Goal: Task Accomplishment & Management: Manage account settings

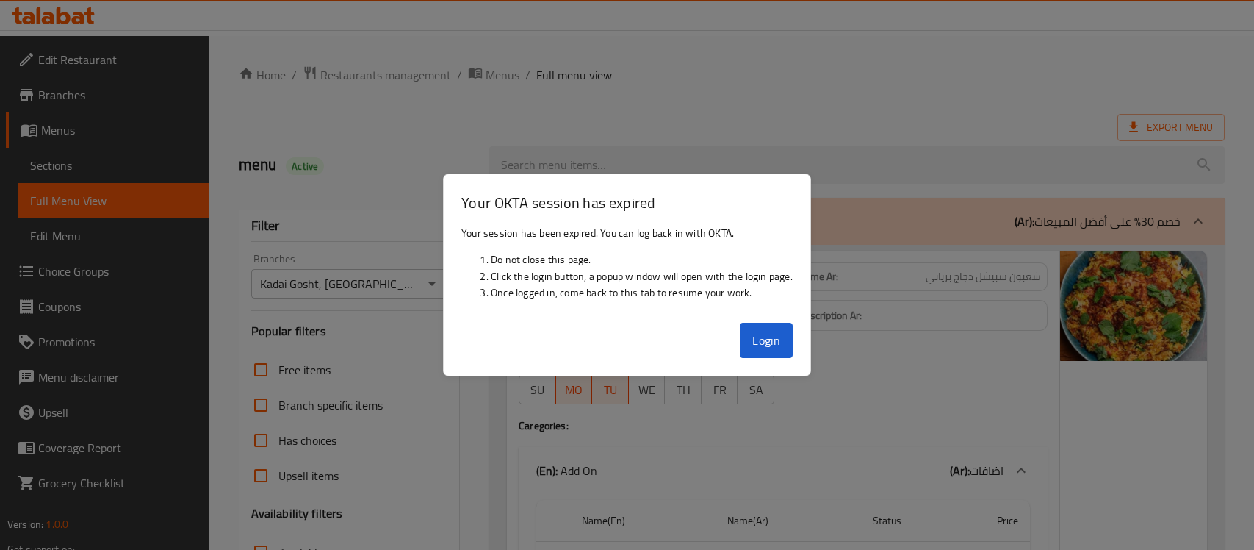
click at [755, 339] on button "Login" at bounding box center [766, 340] width 53 height 35
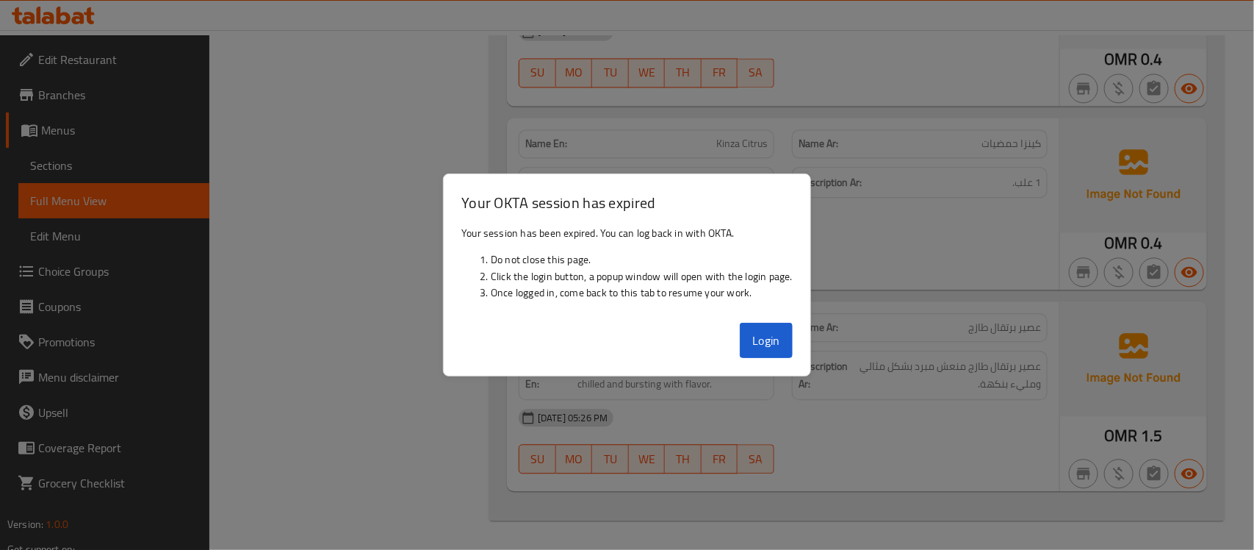
scroll to position [39145, 0]
click at [777, 339] on button "Login" at bounding box center [766, 340] width 53 height 35
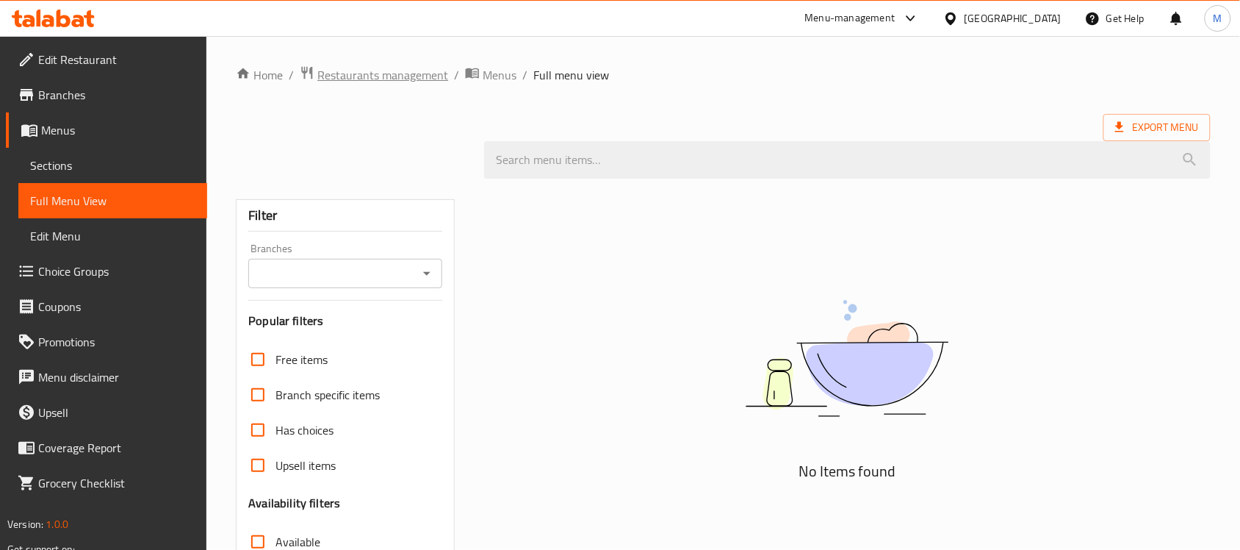
click at [413, 73] on span "Restaurants management" at bounding box center [382, 75] width 131 height 18
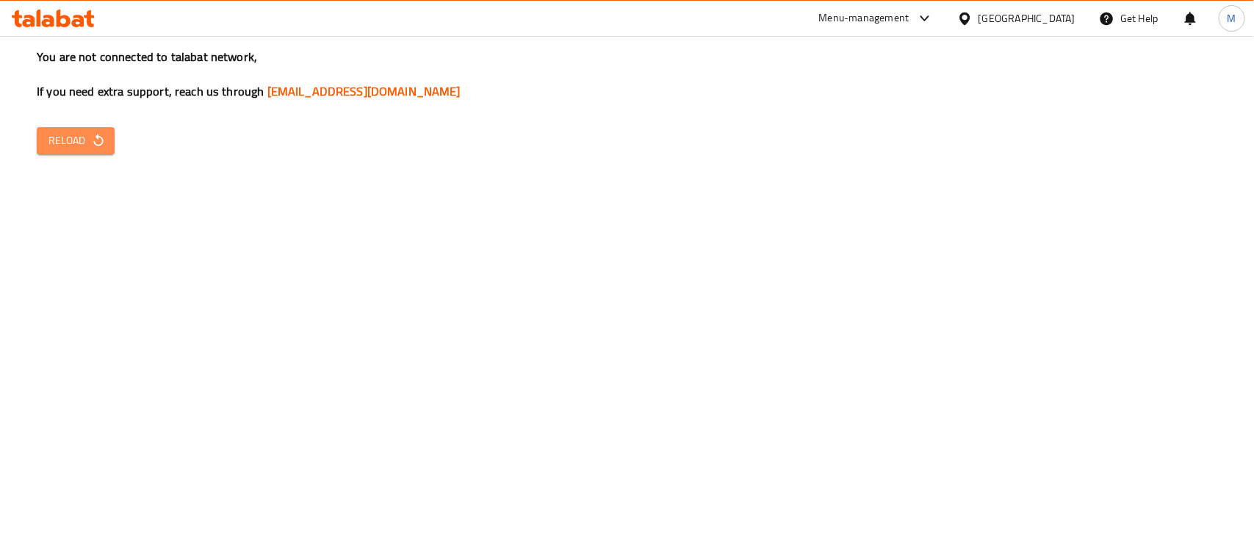
click at [79, 141] on span "Reload" at bounding box center [75, 141] width 54 height 18
click at [51, 152] on button "Reload" at bounding box center [76, 140] width 78 height 27
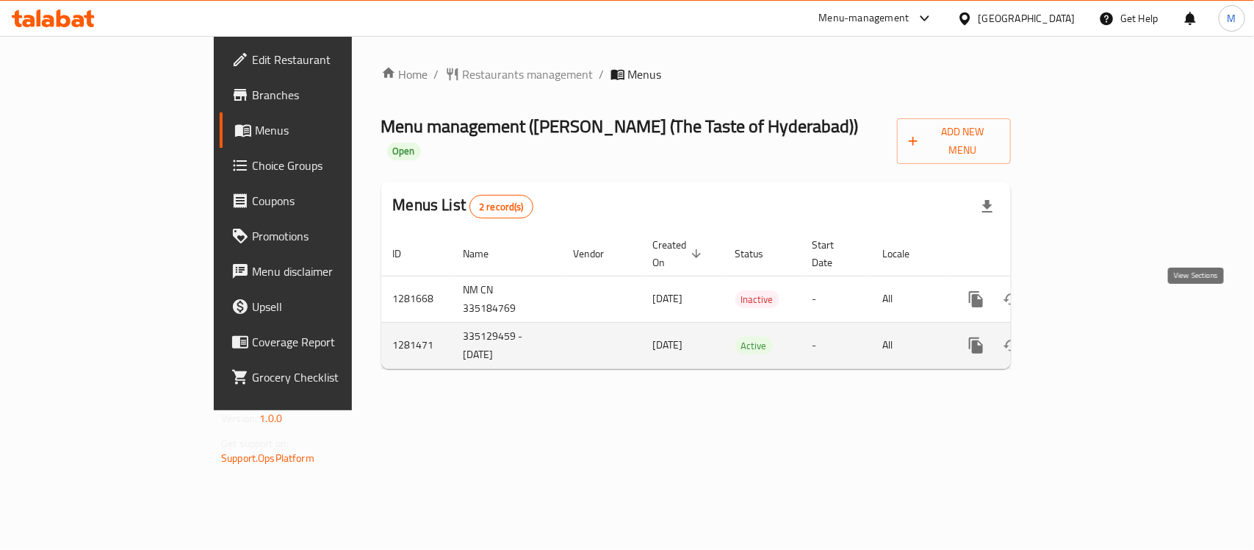
click at [1091, 337] on icon "enhanced table" at bounding box center [1082, 346] width 18 height 18
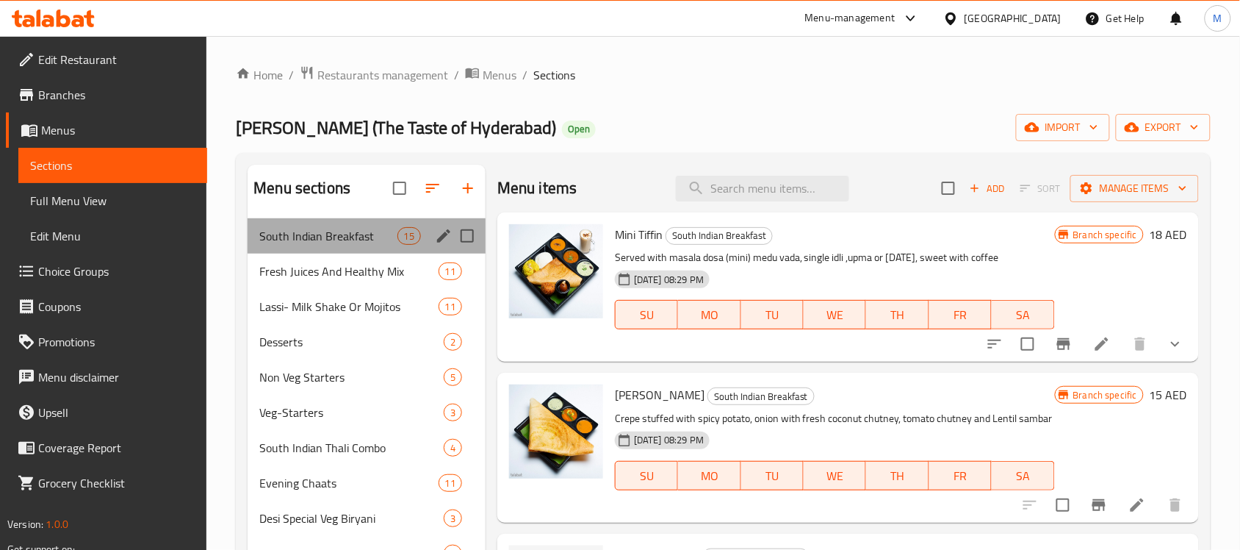
click at [360, 247] on div "South Indian Breakfast 15" at bounding box center [367, 235] width 238 height 35
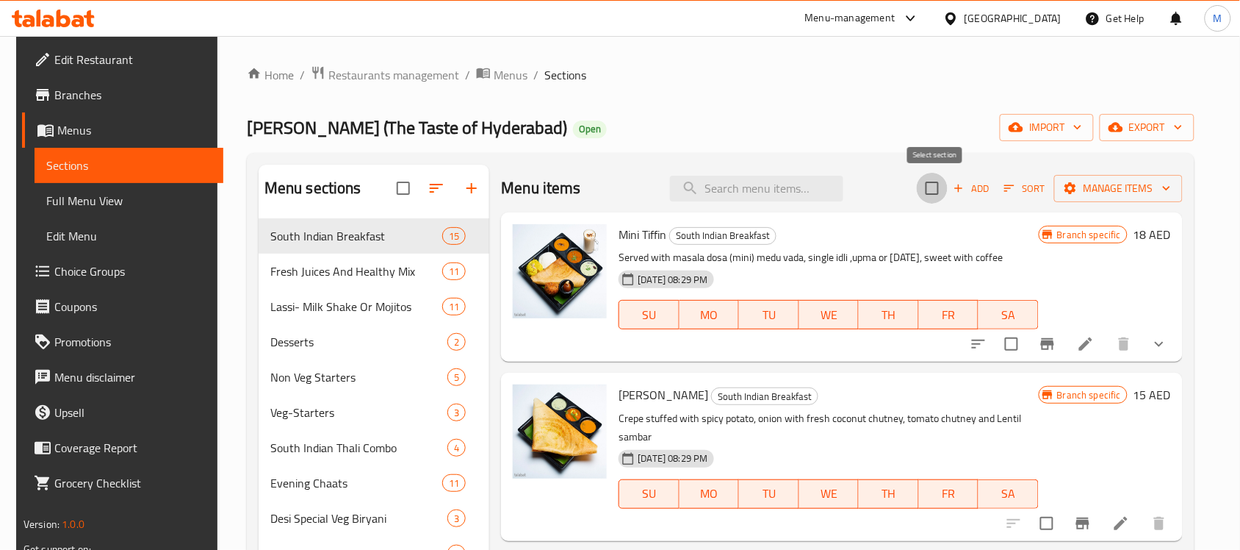
click at [935, 195] on input "checkbox" at bounding box center [932, 188] width 31 height 31
checkbox input "true"
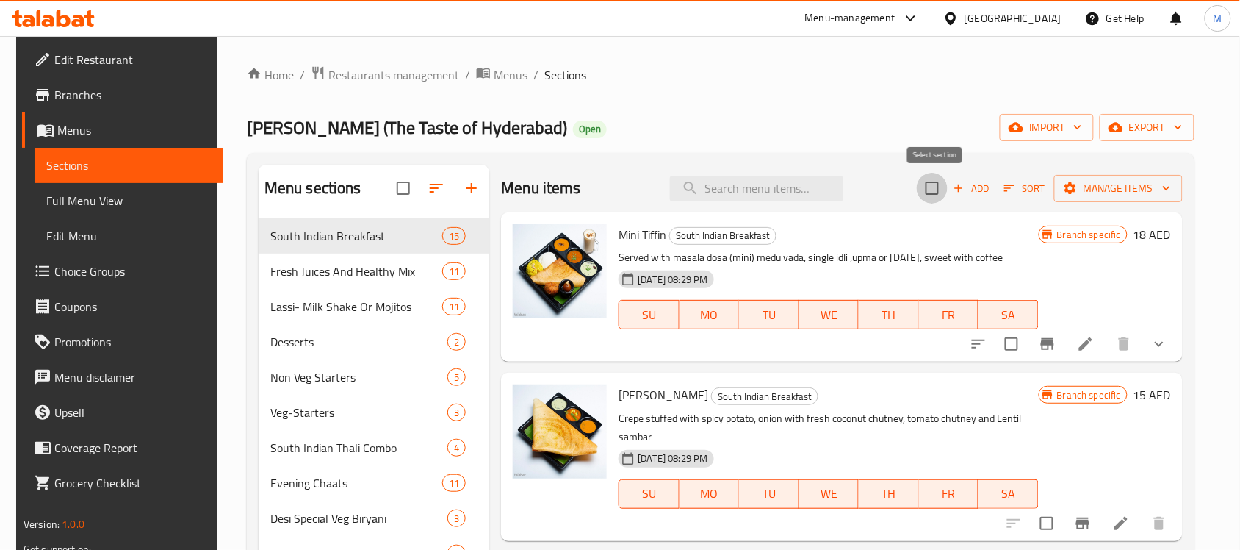
checkbox input "true"
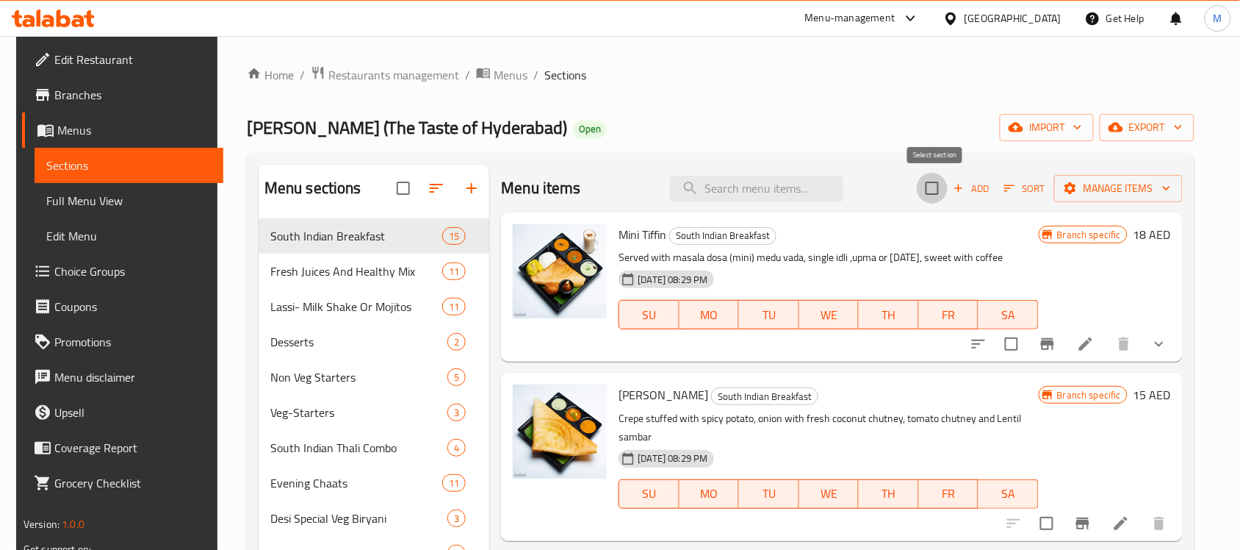
checkbox input "true"
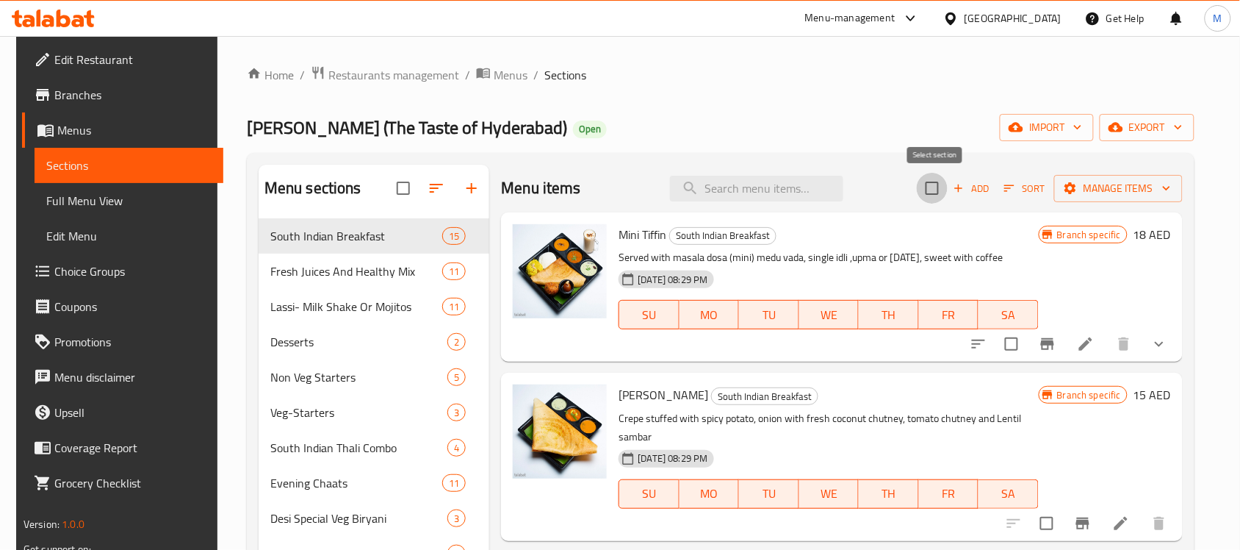
checkbox input "true"
click at [1126, 199] on button "Manage items" at bounding box center [1118, 188] width 129 height 27
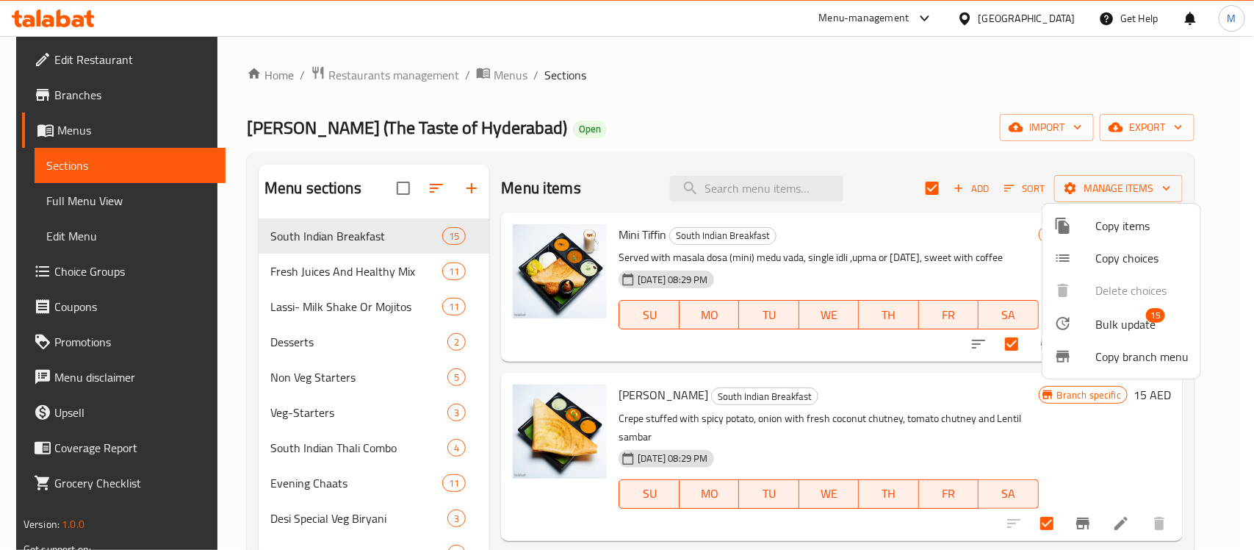
click at [1143, 315] on span "Bulk update" at bounding box center [1126, 324] width 60 height 18
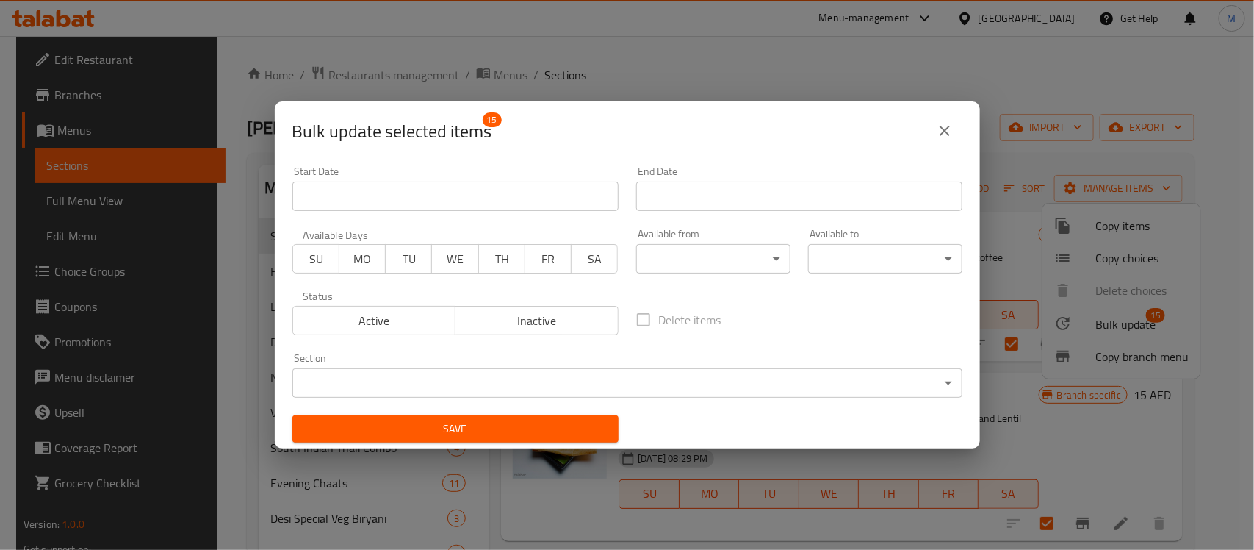
click at [761, 252] on body "​ Menu-management United Arab Emirates Get Help M Edit Restaurant Branches Menu…" at bounding box center [627, 293] width 1254 height 514
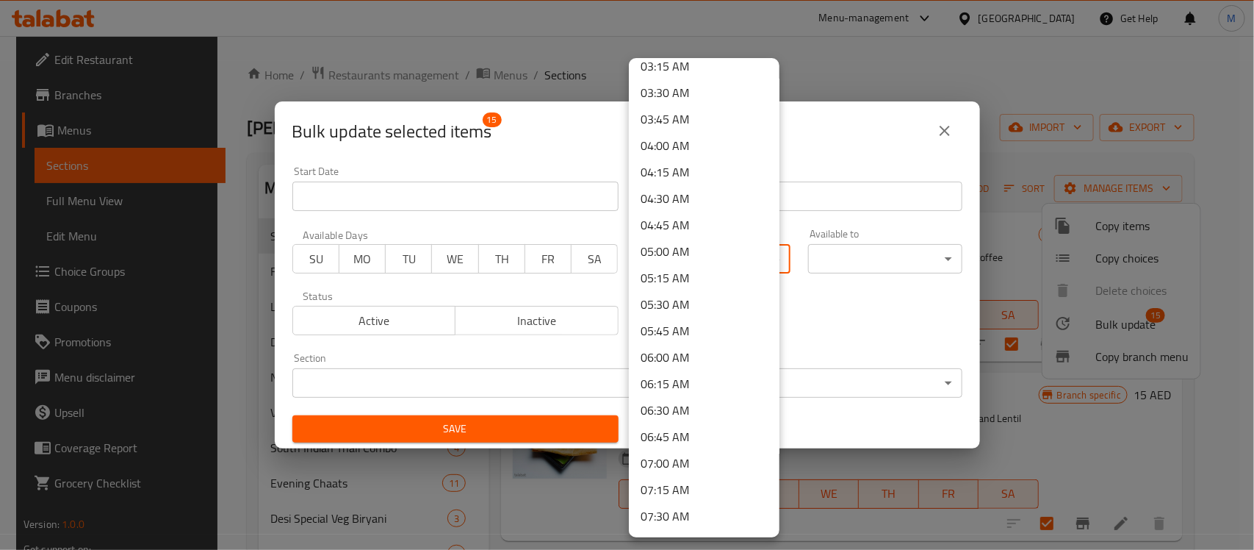
scroll to position [367, 0]
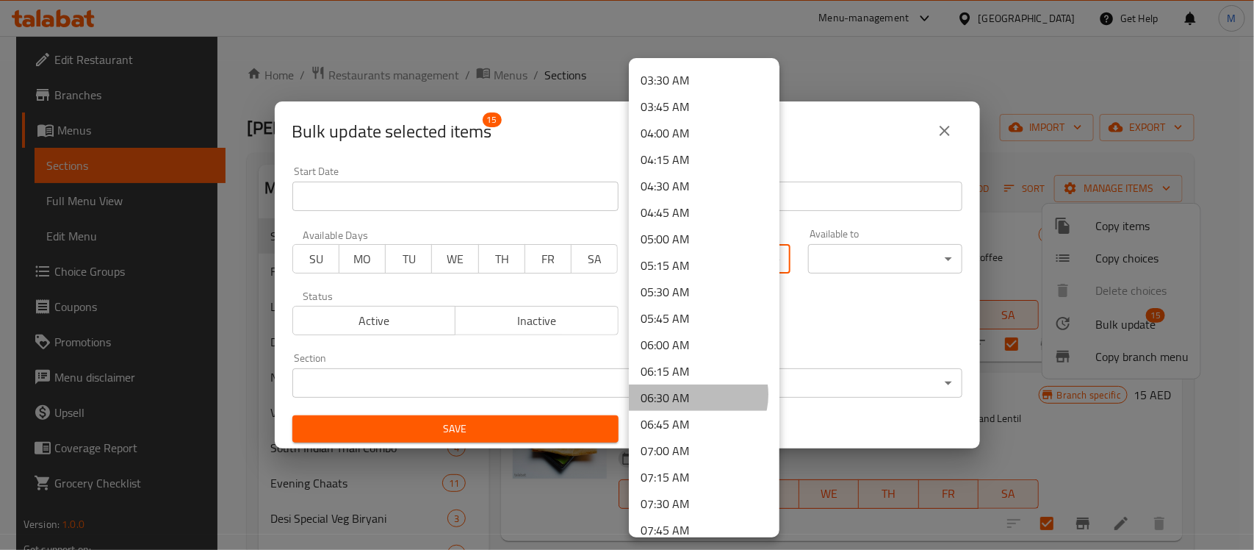
click at [696, 394] on li "06:30 AM" at bounding box center [704, 397] width 151 height 26
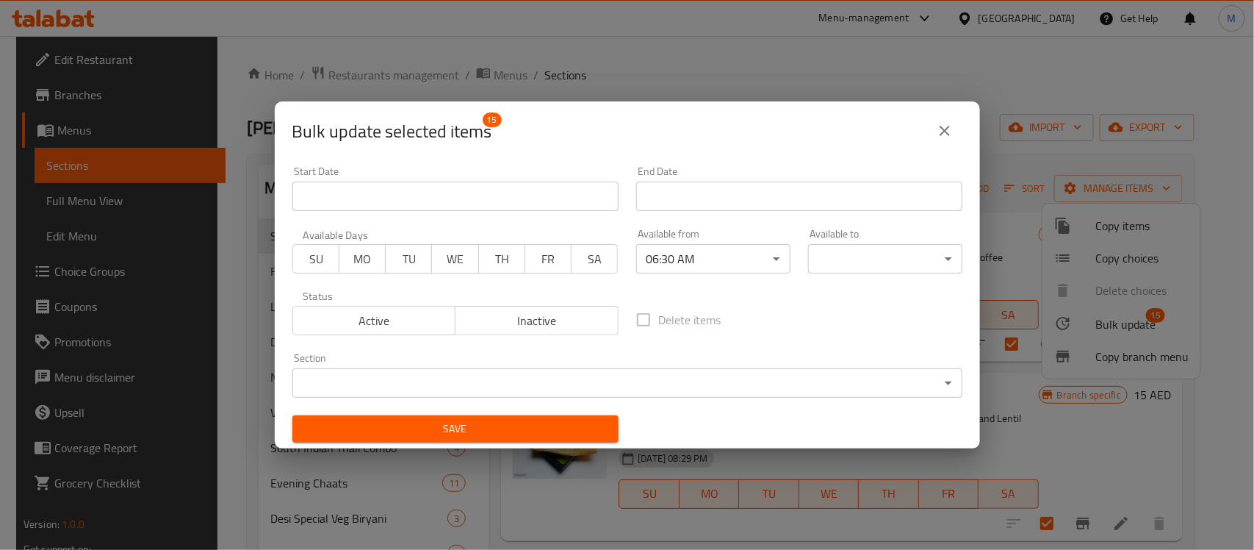
click at [857, 273] on div "Available to ​ ​" at bounding box center [885, 251] width 172 height 62
click at [862, 254] on body "​ Menu-management United Arab Emirates Get Help M Edit Restaurant Branches Menu…" at bounding box center [627, 293] width 1254 height 514
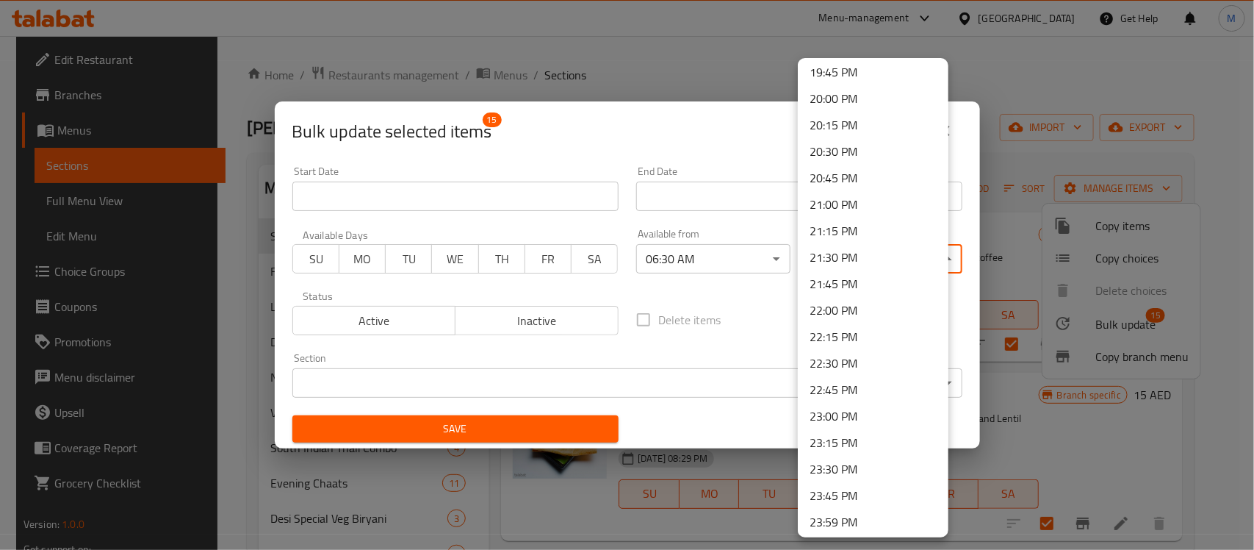
scroll to position [2096, 0]
click at [868, 497] on li "23:45 PM" at bounding box center [873, 494] width 151 height 26
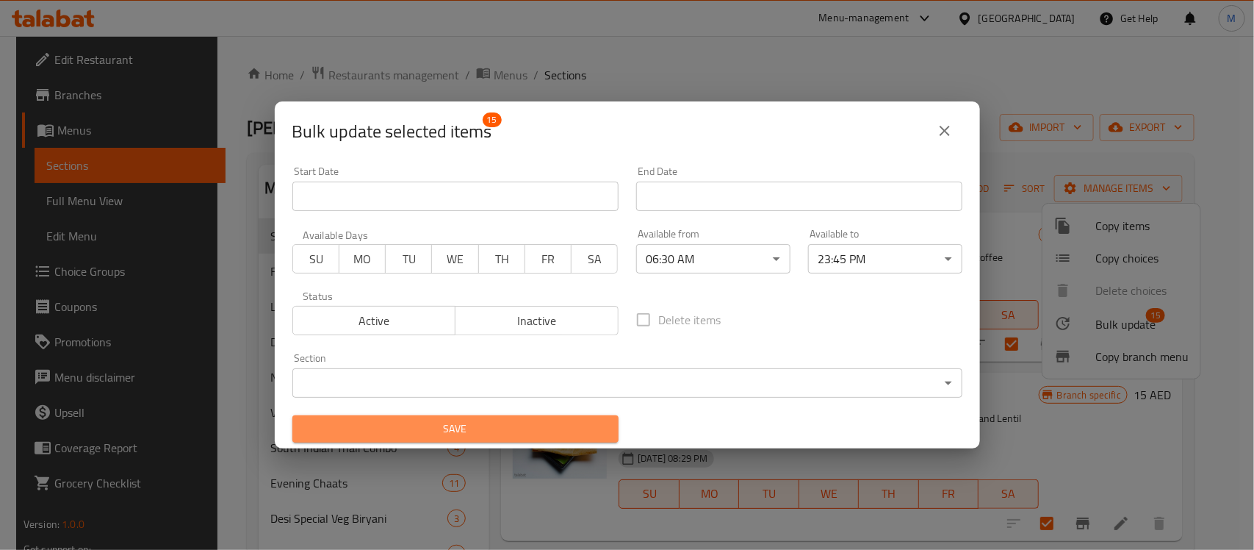
click at [508, 437] on span "Save" at bounding box center [455, 429] width 303 height 18
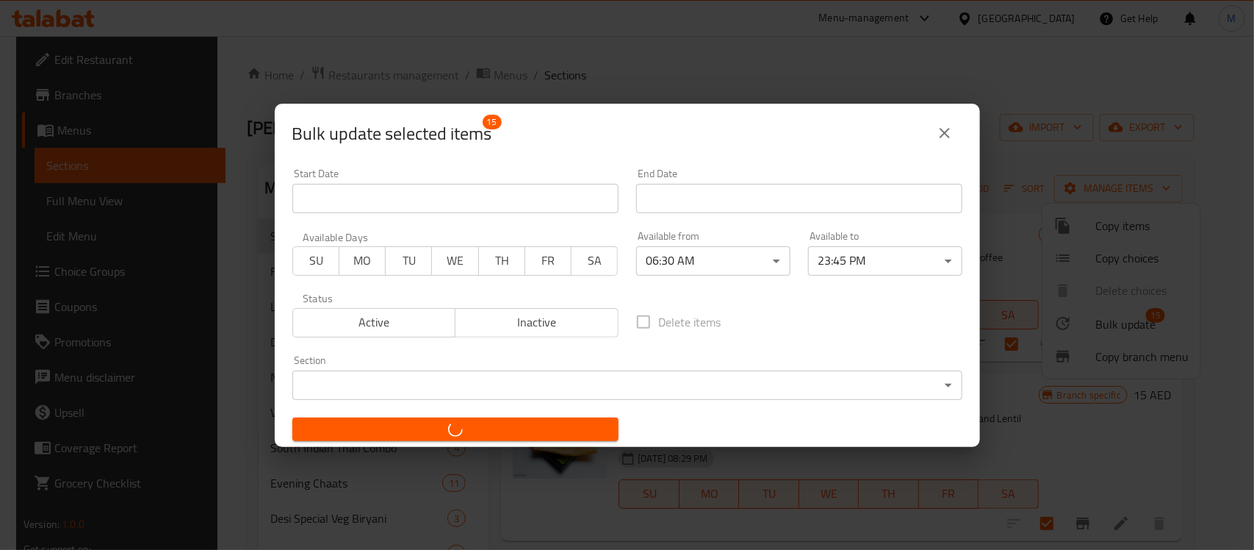
checkbox input "false"
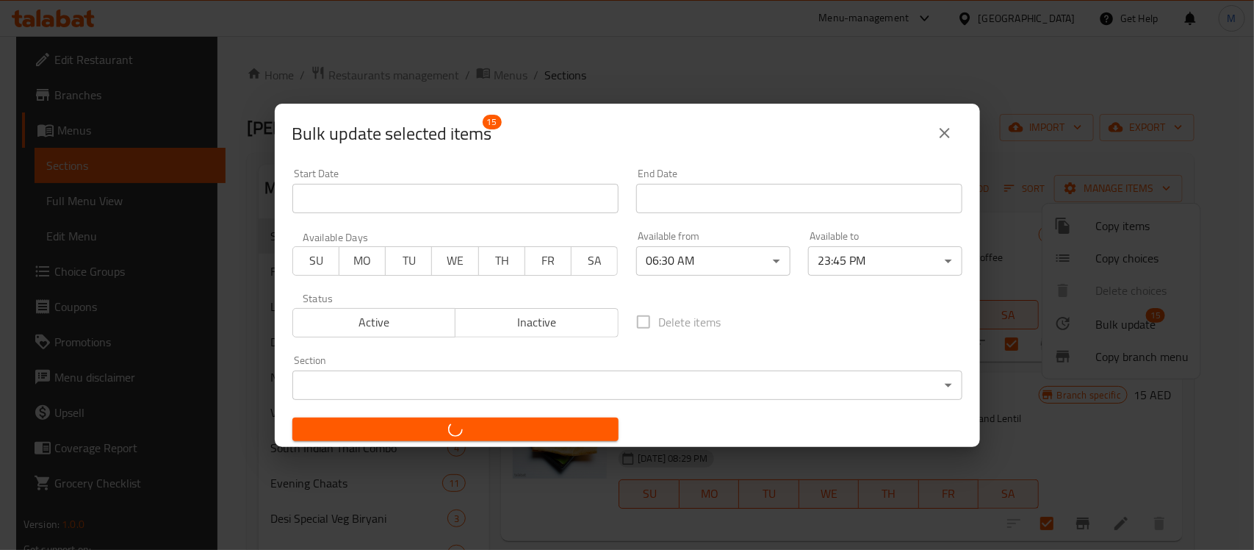
checkbox input "false"
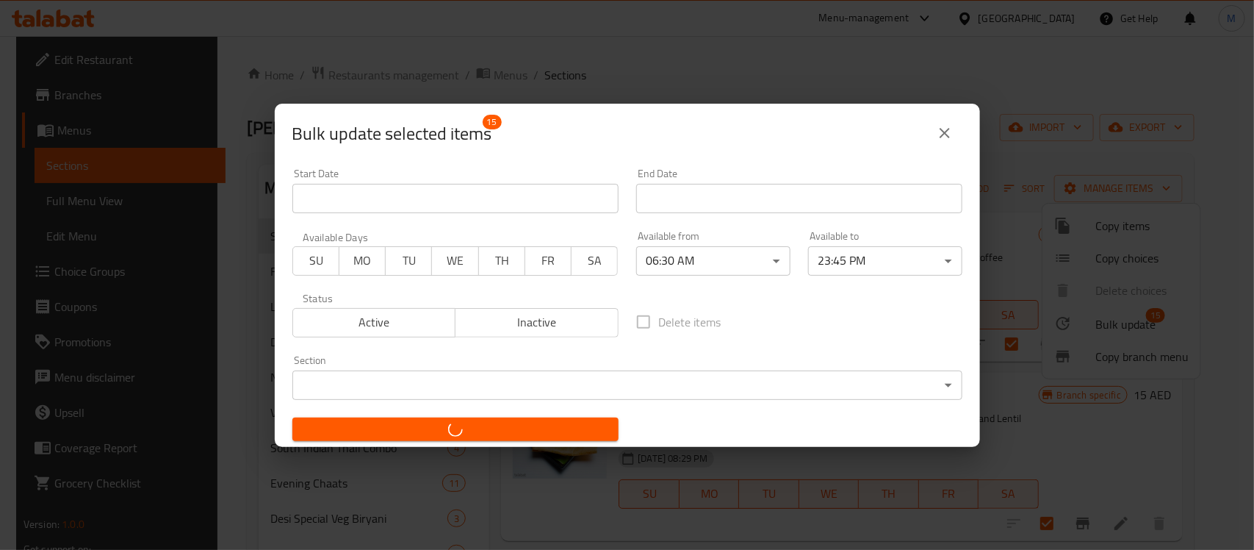
checkbox input "false"
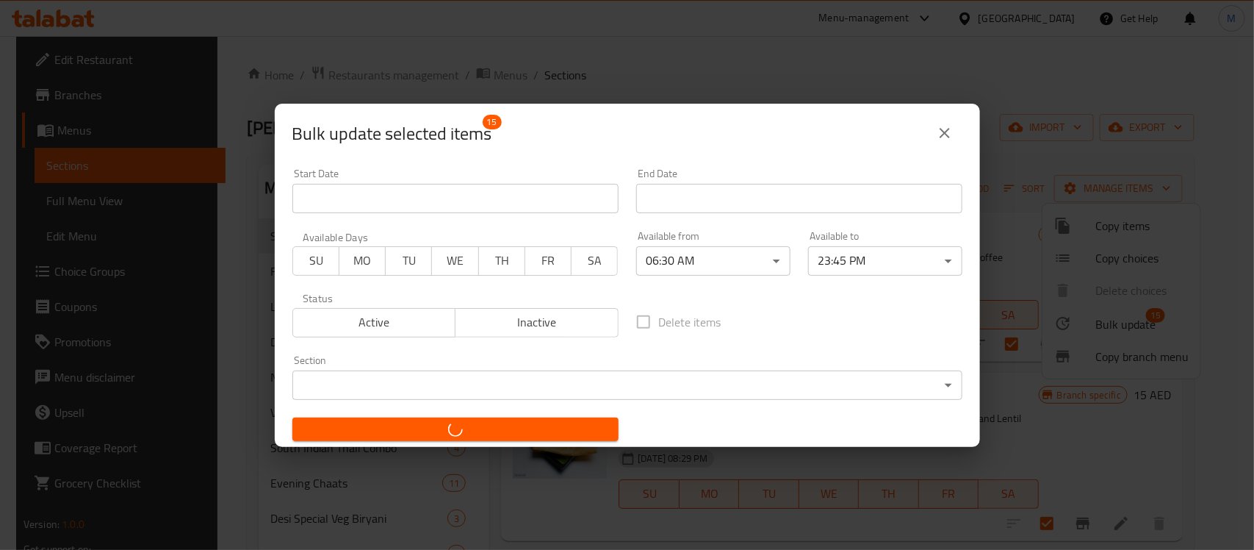
checkbox input "false"
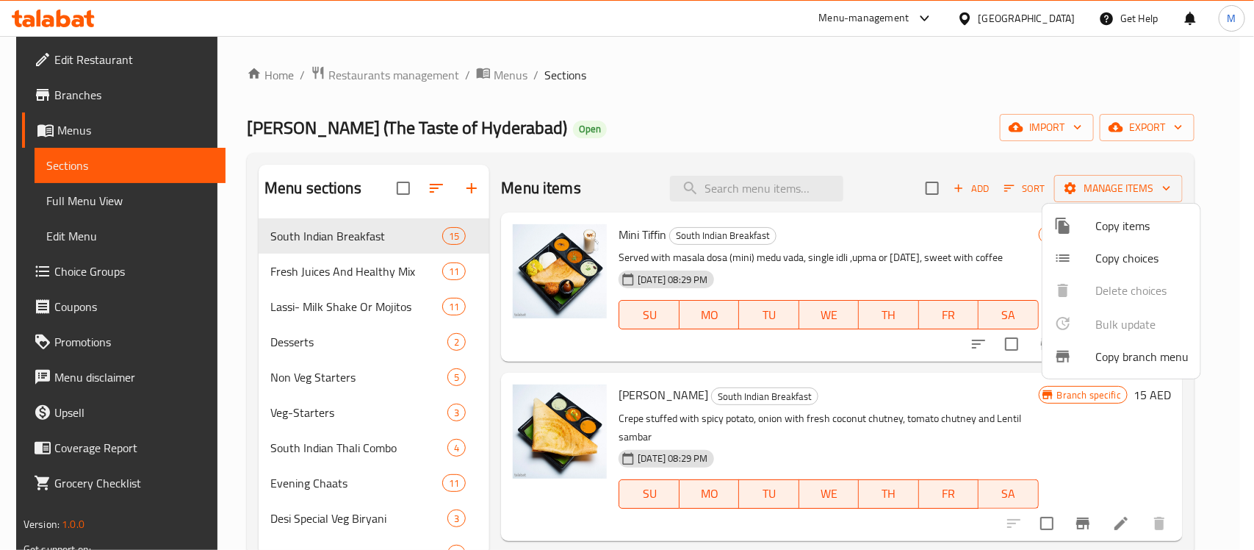
click at [298, 272] on div at bounding box center [627, 275] width 1254 height 550
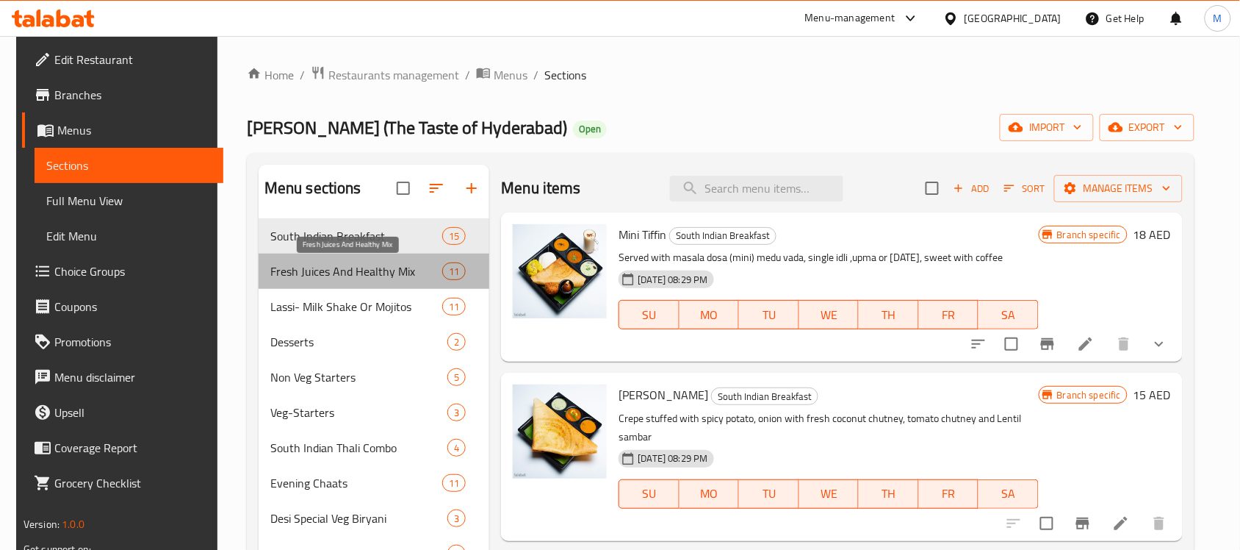
click at [298, 272] on span "Fresh Juices And Healthy Mix" at bounding box center [356, 271] width 172 height 18
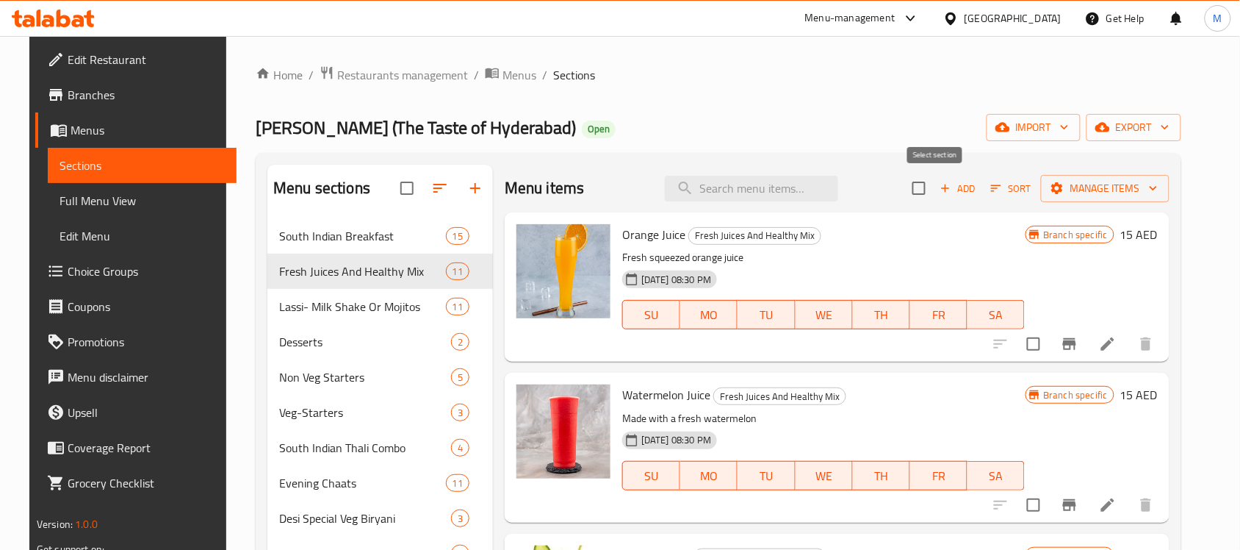
click at [929, 197] on input "checkbox" at bounding box center [919, 188] width 31 height 31
checkbox input "true"
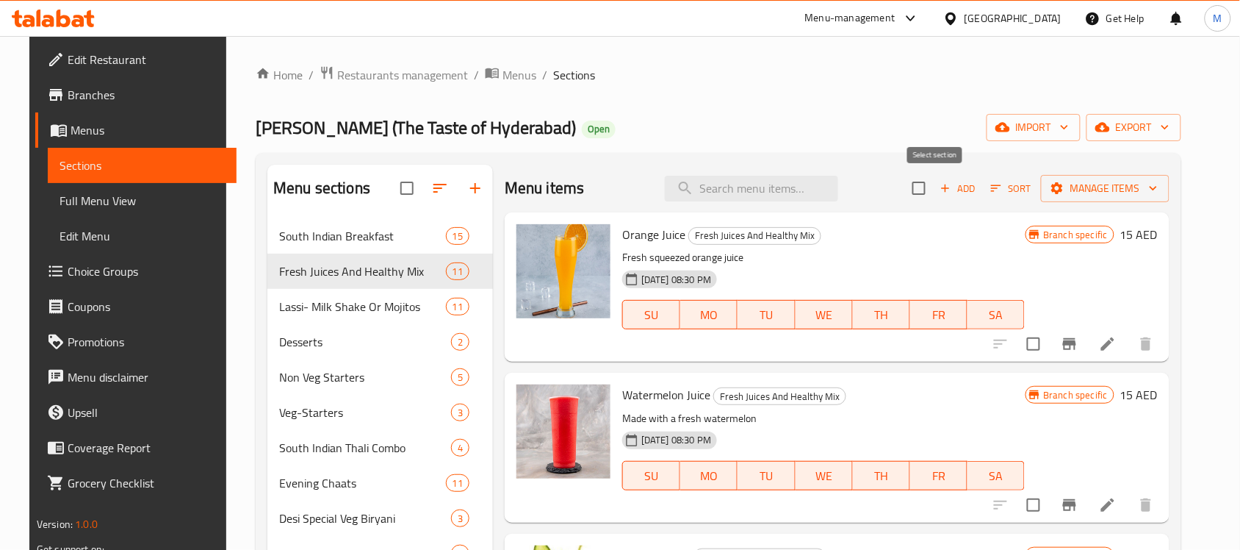
checkbox input "true"
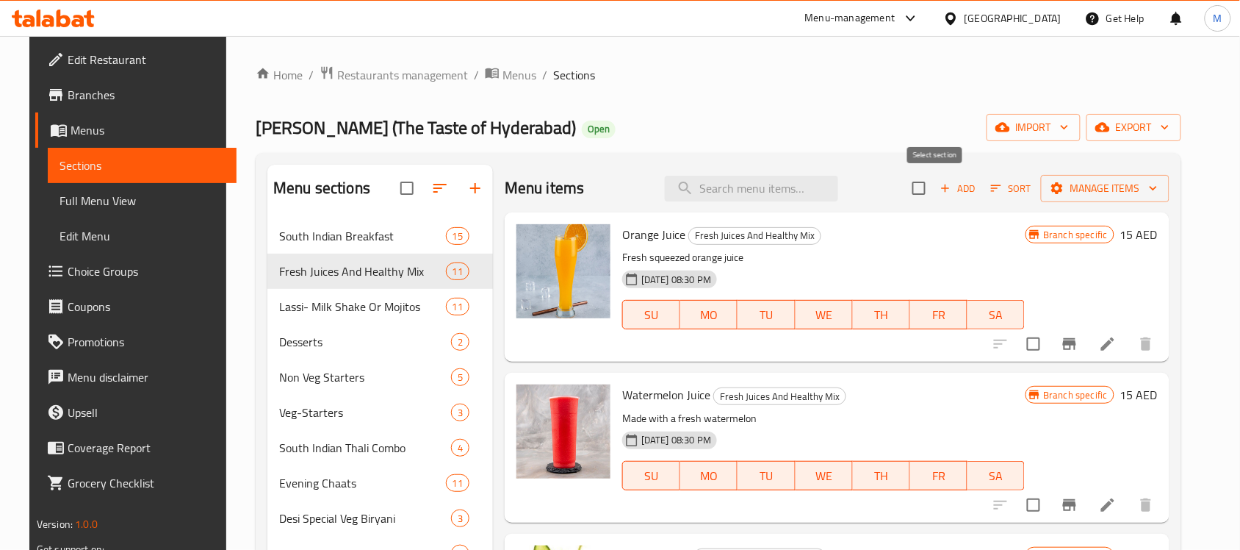
checkbox input "true"
click at [1092, 185] on span "Manage items" at bounding box center [1105, 188] width 105 height 18
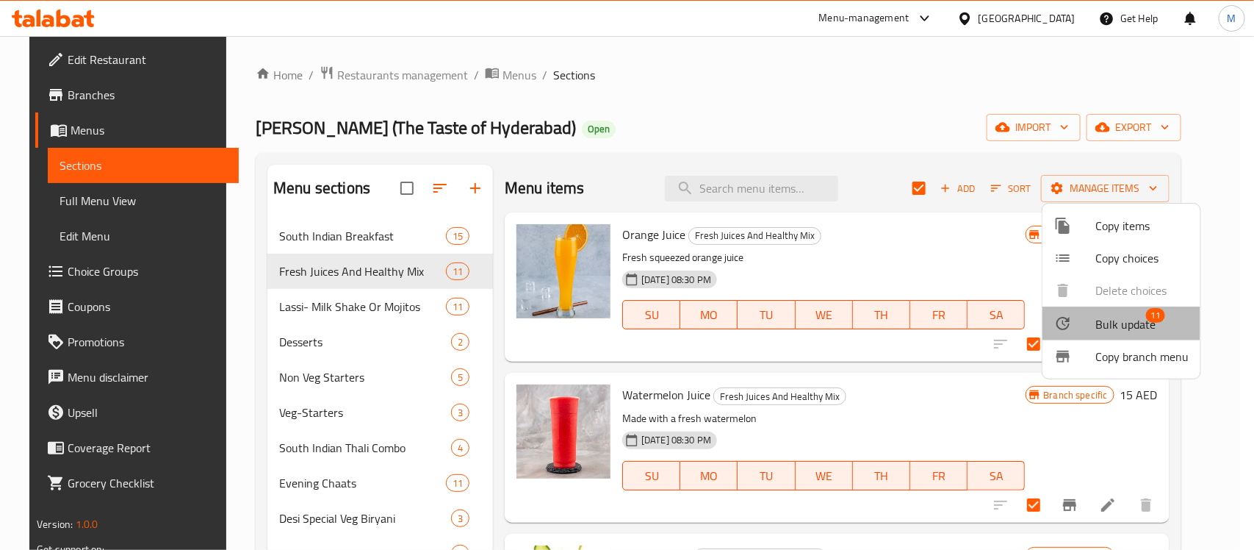
click at [1097, 320] on span "Bulk update" at bounding box center [1126, 324] width 60 height 18
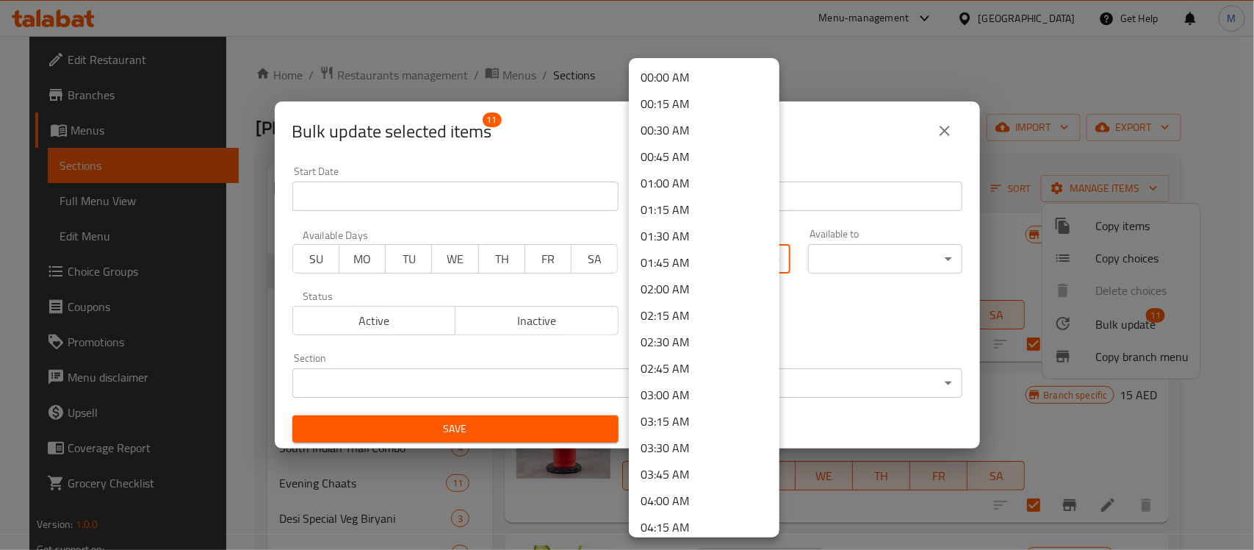
click at [751, 262] on body "​ Menu-management United Arab Emirates Get Help M Edit Restaurant Branches Menu…" at bounding box center [627, 293] width 1254 height 514
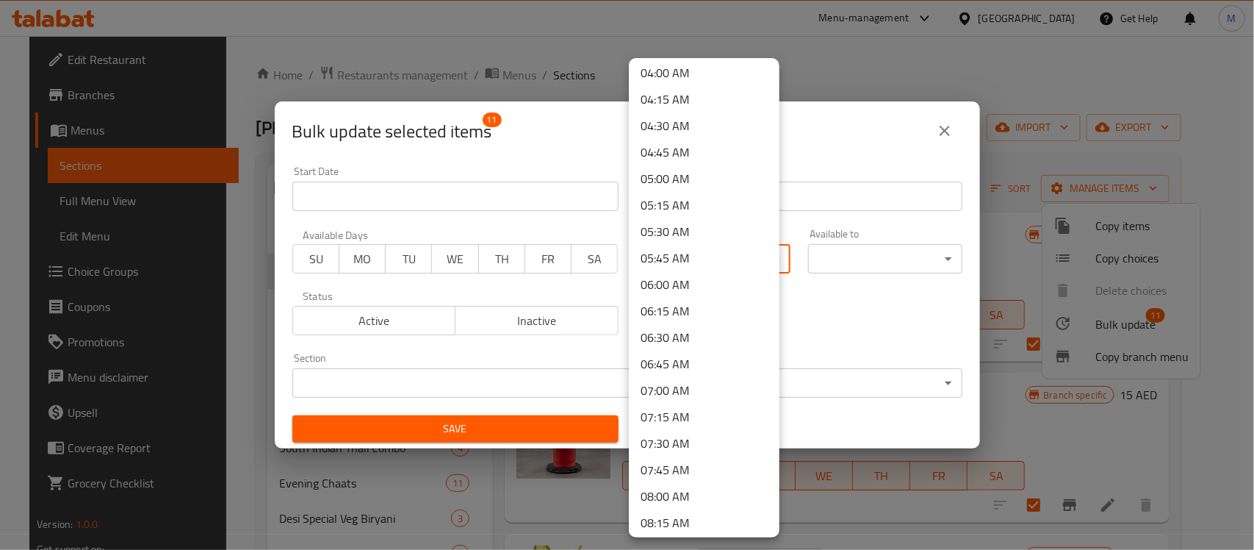
scroll to position [459, 0]
click at [691, 357] on li "07:00 AM" at bounding box center [704, 358] width 151 height 26
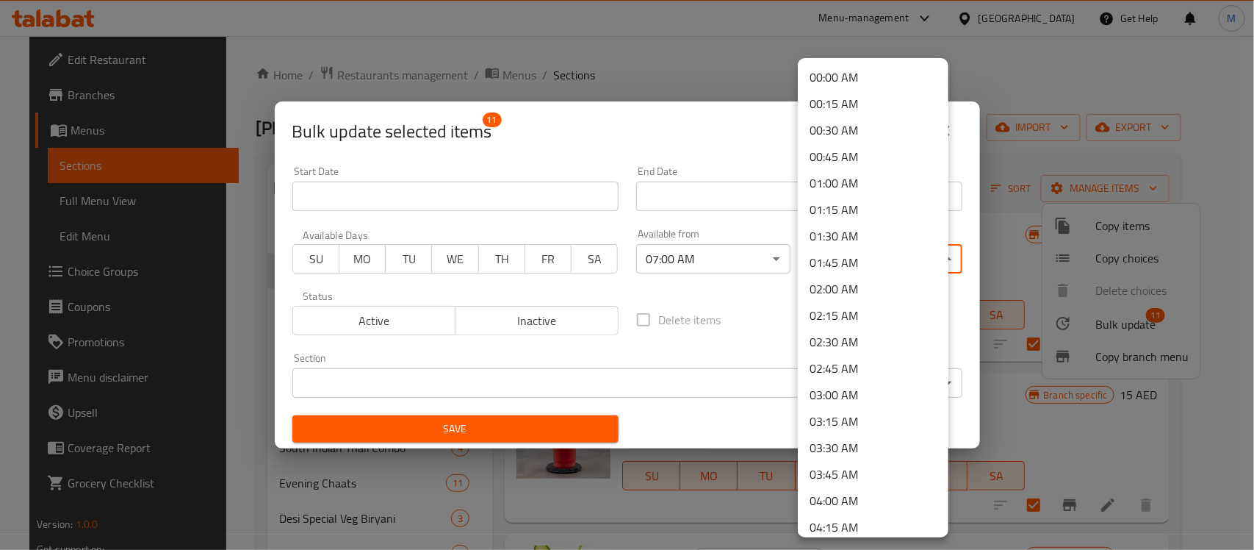
click at [880, 267] on body "​ Menu-management United Arab Emirates Get Help M Edit Restaurant Branches Menu…" at bounding box center [627, 293] width 1254 height 514
click at [834, 314] on li "04:00 AM" at bounding box center [873, 316] width 151 height 26
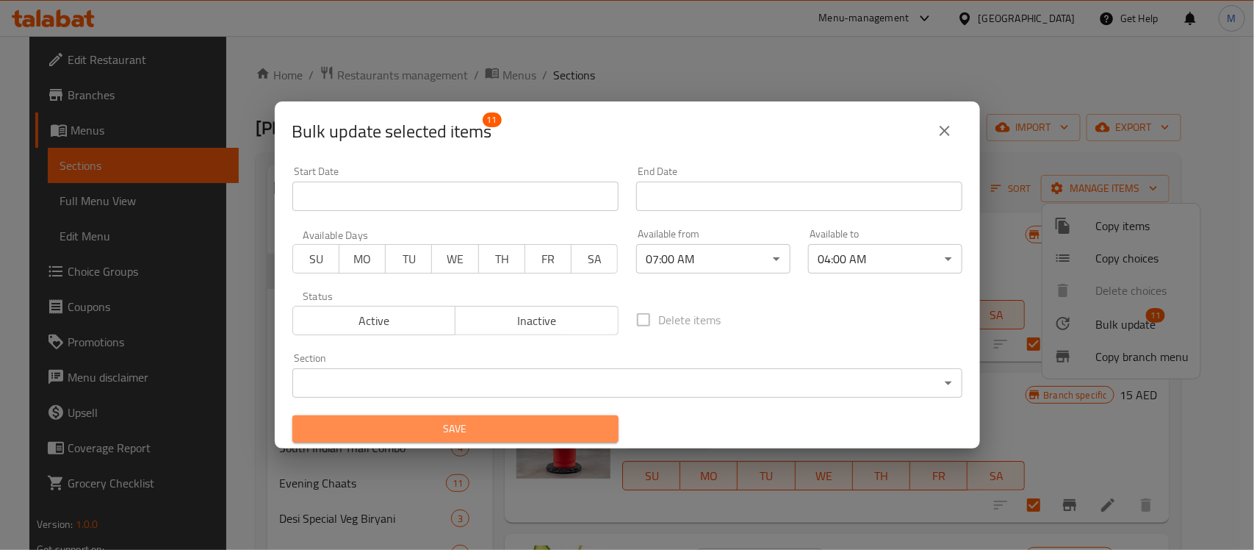
click at [536, 427] on span "Save" at bounding box center [455, 429] width 303 height 18
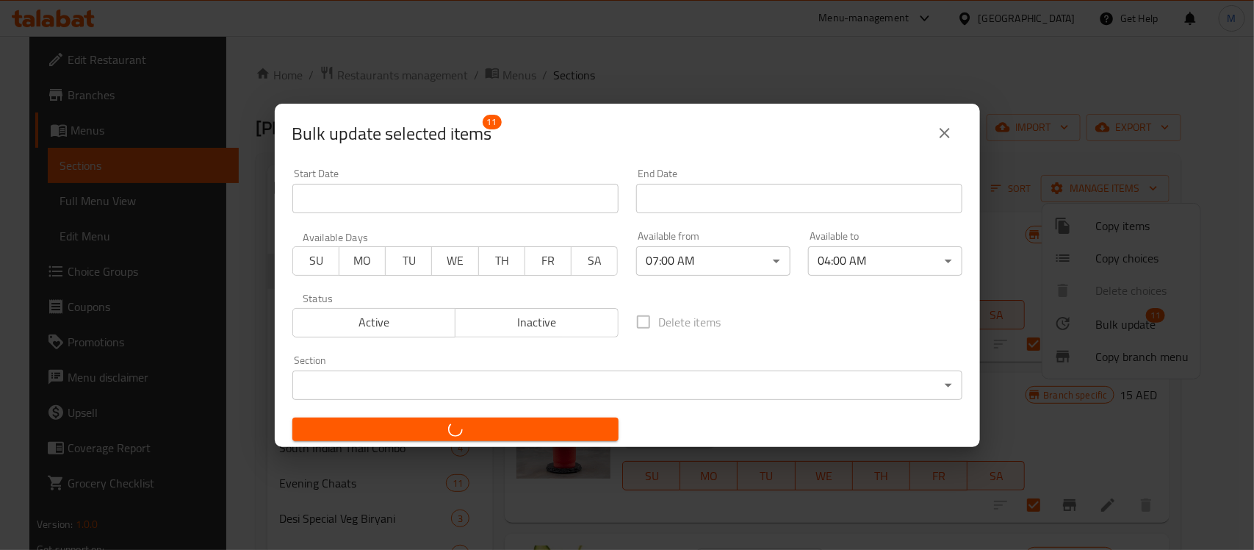
checkbox input "false"
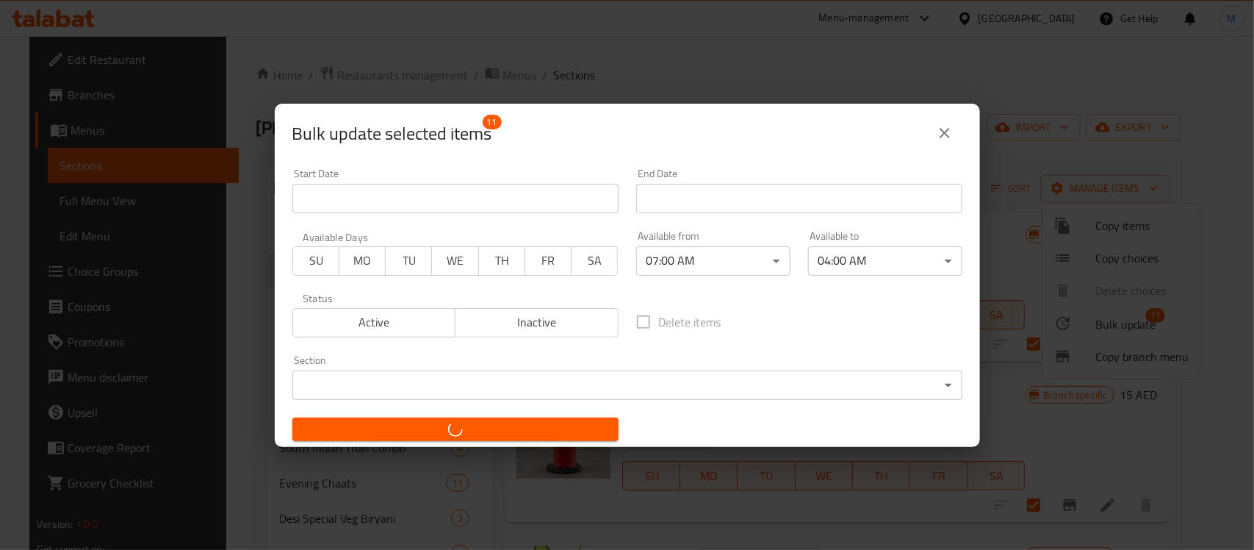
checkbox input "false"
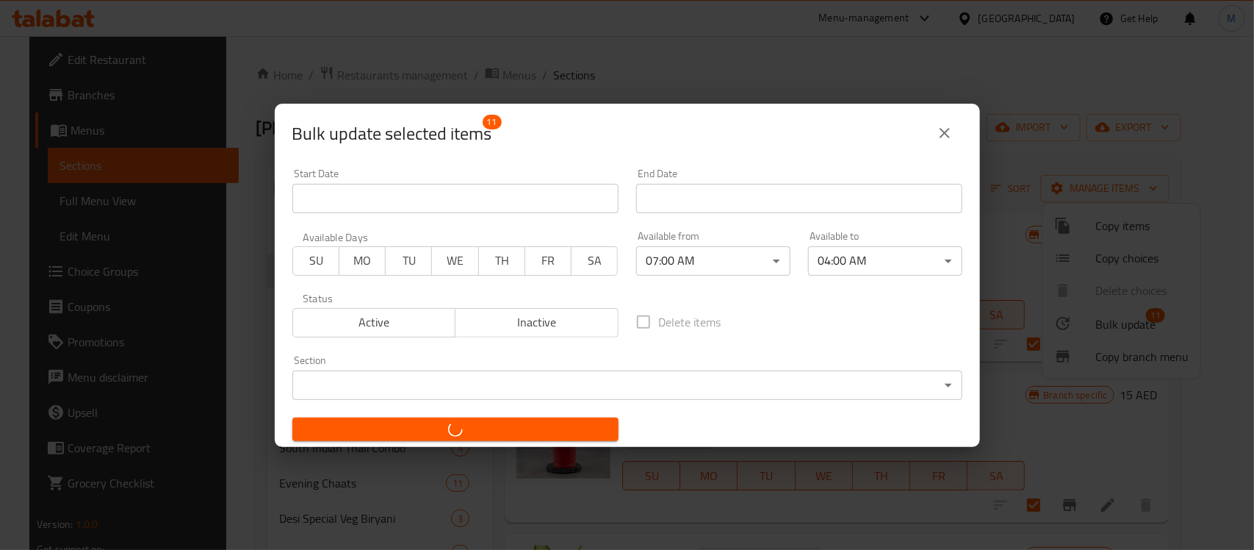
checkbox input "false"
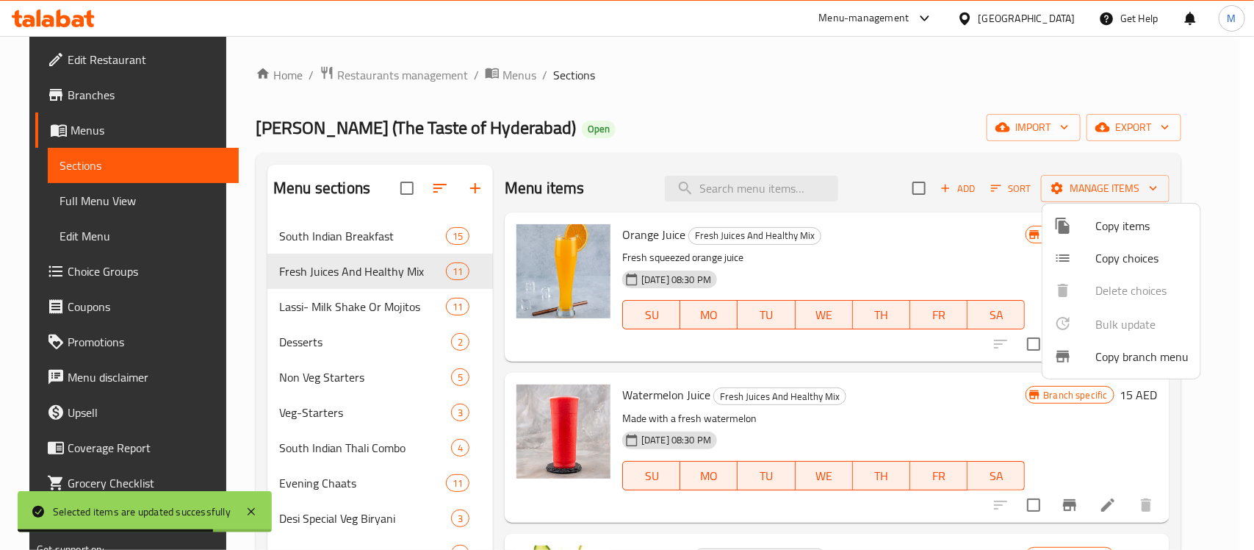
click at [332, 322] on div at bounding box center [627, 275] width 1254 height 550
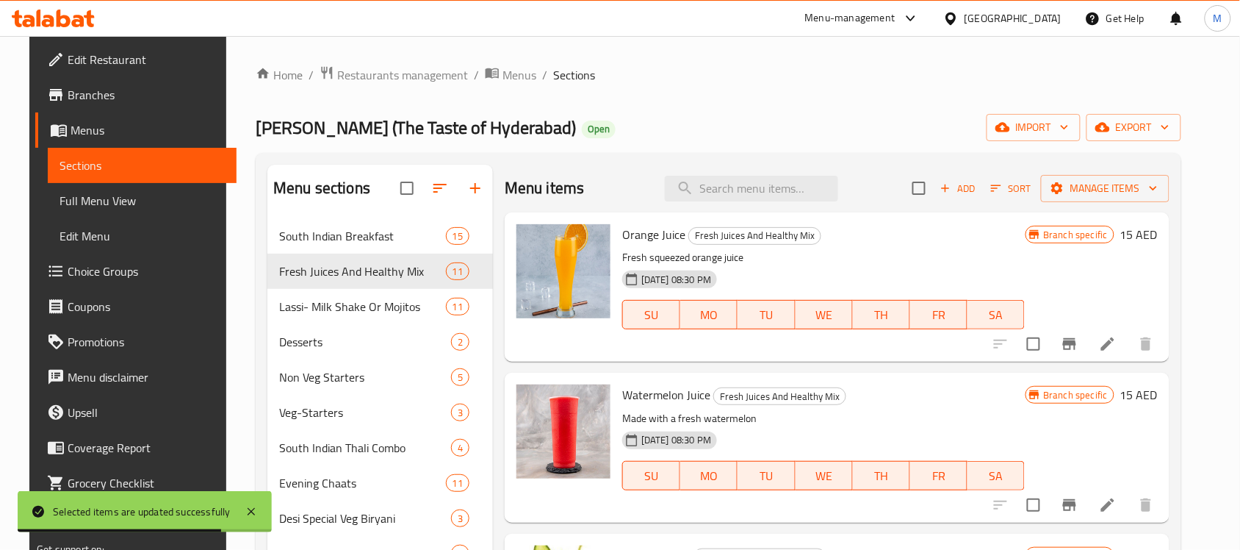
click at [338, 307] on span "Lassi- Milk Shake Or Mojitos" at bounding box center [362, 307] width 167 height 18
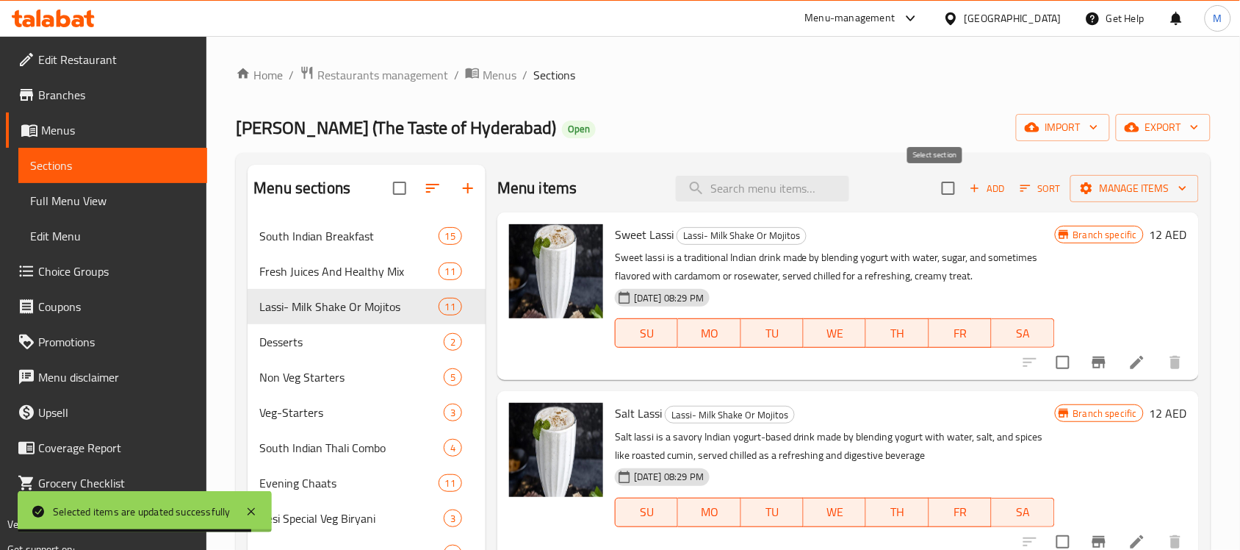
click at [939, 197] on input "checkbox" at bounding box center [948, 188] width 31 height 31
checkbox input "true"
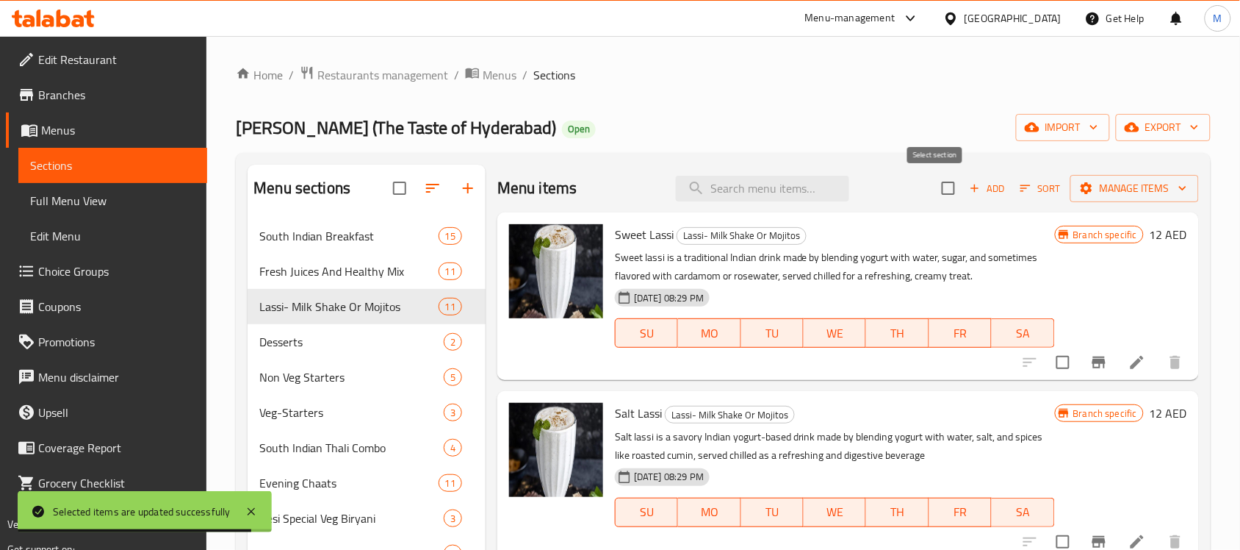
checkbox input "true"
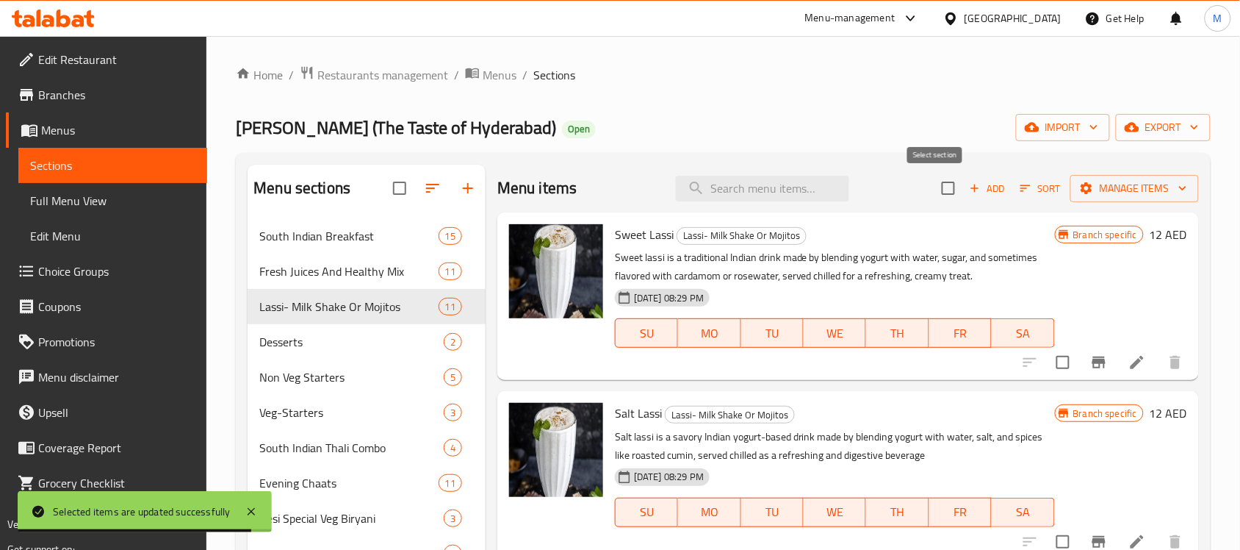
checkbox input "true"
click at [1148, 200] on button "Manage items" at bounding box center [1135, 188] width 129 height 27
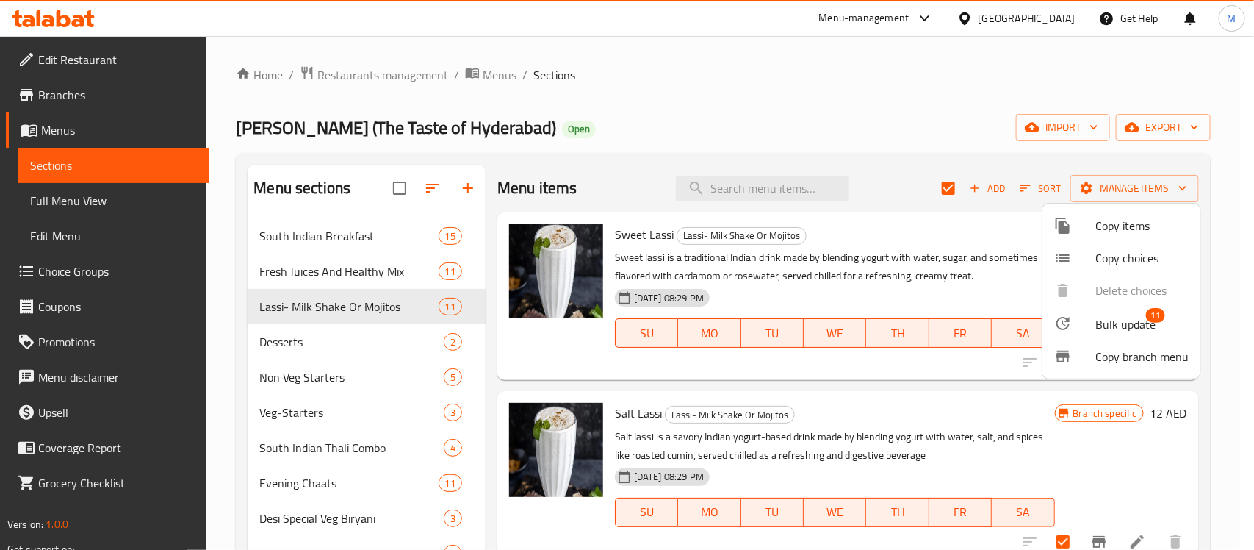
click at [1132, 331] on span "Bulk update" at bounding box center [1126, 324] width 60 height 18
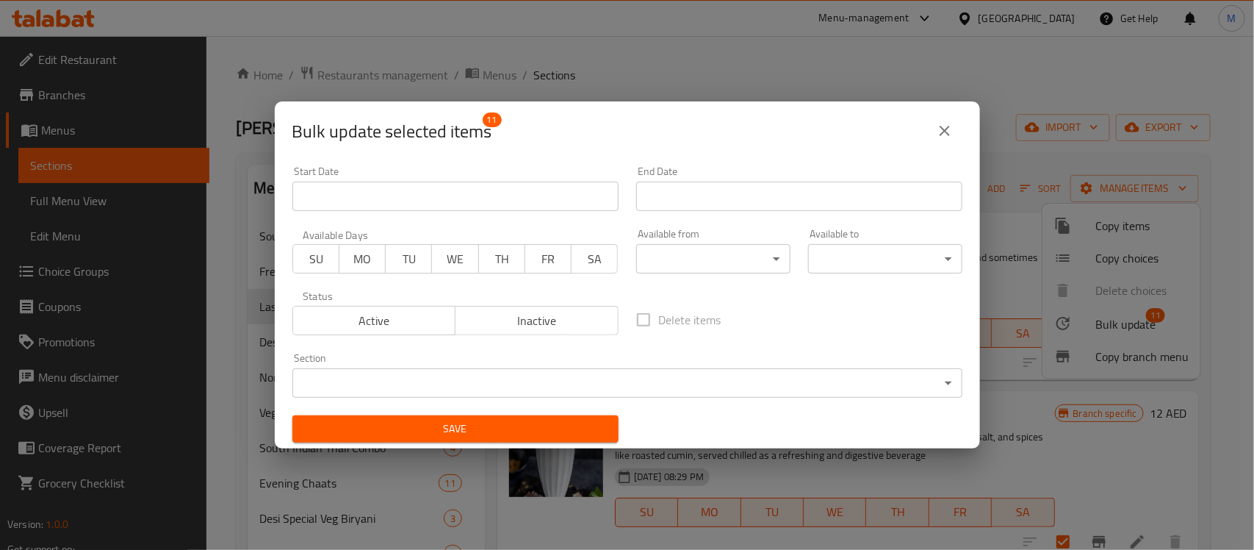
click at [677, 241] on div "Available from ​ ​" at bounding box center [713, 251] width 154 height 45
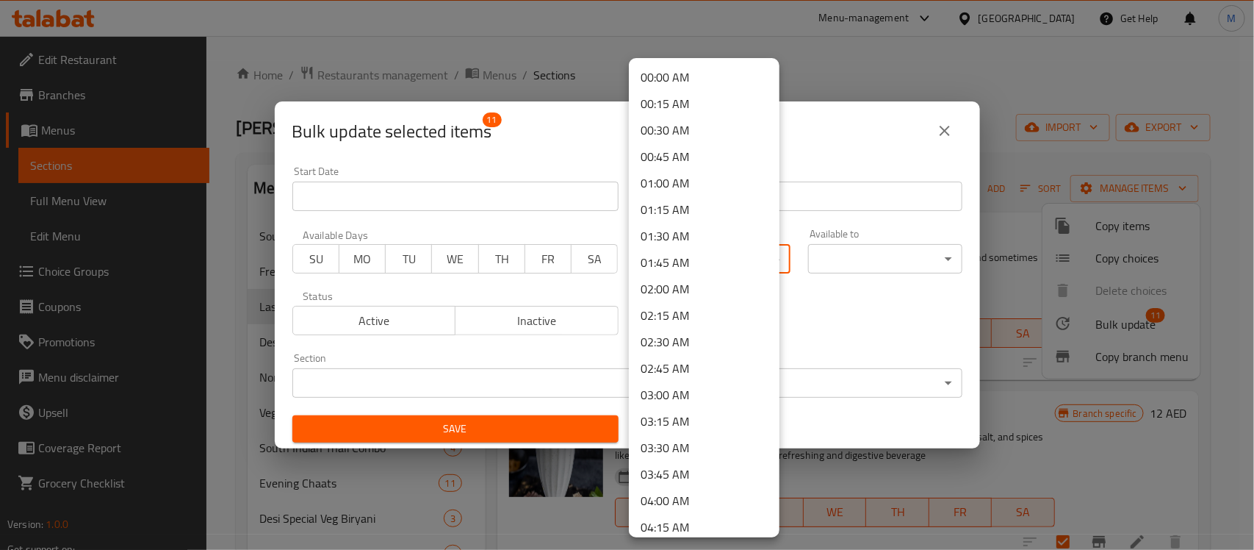
click at [684, 259] on body "​ Menu-management United Arab Emirates Get Help M Edit Restaurant Branches Menu…" at bounding box center [627, 293] width 1254 height 514
click at [680, 437] on li "07:00 AM" at bounding box center [704, 450] width 151 height 26
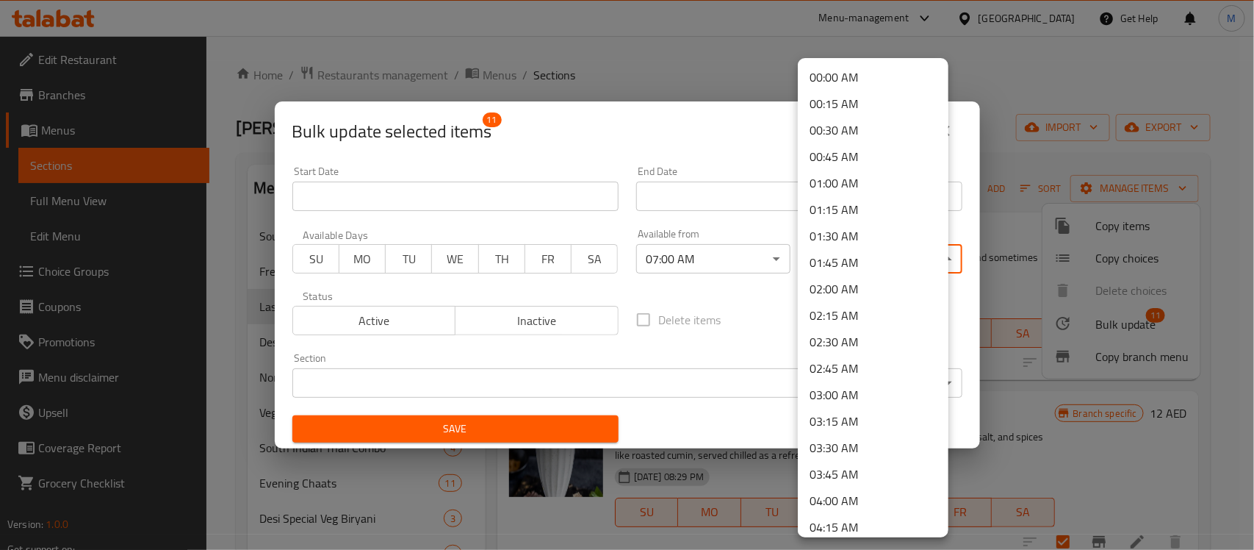
click at [799, 254] on body "​ Menu-management United Arab Emirates Get Help M Edit Restaurant Branches Menu…" at bounding box center [627, 293] width 1254 height 514
click at [853, 503] on li "04:00 AM" at bounding box center [873, 500] width 151 height 26
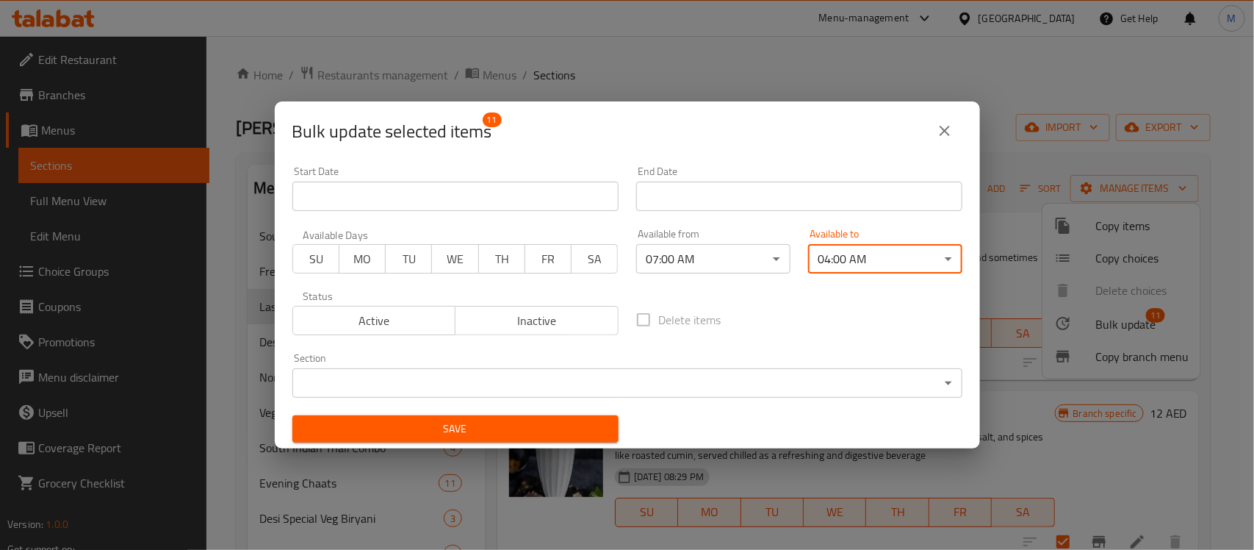
click at [574, 437] on span "Save" at bounding box center [455, 429] width 303 height 18
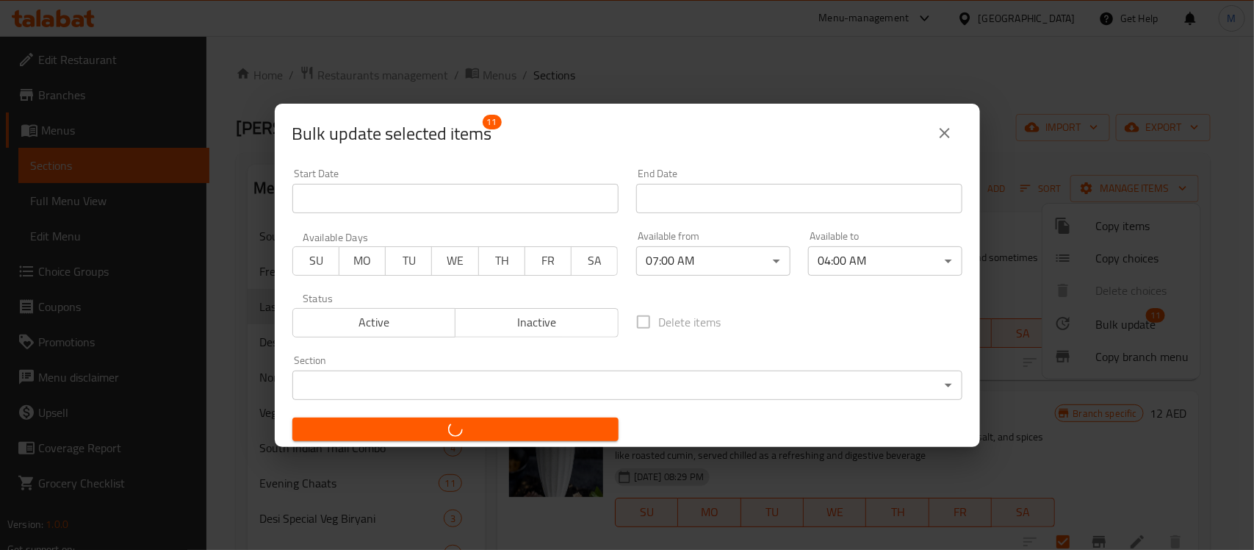
checkbox input "false"
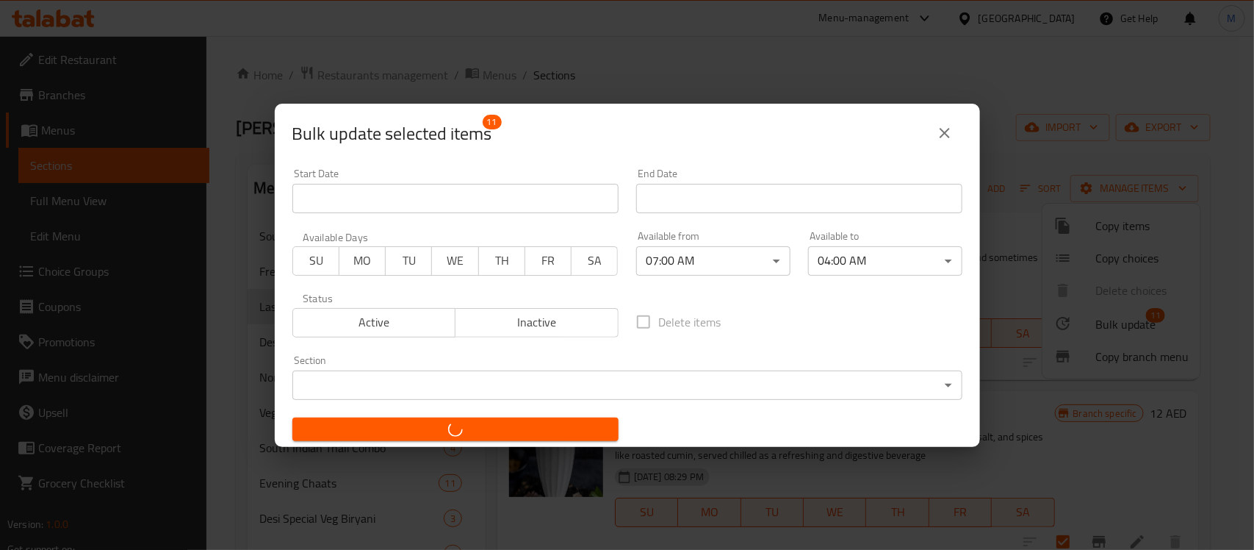
checkbox input "false"
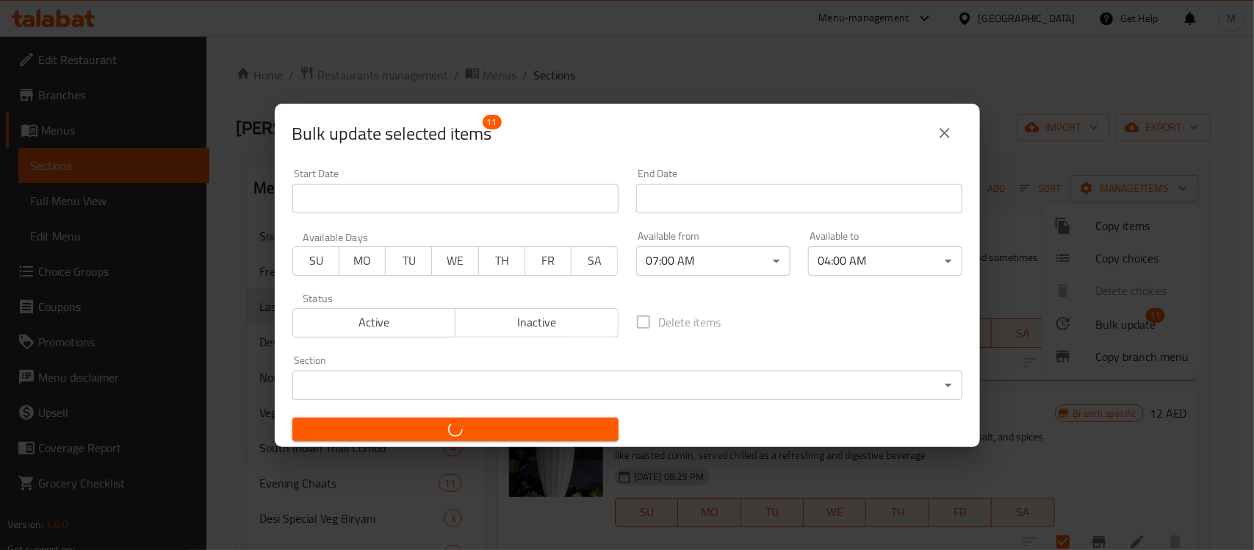
checkbox input "false"
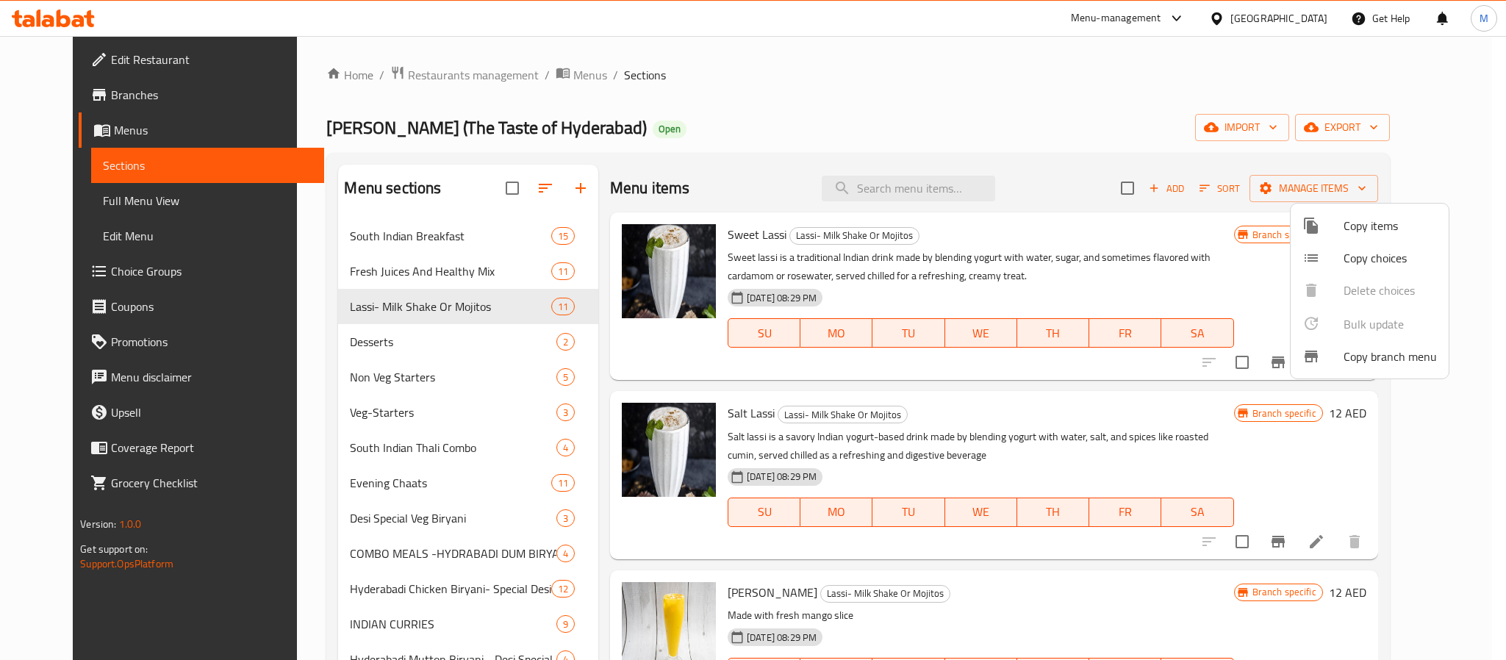
click at [1188, 190] on div at bounding box center [753, 330] width 1506 height 660
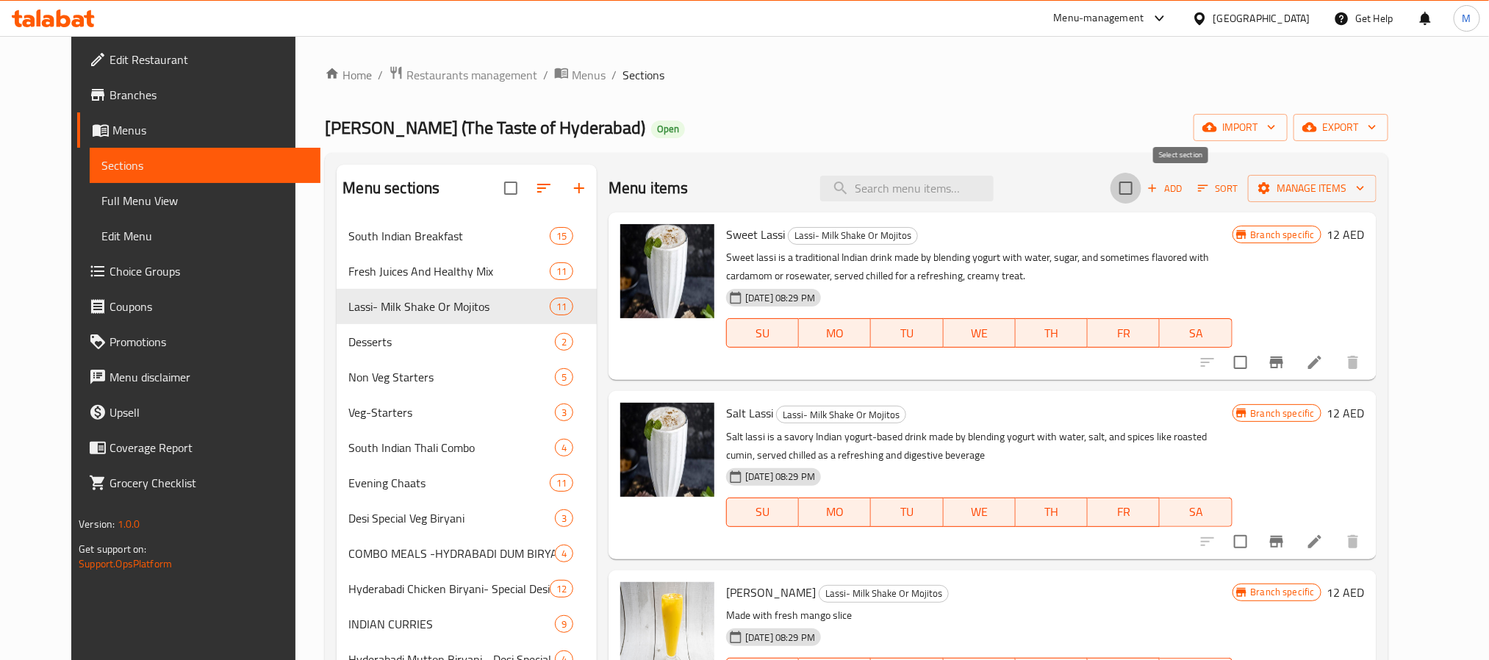
click at [1141, 193] on input "checkbox" at bounding box center [1125, 188] width 31 height 31
checkbox input "true"
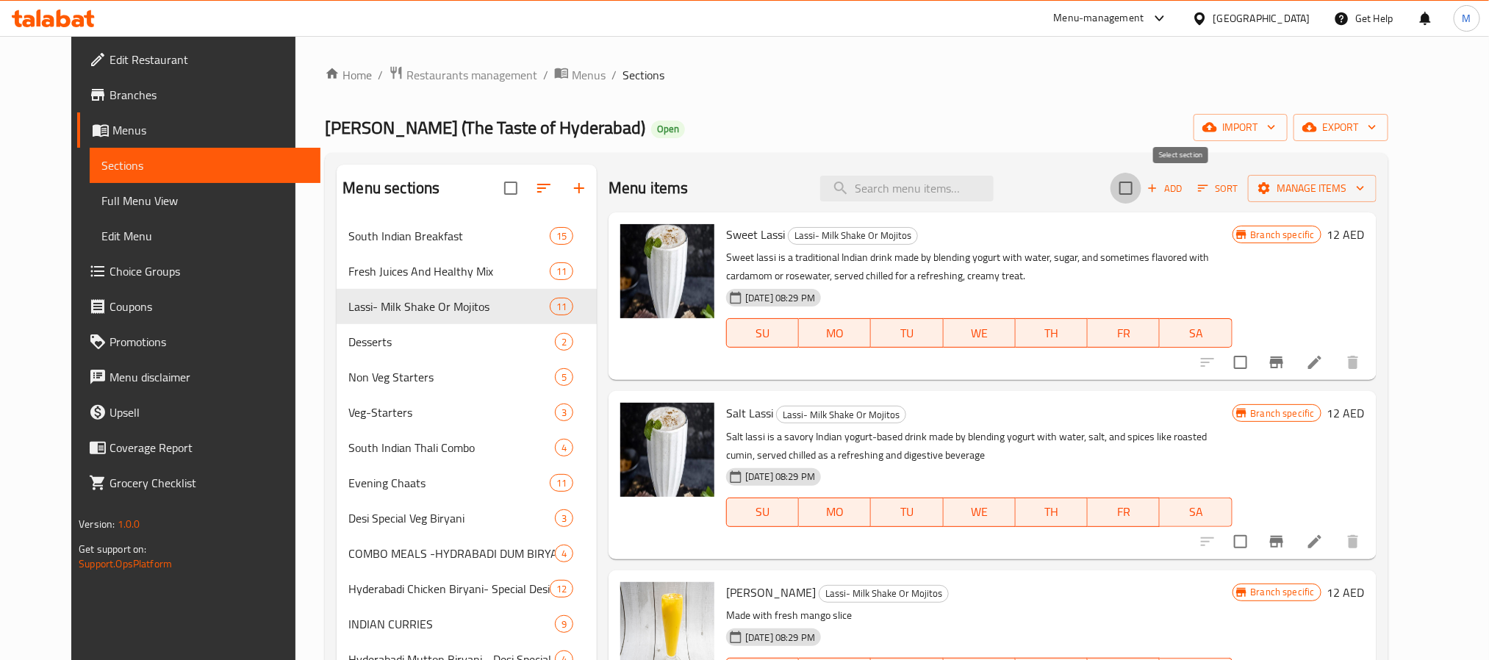
checkbox input "true"
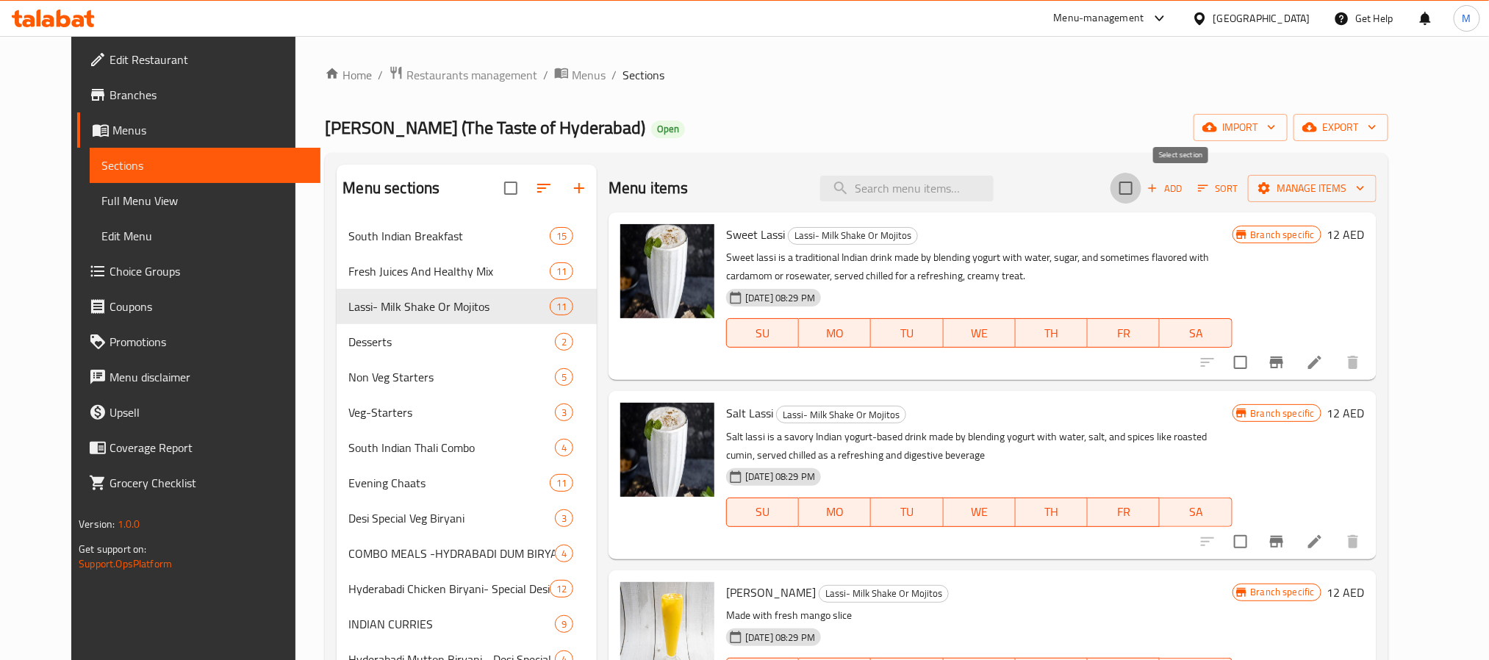
checkbox input "true"
click at [1253, 196] on span "Manage items" at bounding box center [1311, 188] width 105 height 18
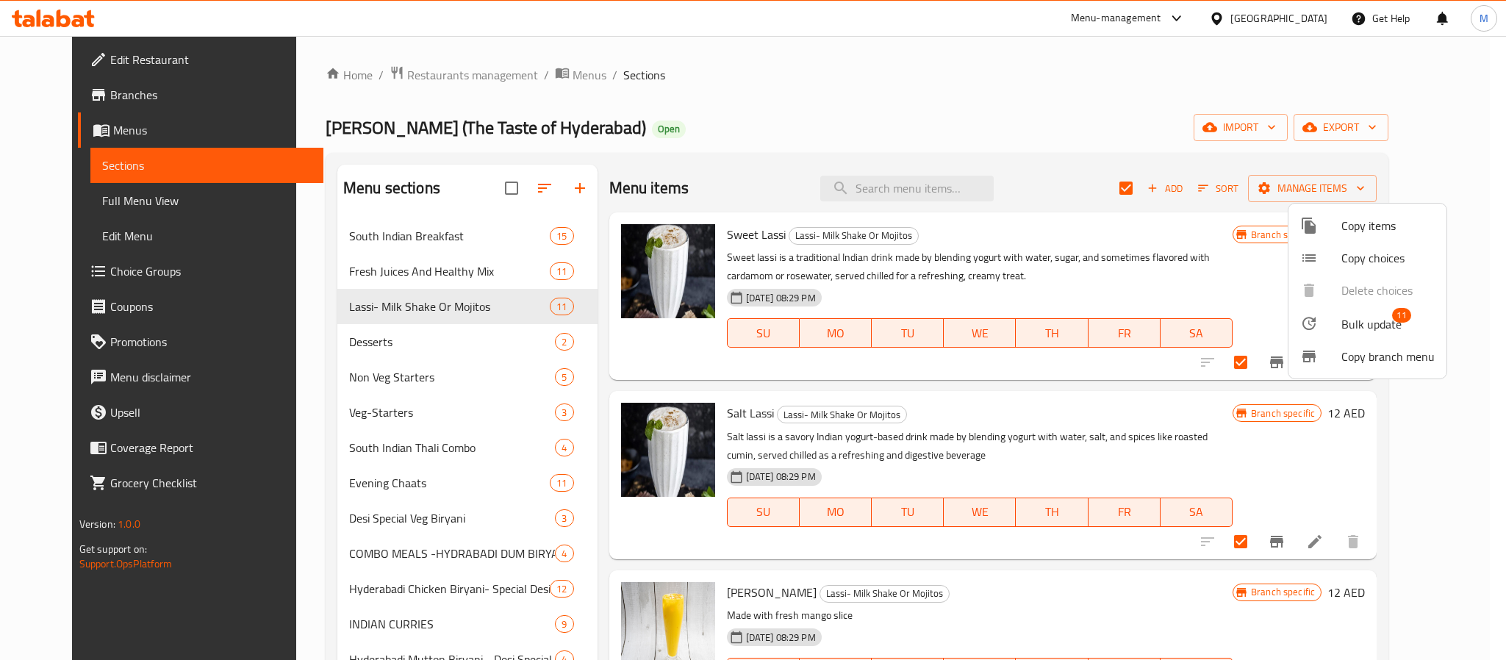
click at [1253, 316] on span "Bulk update" at bounding box center [1371, 324] width 60 height 18
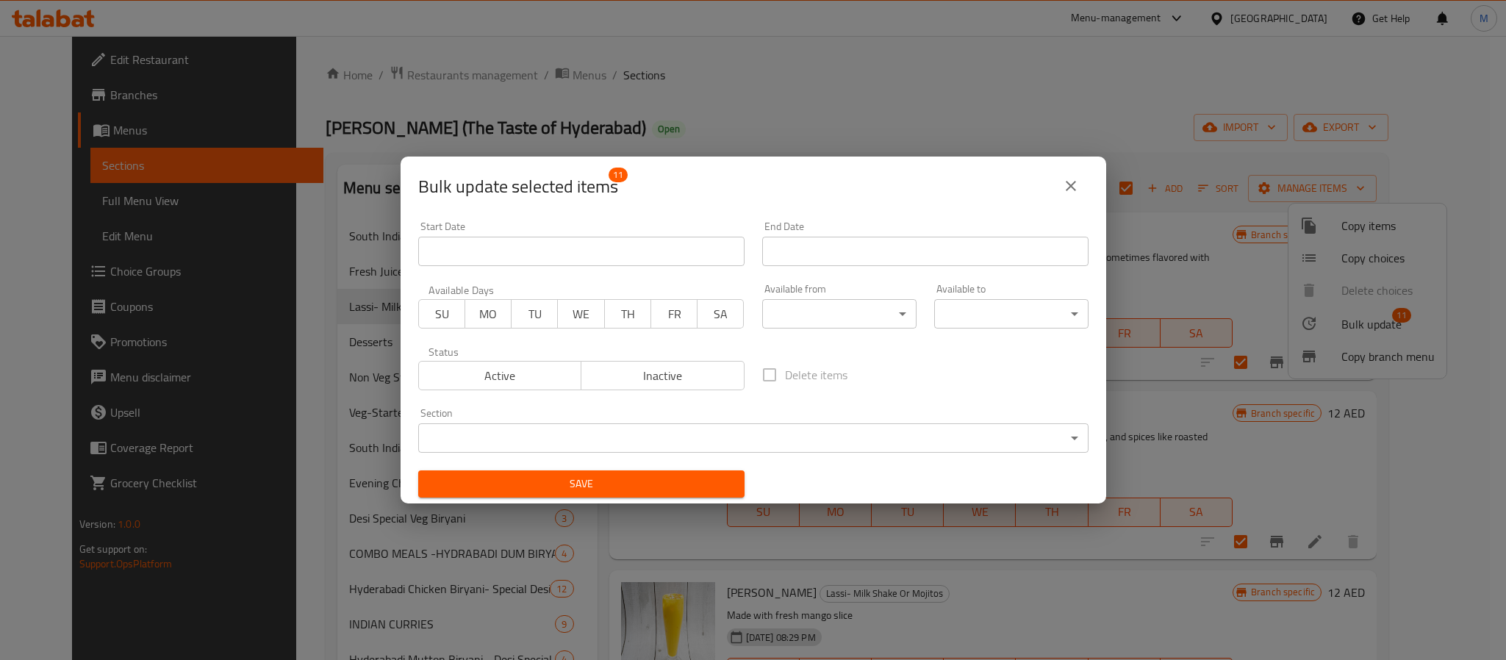
click at [818, 318] on body "​ Menu-management United Arab Emirates Get Help M Edit Restaurant Branches Menu…" at bounding box center [753, 348] width 1506 height 624
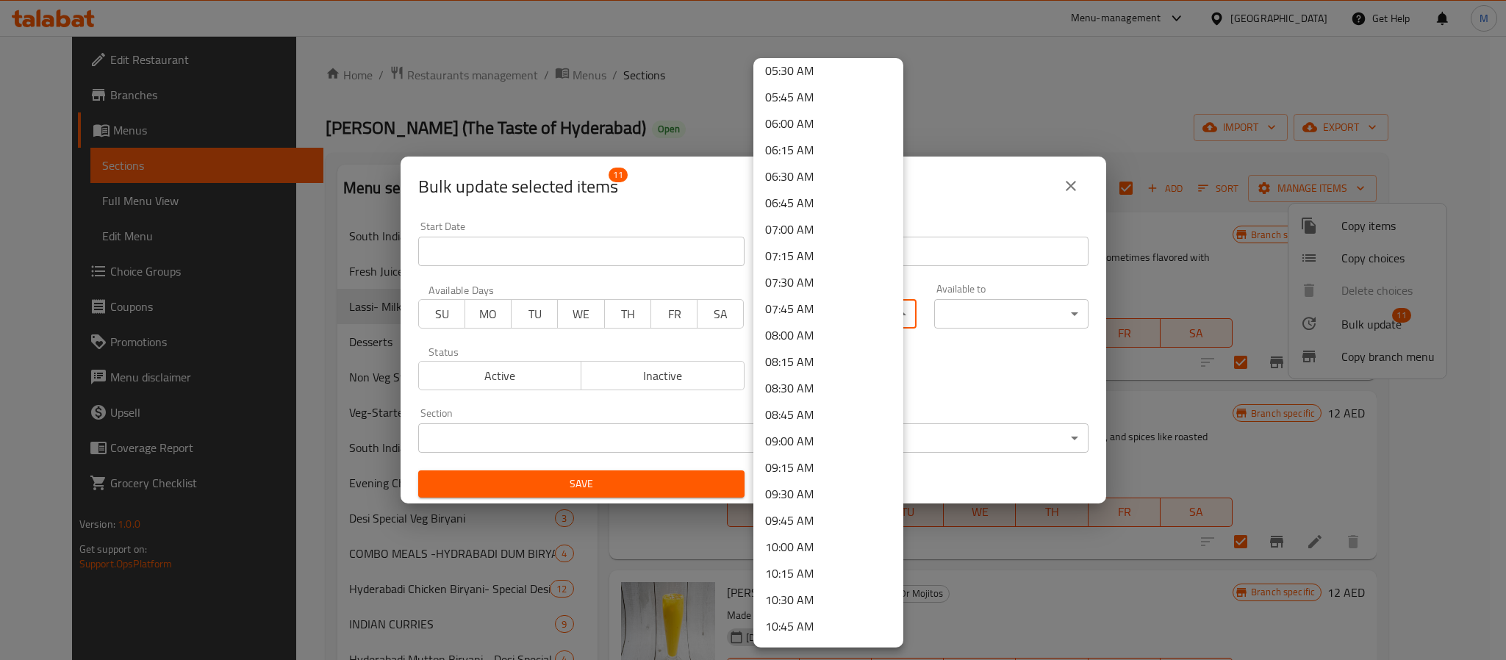
scroll to position [551, 0]
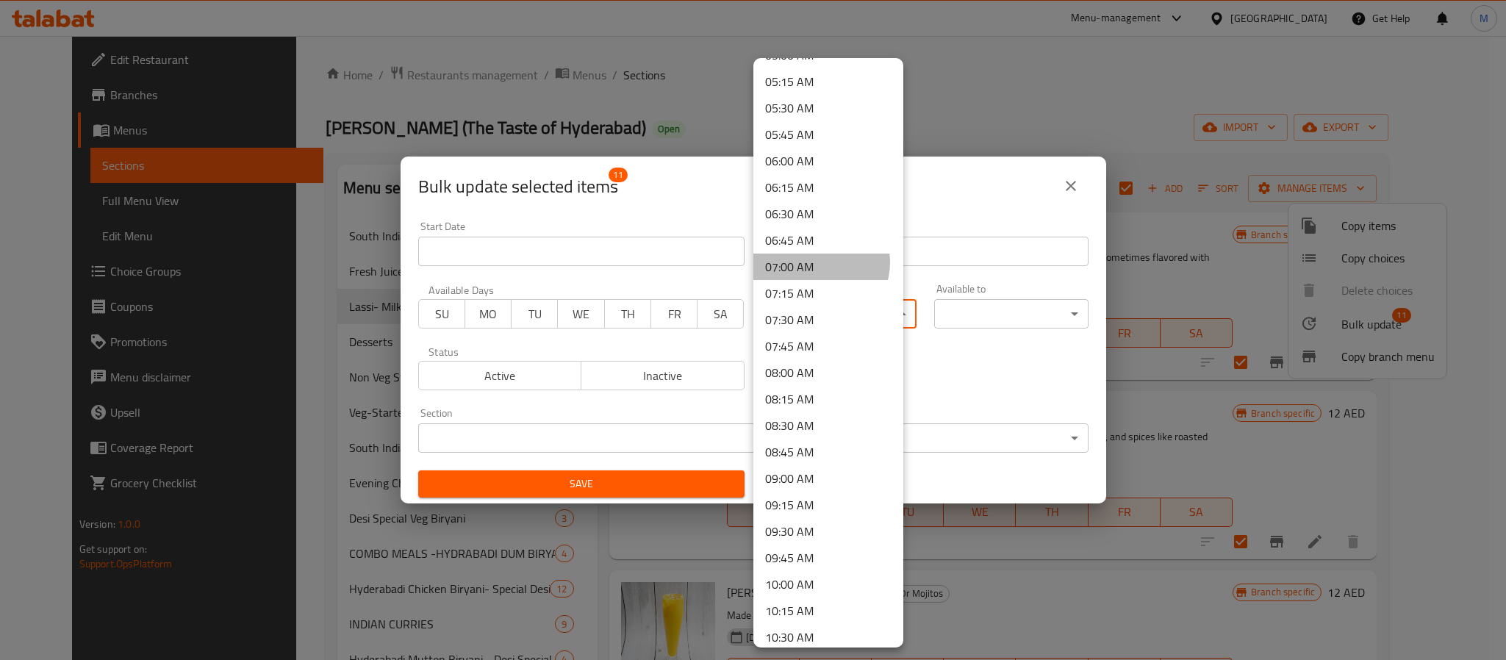
click at [819, 262] on li "07:00 AM" at bounding box center [828, 266] width 150 height 26
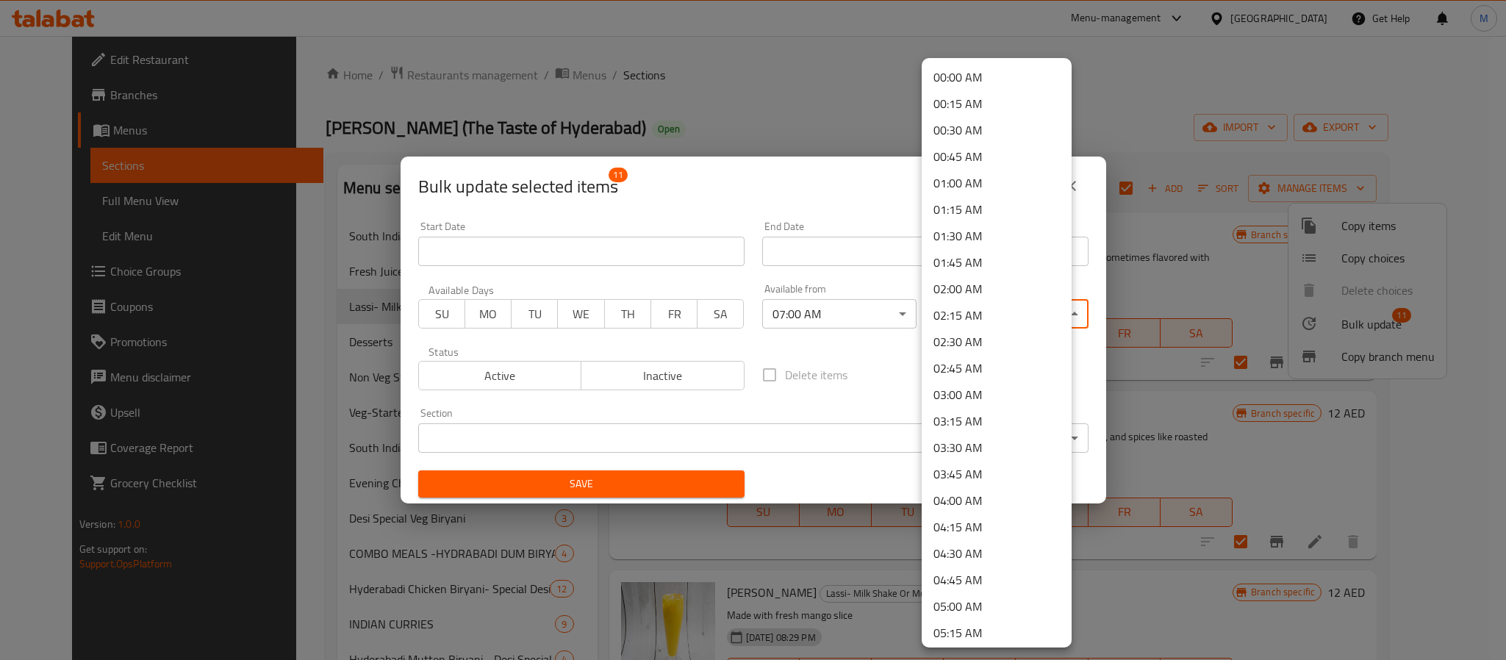
click at [1015, 328] on body "​ Menu-management United Arab Emirates Get Help M Edit Restaurant Branches Menu…" at bounding box center [753, 348] width 1506 height 624
click at [990, 498] on li "04:00 AM" at bounding box center [996, 500] width 150 height 26
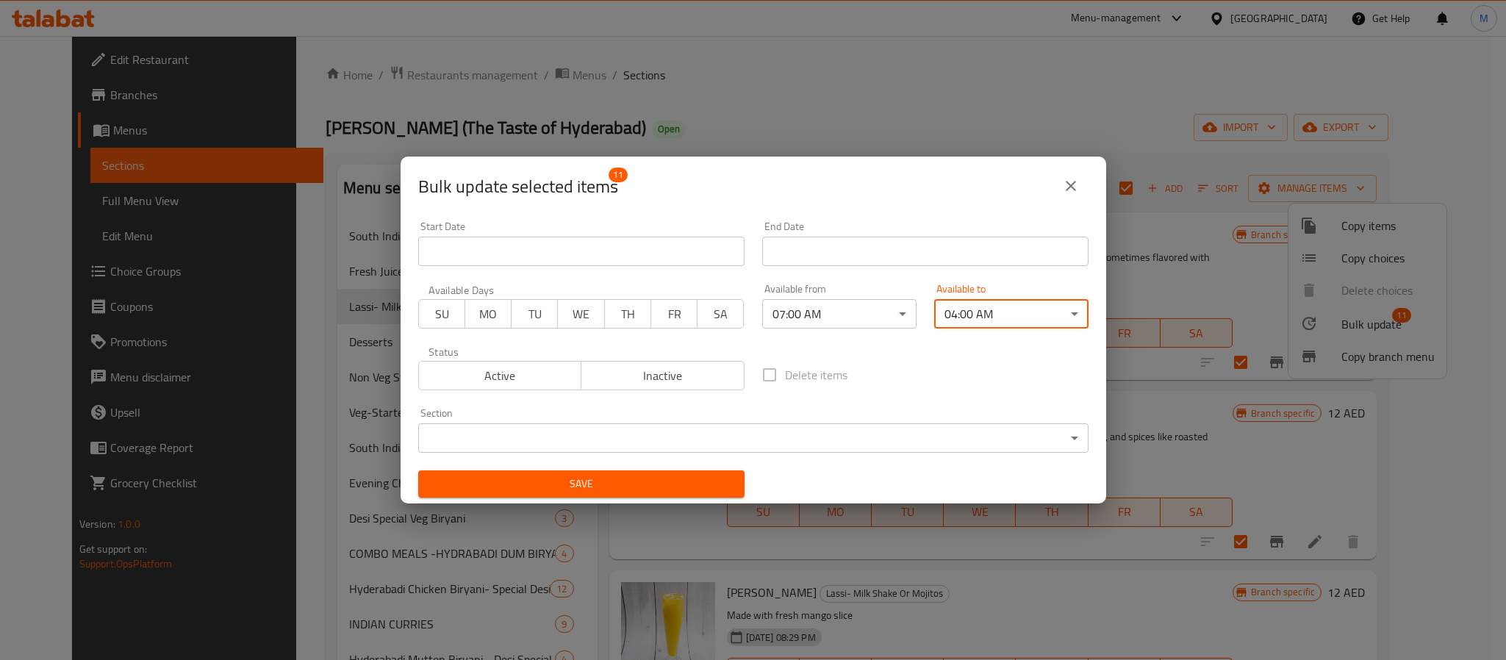
click at [580, 490] on span "Save" at bounding box center [581, 484] width 303 height 18
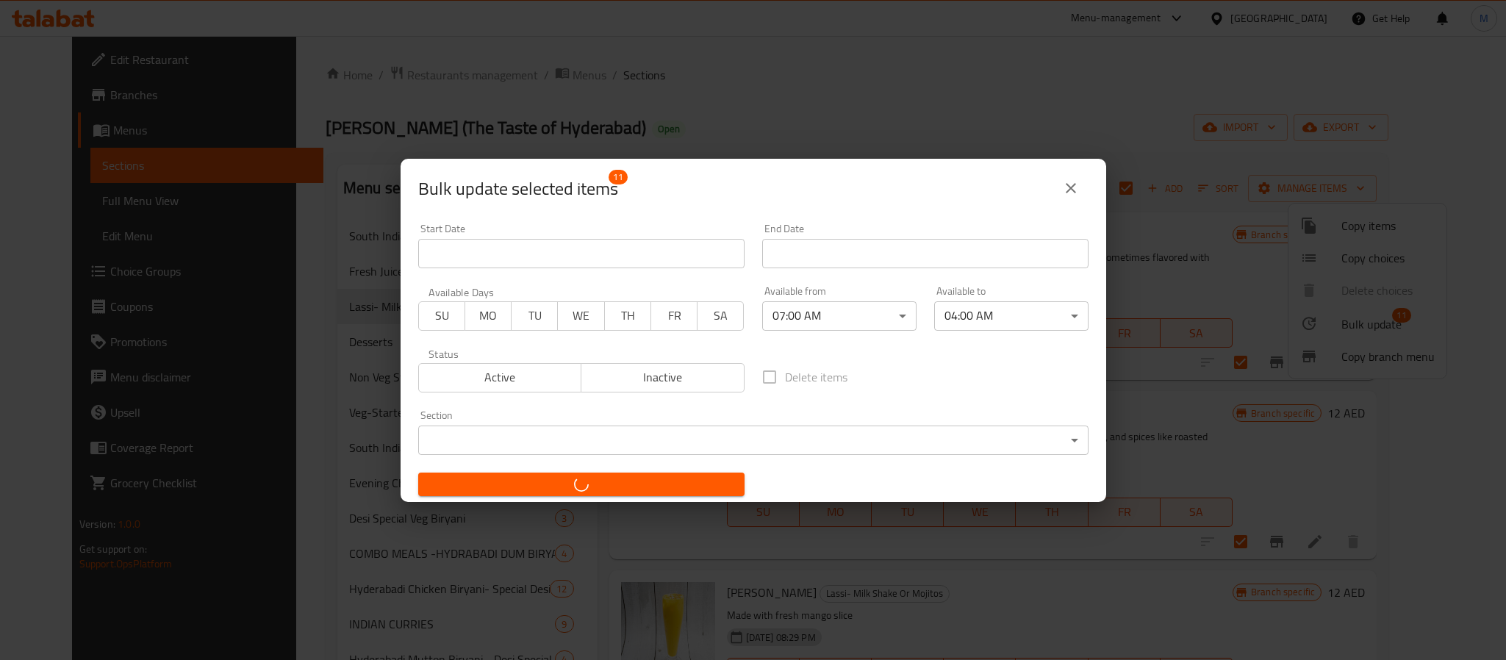
checkbox input "false"
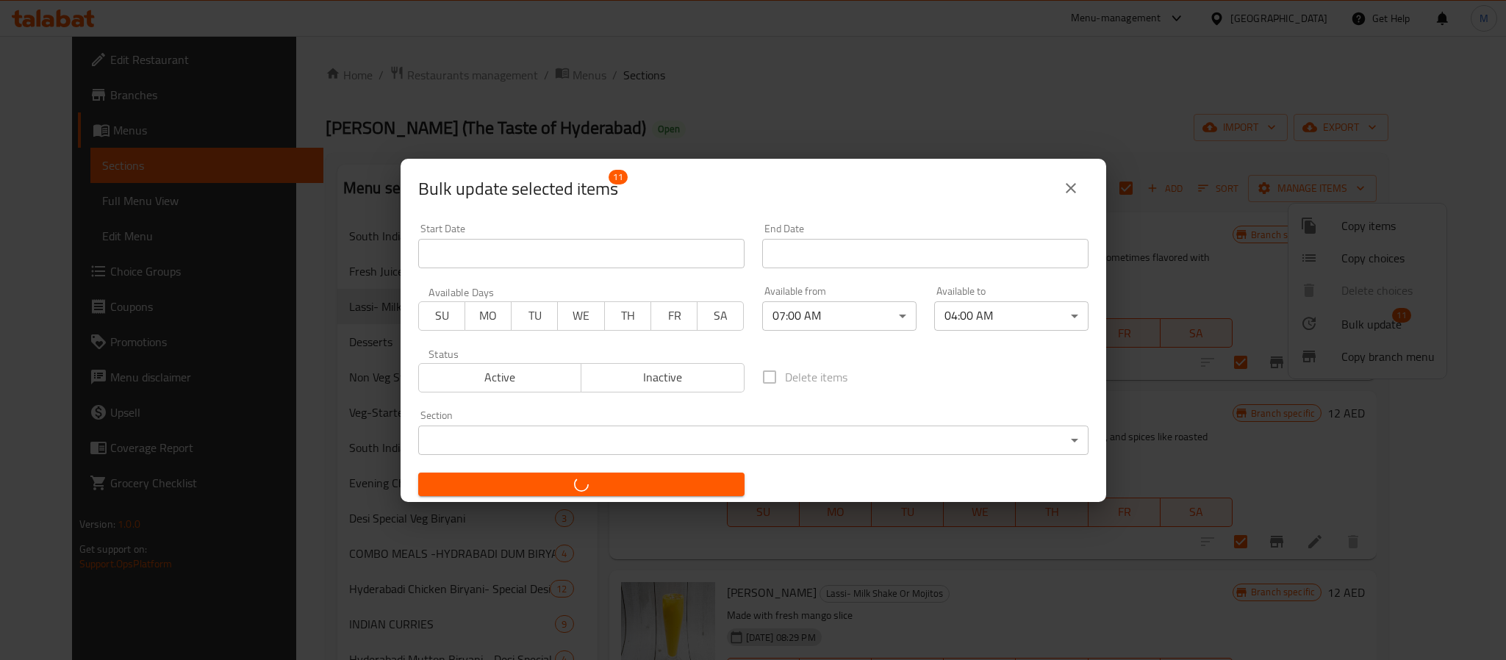
checkbox input "false"
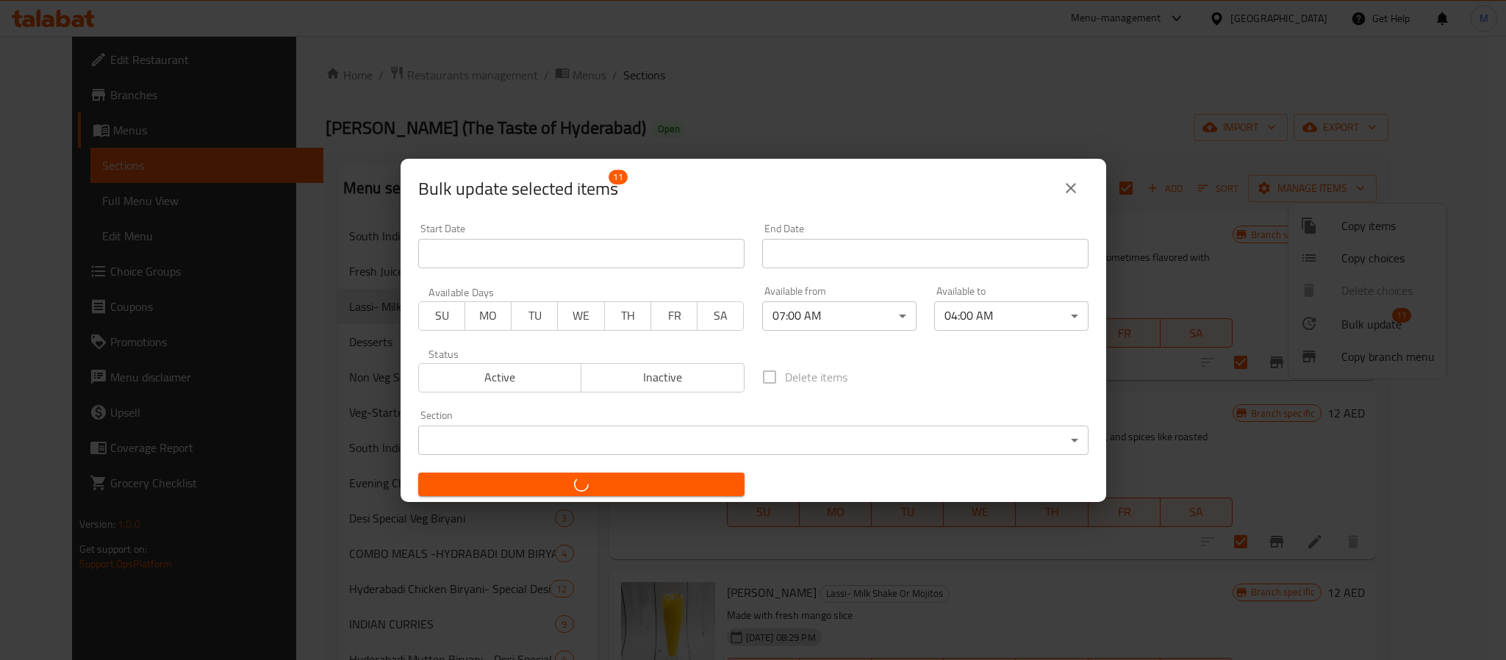
checkbox input "false"
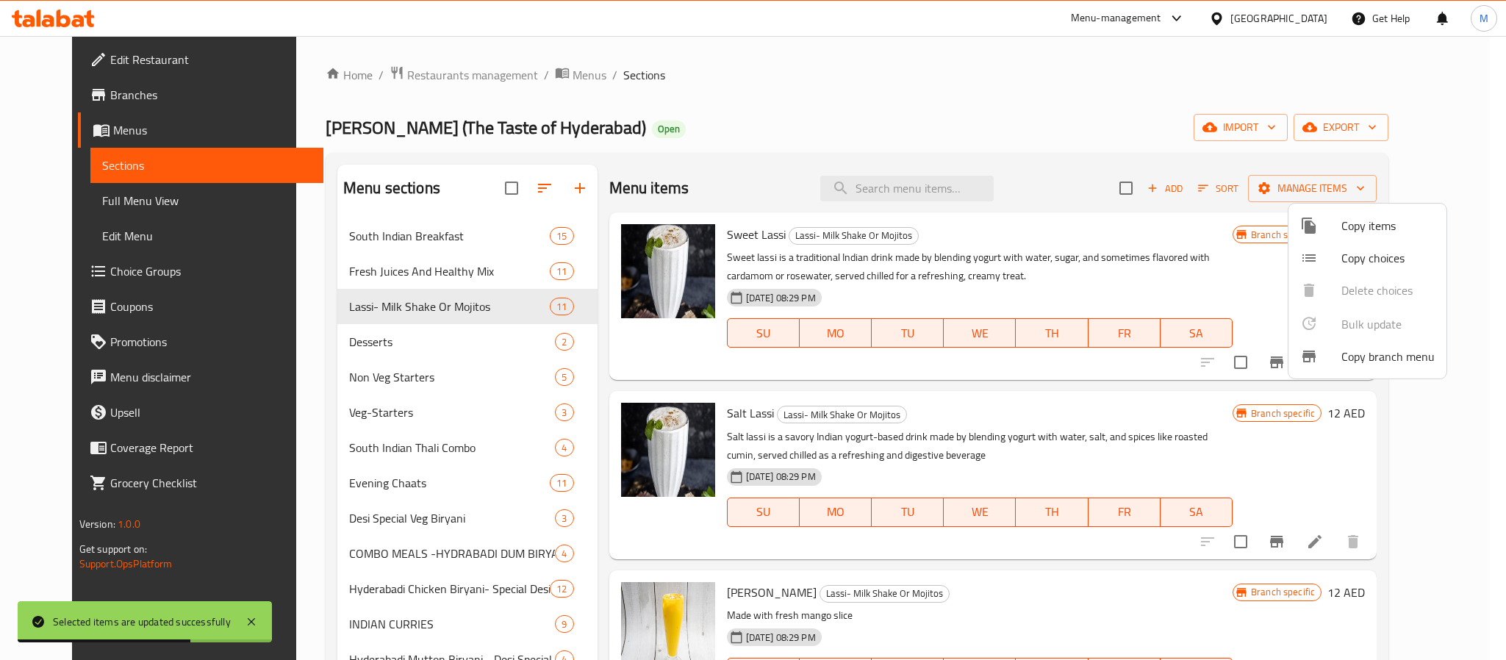
click at [435, 353] on div at bounding box center [753, 330] width 1506 height 660
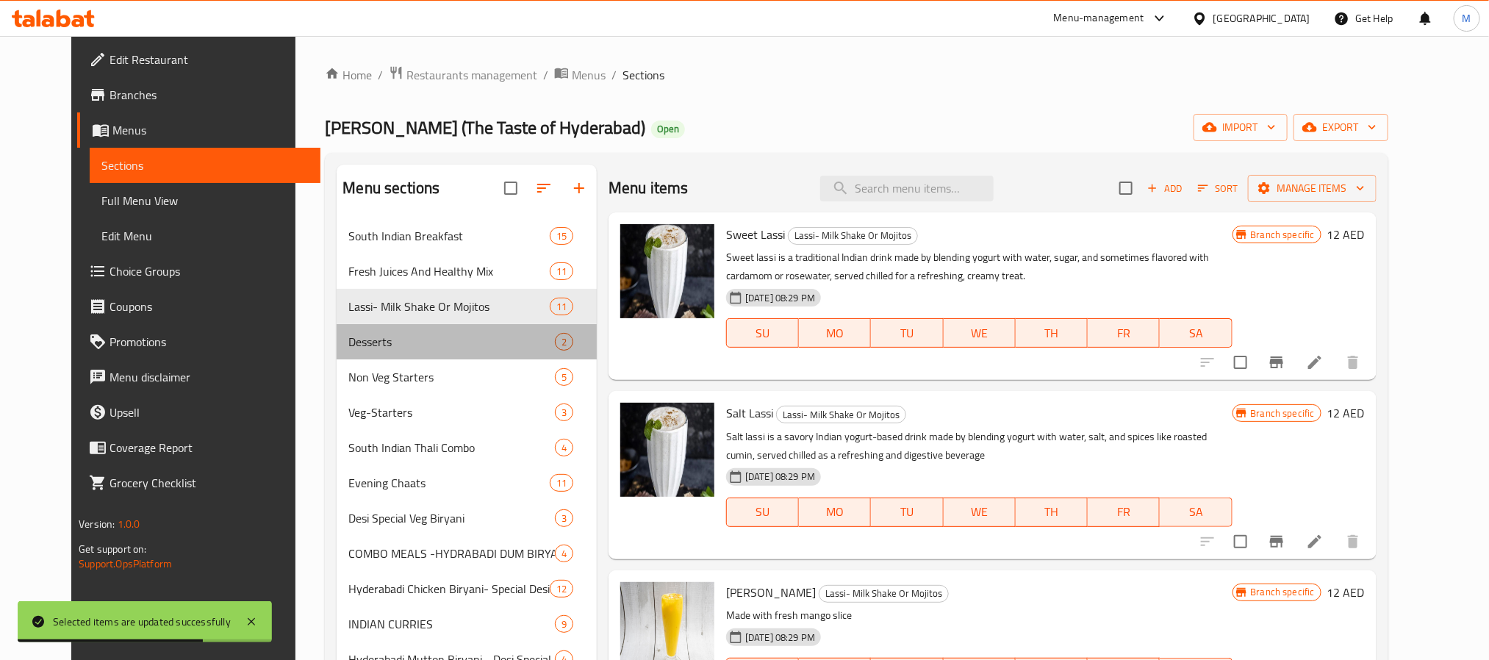
click at [435, 353] on div "Desserts 2" at bounding box center [467, 341] width 260 height 35
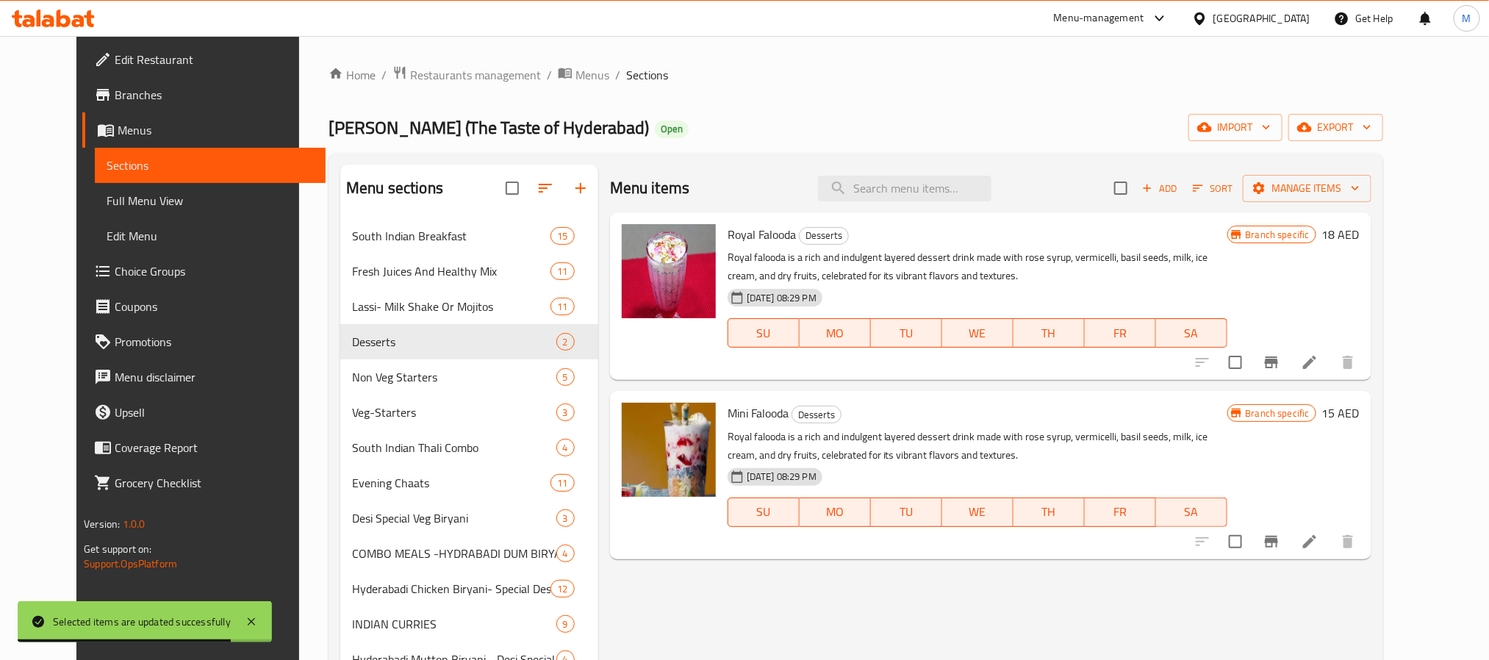
click at [1136, 199] on input "checkbox" at bounding box center [1120, 188] width 31 height 31
checkbox input "true"
click at [1253, 208] on div "Menu items Add Sort Manage items" at bounding box center [990, 189] width 761 height 48
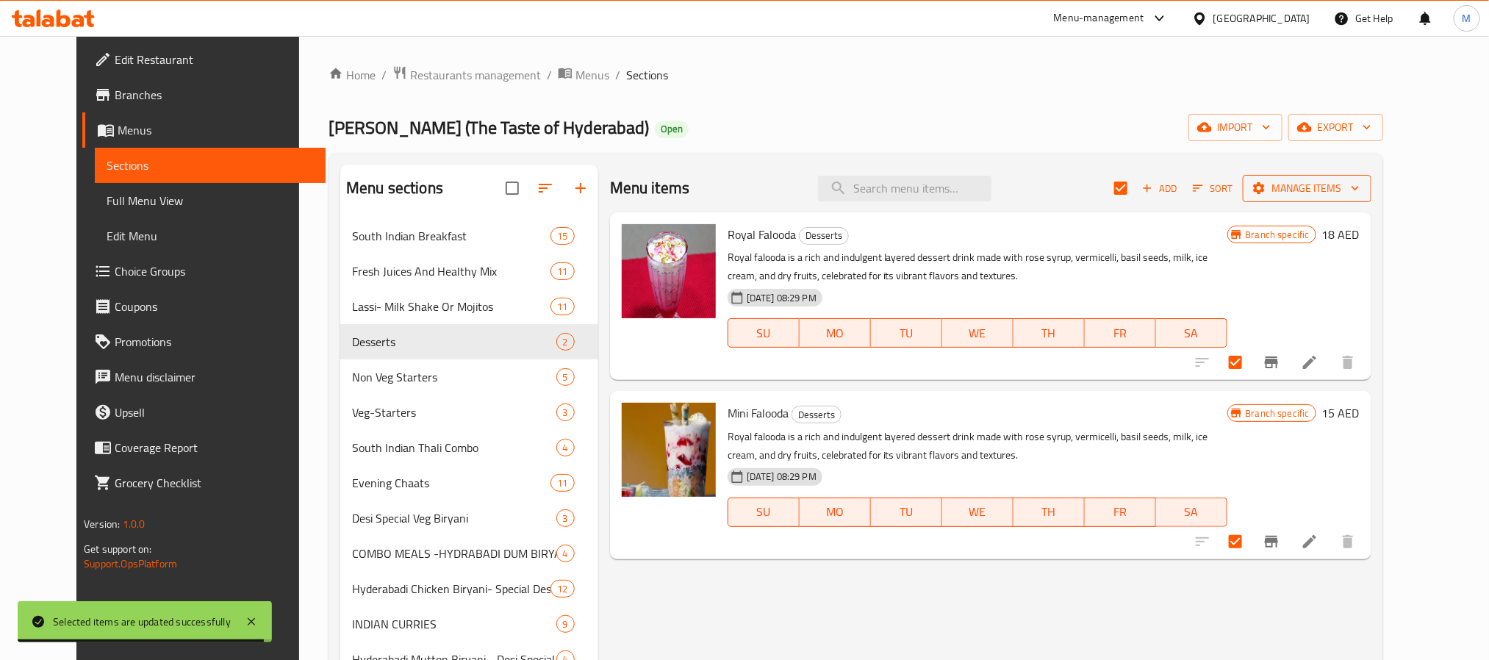
click at [1253, 195] on span "Manage items" at bounding box center [1306, 188] width 105 height 18
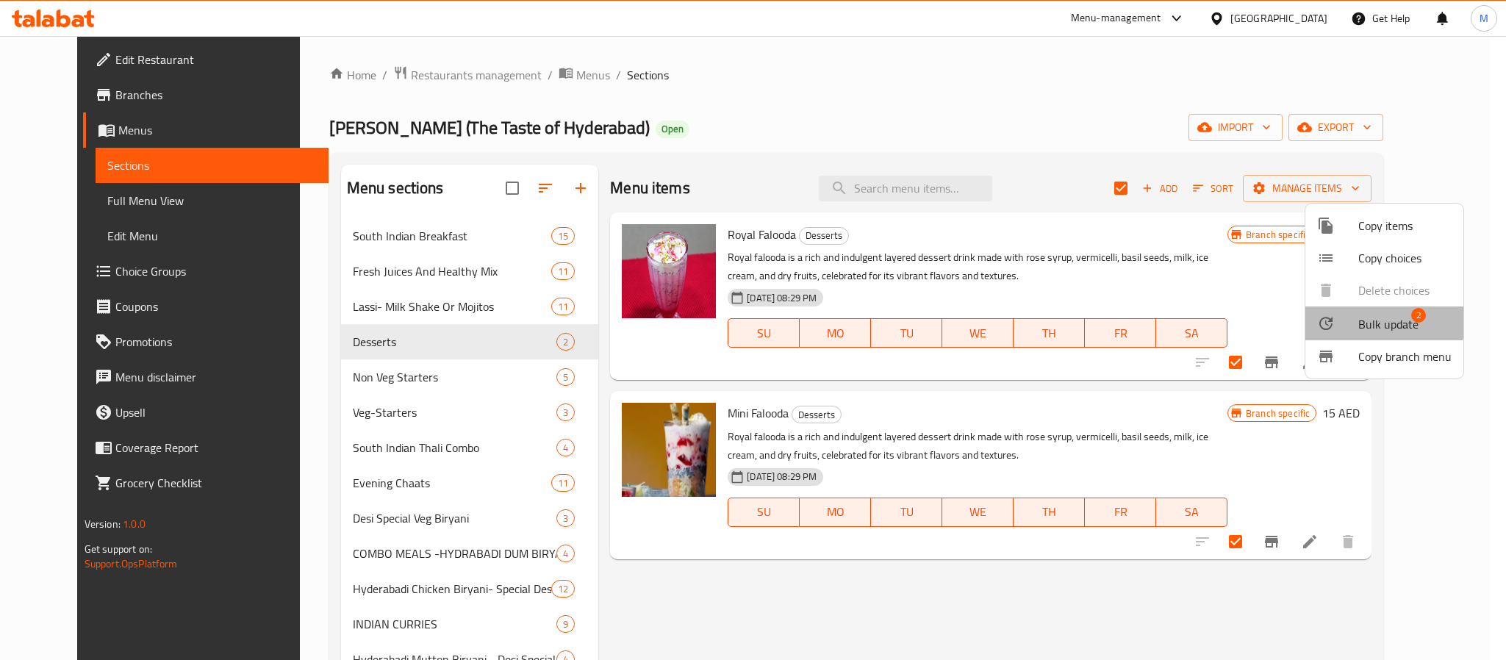
click at [1253, 317] on span "Bulk update" at bounding box center [1388, 324] width 60 height 18
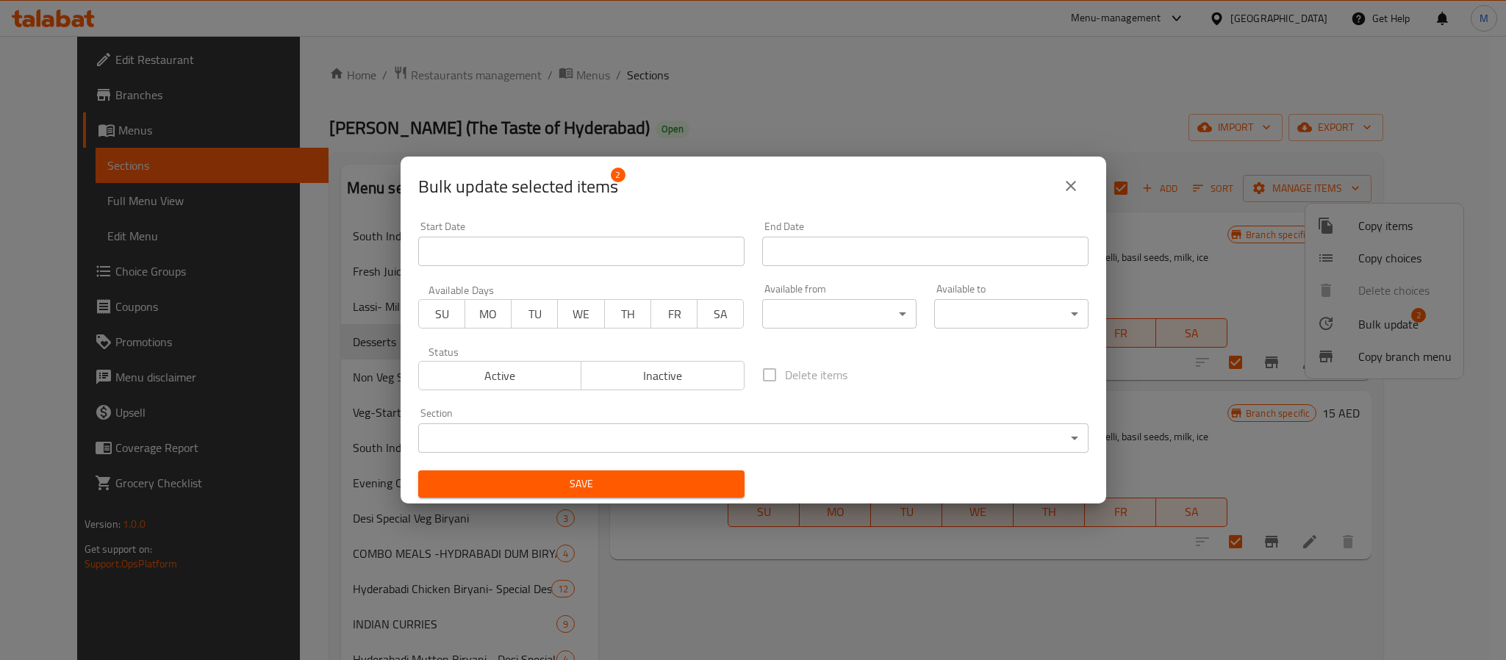
click at [796, 317] on body "​ Menu-management United Arab Emirates Get Help M Edit Restaurant Branches Menu…" at bounding box center [753, 348] width 1506 height 624
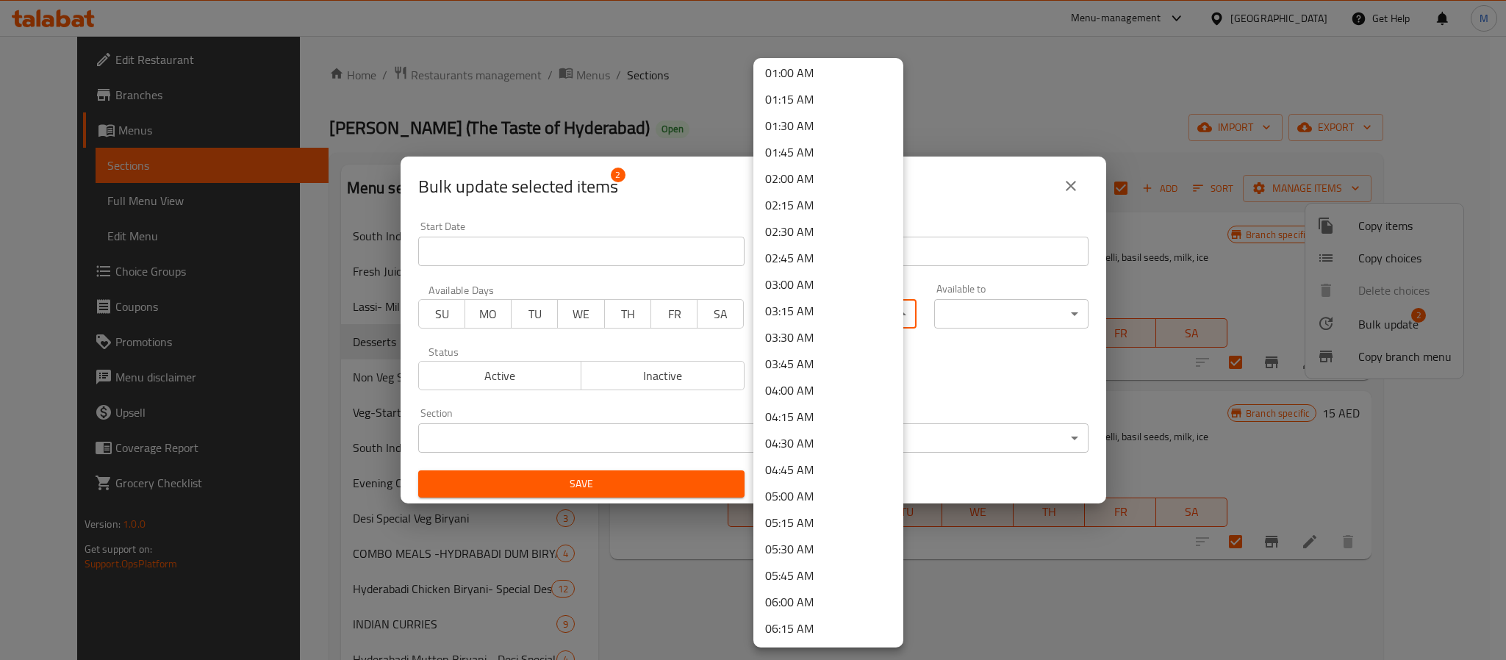
scroll to position [220, 0]
click at [807, 549] on li "07:00 AM" at bounding box center [828, 597] width 150 height 26
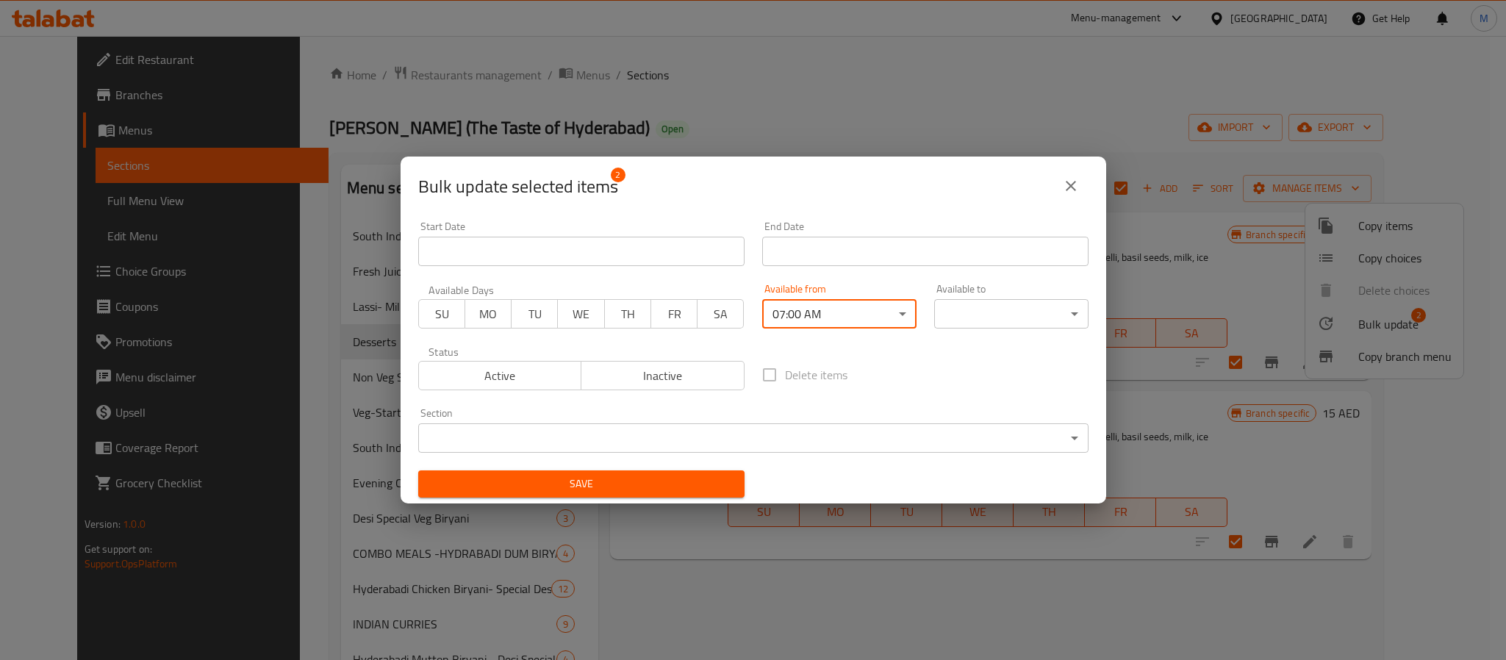
click at [979, 312] on body "​ Menu-management United Arab Emirates Get Help M Edit Restaurant Branches Menu…" at bounding box center [753, 348] width 1506 height 624
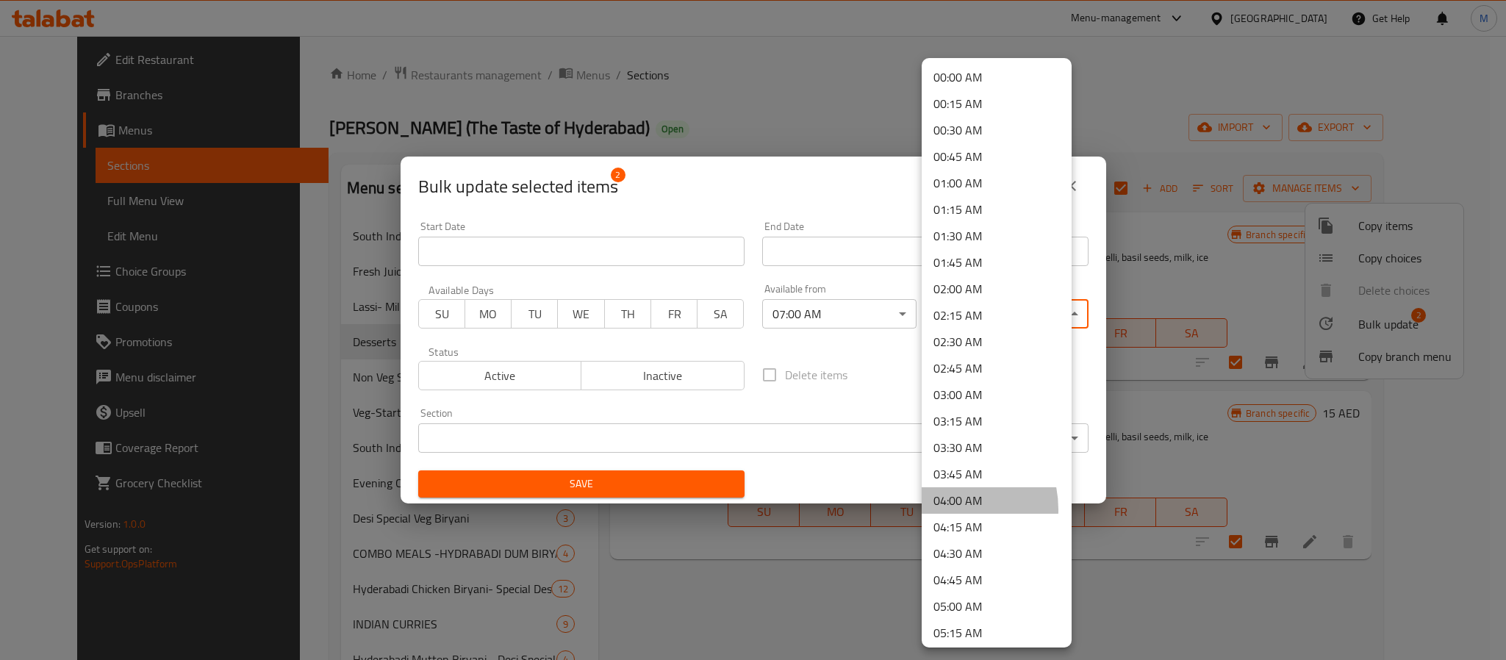
click at [942, 509] on li "04:00 AM" at bounding box center [996, 500] width 150 height 26
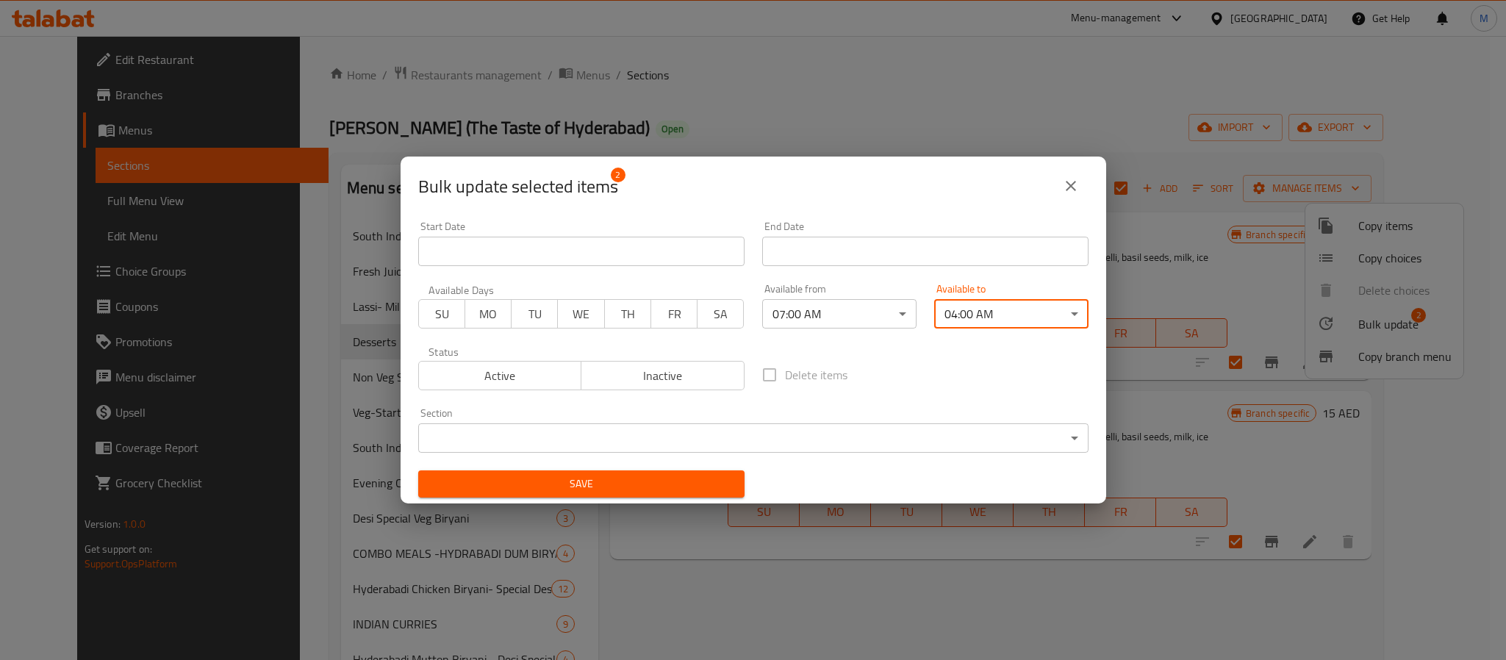
click at [583, 479] on span "Save" at bounding box center [581, 484] width 303 height 18
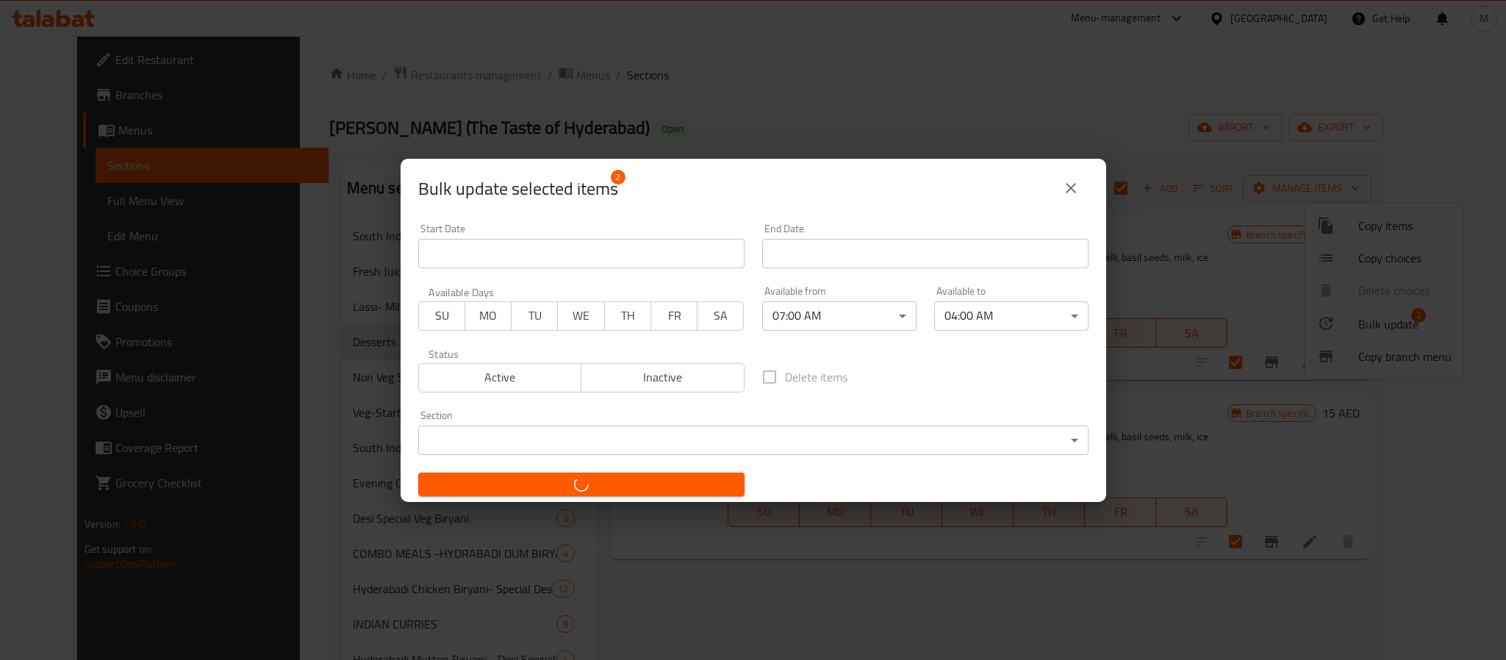
checkbox input "false"
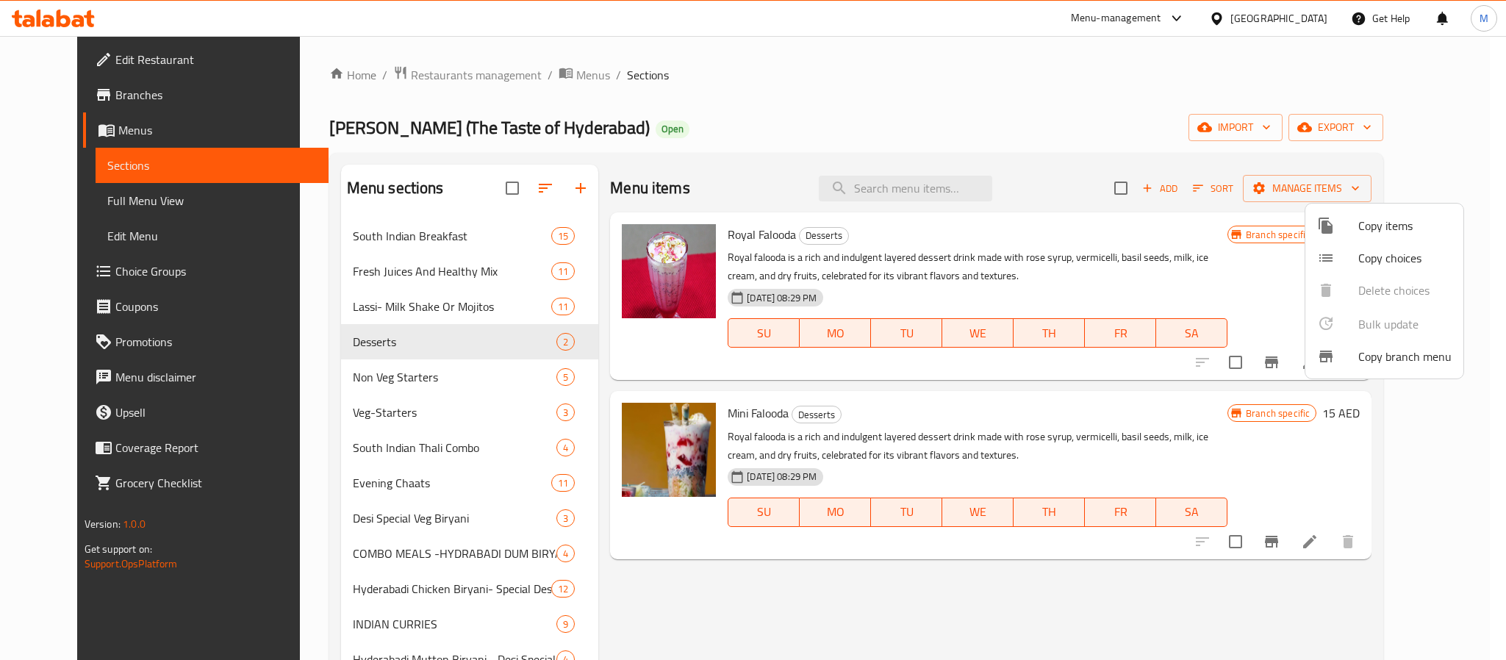
click at [458, 361] on div at bounding box center [753, 330] width 1506 height 660
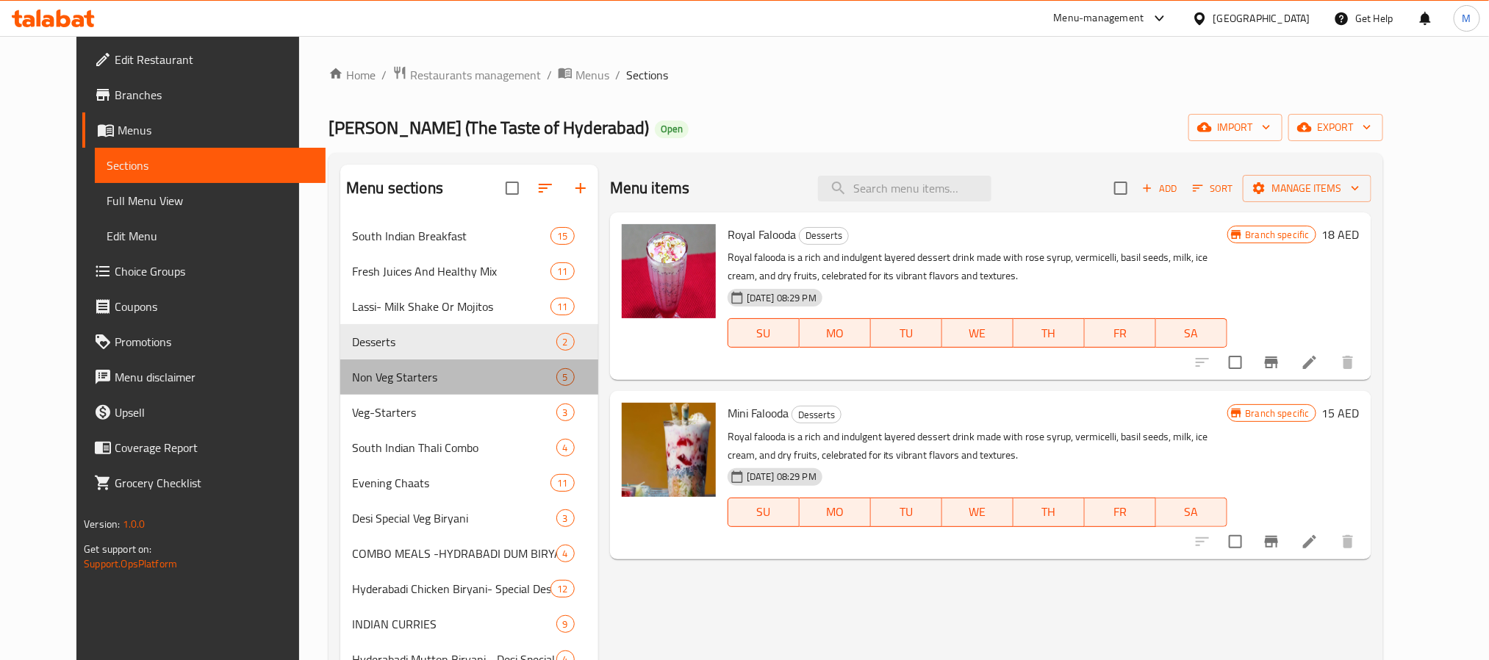
click at [454, 369] on span "Non Veg Starters" at bounding box center [454, 377] width 204 height 18
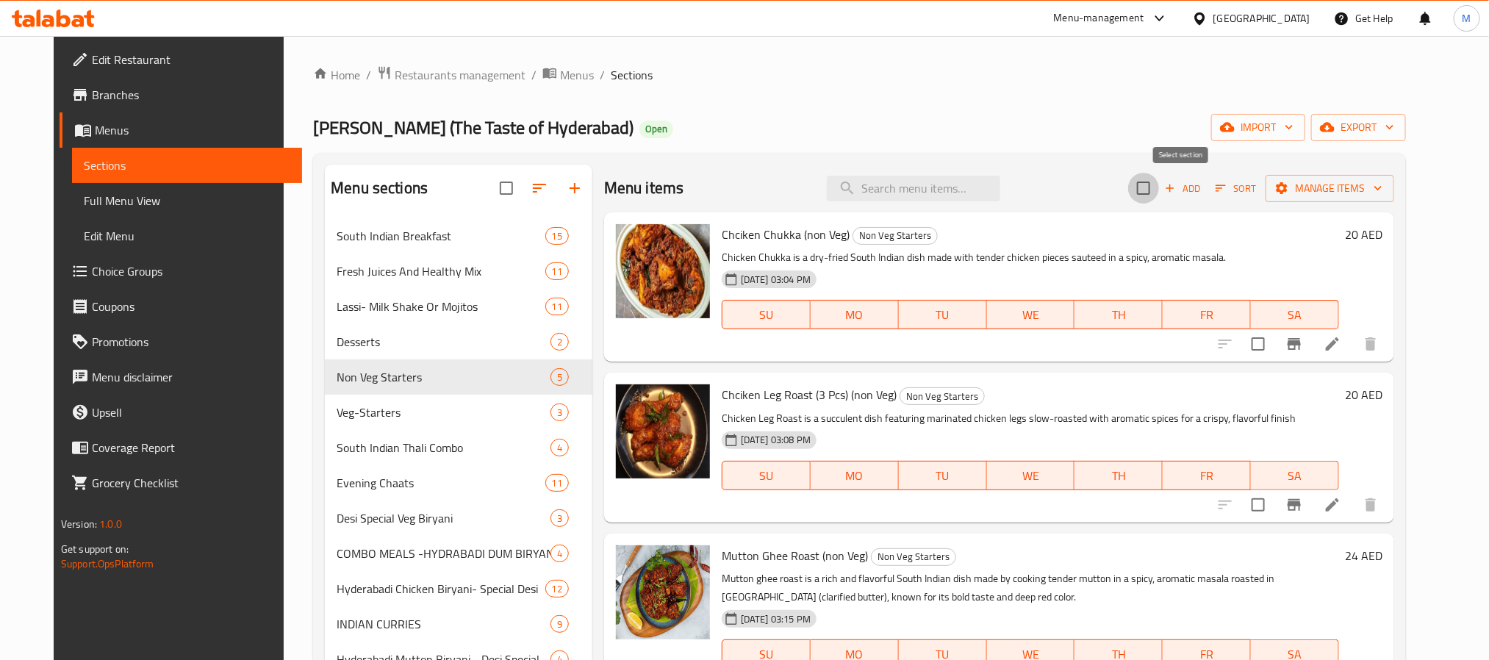
click at [1159, 196] on input "checkbox" at bounding box center [1143, 188] width 31 height 31
checkbox input "true"
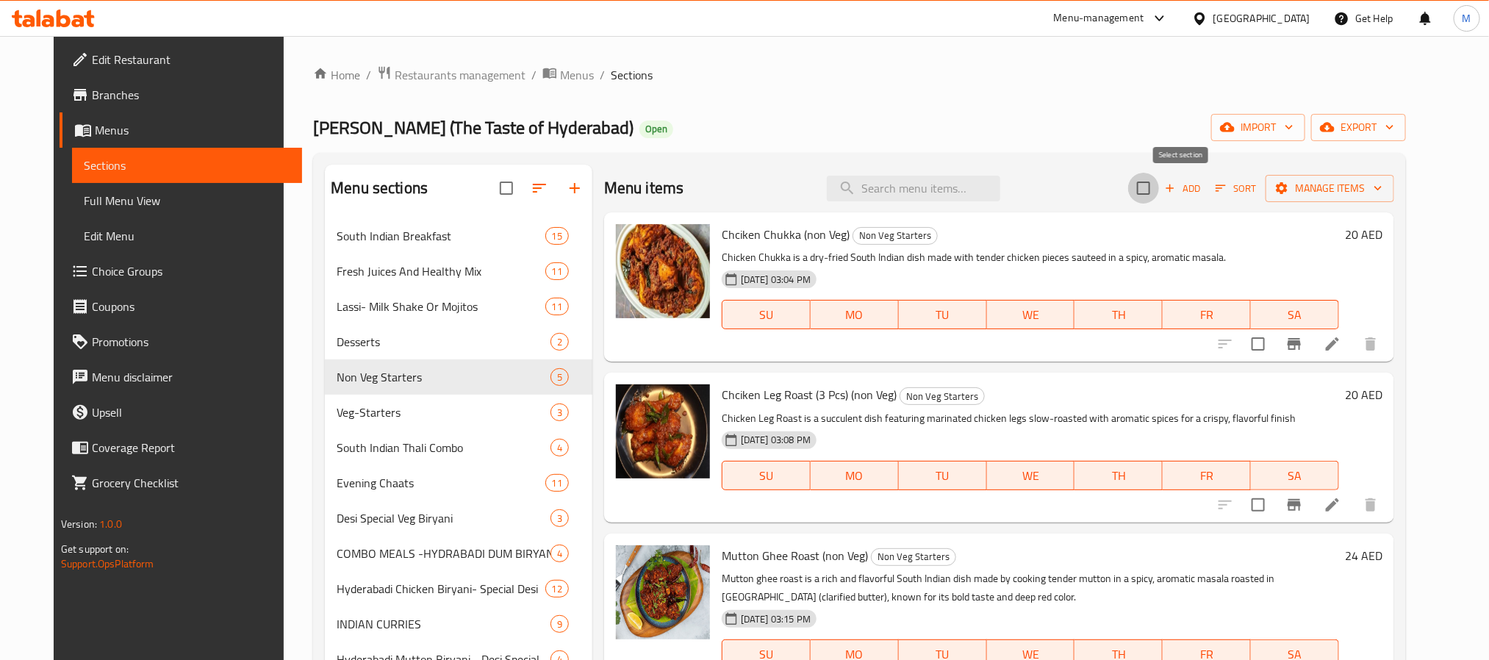
checkbox input "true"
click at [1253, 181] on span "Manage items" at bounding box center [1329, 188] width 105 height 18
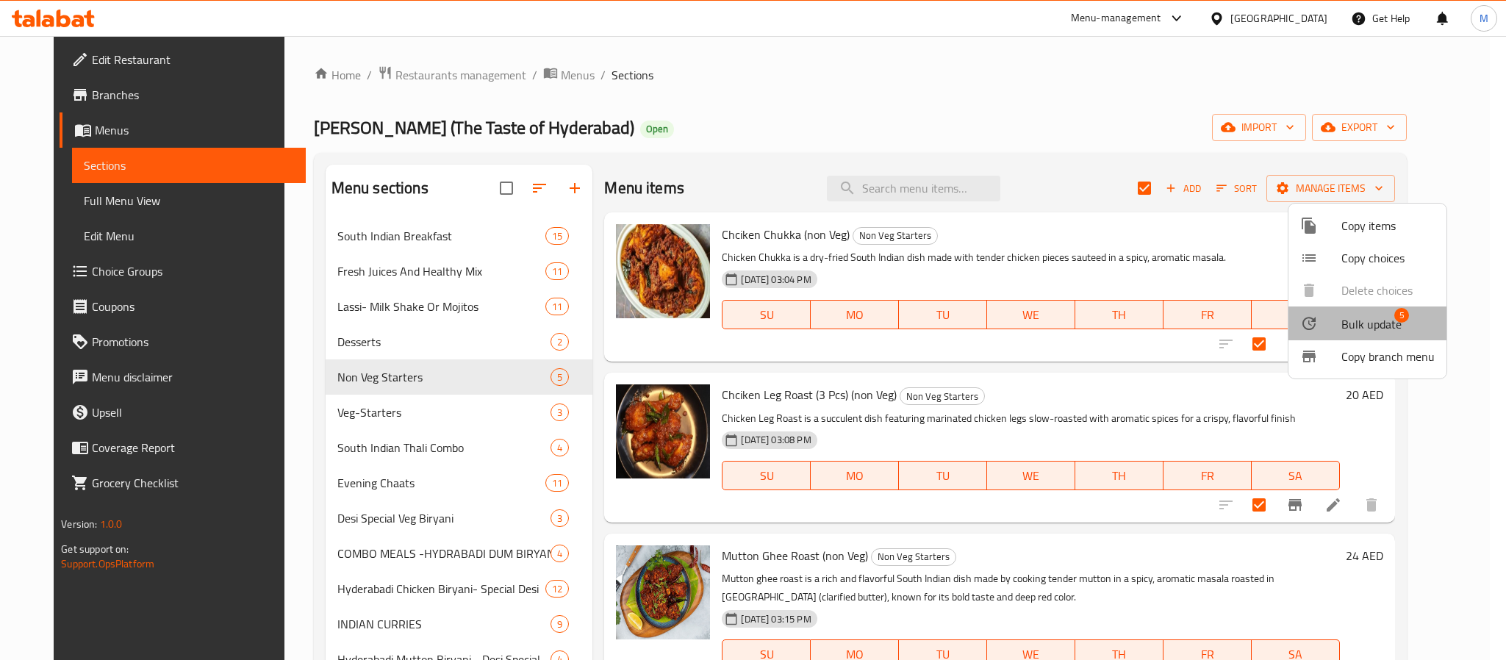
click at [1253, 326] on span "Bulk update" at bounding box center [1371, 324] width 60 height 18
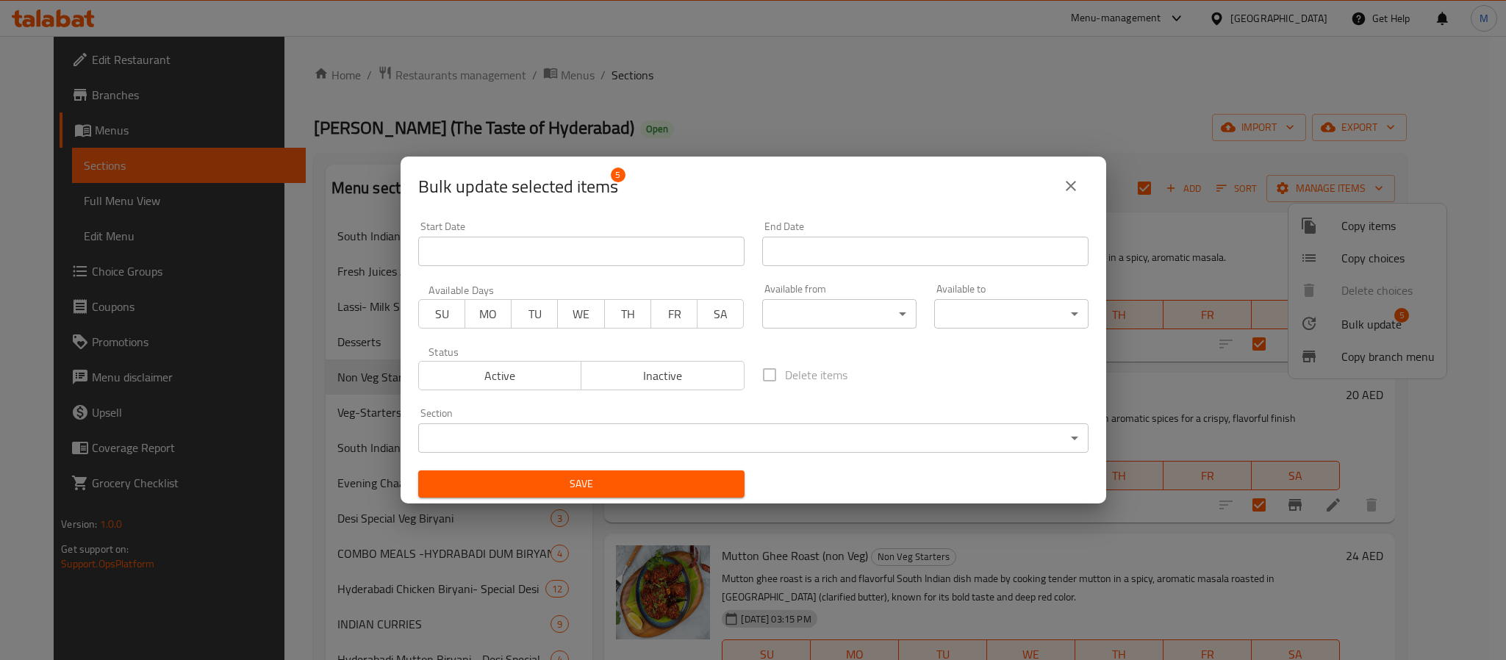
click at [829, 307] on body "​ Menu-management United Arab Emirates Get Help M Edit Restaurant Branches Menu…" at bounding box center [753, 348] width 1506 height 624
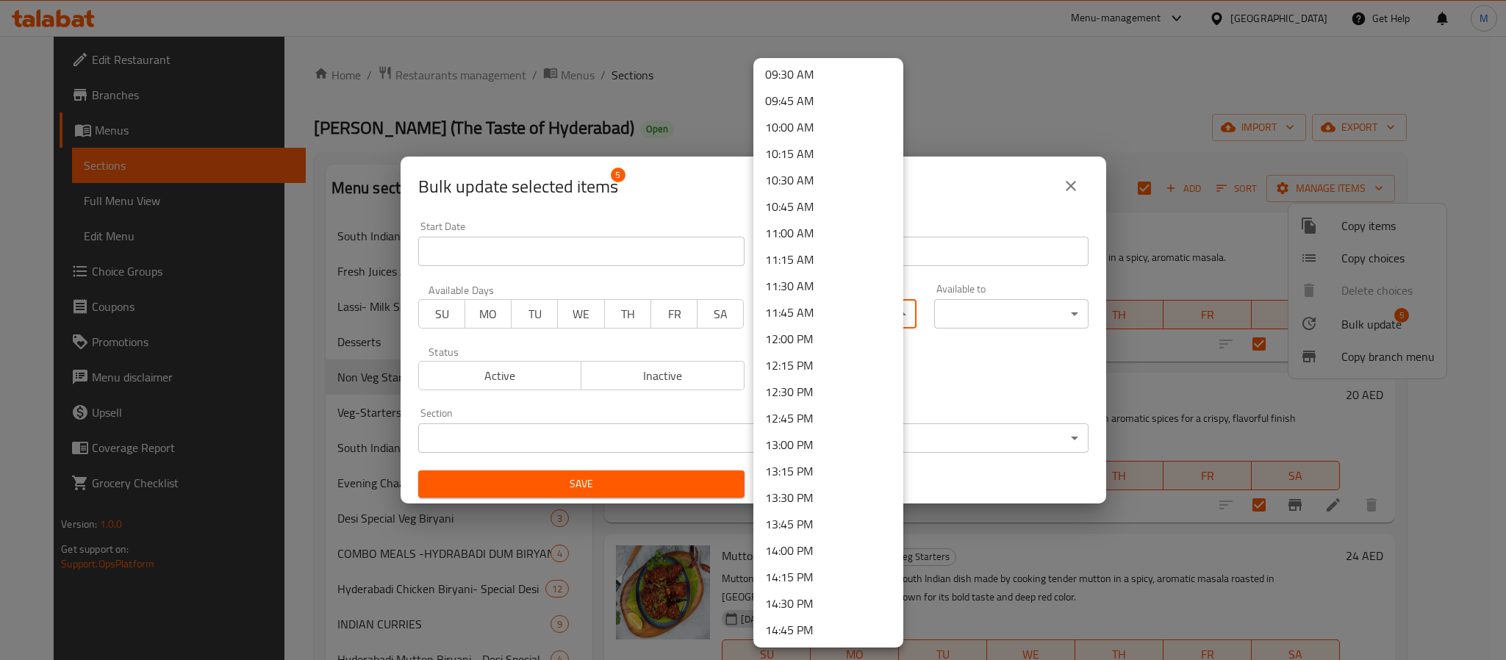
scroll to position [992, 0]
click at [816, 347] on li "12:00 PM" at bounding box center [828, 355] width 150 height 26
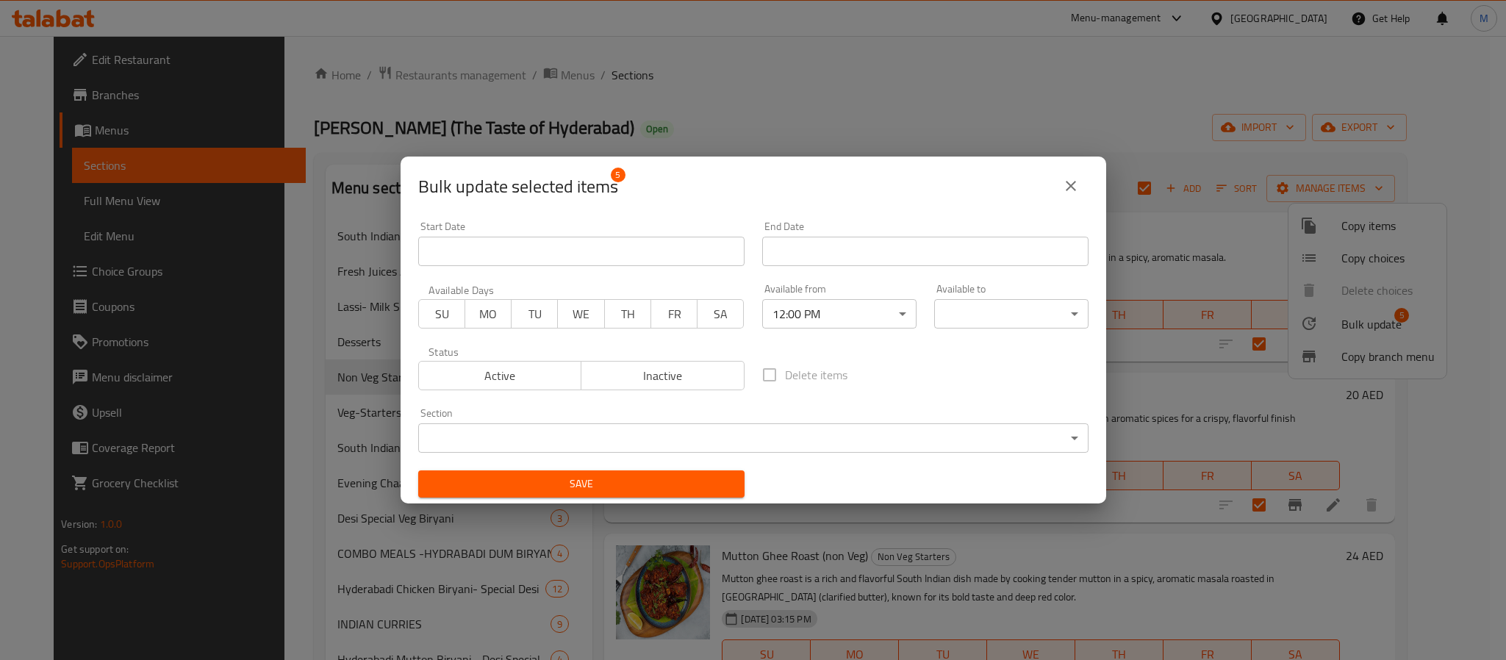
click at [999, 314] on body "​ Menu-management United Arab Emirates Get Help M Edit Restaurant Branches Menu…" at bounding box center [753, 348] width 1506 height 624
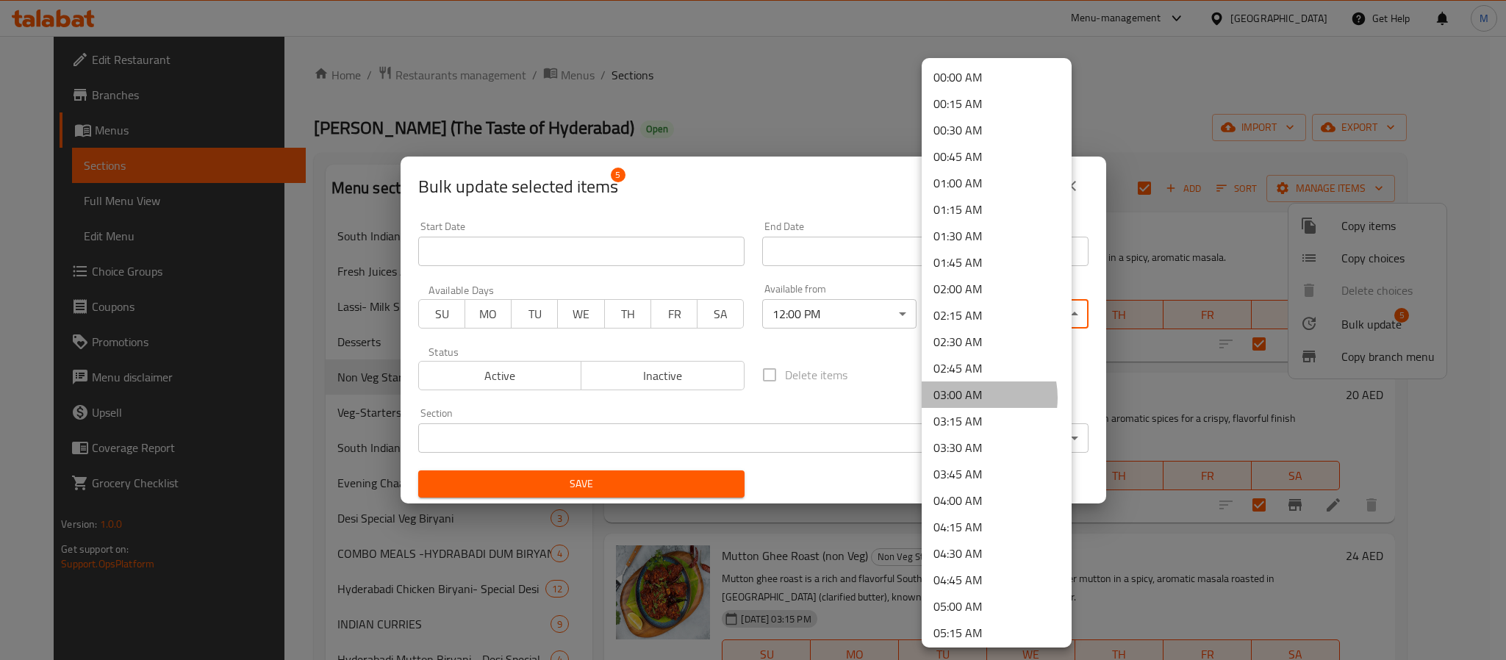
click at [964, 397] on li "03:00 AM" at bounding box center [996, 394] width 150 height 26
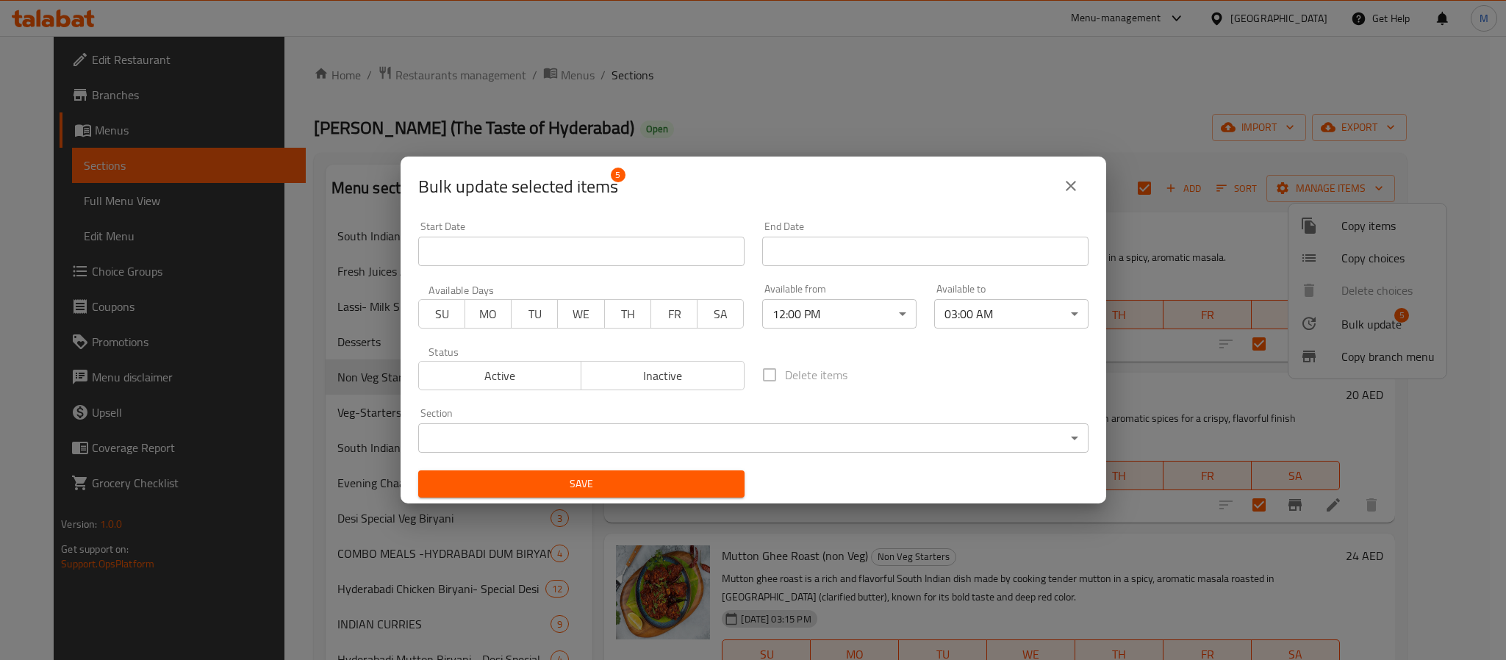
click at [684, 500] on div "Save" at bounding box center [581, 483] width 344 height 45
click at [692, 483] on span "Save" at bounding box center [581, 484] width 303 height 18
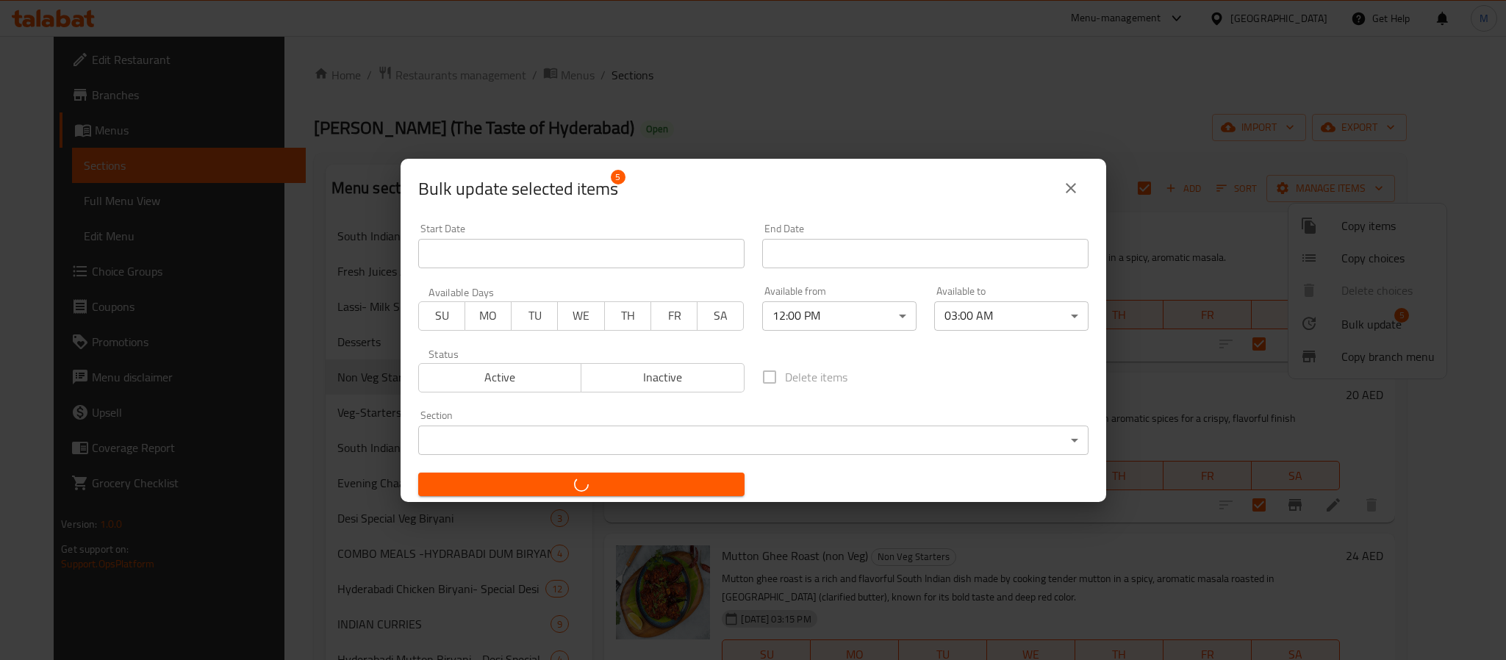
checkbox input "false"
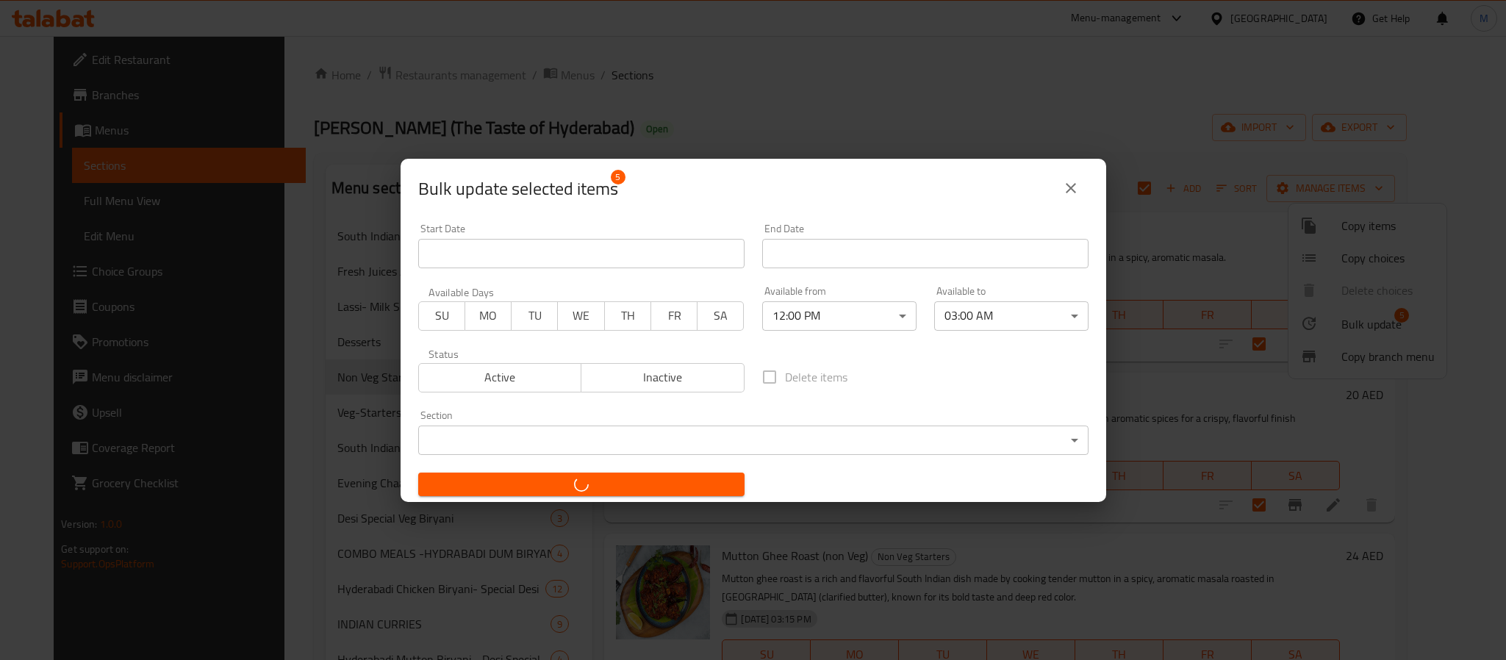
checkbox input "false"
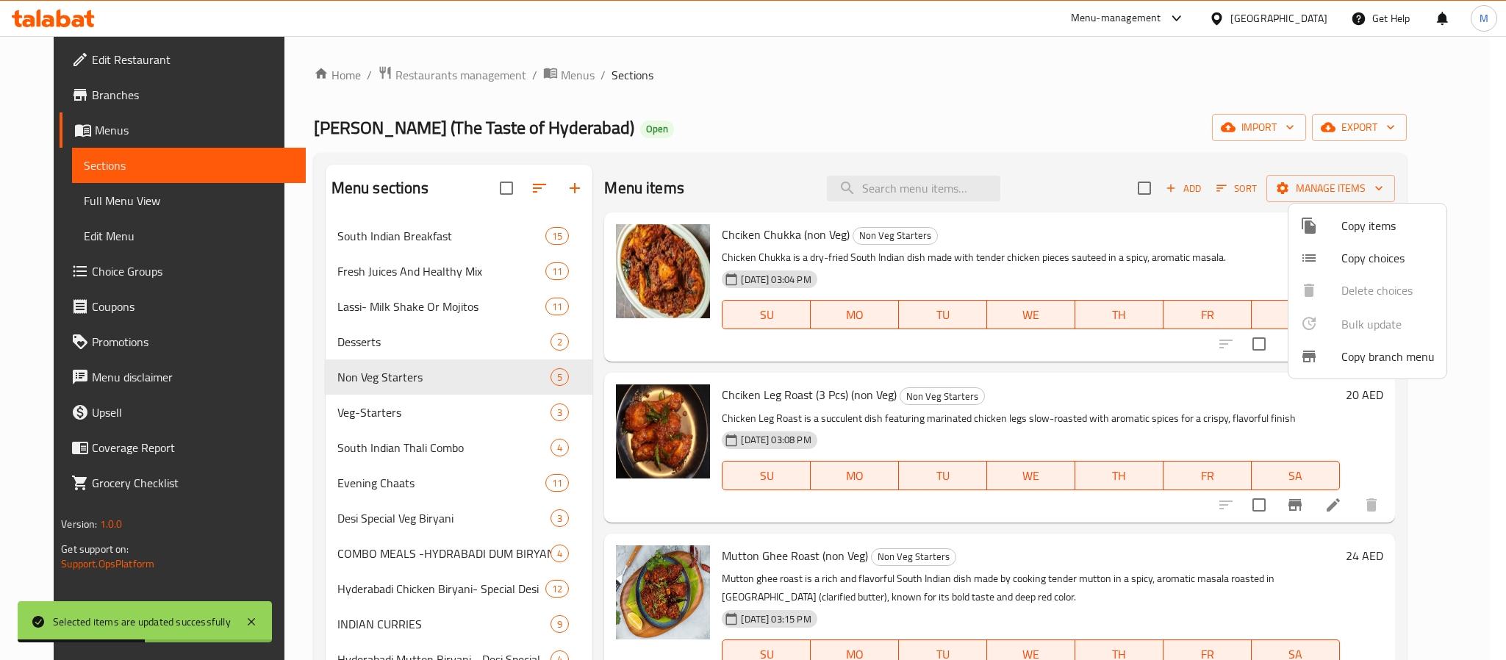
click at [350, 414] on div at bounding box center [753, 330] width 1506 height 660
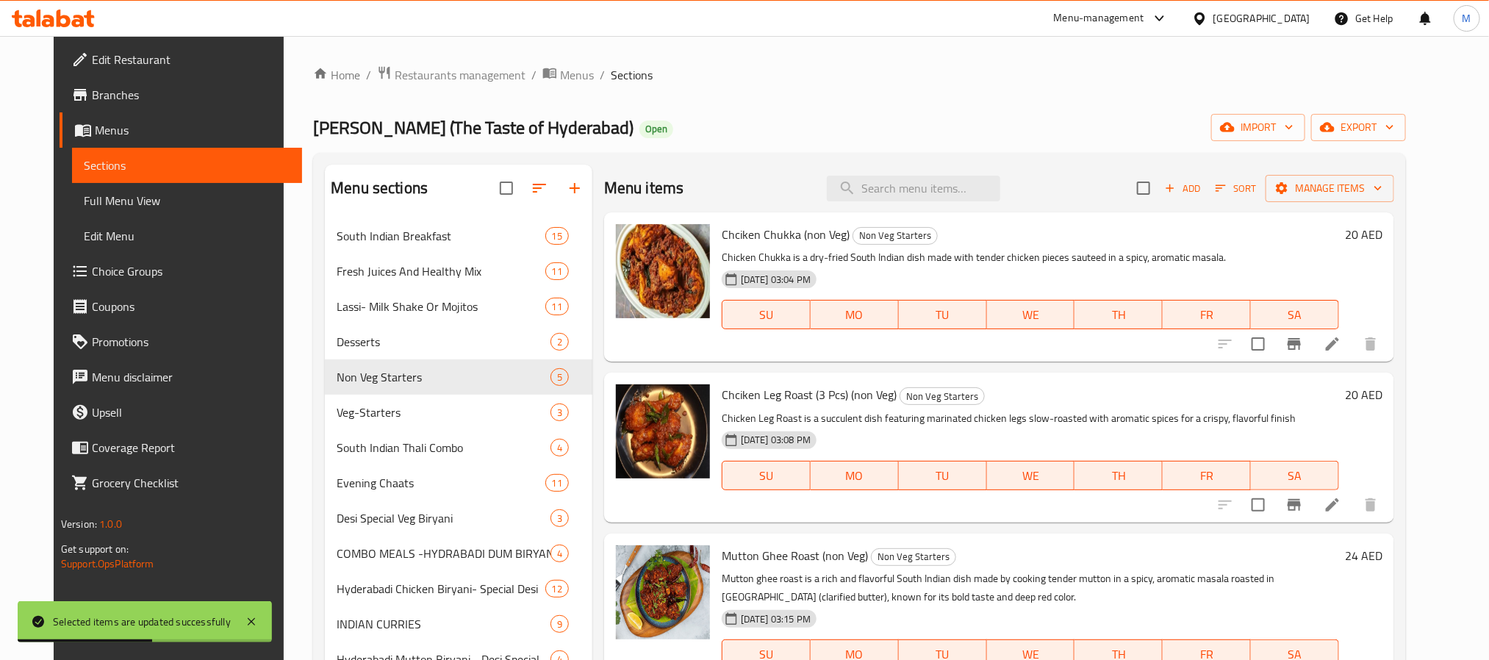
click at [350, 414] on span "Veg-Starters" at bounding box center [444, 412] width 214 height 18
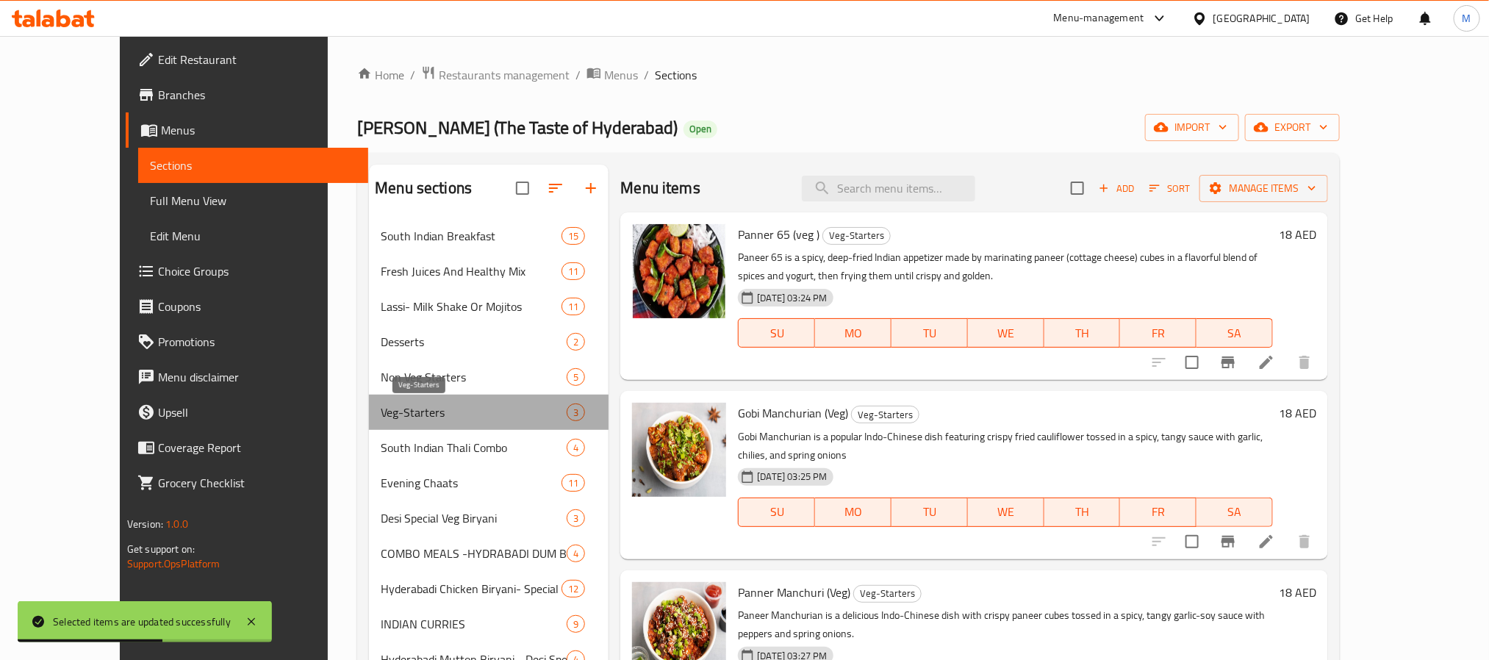
click at [381, 414] on span "Veg-Starters" at bounding box center [474, 412] width 186 height 18
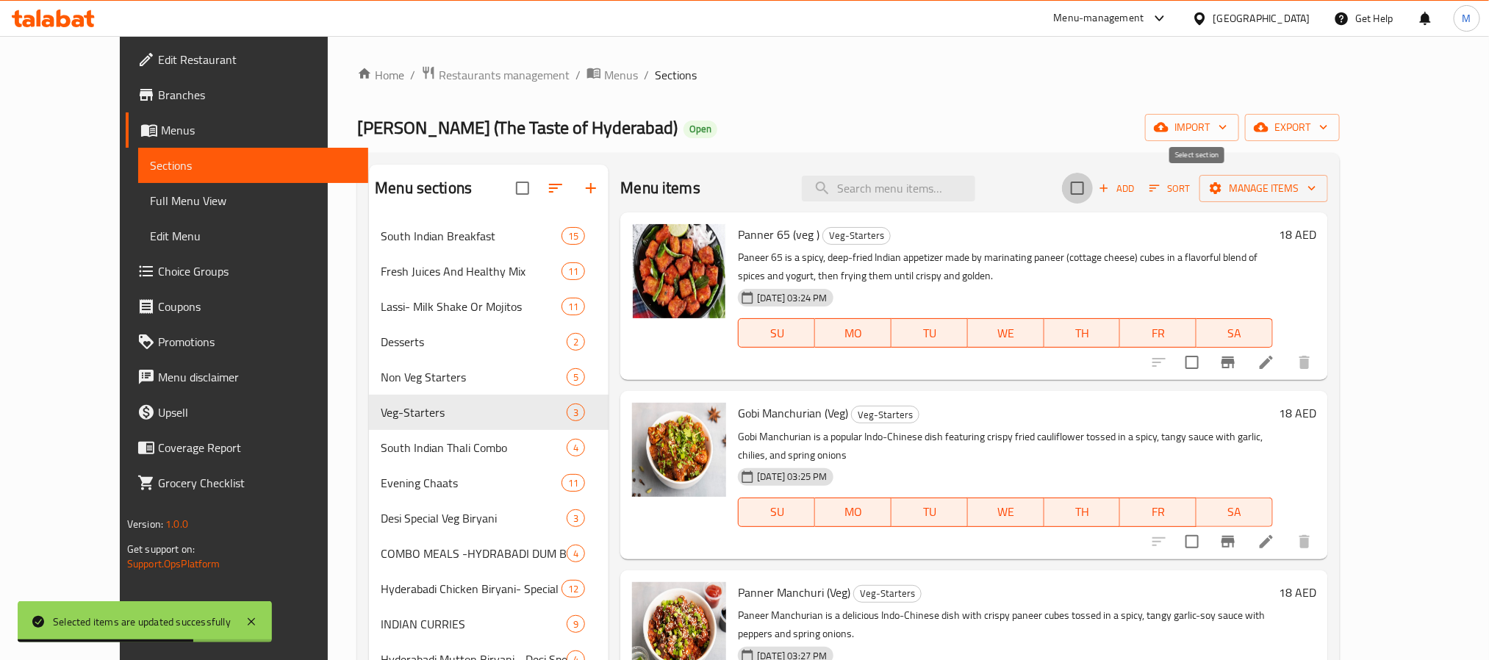
click at [1093, 199] on input "checkbox" at bounding box center [1077, 188] width 31 height 31
checkbox input "true"
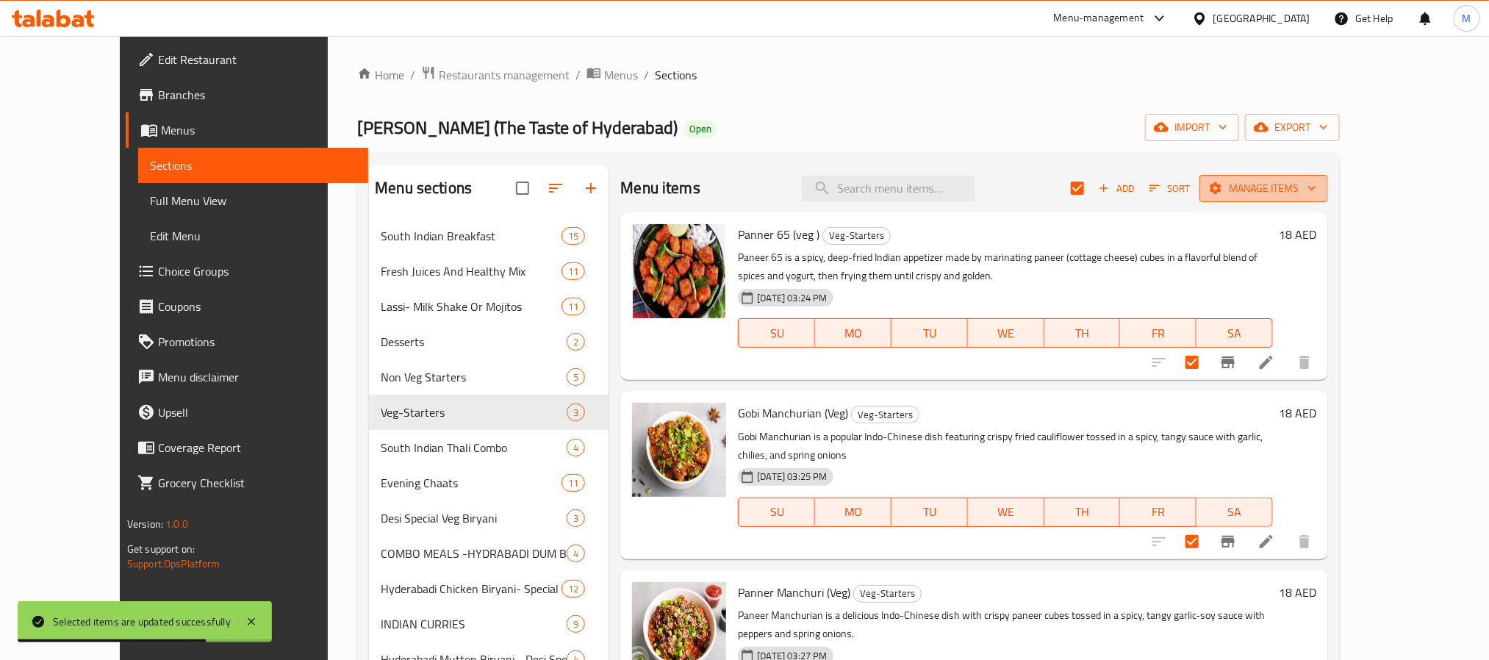
click at [1253, 198] on button "Manage items" at bounding box center [1263, 188] width 129 height 27
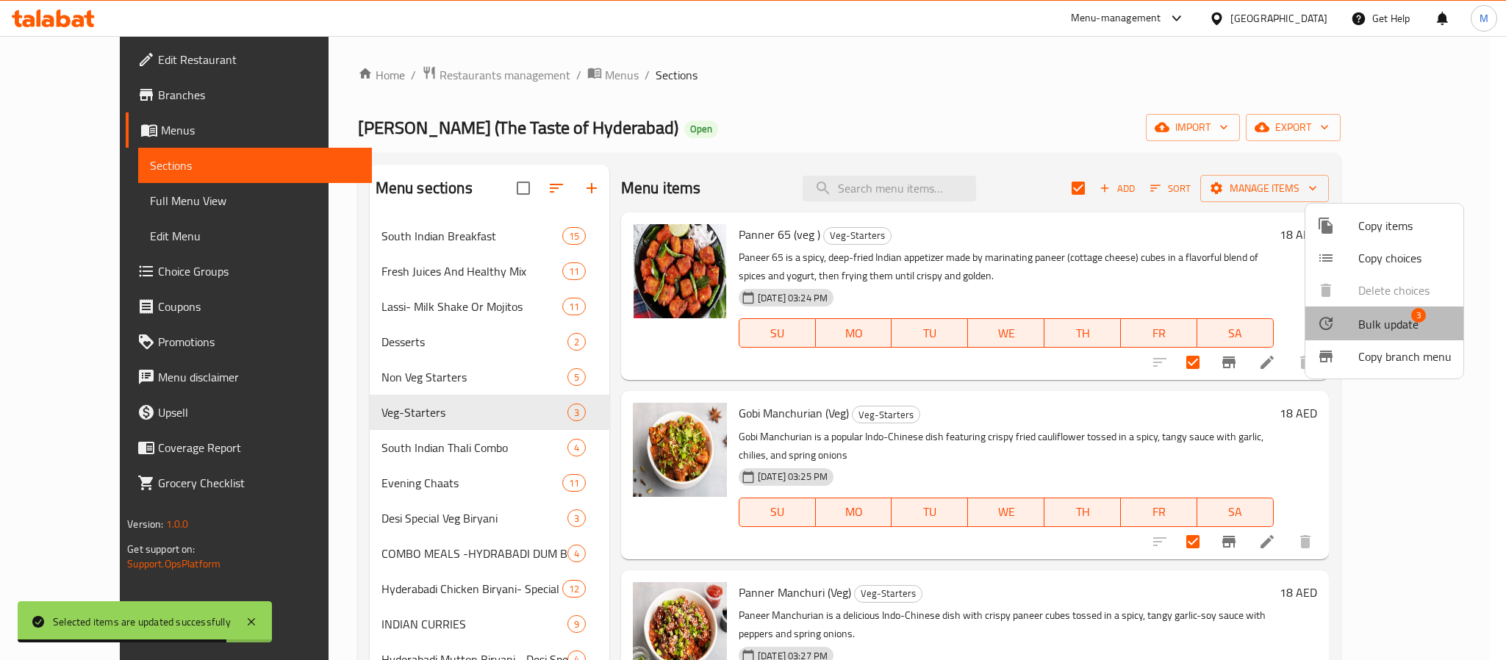
click at [1253, 324] on span "Bulk update" at bounding box center [1388, 324] width 60 height 18
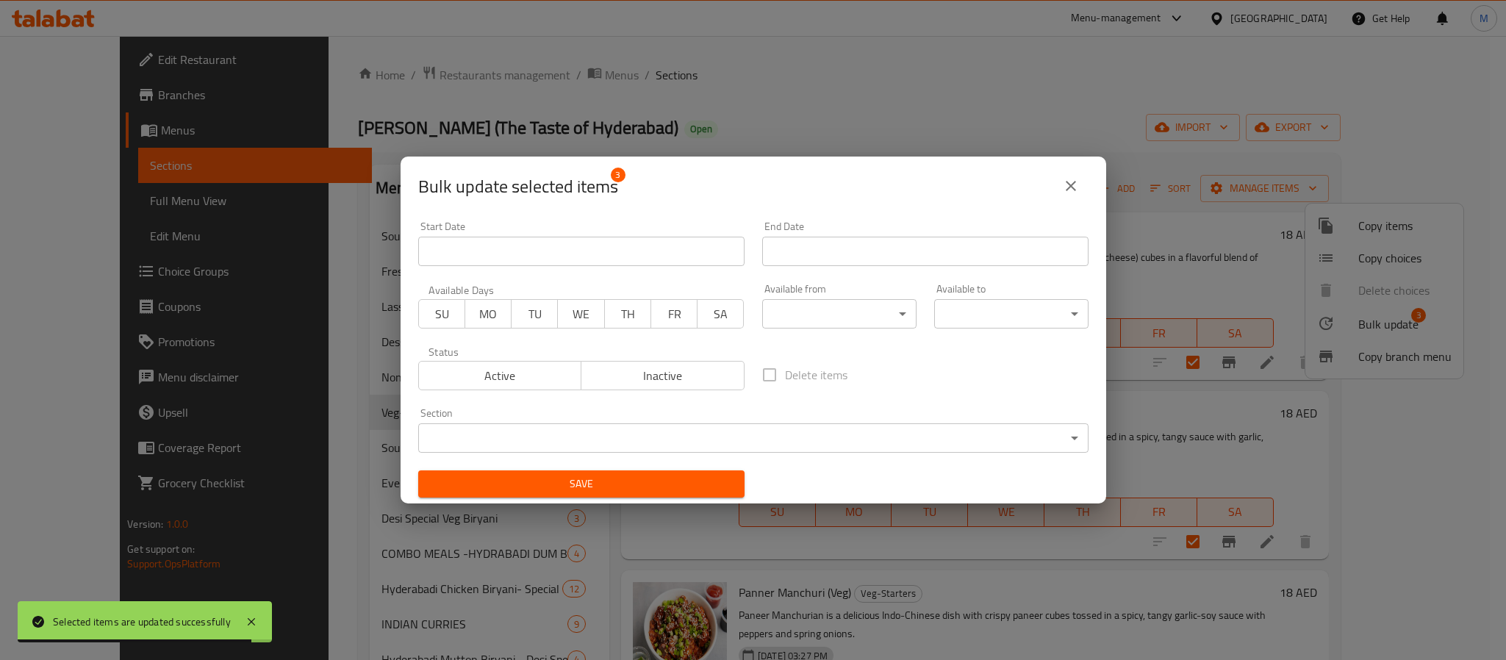
click at [812, 313] on body "Selected items are updated successfully ​ Menu-management United Arab Emirates …" at bounding box center [753, 348] width 1506 height 624
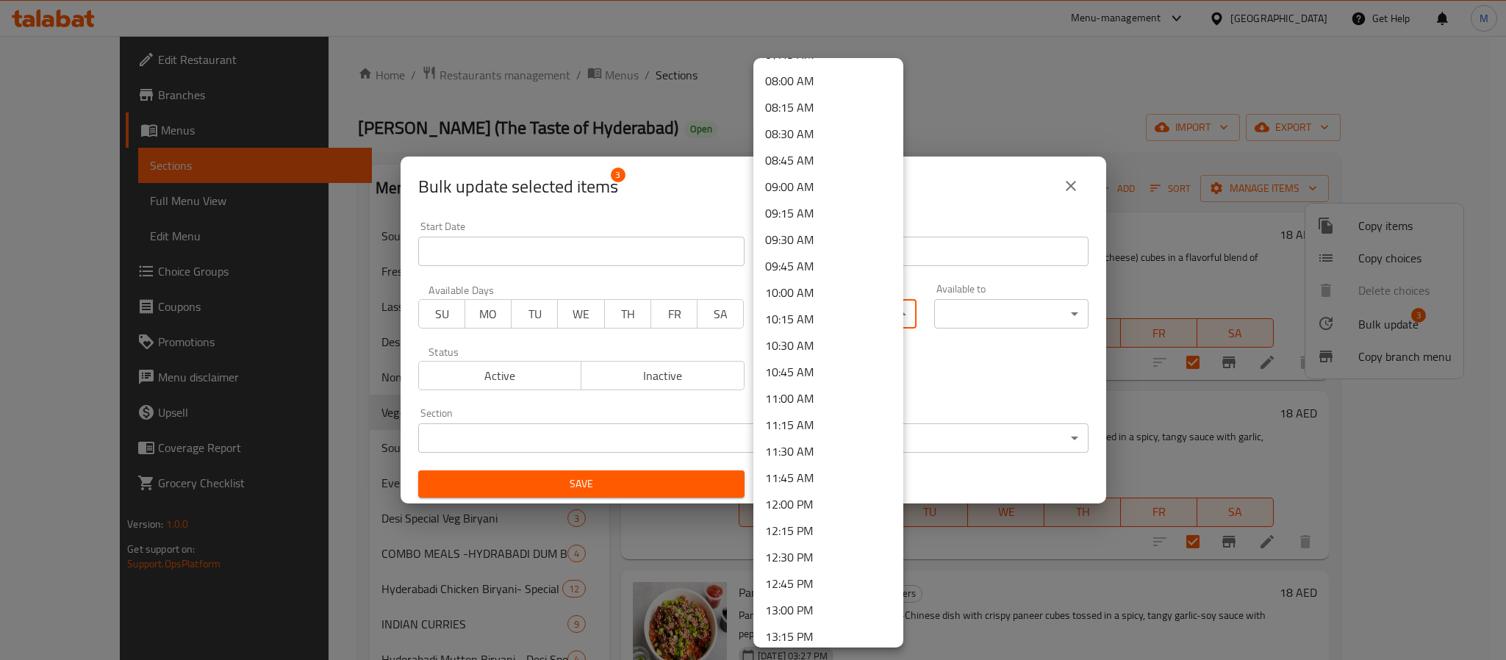
scroll to position [882, 0]
click at [816, 470] on li "12:00 PM" at bounding box center [828, 465] width 150 height 26
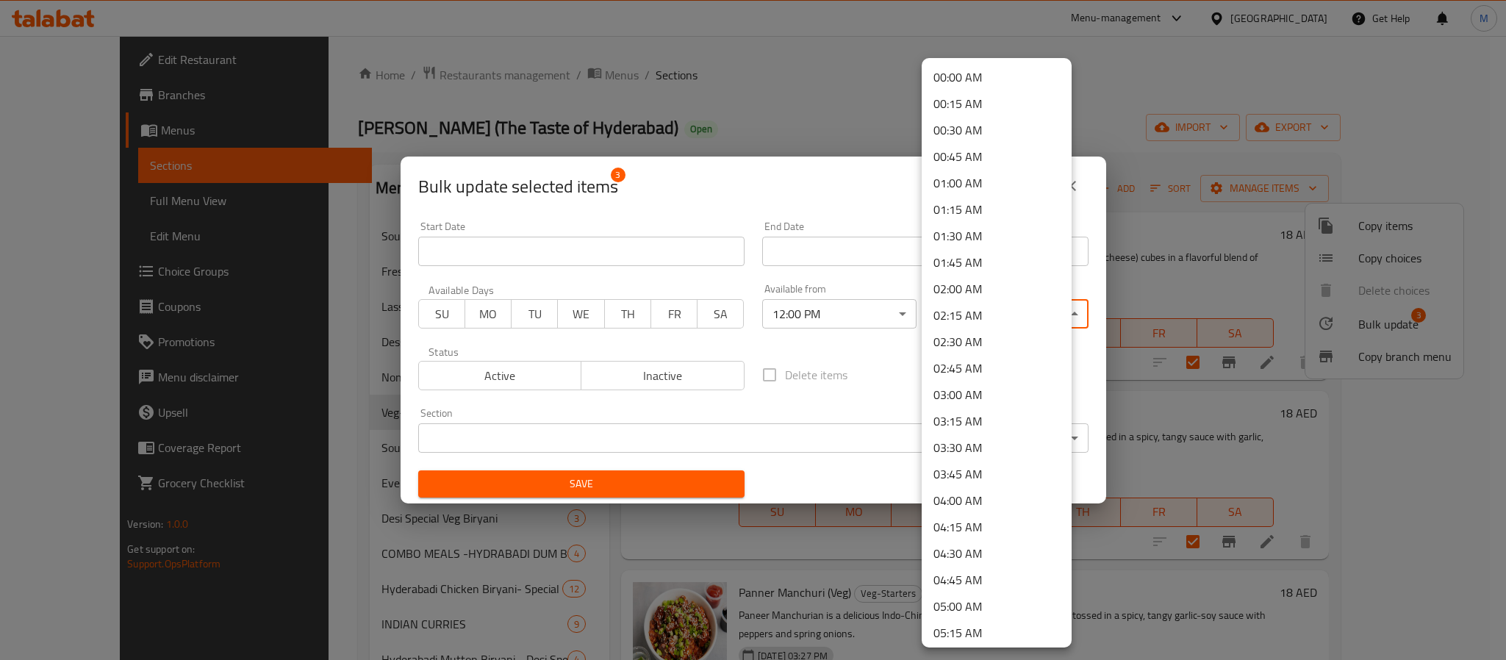
click at [1010, 313] on body "​ Menu-management United Arab Emirates Get Help M Edit Restaurant Branches Menu…" at bounding box center [753, 348] width 1506 height 624
click at [993, 388] on li "03:00 AM" at bounding box center [996, 394] width 150 height 26
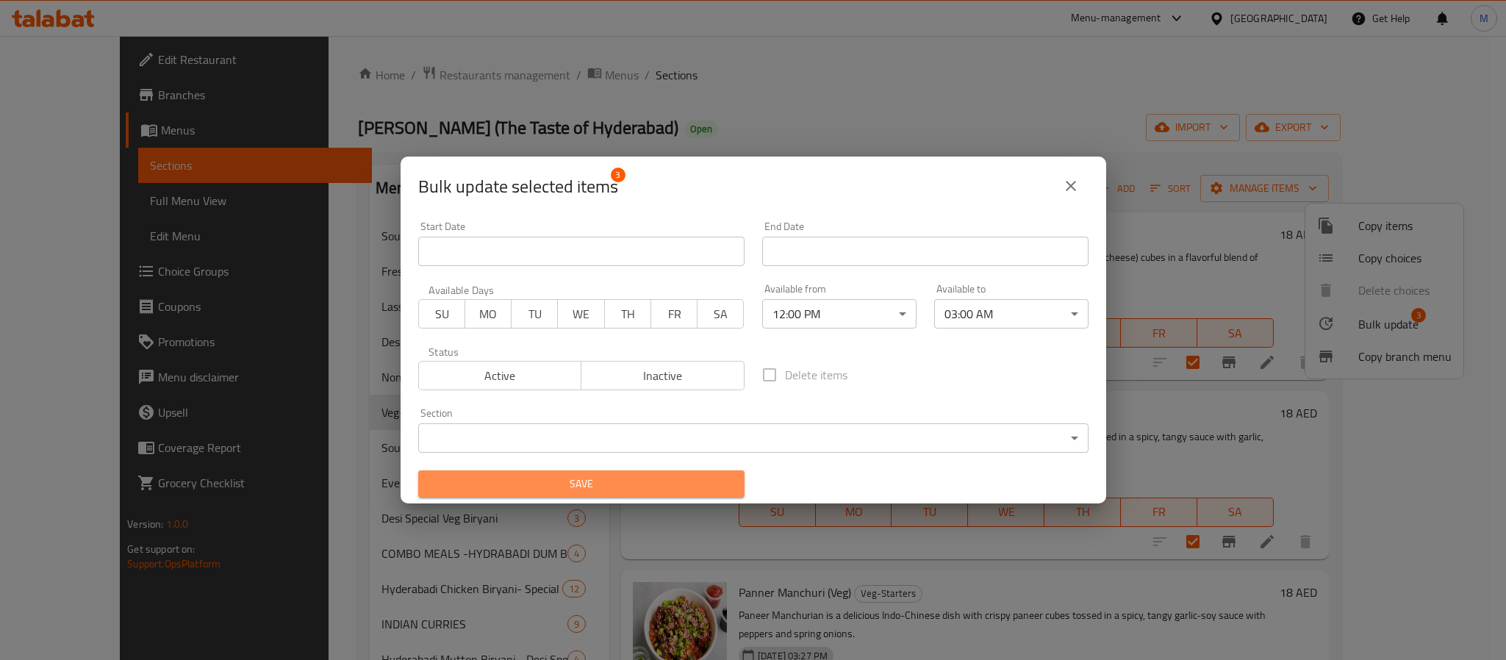
click at [642, 485] on span "Save" at bounding box center [581, 484] width 303 height 18
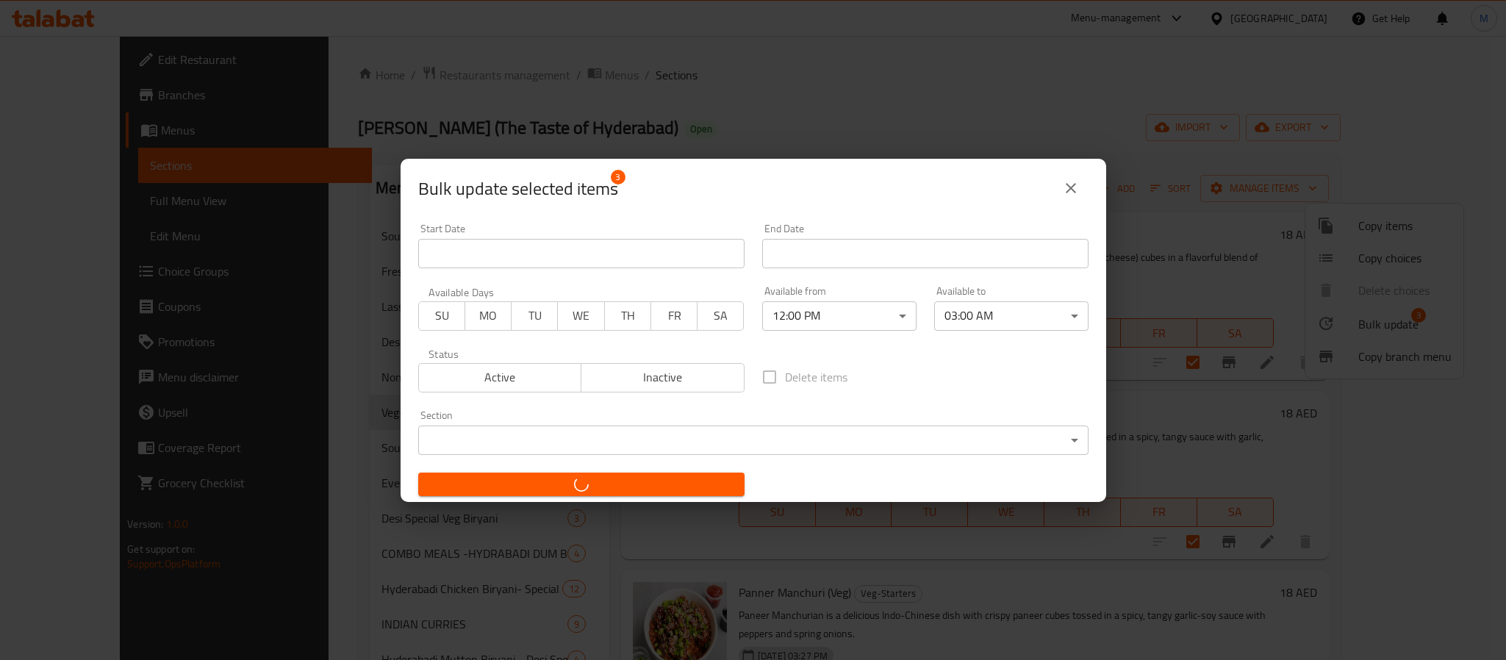
checkbox input "false"
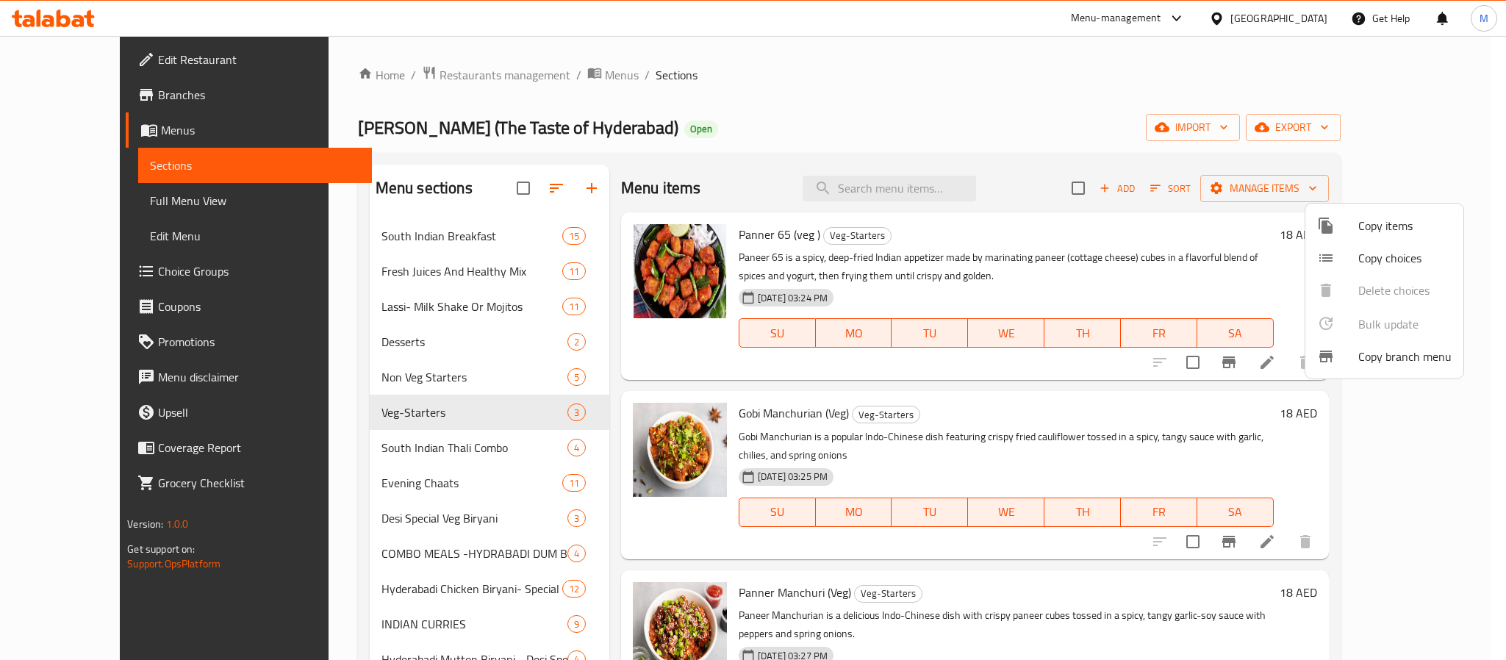
click at [377, 457] on div at bounding box center [753, 330] width 1506 height 660
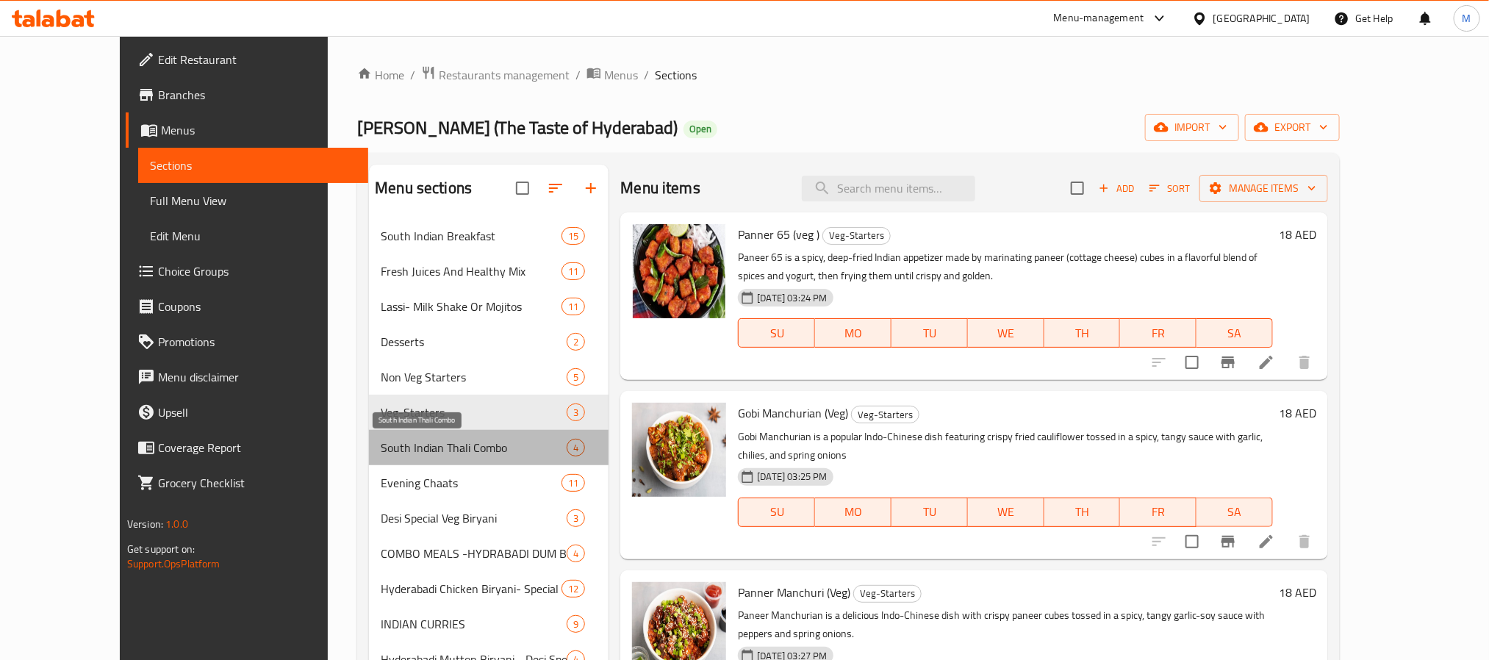
click at [384, 450] on span "South Indian Thali Combo" at bounding box center [474, 448] width 186 height 18
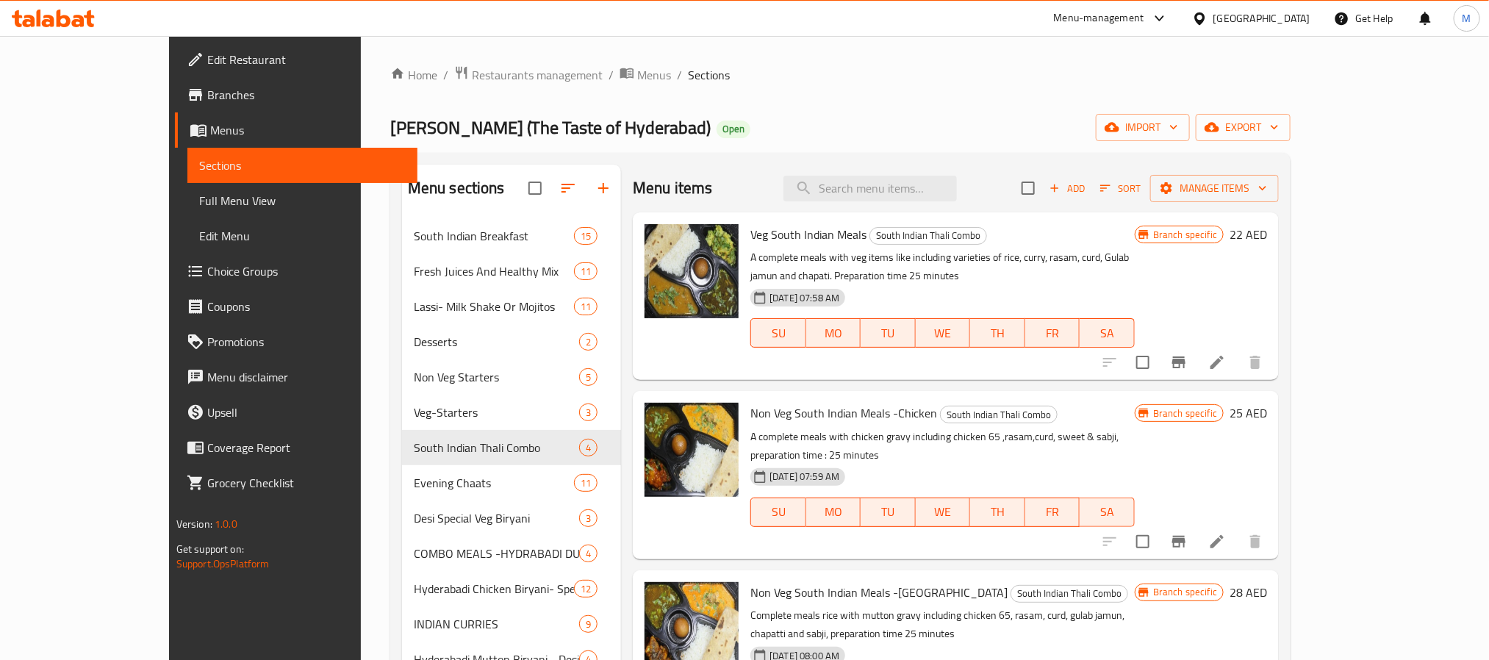
drag, startPoint x: 1211, startPoint y: 205, endPoint x: 1206, endPoint y: 198, distance: 8.4
click at [1209, 205] on div "Menu items Add Sort Manage items" at bounding box center [956, 189] width 646 height 48
click at [1043, 198] on input "checkbox" at bounding box center [1027, 188] width 31 height 31
checkbox input "true"
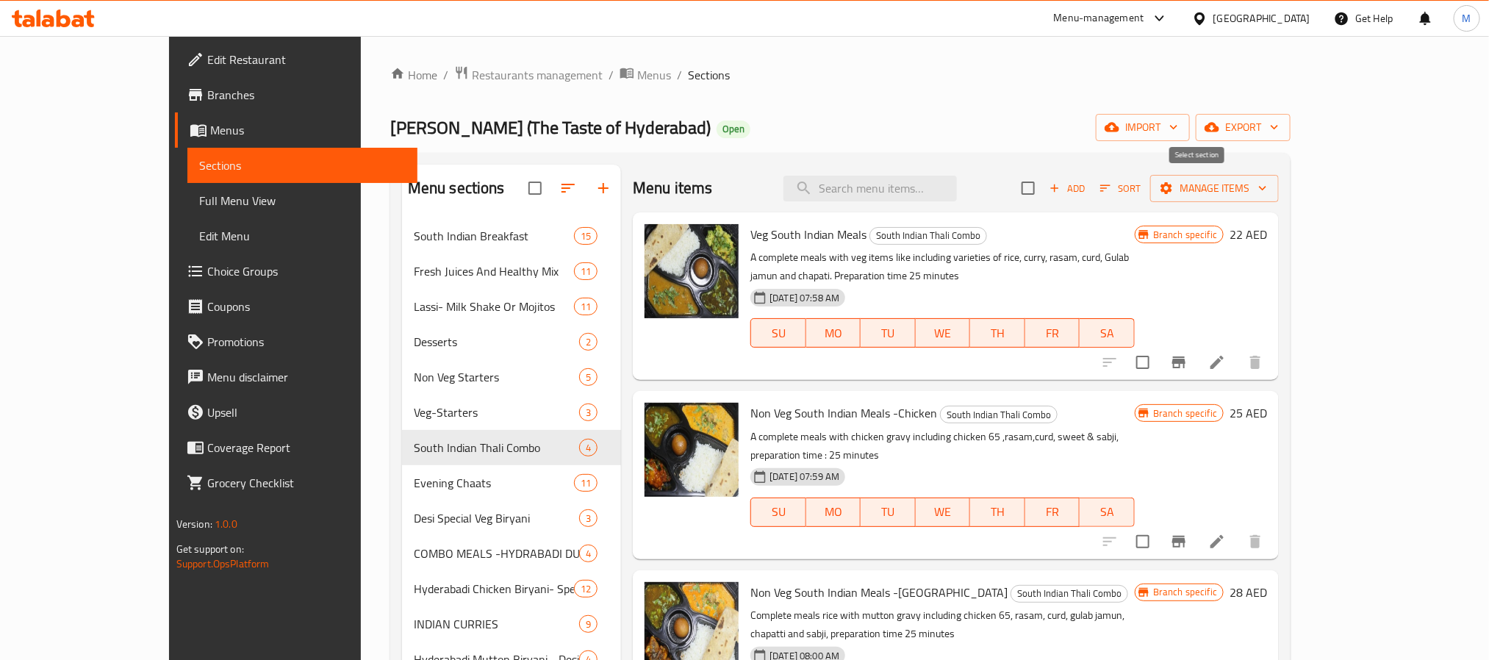
checkbox input "true"
click at [1253, 198] on button "Manage items" at bounding box center [1214, 188] width 129 height 27
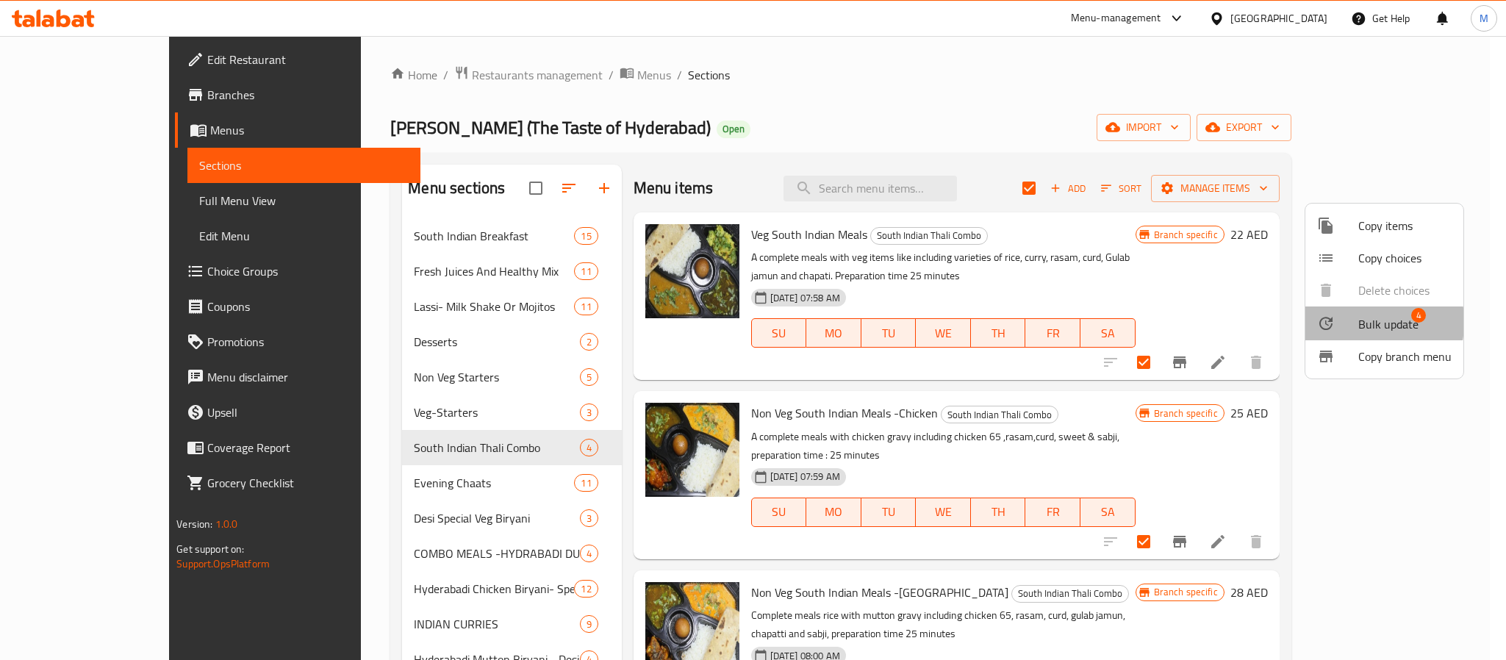
click at [1253, 322] on div at bounding box center [1337, 323] width 41 height 18
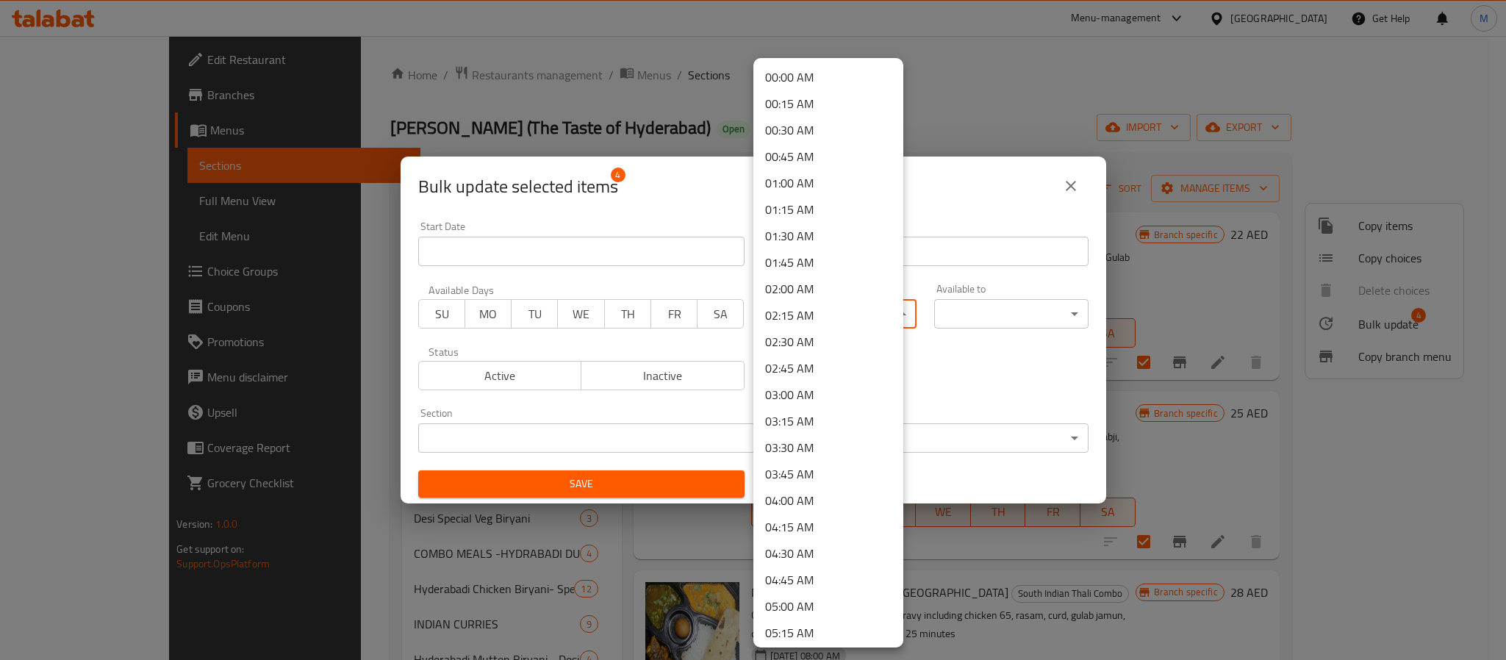
click at [827, 316] on body "​ Menu-management United Arab Emirates Get Help M Edit Restaurant Branches Menu…" at bounding box center [753, 348] width 1506 height 624
click at [814, 119] on li "00:30 AM" at bounding box center [828, 130] width 150 height 26
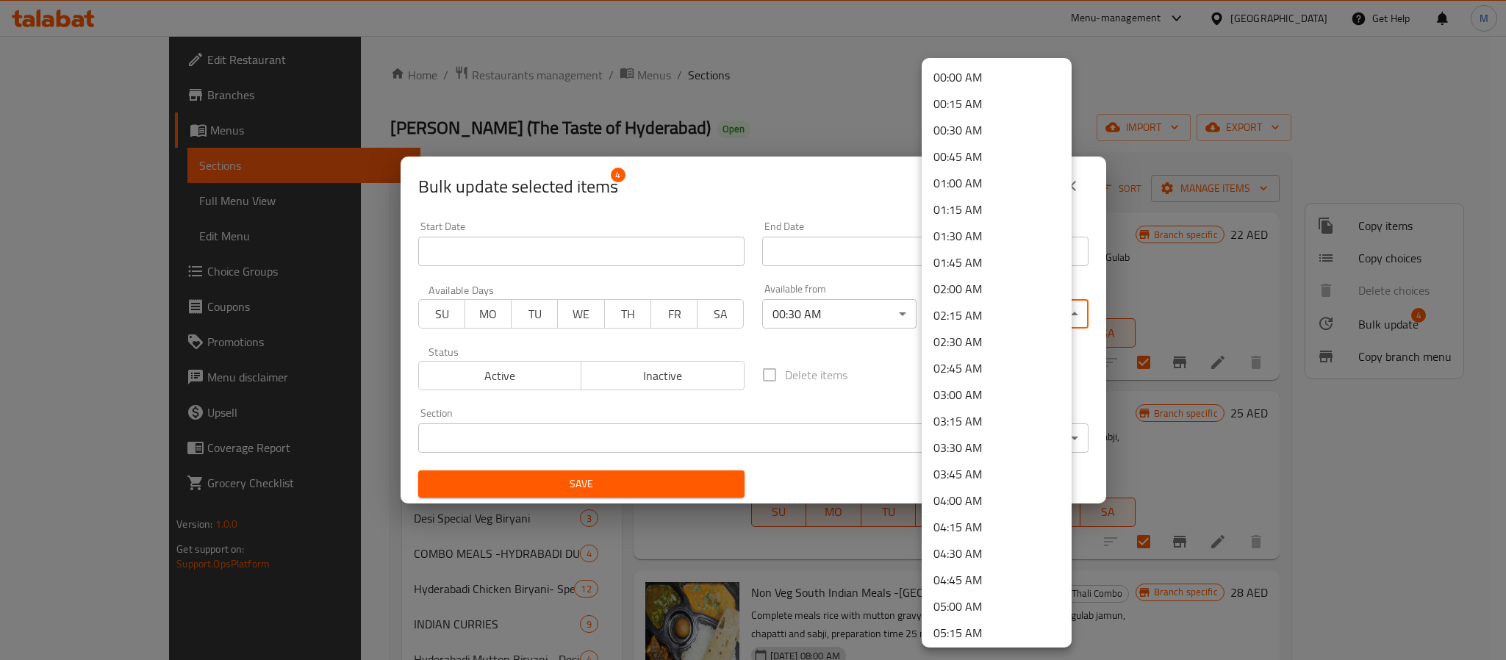
click at [1010, 305] on body "​ Menu-management United Arab Emirates Get Help M Edit Restaurant Branches Menu…" at bounding box center [753, 348] width 1506 height 624
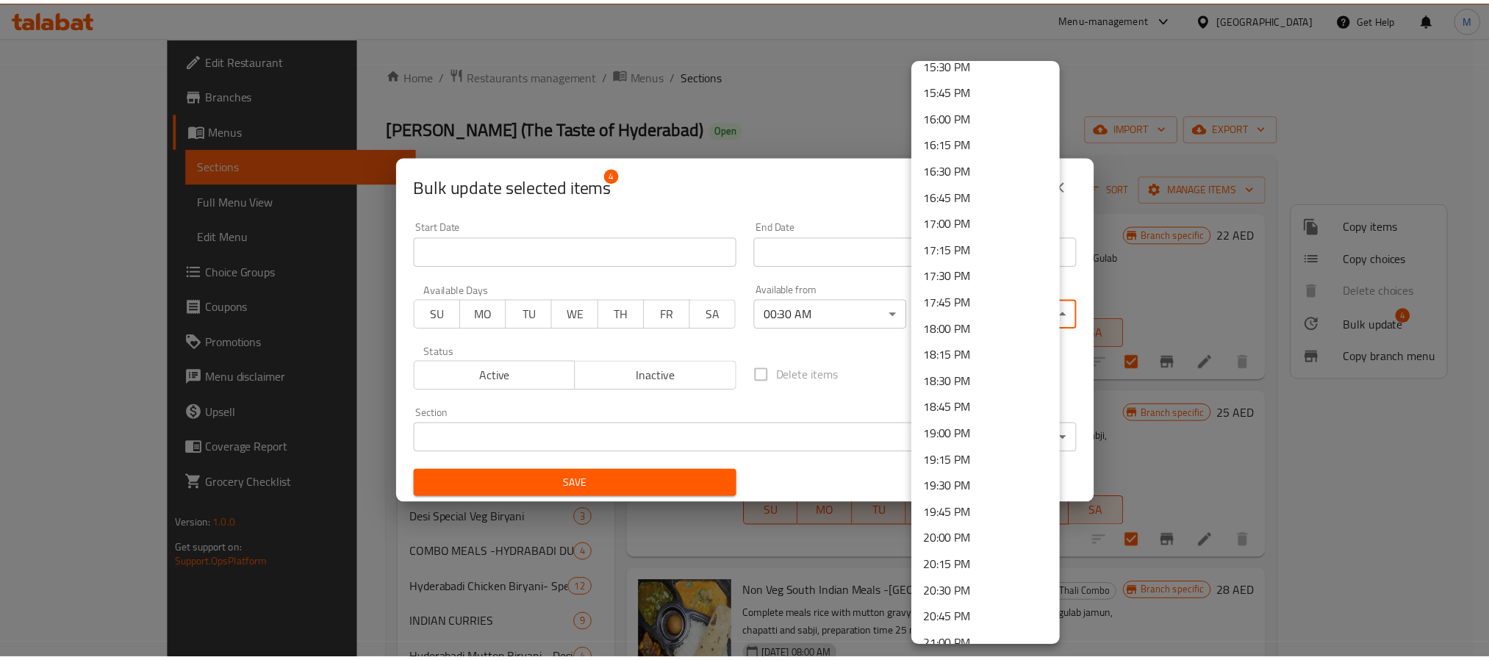
scroll to position [1433, 0]
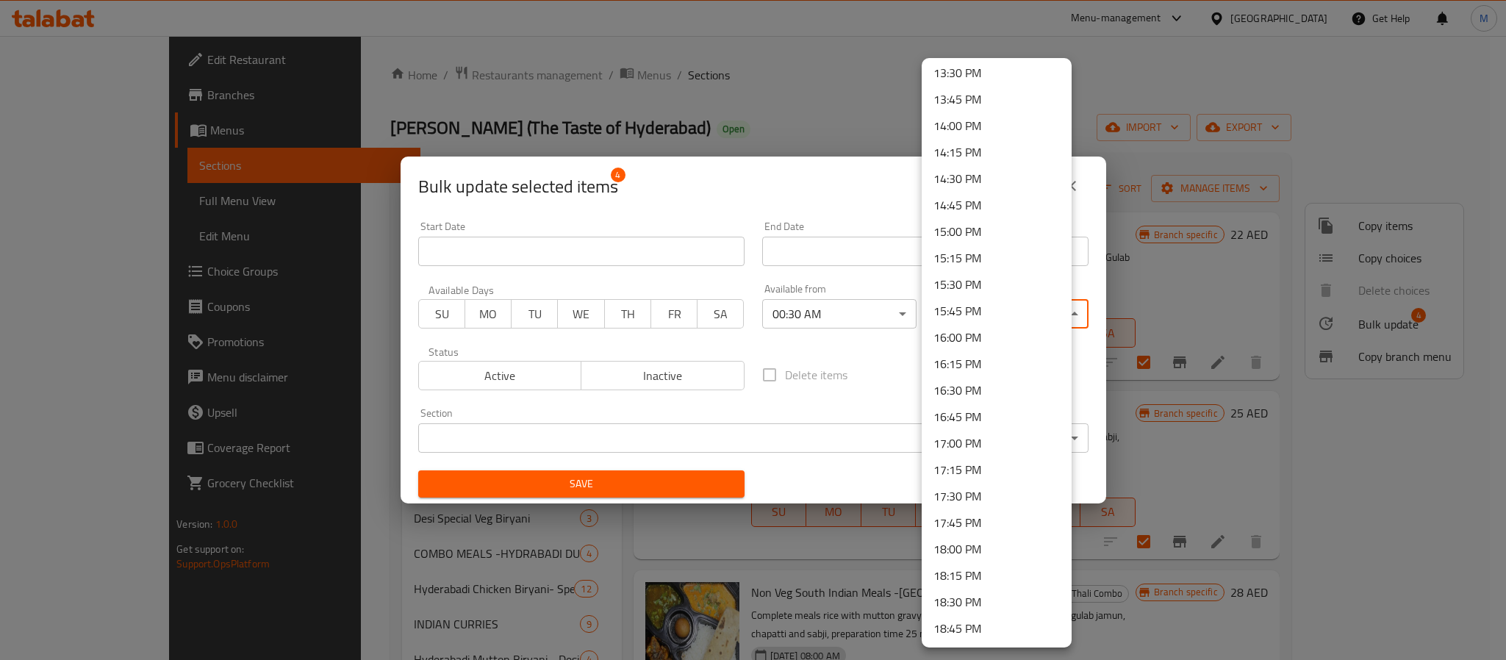
click at [994, 240] on li "15:00 PM" at bounding box center [996, 231] width 150 height 26
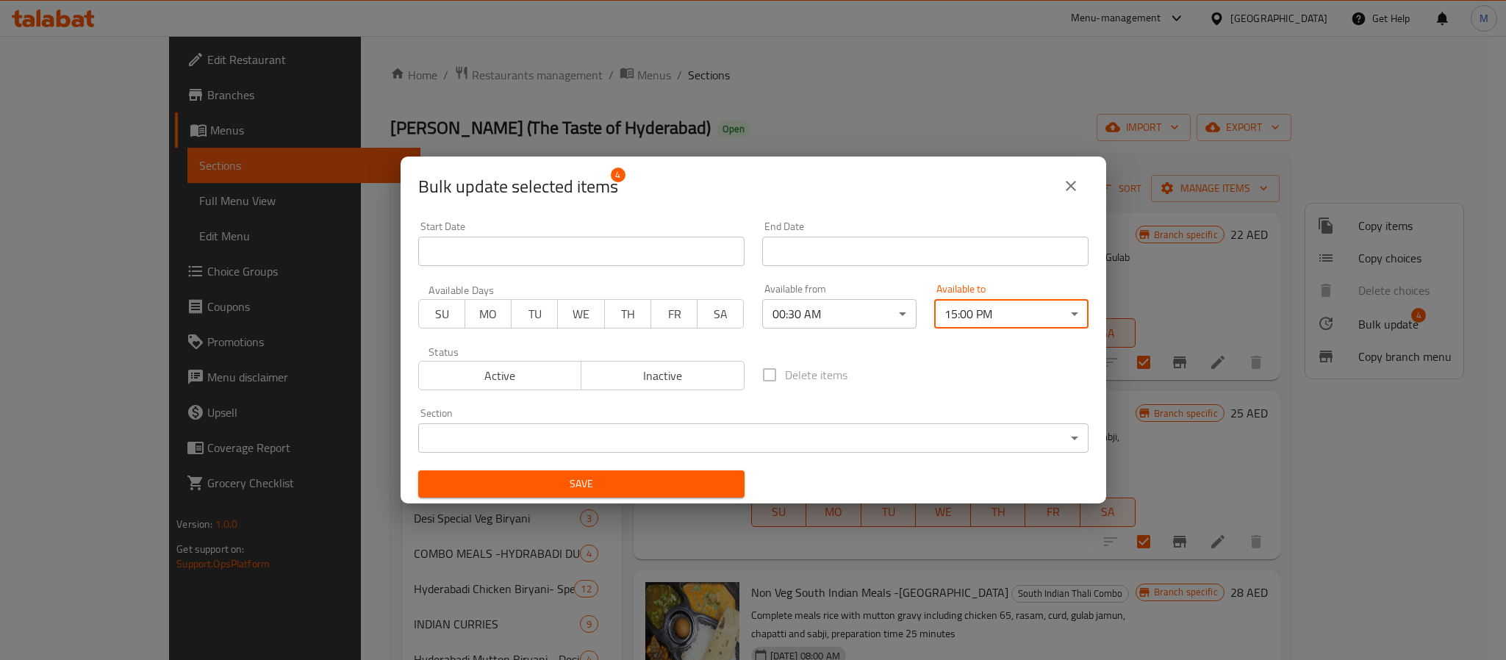
click at [693, 486] on span "Save" at bounding box center [581, 484] width 303 height 18
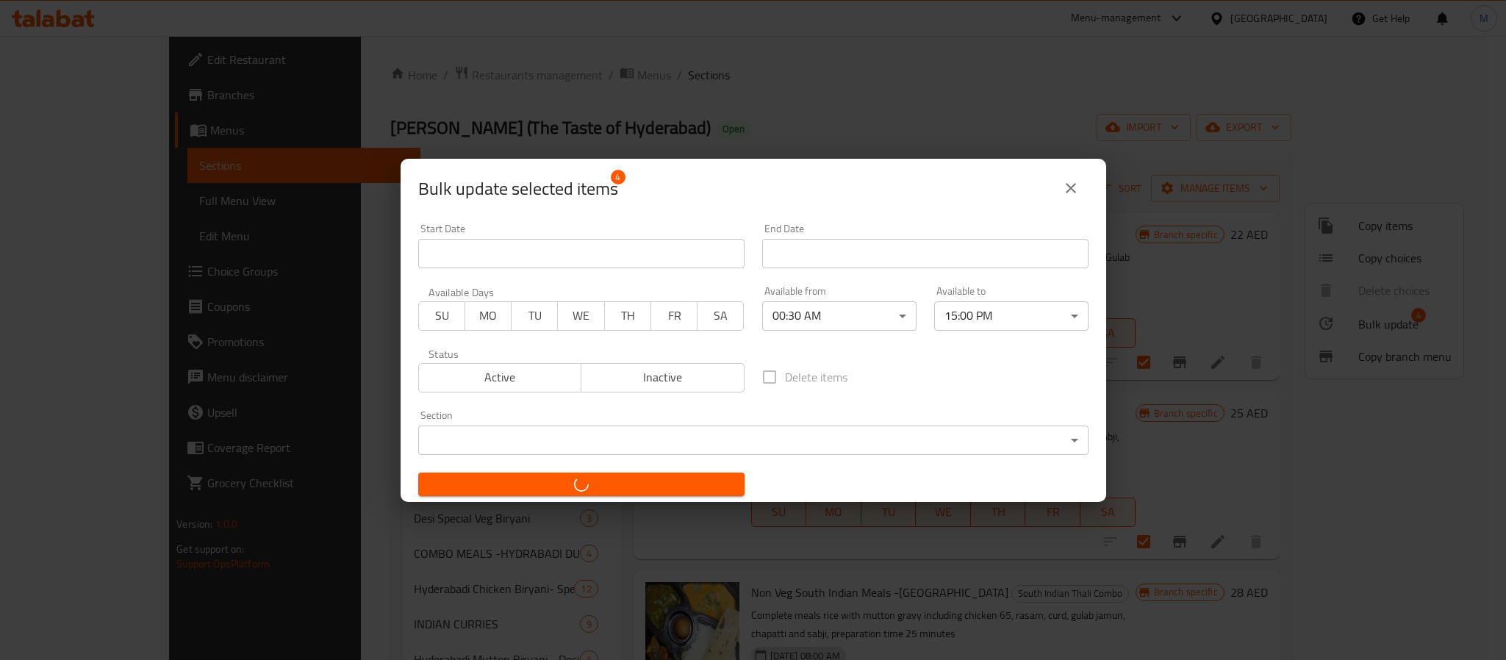
checkbox input "false"
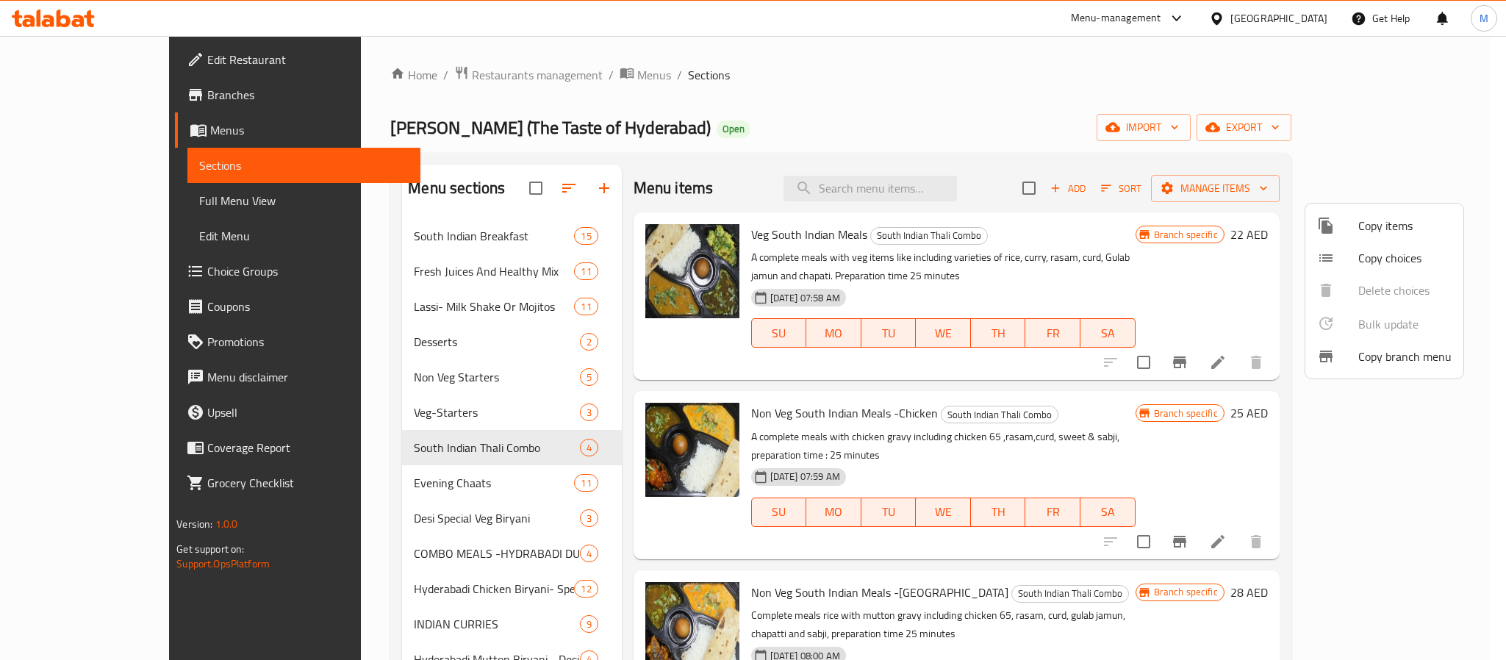
click at [935, 192] on div at bounding box center [753, 330] width 1506 height 660
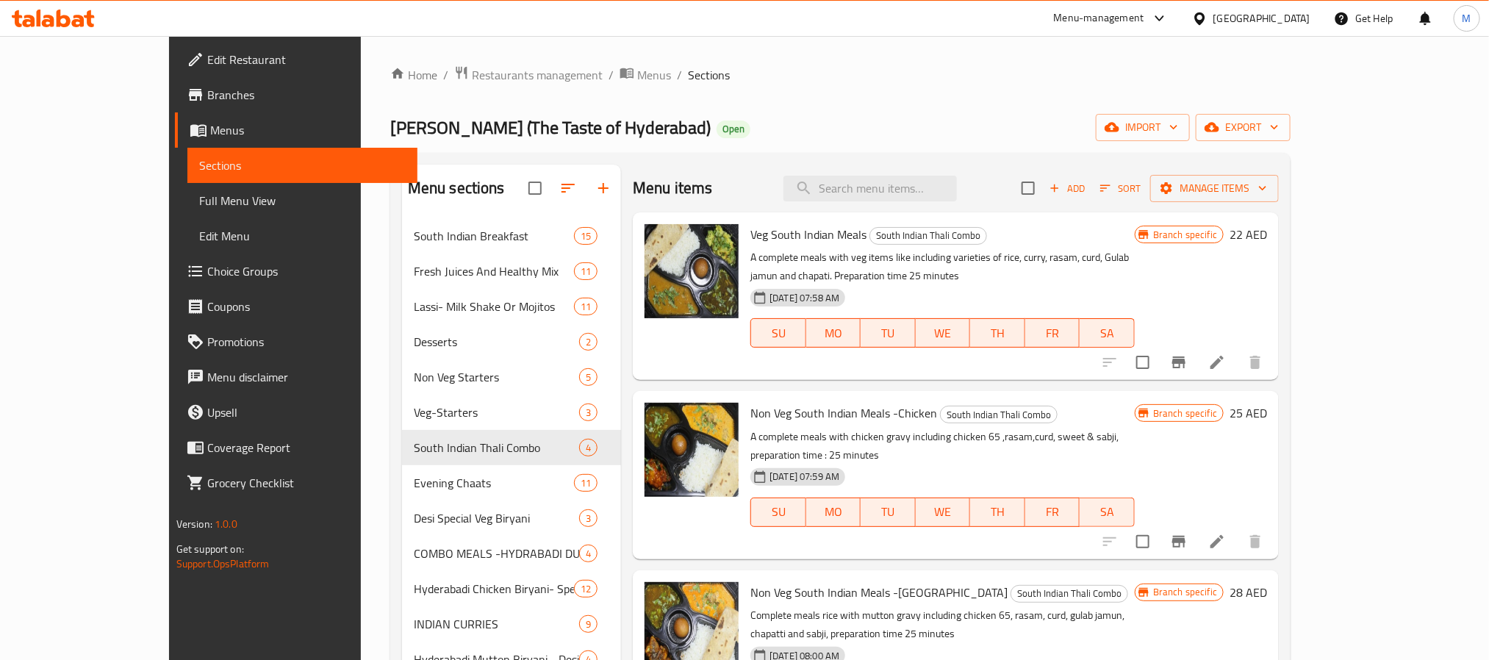
click at [935, 192] on input "search" at bounding box center [869, 189] width 173 height 26
paste input "AUTHENTIC HYDERABADI CHICKEN DUM BIRYANI"
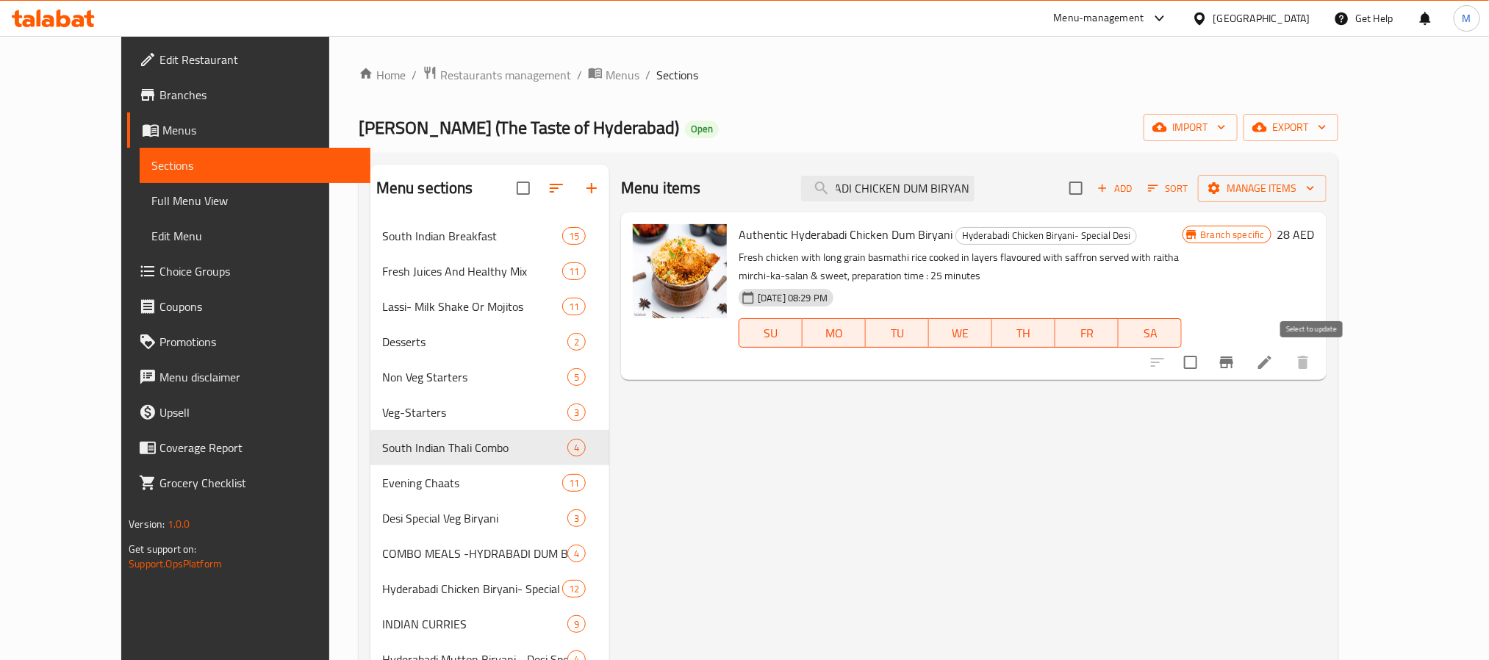
type input "AUTHENTIC HYDERABADI CHICKEN DUM BIRYANI"
click at [1206, 364] on input "checkbox" at bounding box center [1190, 362] width 31 height 31
checkbox input "true"
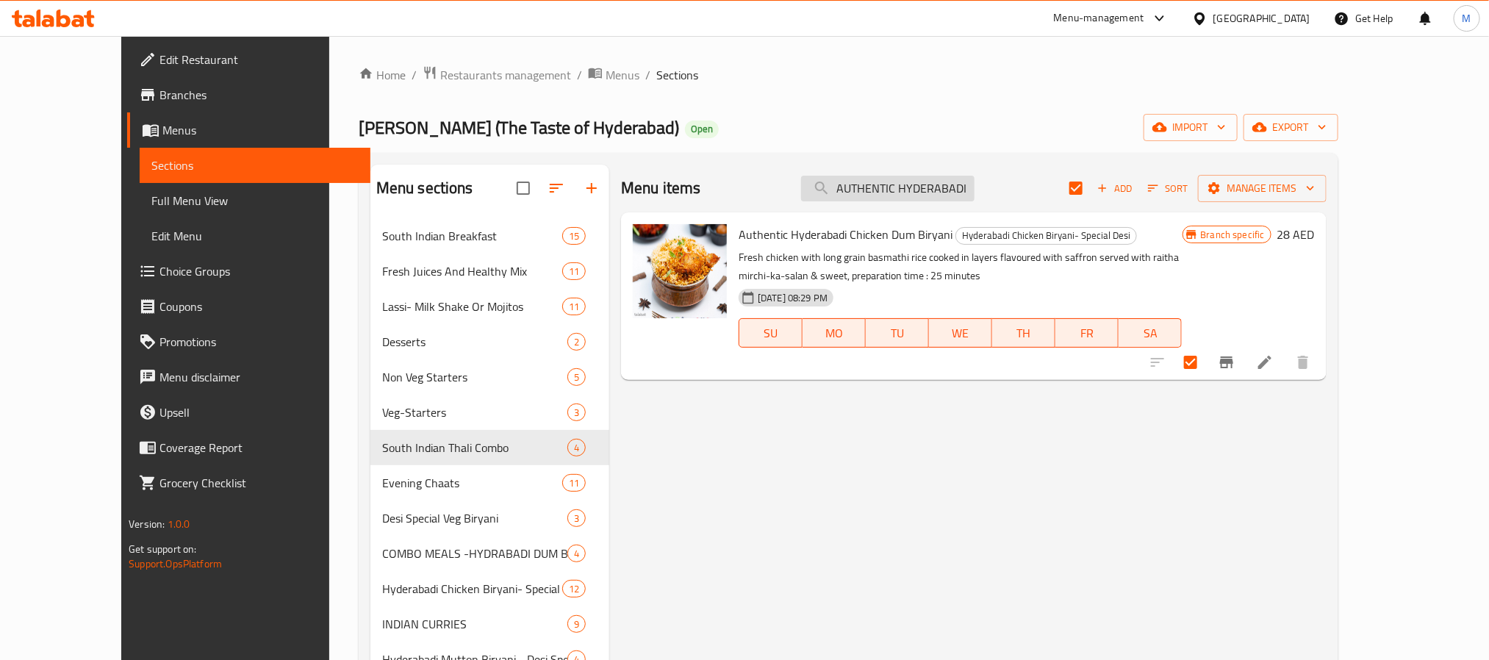
click at [971, 196] on input "AUTHENTIC HYDERABADI CHICKEN DUM BIRYANI" at bounding box center [887, 189] width 173 height 26
paste input "DESI'S SPECIAL CHICKEN BIRYANI BONELESS"
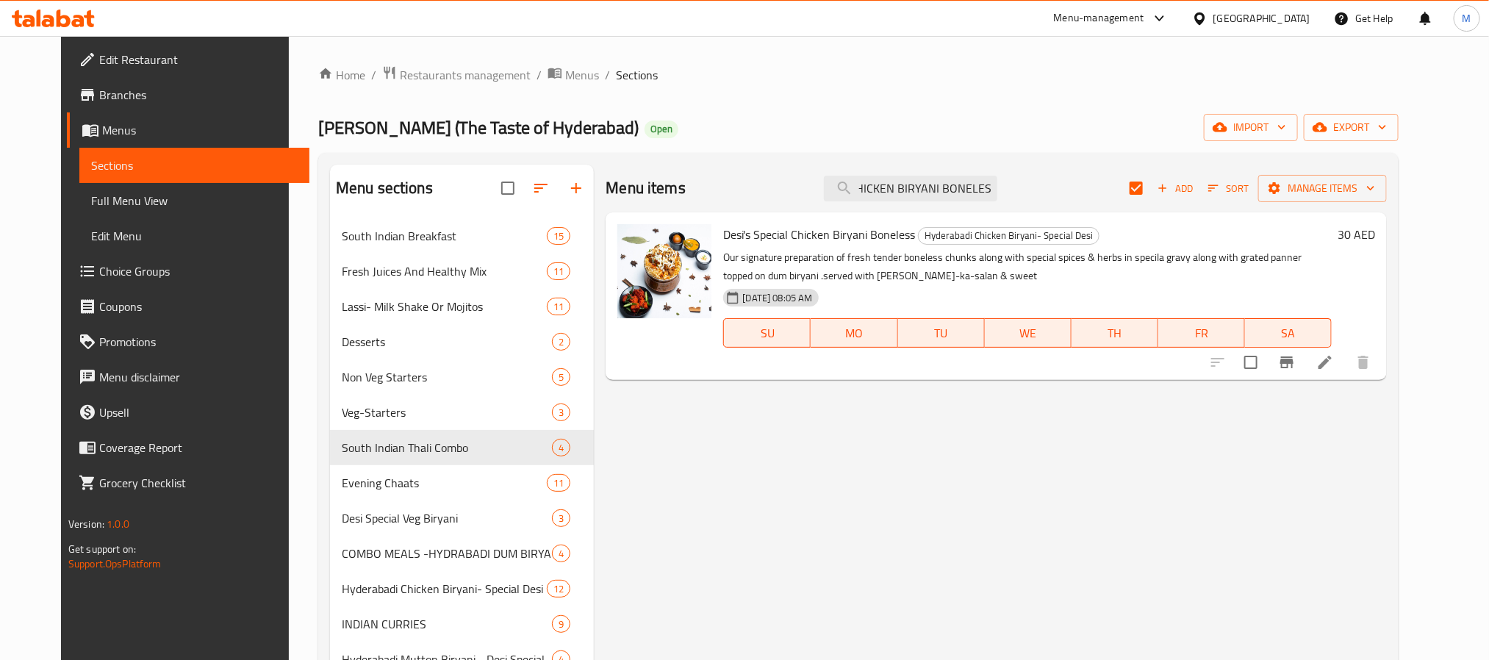
type input "DESI'S SPECIAL CHICKEN BIRYANI BONELESS"
click at [1253, 364] on input "checkbox" at bounding box center [1250, 362] width 31 height 31
checkbox input "true"
checkbox input "false"
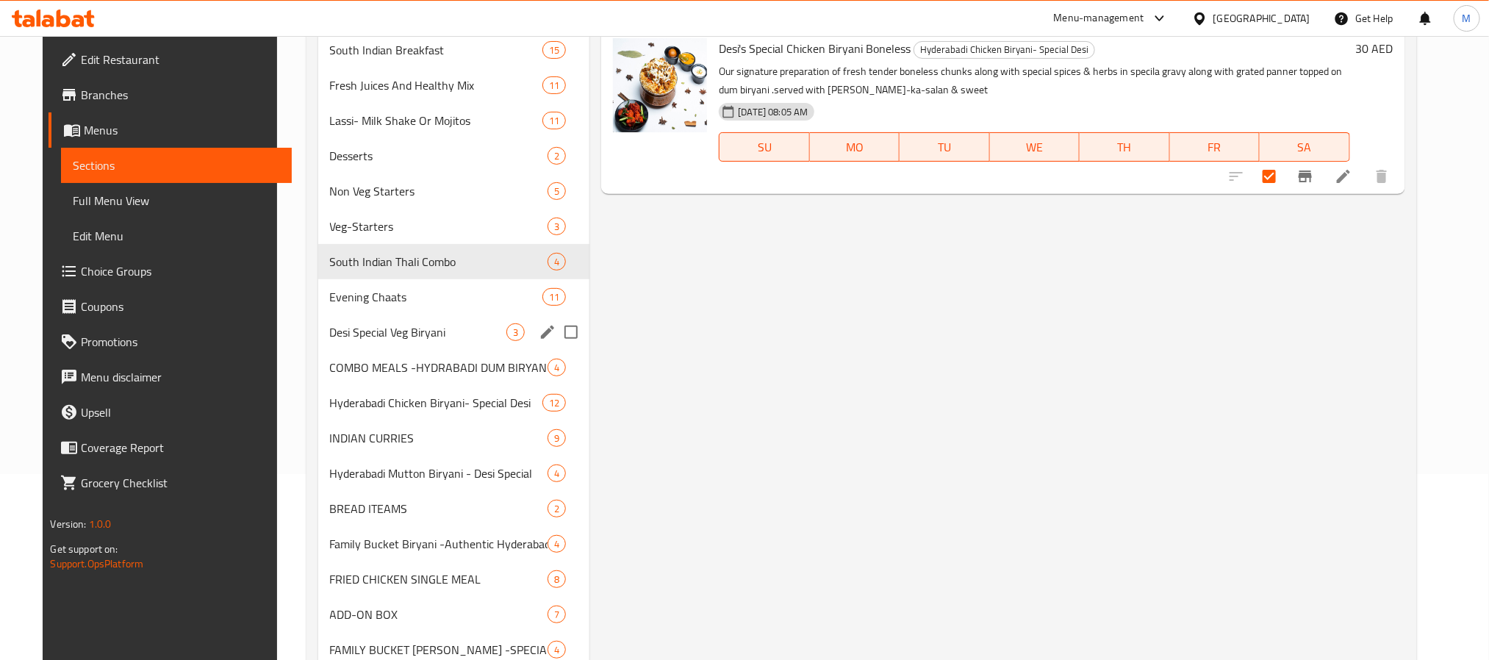
scroll to position [220, 0]
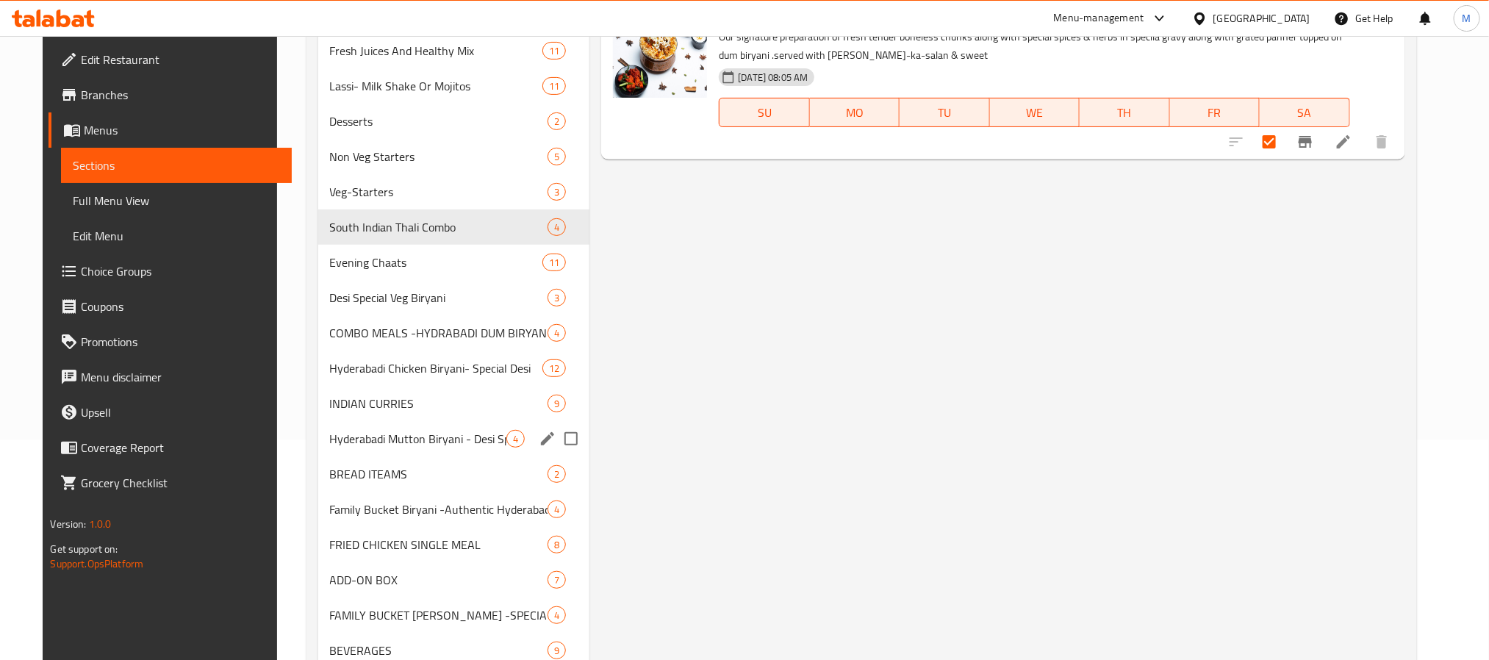
click at [433, 426] on div "Hyderabadi Mutton Biryani - Desi Special 4" at bounding box center [454, 438] width 272 height 35
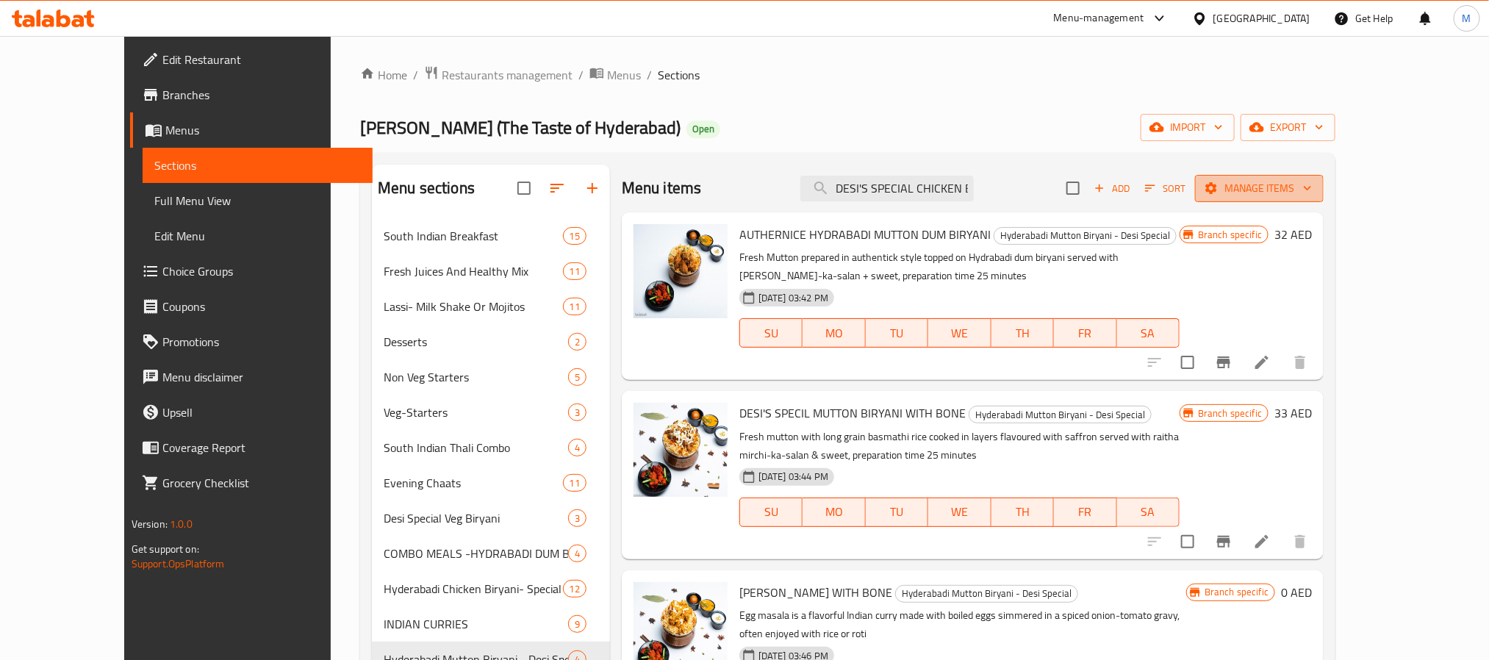
click at [1253, 198] on button "Manage items" at bounding box center [1259, 188] width 129 height 27
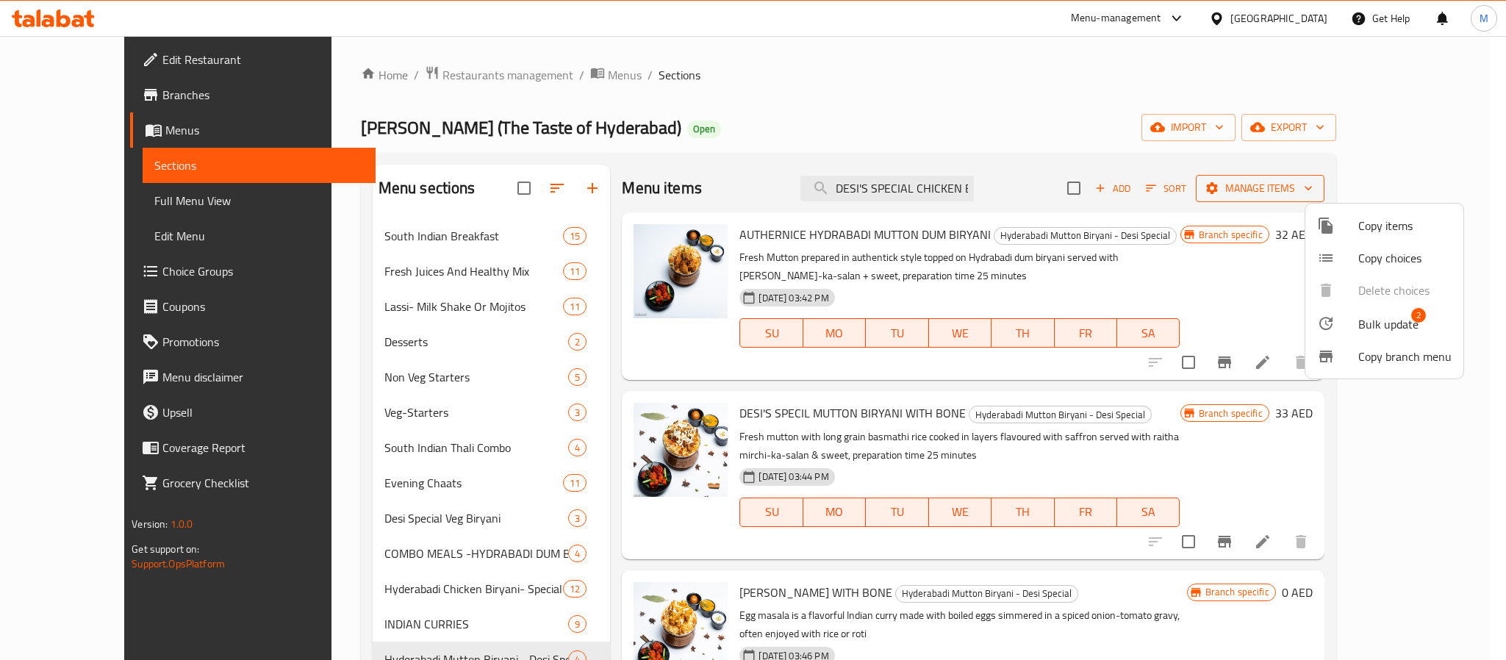
click at [1253, 190] on div at bounding box center [753, 330] width 1506 height 660
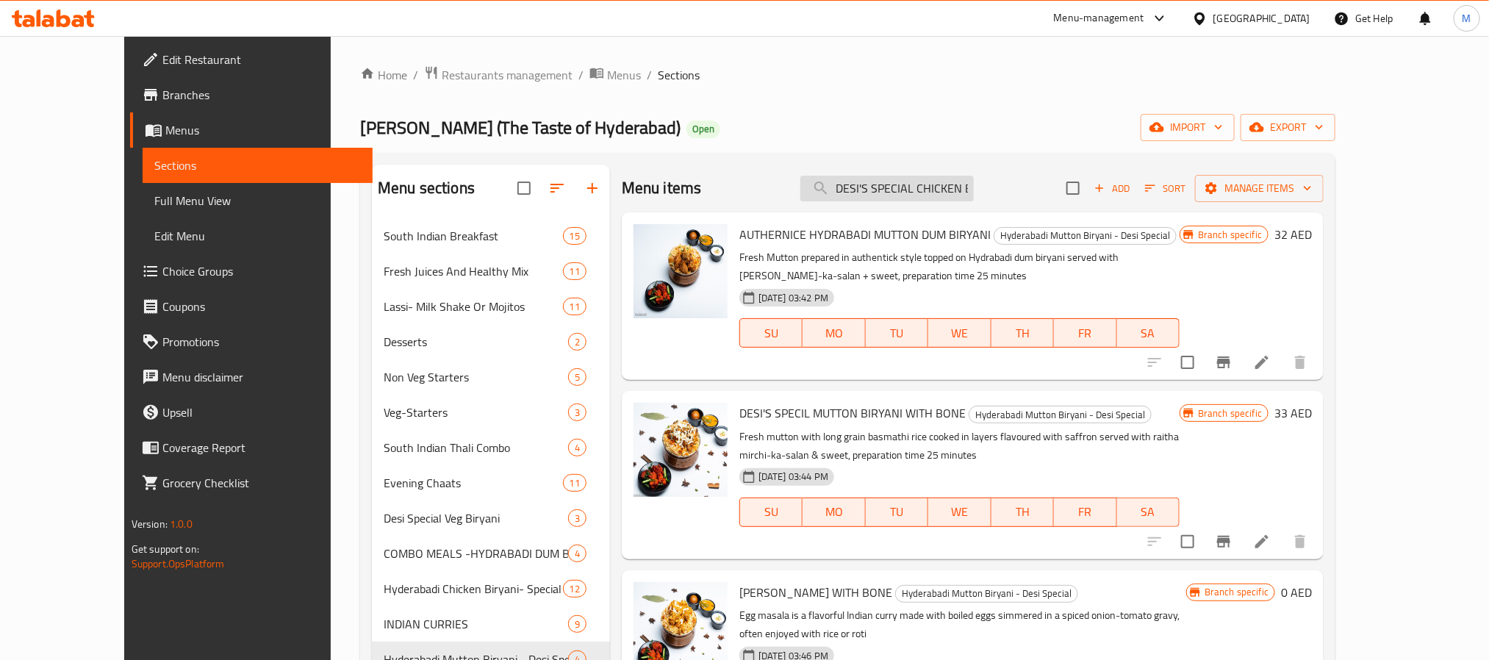
click at [974, 184] on input "DESI'S SPECIAL CHICKEN BIRYANI BONELESS" at bounding box center [886, 189] width 173 height 26
paste input "HYDERABADI CHICKEN 65 BIRYANI"
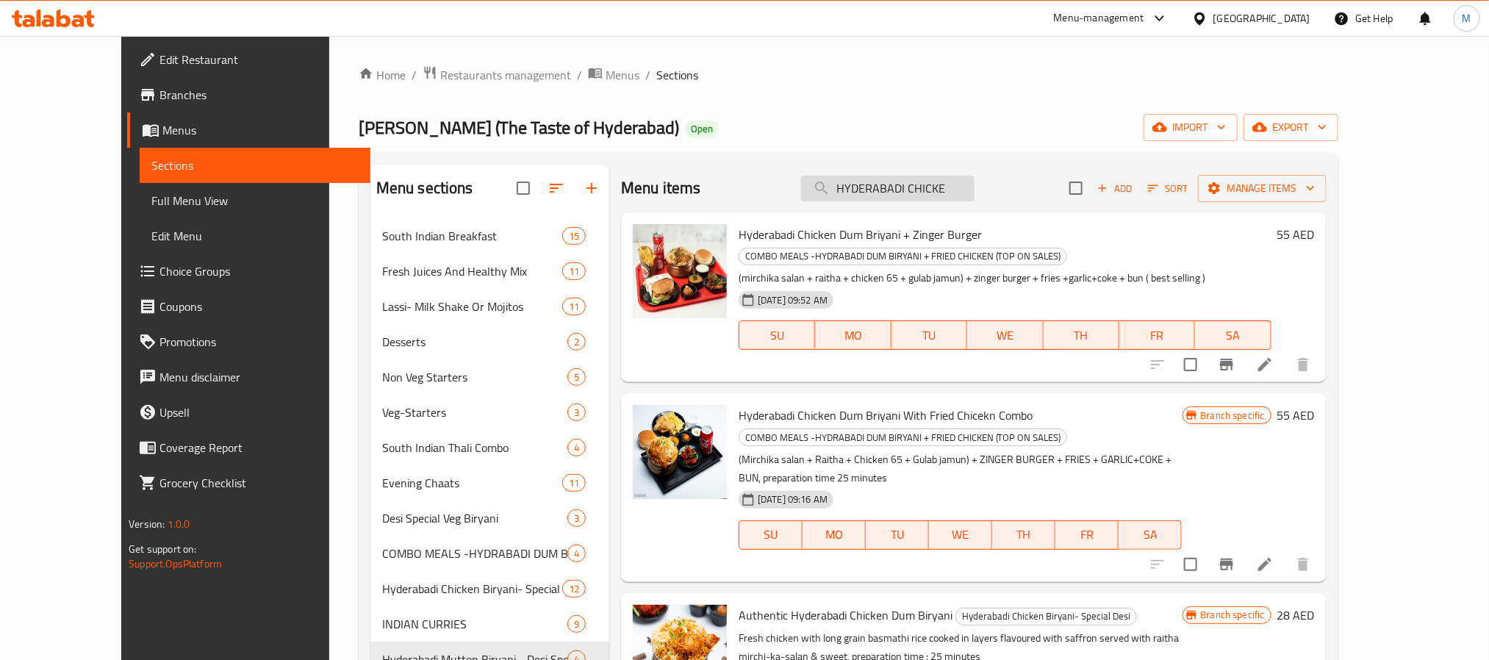
click at [974, 199] on input "HYDERABADI CHICKE" at bounding box center [887, 189] width 173 height 26
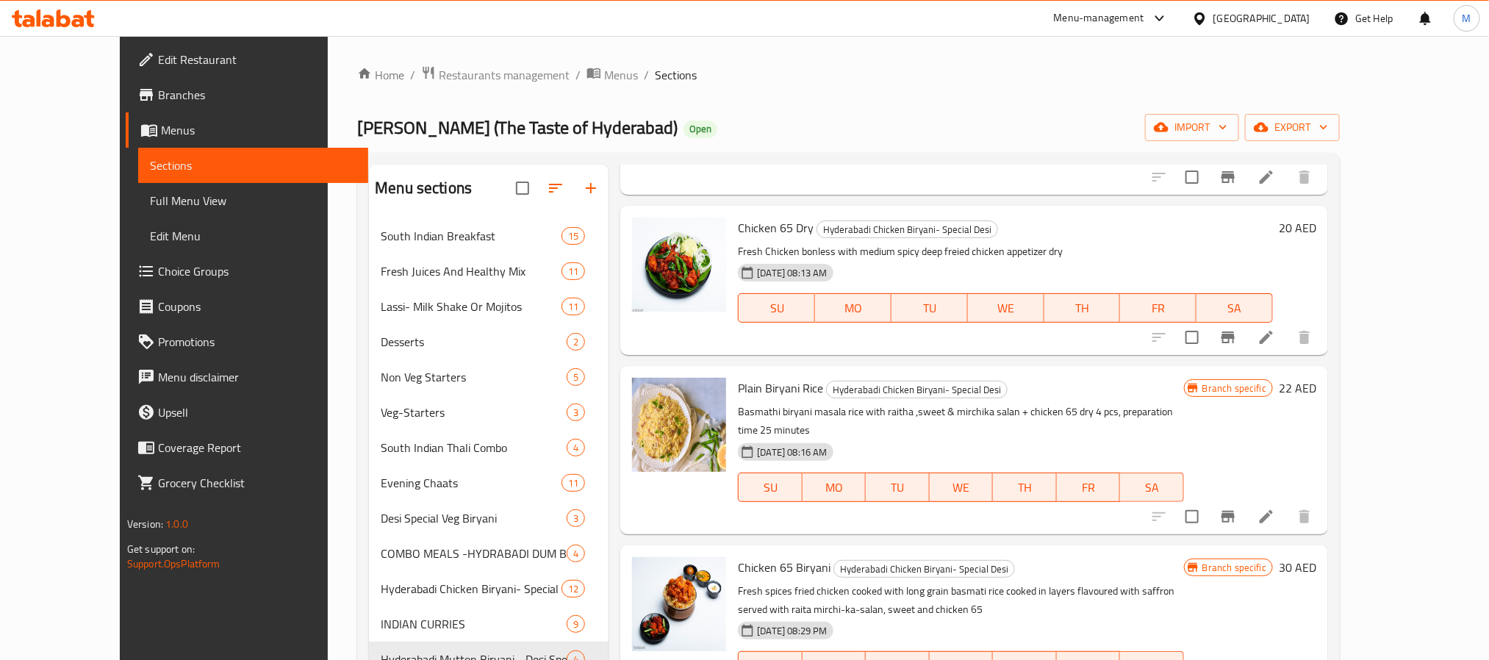
scroll to position [1611, 0]
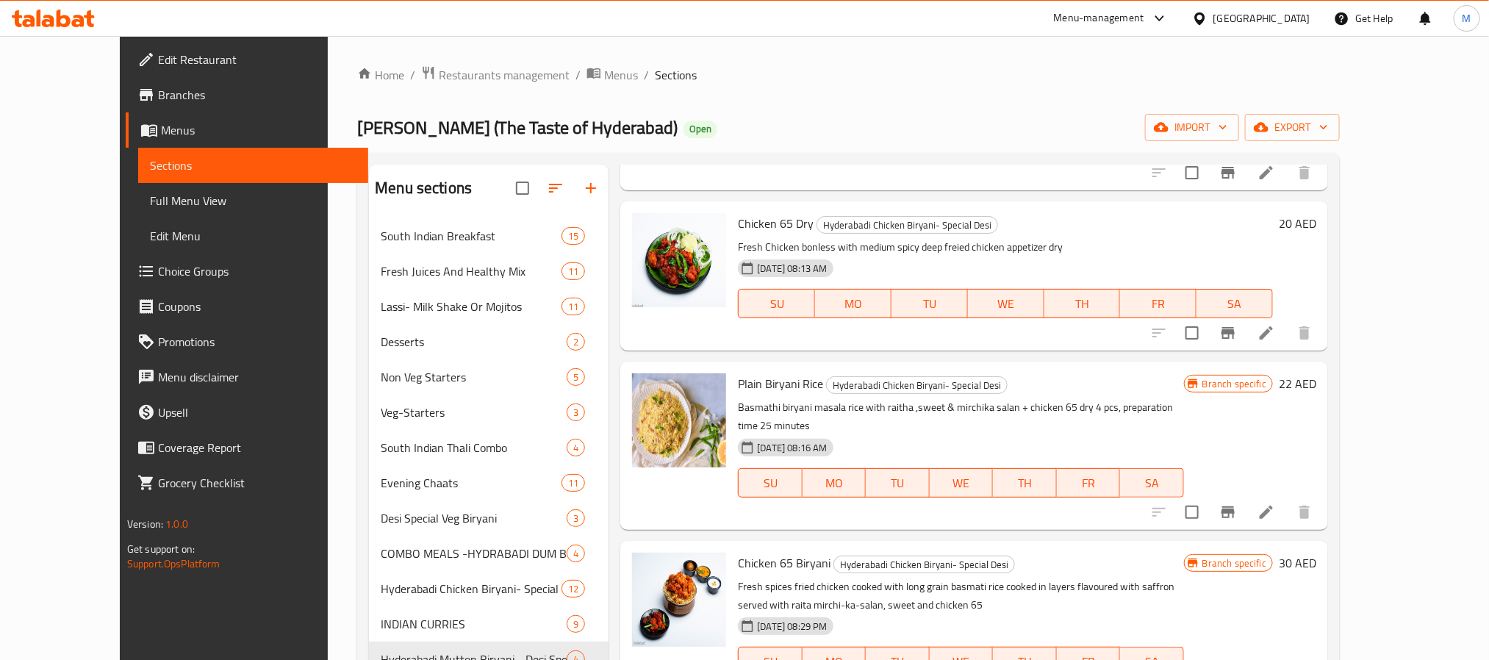
type input "65"
checkbox input "true"
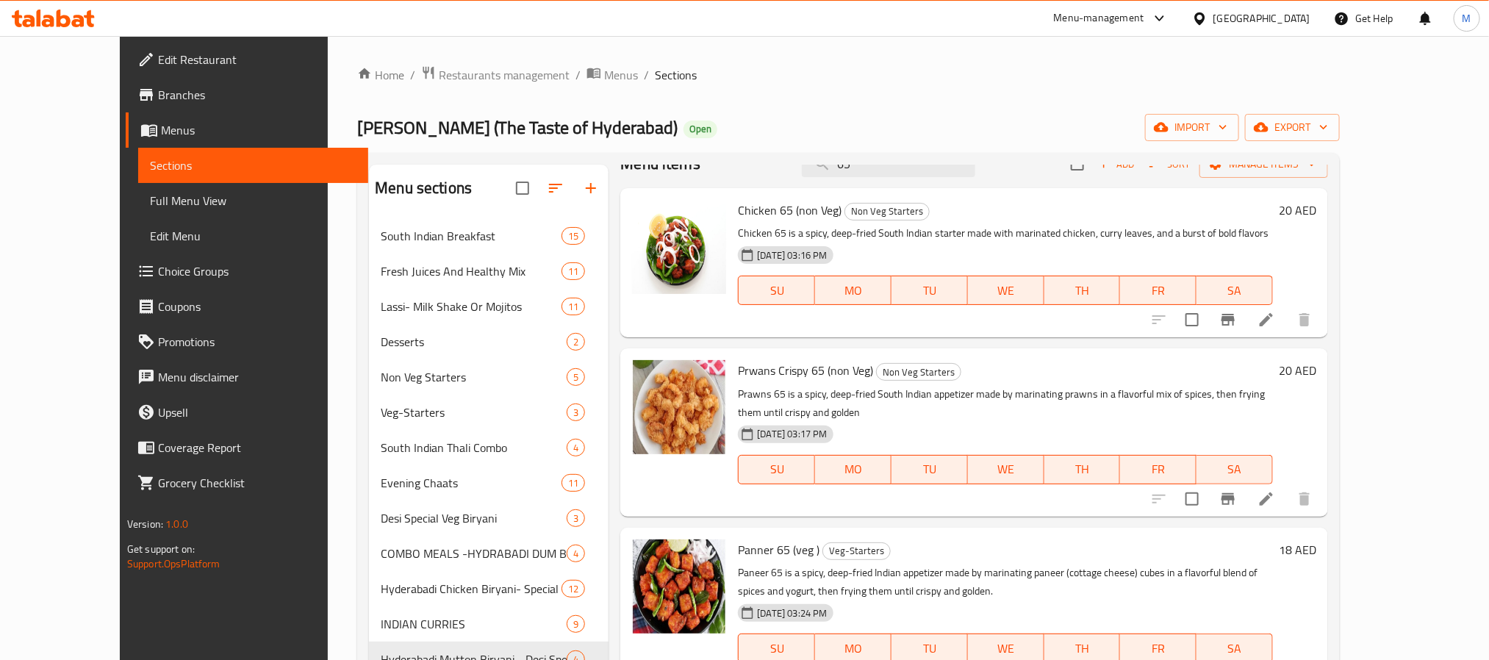
scroll to position [0, 0]
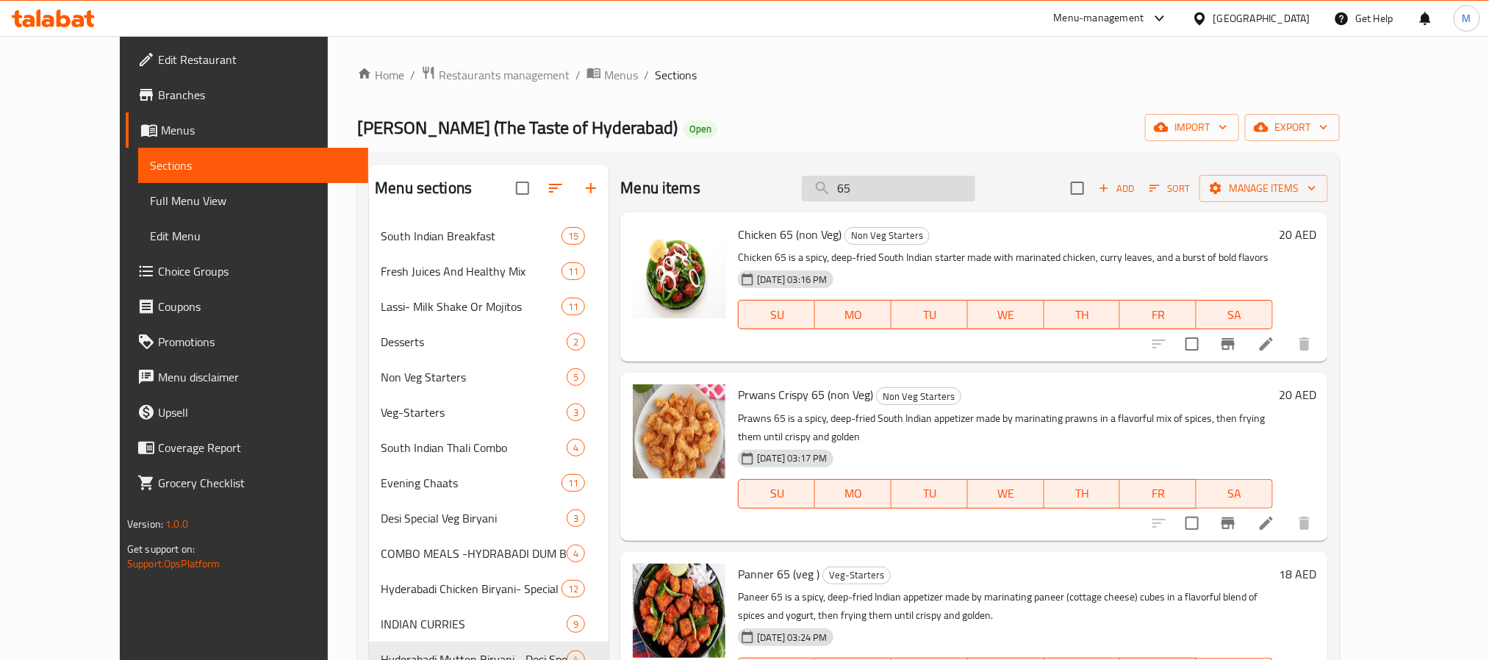
click at [931, 201] on input "65" at bounding box center [888, 189] width 173 height 26
paste input "AUTHENTIC HYDERABAI BONLESS CHICKEN BIRYANI"
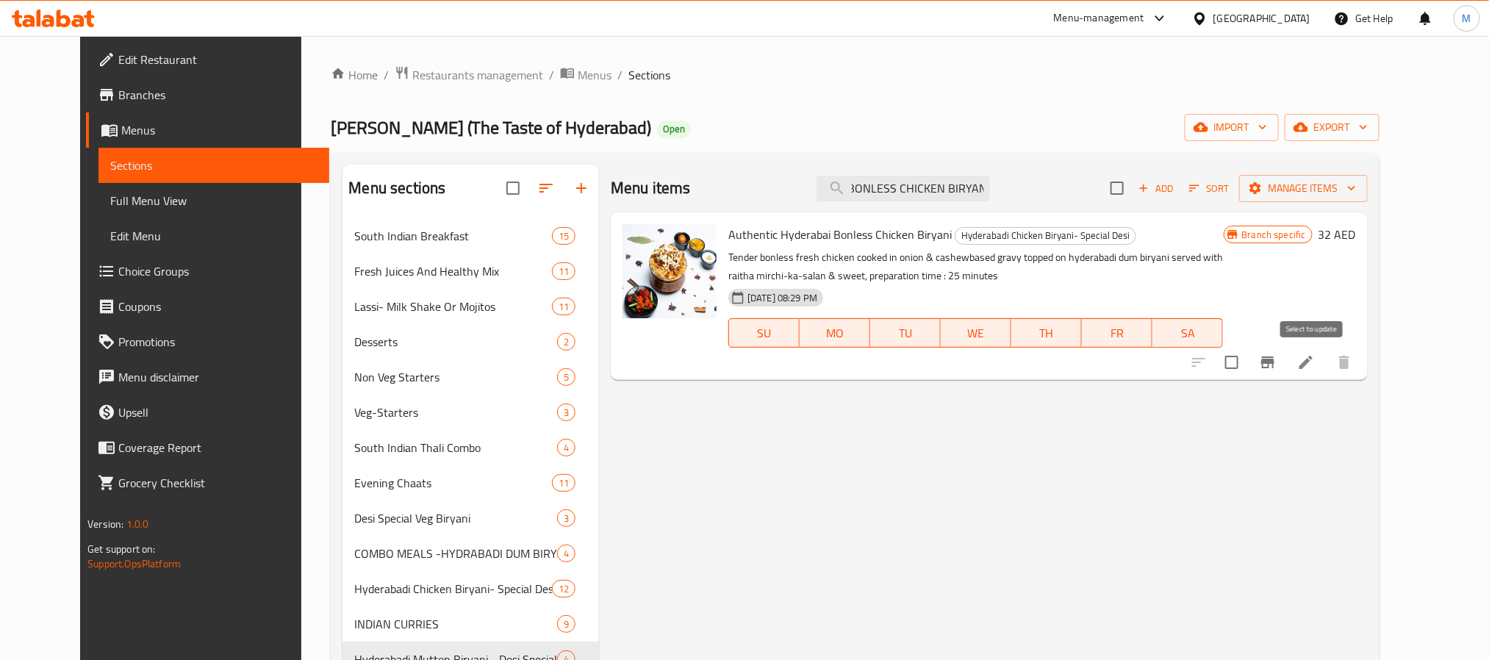
type input "AUTHENTIC HYDERABAI BONLESS CHICKEN BIRYANI"
click at [1247, 371] on input "checkbox" at bounding box center [1231, 362] width 31 height 31
checkbox input "true"
click at [986, 190] on input "AUTHENTIC HYDERABAI BONLESS CHICKEN BIRYANI" at bounding box center [902, 189] width 173 height 26
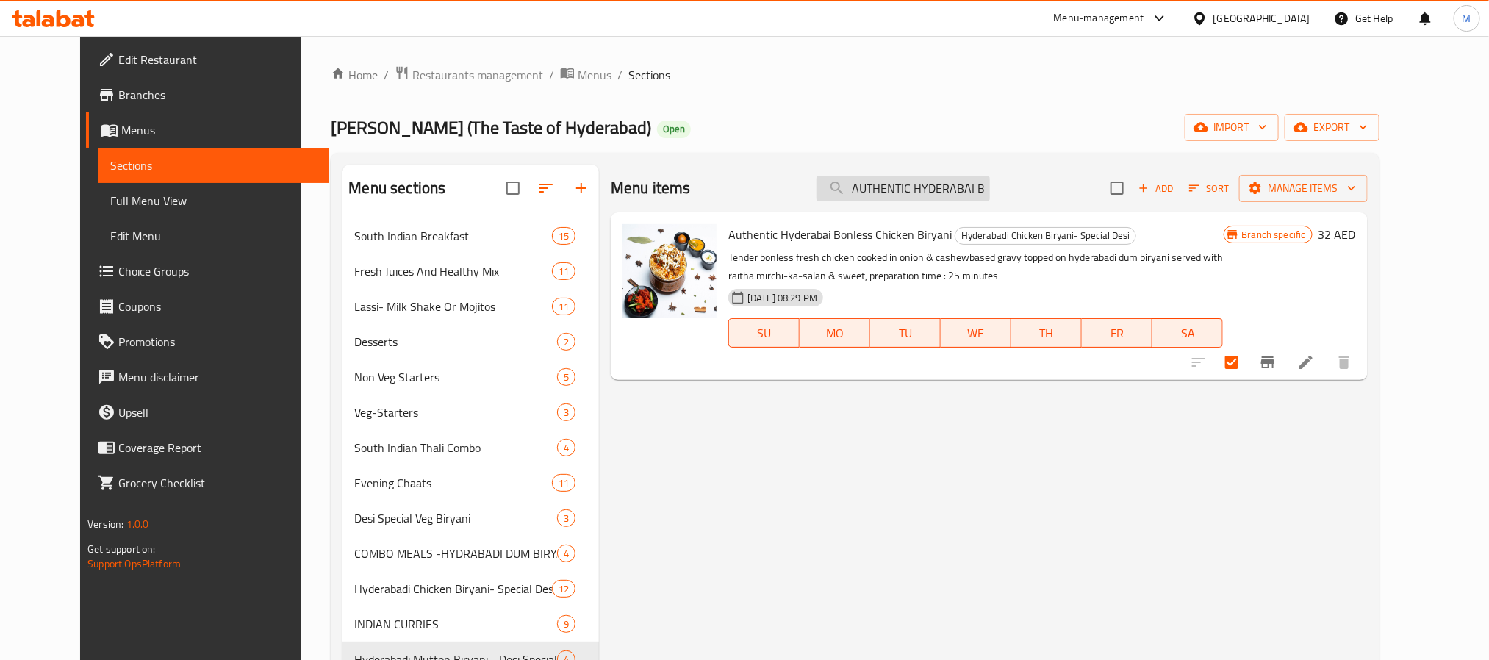
click at [986, 190] on input "AUTHENTIC HYDERABAI BONLESS CHICKEN BIRYANI" at bounding box center [902, 189] width 173 height 26
paste input "MUGALALI CHICKEN BIRYANI BONELESS"
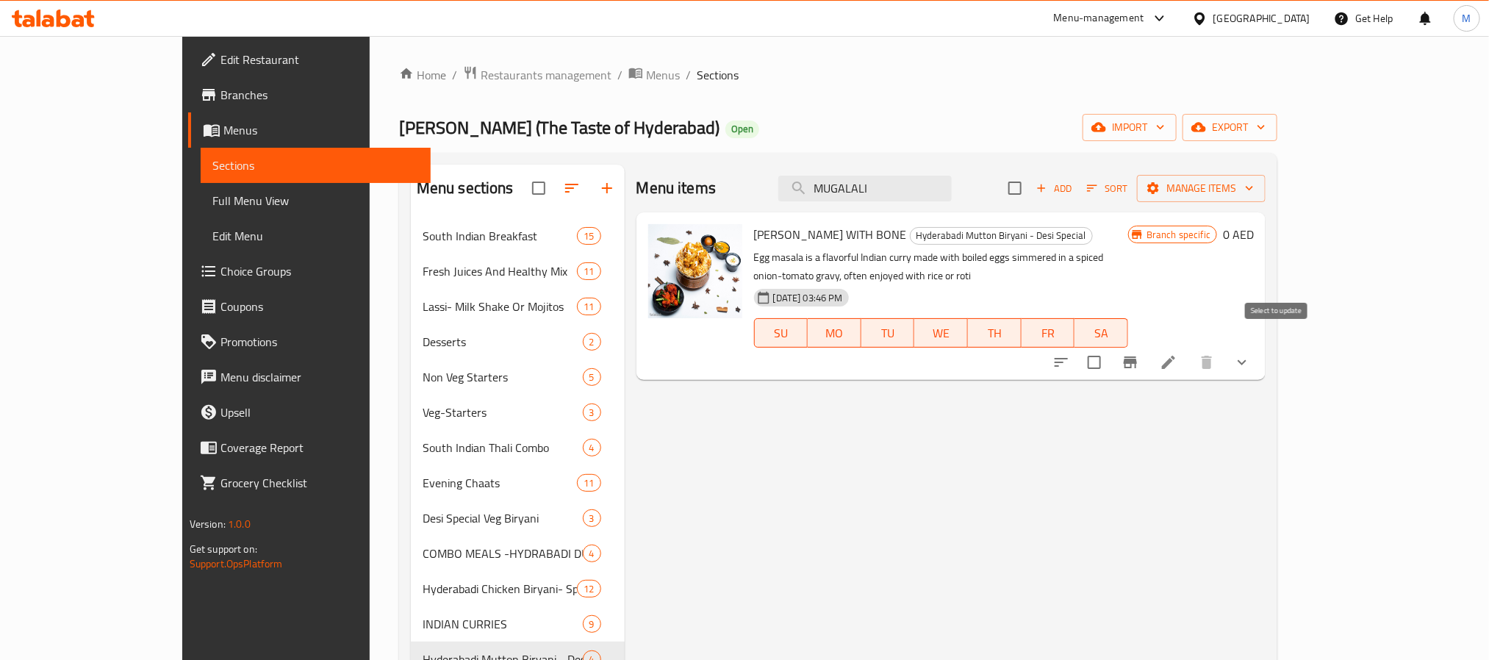
type input "MUGALALI"
click at [1109, 348] on input "checkbox" at bounding box center [1094, 362] width 31 height 31
checkbox input "true"
click at [907, 183] on input "MUGALALI" at bounding box center [864, 189] width 173 height 26
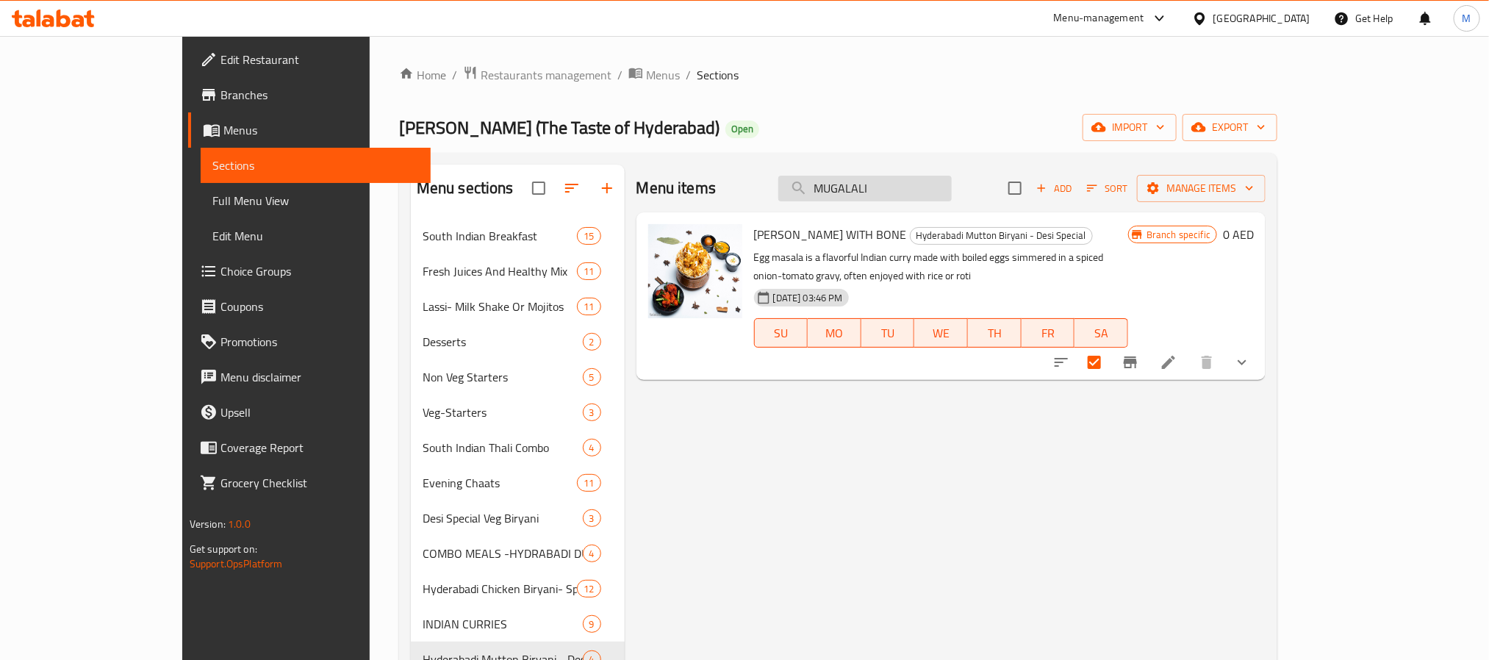
paste input "CHICKEN BIRYANI WITH BONE"
type input "MUGALALI"
click at [919, 190] on input "MUGALALI" at bounding box center [864, 189] width 173 height 26
click at [917, 190] on input "MUGALALI" at bounding box center [864, 189] width 173 height 26
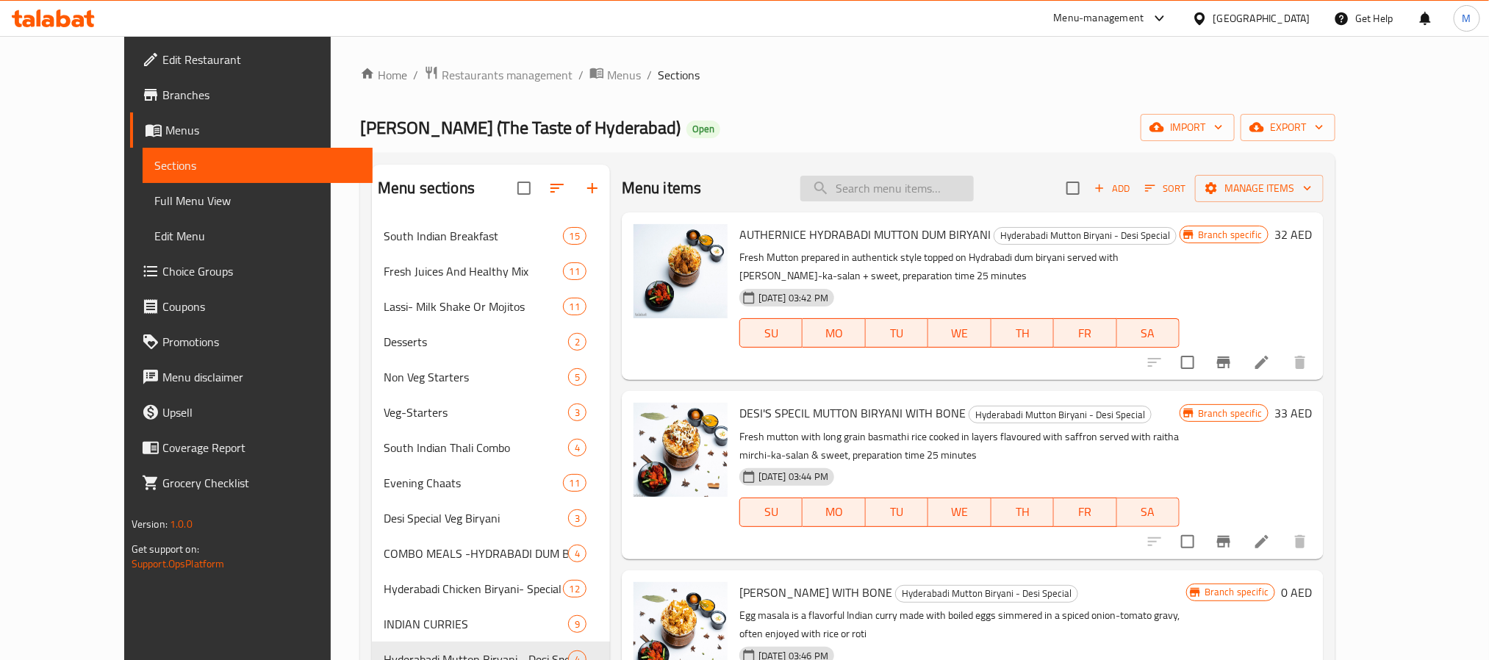
click at [940, 188] on input "search" at bounding box center [886, 189] width 173 height 26
paste input "BONELESS"
type input "BONELESS"
checkbox input "true"
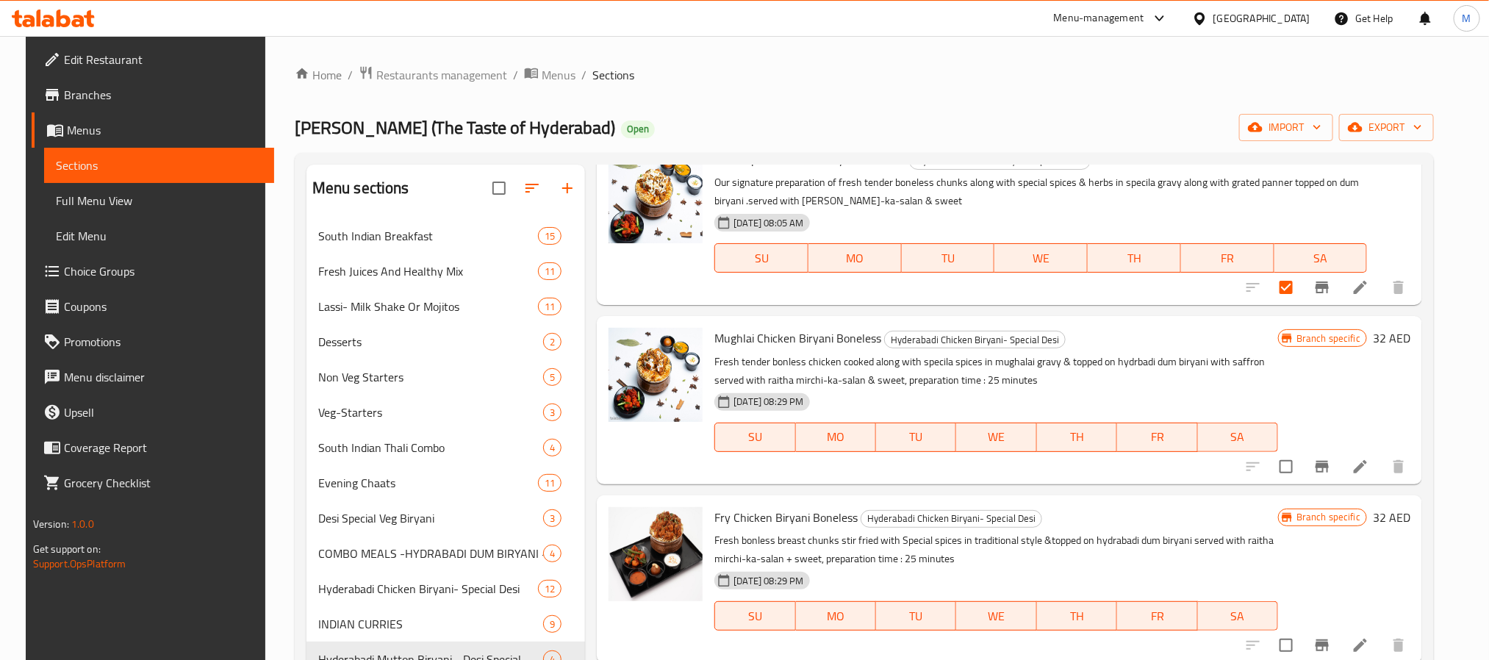
scroll to position [110, 0]
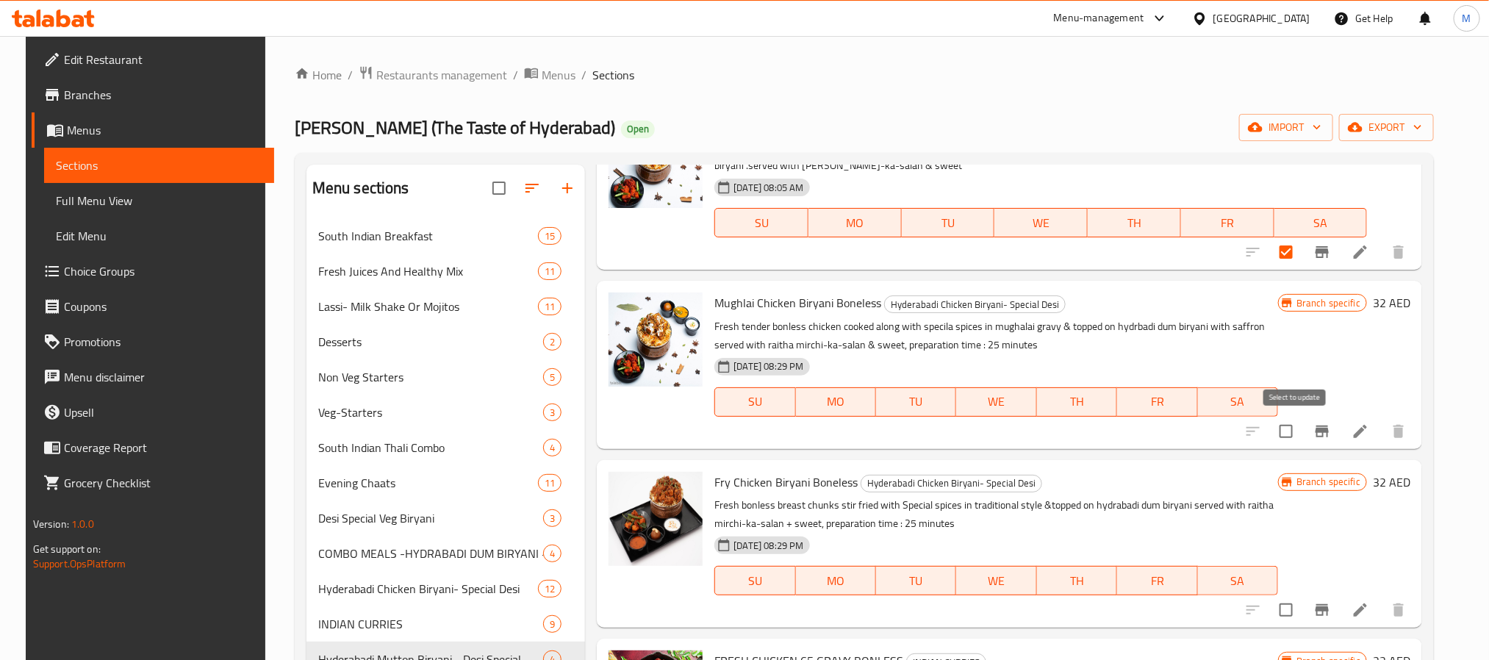
type input "BONELESS"
click at [1253, 435] on input "checkbox" at bounding box center [1285, 431] width 31 height 31
checkbox input "true"
checkbox input "false"
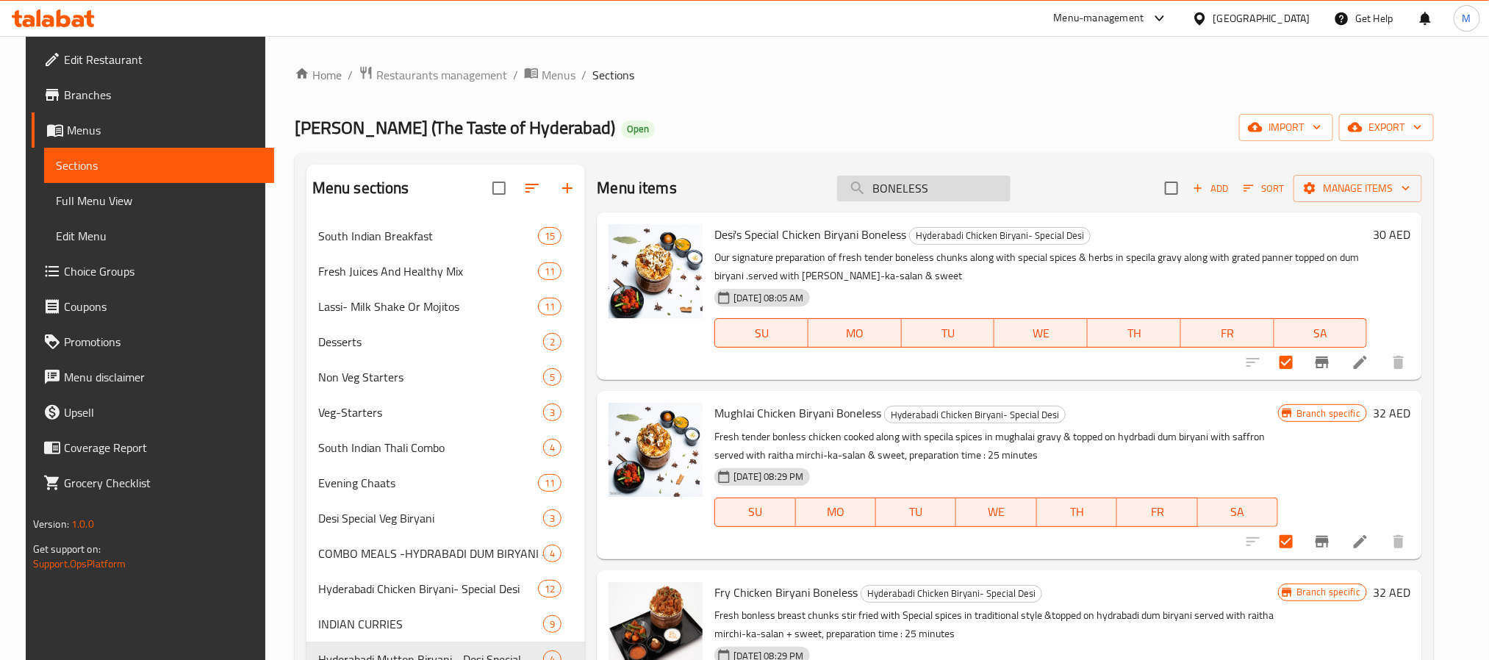
click at [924, 196] on input "BONELESS" at bounding box center [923, 189] width 173 height 26
paste input "FRY CHICKEN BIRYANI"
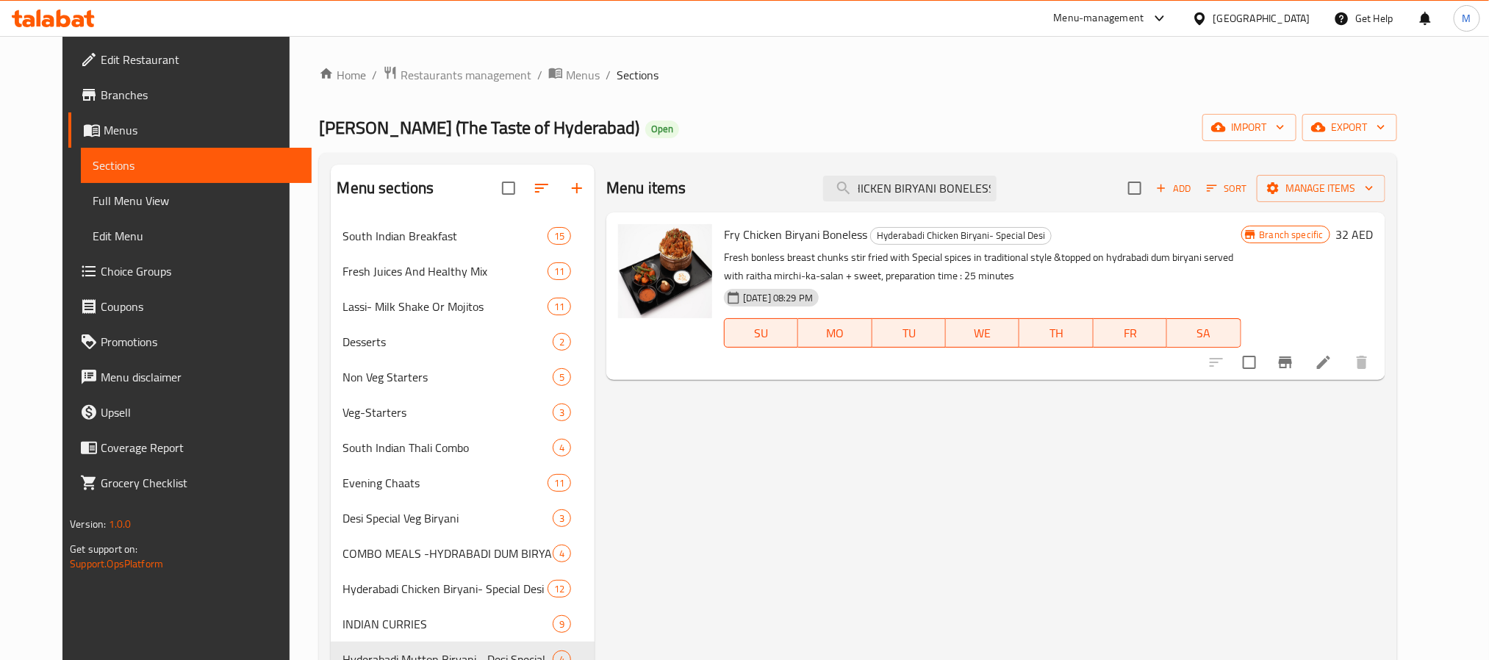
type input "FRY CHICKEN BIRYANI BONELESS"
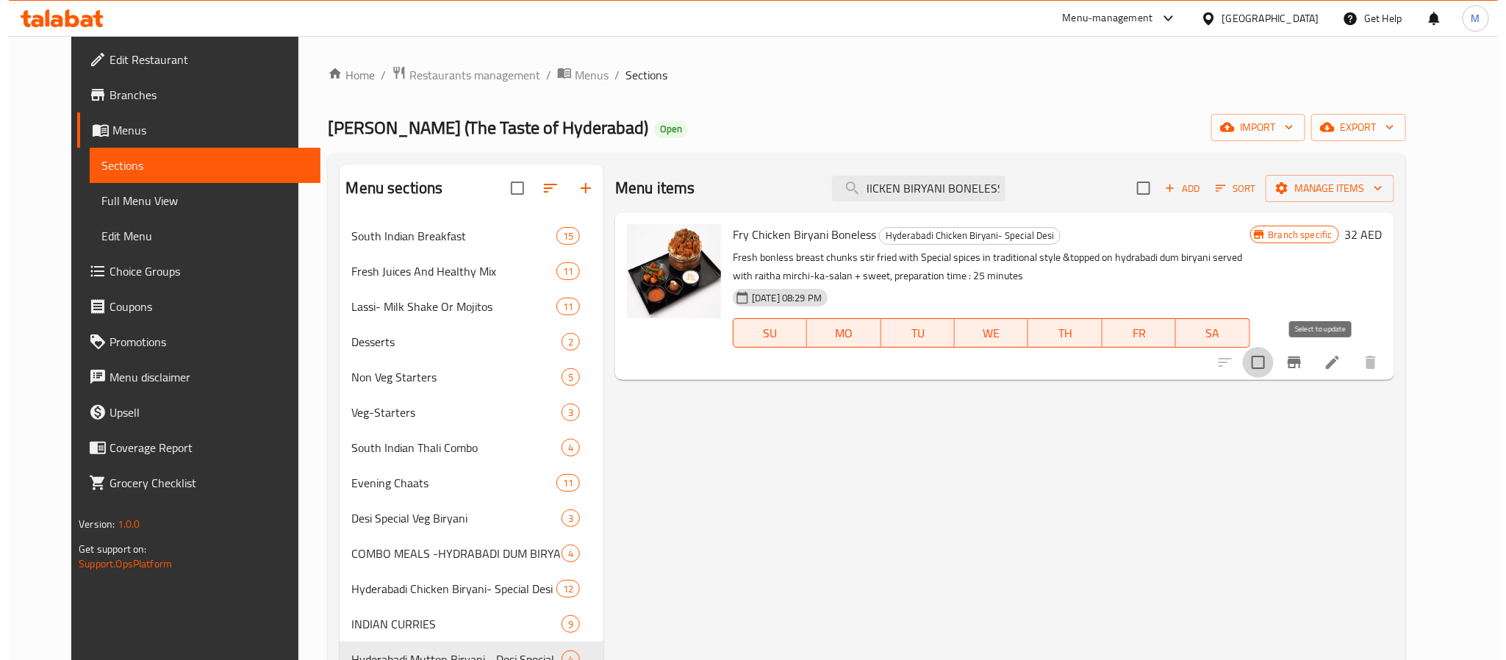
scroll to position [0, 0]
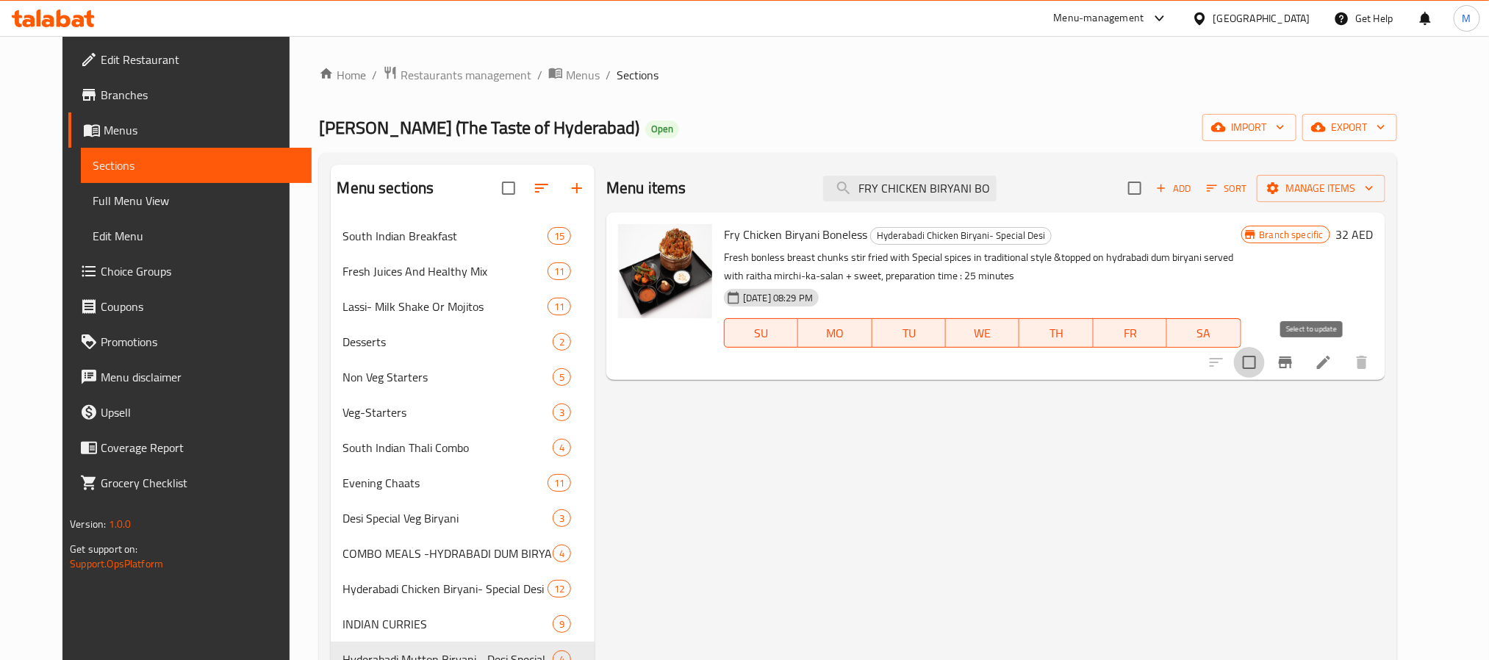
click at [1253, 364] on input "checkbox" at bounding box center [1249, 362] width 31 height 31
checkbox input "true"
click at [918, 187] on input "FRY CHICKEN BIRYANI BONELESS" at bounding box center [909, 189] width 173 height 26
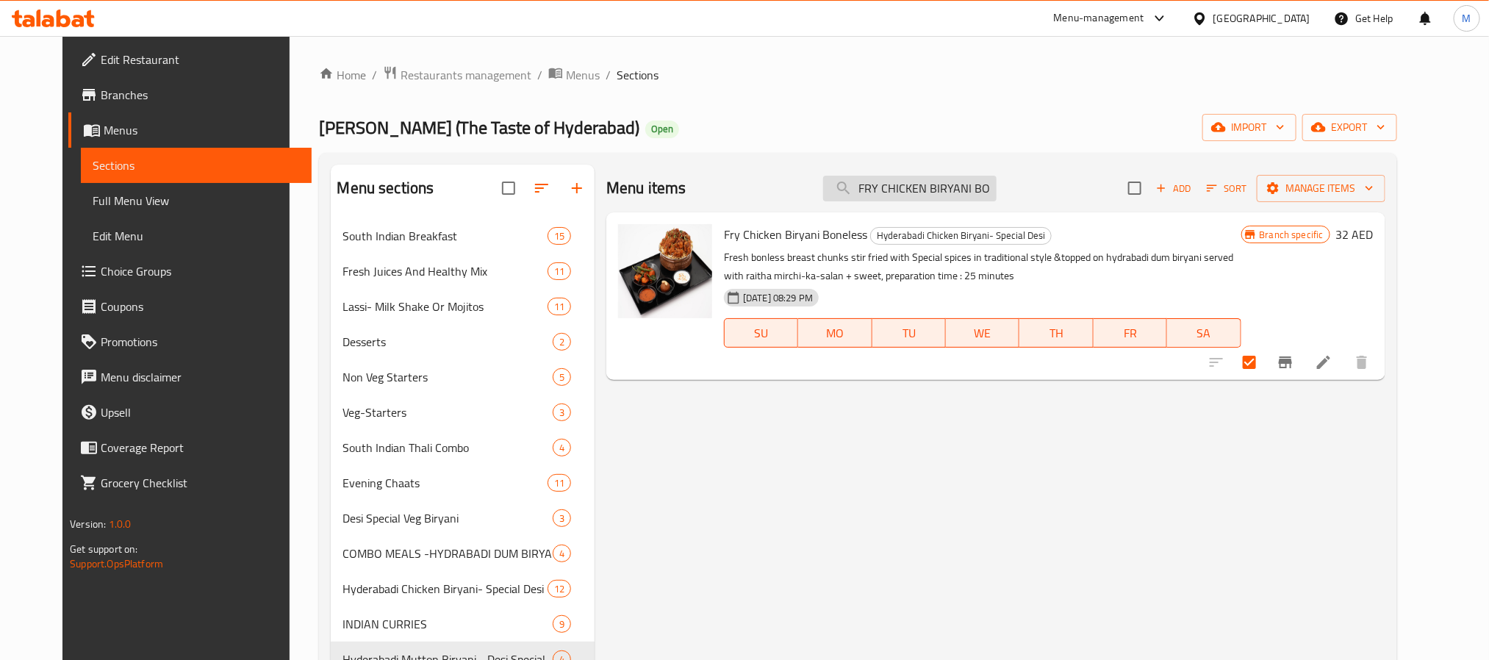
paste input "CHICKEN 65 DRY"
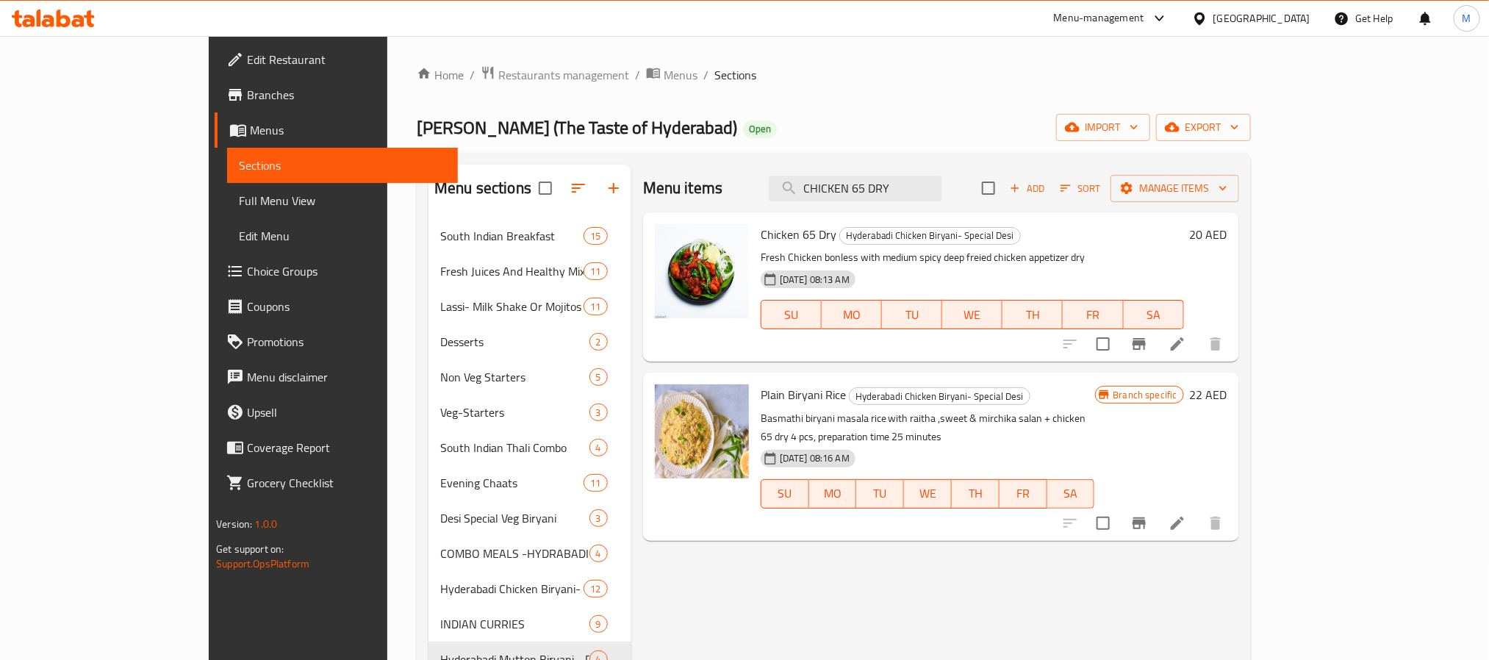
type input "CHICKEN 65 DRY"
click at [1118, 344] on input "checkbox" at bounding box center [1102, 343] width 31 height 31
checkbox input "true"
click at [1118, 508] on input "checkbox" at bounding box center [1102, 523] width 31 height 31
checkbox input "true"
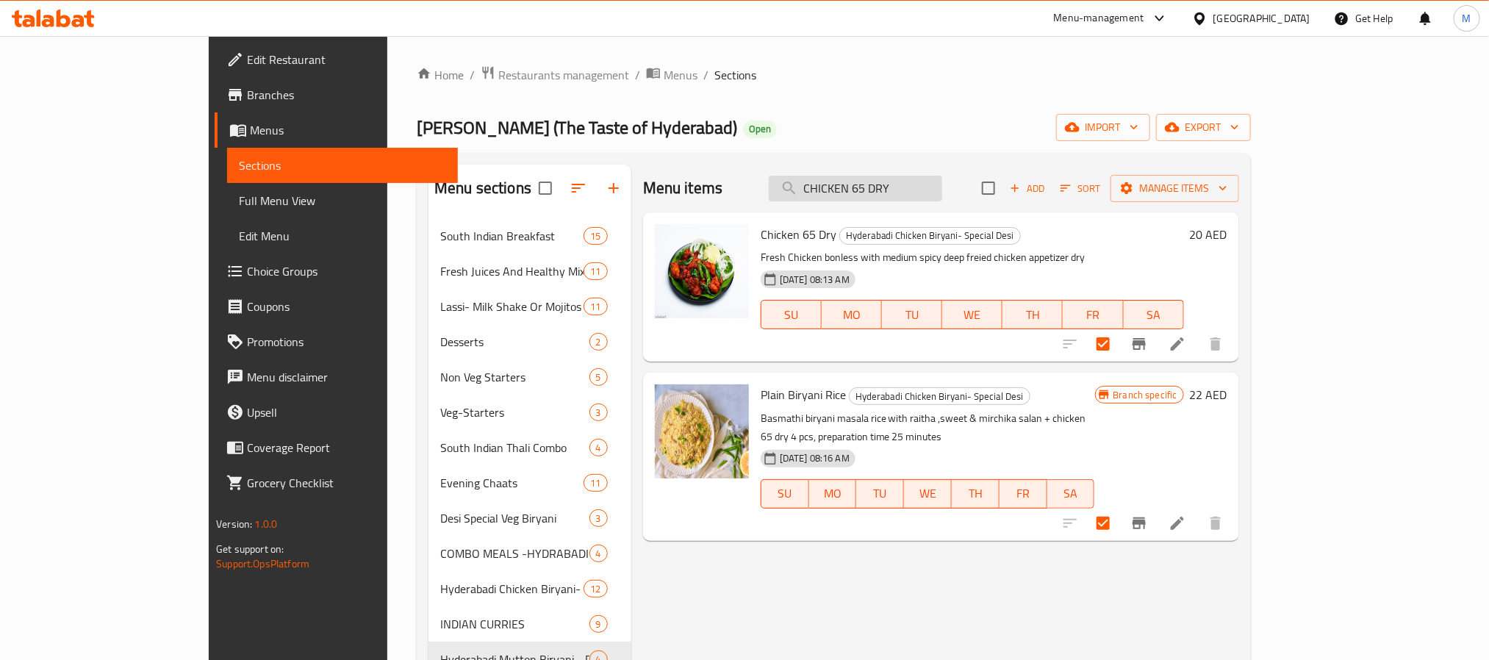
click at [942, 197] on input "CHICKEN 65 DRY" at bounding box center [855, 189] width 173 height 26
paste input "EGG BIRYANI"
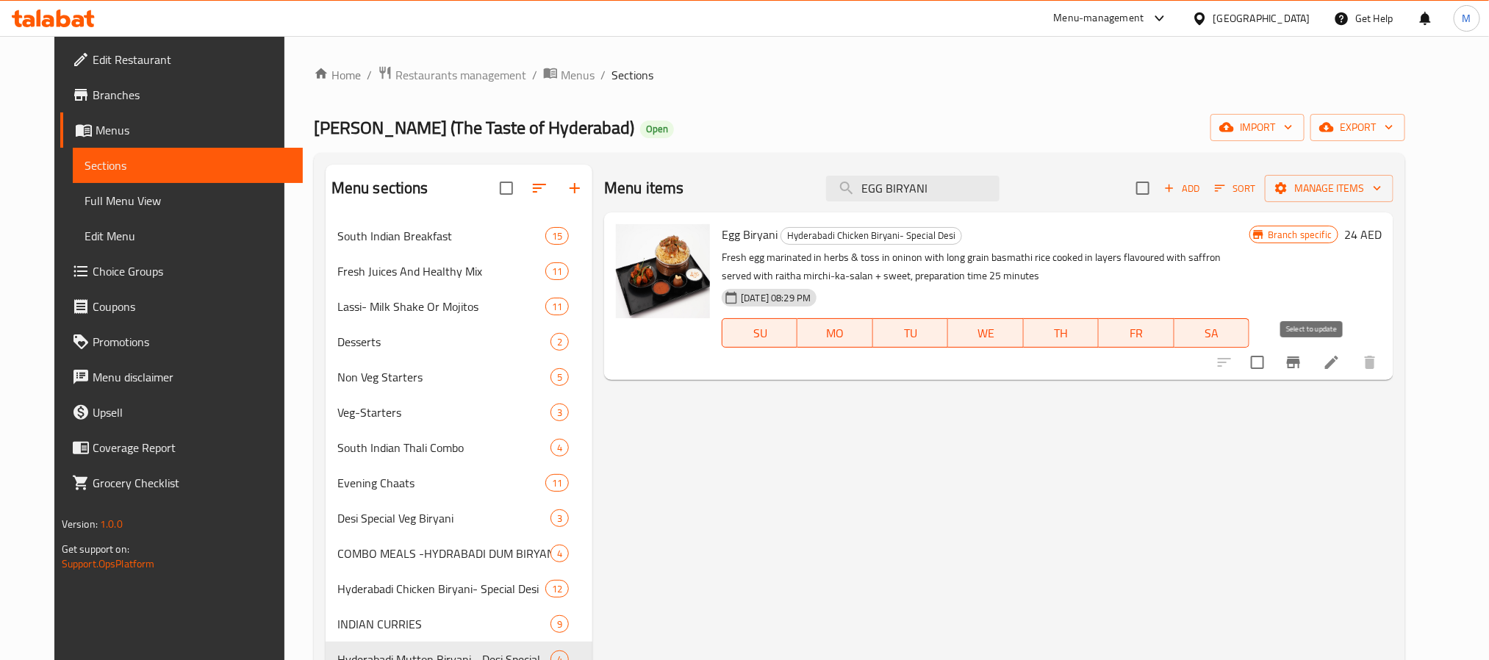
type input "EGG BIRYANI"
click at [1253, 361] on input "checkbox" at bounding box center [1257, 362] width 31 height 31
checkbox input "true"
click at [1253, 186] on span "Manage items" at bounding box center [1328, 188] width 105 height 18
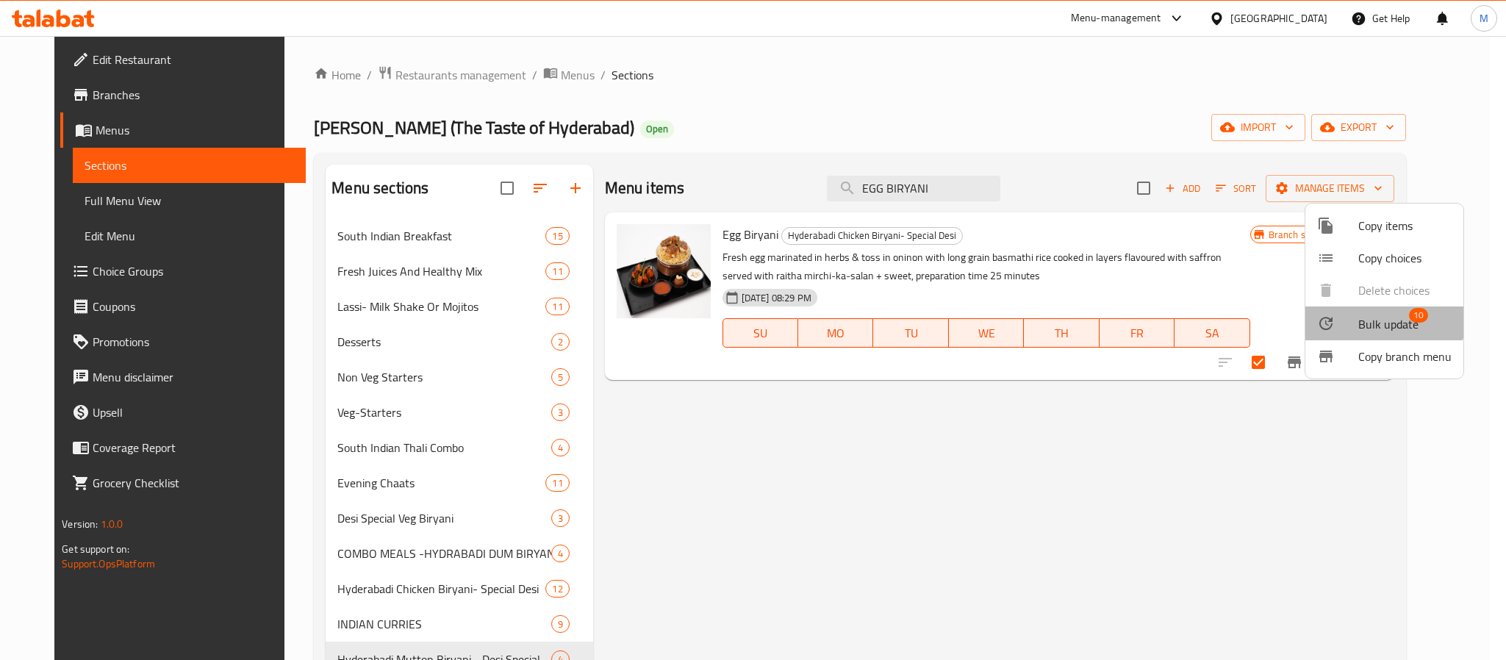
click at [1253, 316] on span "Bulk update" at bounding box center [1388, 324] width 60 height 18
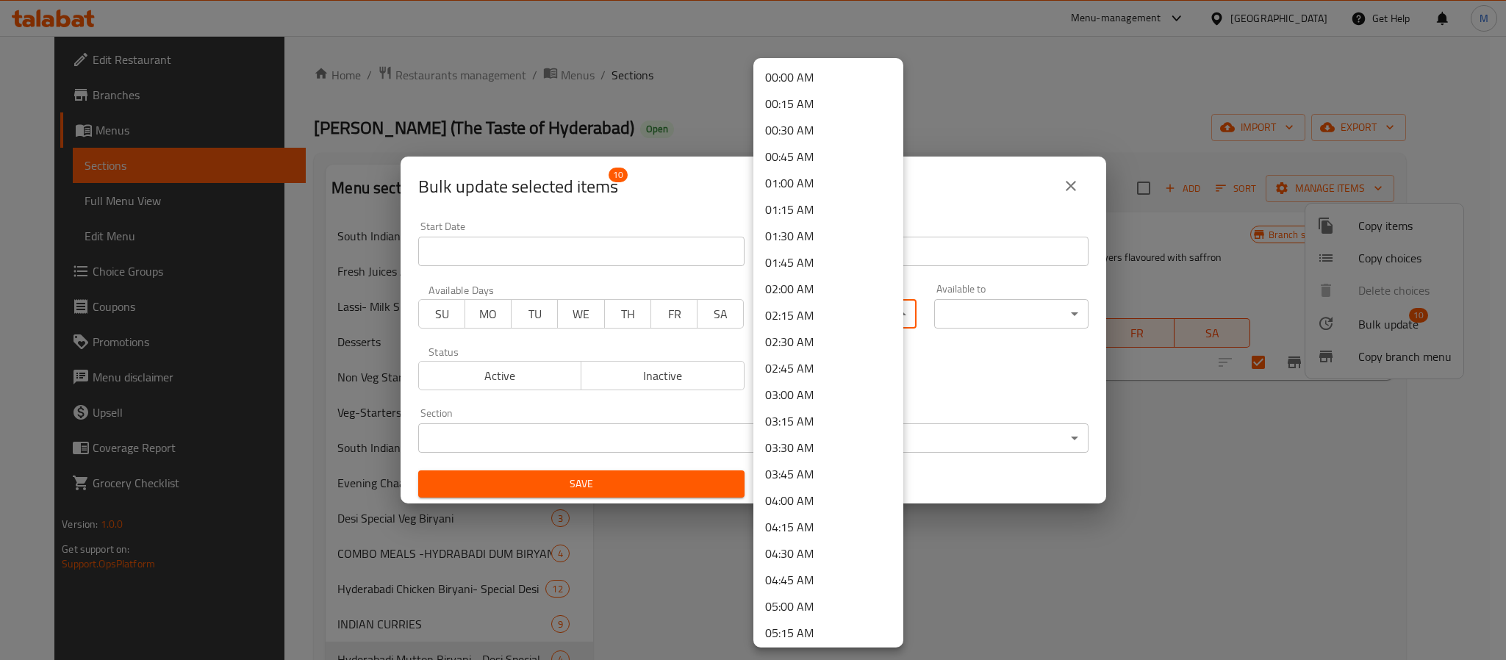
click at [852, 317] on body "​ Menu-management United Arab Emirates Get Help M Edit Restaurant Branches Menu…" at bounding box center [753, 348] width 1506 height 624
click at [813, 485] on li "12:15 PM" at bounding box center [828, 491] width 150 height 26
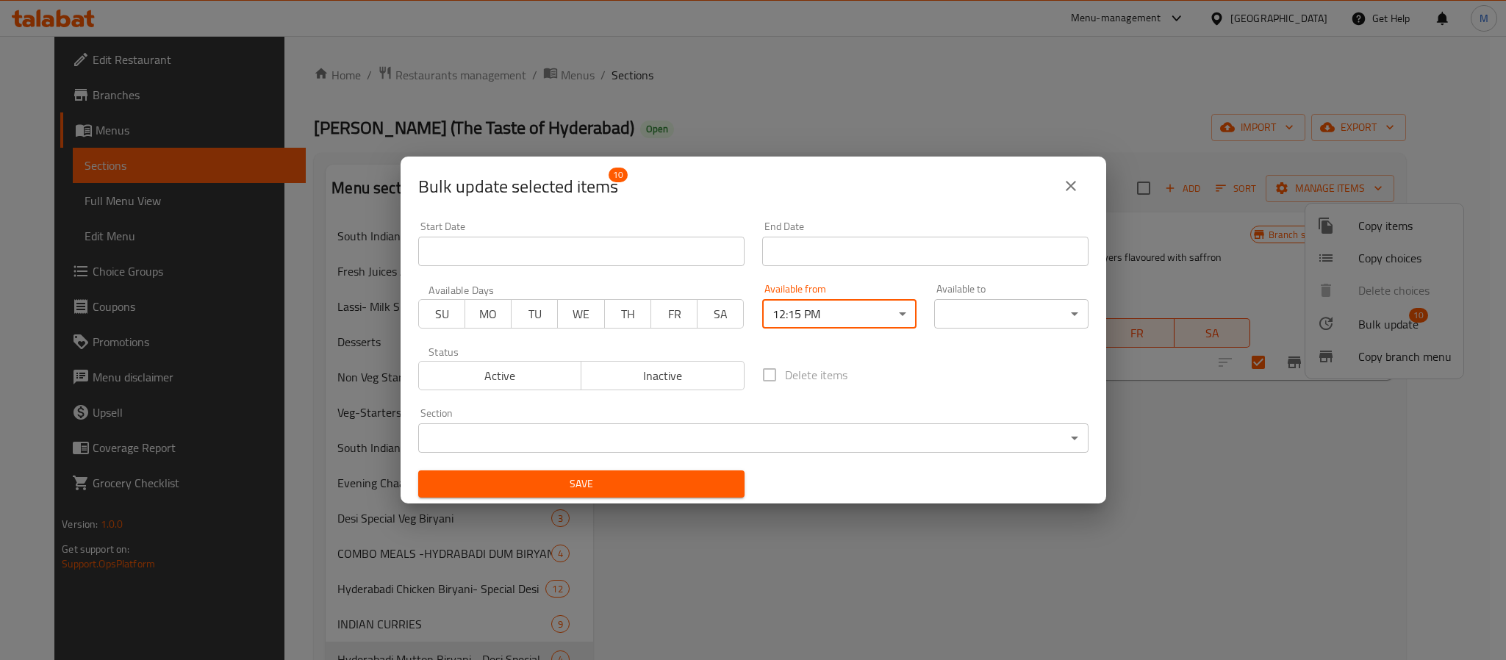
click at [996, 316] on body "​ Menu-management United Arab Emirates Get Help M Edit Restaurant Branches Menu…" at bounding box center [753, 348] width 1506 height 624
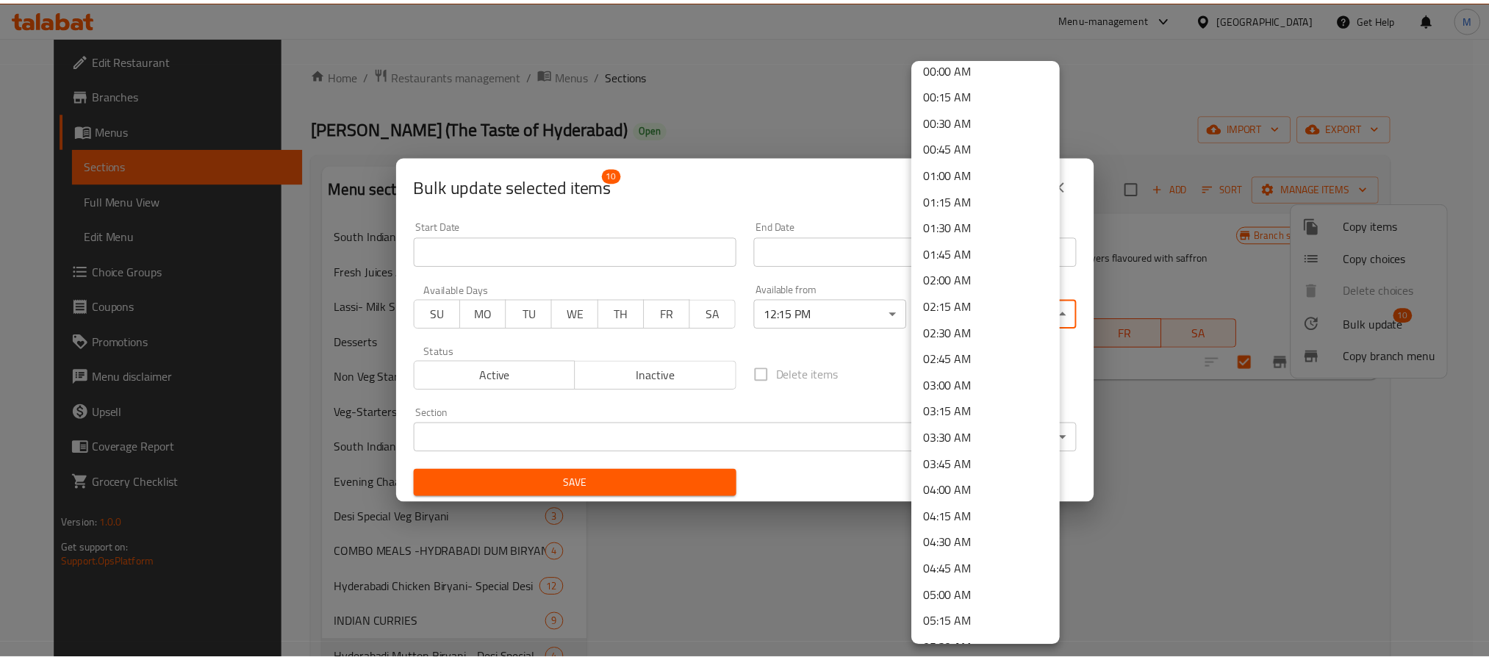
scroll to position [0, 0]
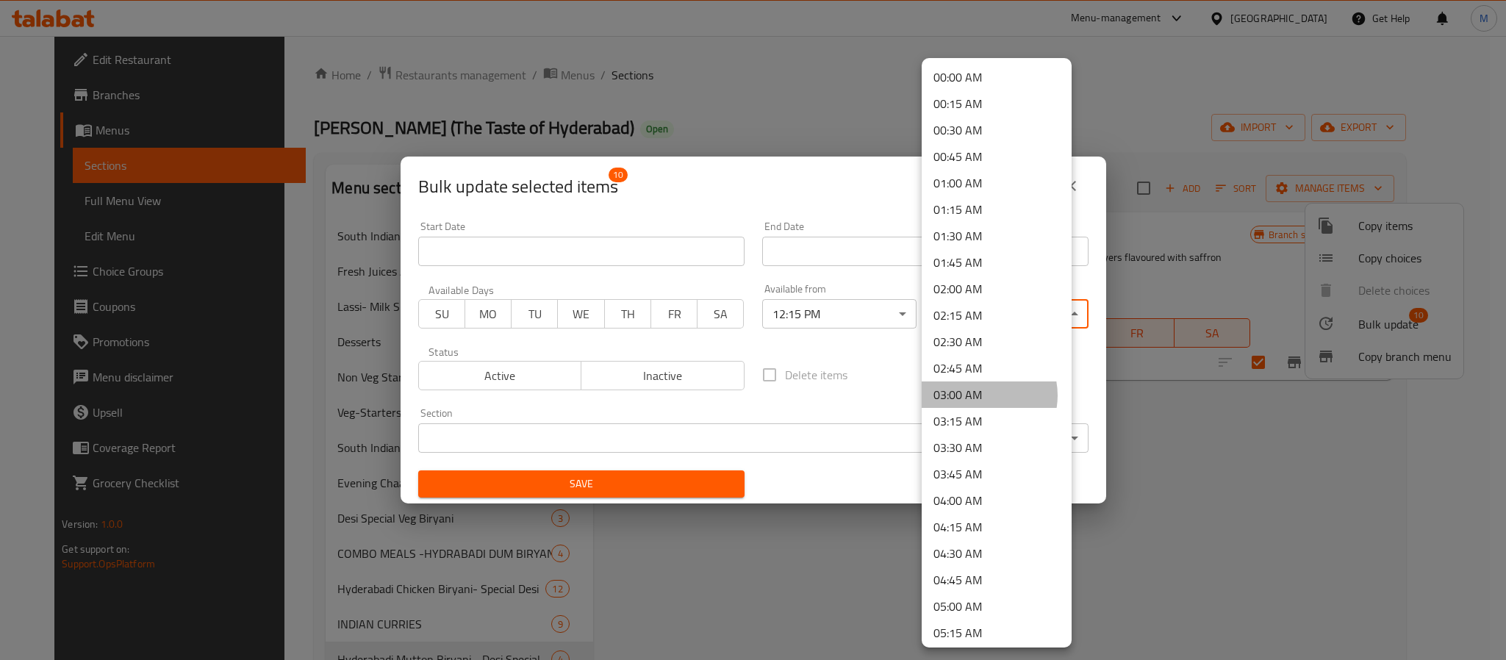
click at [979, 395] on li "03:00 AM" at bounding box center [996, 394] width 150 height 26
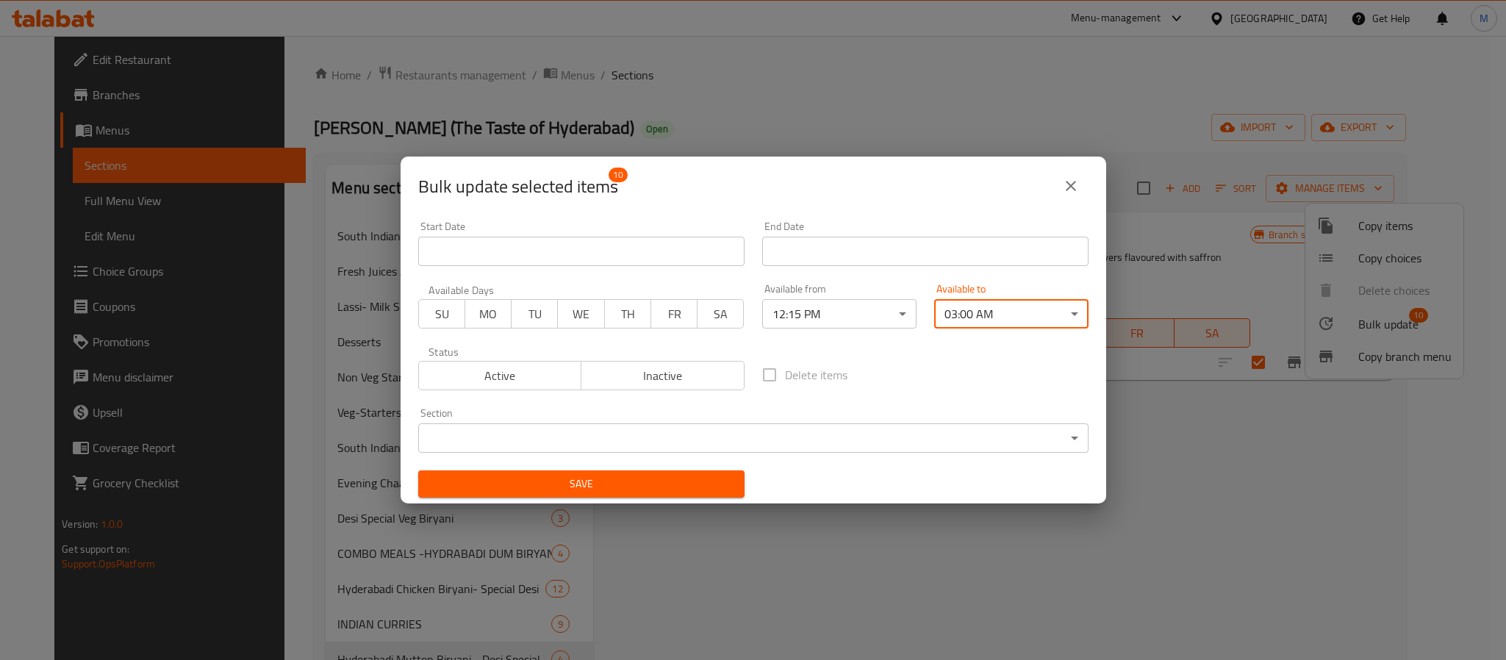
click at [686, 503] on div "Save" at bounding box center [581, 483] width 344 height 45
click at [686, 497] on button "Save" at bounding box center [581, 483] width 326 height 27
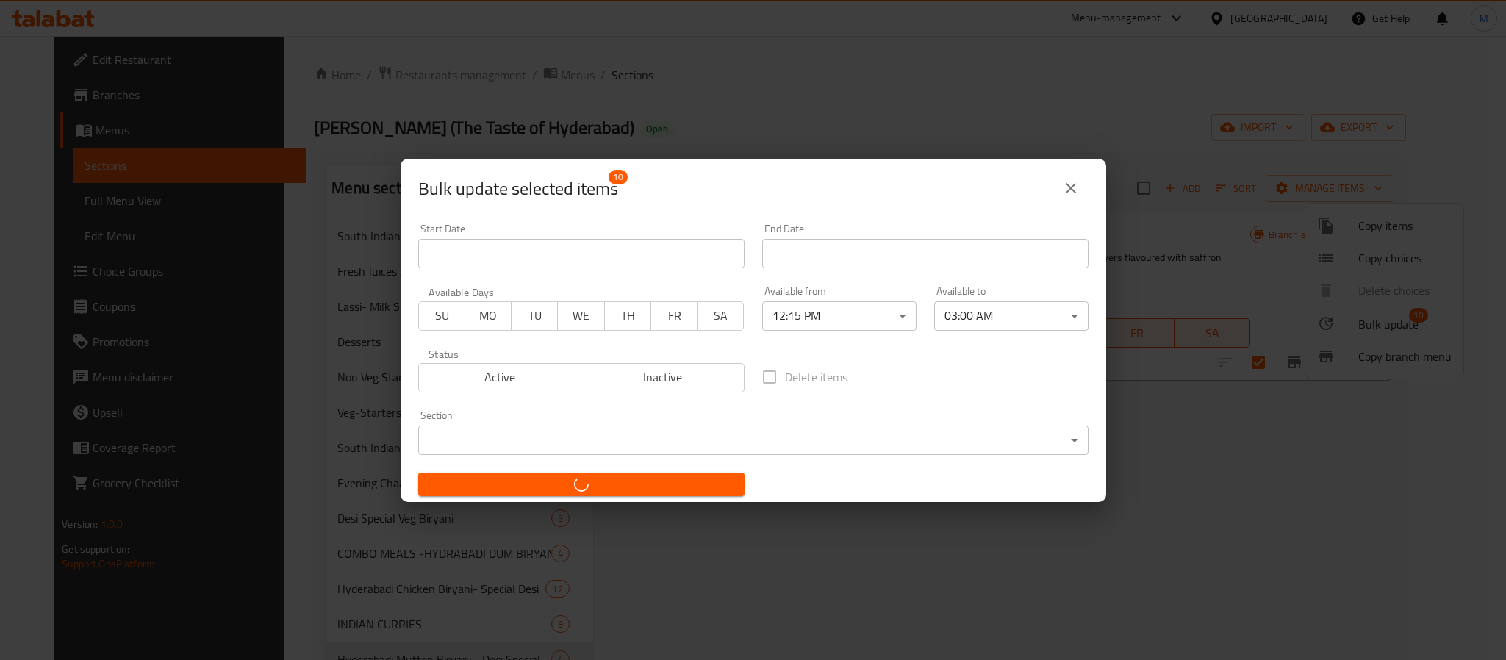
checkbox input "false"
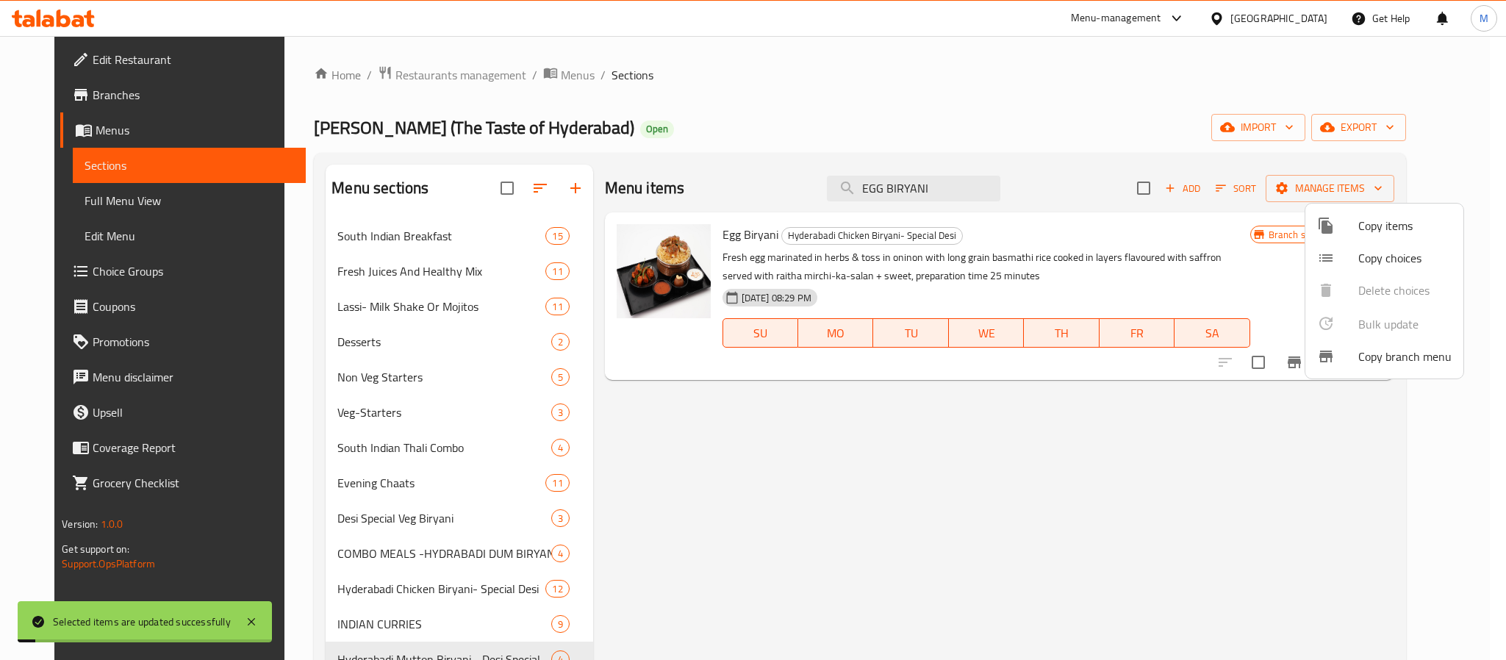
click at [727, 439] on div at bounding box center [753, 330] width 1506 height 660
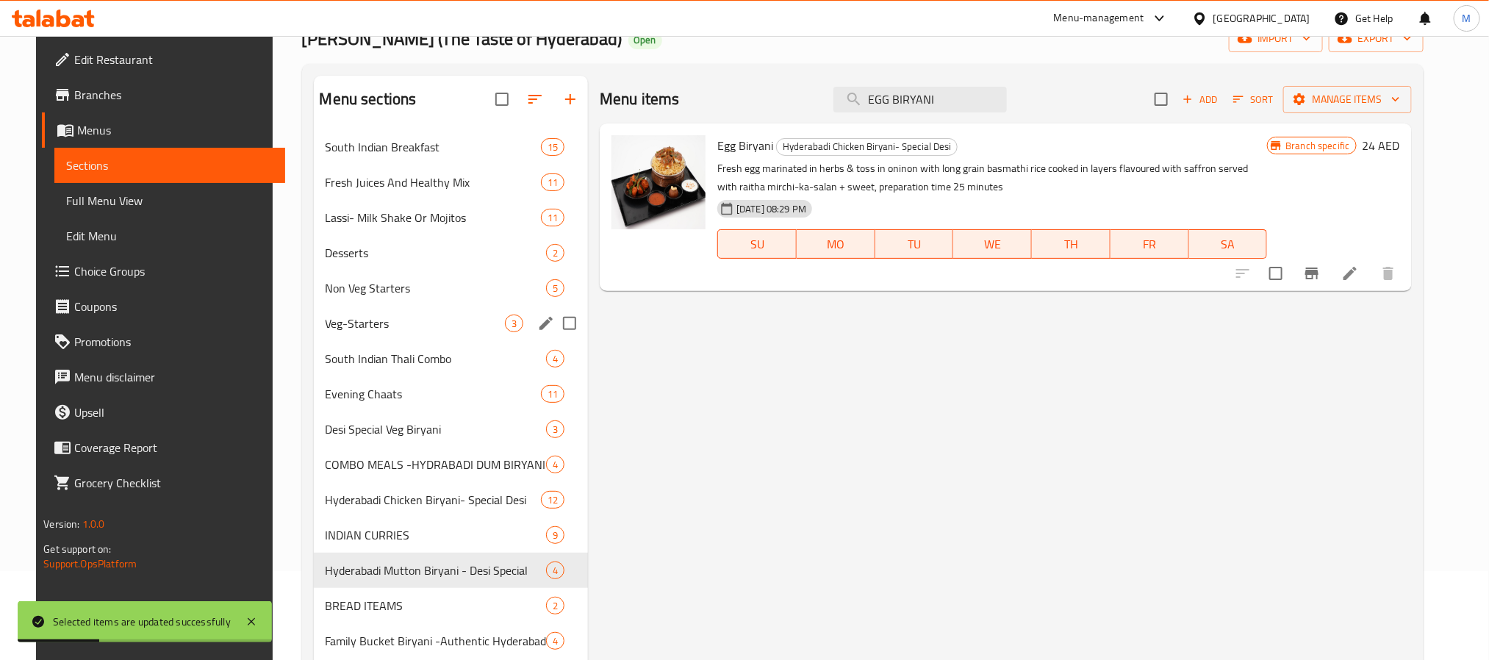
scroll to position [220, 0]
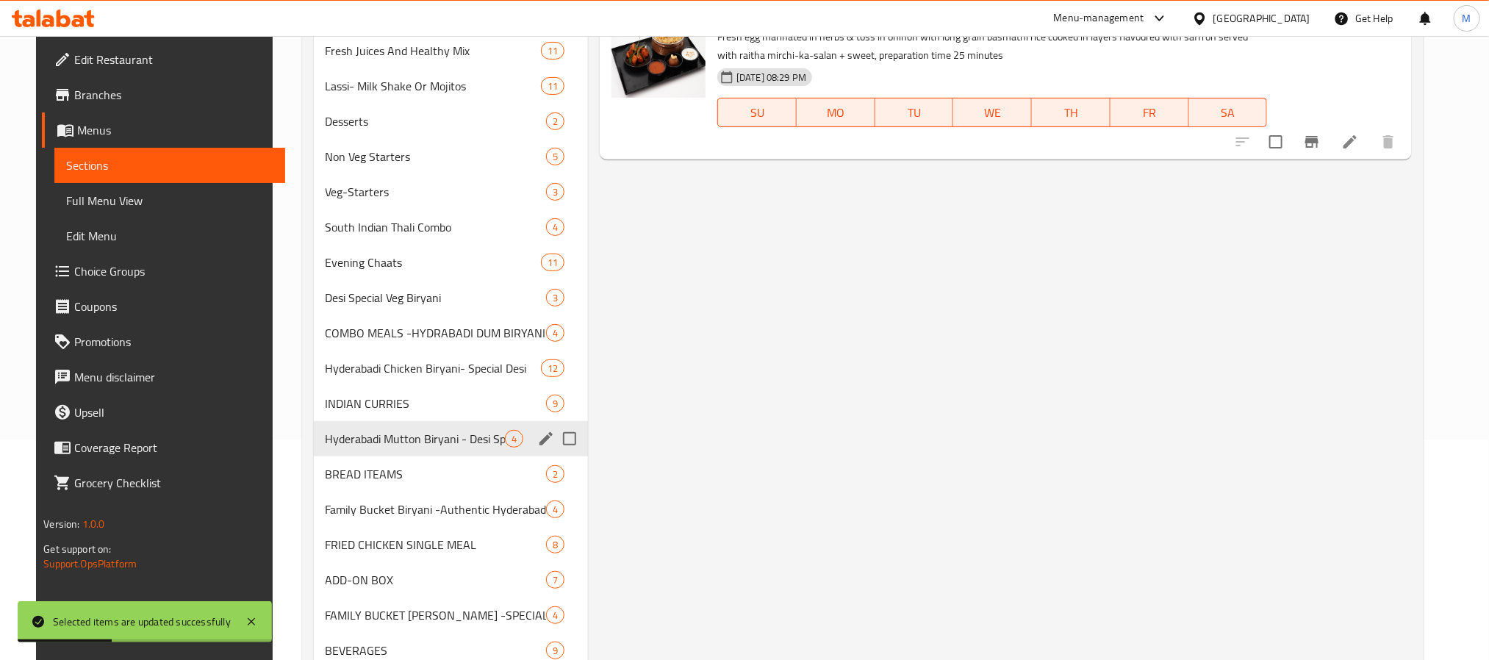
click at [461, 424] on div "Hyderabadi Mutton Biryani - Desi Special 4" at bounding box center [451, 438] width 275 height 35
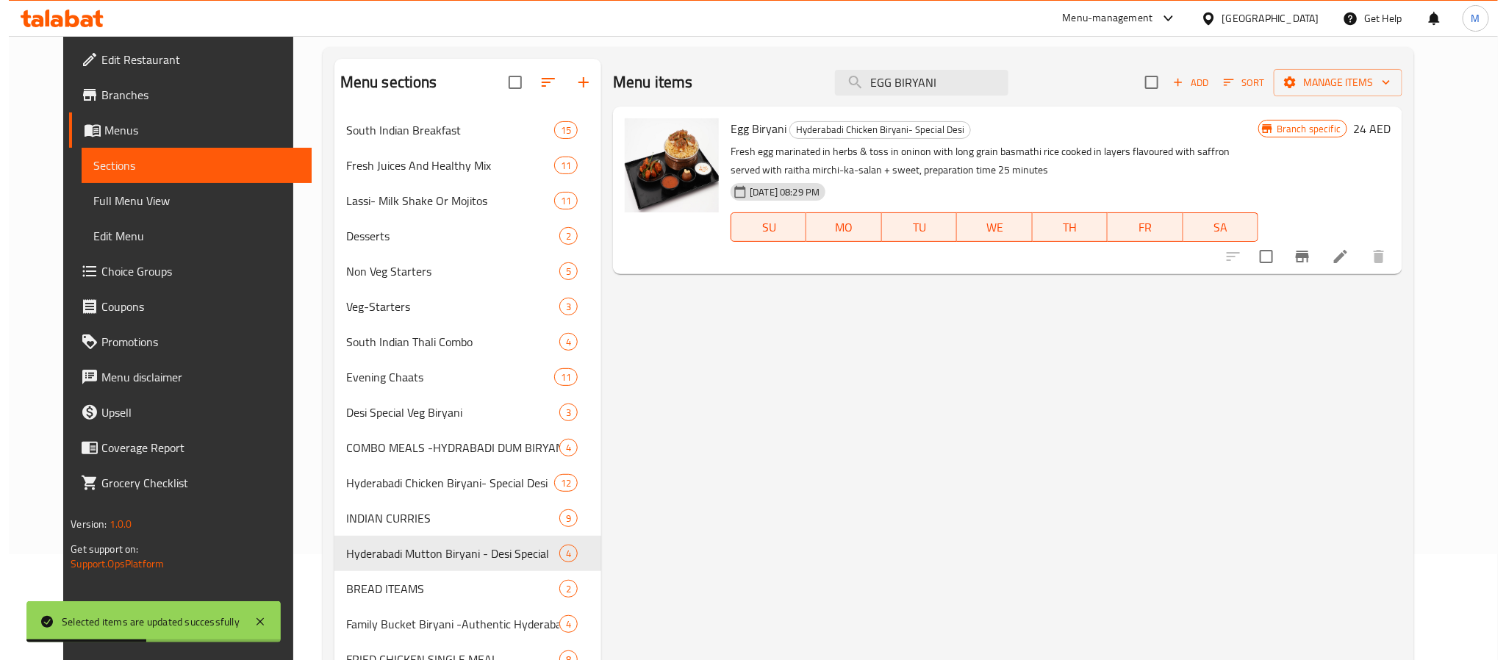
scroll to position [0, 0]
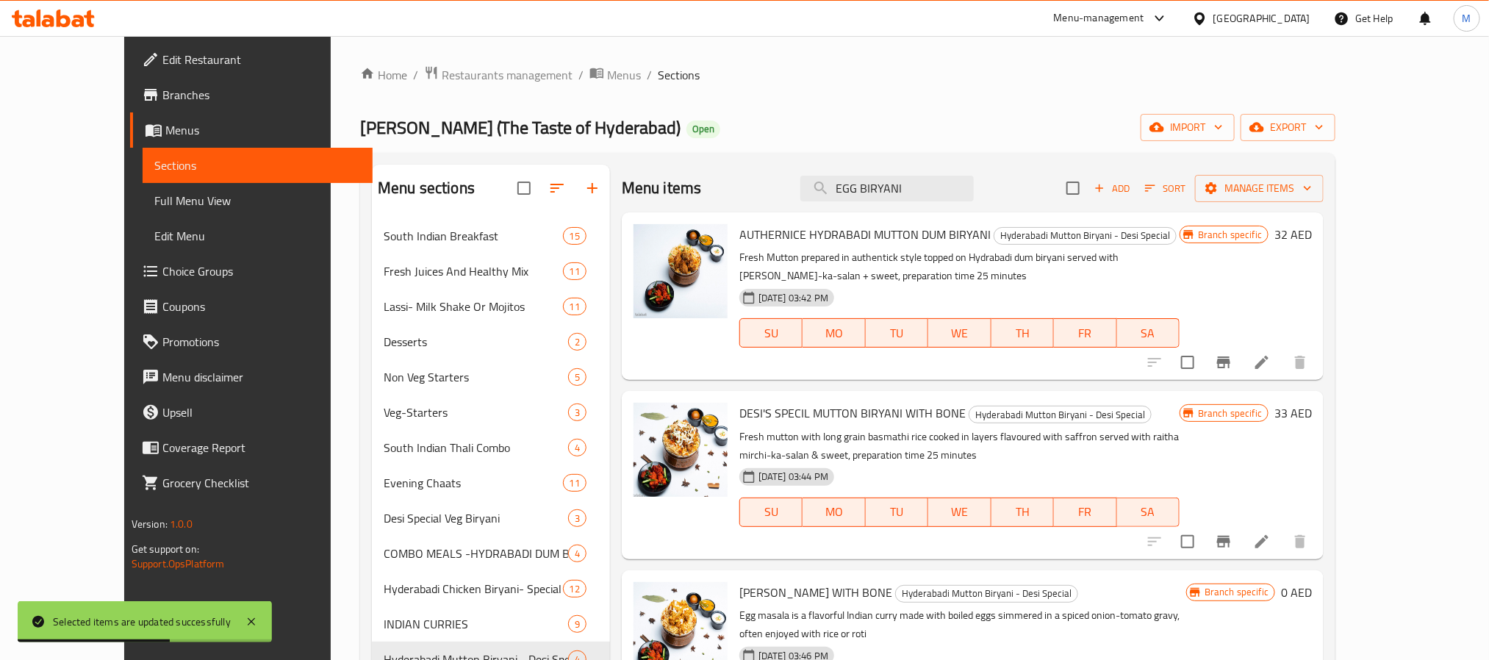
click at [1088, 192] on input "checkbox" at bounding box center [1072, 188] width 31 height 31
checkbox input "true"
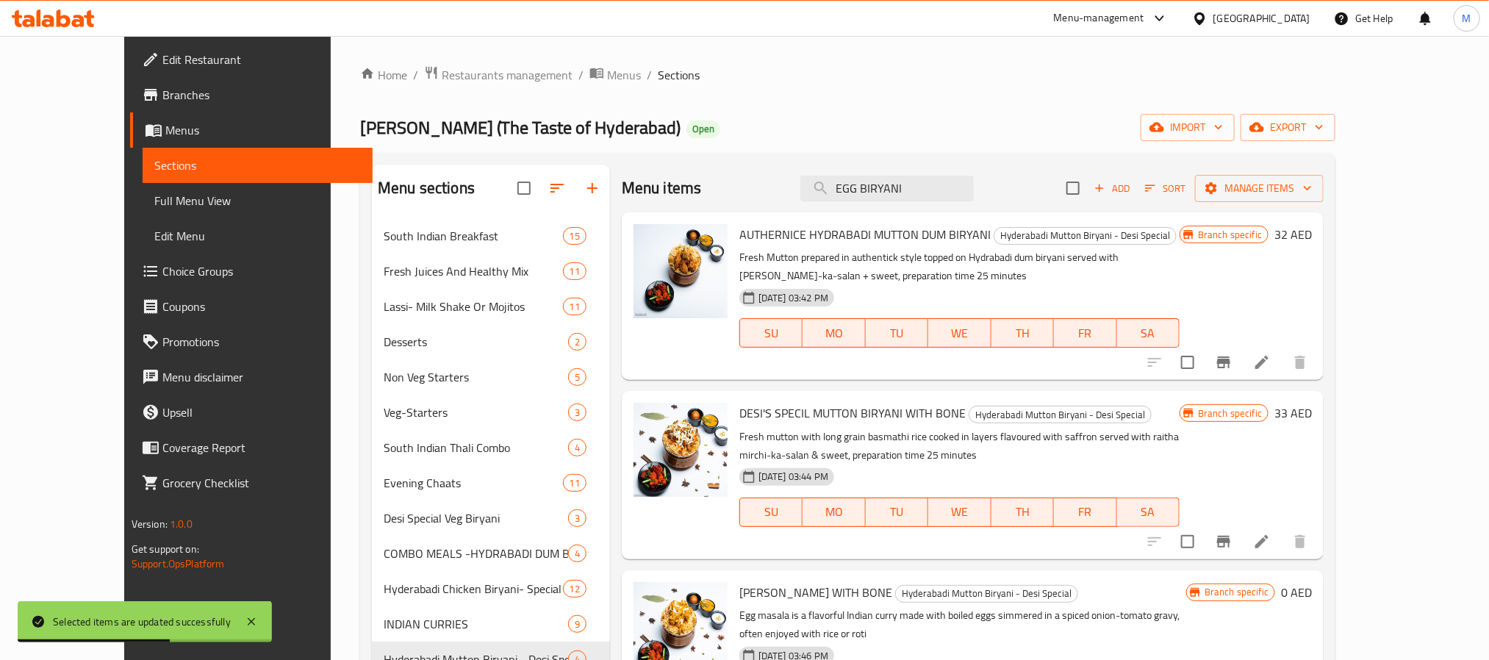
checkbox input "true"
click at [1253, 193] on span "Manage items" at bounding box center [1258, 188] width 105 height 18
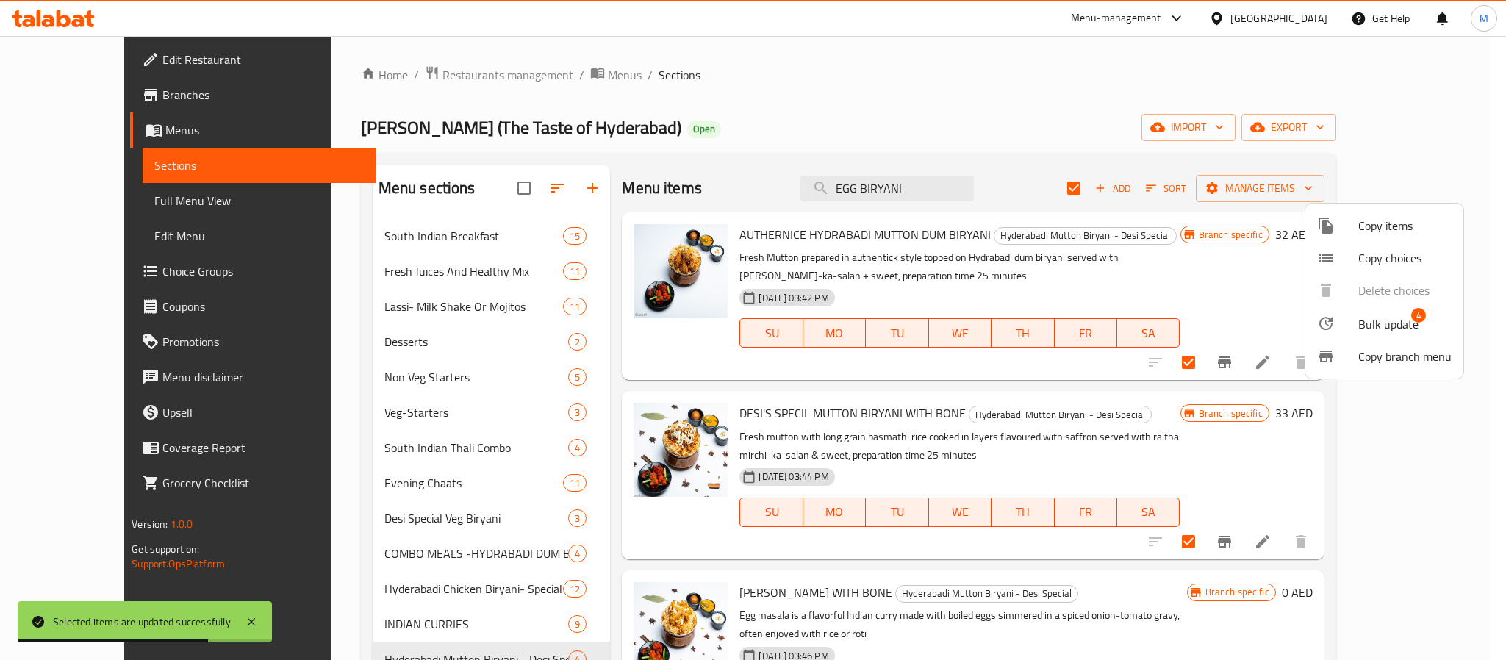
click at [1253, 331] on span "Bulk update" at bounding box center [1388, 324] width 60 height 18
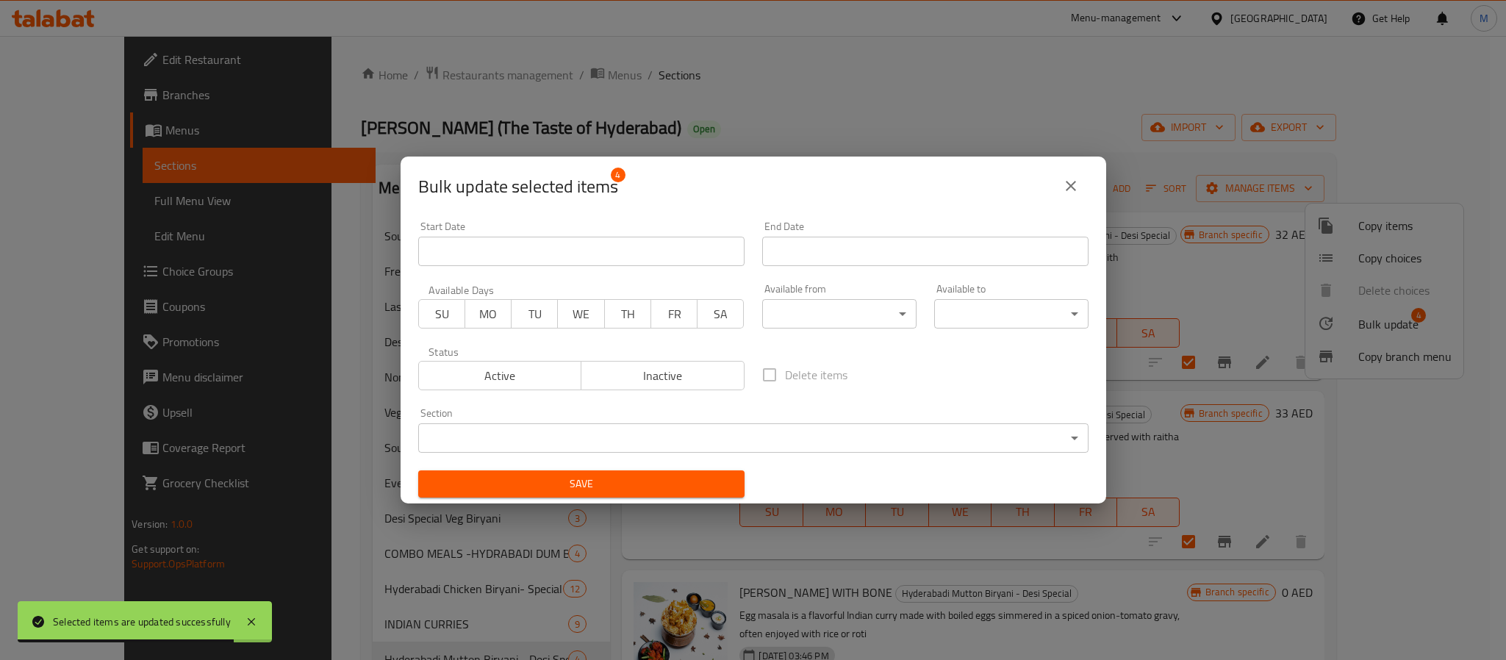
click at [845, 324] on body "Selected items are updated successfully ​ Menu-management United Arab Emirates …" at bounding box center [753, 348] width 1506 height 624
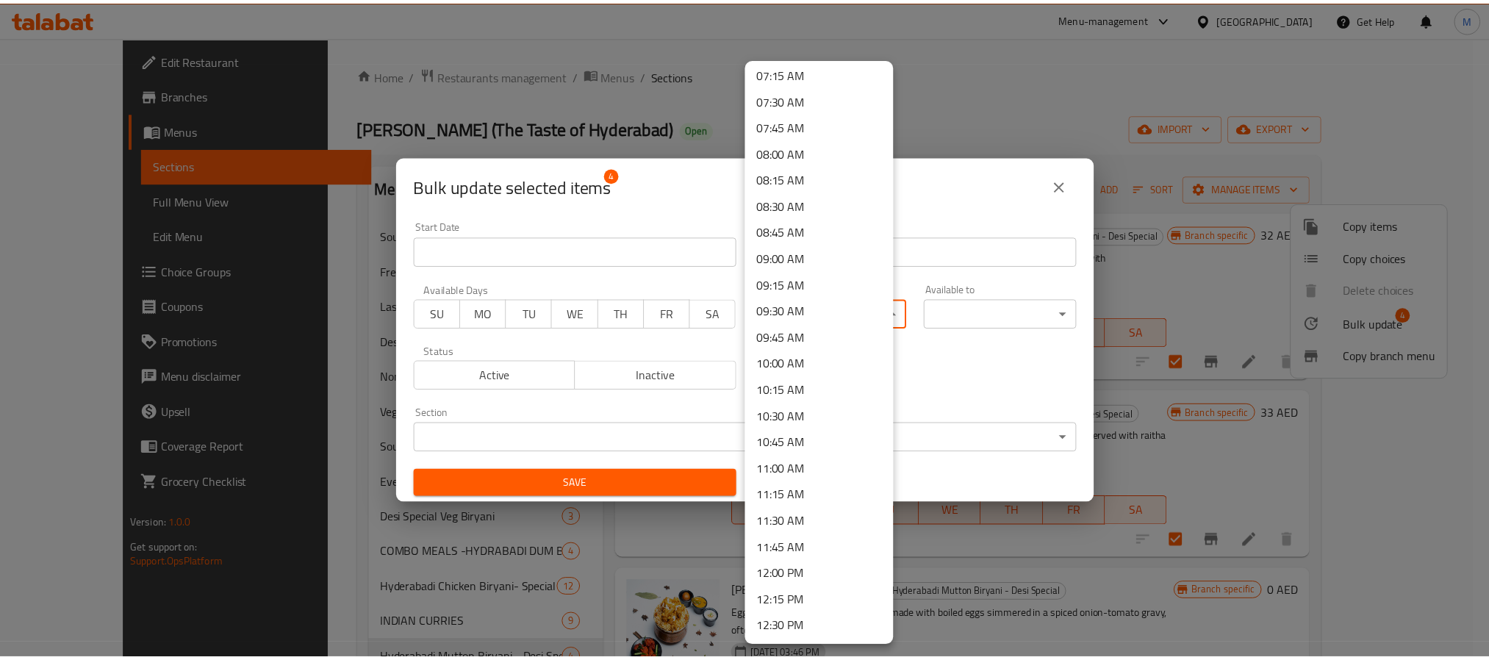
scroll to position [992, 0]
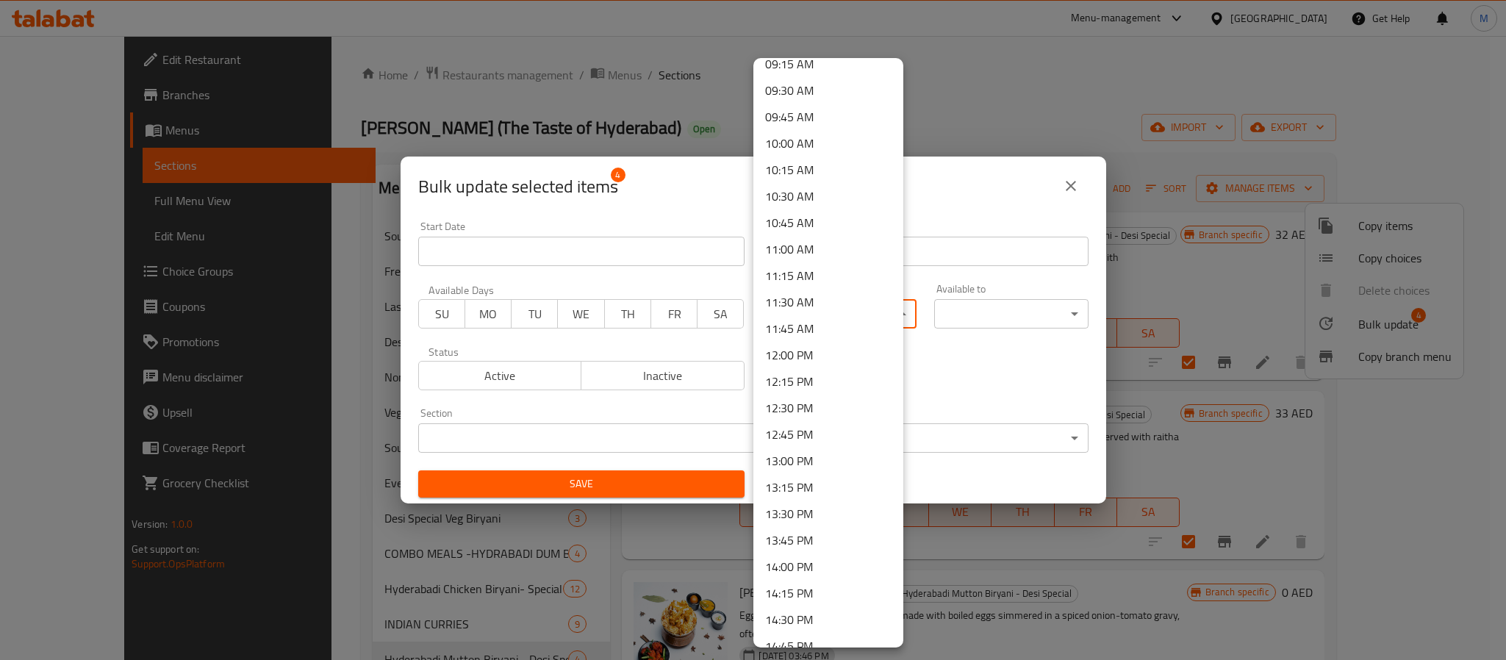
click at [838, 368] on li "12:15 PM" at bounding box center [828, 381] width 150 height 26
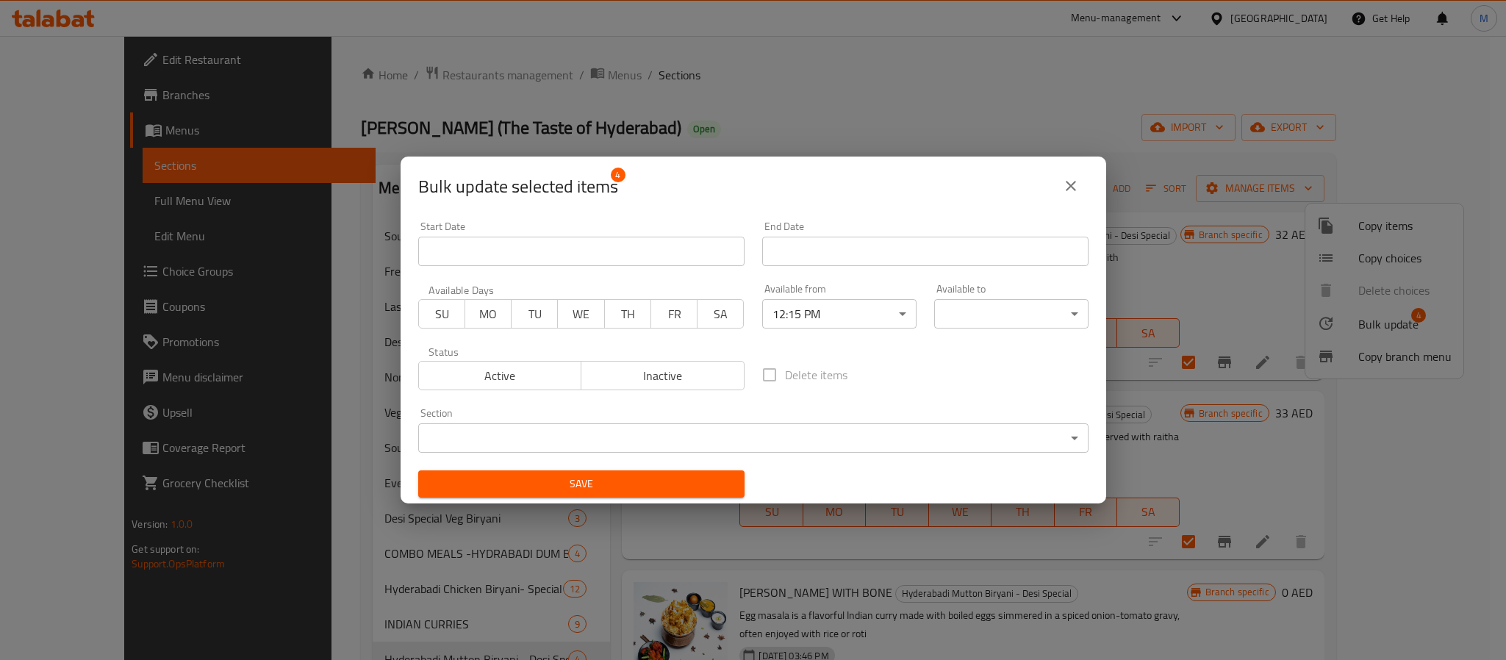
click at [1001, 298] on div "Available to ​ ​" at bounding box center [1011, 306] width 154 height 45
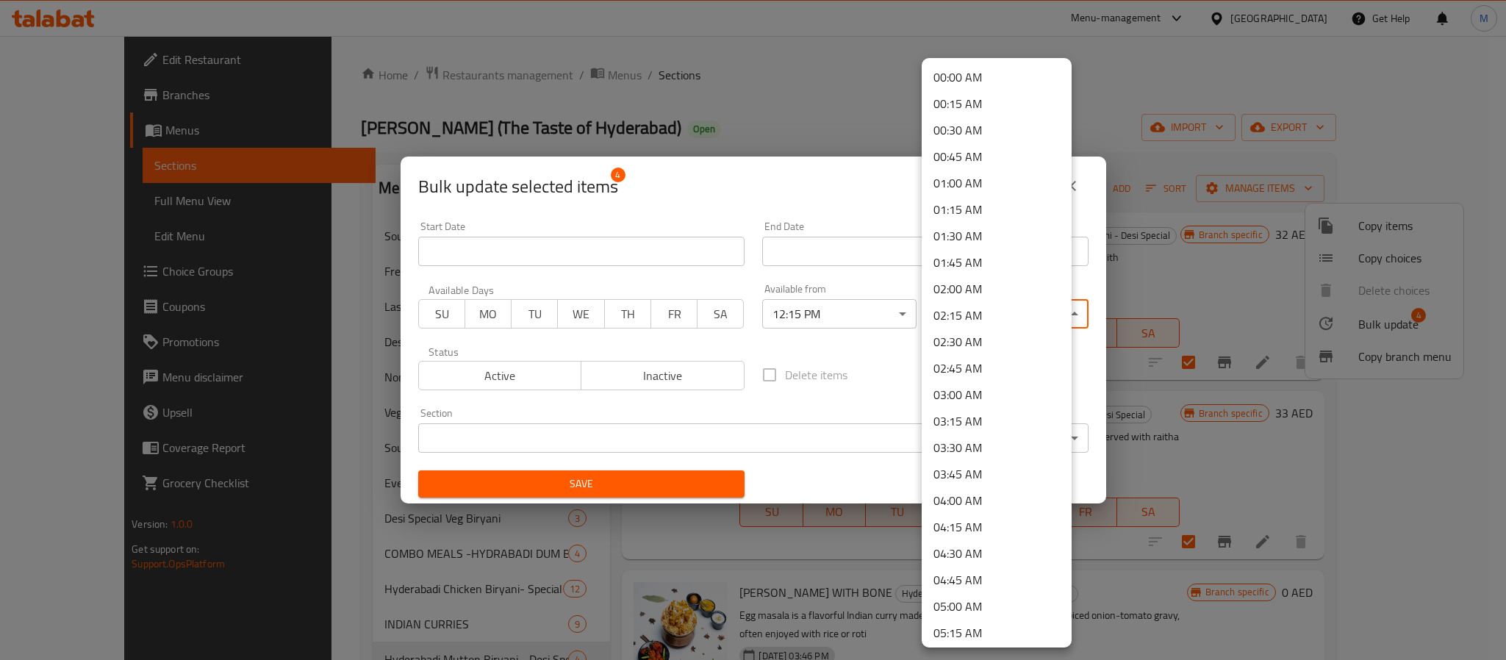
click at [1001, 303] on body "​ Menu-management United Arab Emirates Get Help M Edit Restaurant Branches Menu…" at bounding box center [753, 348] width 1506 height 624
click at [983, 389] on li "03:00 AM" at bounding box center [996, 394] width 150 height 26
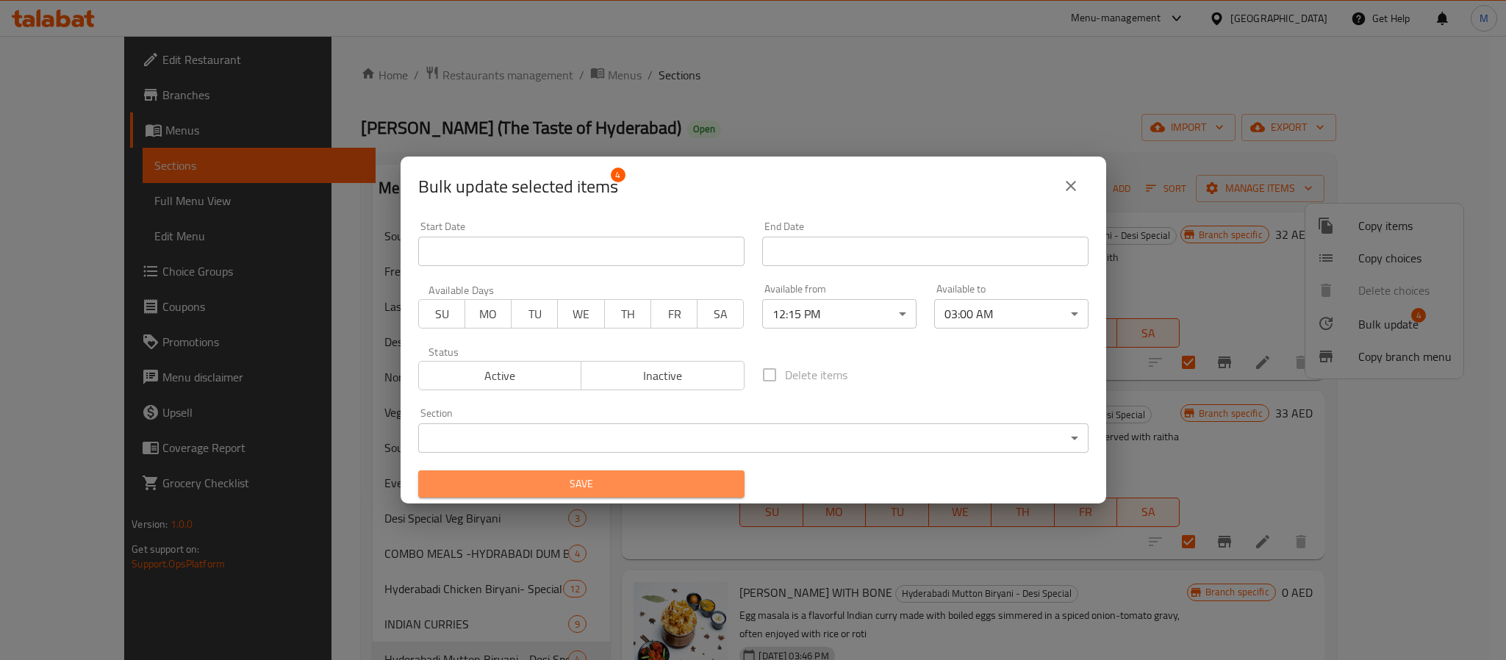
click at [682, 483] on span "Save" at bounding box center [581, 484] width 303 height 18
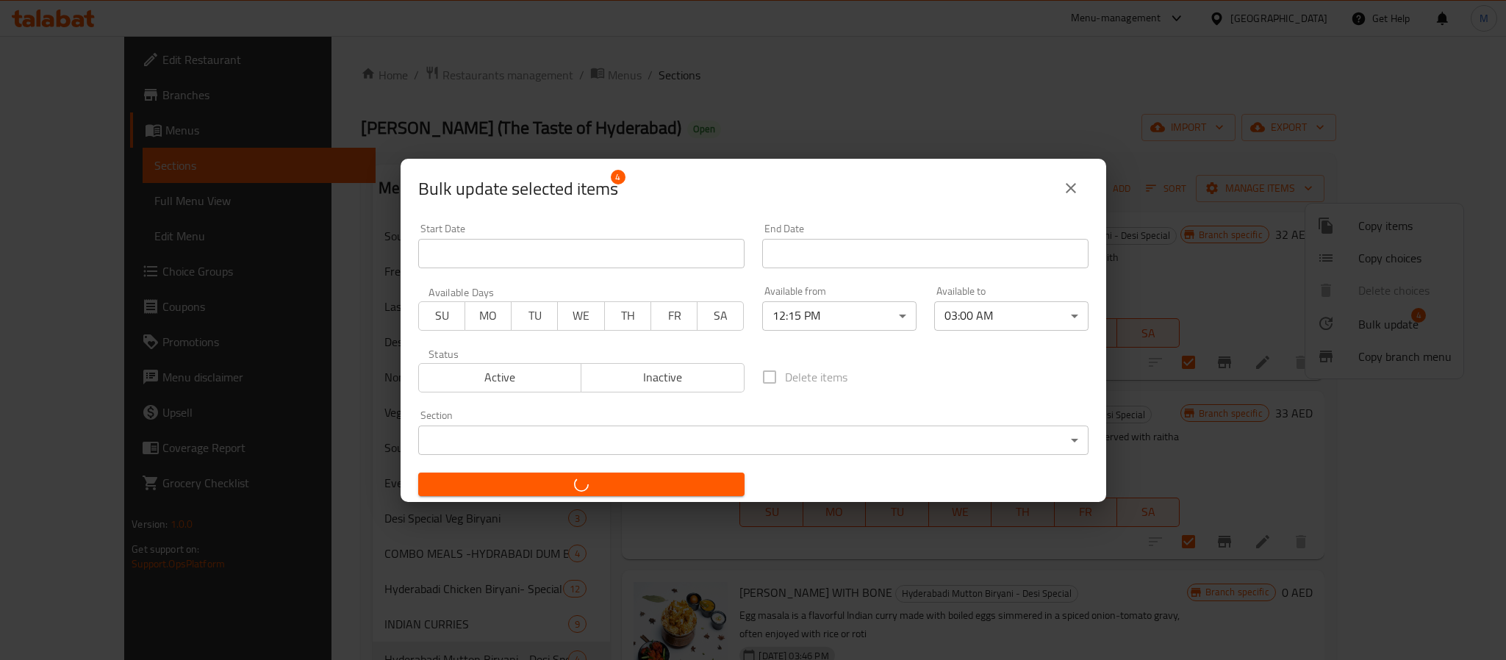
checkbox input "false"
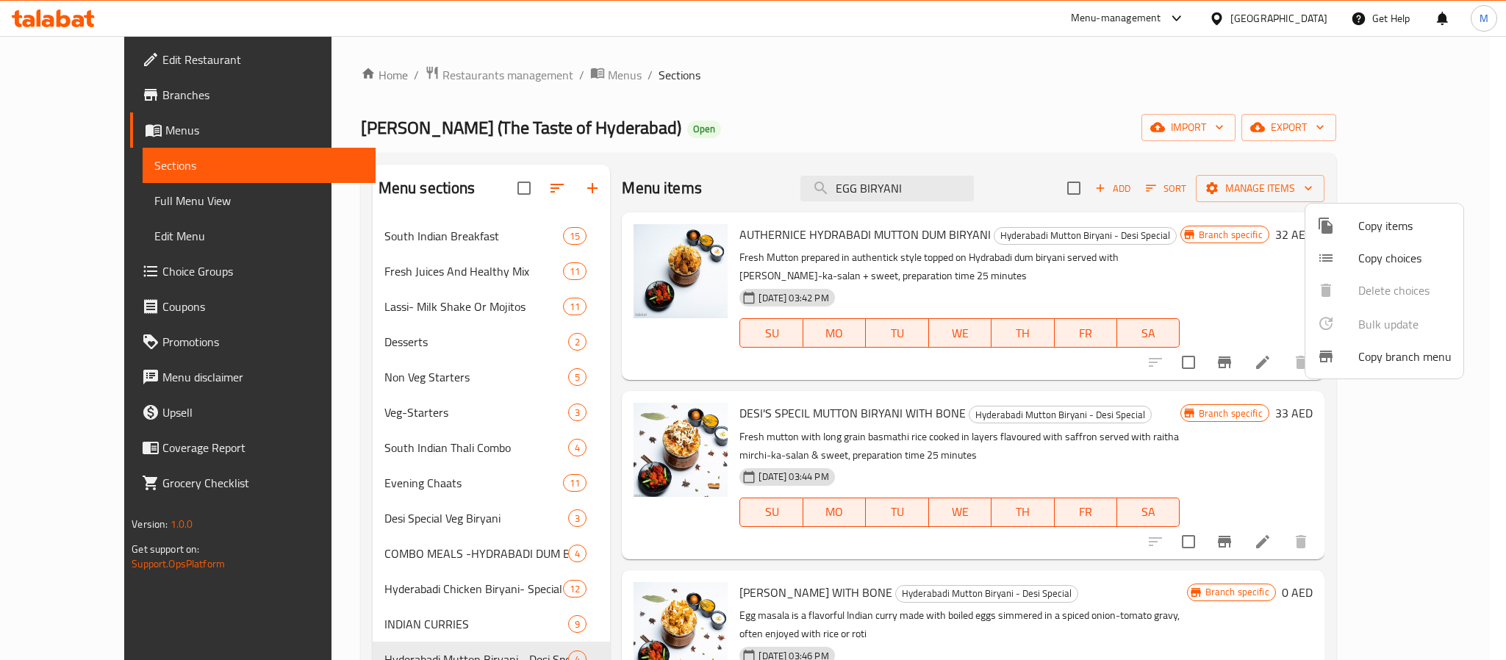
click at [807, 159] on div at bounding box center [753, 330] width 1506 height 660
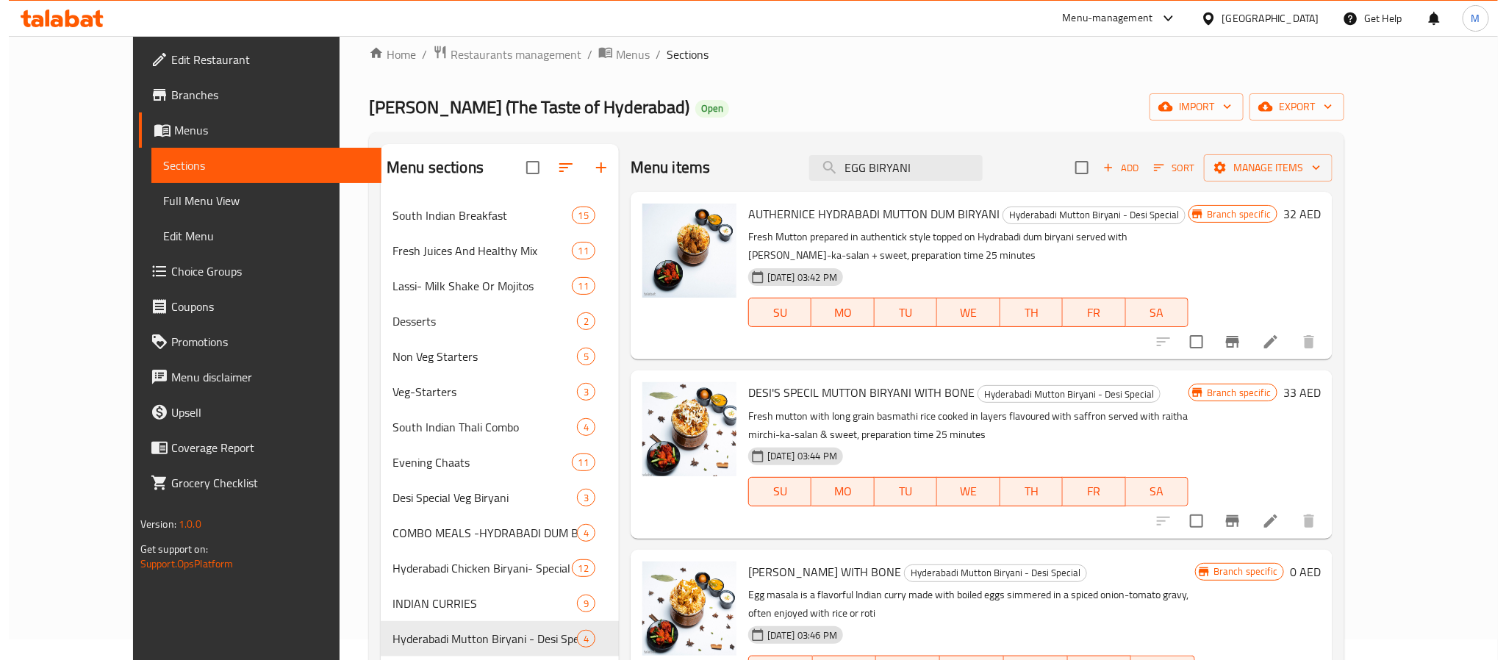
scroll to position [0, 0]
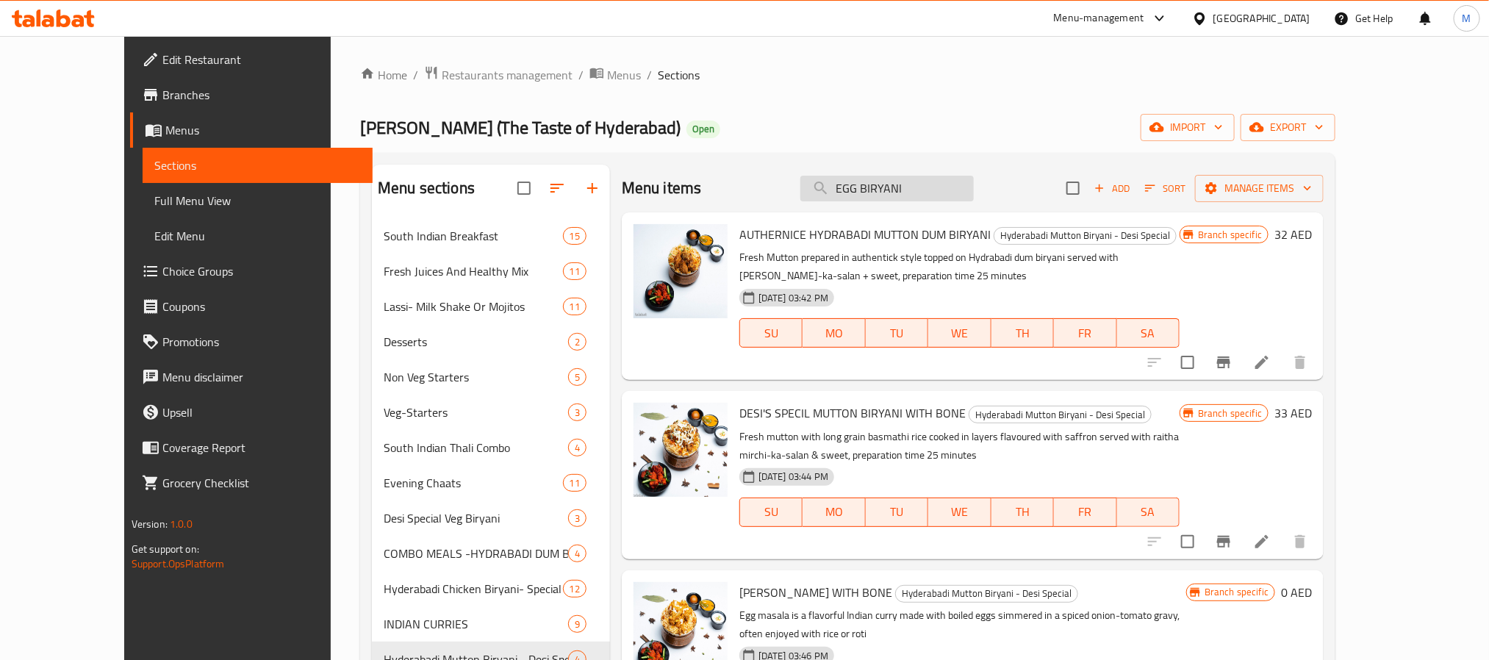
click at [933, 195] on input "EGG BIRYANI" at bounding box center [886, 189] width 173 height 26
paste input "FISH BIRYANI"
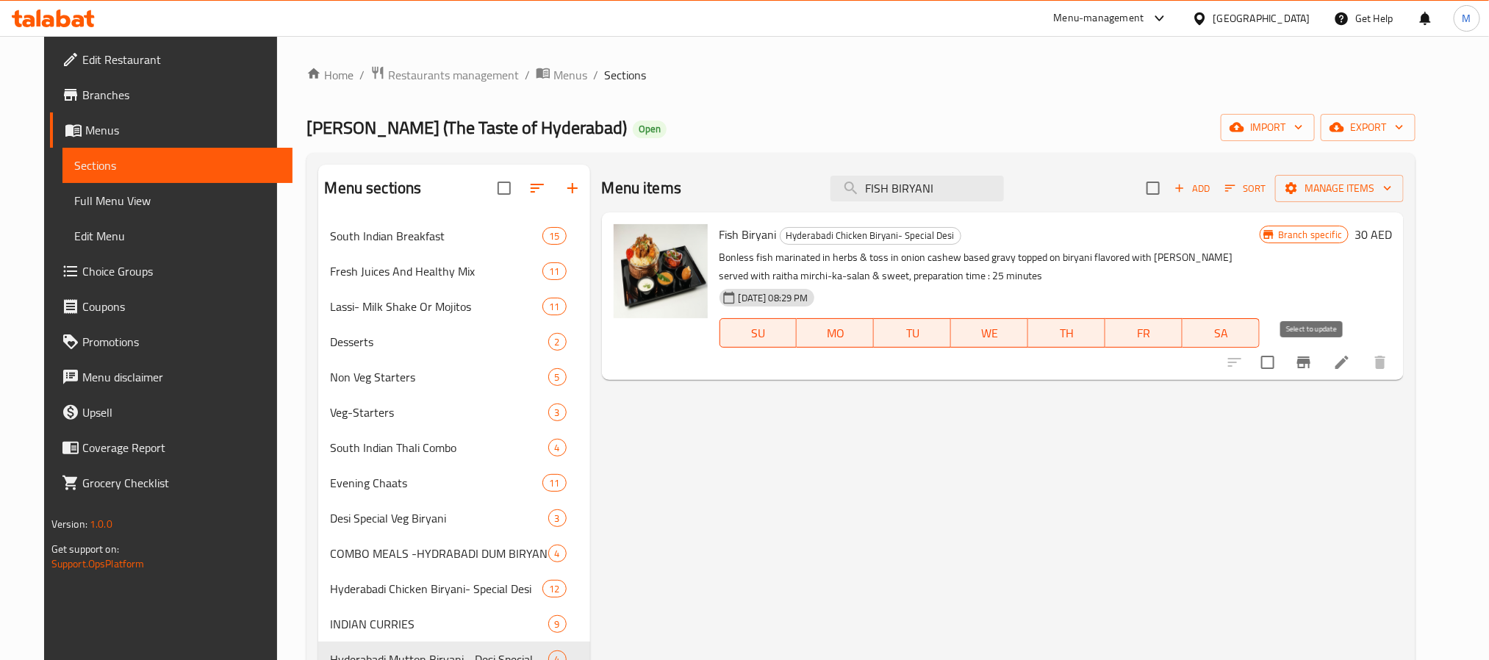
type input "FISH BIRYANI"
click at [1253, 355] on input "checkbox" at bounding box center [1267, 362] width 31 height 31
checkbox input "true"
click at [968, 197] on input "FISH BIRYANI" at bounding box center [916, 189] width 173 height 26
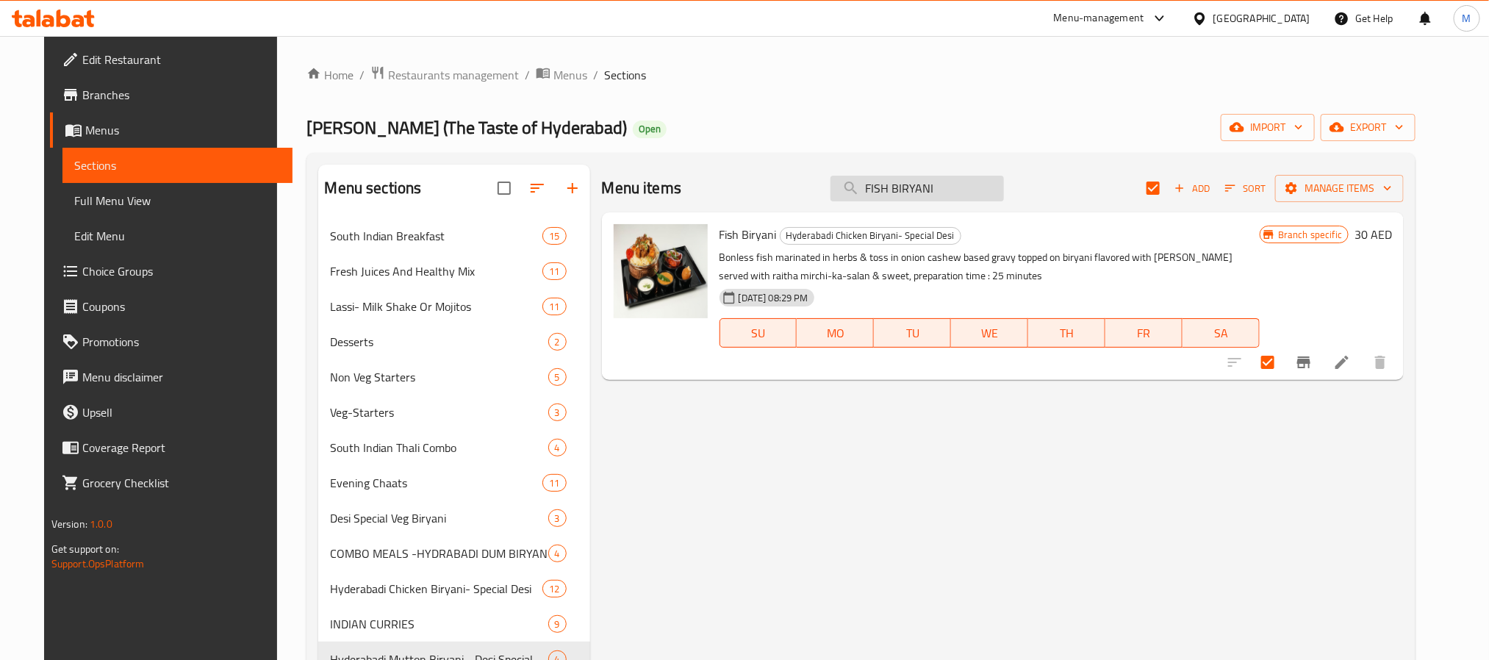
click at [968, 197] on input "FISH BIRYANI" at bounding box center [916, 189] width 173 height 26
paste input "PRAWNS"
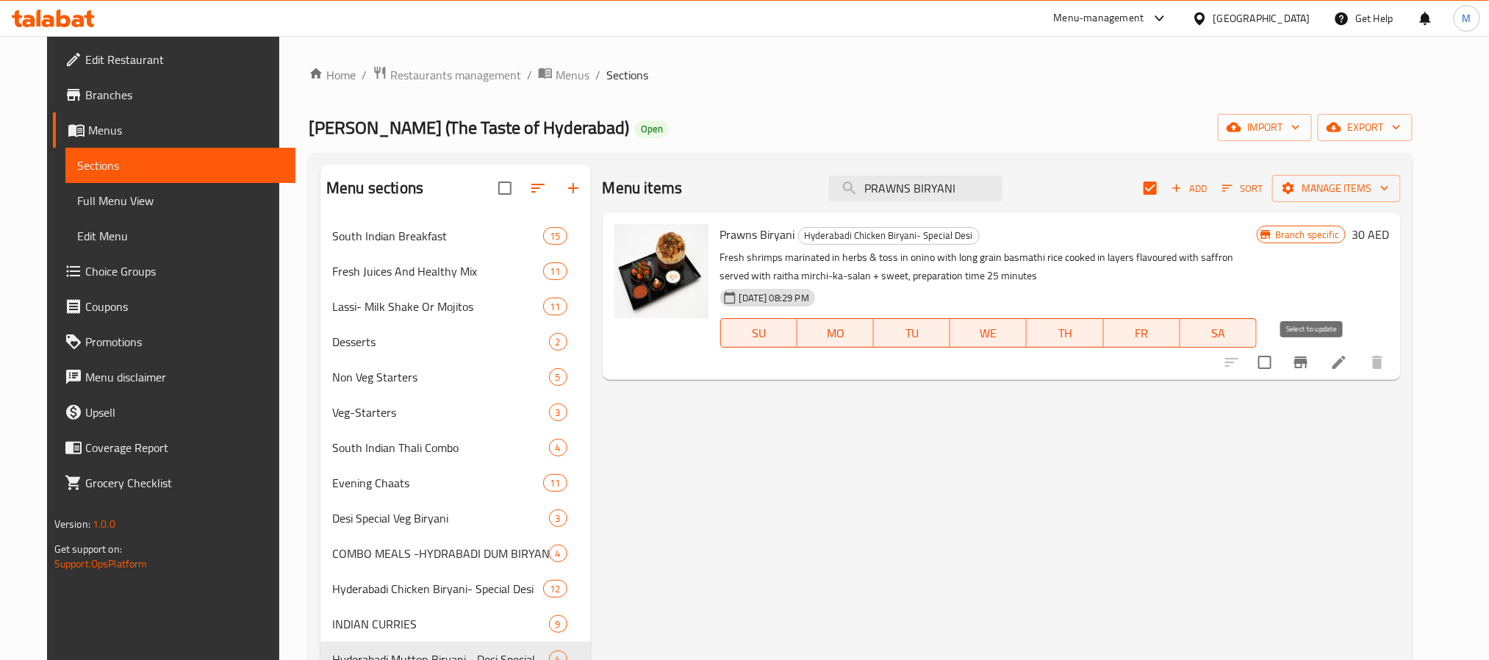
type input "PRAWNS BIRYANI"
click at [1253, 377] on input "checkbox" at bounding box center [1264, 362] width 31 height 31
checkbox input "true"
checkbox input "false"
click at [900, 195] on input "PRAWNS BIRYANI" at bounding box center [915, 189] width 173 height 26
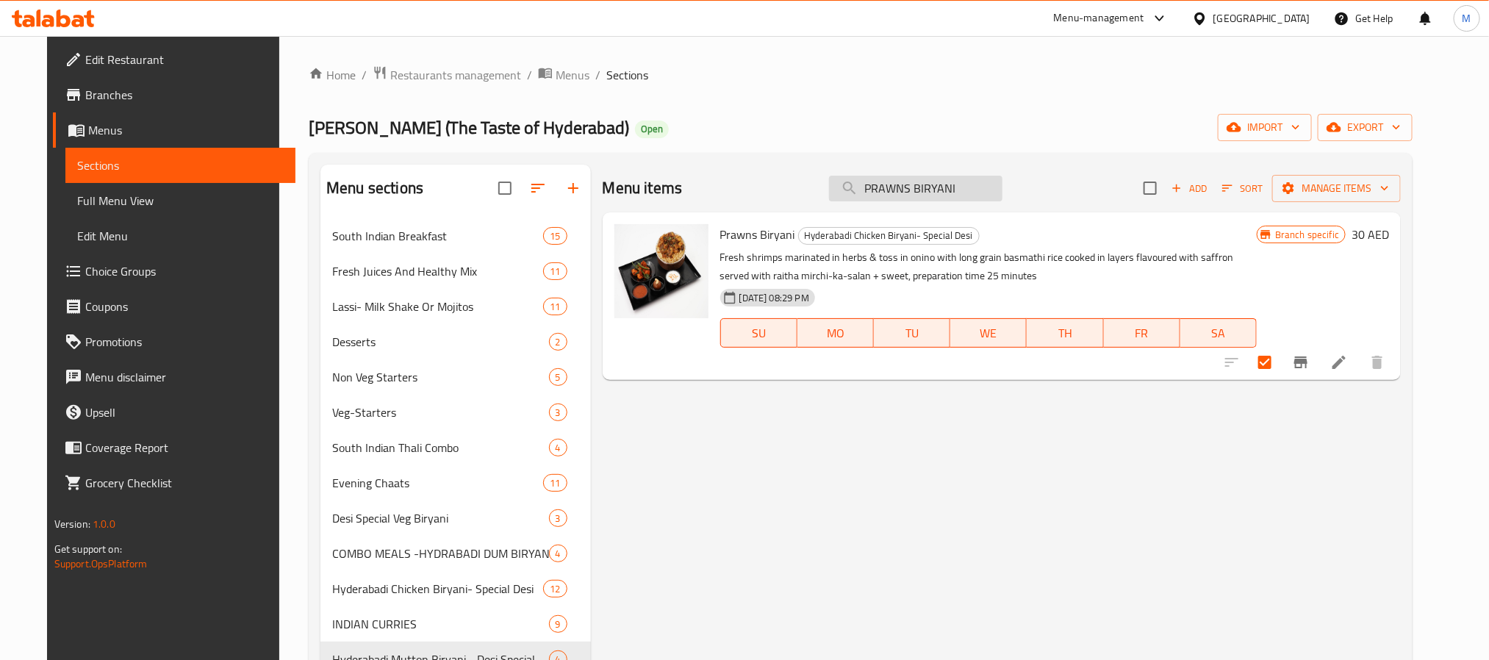
click at [900, 195] on input "PRAWNS BIRYANI" at bounding box center [915, 189] width 173 height 26
paste input "Apollo fish starter"
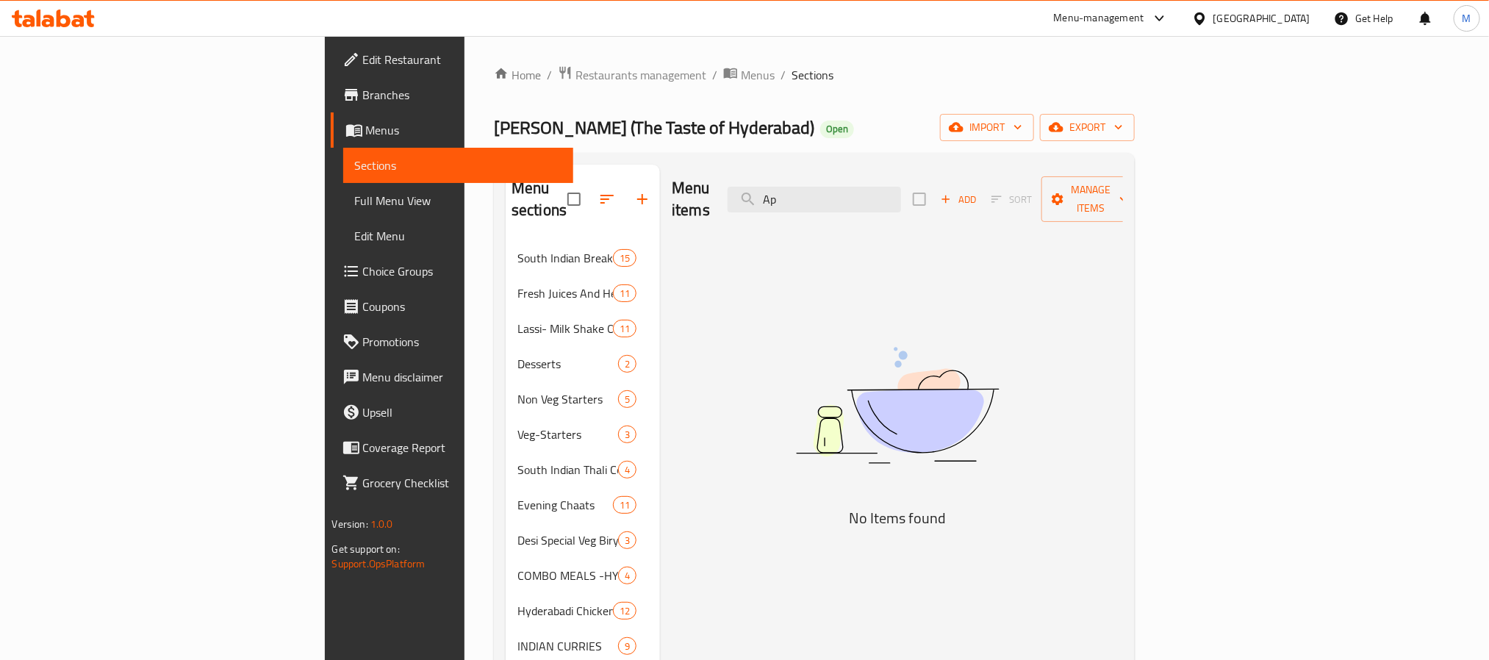
type input "A"
type input "f"
type input "a"
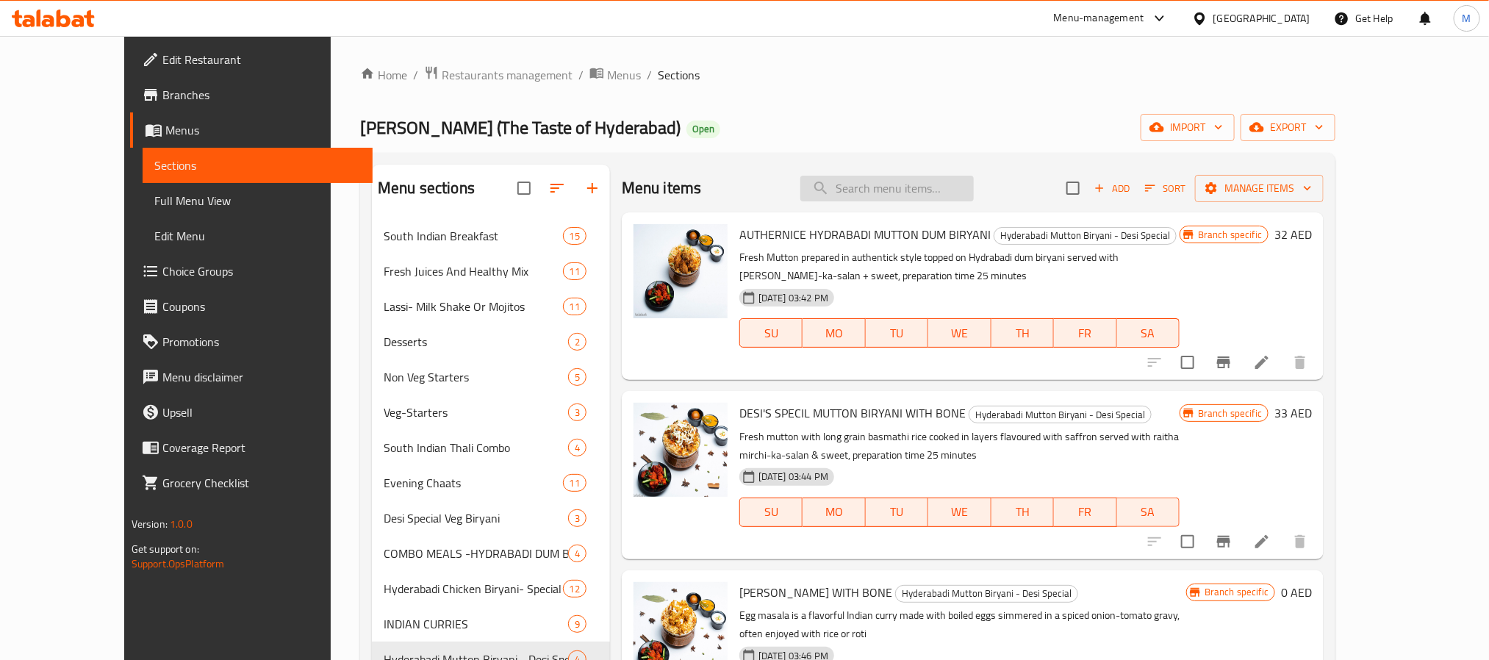
click at [898, 187] on input "search" at bounding box center [886, 189] width 173 height 26
paste input "Fish chilli Starter"
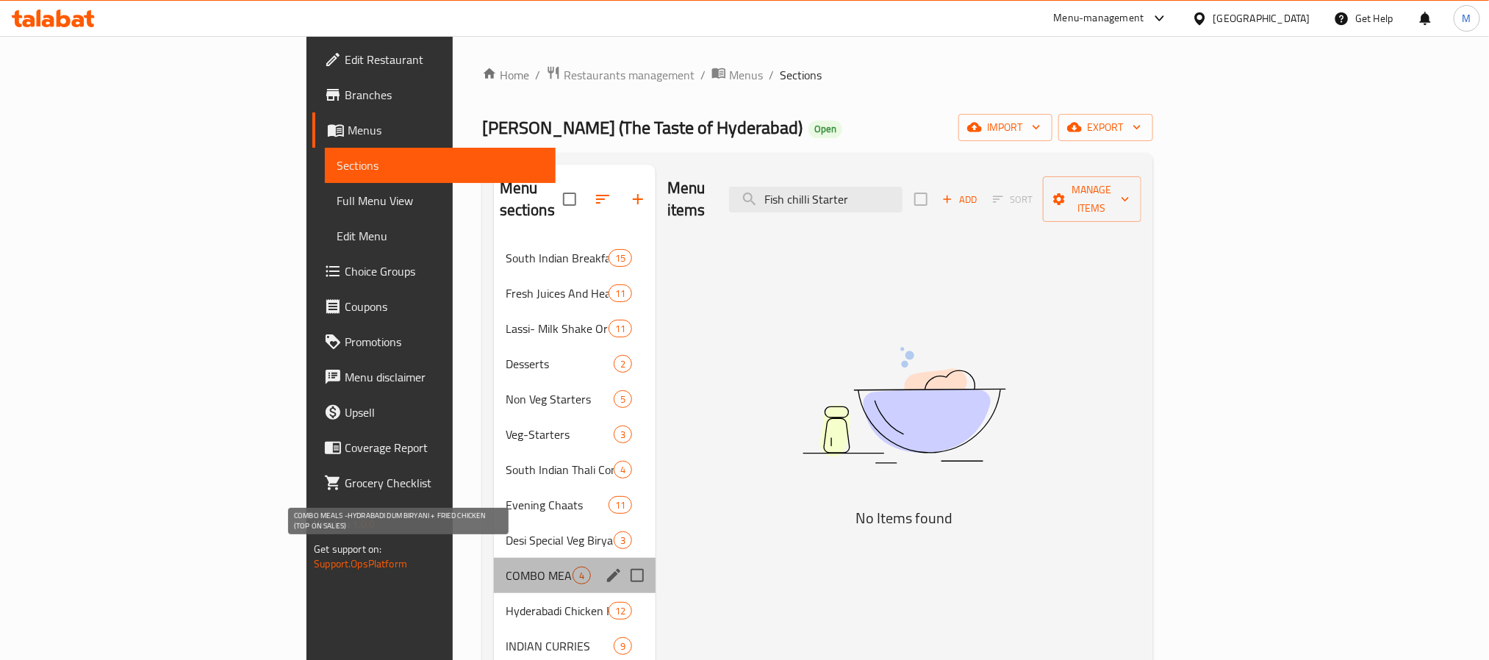
click at [506, 549] on span "COMBO MEALS -HYDRABADI DUM BIRYANI + FRIED CHICKEN (TOP ON SALES)" at bounding box center [539, 575] width 67 height 18
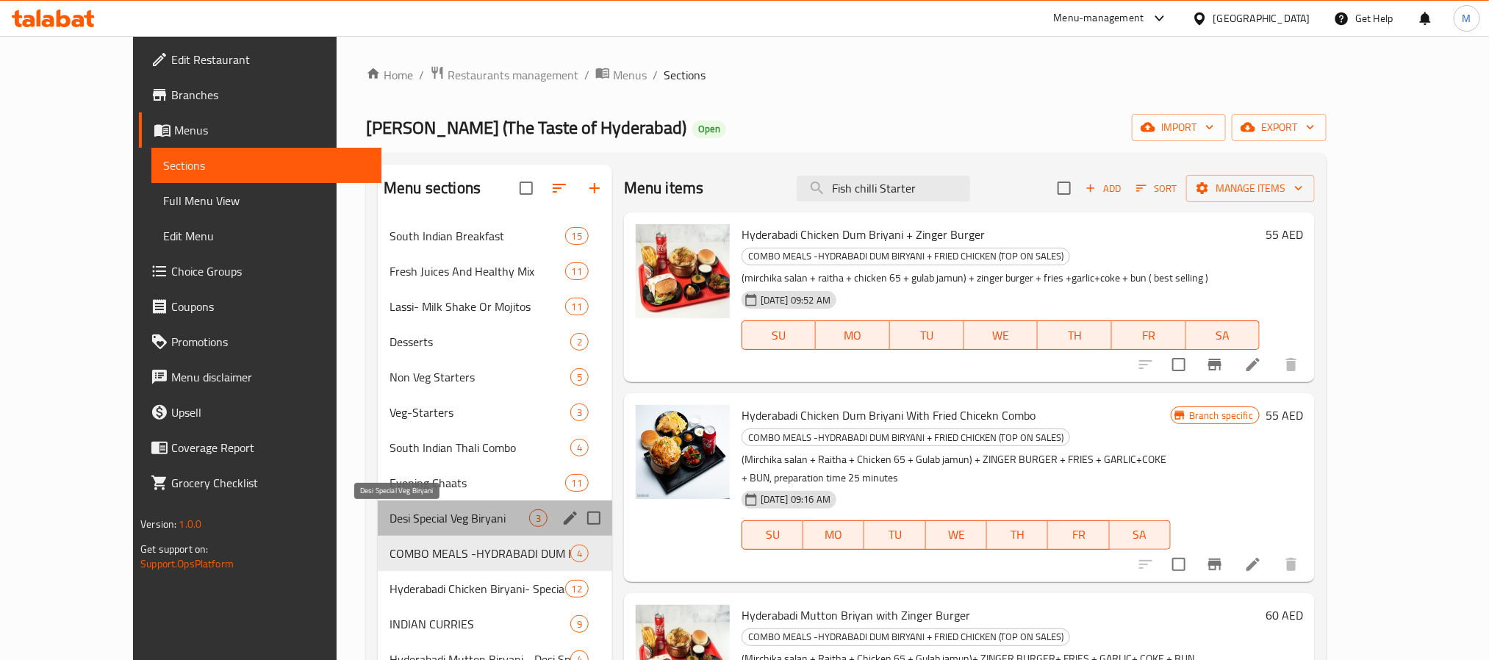
click at [465, 522] on span "Desi Special Veg Biryani" at bounding box center [459, 518] width 140 height 18
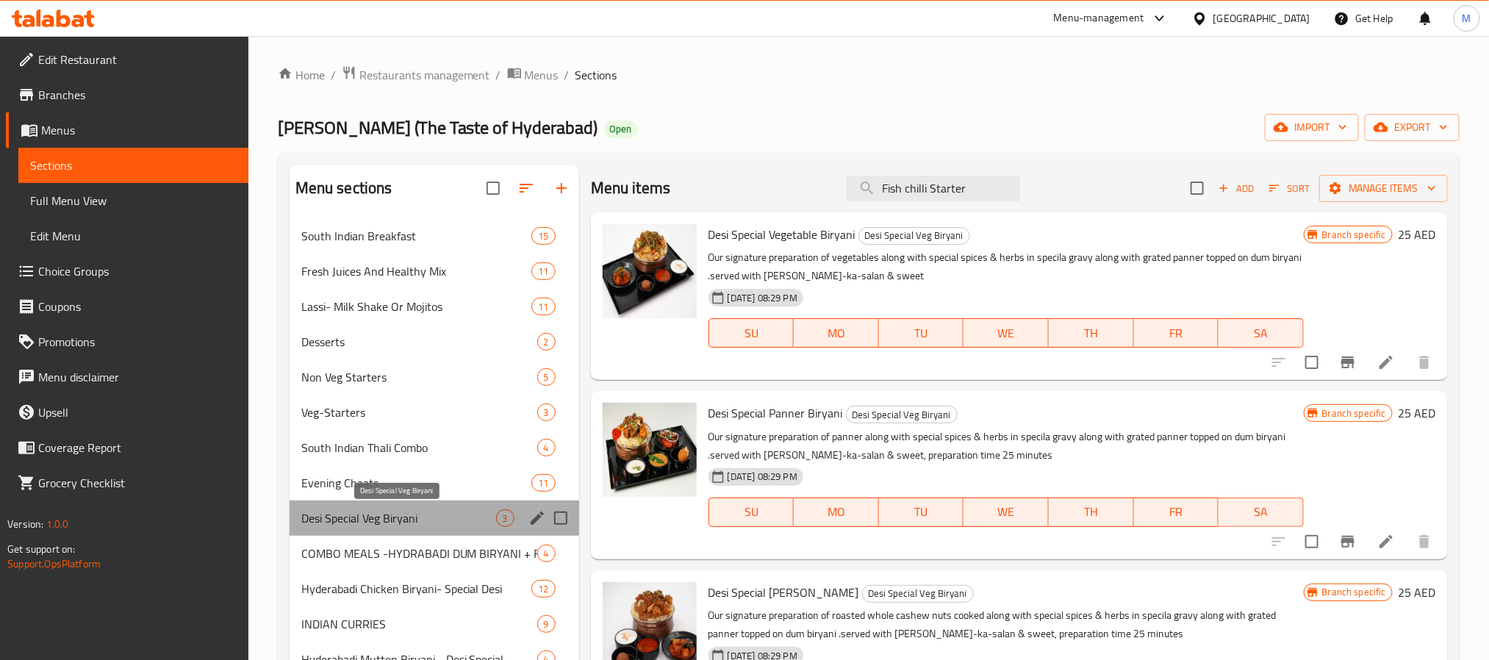
click at [465, 522] on span "Desi Special Veg Biryani" at bounding box center [398, 518] width 195 height 18
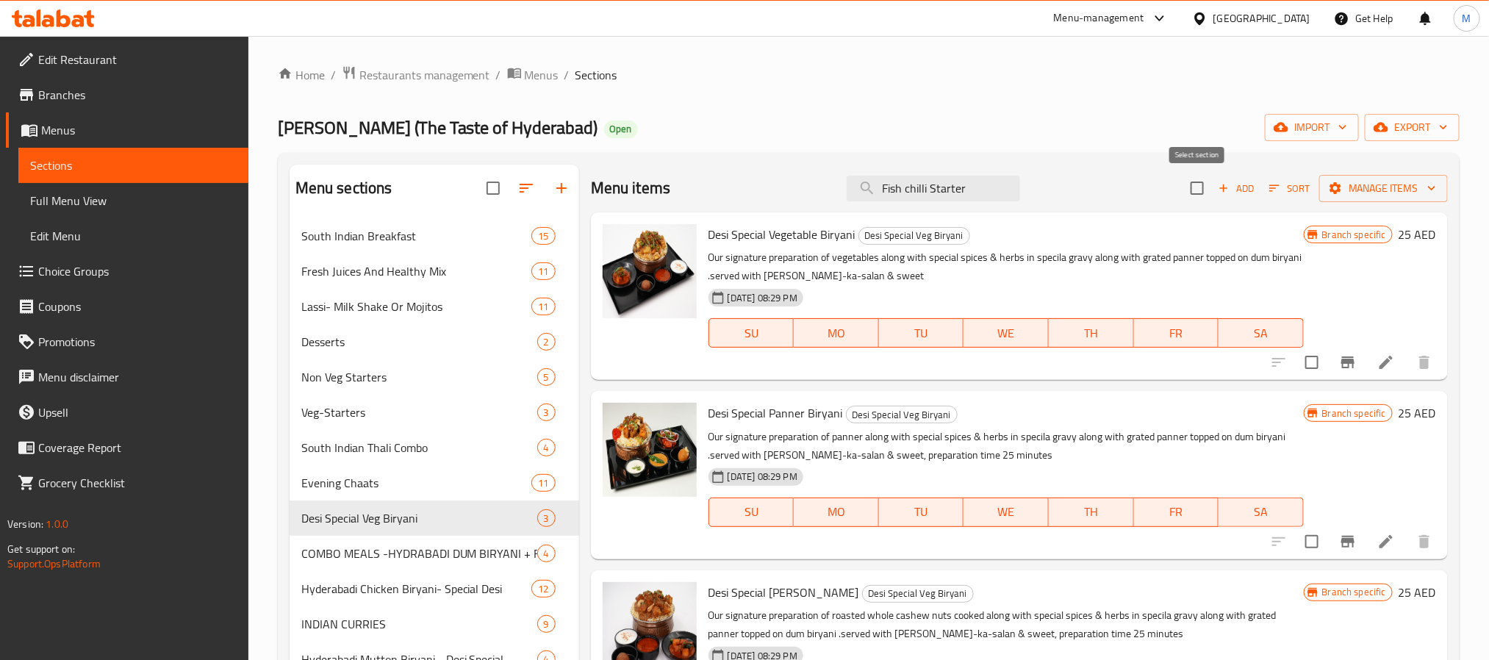
click at [1195, 190] on input "checkbox" at bounding box center [1196, 188] width 31 height 31
click at [1253, 199] on button "Manage items" at bounding box center [1383, 188] width 129 height 27
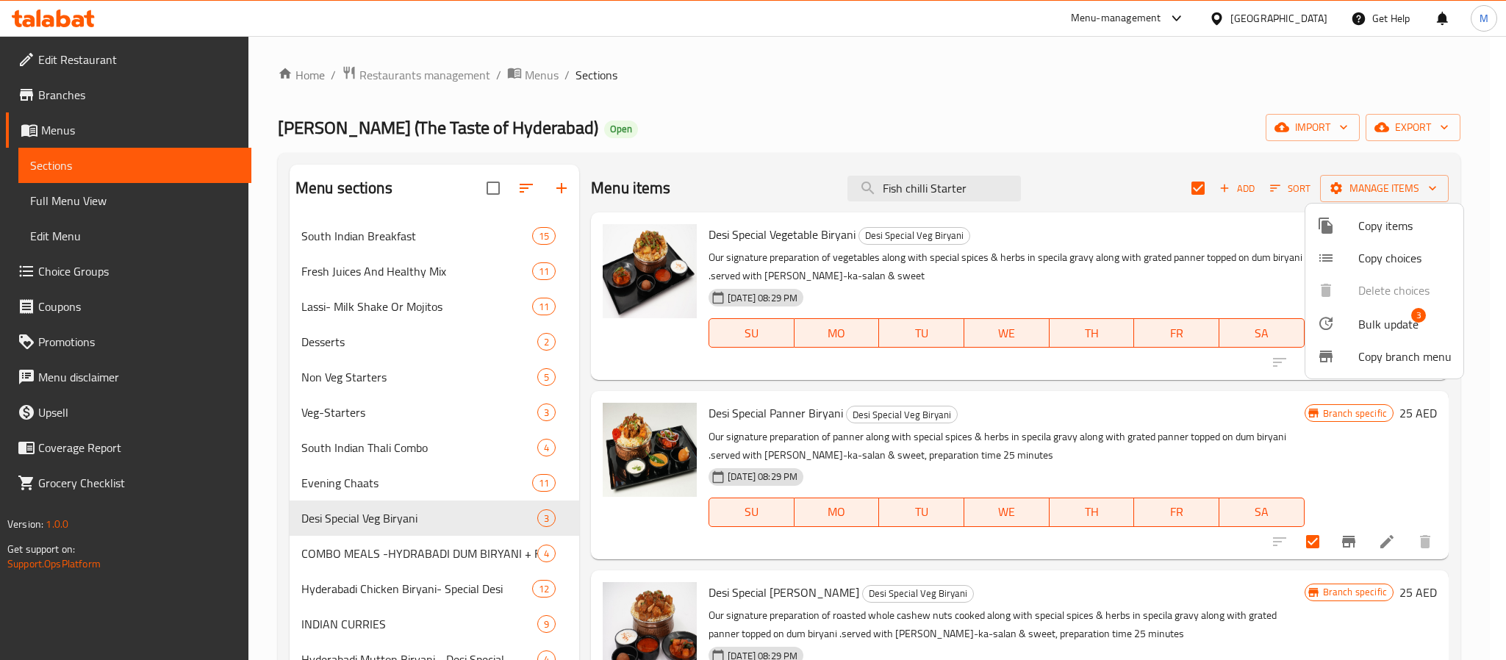
click at [1253, 312] on li "Bulk update 3" at bounding box center [1384, 323] width 158 height 34
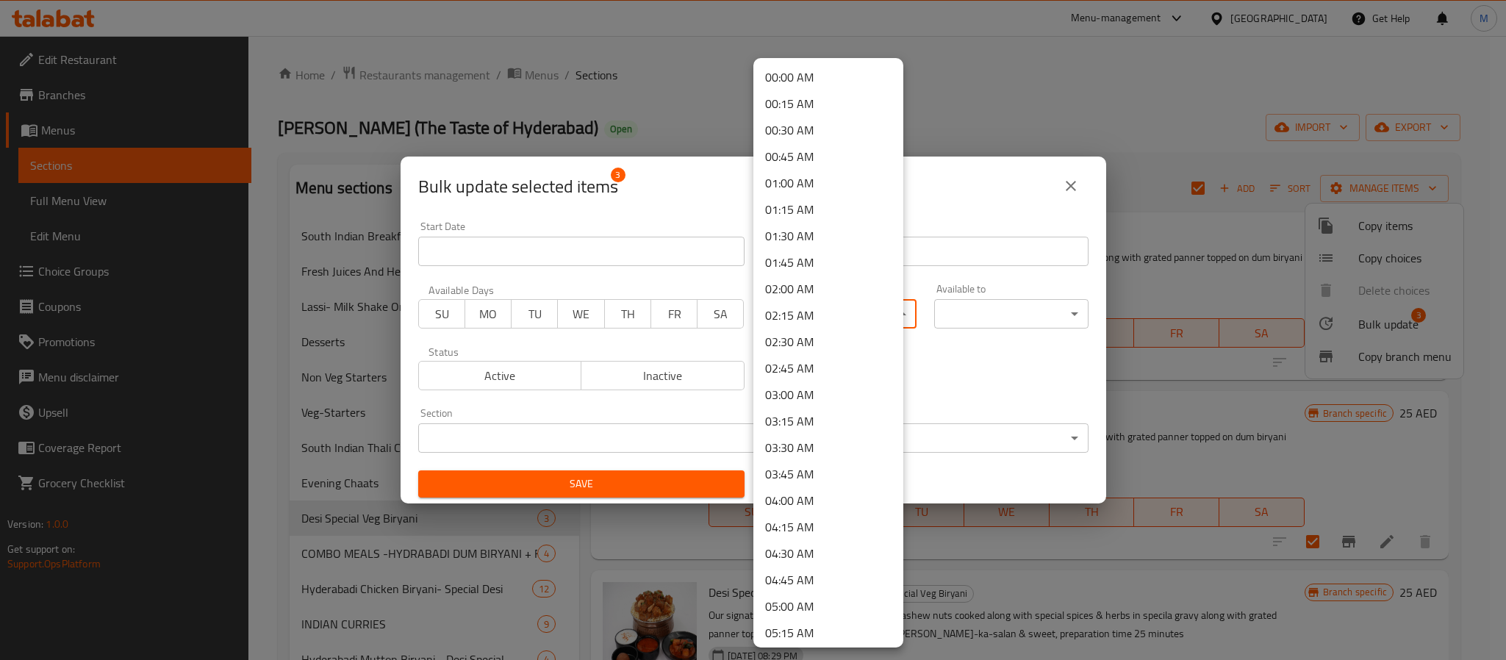
click at [838, 320] on body "​ Menu-management United Arab Emirates Get Help M Edit Restaurant Branches Menu…" at bounding box center [753, 348] width 1506 height 624
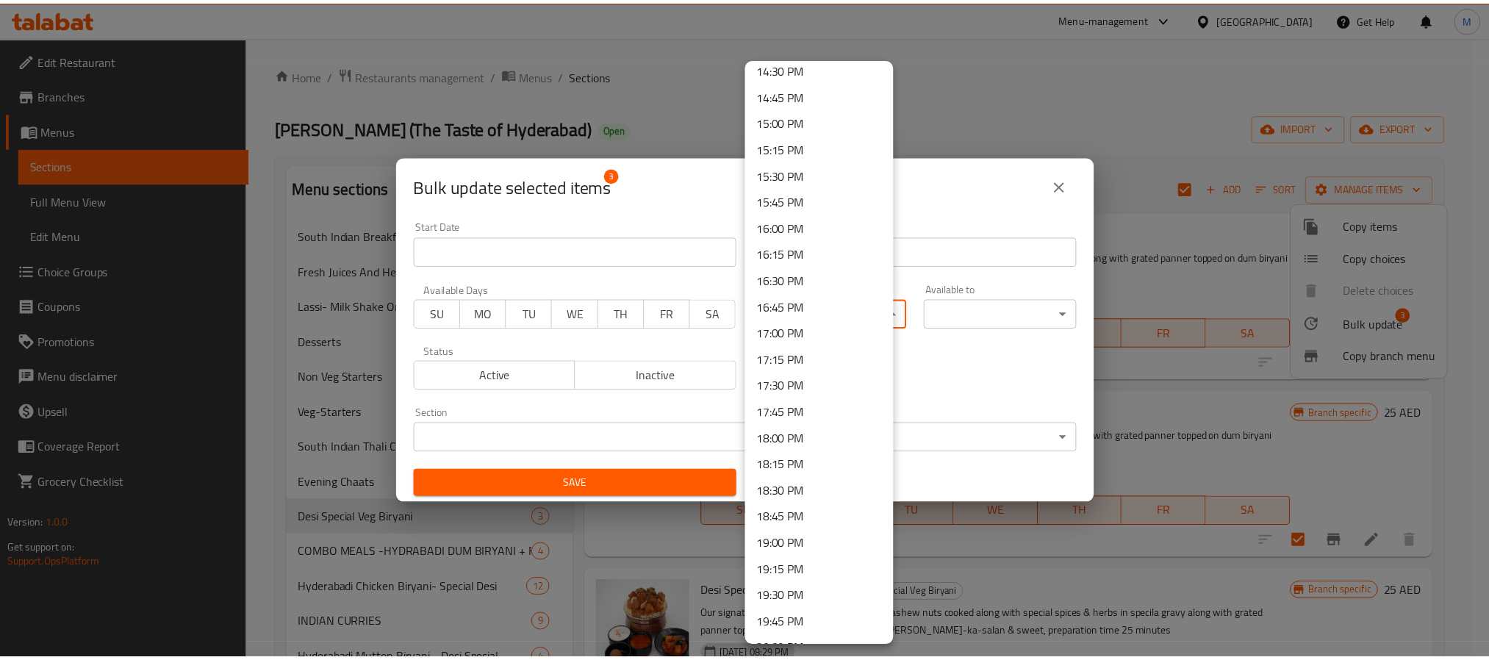
scroll to position [1212, 0]
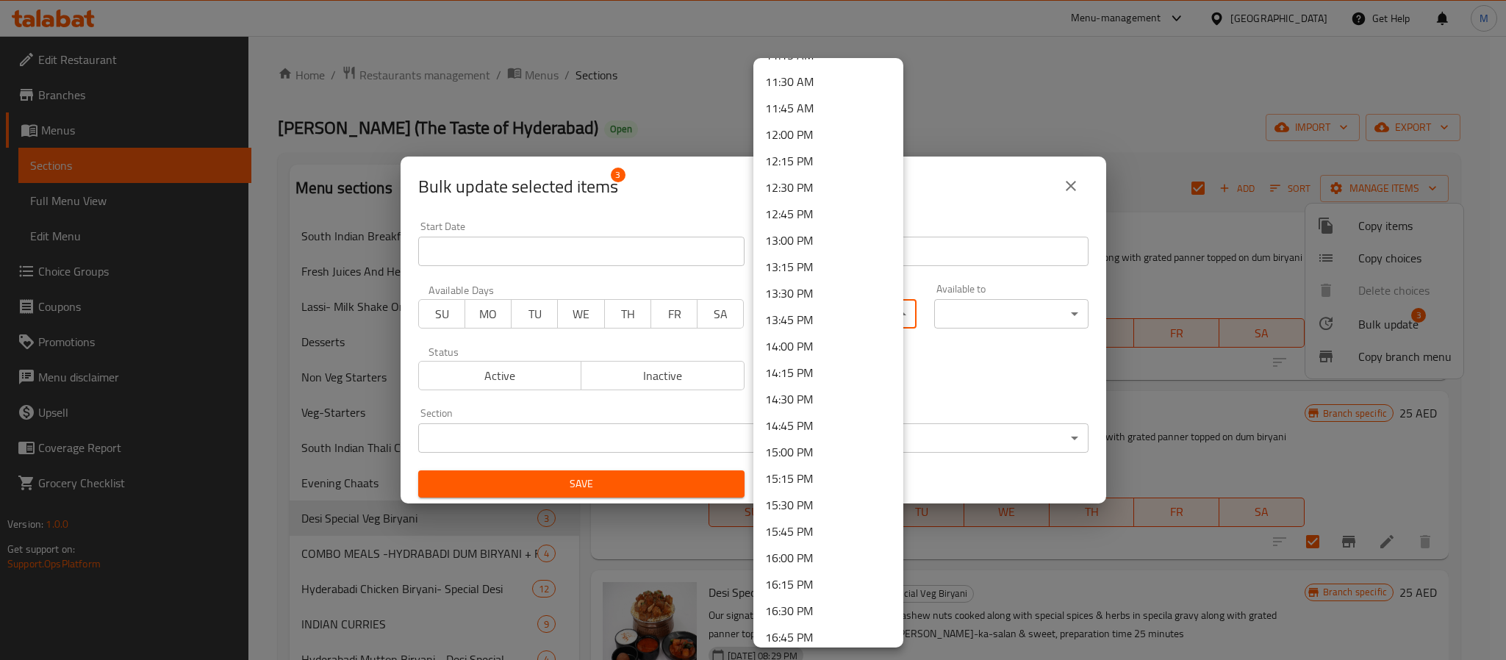
click at [803, 166] on li "12:15 PM" at bounding box center [828, 161] width 150 height 26
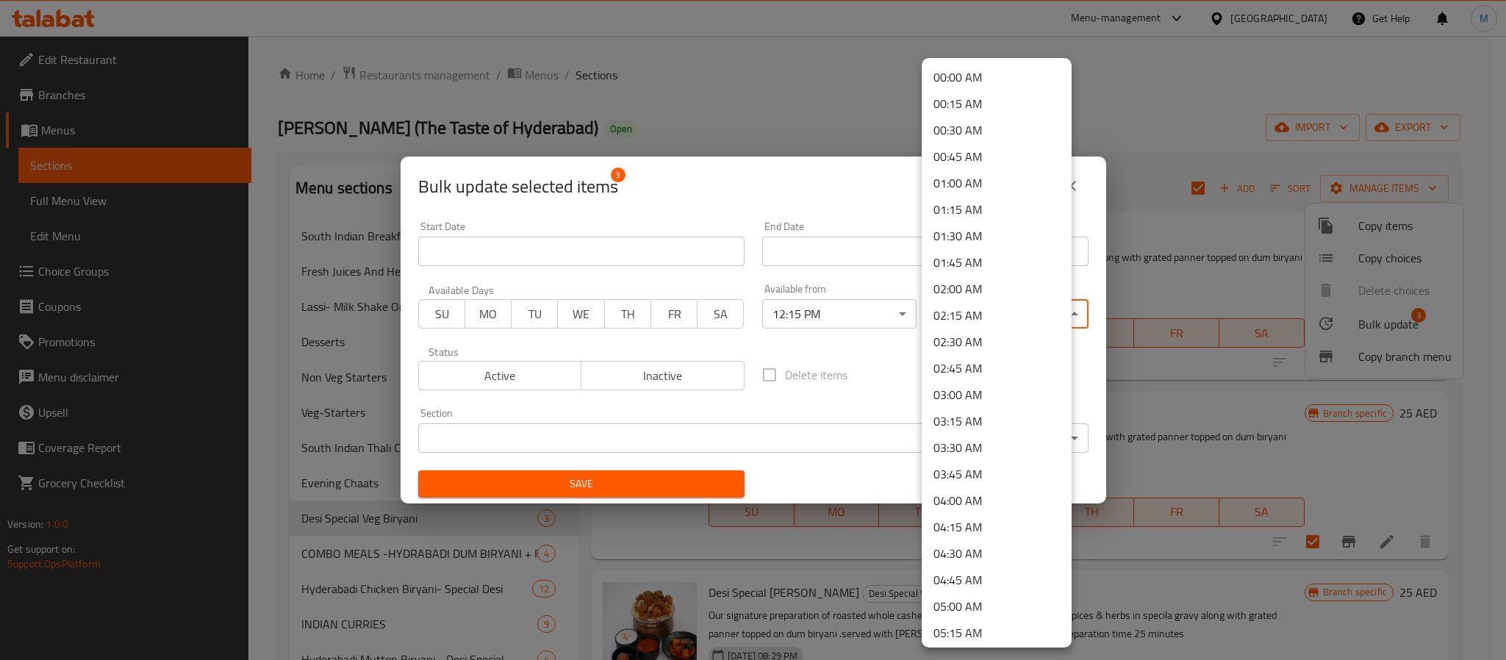
click at [941, 301] on body "​ Menu-management United Arab Emirates Get Help M Edit Restaurant Branches Menu…" at bounding box center [753, 348] width 1506 height 624
click at [974, 287] on li "02:00 AM" at bounding box center [996, 289] width 150 height 26
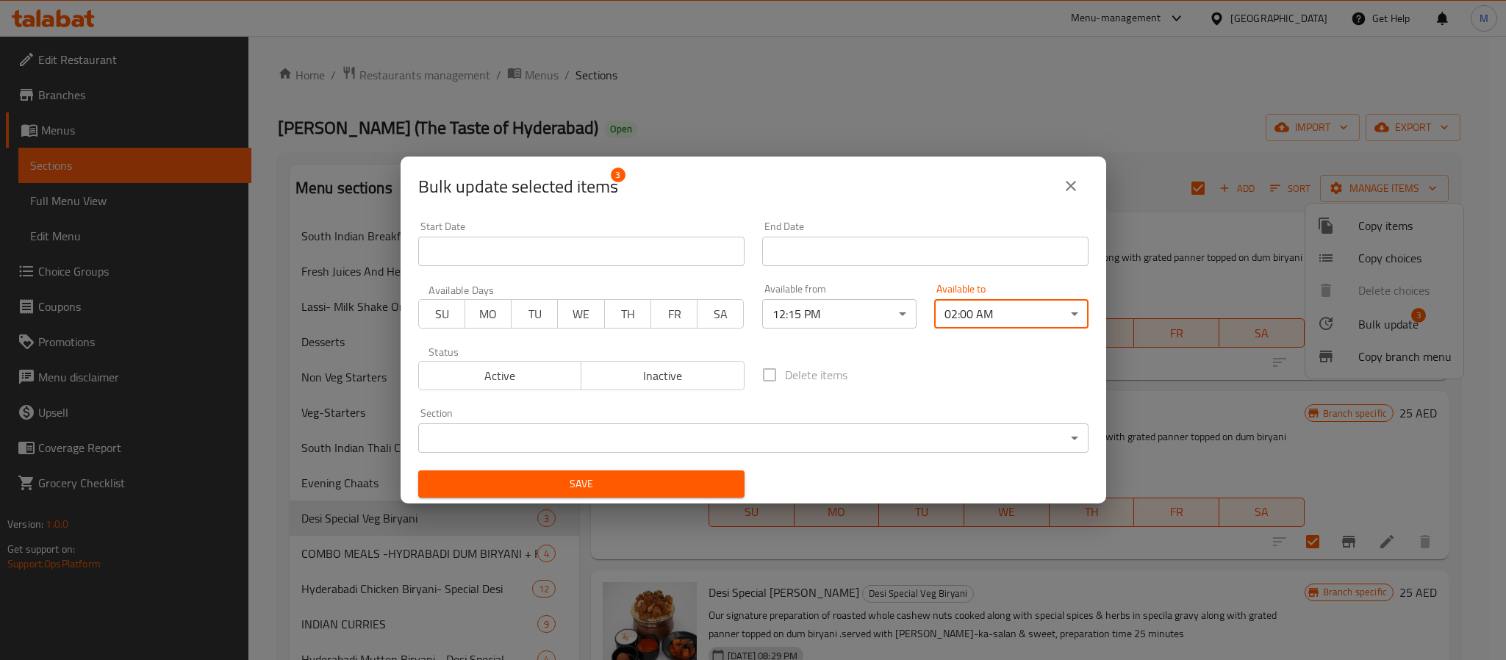
drag, startPoint x: 661, startPoint y: 468, endPoint x: 666, endPoint y: 476, distance: 9.2
click at [664, 475] on div "Save" at bounding box center [581, 483] width 344 height 45
click at [666, 476] on span "Save" at bounding box center [581, 484] width 303 height 18
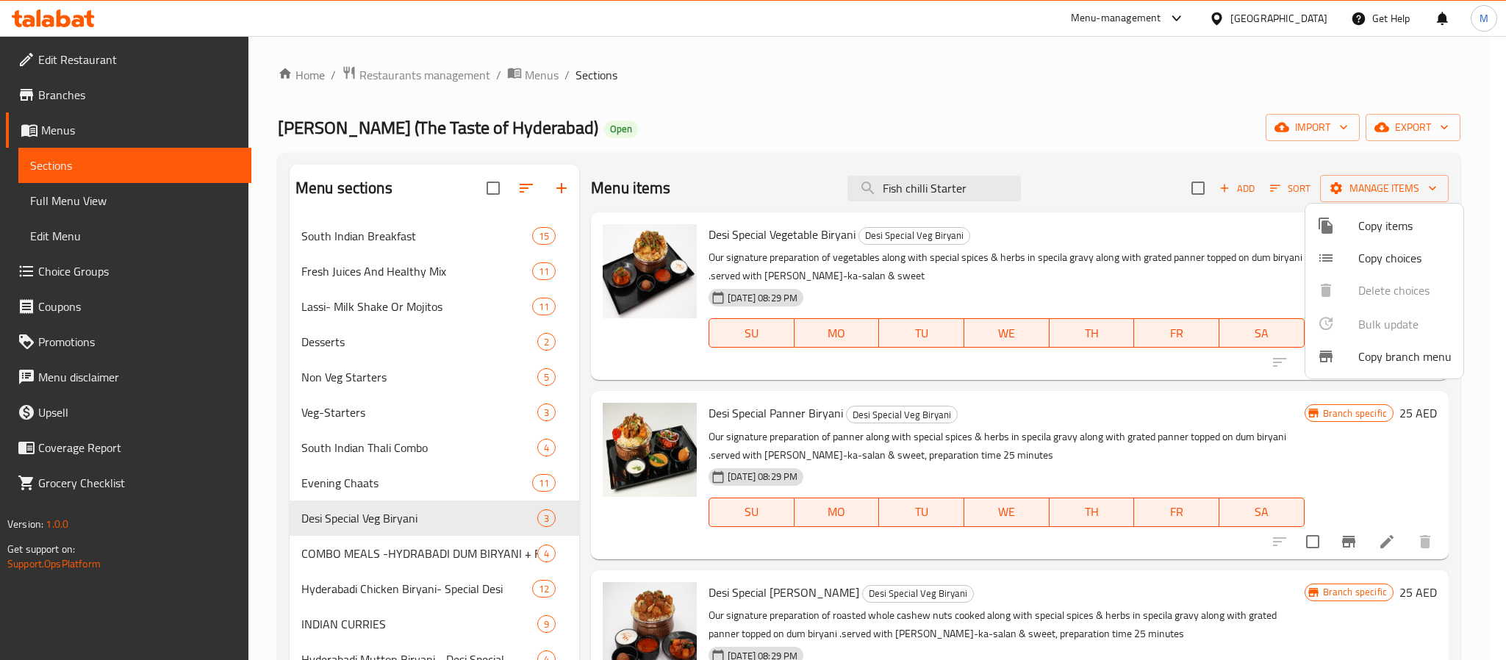
click at [714, 112] on div at bounding box center [753, 330] width 1506 height 660
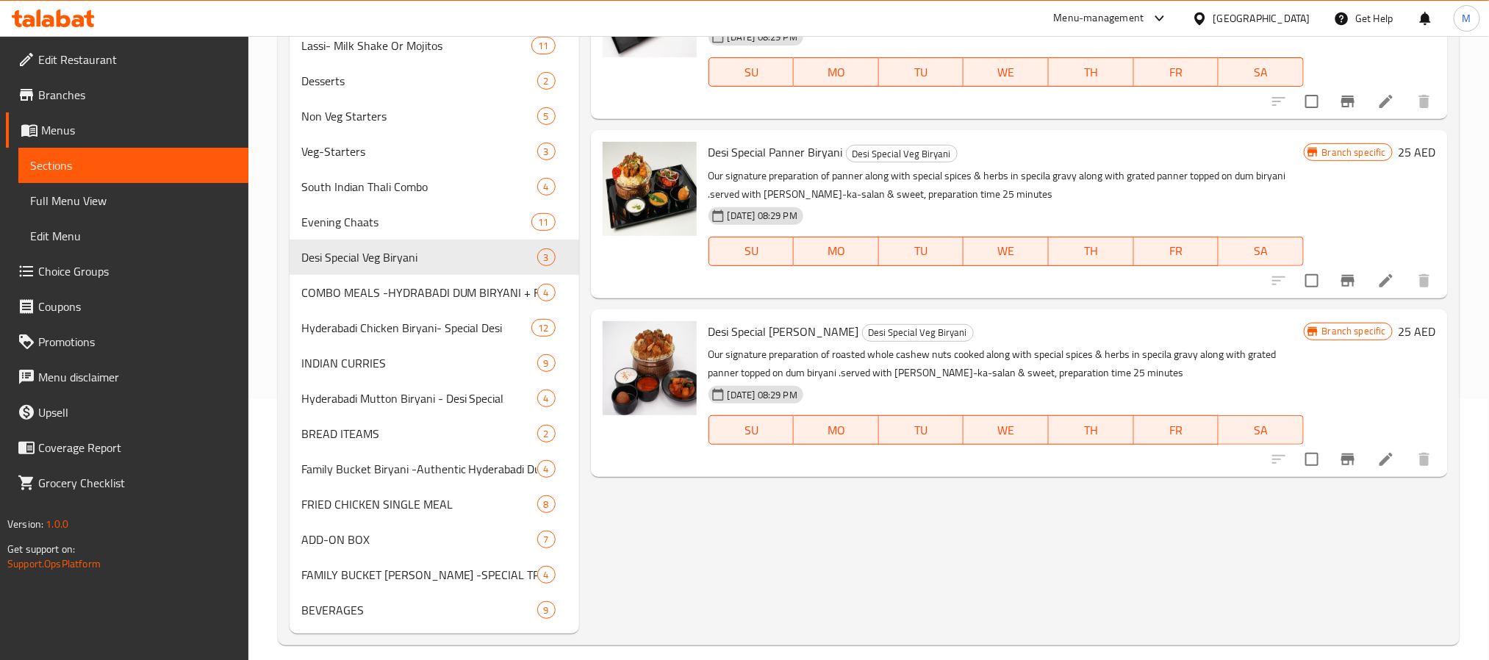
scroll to position [276, 0]
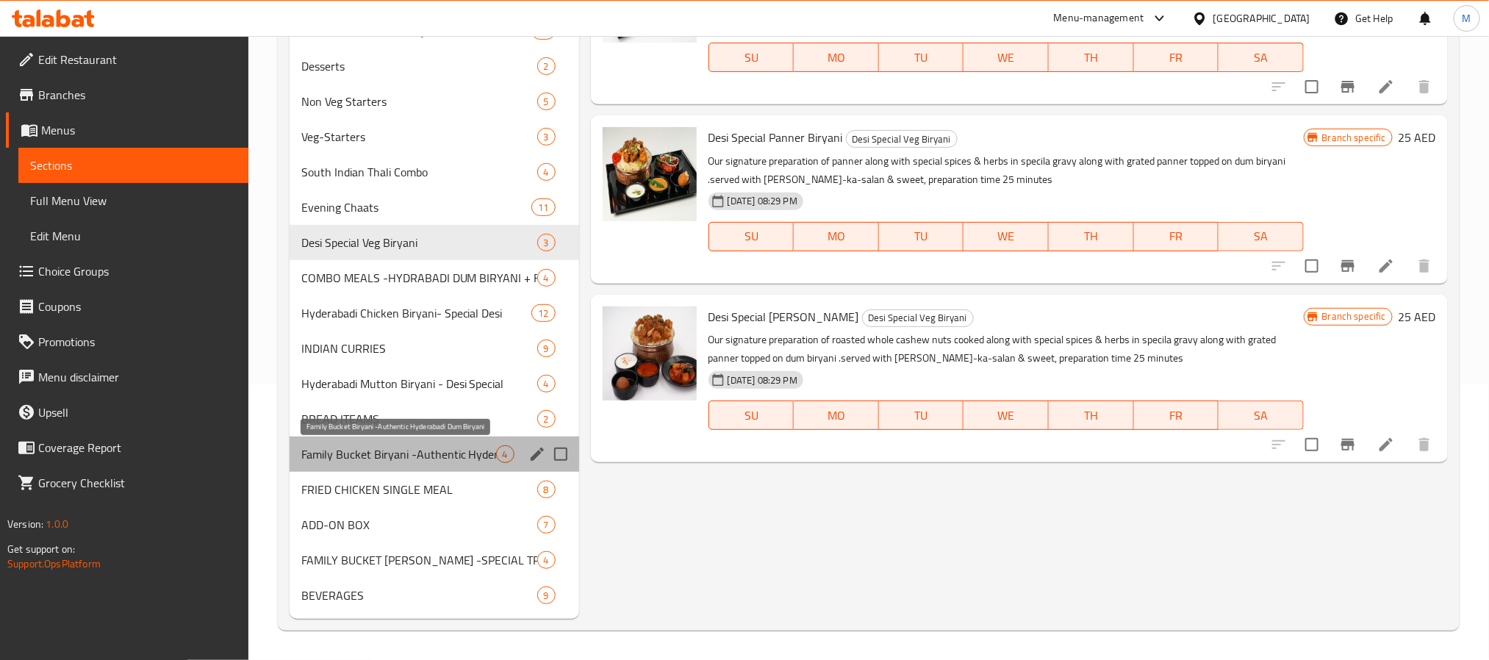
click at [458, 463] on span "Family Bucket Biryani -Authentic Hyderabadi Dum Biryani" at bounding box center [398, 454] width 195 height 18
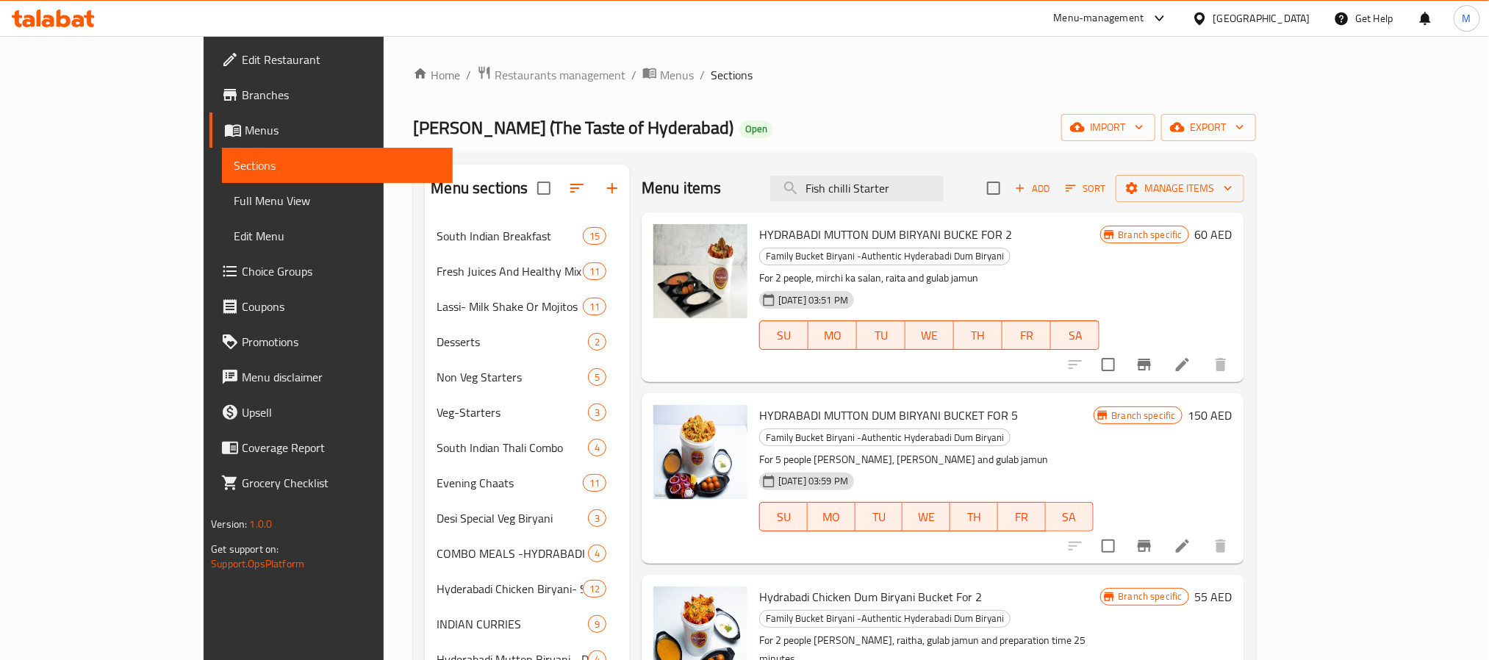
click at [1009, 190] on input "checkbox" at bounding box center [993, 188] width 31 height 31
click at [1232, 196] on span "Manage items" at bounding box center [1179, 188] width 105 height 18
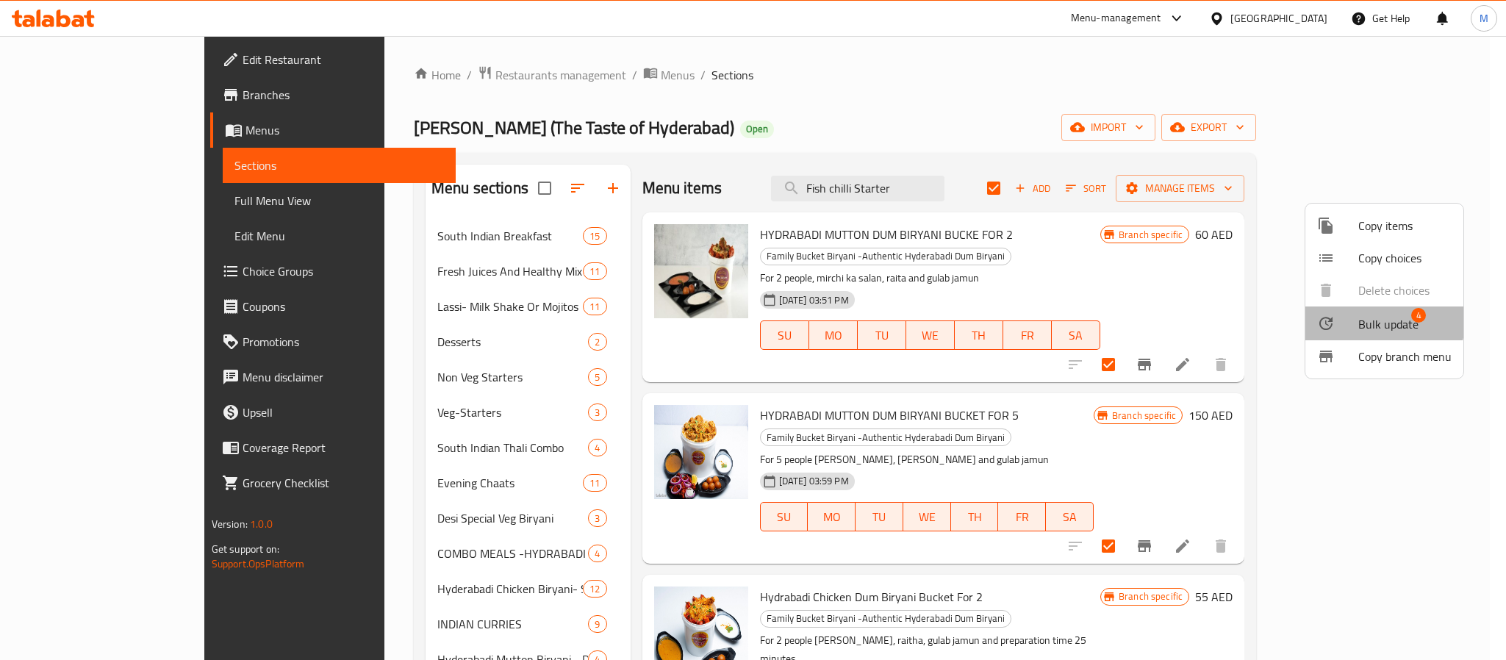
click at [1253, 316] on span "Bulk update" at bounding box center [1388, 324] width 60 height 18
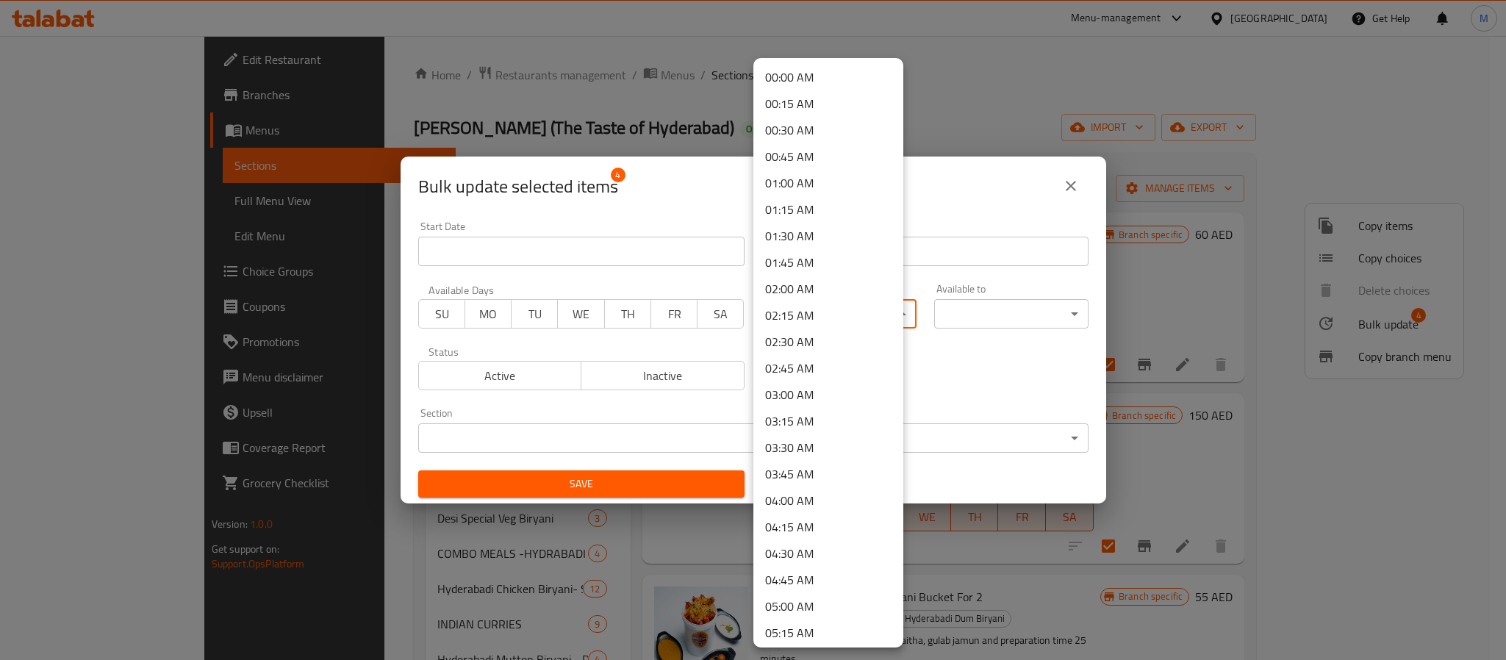
click at [866, 315] on body "​ Menu-management United Arab Emirates Get Help M Edit Restaurant Branches Menu…" at bounding box center [753, 348] width 1506 height 624
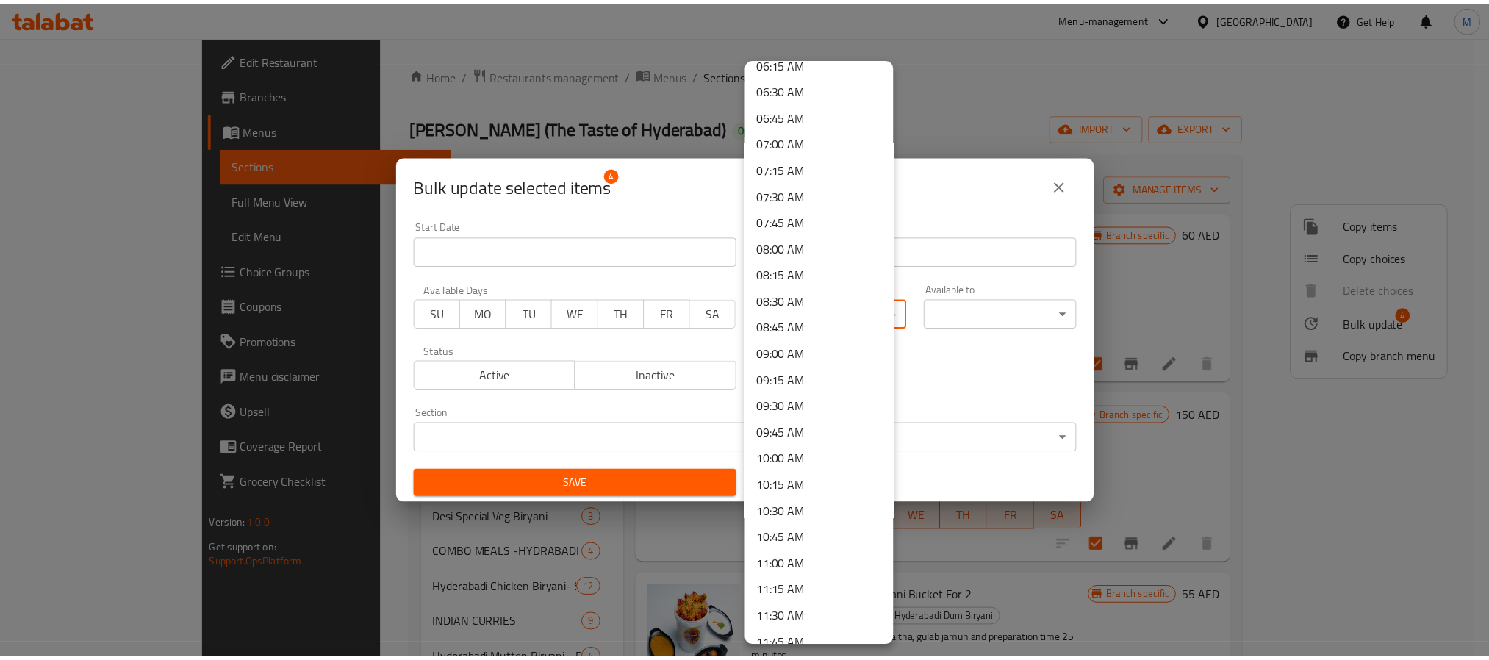
scroll to position [992, 0]
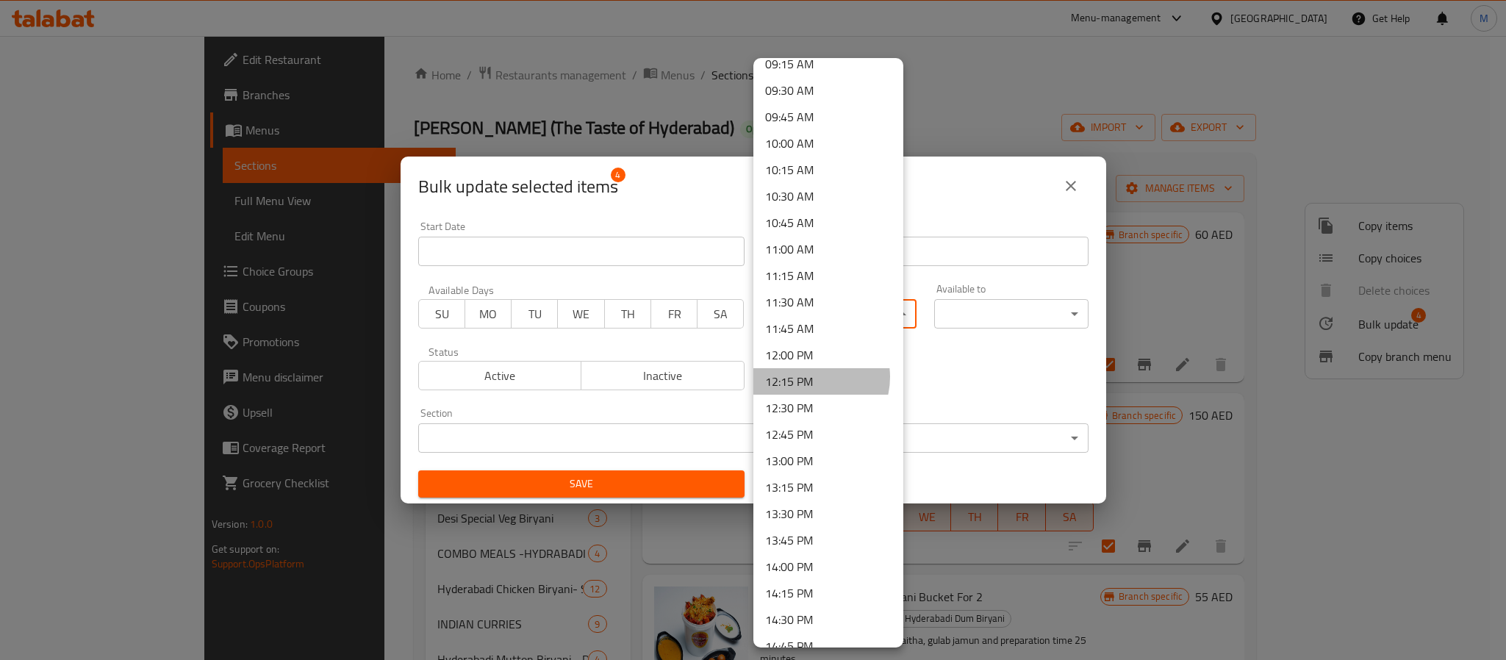
click at [810, 377] on li "12:15 PM" at bounding box center [828, 381] width 150 height 26
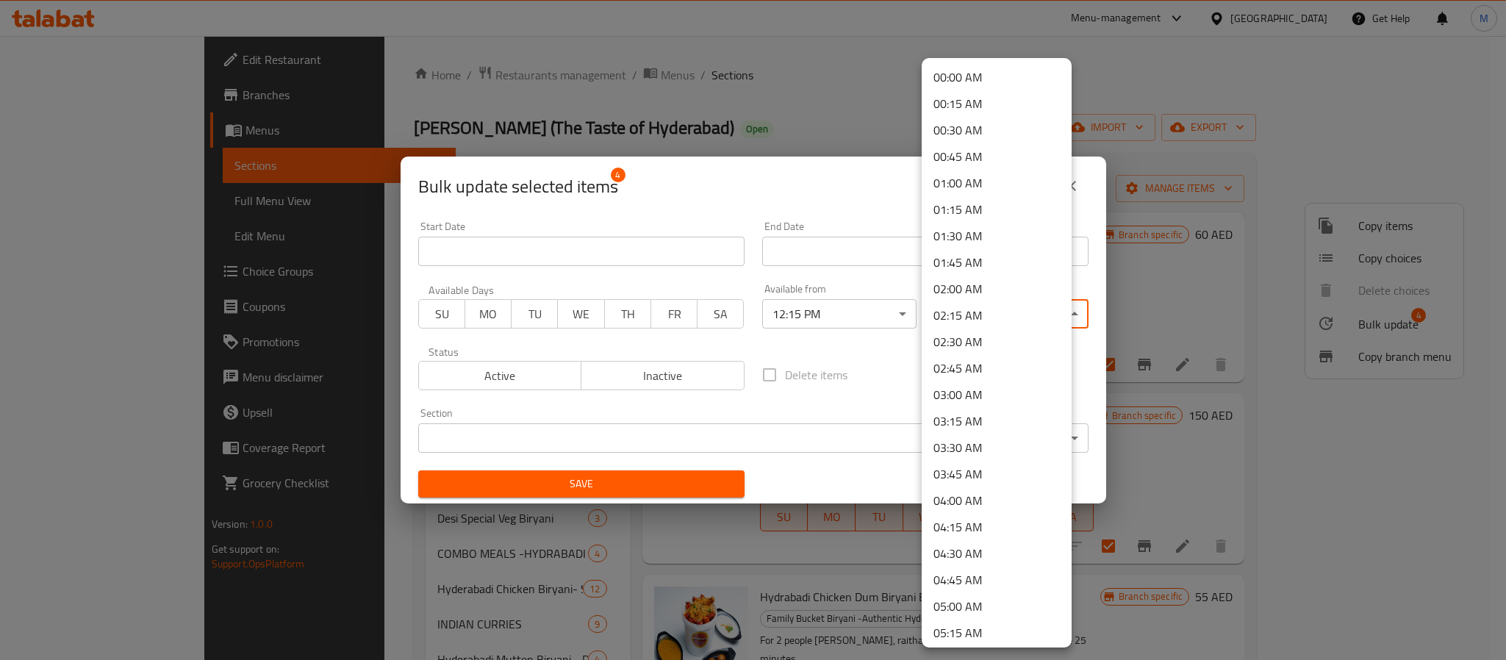
click at [993, 320] on body "​ Menu-management United Arab Emirates Get Help M Edit Restaurant Branches Menu…" at bounding box center [753, 348] width 1506 height 624
click at [973, 392] on li "03:00 AM" at bounding box center [996, 394] width 150 height 26
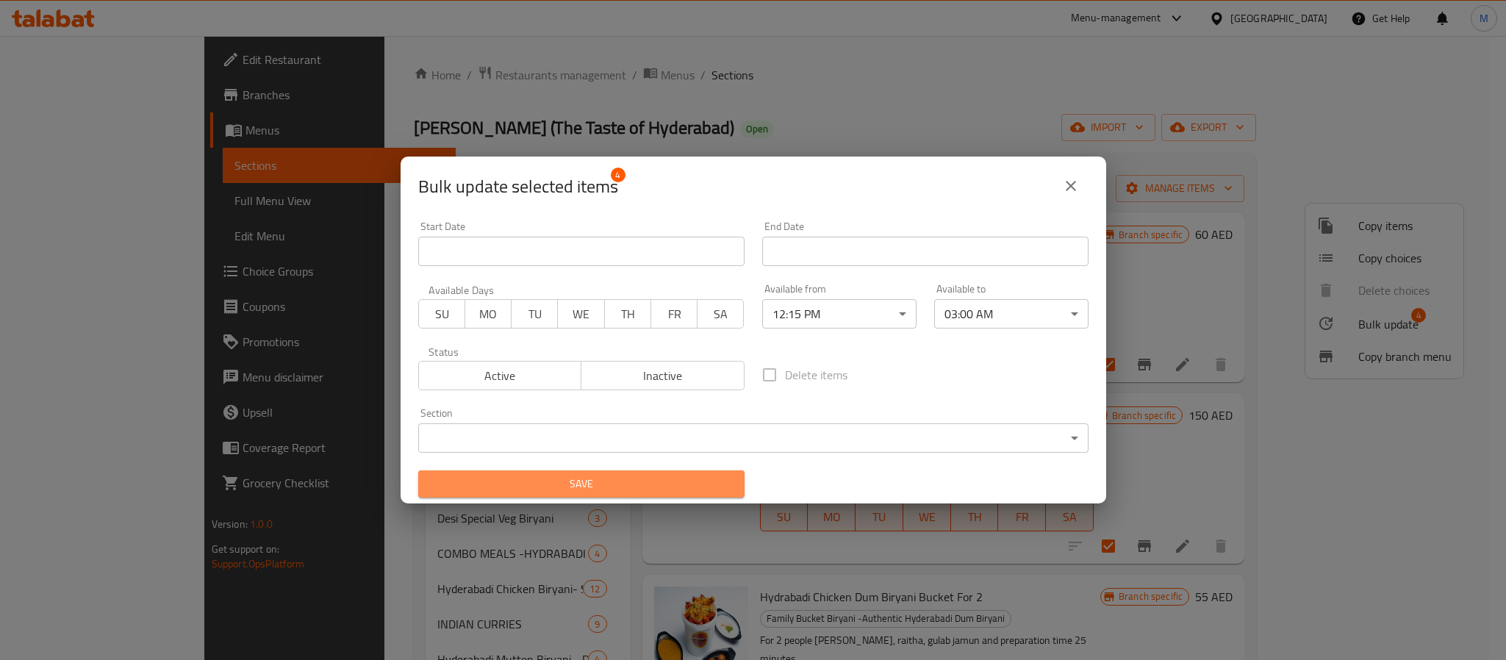
click at [650, 470] on button "Save" at bounding box center [581, 483] width 326 height 27
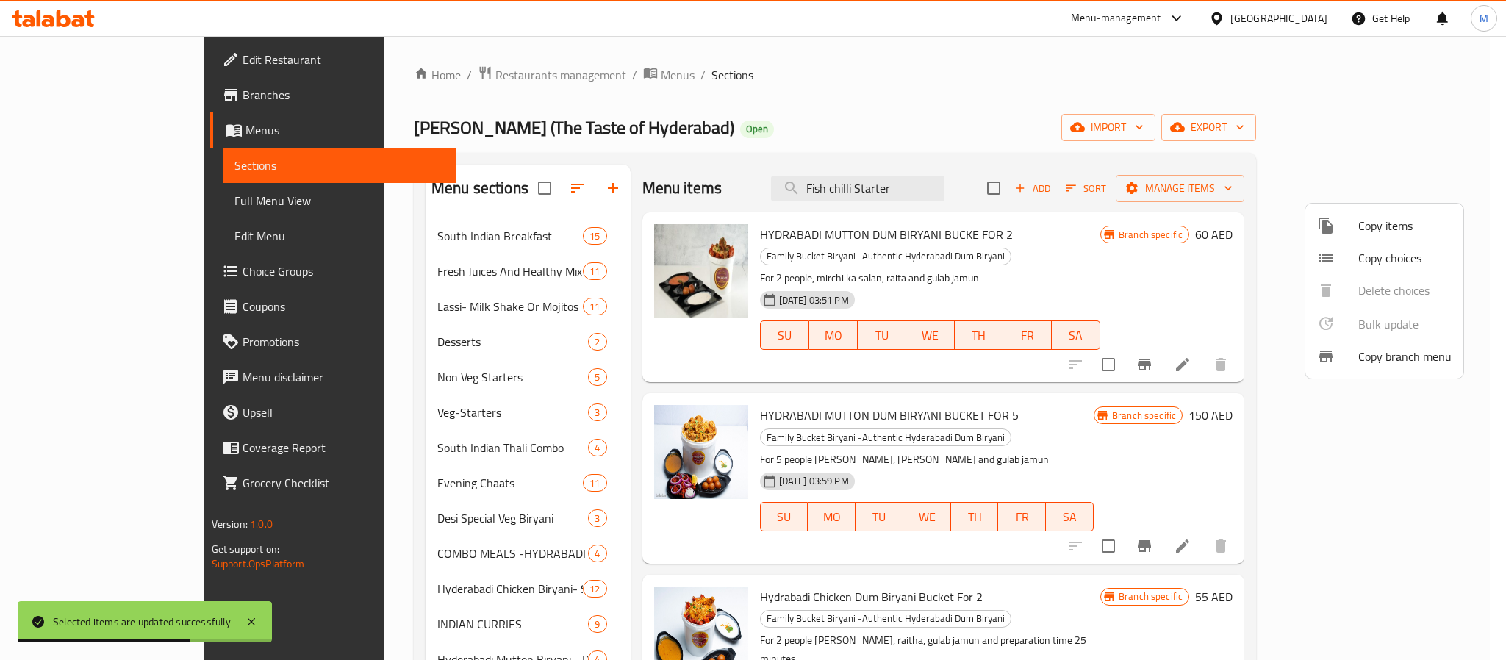
click at [456, 470] on div at bounding box center [753, 330] width 1506 height 660
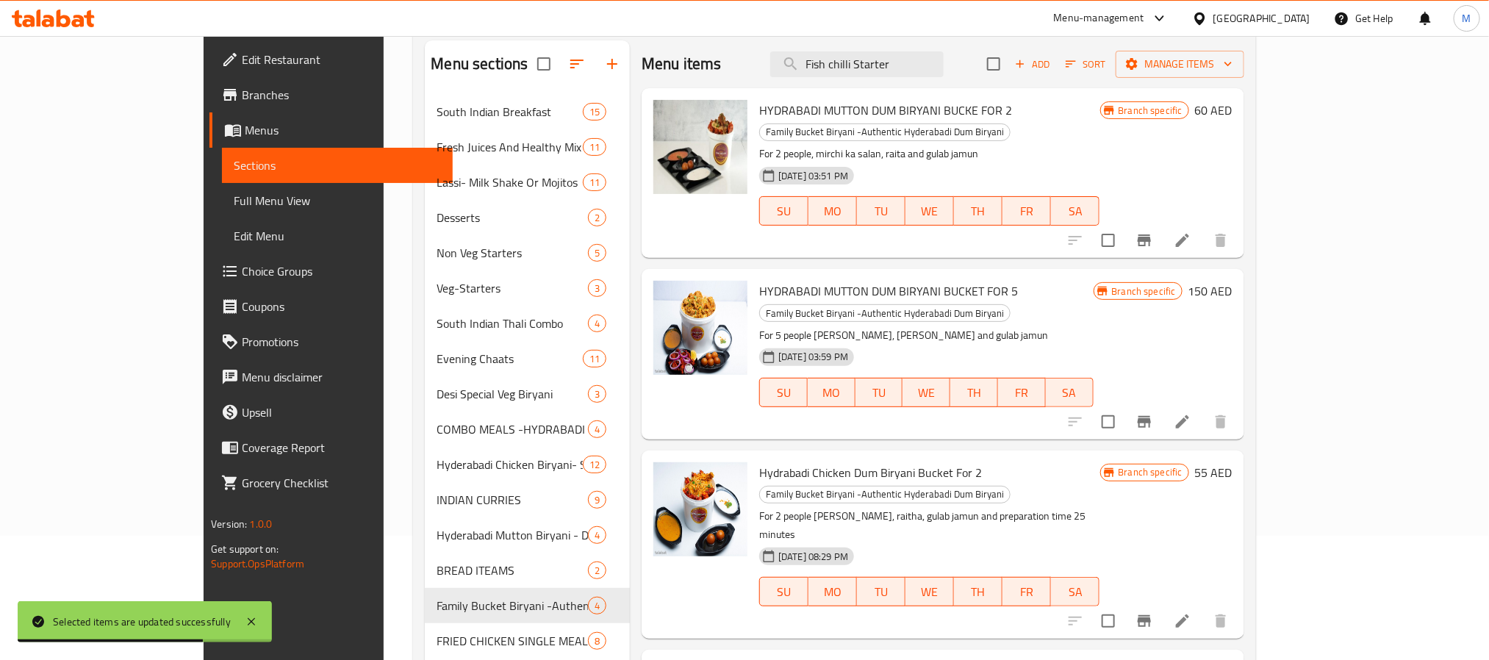
scroll to position [276, 0]
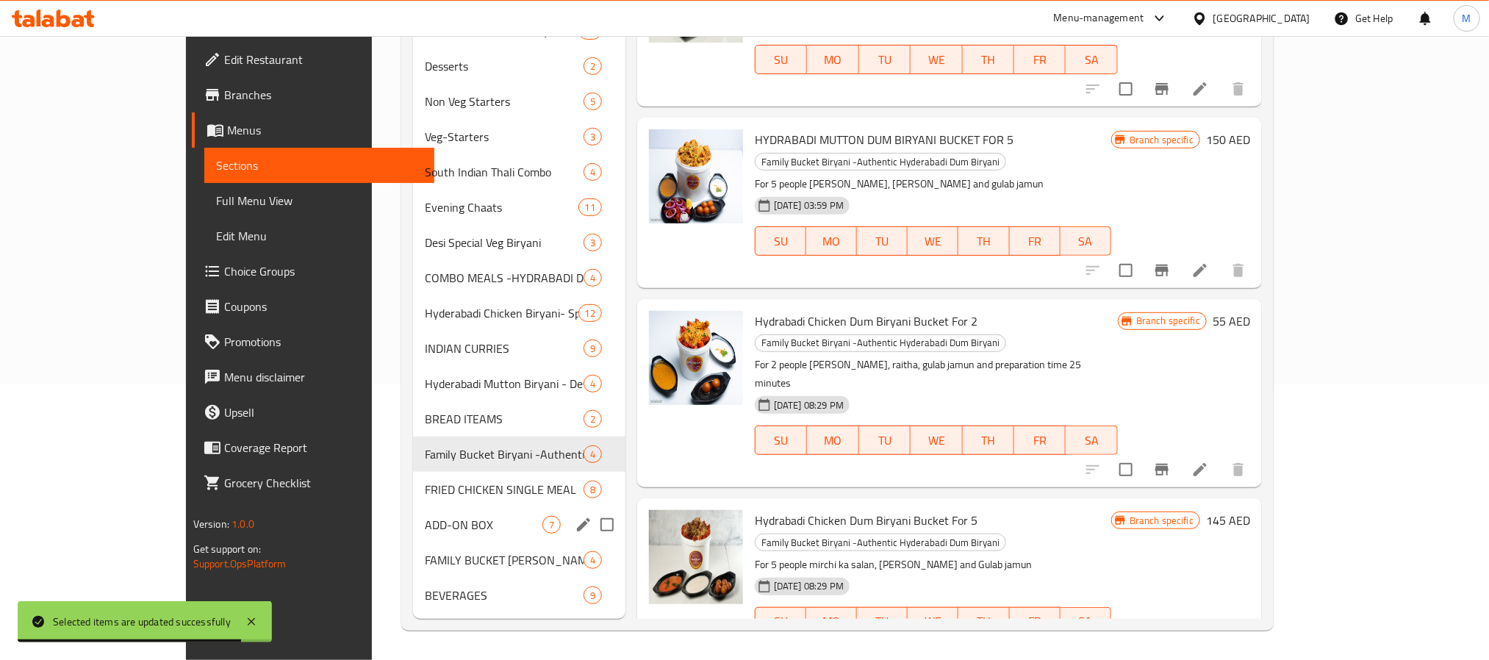
click at [444, 514] on div "ADD-ON BOX 7" at bounding box center [519, 524] width 212 height 35
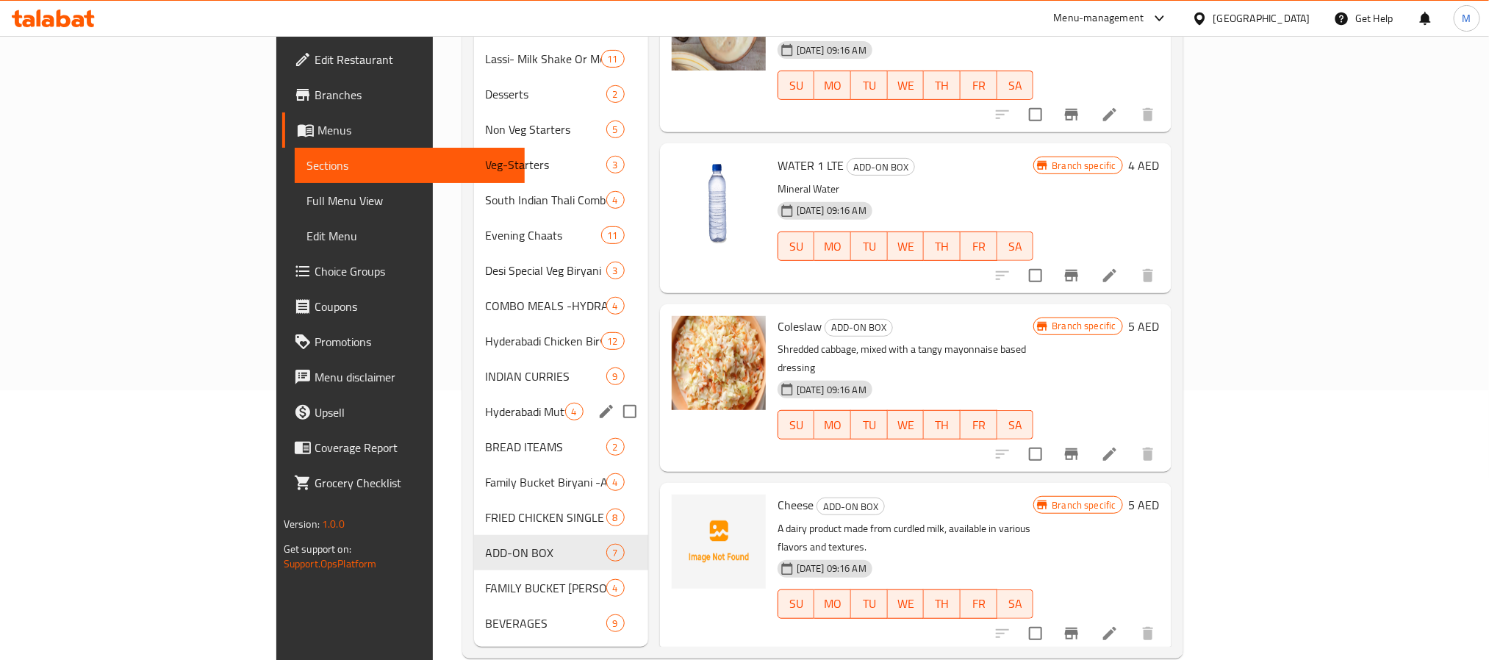
scroll to position [276, 0]
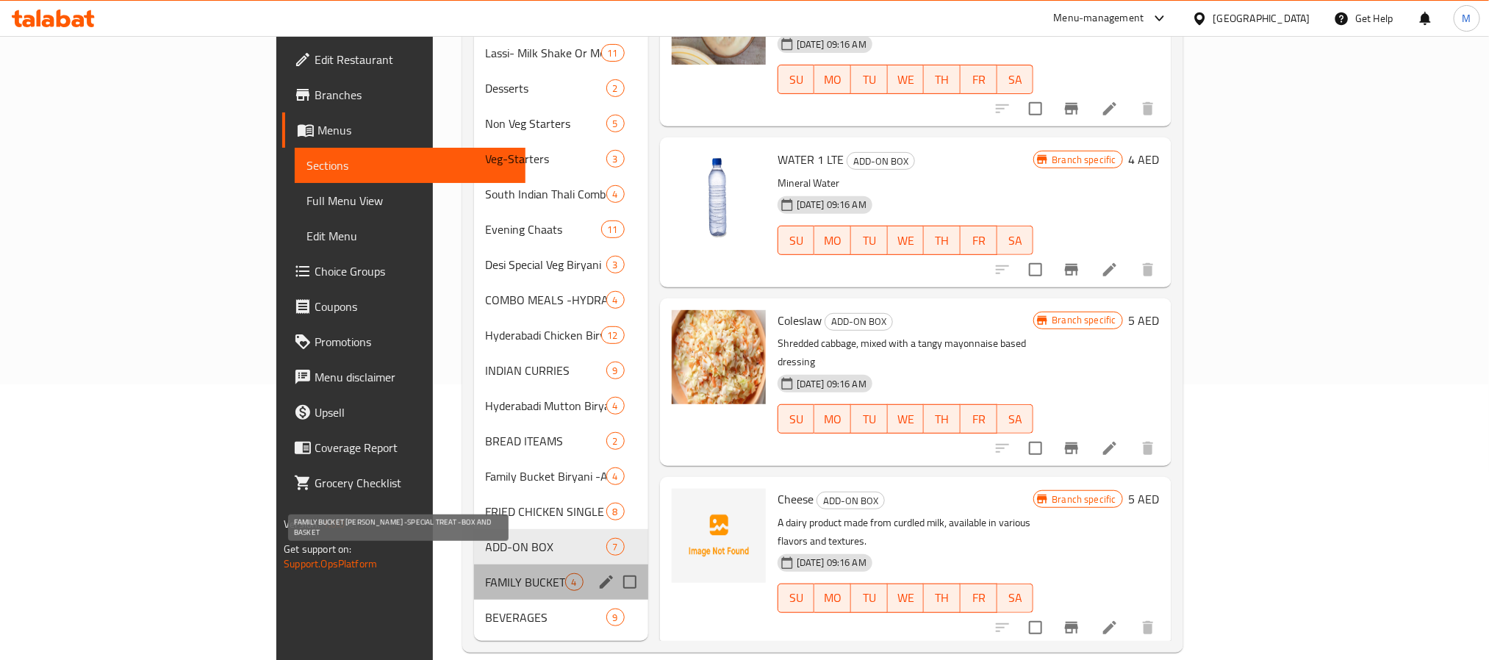
click at [486, 549] on span "FAMILY BUCKET FRIED CHCIKEN -SPECIAL TREAT -BOX AND BASKET" at bounding box center [525, 582] width 79 height 18
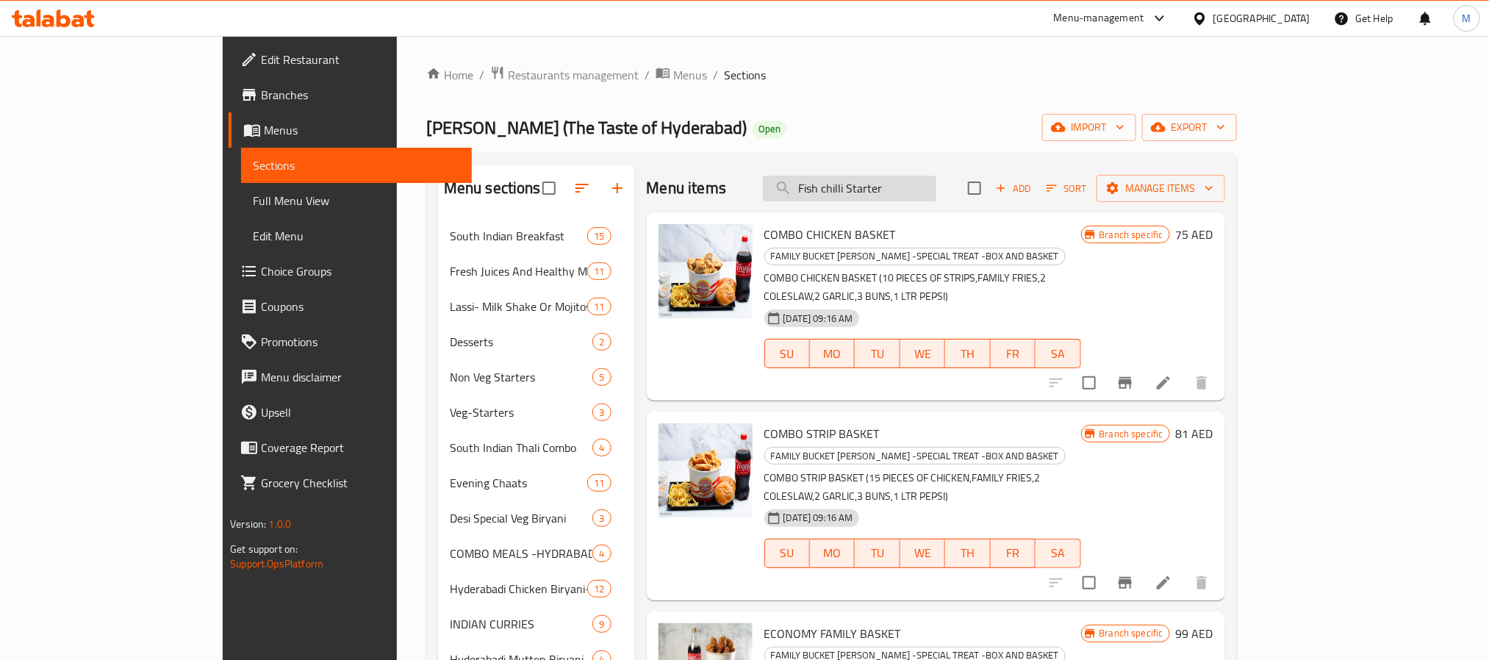
click at [924, 194] on input "Fish chilli Starter" at bounding box center [849, 189] width 173 height 26
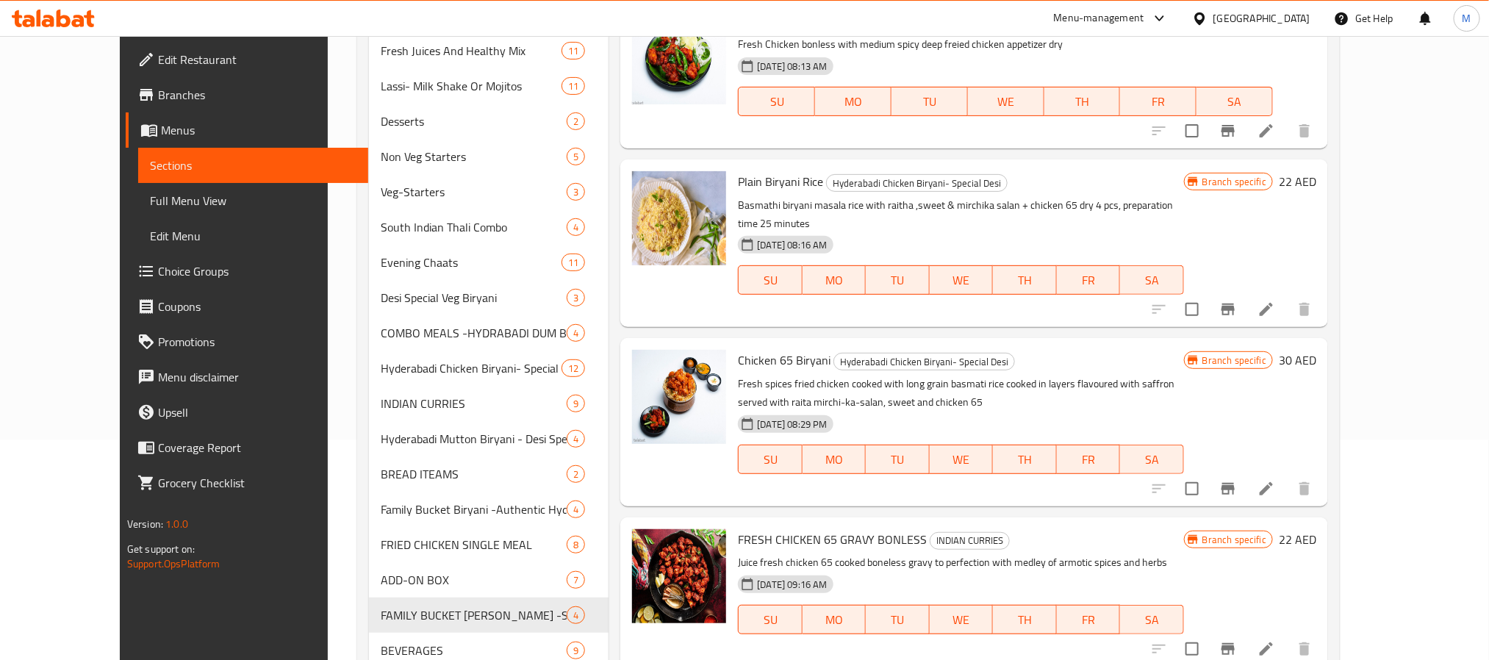
scroll to position [276, 0]
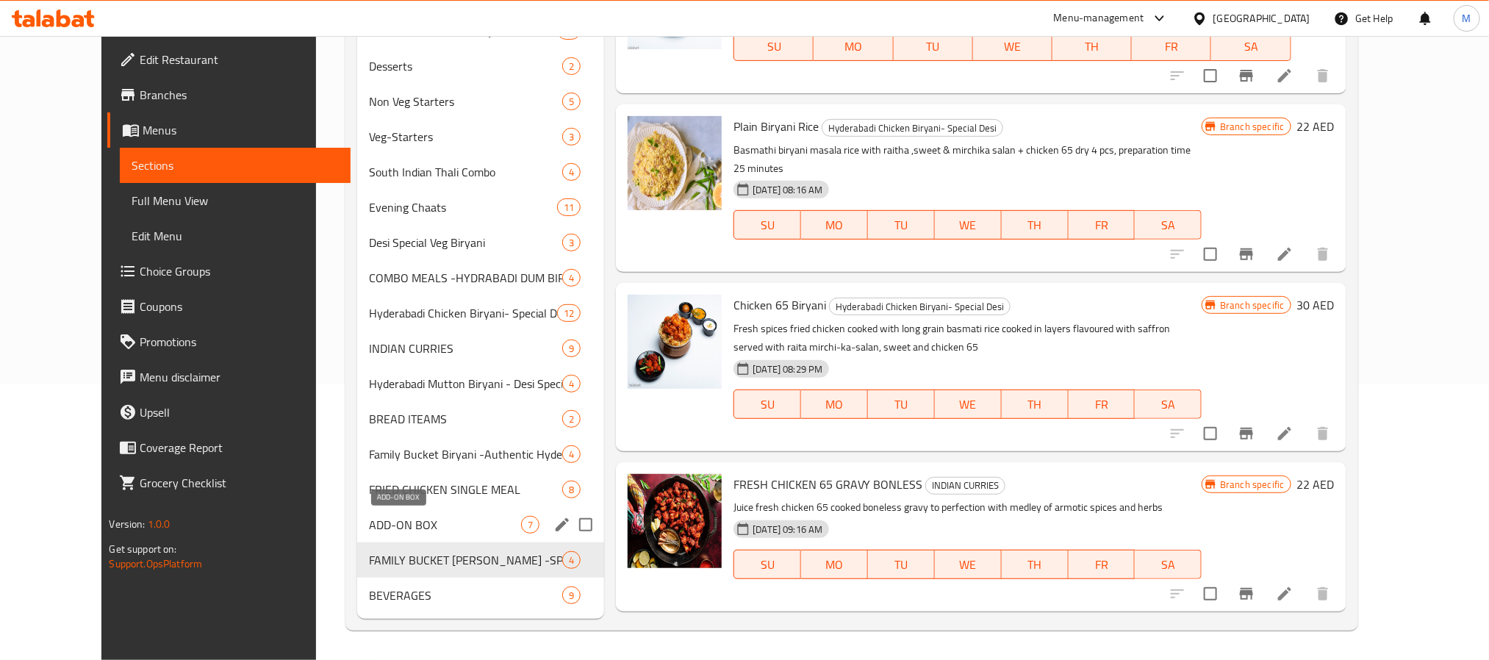
click at [488, 516] on span "ADD-ON BOX" at bounding box center [445, 525] width 152 height 18
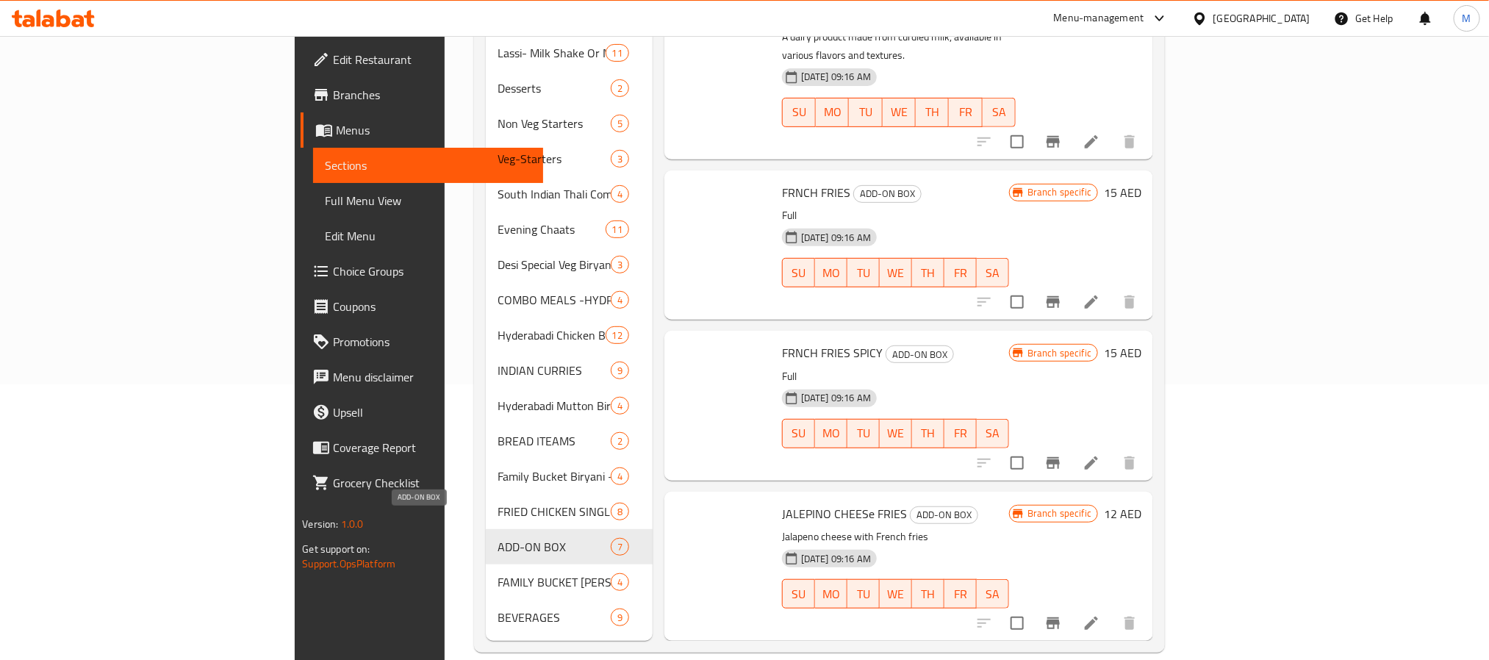
scroll to position [431, 0]
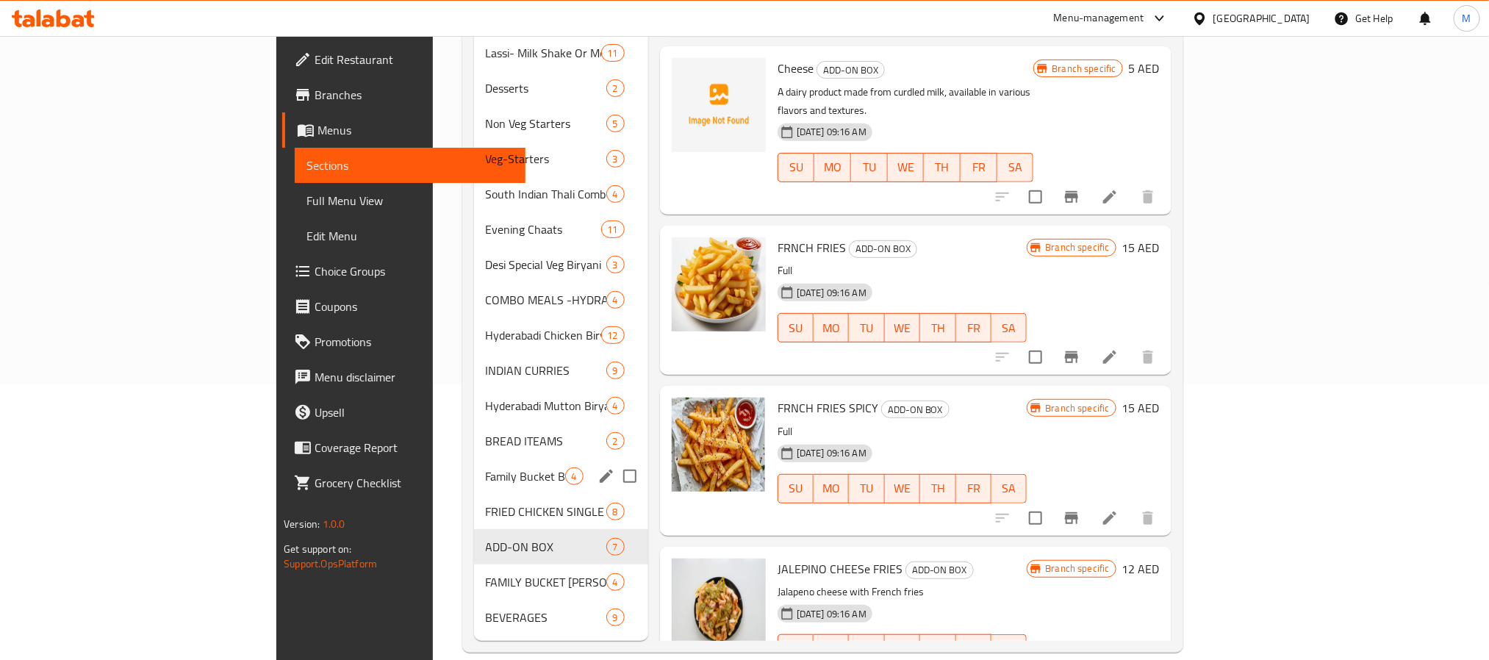
drag, startPoint x: 483, startPoint y: 470, endPoint x: 483, endPoint y: 481, distance: 10.3
click at [483, 481] on div "South Indian Breakfast 15 Fresh Juices And Healthy Mix 11 Lassi- Milk Shake Or …" at bounding box center [561, 300] width 174 height 670
click at [486, 503] on span "FRIED CHICKEN SINGLE MEAL" at bounding box center [525, 512] width 79 height 18
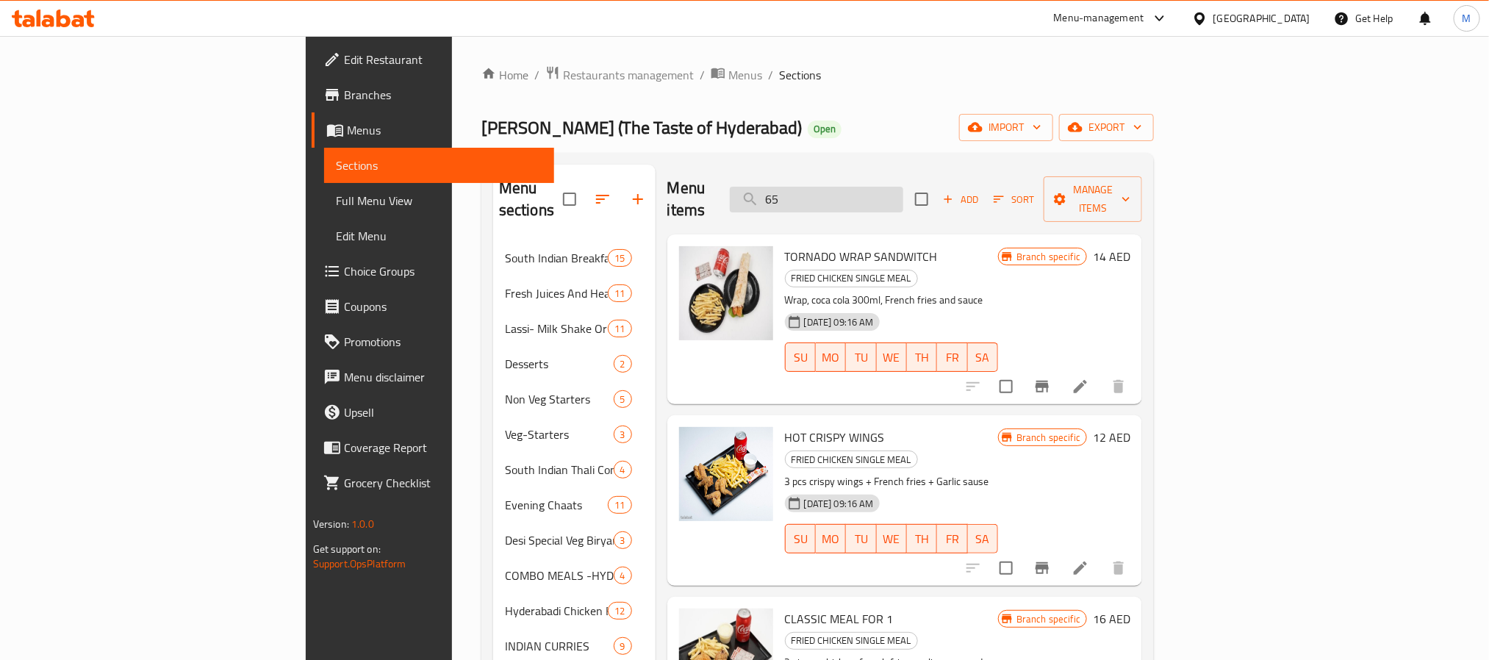
click at [876, 196] on input "65" at bounding box center [816, 200] width 173 height 26
paste input "CHICKEN 65 FOR SINGLE"
click at [876, 196] on input "65" at bounding box center [816, 200] width 173 height 26
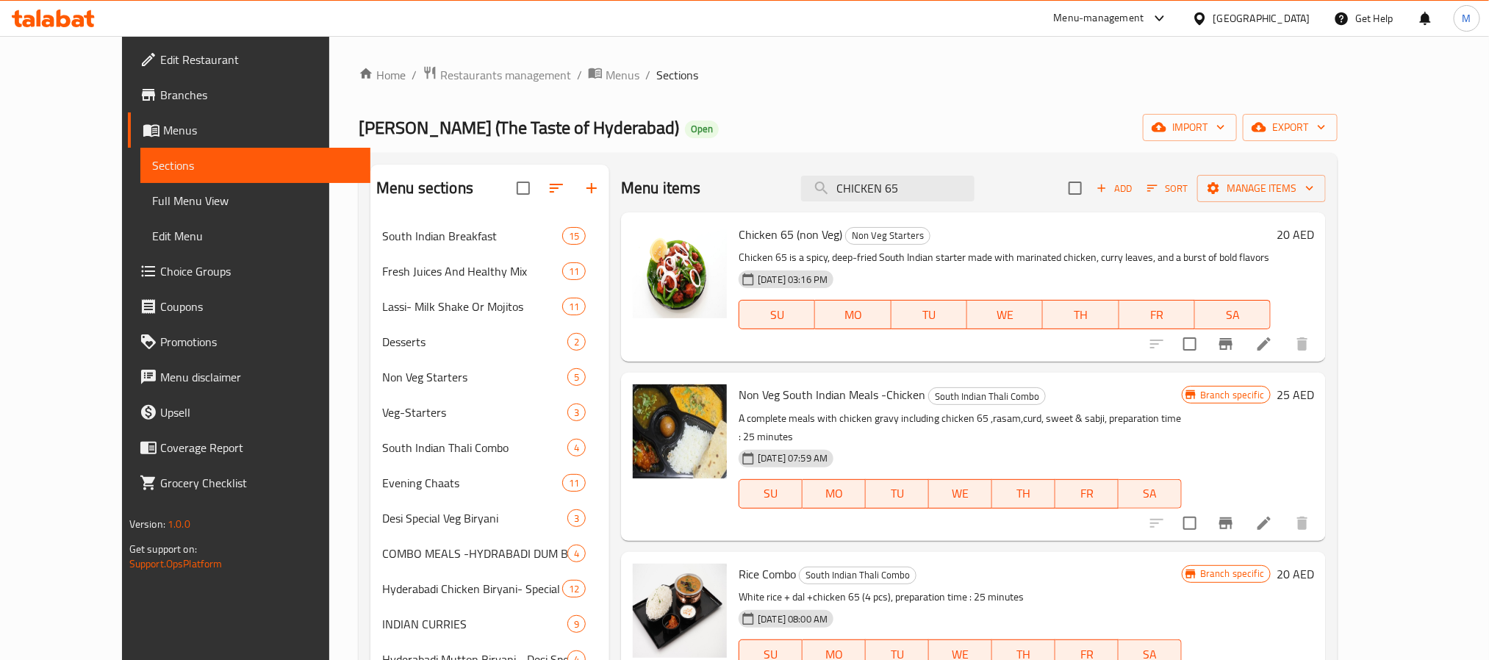
click at [951, 205] on div "Menu items CHICKEN 65 Add Sort Manage items" at bounding box center [973, 189] width 705 height 48
click at [953, 193] on input "CHICKEN 65" at bounding box center [887, 189] width 173 height 26
paste input "FOR DOUBLE"
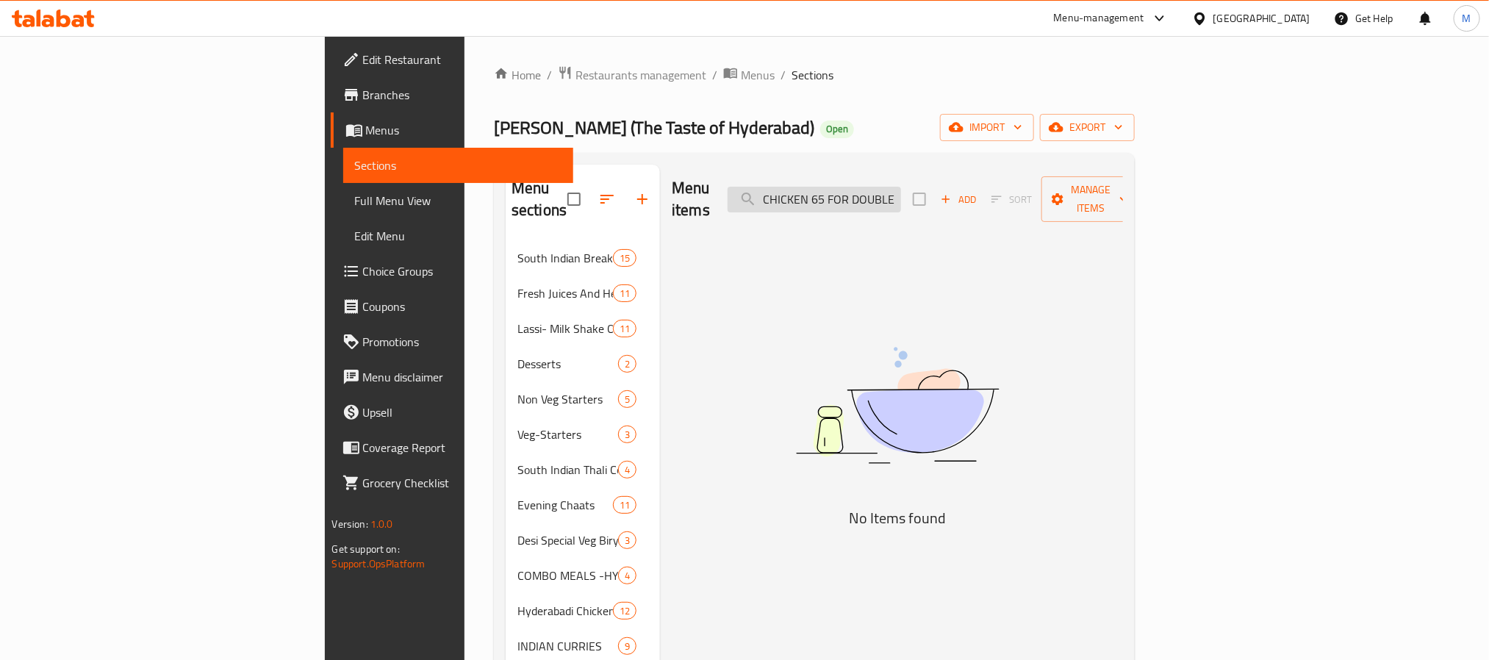
click at [901, 194] on input "CHICKEN 65 FOR DOUBLE" at bounding box center [813, 200] width 173 height 26
paste input "5 PERSON"
click at [901, 187] on input "CHICKEN 65 FOR 5 PERSON" at bounding box center [813, 200] width 173 height 26
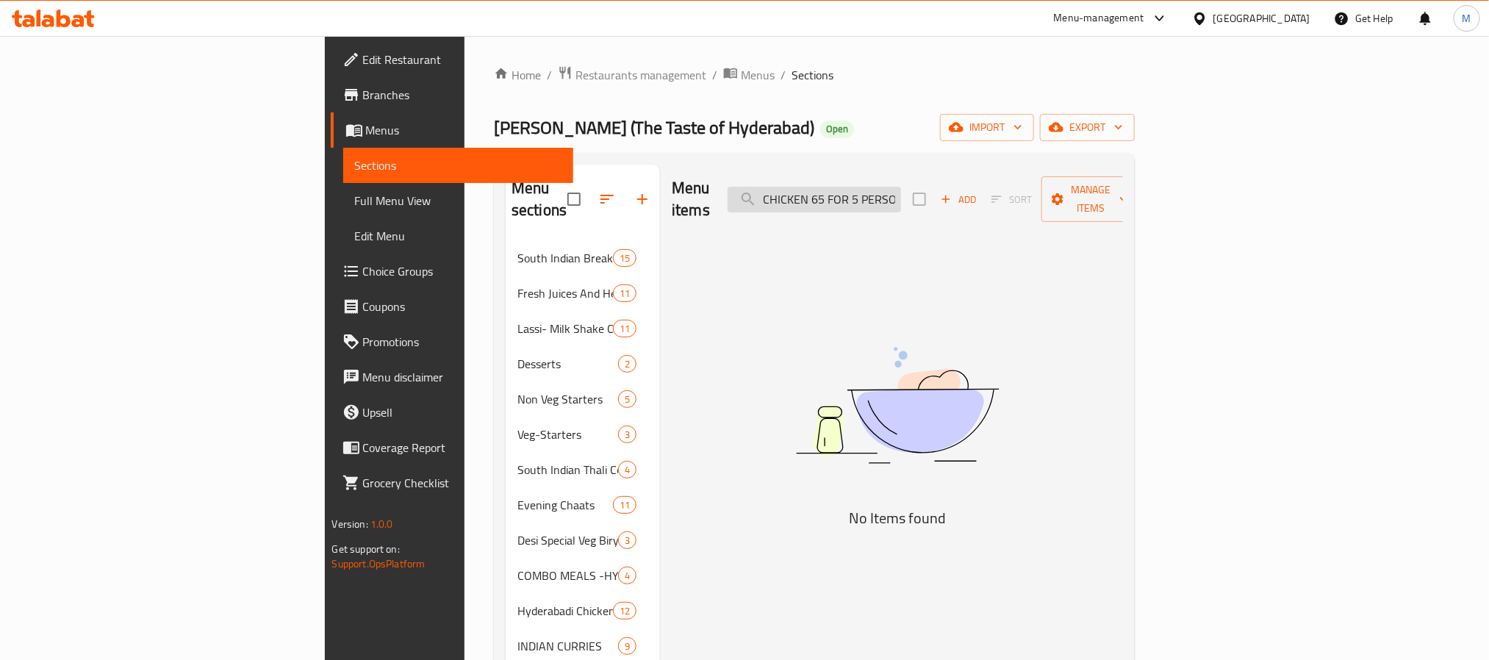
click at [901, 187] on input "CHICKEN 65 FOR 5 PERSON" at bounding box center [813, 200] width 173 height 26
paste input "BIRYANI BROASTED FRIED"
click at [901, 187] on input "CHICKEN 65 FOR 5 PERSON" at bounding box center [813, 200] width 173 height 26
click at [660, 311] on div "Menu items BIRYANI BROASTED FRIED Add Sort Manage items No Items found" at bounding box center [891, 541] width 463 height 752
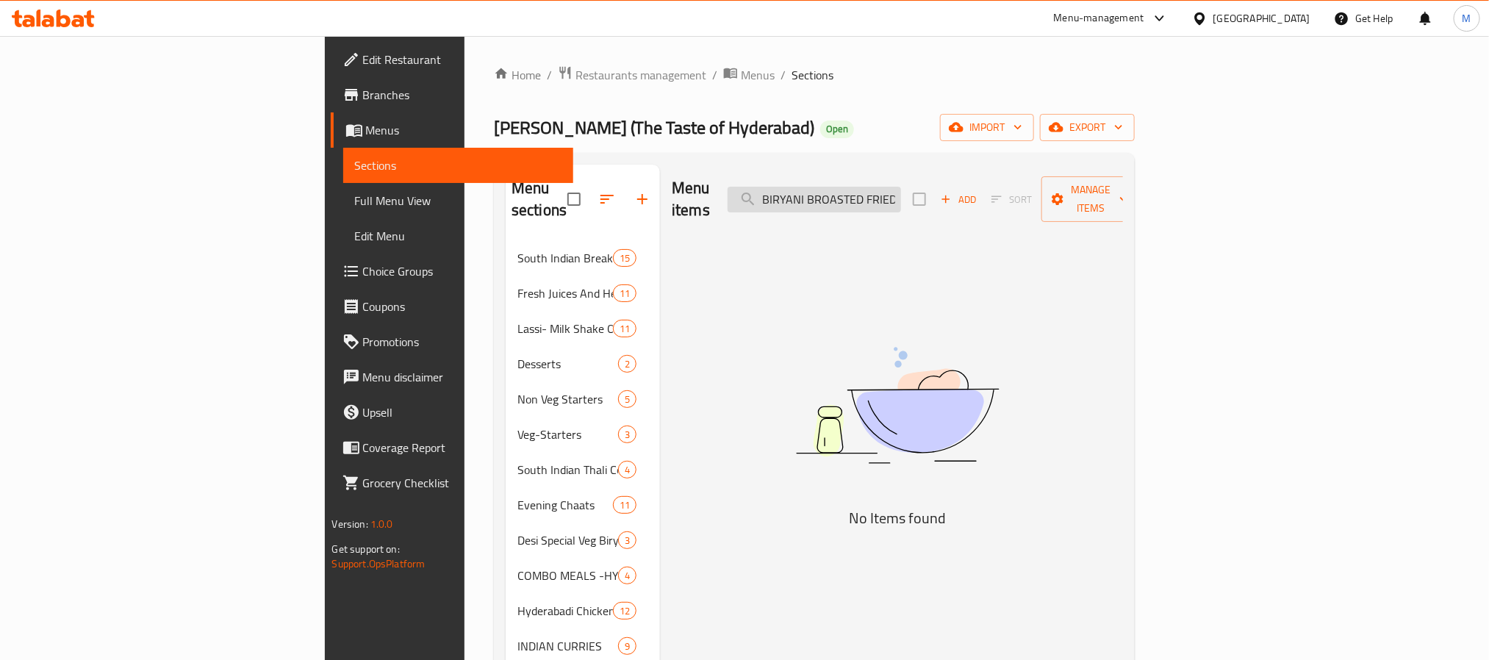
click at [901, 196] on input "BIRYANI BROASTED FRIED" at bounding box center [813, 200] width 173 height 26
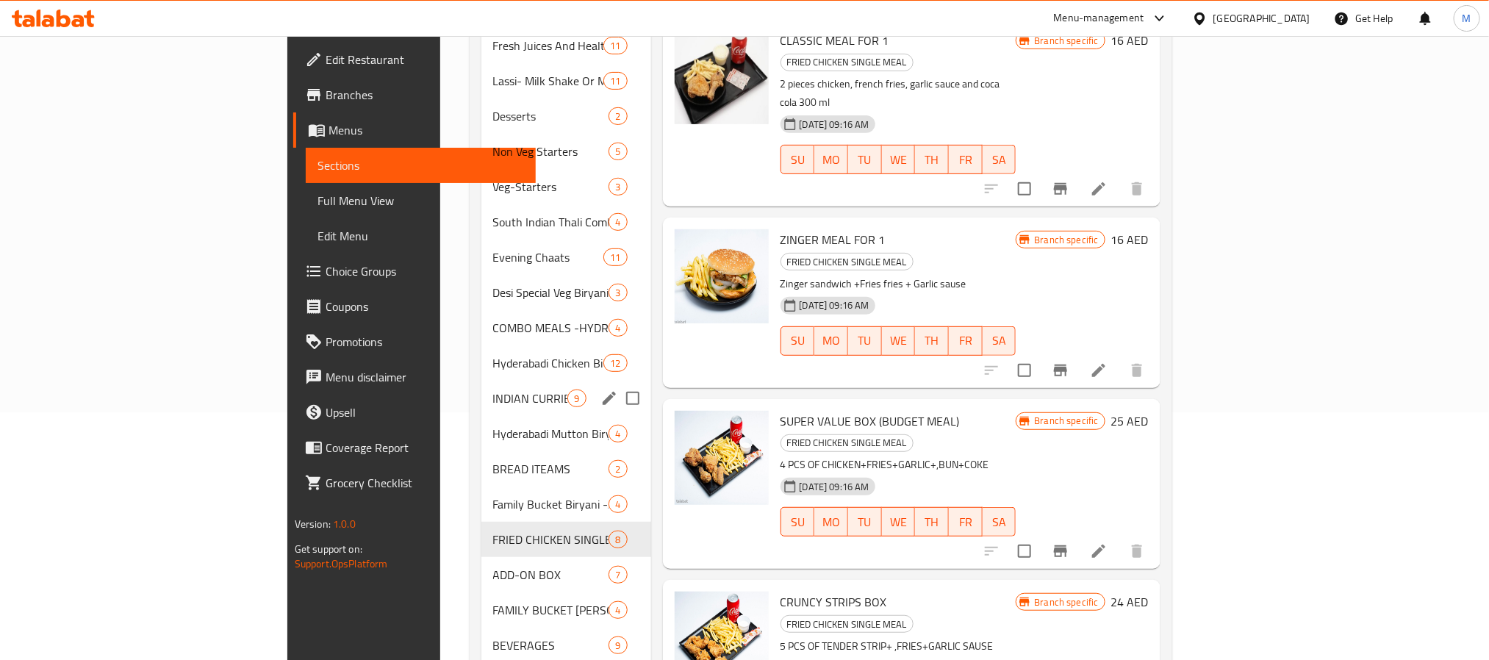
scroll to position [276, 0]
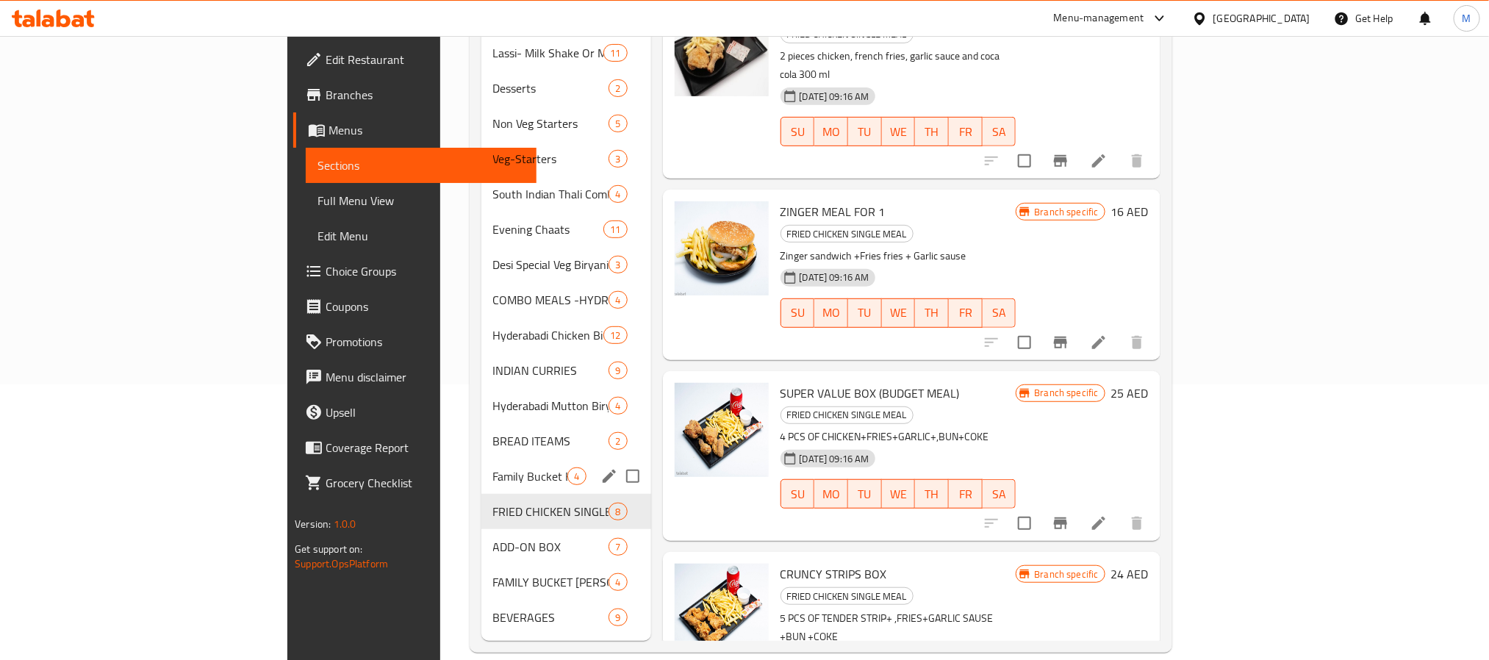
click at [481, 465] on div "Family Bucket Biryani -Authentic Hyderabadi Dum Biryani 4" at bounding box center [566, 475] width 170 height 35
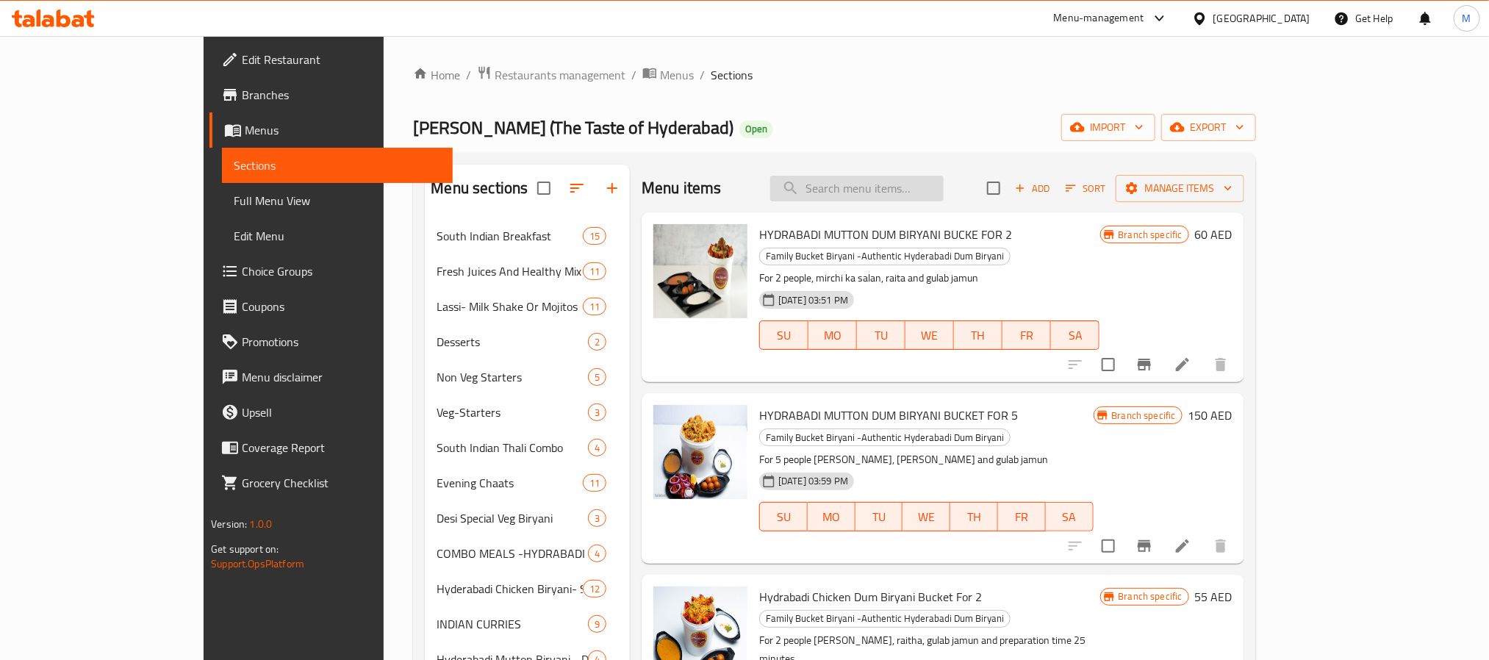
click at [924, 188] on input "search" at bounding box center [856, 189] width 173 height 26
paste input "INDO"
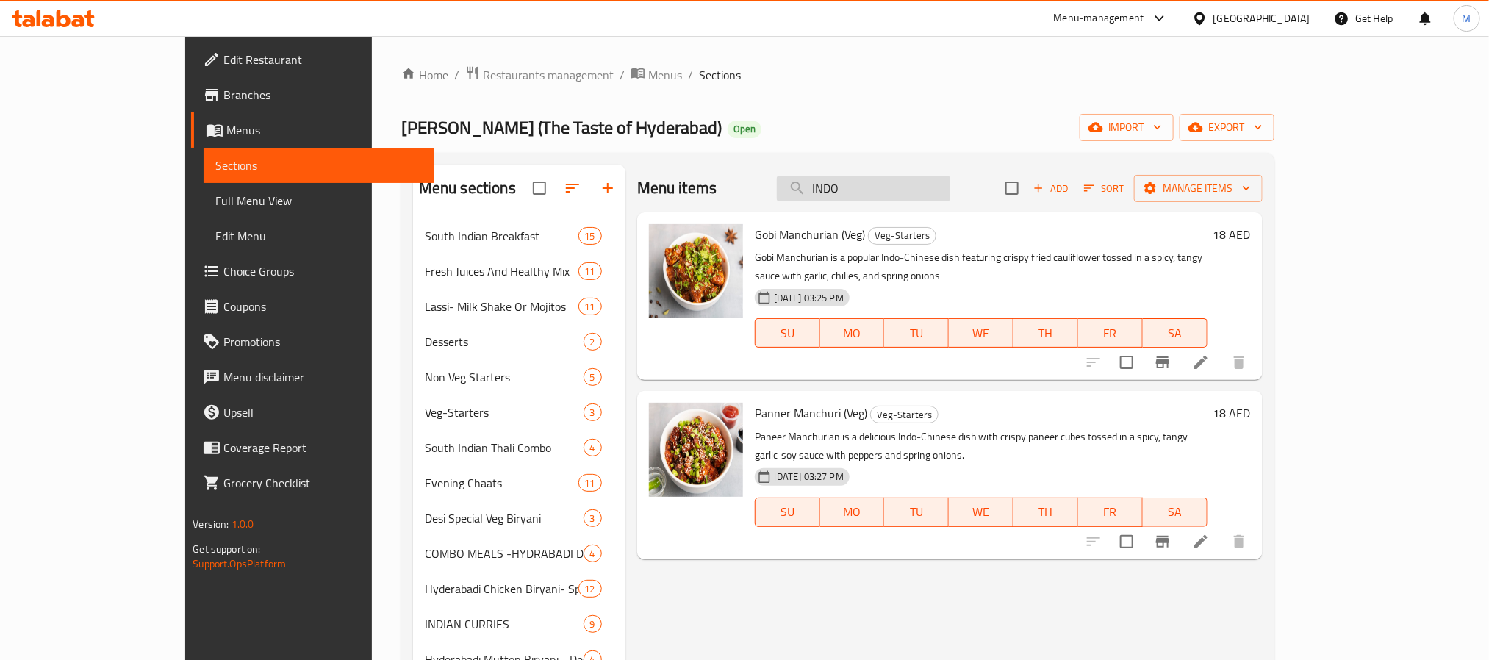
click at [899, 184] on input "INDO" at bounding box center [863, 189] width 173 height 26
paste input "IAN CURRIES"
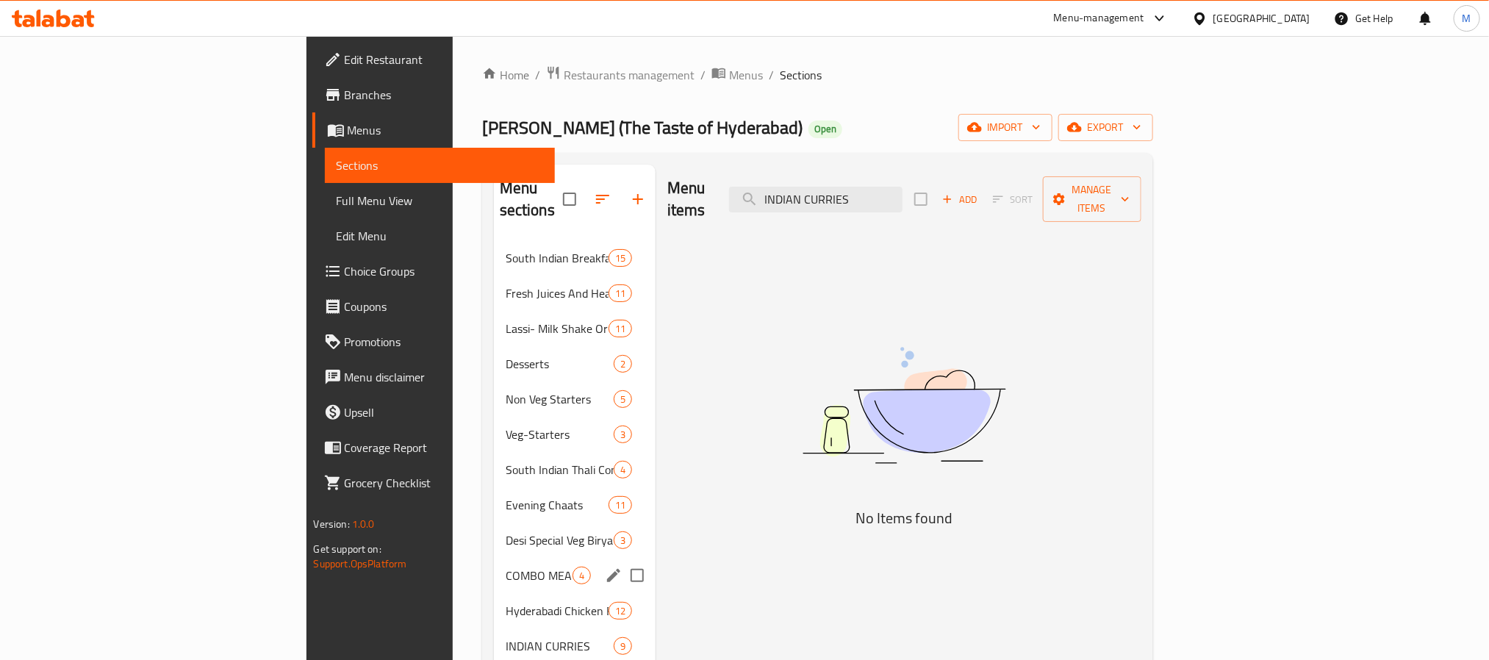
scroll to position [276, 0]
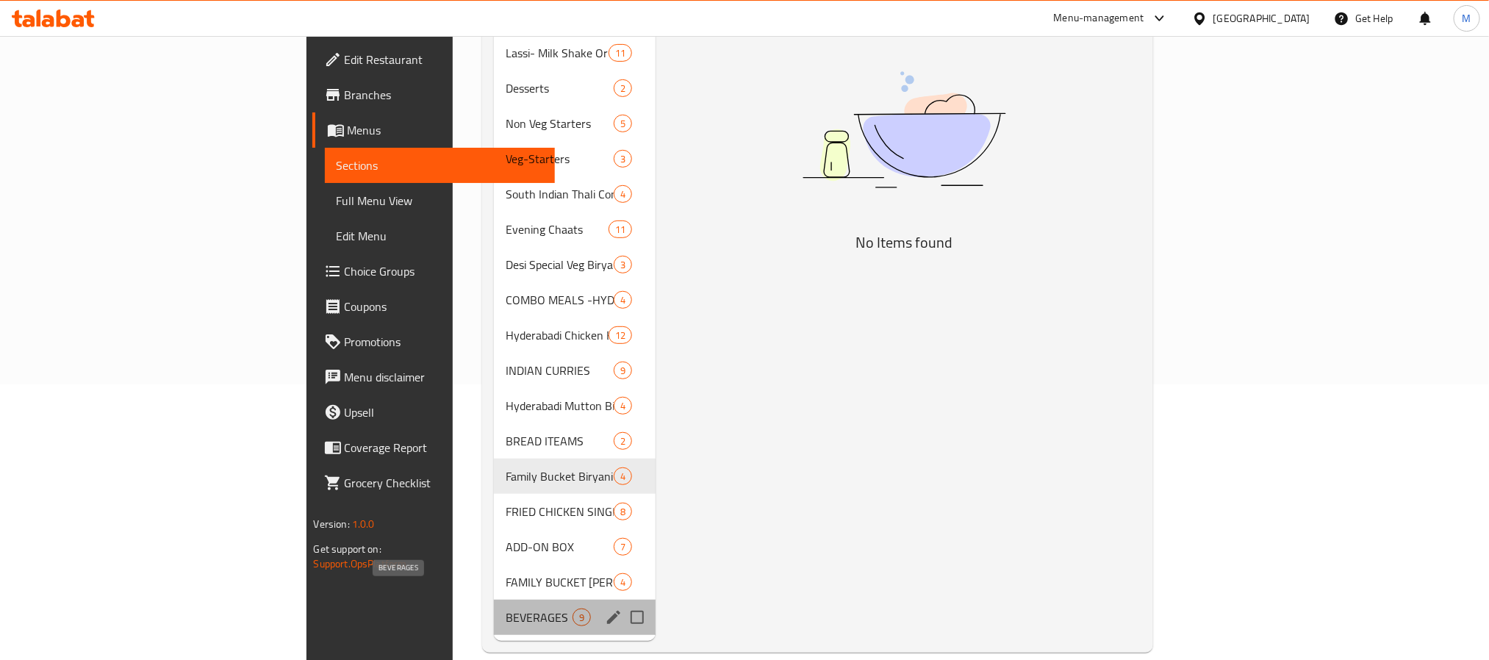
click at [506, 549] on span "BEVERAGES" at bounding box center [539, 617] width 67 height 18
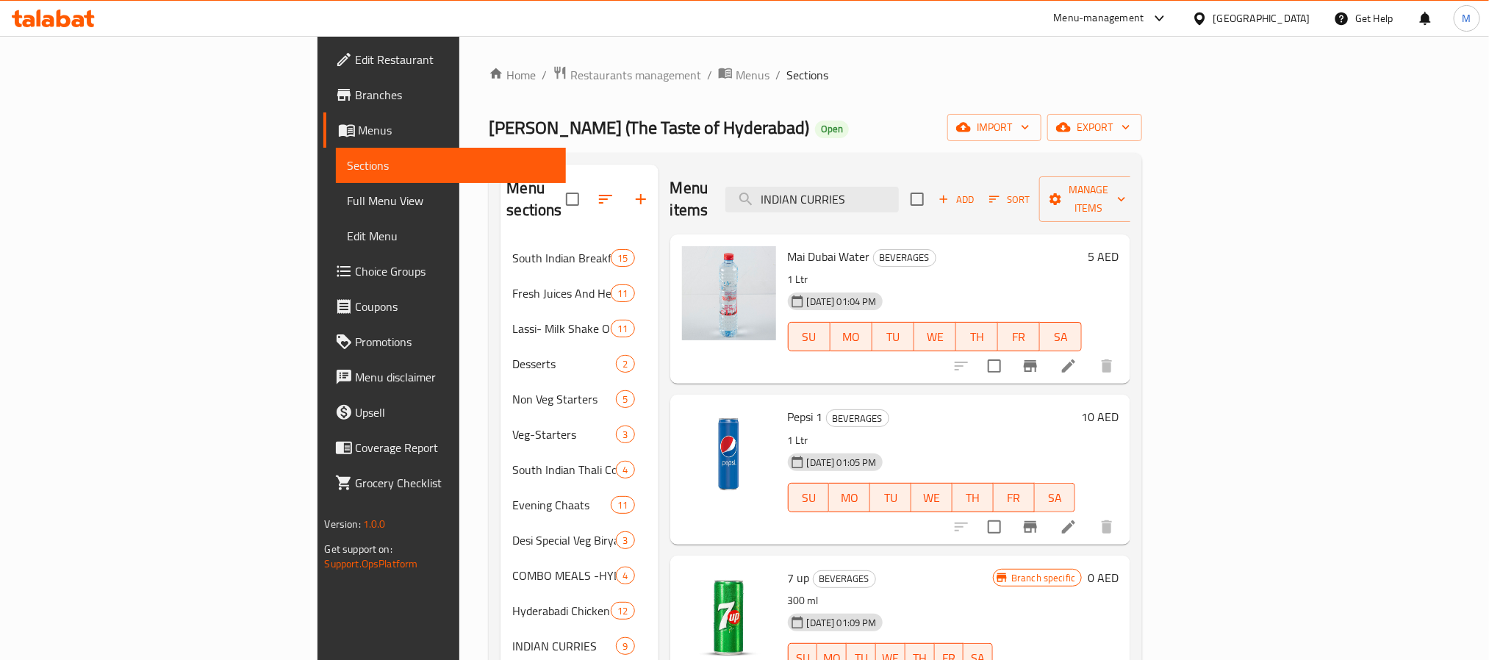
click at [932, 190] on input "checkbox" at bounding box center [917, 199] width 31 height 31
click at [1137, 203] on button "Manage items" at bounding box center [1088, 199] width 98 height 46
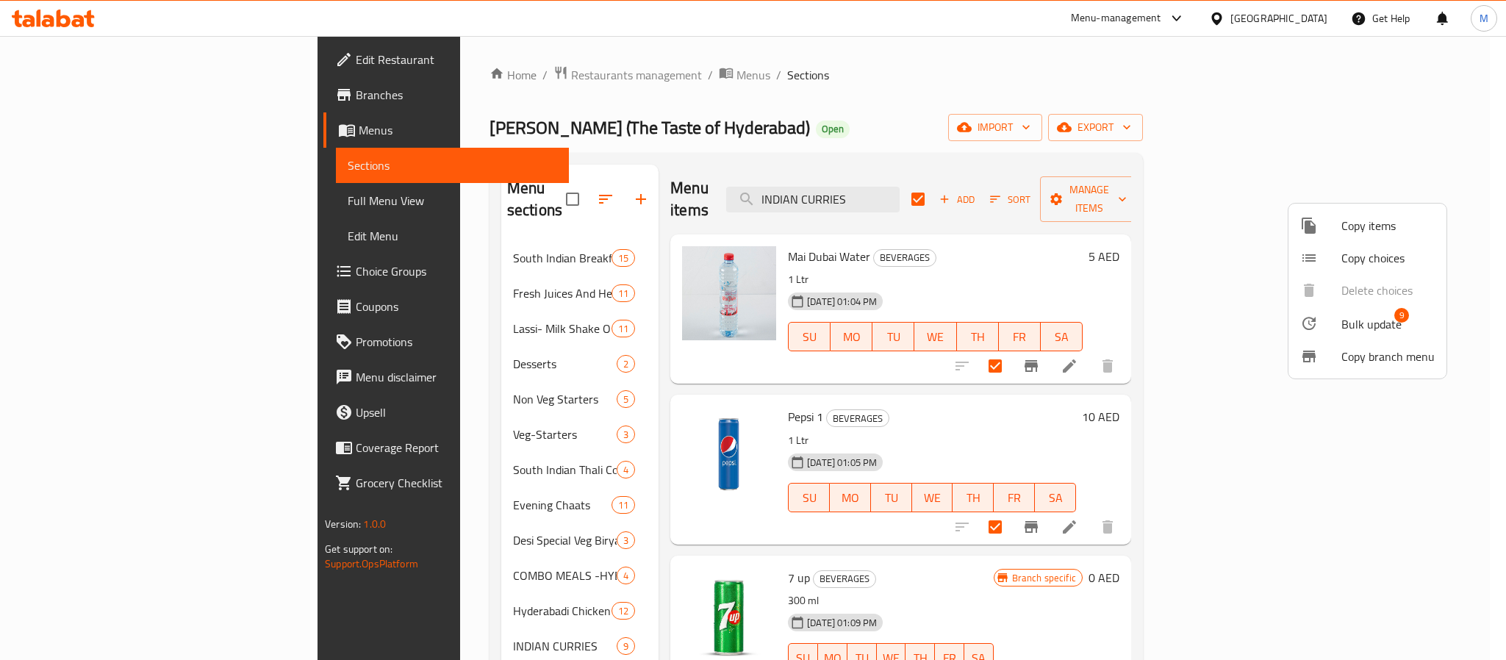
click at [1253, 313] on li "Bulk update 9" at bounding box center [1367, 323] width 158 height 34
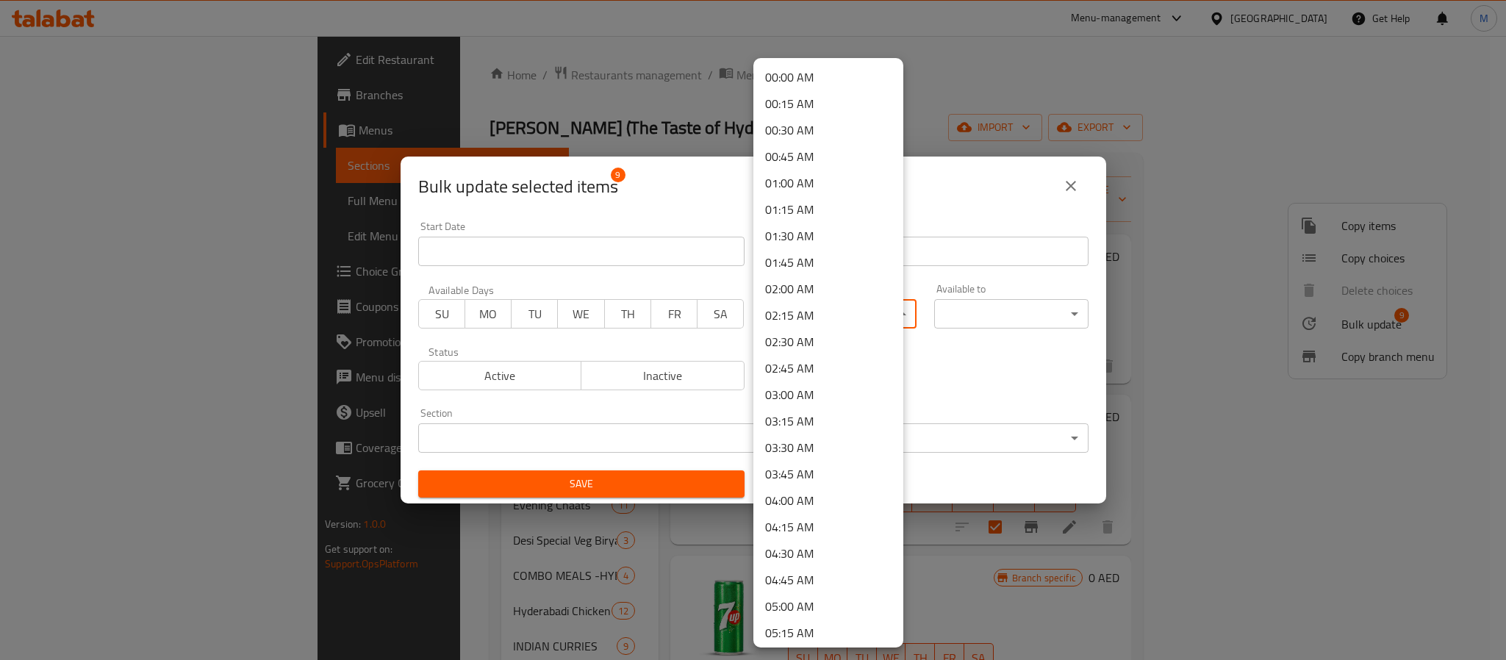
click at [821, 304] on body "​ Menu-management United Arab Emirates Get Help M Edit Restaurant Branches Menu…" at bounding box center [753, 348] width 1506 height 624
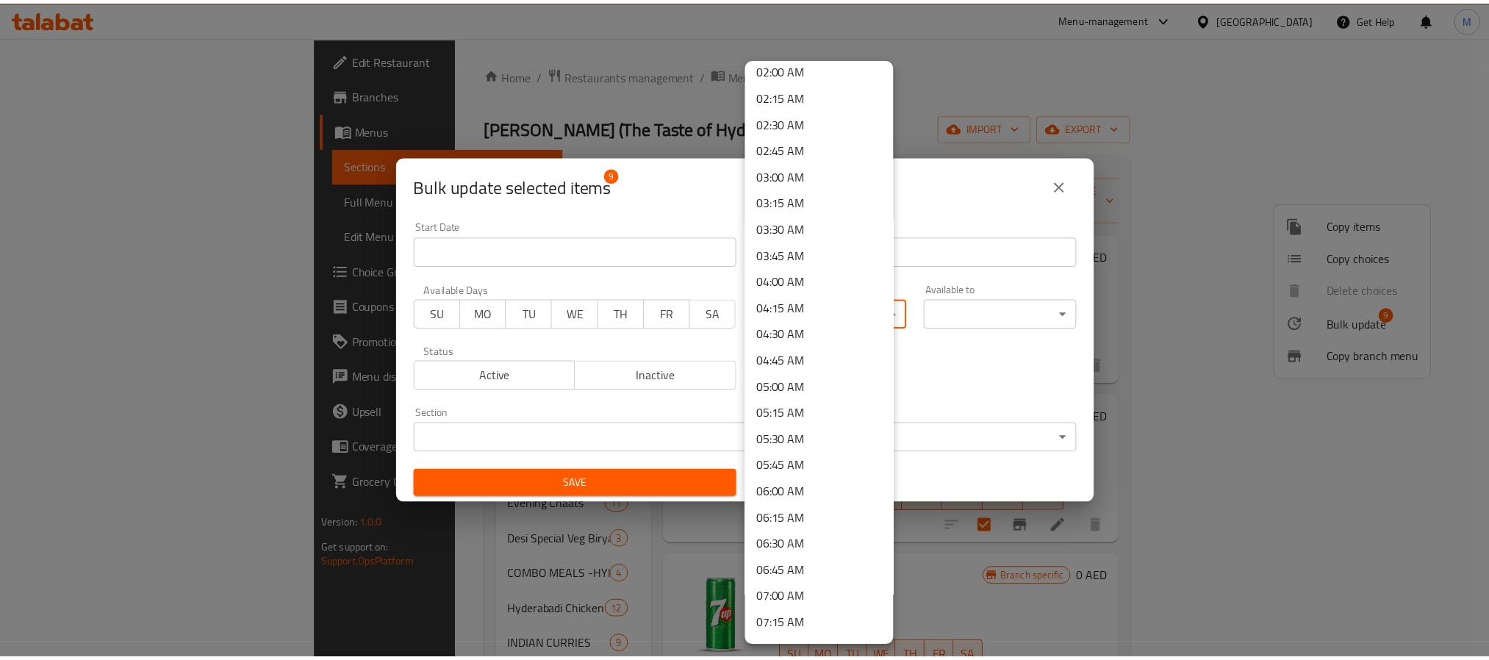
scroll to position [220, 0]
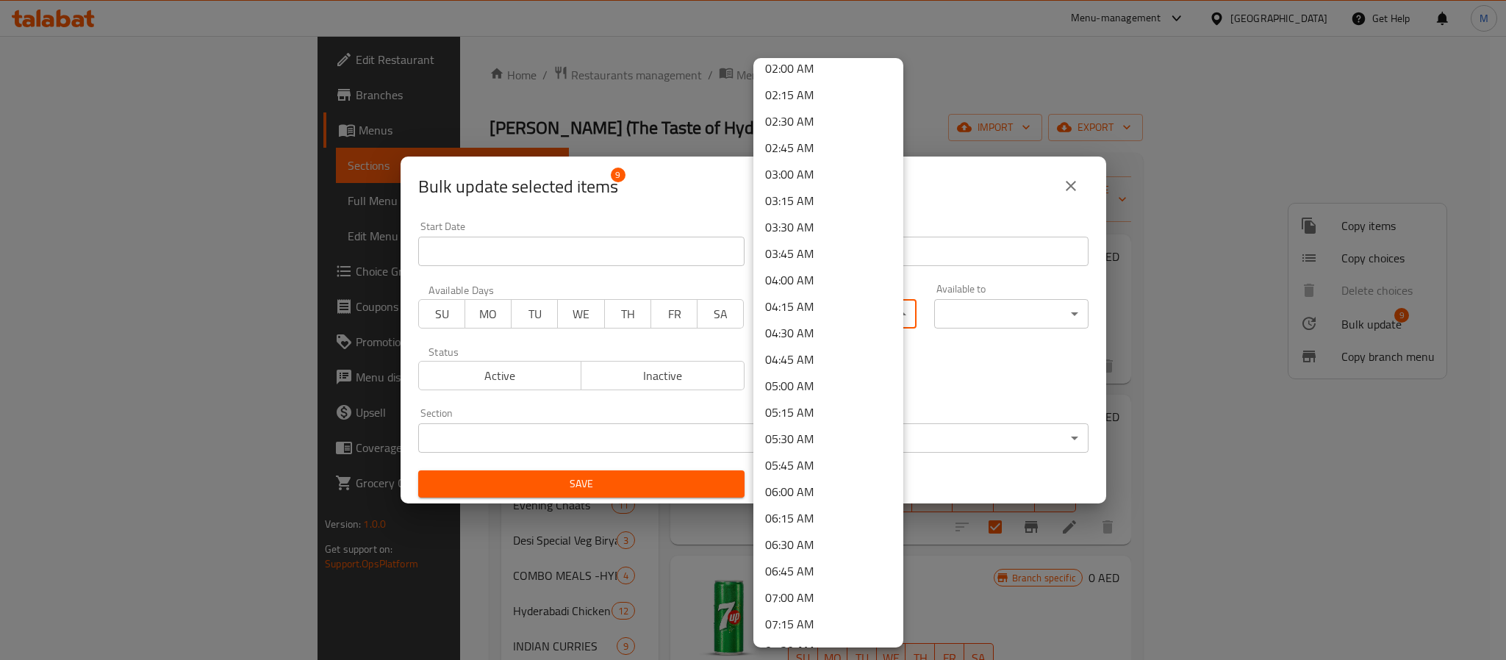
click at [834, 542] on li "06:30 AM" at bounding box center [828, 544] width 150 height 26
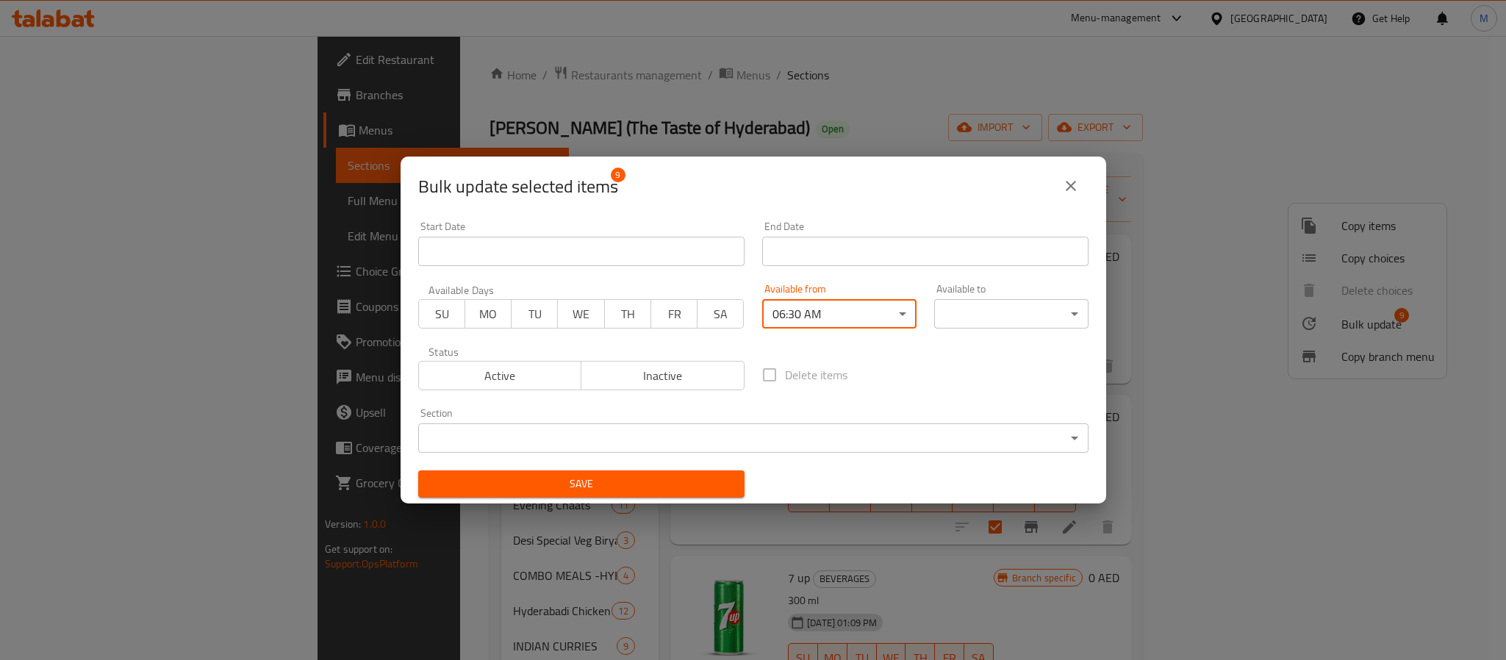
click at [974, 323] on body "​ Menu-management United Arab Emirates Get Help M Edit Restaurant Branches Menu…" at bounding box center [753, 348] width 1506 height 624
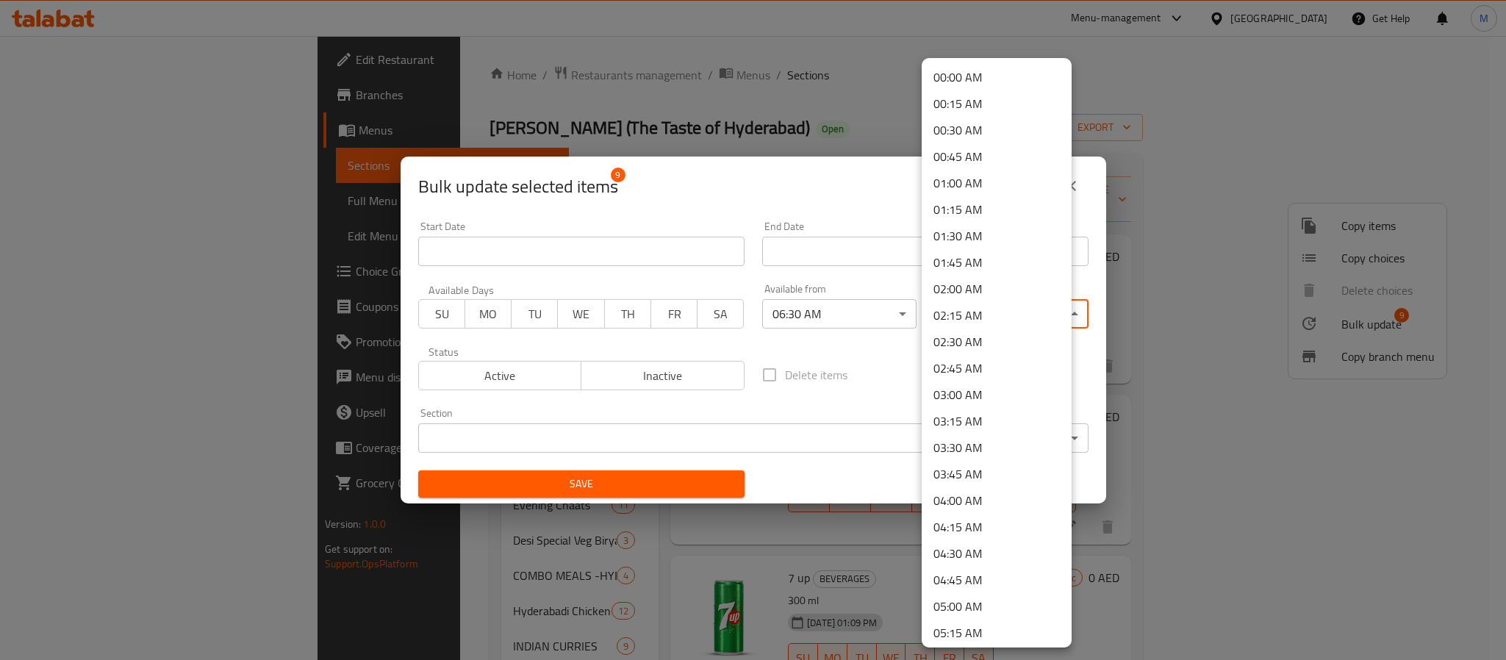
click at [996, 500] on li "04:00 AM" at bounding box center [996, 500] width 150 height 26
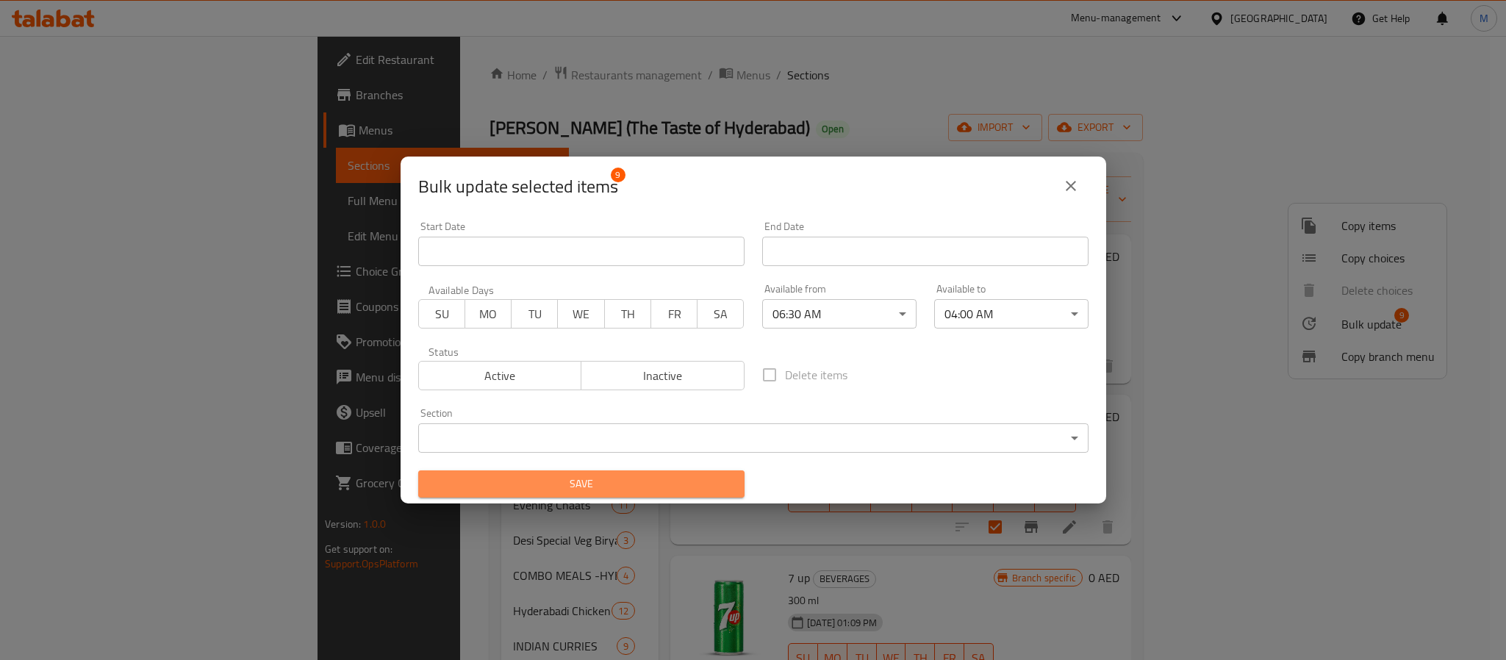
click at [606, 479] on span "Save" at bounding box center [581, 484] width 303 height 18
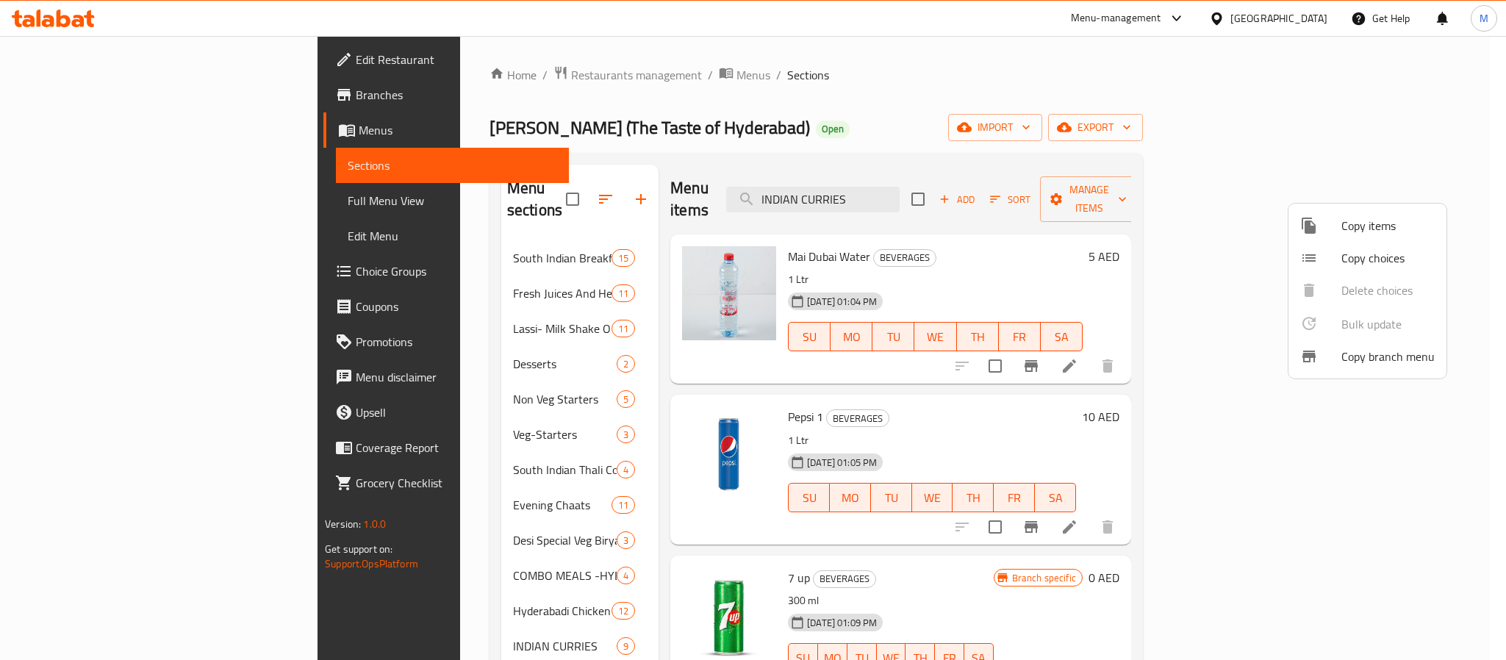
click at [952, 190] on div at bounding box center [753, 330] width 1506 height 660
click at [899, 190] on input "INDIAN CURRIES" at bounding box center [812, 200] width 173 height 26
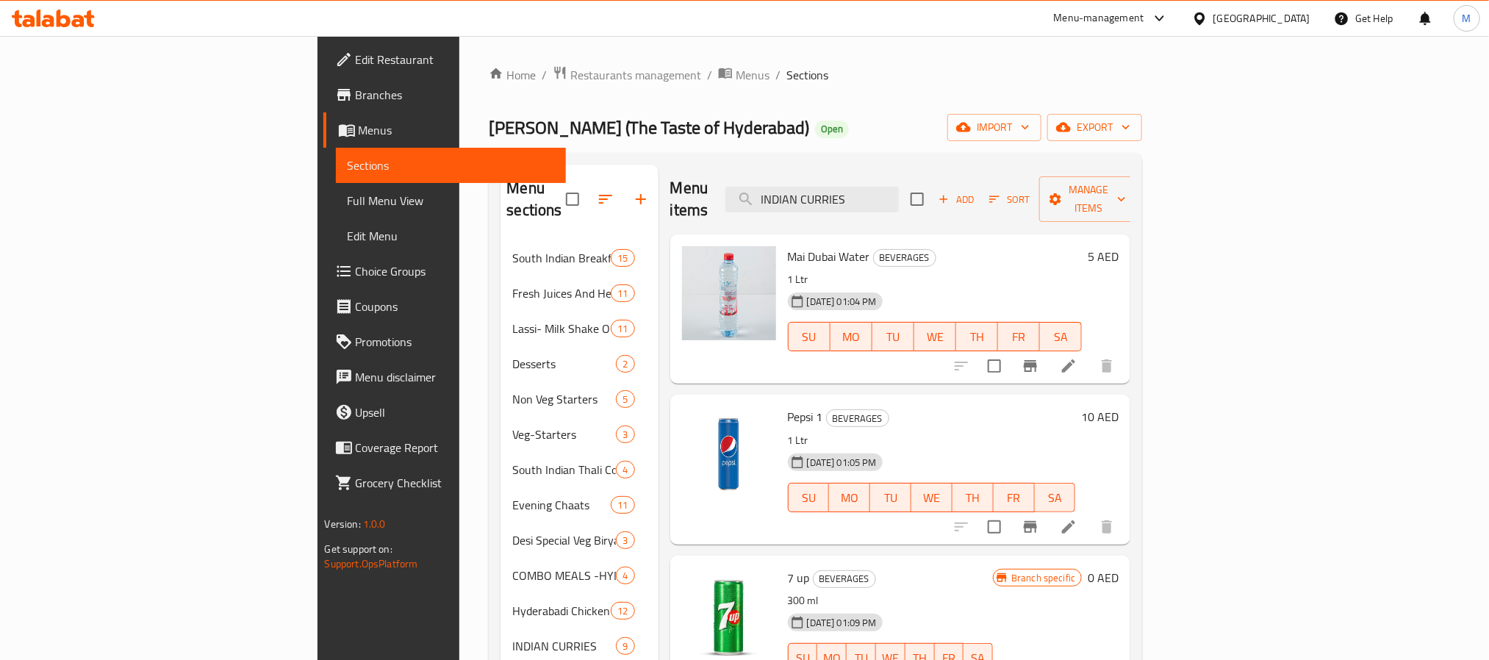
click at [899, 190] on input "INDIAN CURRIES" at bounding box center [811, 200] width 173 height 26
paste input "COMBO CHICKEN BASKET"
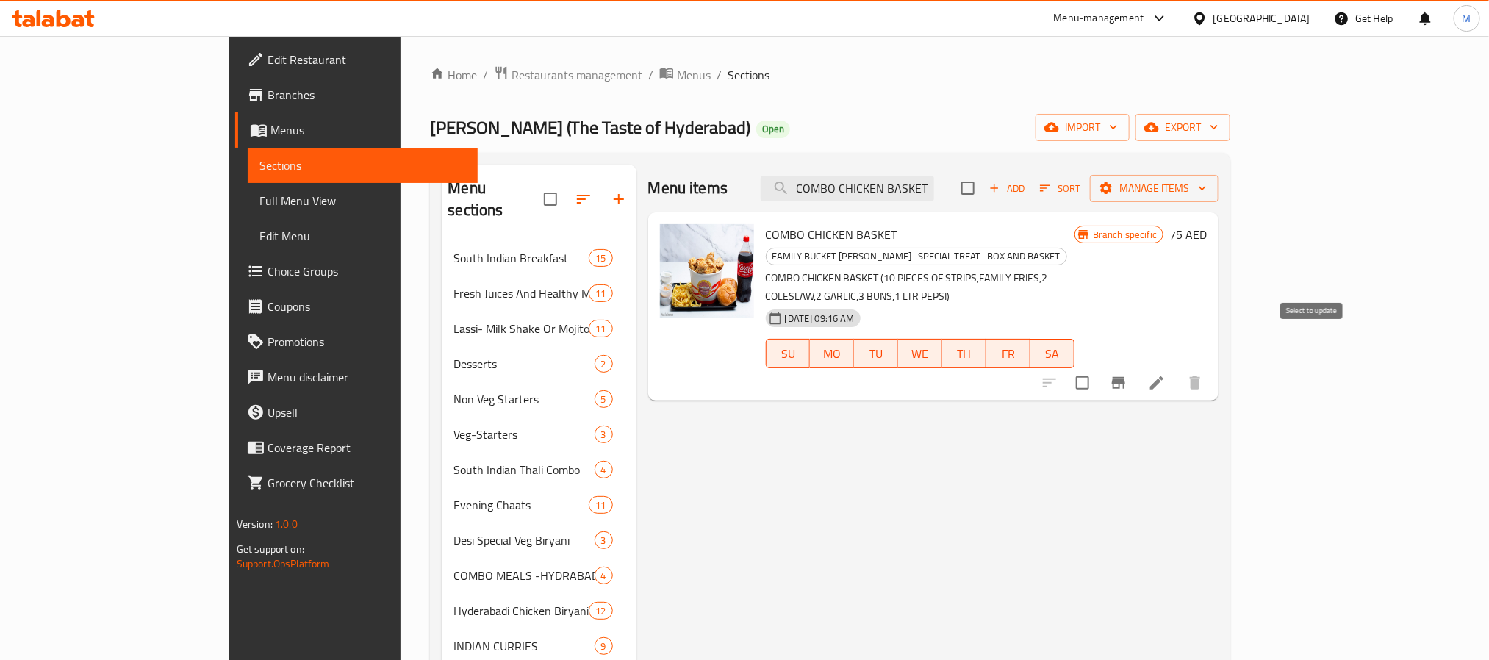
click at [1098, 367] on input "checkbox" at bounding box center [1082, 382] width 31 height 31
click at [946, 174] on div "Menu items COMBO CHICKEN BASKET Add Sort Manage items" at bounding box center [933, 189] width 571 height 48
click at [934, 193] on input "COMBO CHICKEN BASKET" at bounding box center [846, 189] width 173 height 26
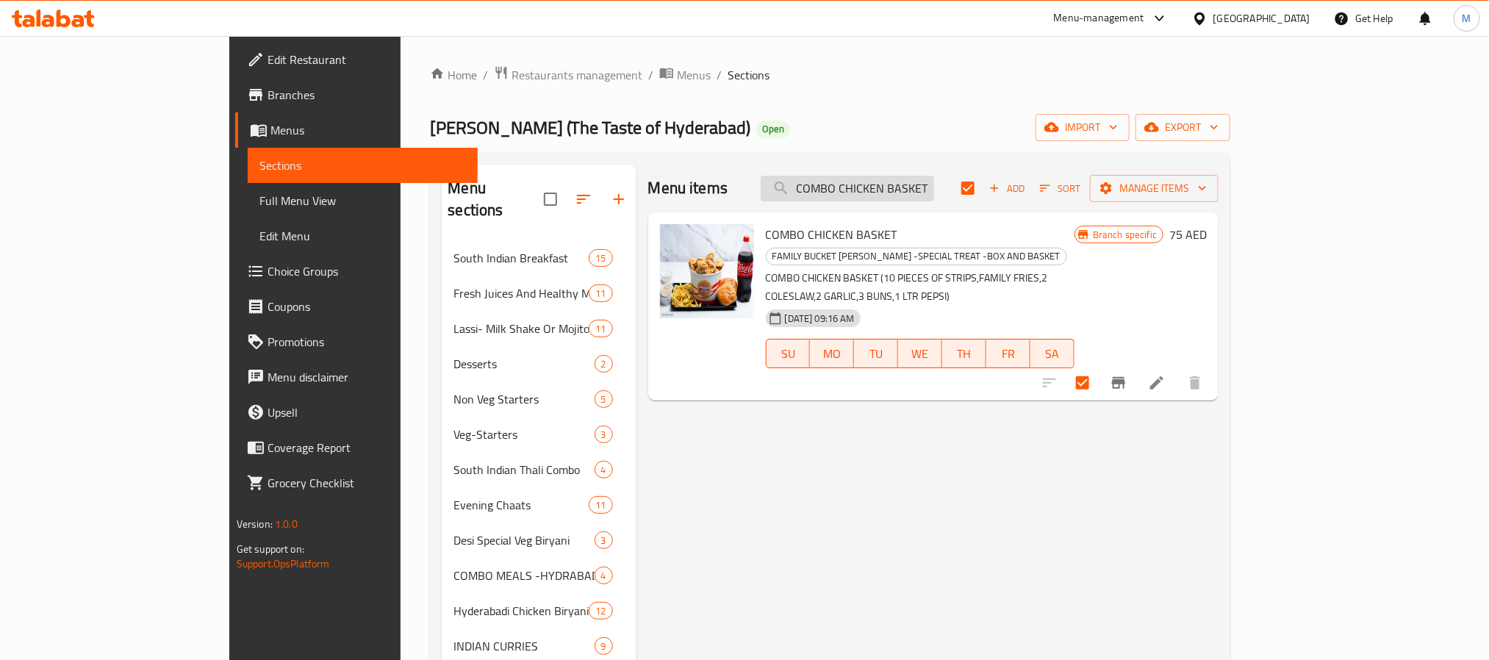
click at [898, 194] on input "COMBO CHICKEN BASKET" at bounding box center [846, 189] width 173 height 26
paste input "STRIP"
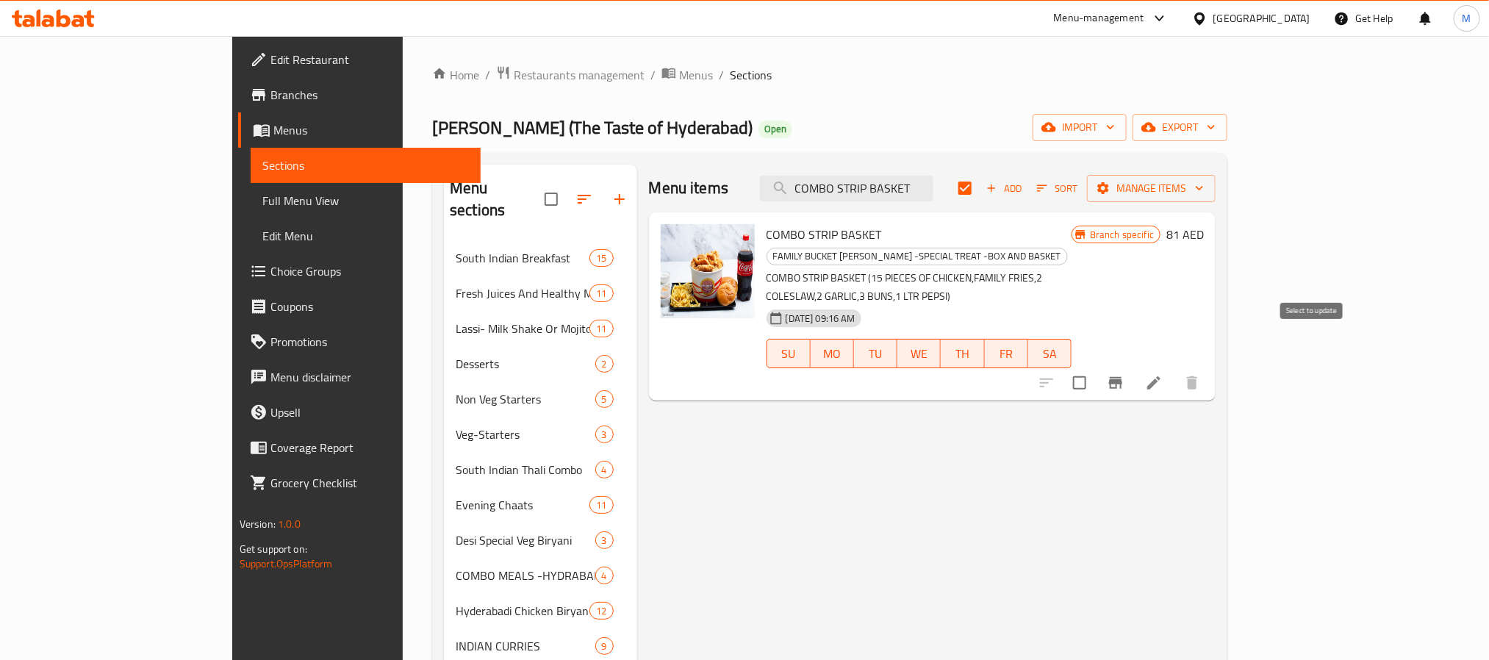
click at [1095, 367] on input "checkbox" at bounding box center [1079, 382] width 31 height 31
click at [952, 205] on div "Menu items COMBO STRIP BASKET Add Sort Manage items" at bounding box center [932, 189] width 567 height 48
click at [933, 187] on input "COMBO STRIP BASKET" at bounding box center [846, 189] width 173 height 26
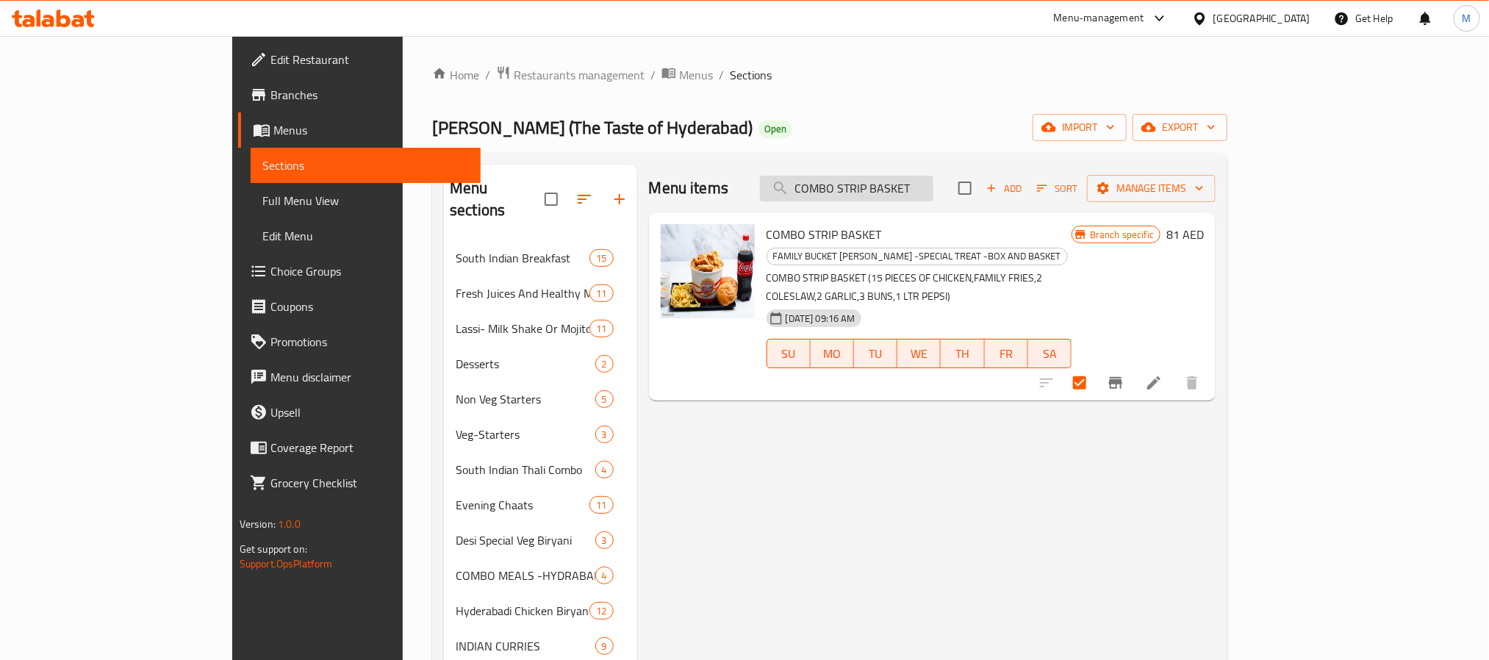
paste input "ECONOMY FAMILY BASKET"
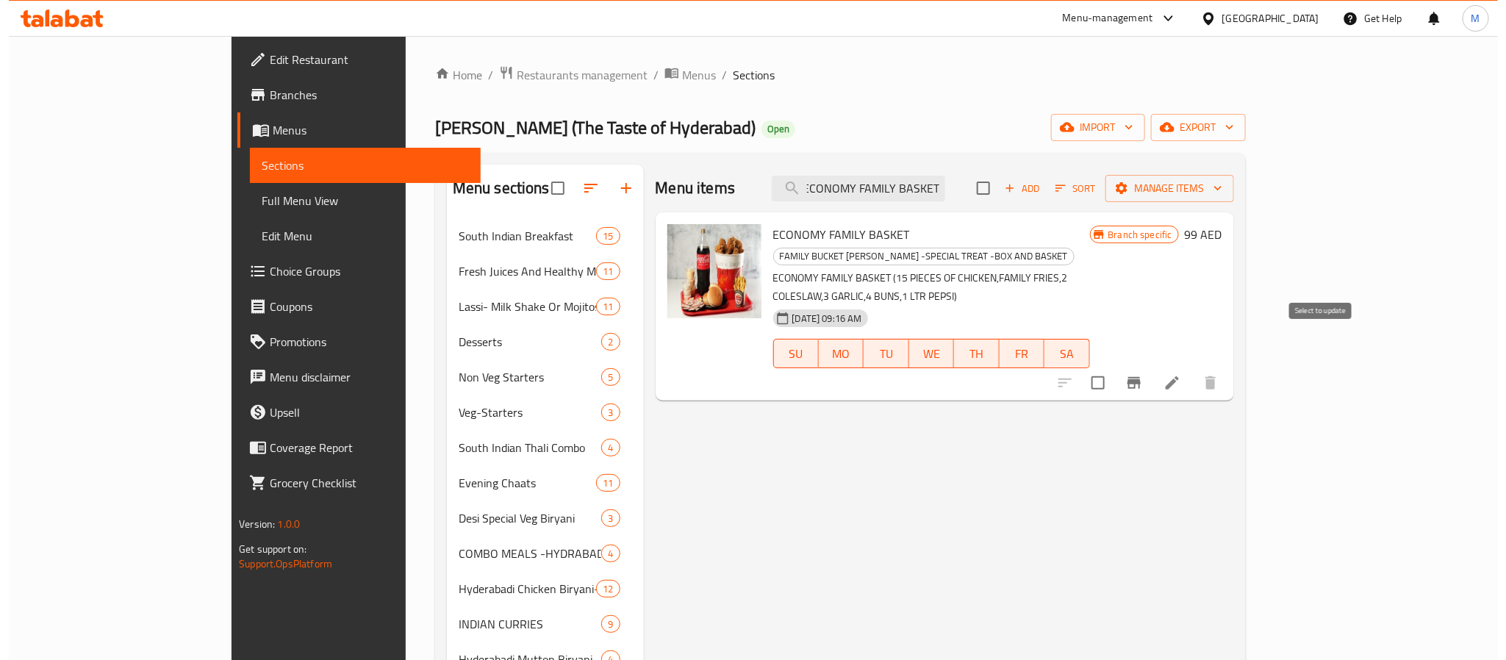
scroll to position [0, 0]
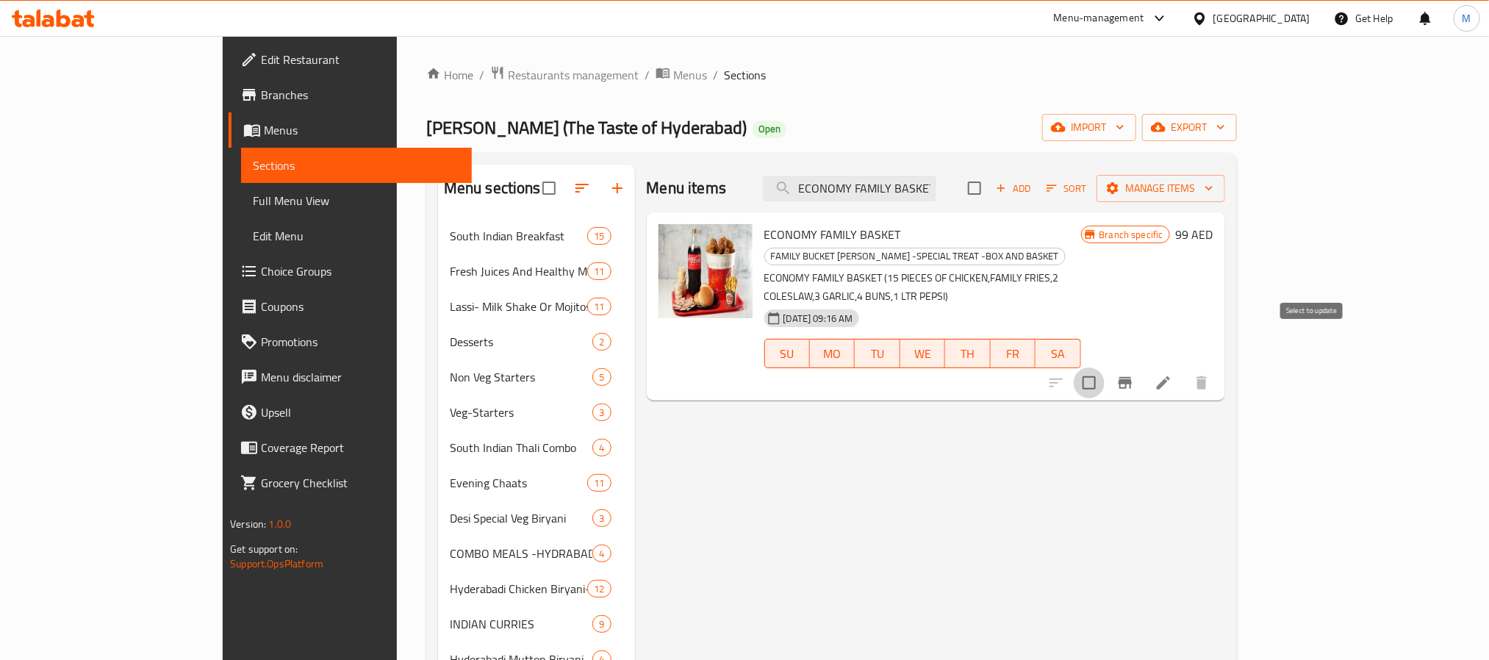
click at [1104, 367] on input "checkbox" at bounding box center [1088, 382] width 31 height 31
click at [936, 198] on input "ECONOMY FAMILY BASKET" at bounding box center [849, 189] width 173 height 26
paste input "SUPER LOADED"
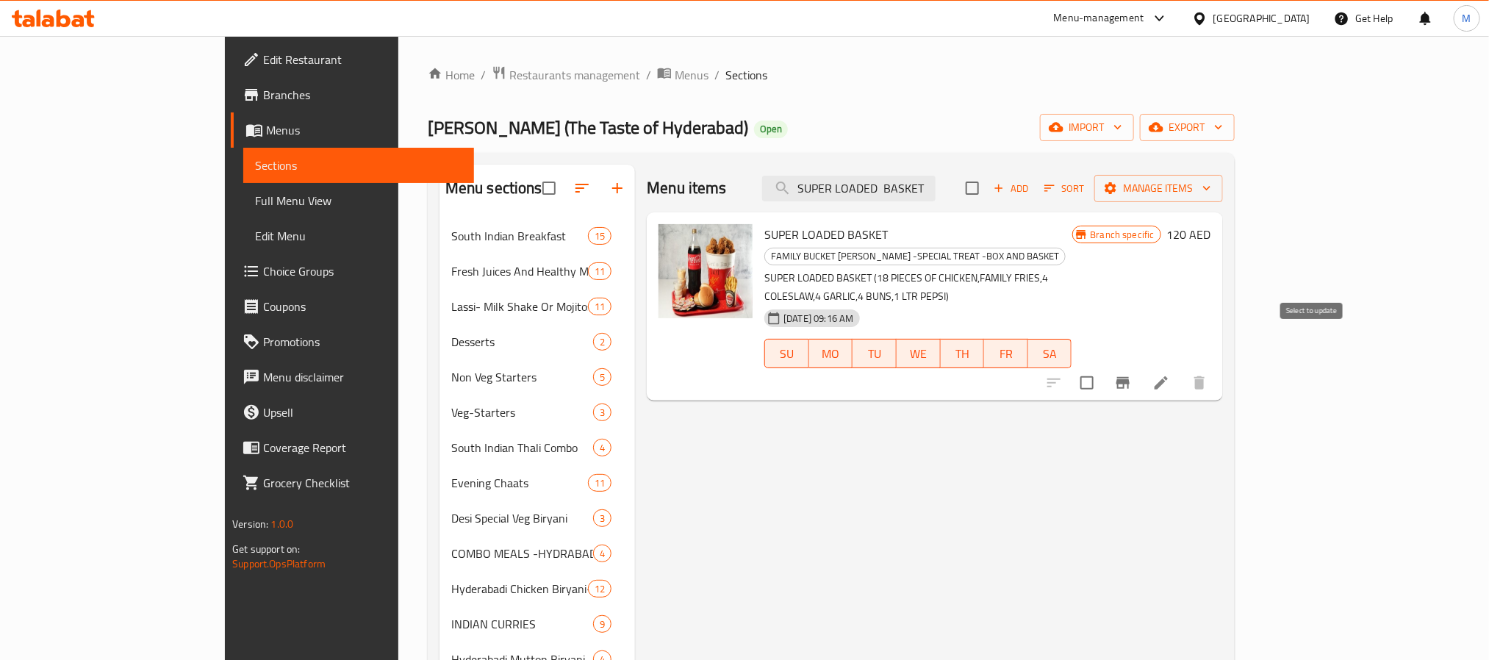
click at [1102, 367] on input "checkbox" at bounding box center [1086, 382] width 31 height 31
click at [1223, 204] on div "Add Sort Manage items" at bounding box center [1093, 188] width 257 height 31
click at [1211, 186] on span "Manage items" at bounding box center [1158, 188] width 105 height 18
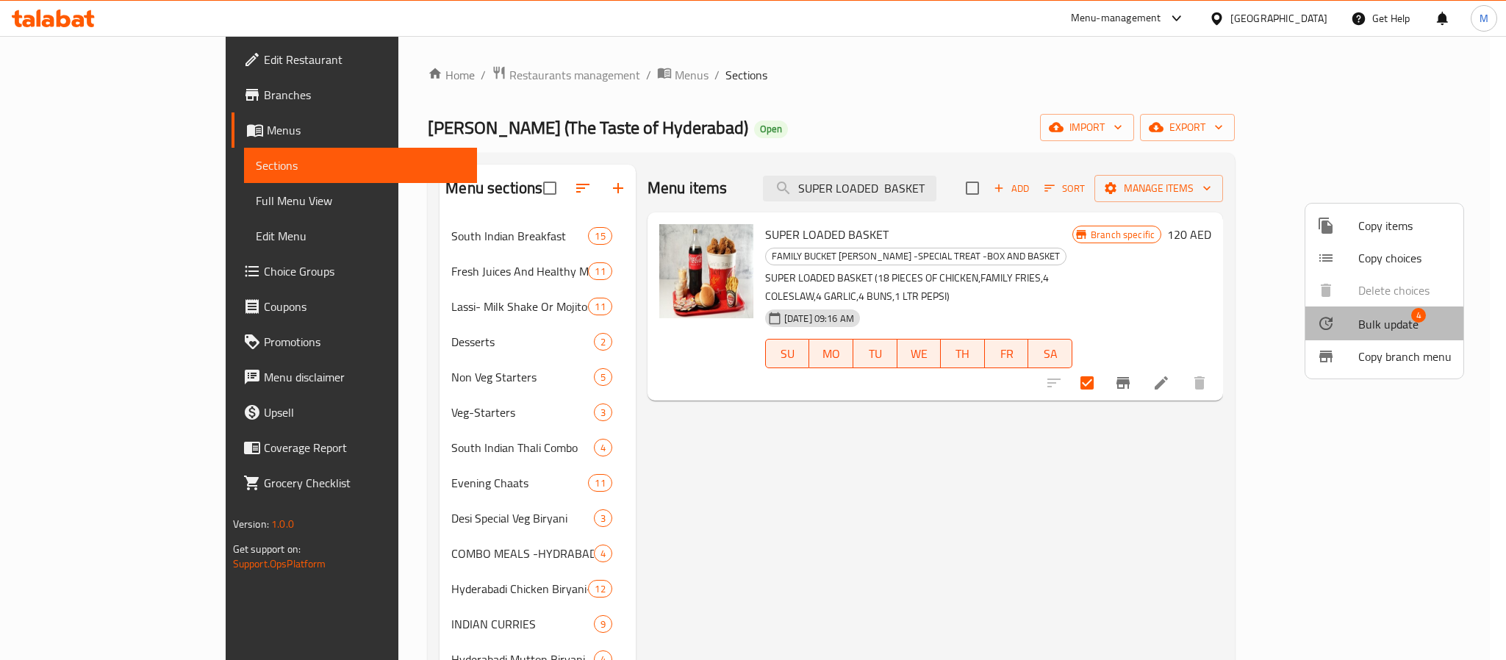
click at [1253, 327] on span "Bulk update" at bounding box center [1388, 324] width 60 height 18
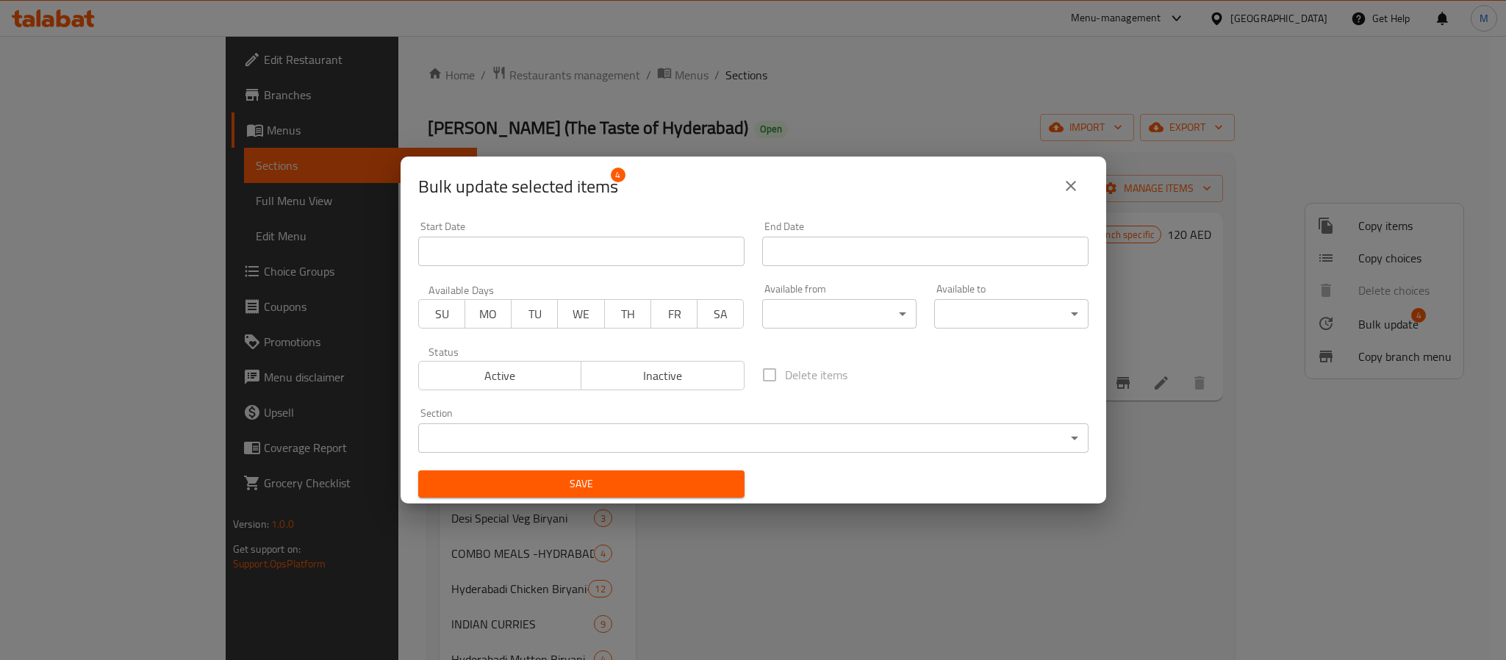
click at [812, 316] on body "​ Menu-management United Arab Emirates Get Help M Edit Restaurant Branches Menu…" at bounding box center [753, 348] width 1506 height 624
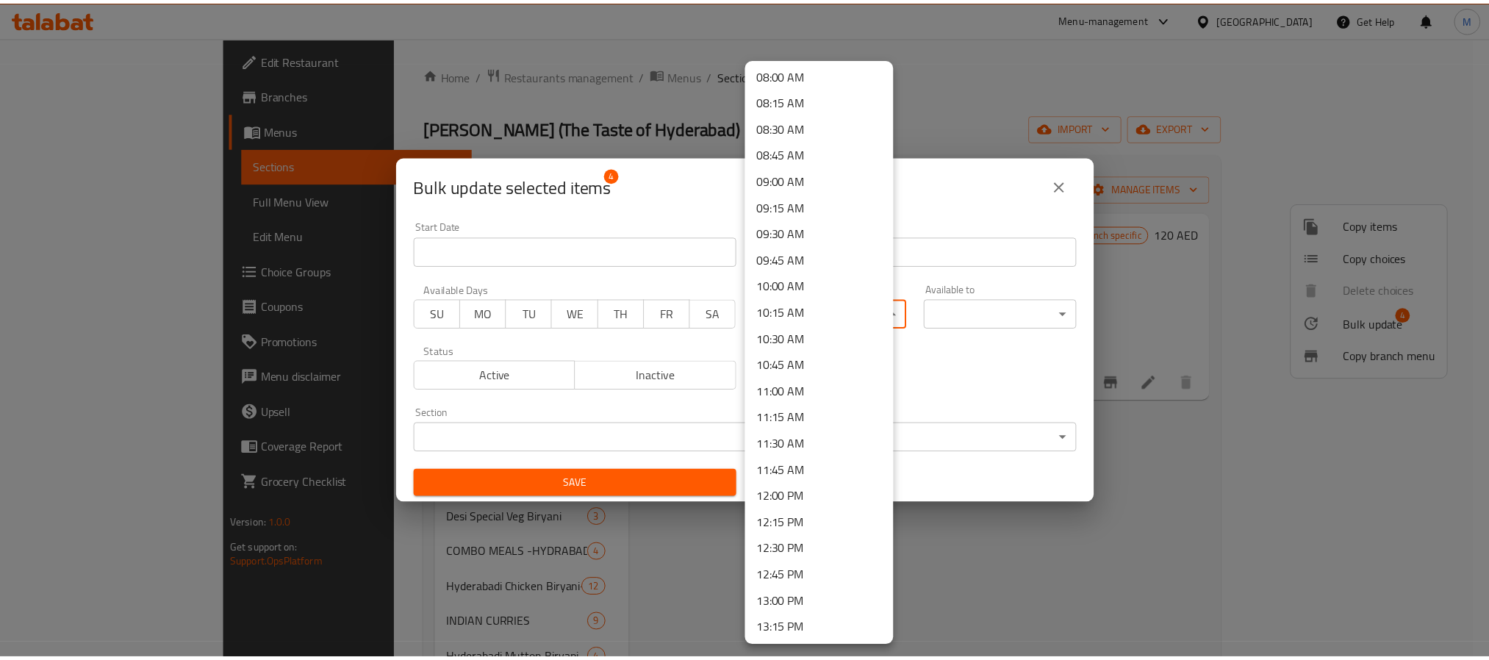
scroll to position [882, 0]
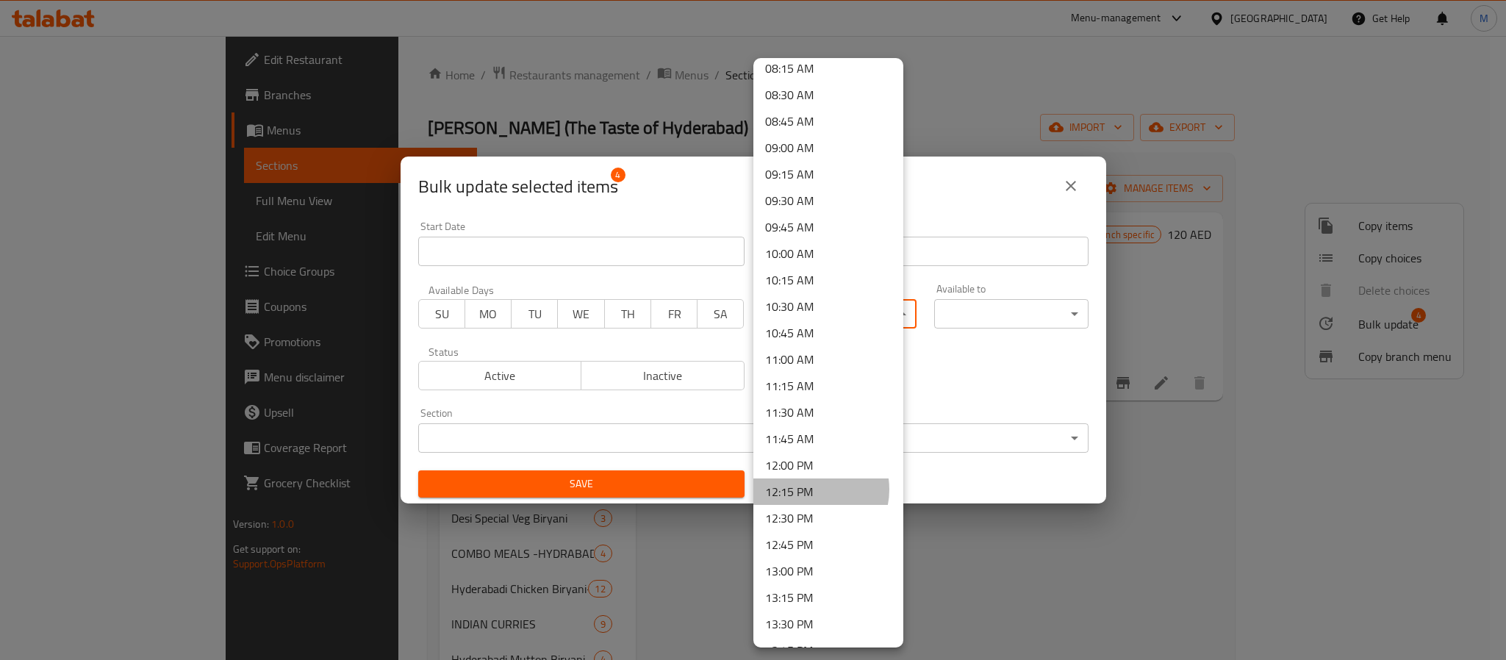
click at [810, 489] on li "12:15 PM" at bounding box center [828, 491] width 150 height 26
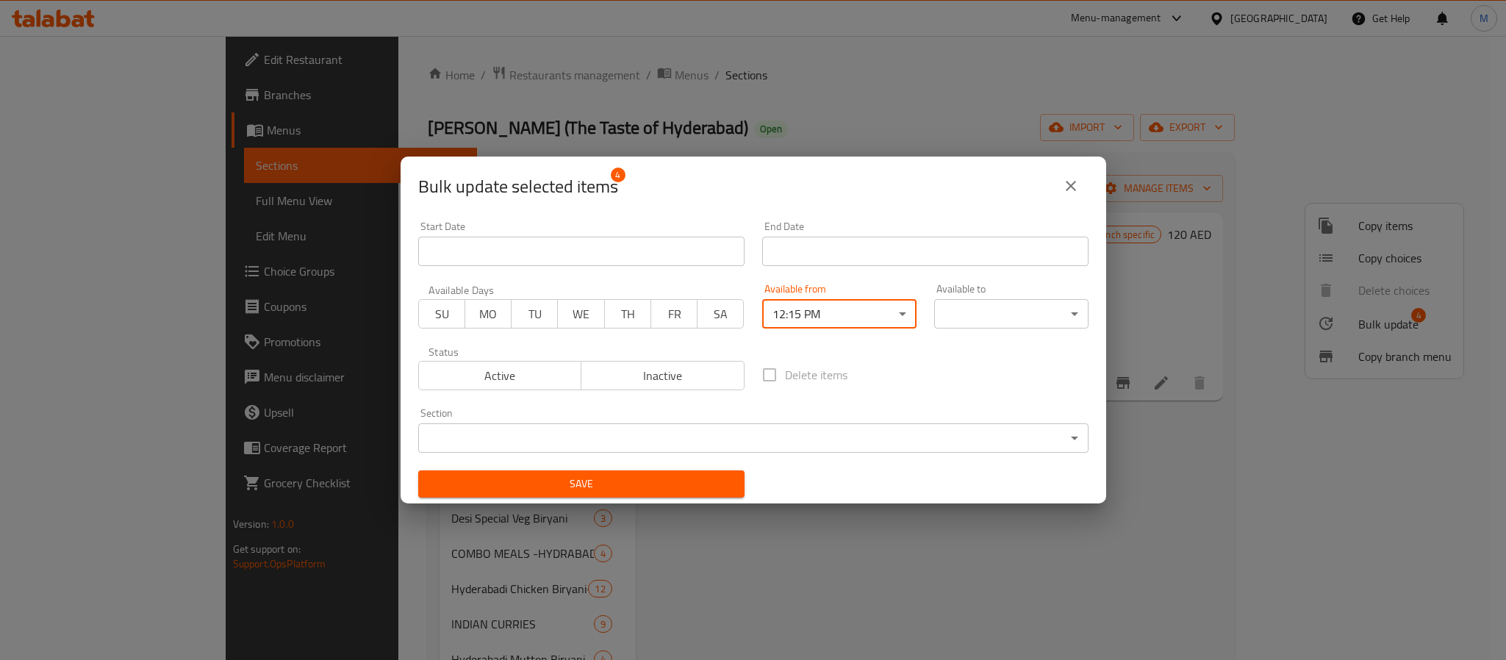
click at [1006, 312] on body "​ Menu-management United Arab Emirates Get Help M Edit Restaurant Branches Menu…" at bounding box center [753, 348] width 1506 height 624
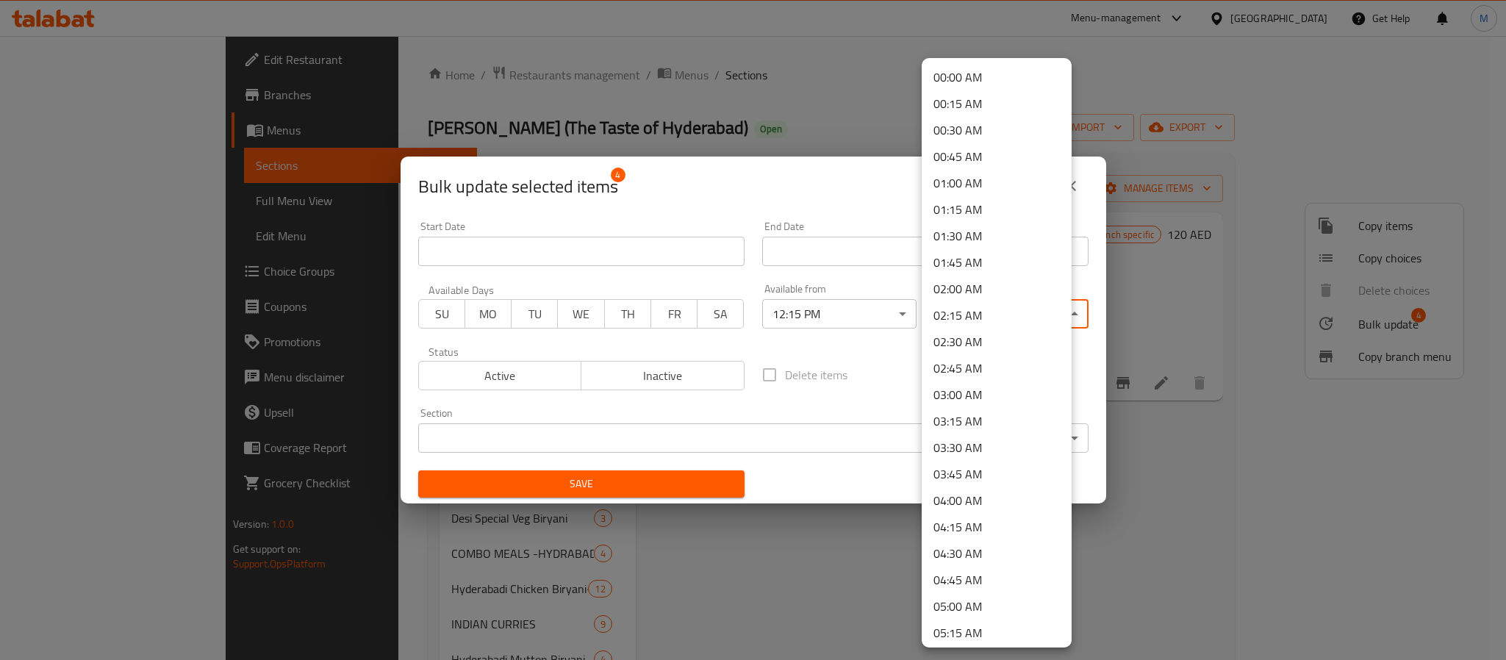
click at [970, 507] on li "04:00 AM" at bounding box center [996, 500] width 150 height 26
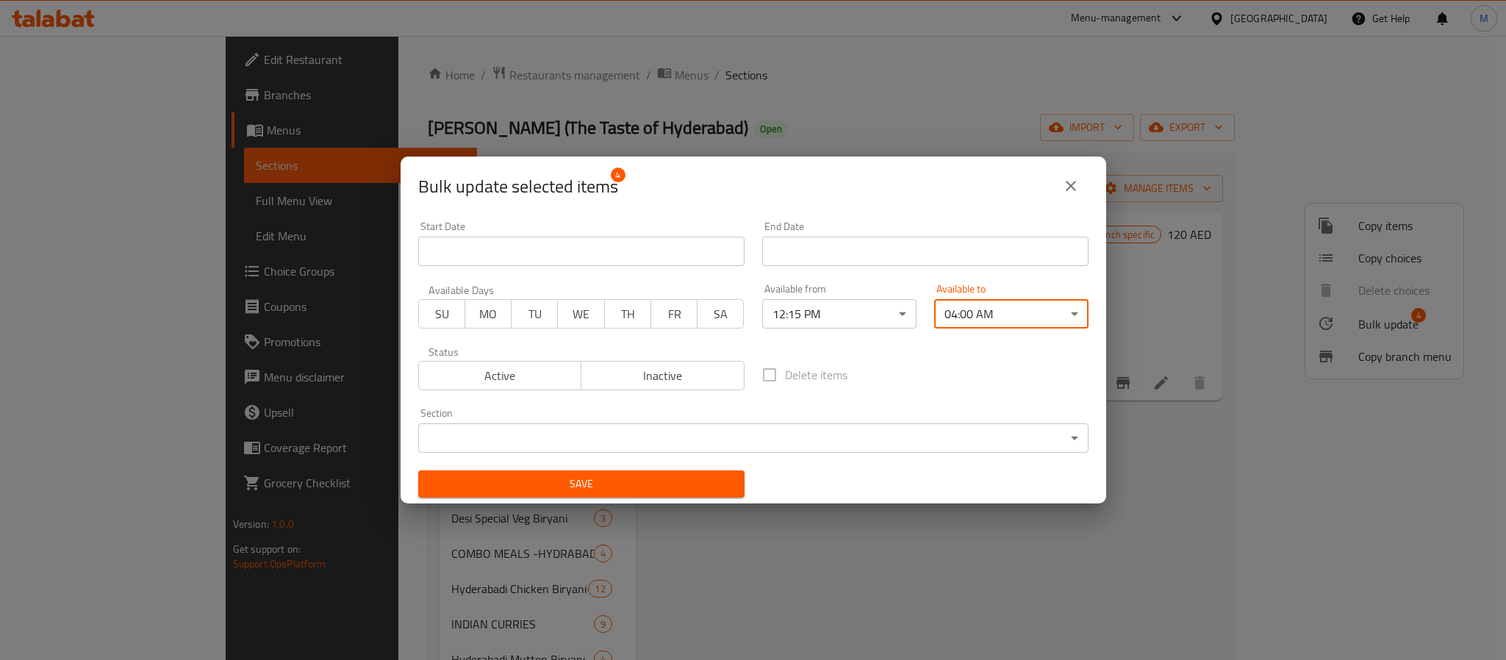
click at [688, 481] on span "Save" at bounding box center [581, 484] width 303 height 18
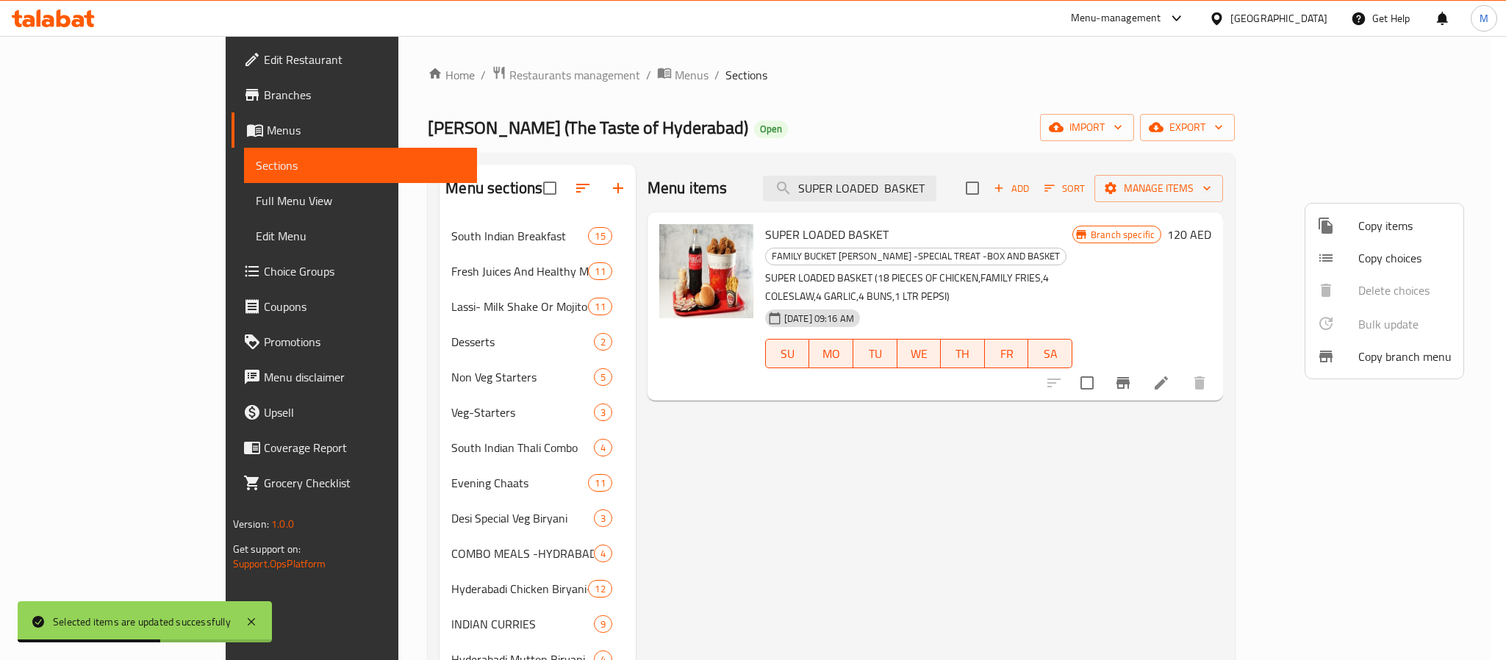
click at [580, 408] on div at bounding box center [753, 330] width 1506 height 660
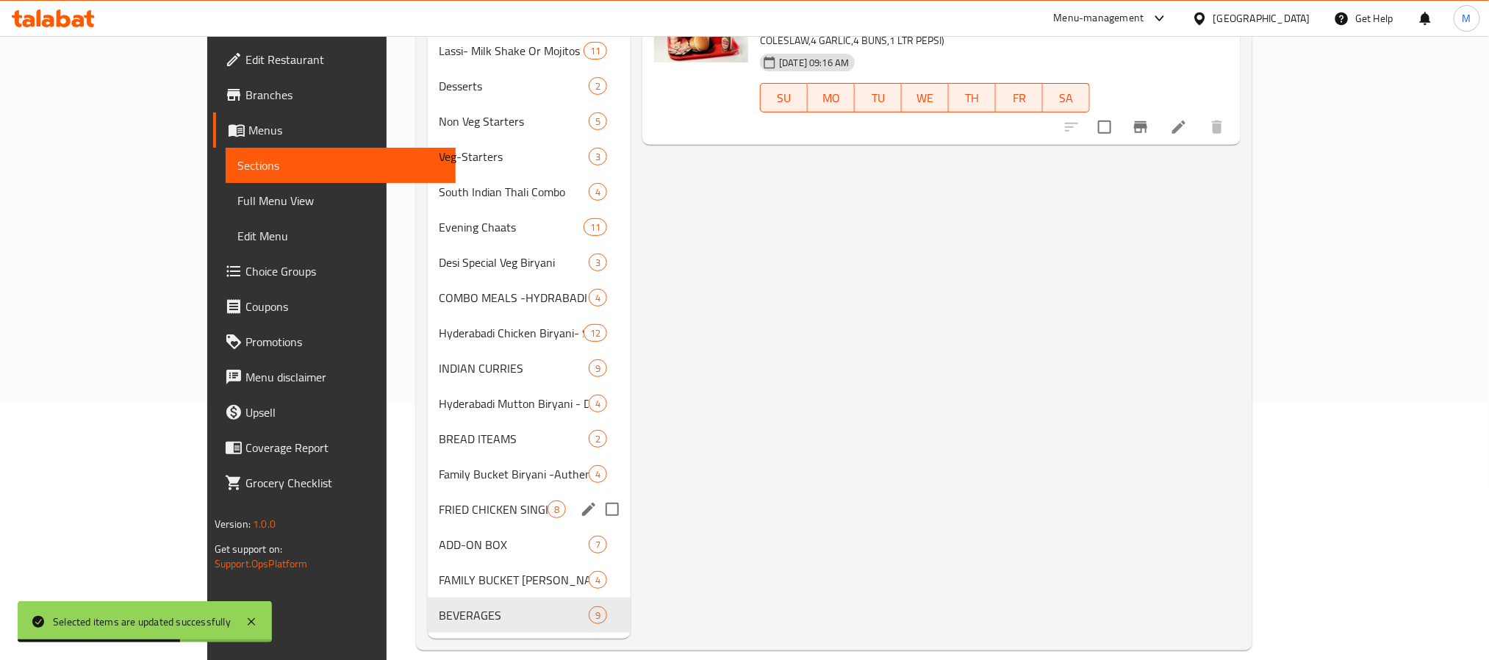
scroll to position [276, 0]
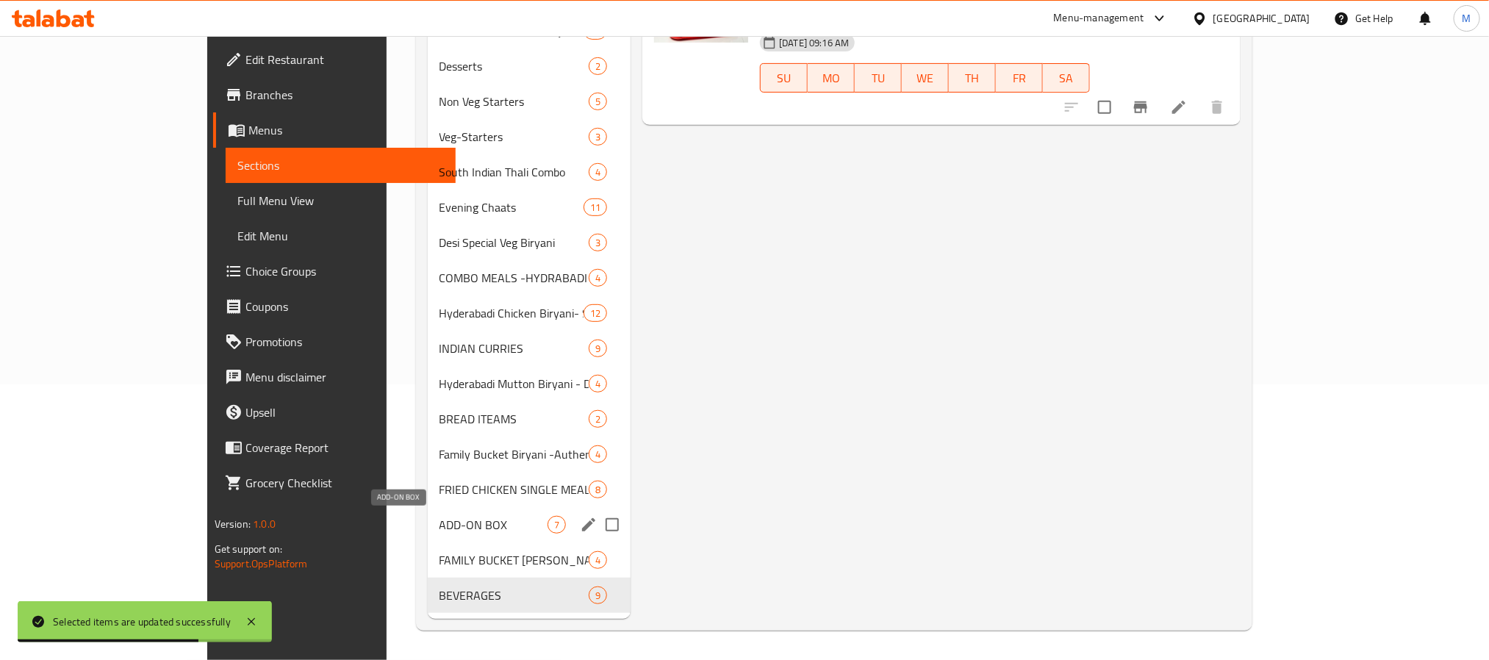
click at [439, 519] on span "ADD-ON BOX" at bounding box center [493, 525] width 109 height 18
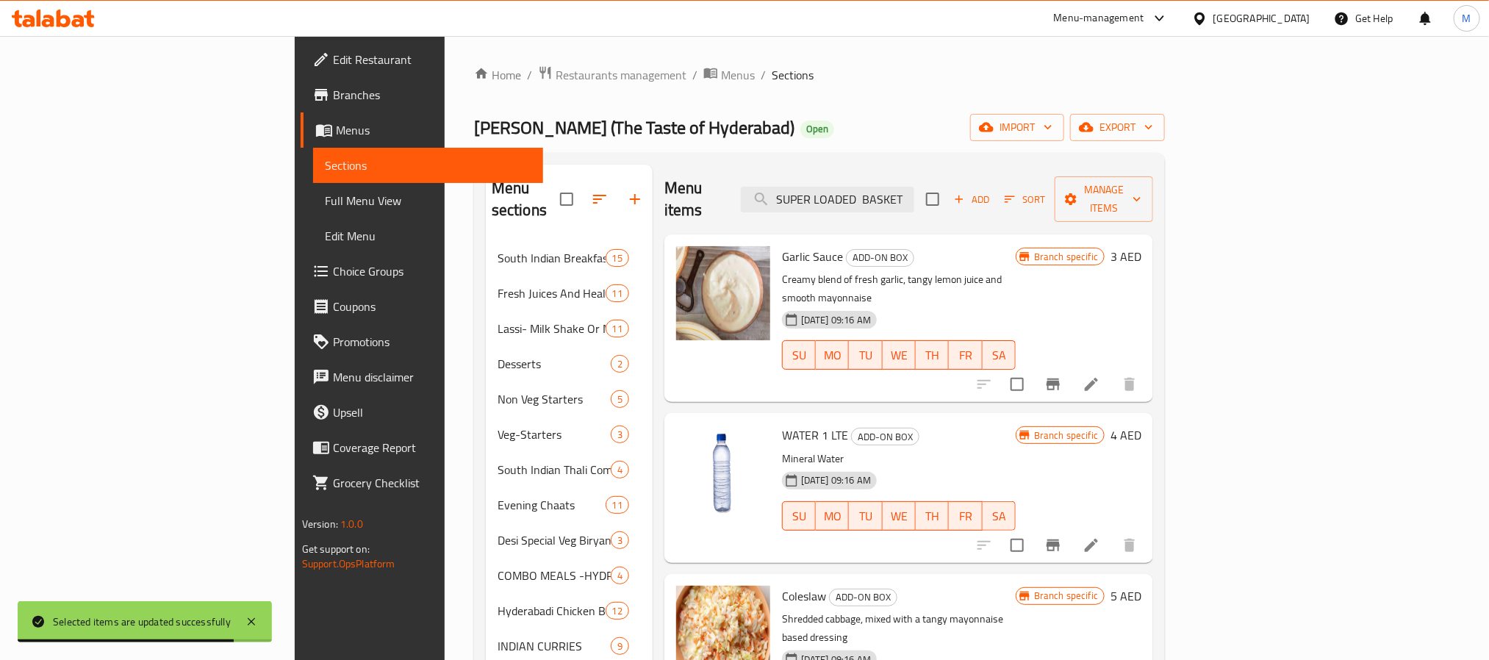
click at [948, 190] on input "checkbox" at bounding box center [932, 199] width 31 height 31
click at [1141, 192] on span "Manage items" at bounding box center [1103, 199] width 75 height 37
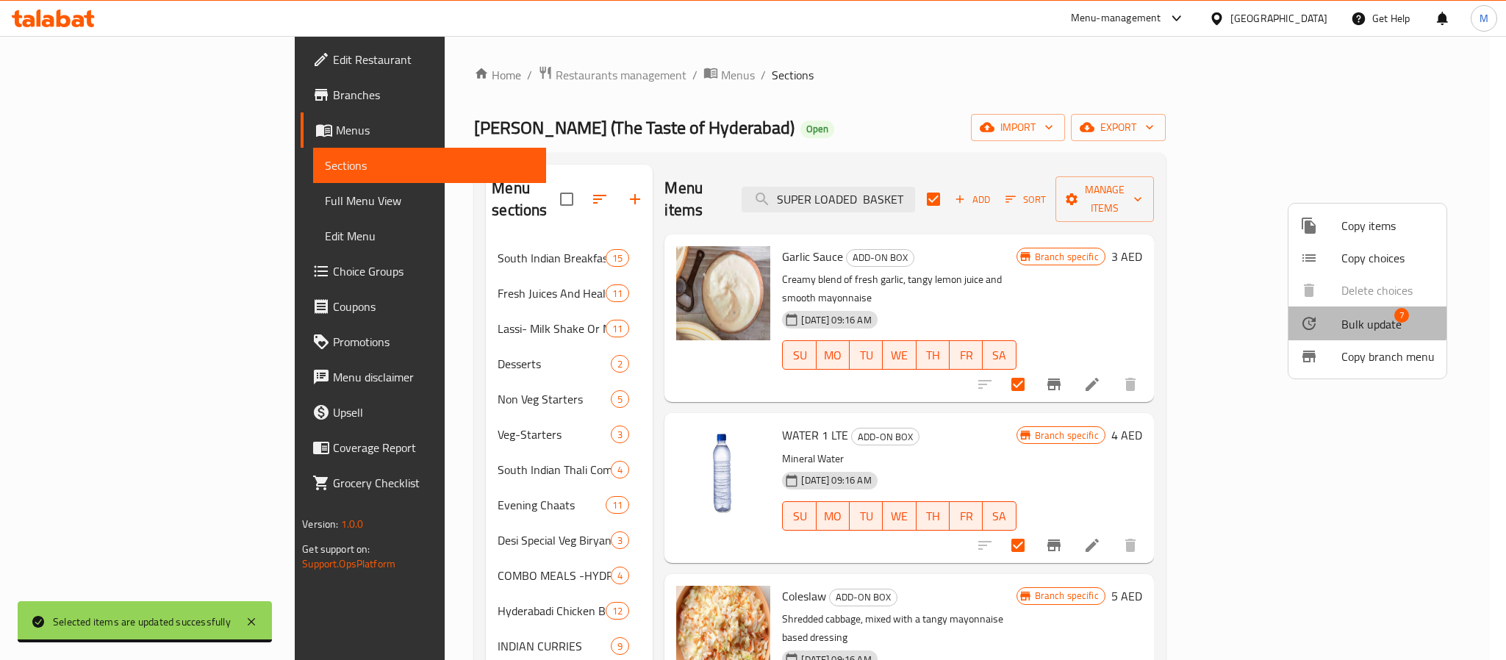
click at [1253, 306] on li "Bulk update 7" at bounding box center [1367, 323] width 158 height 34
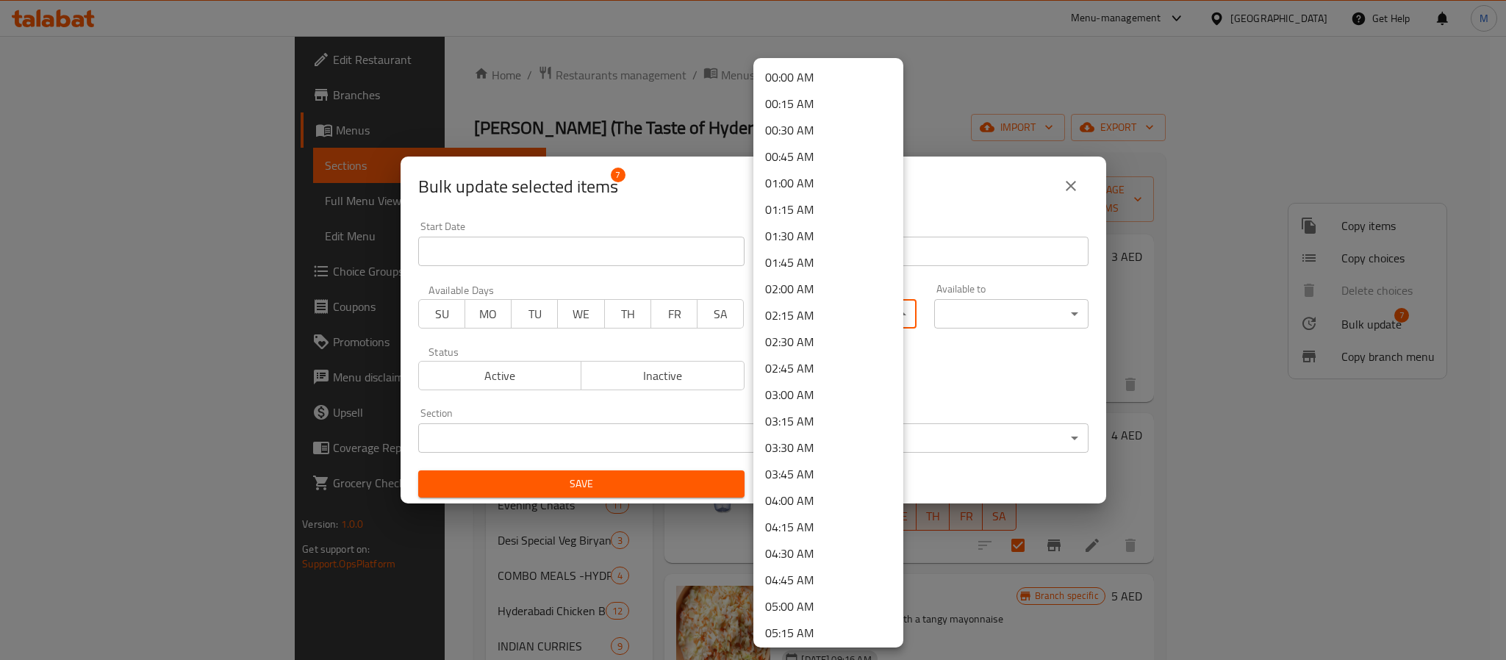
click at [849, 318] on body "​ Menu-management United Arab Emirates Get Help M Edit Restaurant Branches Menu…" at bounding box center [753, 348] width 1506 height 624
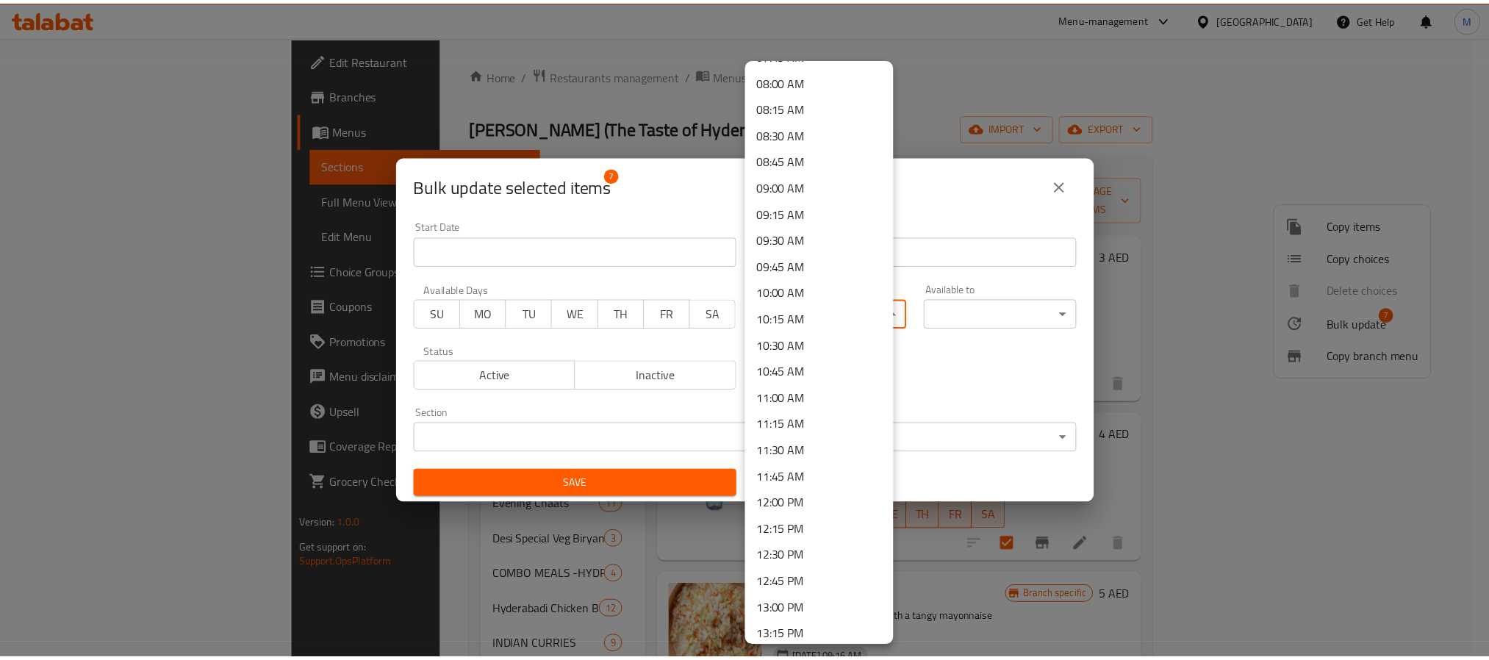
scroll to position [882, 0]
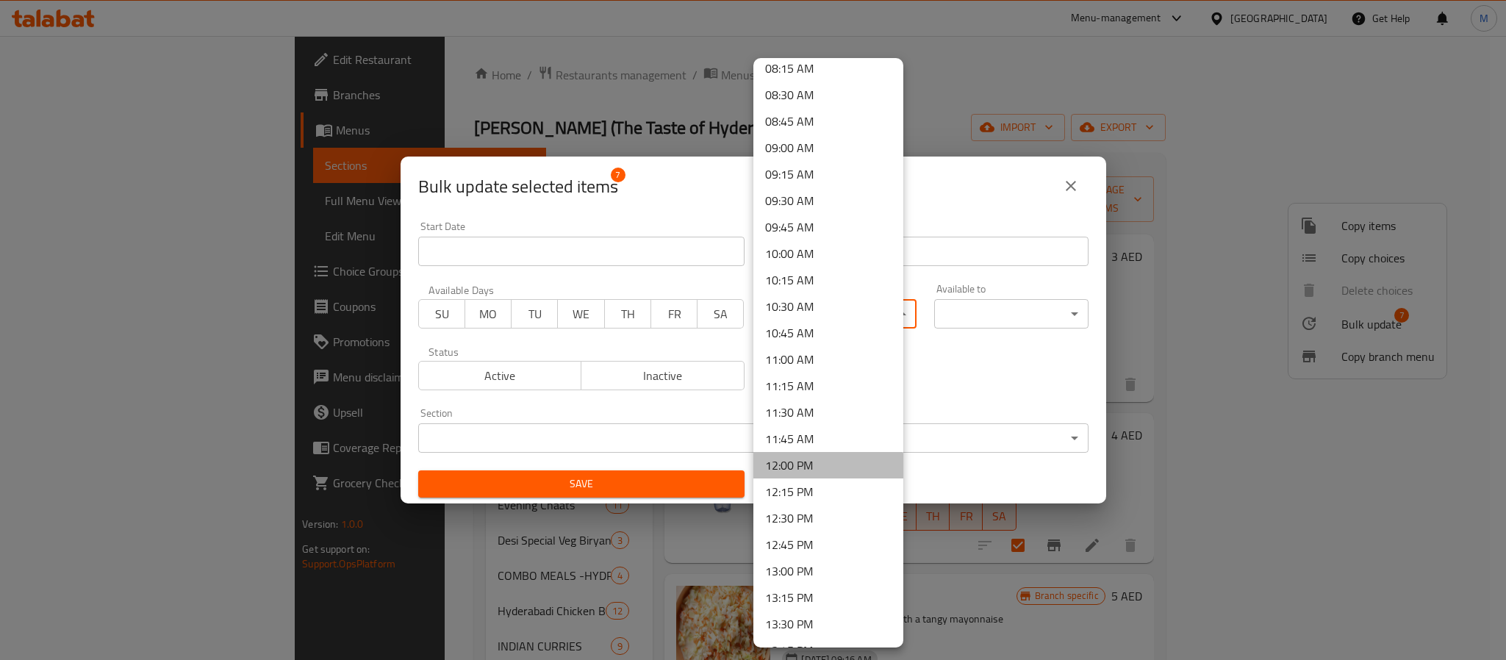
click at [827, 472] on li "12:00 PM" at bounding box center [828, 465] width 150 height 26
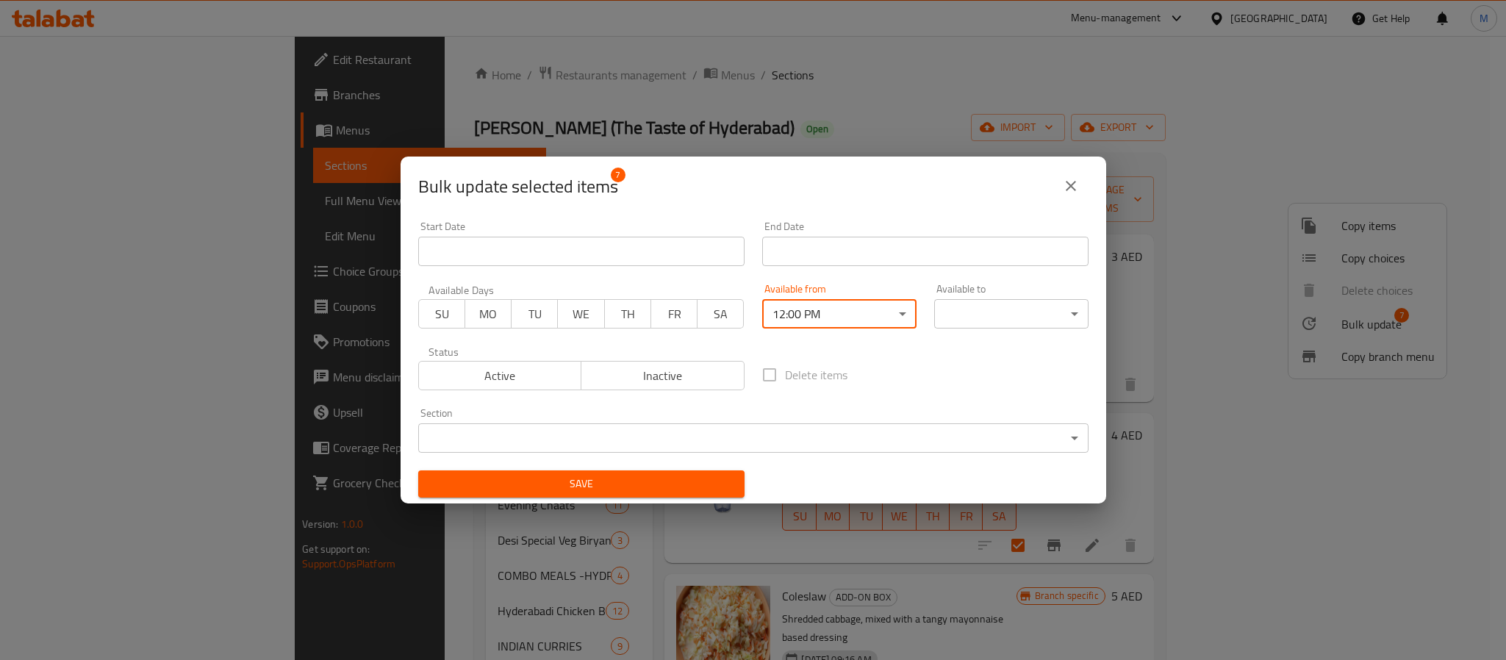
click at [990, 317] on body "​ Menu-management United Arab Emirates Get Help M Edit Restaurant Branches Menu…" at bounding box center [753, 348] width 1506 height 624
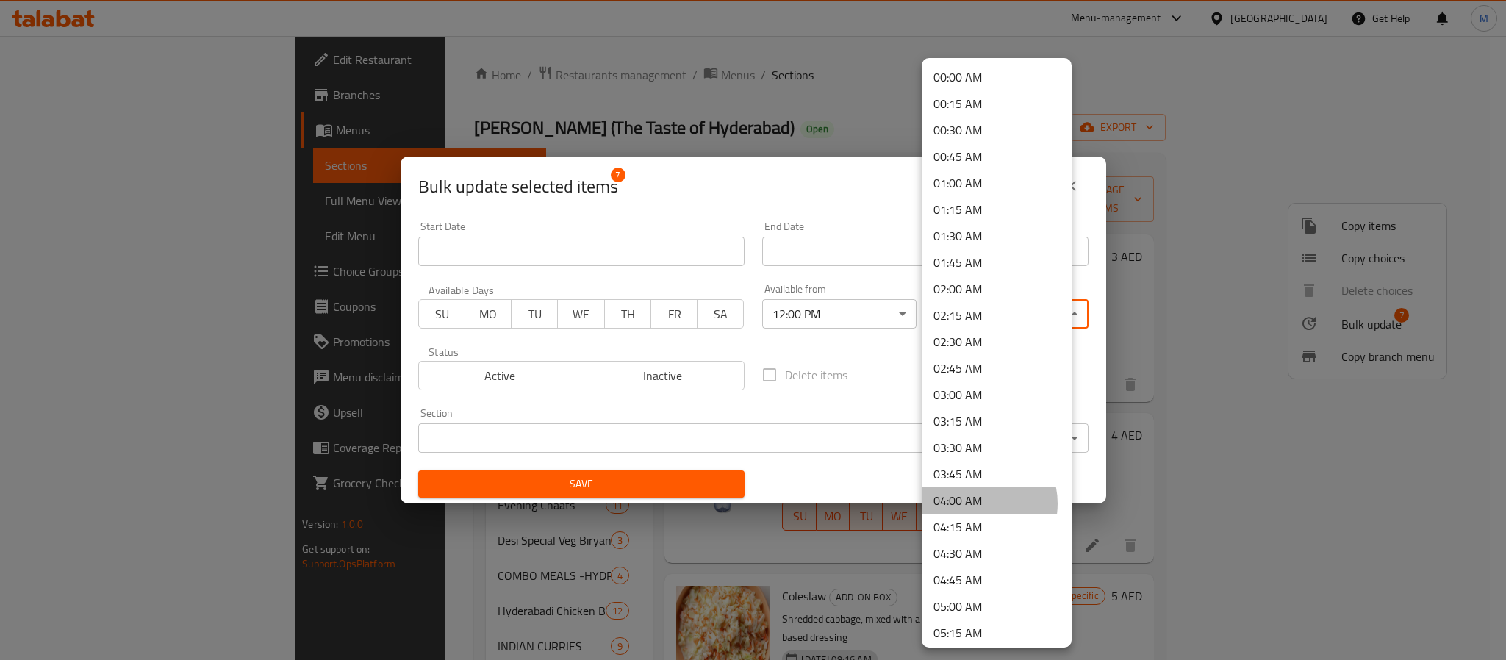
click at [975, 503] on li "04:00 AM" at bounding box center [996, 500] width 150 height 26
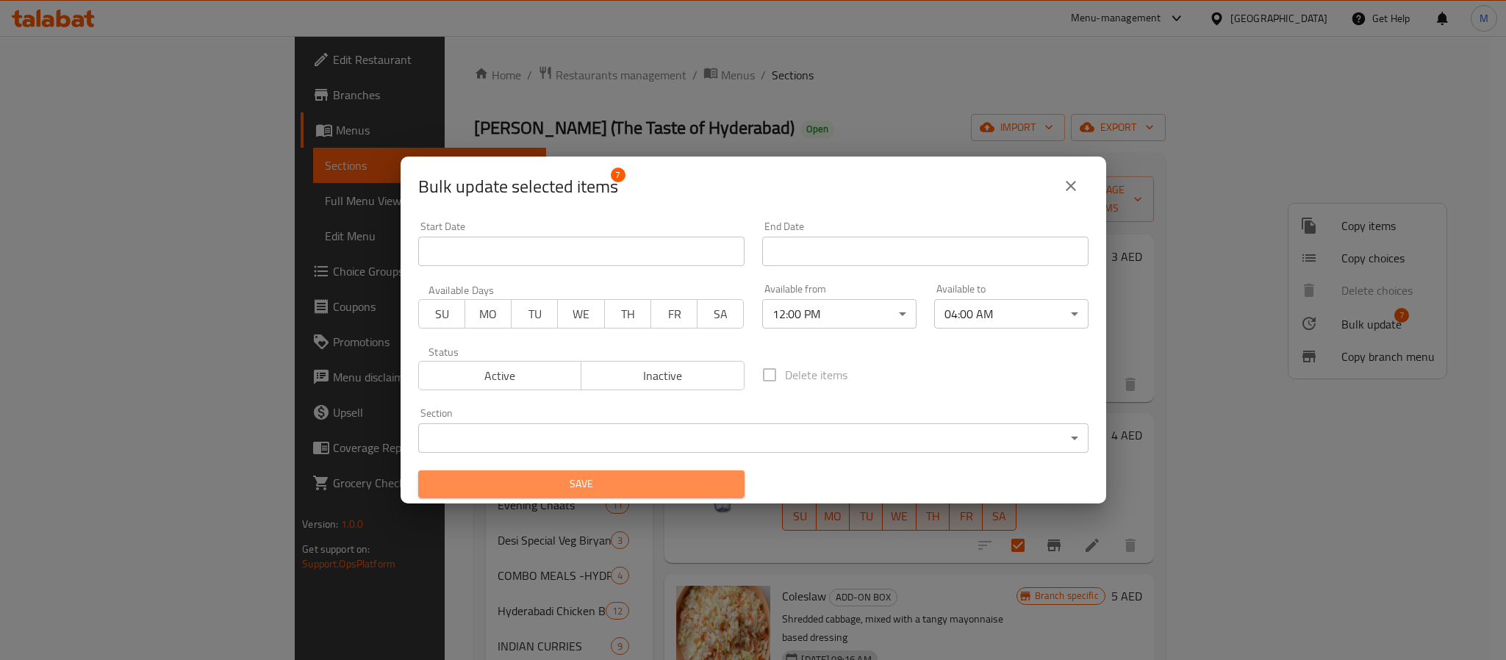
click at [675, 479] on span "Save" at bounding box center [581, 484] width 303 height 18
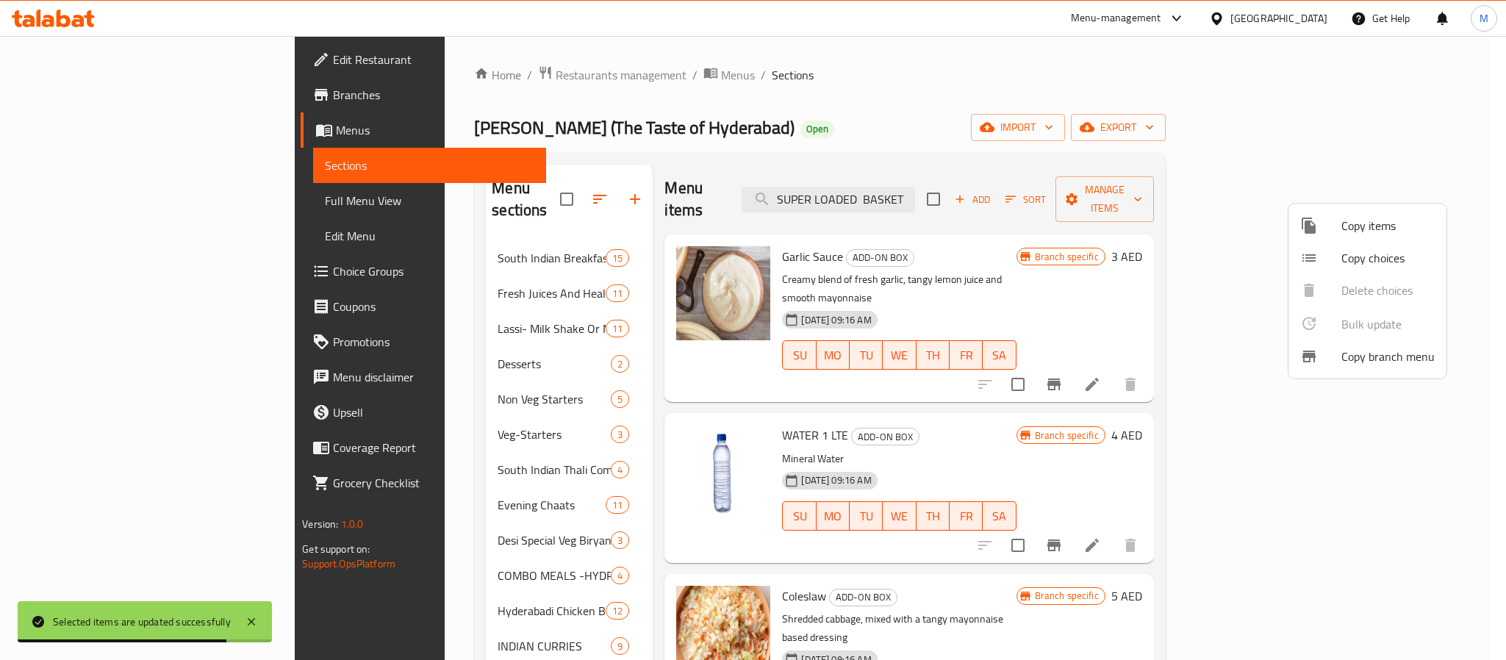
click at [922, 185] on div at bounding box center [753, 330] width 1506 height 660
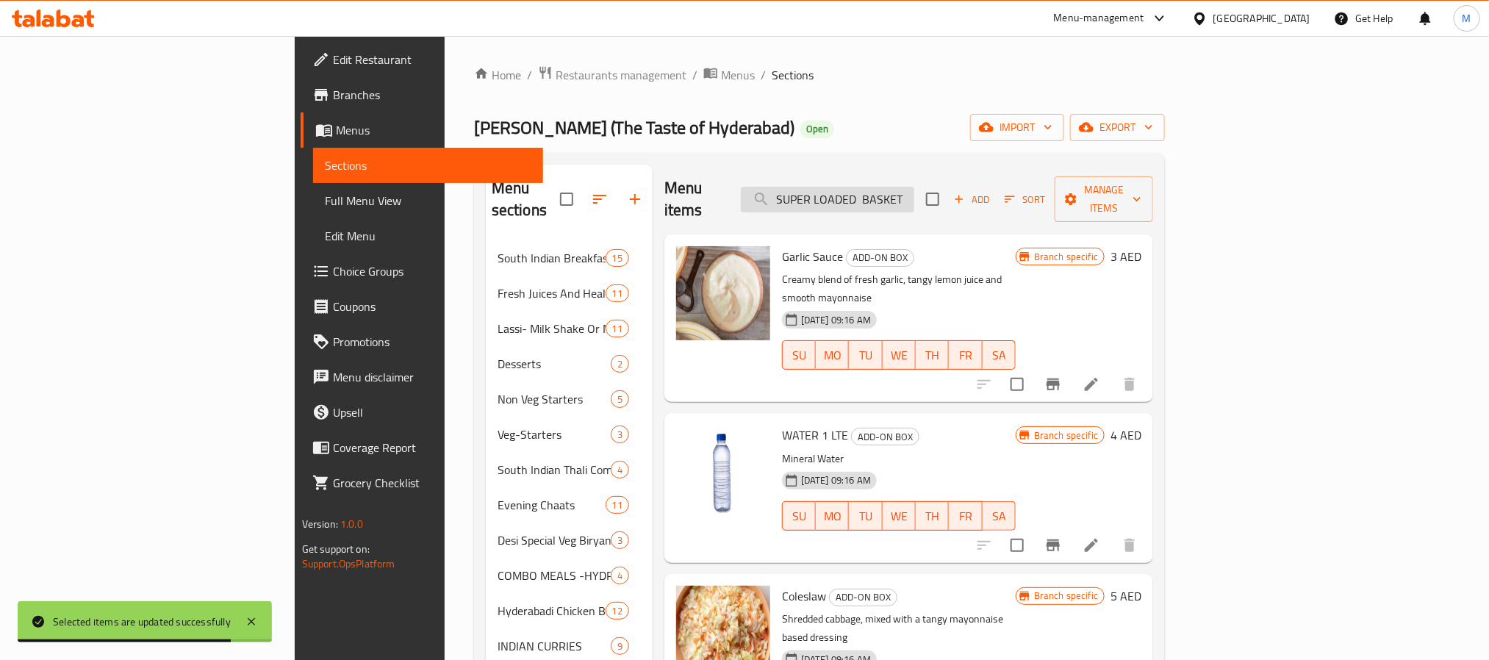
click at [914, 187] on input "SUPER LOADED BASKET" at bounding box center [827, 200] width 173 height 26
paste input "TORNADO WRAP SANDWITCH"
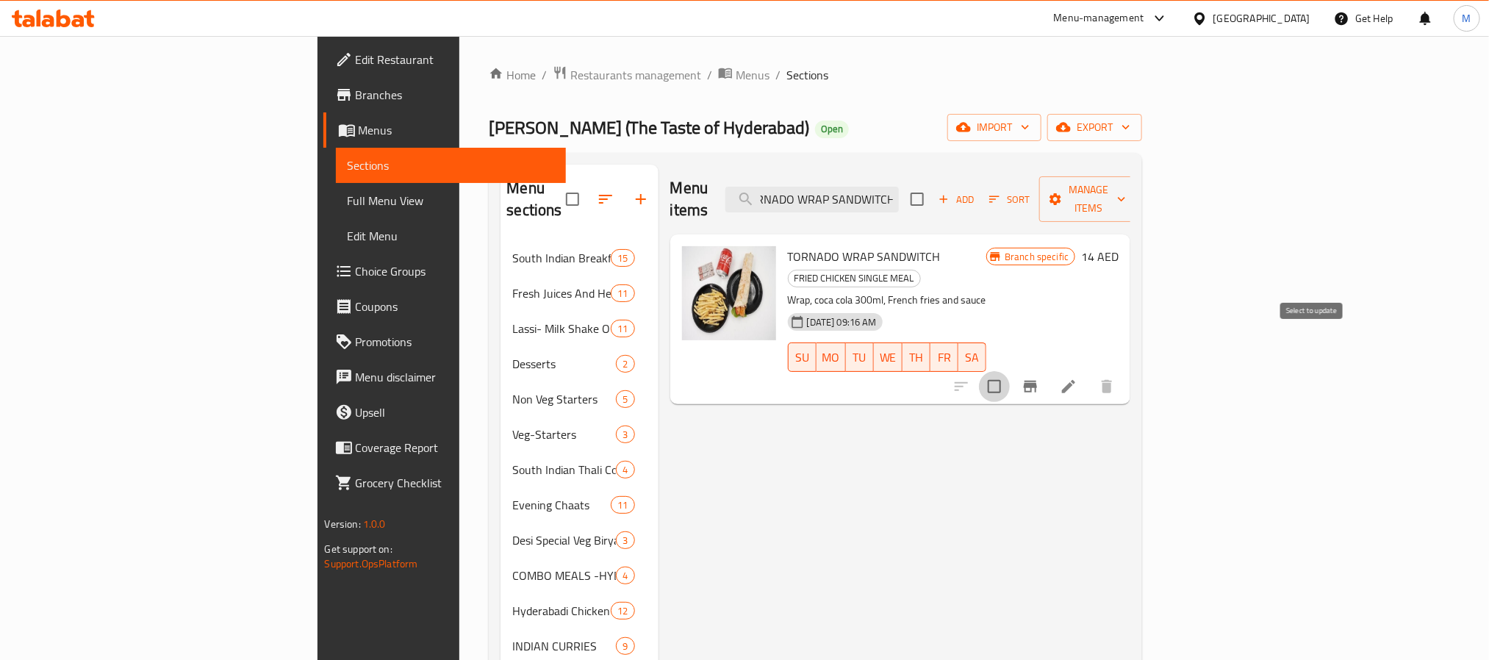
scroll to position [0, 0]
click at [1010, 371] on input "checkbox" at bounding box center [994, 386] width 31 height 31
click at [946, 207] on div "Menu items TORNADO WRAP SANDWITCH Add Sort Manage items" at bounding box center [900, 200] width 461 height 70
click at [946, 206] on div "Menu items TORNADO WRAP SANDWITCH Add Sort Manage items" at bounding box center [900, 200] width 461 height 70
click at [946, 204] on div "Menu items TORNADO WRAP SANDWITCH Add Sort Manage items" at bounding box center [900, 200] width 461 height 70
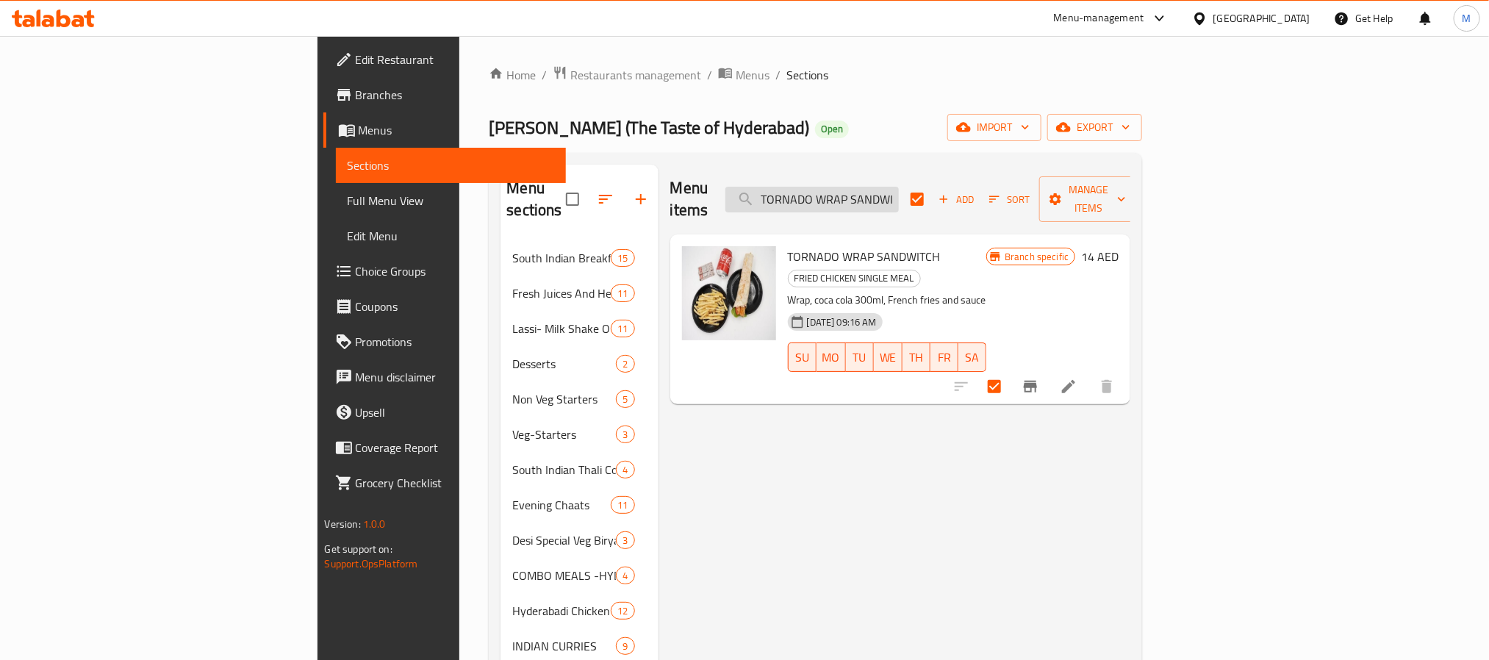
click at [899, 201] on input "TORNADO WRAP SANDWITCH" at bounding box center [811, 200] width 173 height 26
paste input "HOT CRISPY WINGS"
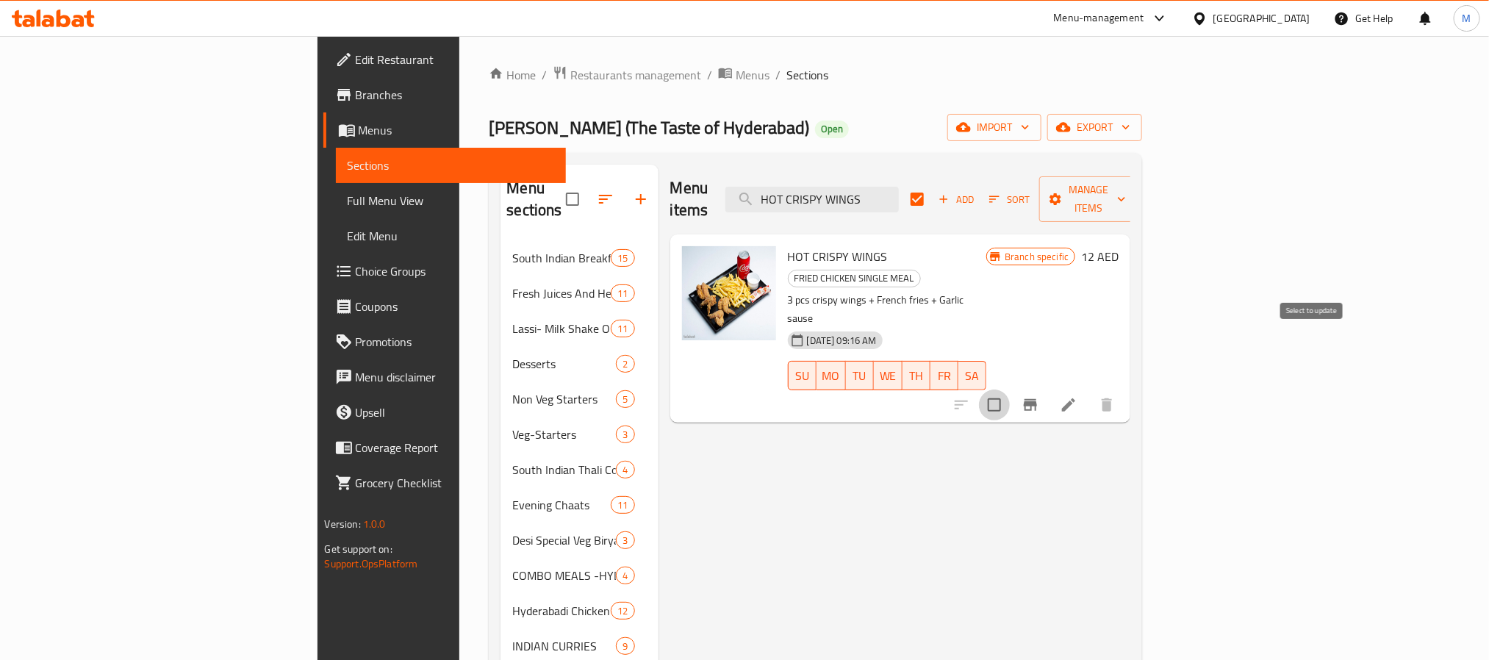
click at [1010, 389] on input "checkbox" at bounding box center [994, 404] width 31 height 31
click at [899, 187] on input "HOT CRISPY WINGS" at bounding box center [811, 200] width 173 height 26
paste input "CLASSIC MEAL FOR 1"
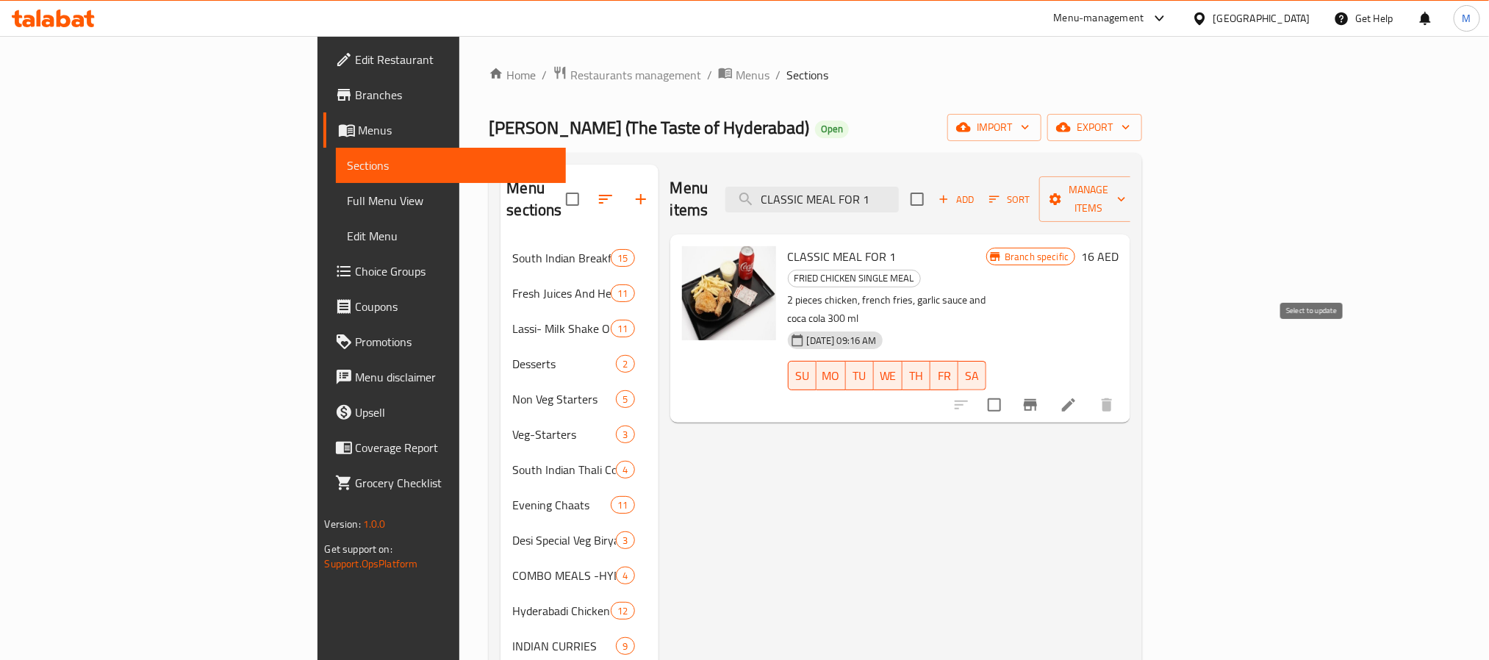
click at [1010, 389] on input "checkbox" at bounding box center [994, 404] width 31 height 31
click at [899, 187] on input "CLASSIC MEAL FOR 1" at bounding box center [811, 200] width 173 height 26
paste input "ZINGER MEAL FOR 1"
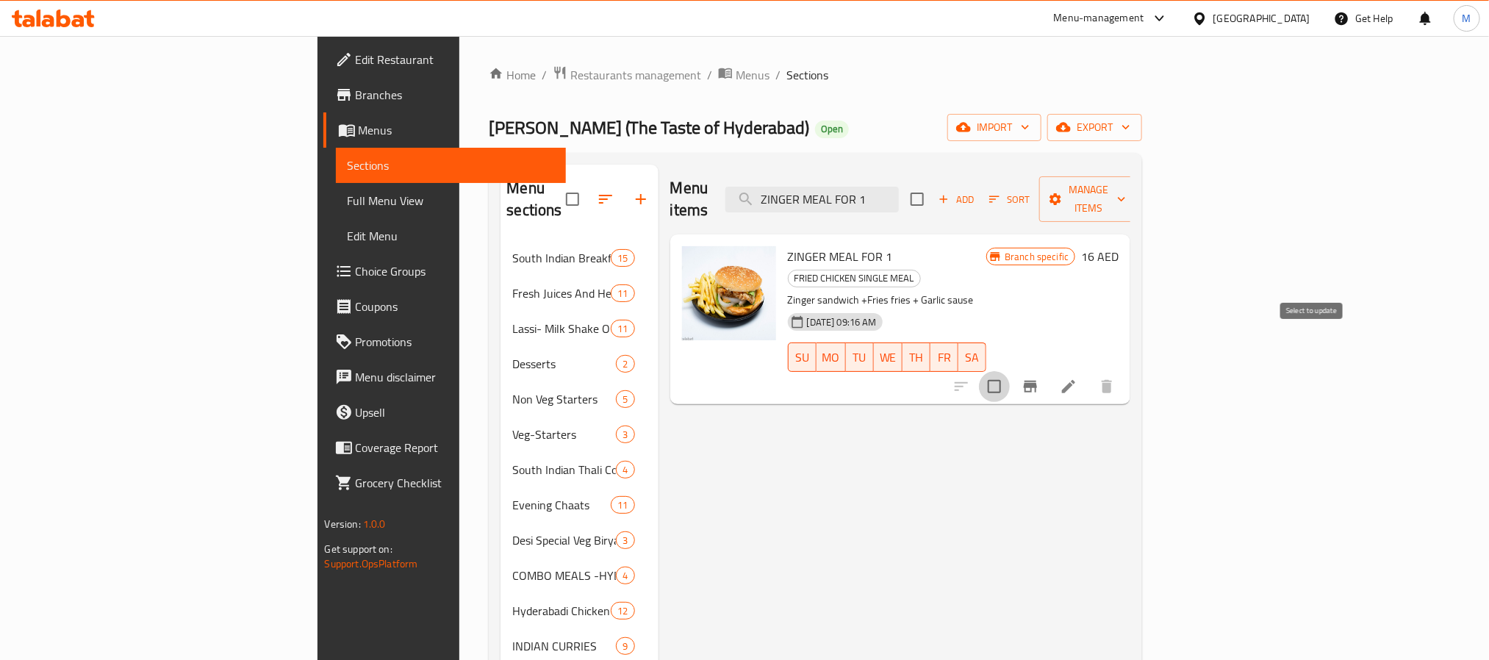
click at [1010, 371] on input "checkbox" at bounding box center [994, 386] width 31 height 31
click at [899, 187] on input "ZINGER MEAL FOR 1" at bounding box center [811, 200] width 173 height 26
paste input "SUPER VALUE BOX (BUDGET MEAL)"
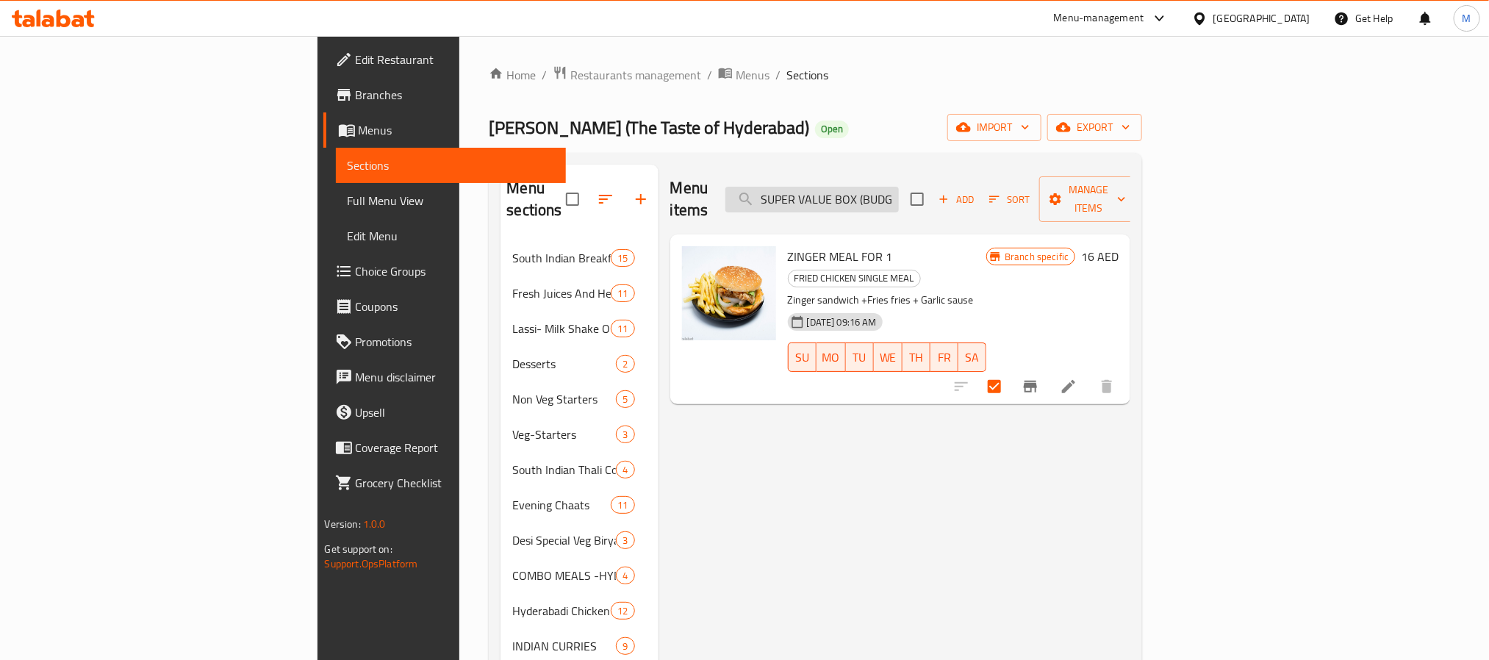
scroll to position [0, 45]
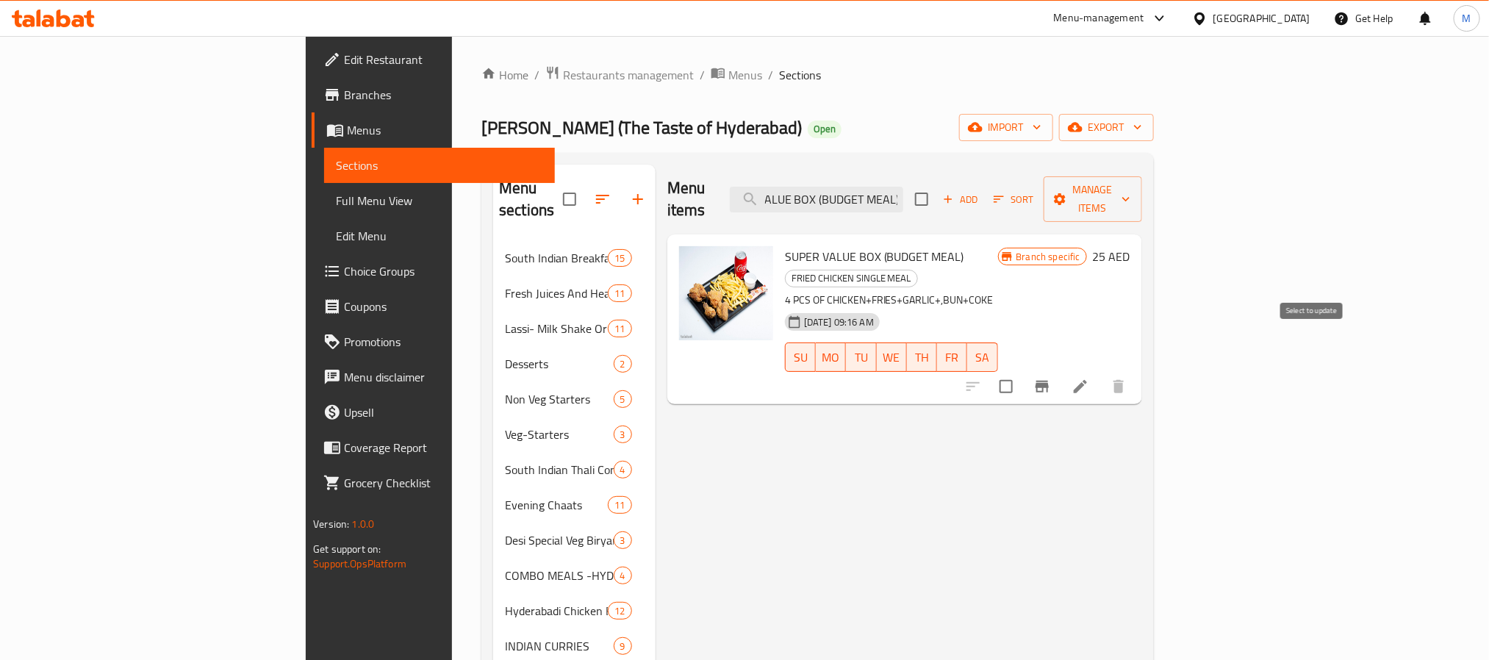
click at [1021, 371] on input "checkbox" at bounding box center [1005, 386] width 31 height 31
click at [952, 203] on div "Menu items SUPER VALUE BOX (BUDGET MEAL) Add Sort Manage items" at bounding box center [904, 200] width 475 height 70
click at [903, 193] on input "SUPER VALUE BOX (BUDGET MEAL)" at bounding box center [816, 200] width 173 height 26
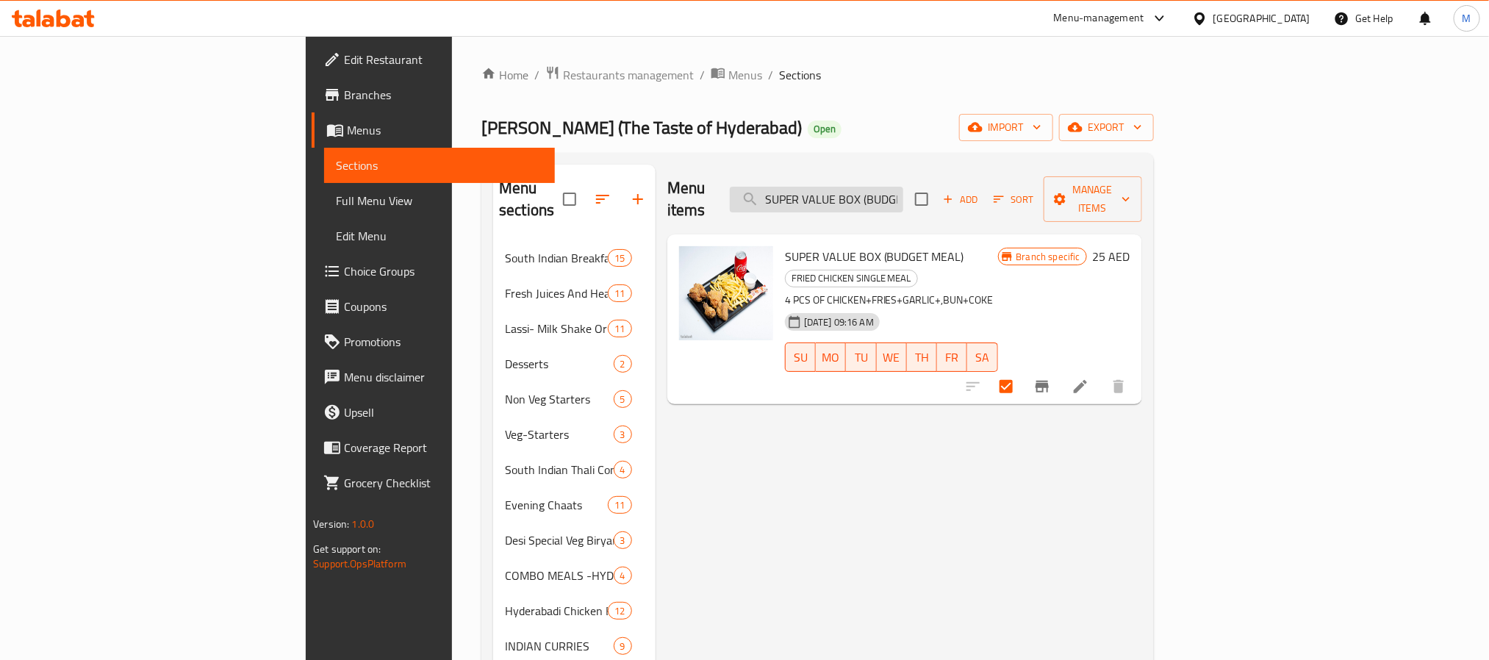
paste input "CRUNCY STRIPS BOX"
click at [903, 193] on input "CRUNCY STRIPS BOX" at bounding box center [816, 200] width 173 height 26
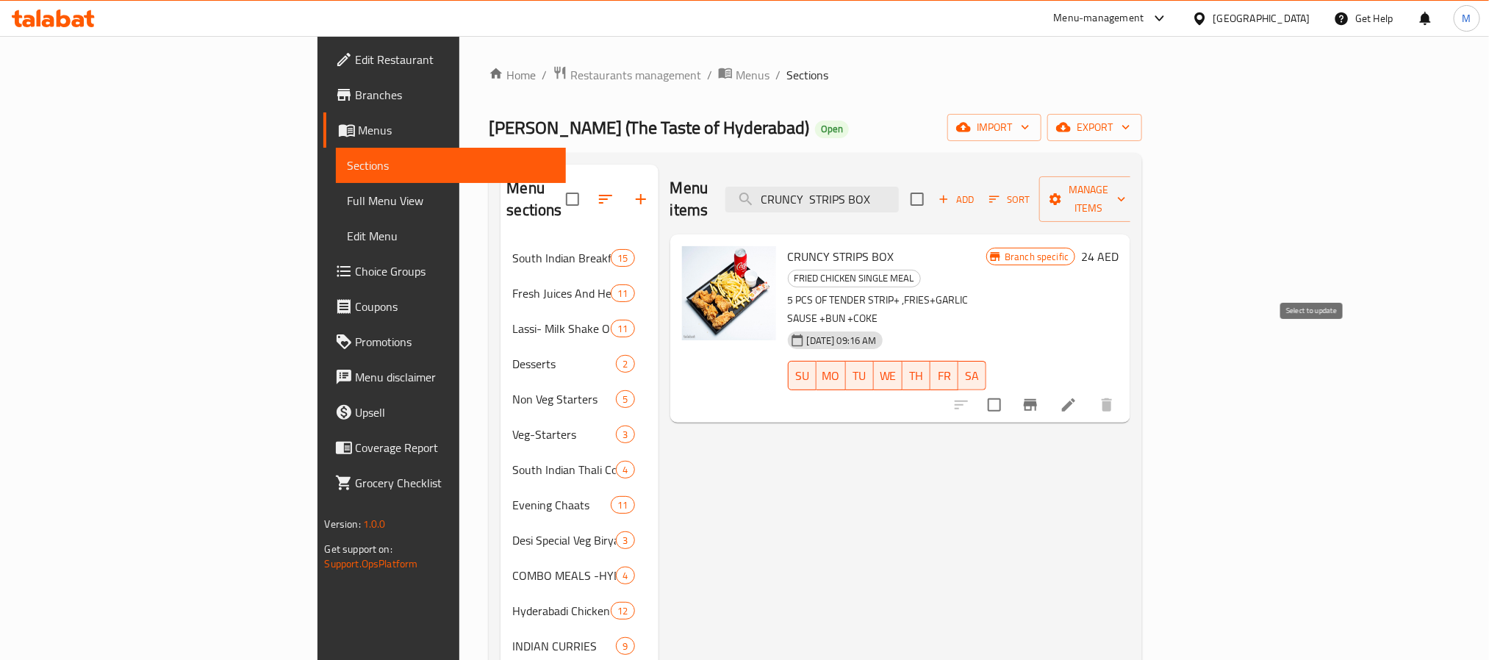
click at [1010, 389] on input "checkbox" at bounding box center [994, 404] width 31 height 31
click at [899, 187] on input "CRUNCY STRIPS BOX" at bounding box center [811, 200] width 173 height 26
paste input "DUMS VALUE BOX"
click at [899, 187] on input "CRUNCY STRIPS BOX" at bounding box center [811, 200] width 173 height 26
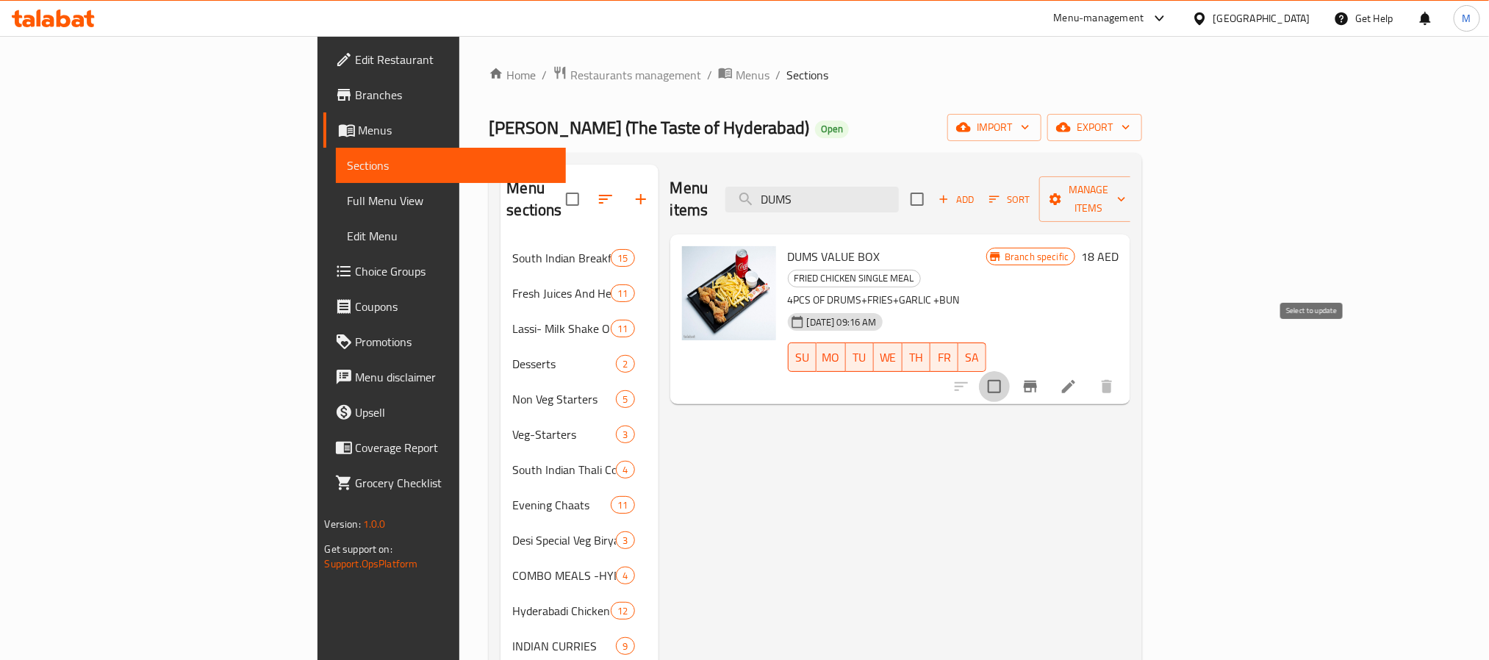
click at [1010, 371] on input "checkbox" at bounding box center [994, 386] width 31 height 31
click at [899, 187] on input "DUMS" at bounding box center [811, 200] width 173 height 26
paste input "ZINGER BURGER MEAL BOX"
click at [899, 187] on input "ZINGER BURGER MEAL BOX" at bounding box center [811, 200] width 173 height 26
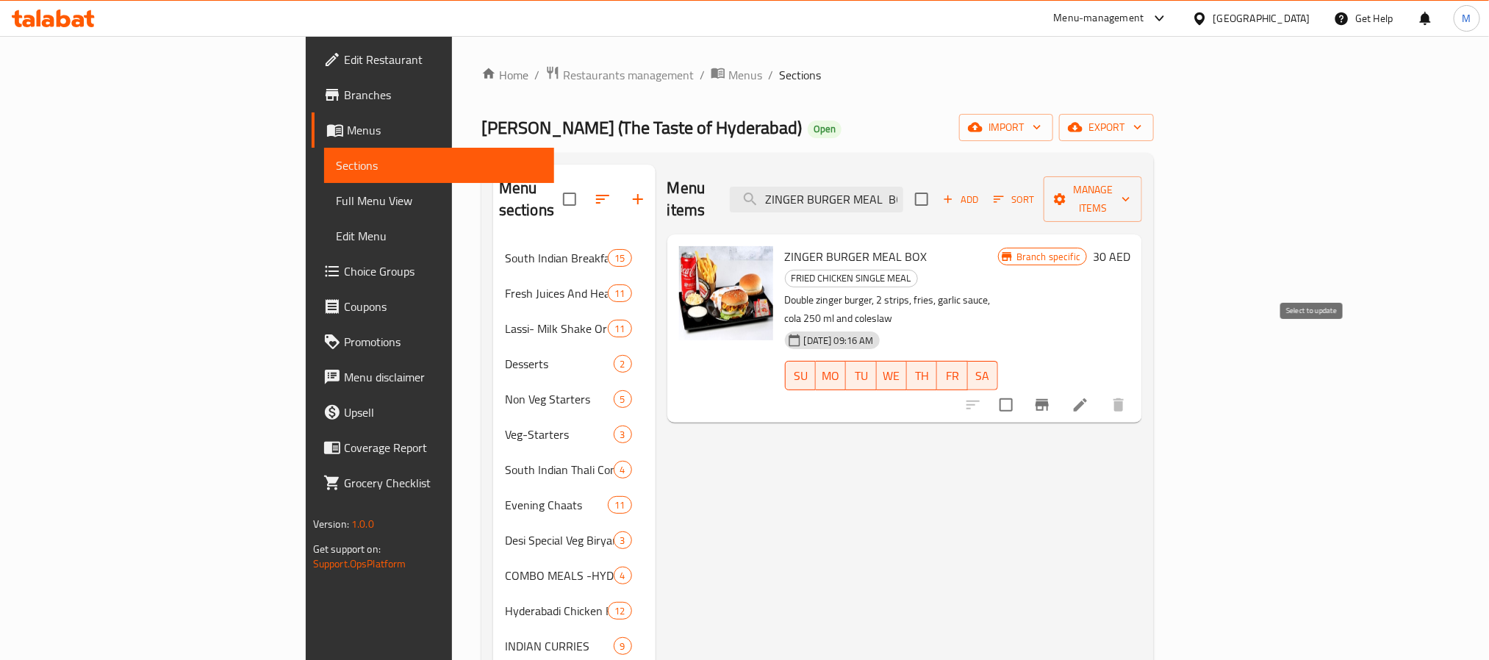
click at [1021, 389] on input "checkbox" at bounding box center [1005, 404] width 31 height 31
click at [1142, 201] on button "Manage items" at bounding box center [1092, 199] width 98 height 46
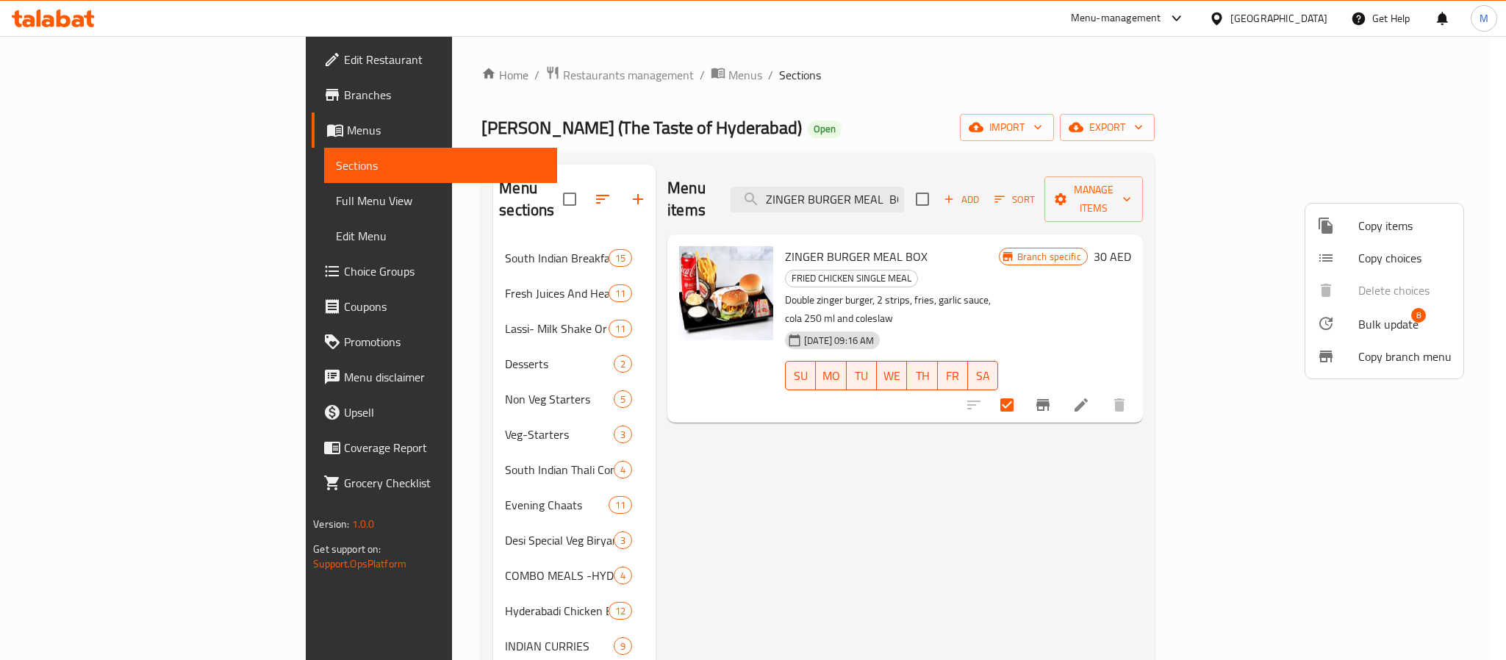
click at [1253, 315] on span "Bulk update" at bounding box center [1388, 324] width 60 height 18
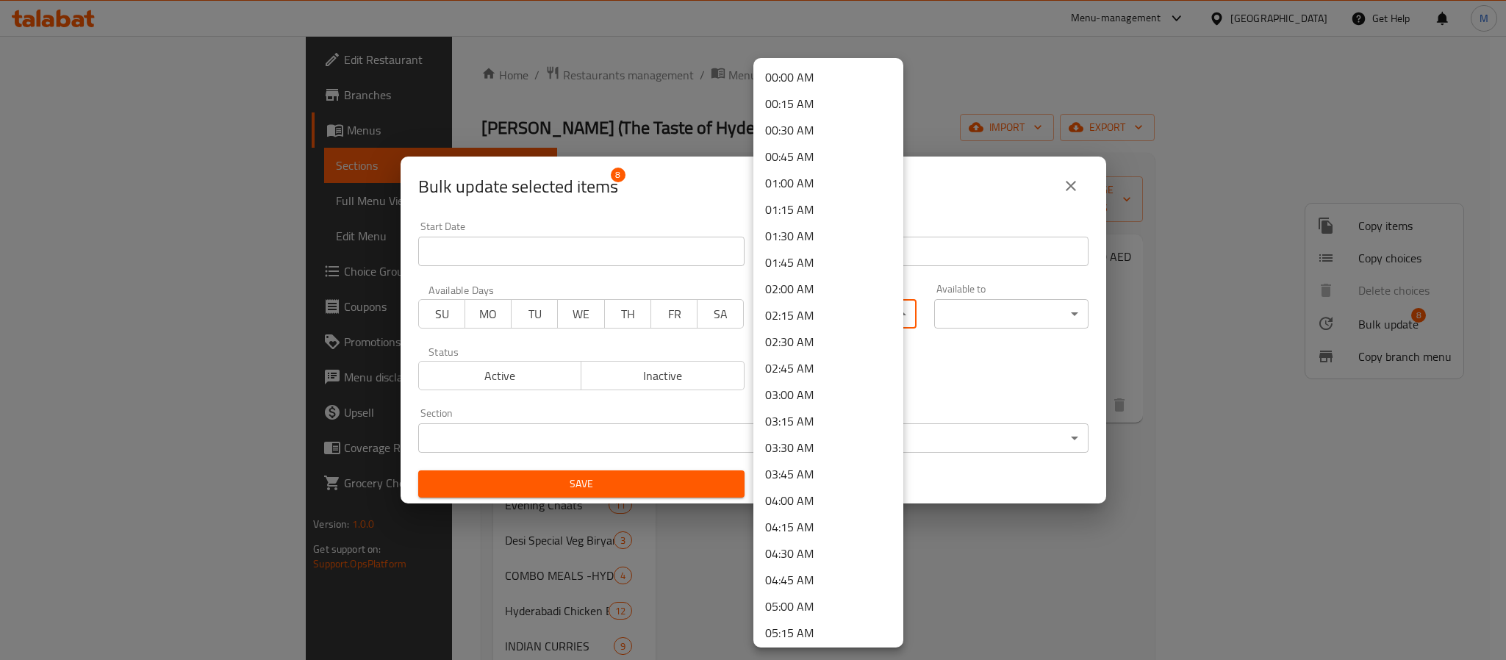
click at [841, 315] on body "​ Menu-management United Arab Emirates Get Help M Edit Restaurant Branches Menu…" at bounding box center [753, 348] width 1506 height 624
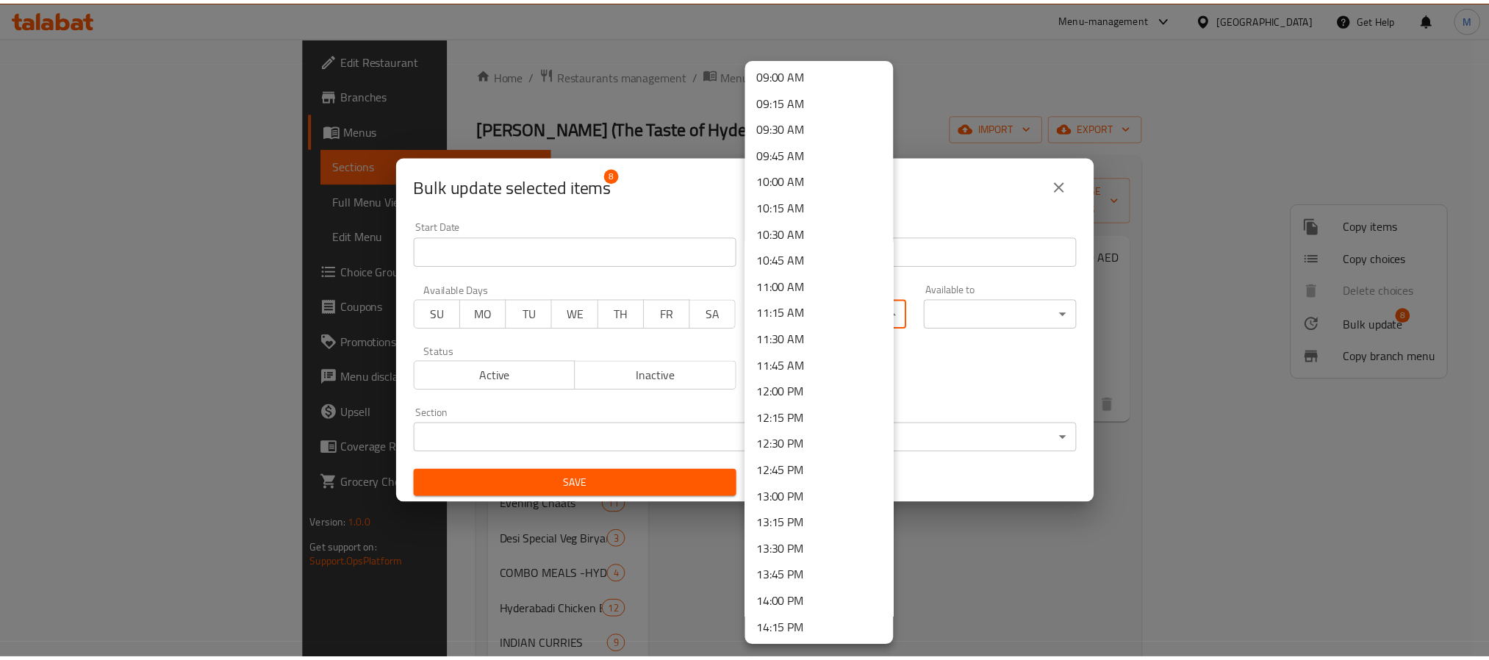
scroll to position [992, 0]
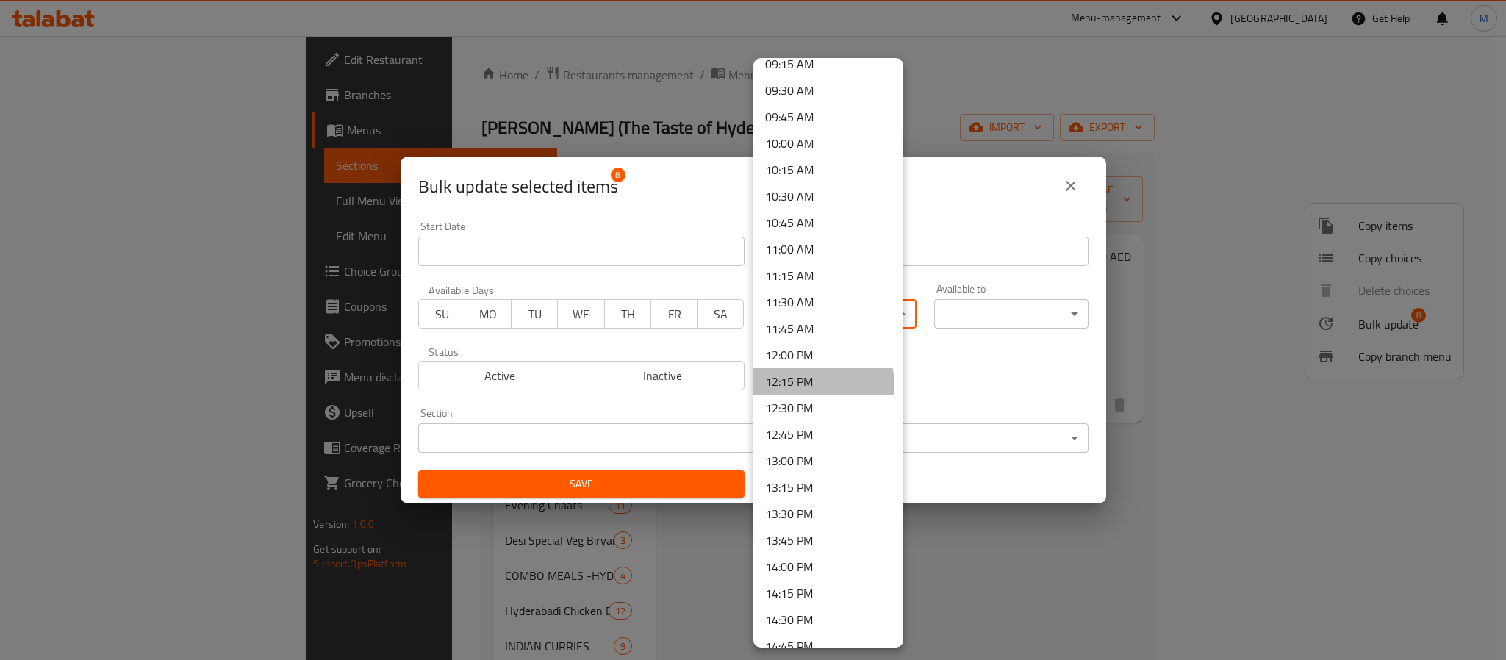
click at [822, 384] on li "12:15 PM" at bounding box center [828, 381] width 150 height 26
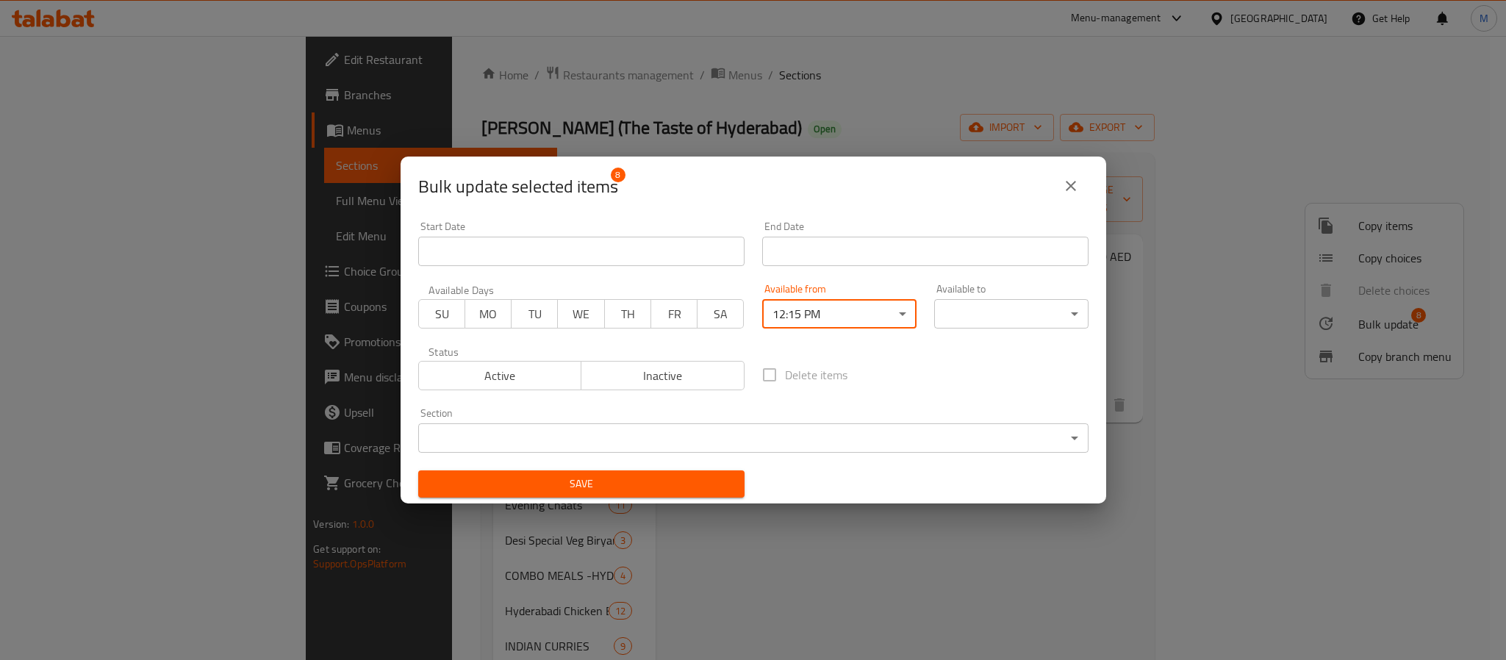
click at [968, 312] on body "​ Menu-management United Arab Emirates Get Help M Edit Restaurant Branches Menu…" at bounding box center [753, 348] width 1506 height 624
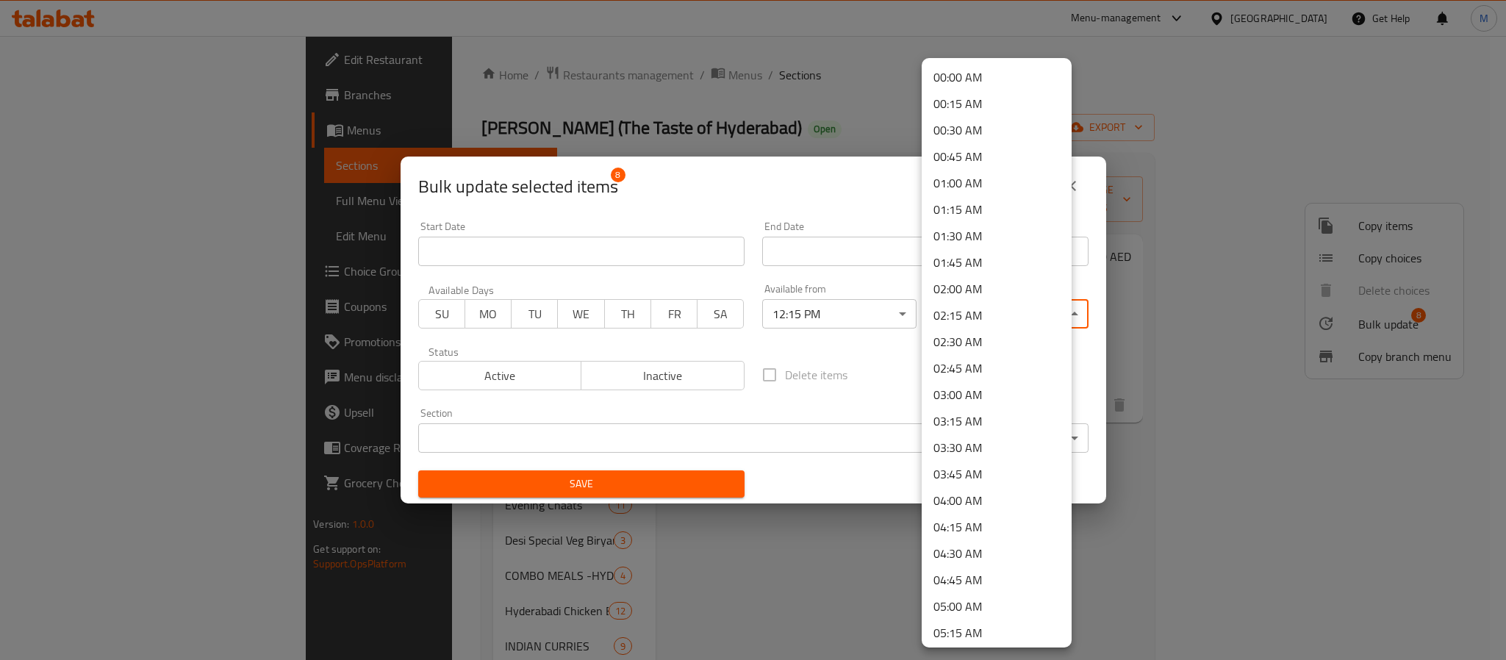
click at [994, 505] on li "04:00 AM" at bounding box center [996, 500] width 150 height 26
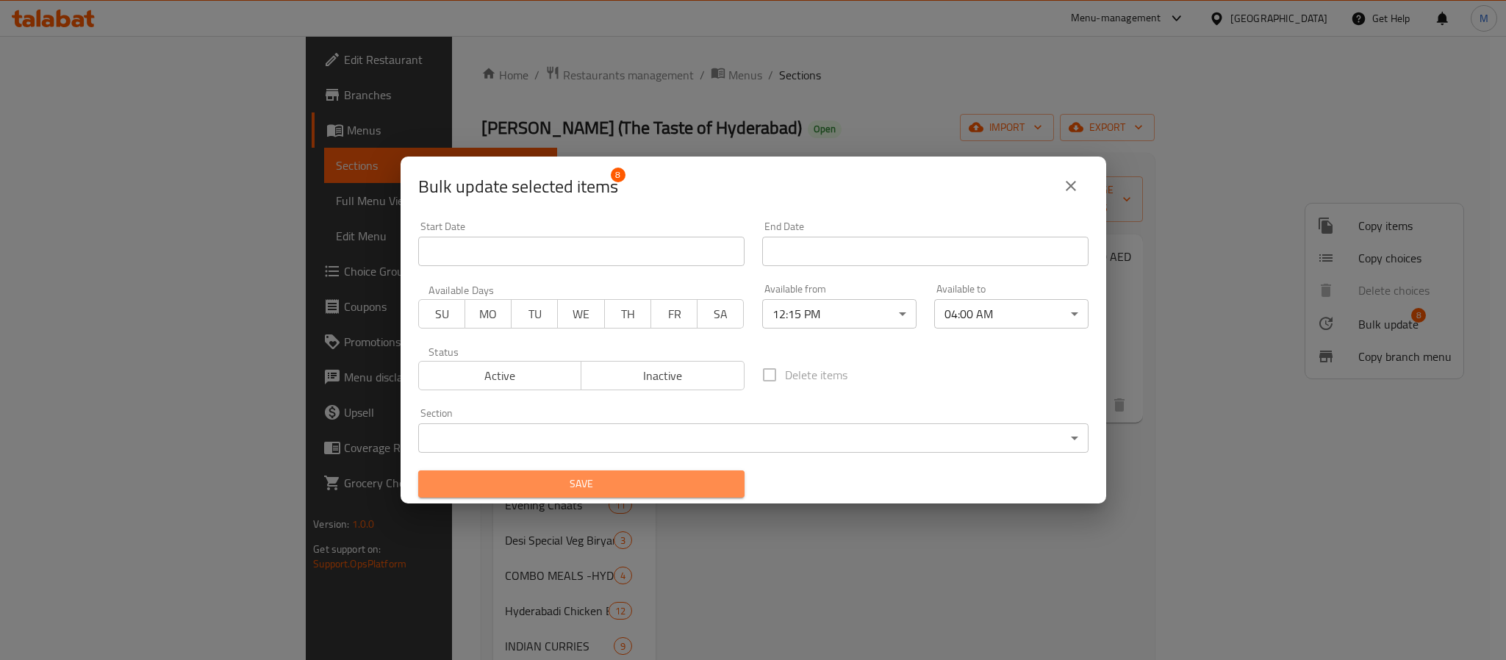
click at [694, 483] on span "Save" at bounding box center [581, 484] width 303 height 18
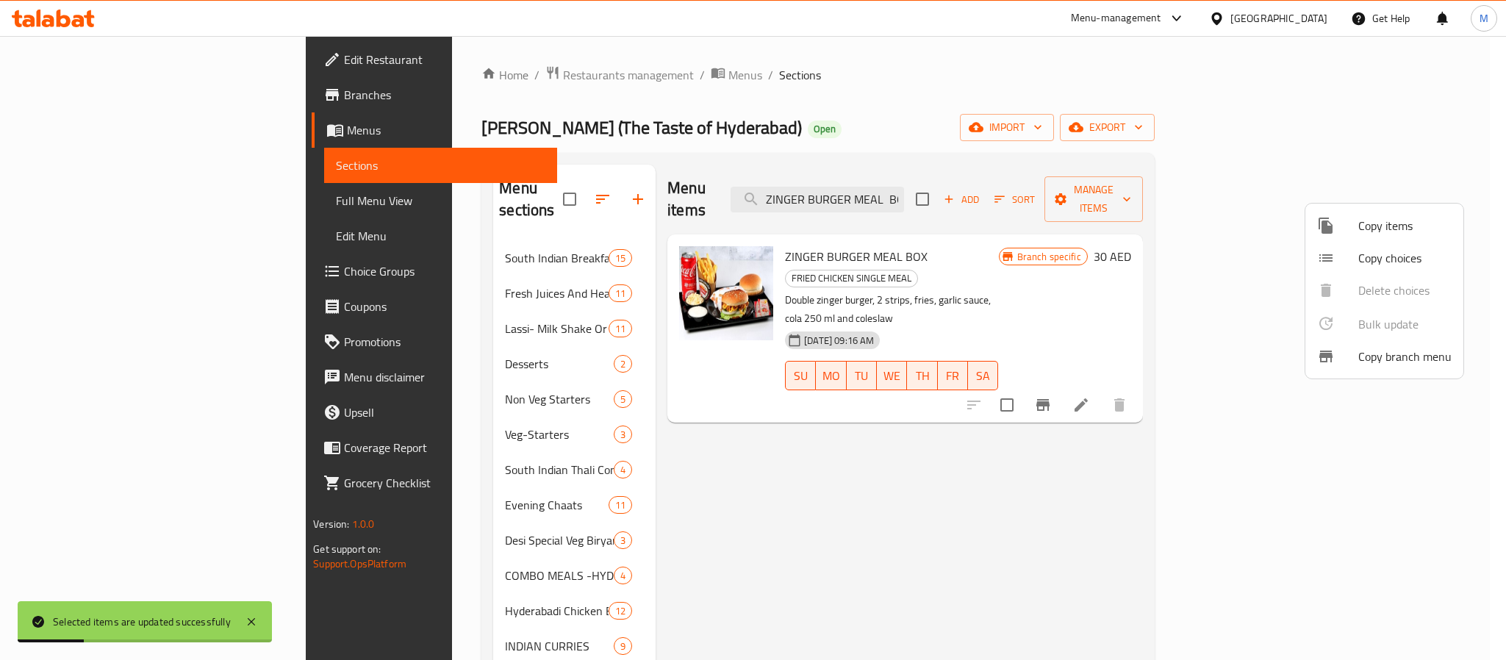
click at [990, 179] on div at bounding box center [753, 330] width 1506 height 660
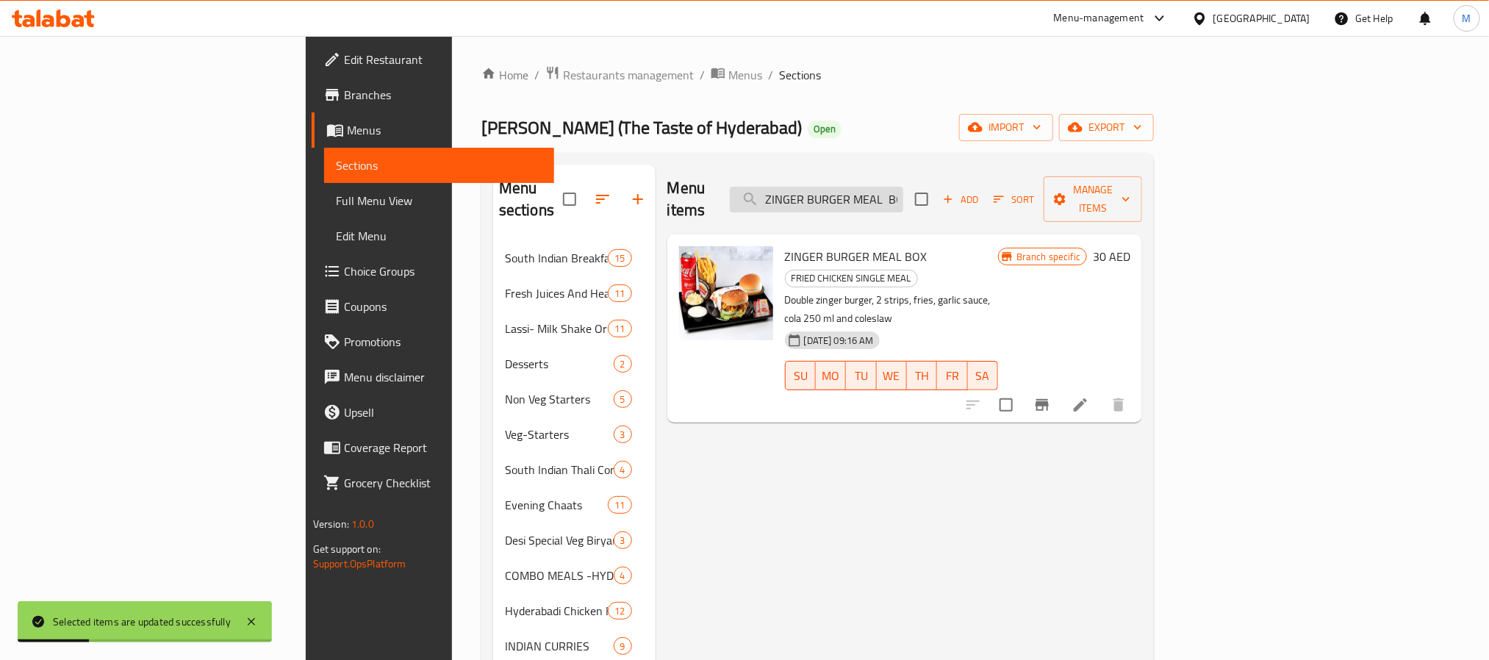
drag, startPoint x: 990, startPoint y: 179, endPoint x: 984, endPoint y: 185, distance: 8.8
click at [903, 187] on input "ZINGER BURGER MEAL BOX" at bounding box center [816, 200] width 173 height 26
click at [903, 188] on input "ZINGER BURGER MEAL BOX" at bounding box center [816, 200] width 173 height 26
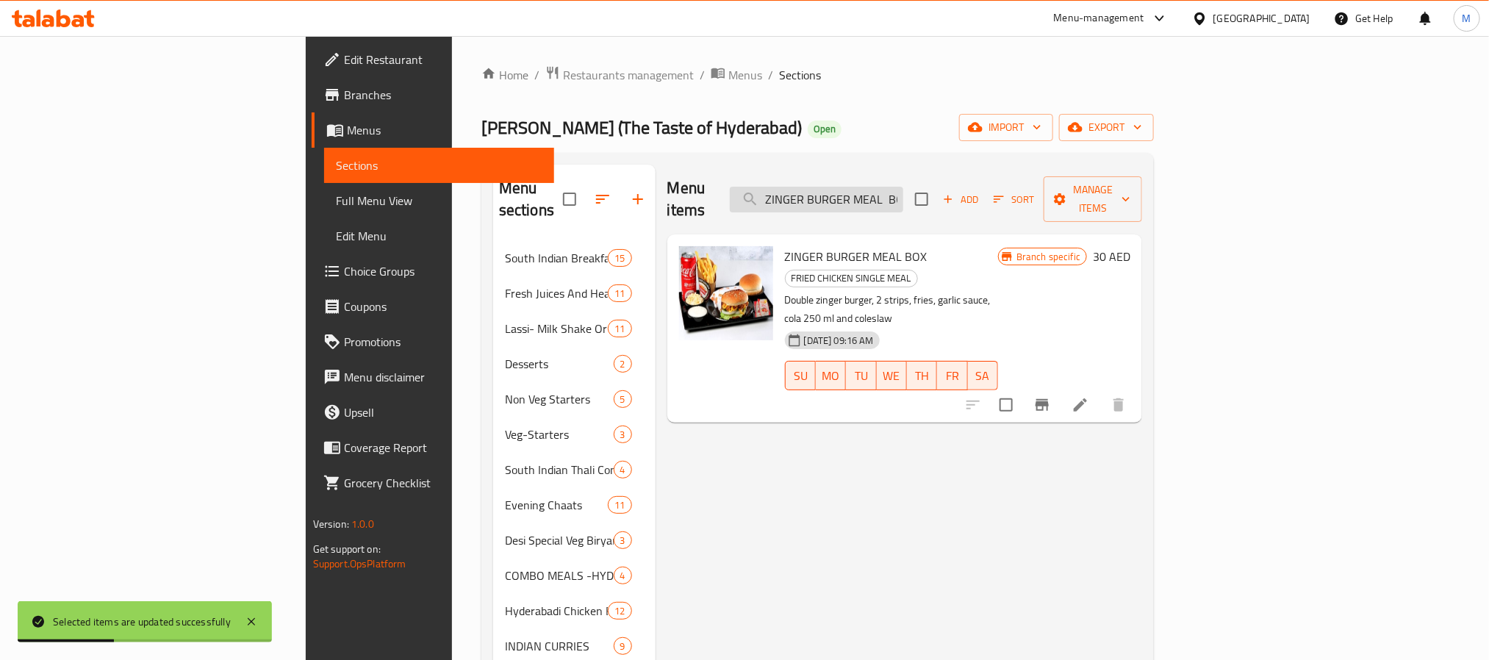
click at [903, 188] on input "ZINGER BURGER MEAL BOX" at bounding box center [816, 200] width 173 height 26
paste input "PANJABI SAMOSA- 2PCS"
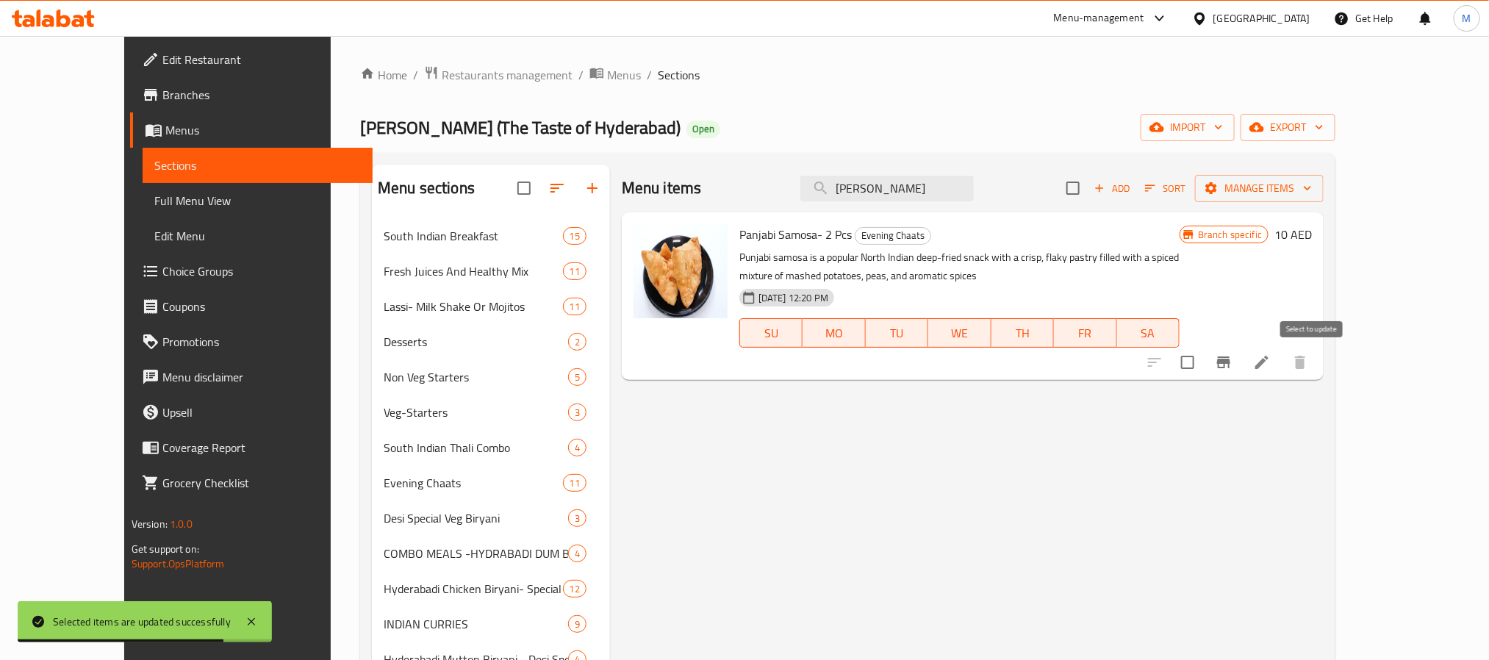
click at [1203, 369] on input "checkbox" at bounding box center [1187, 362] width 31 height 31
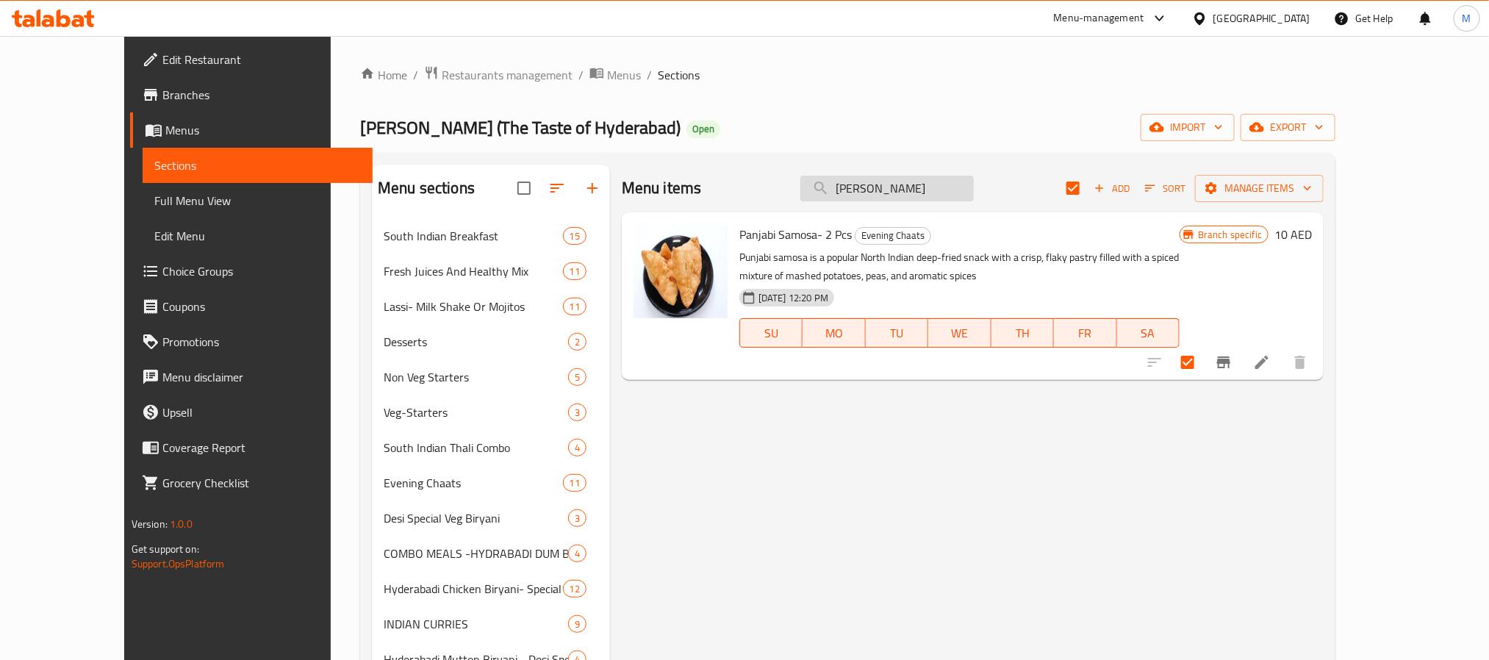
click at [920, 188] on input "PANJABI SAMOSA" at bounding box center [886, 189] width 173 height 26
paste input "CHICKEN SAMAOS -4PCS"
click at [920, 188] on input "CHICKEN SAMAOS -4PCS" at bounding box center [886, 189] width 173 height 26
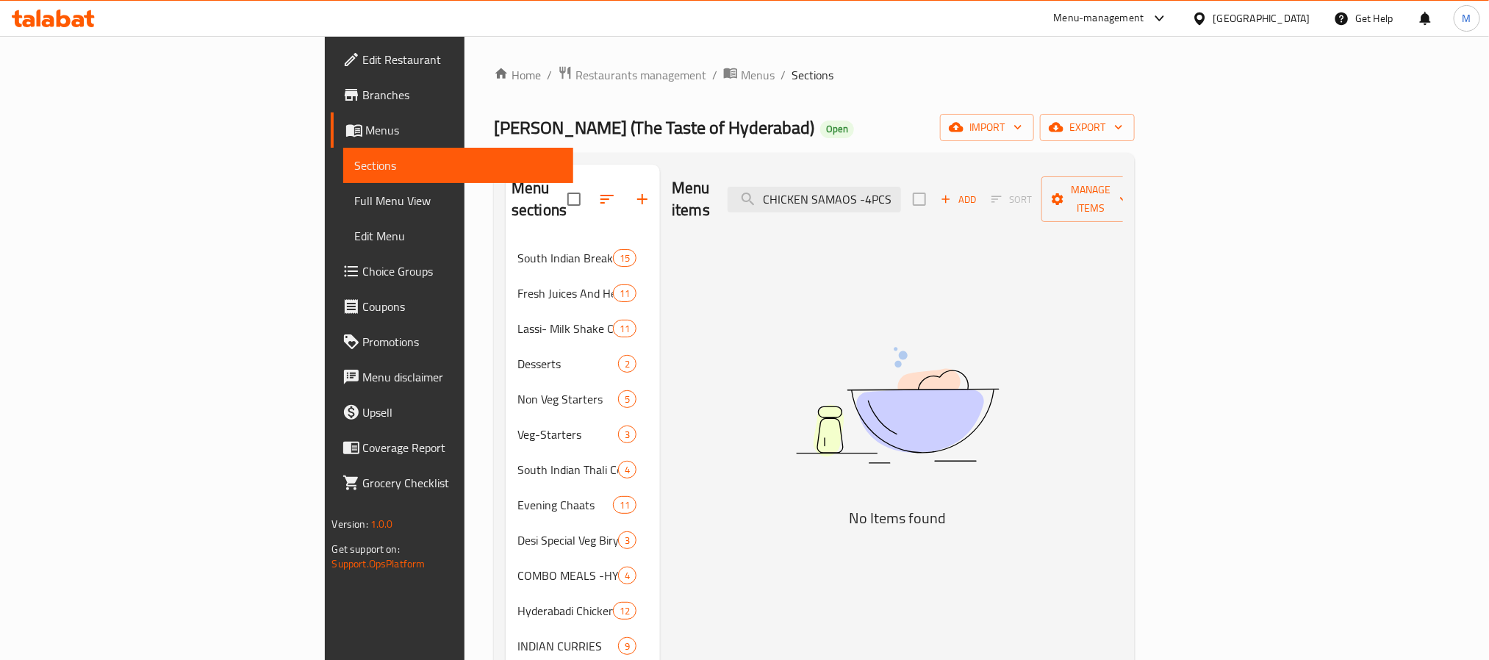
drag, startPoint x: 968, startPoint y: 192, endPoint x: 1049, endPoint y: 204, distance: 81.7
click at [1049, 204] on div "Menu items CHICKEN SAMAOS -4PCS Add Sort Manage items" at bounding box center [897, 200] width 451 height 70
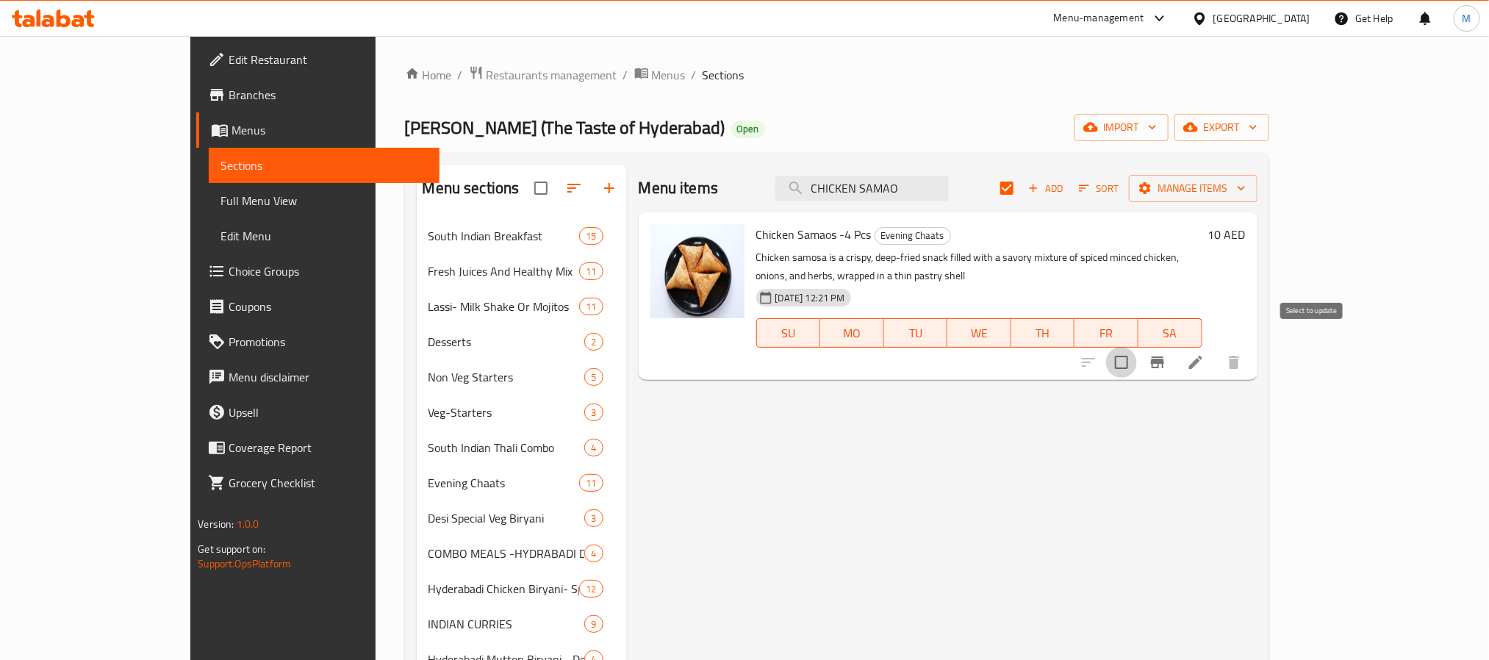
click at [1137, 350] on input "checkbox" at bounding box center [1121, 362] width 31 height 31
click at [932, 185] on input "CHICKEN SAMAO" at bounding box center [861, 189] width 173 height 26
paste input "VEG SAMOSA"
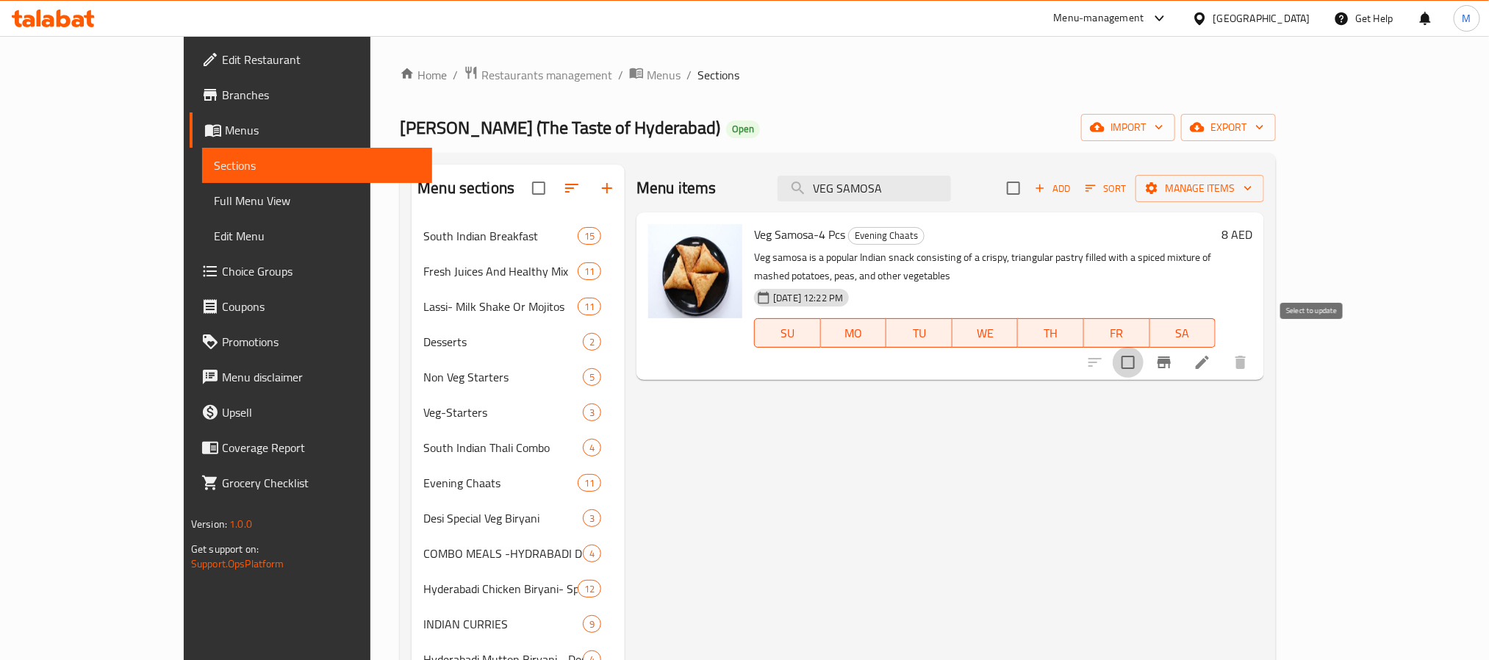
click at [1143, 347] on input "checkbox" at bounding box center [1127, 362] width 31 height 31
click at [938, 195] on input "VEG SAMOSA" at bounding box center [863, 189] width 173 height 26
paste input "CHICKEN CUTLET"
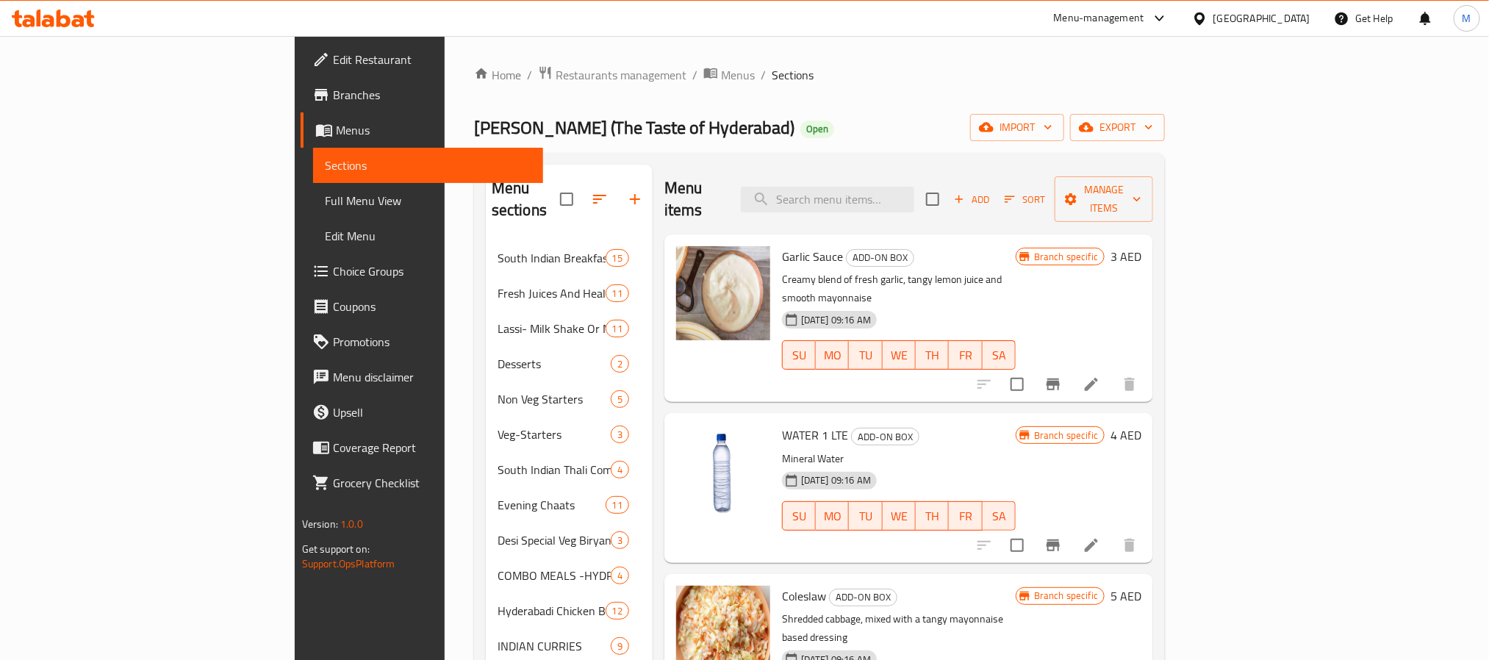
paste input "CHICKEN CUTLET"
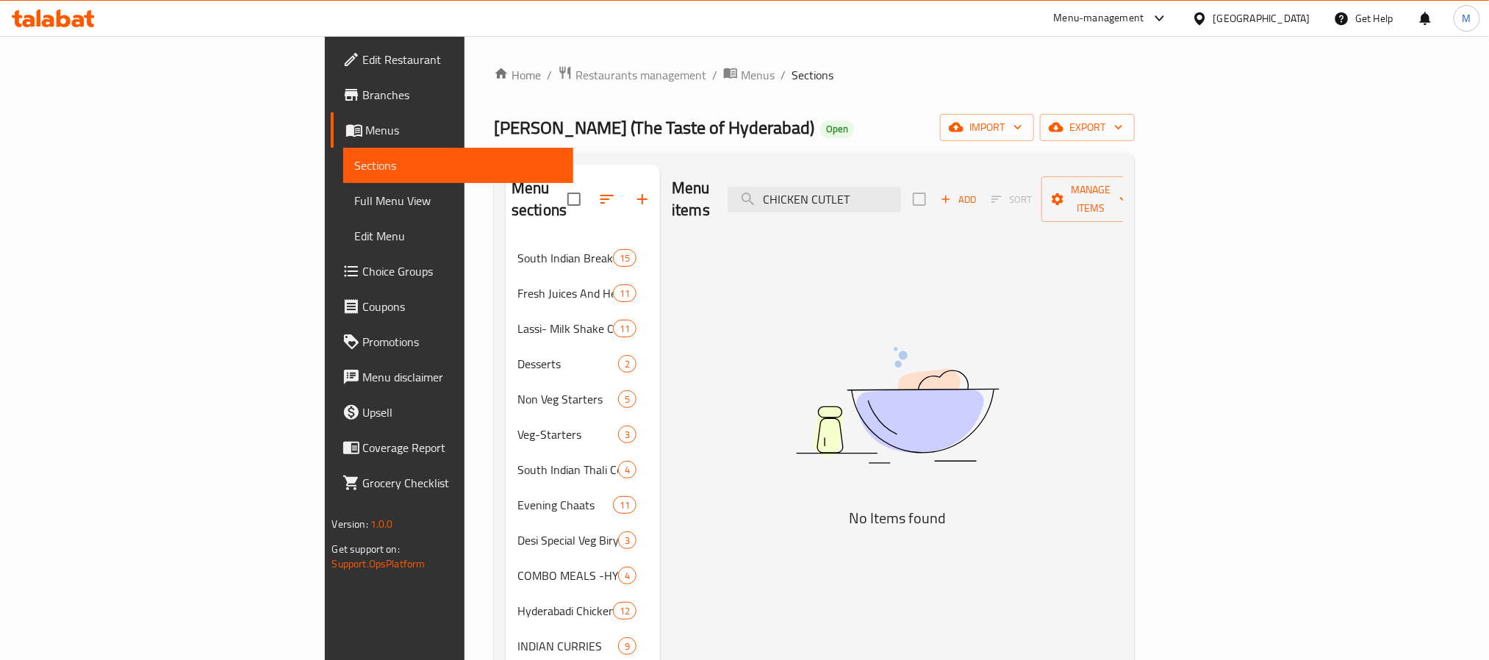
drag, startPoint x: 917, startPoint y: 199, endPoint x: 858, endPoint y: 205, distance: 59.1
click at [858, 205] on div "Menu items CHICKEN CUTLET Add Sort Manage items" at bounding box center [897, 200] width 451 height 70
drag, startPoint x: 895, startPoint y: 194, endPoint x: 874, endPoint y: 194, distance: 21.3
click at [874, 194] on input "N CUTLET" at bounding box center [813, 200] width 173 height 26
click at [901, 190] on input "CUTLET" at bounding box center [813, 200] width 173 height 26
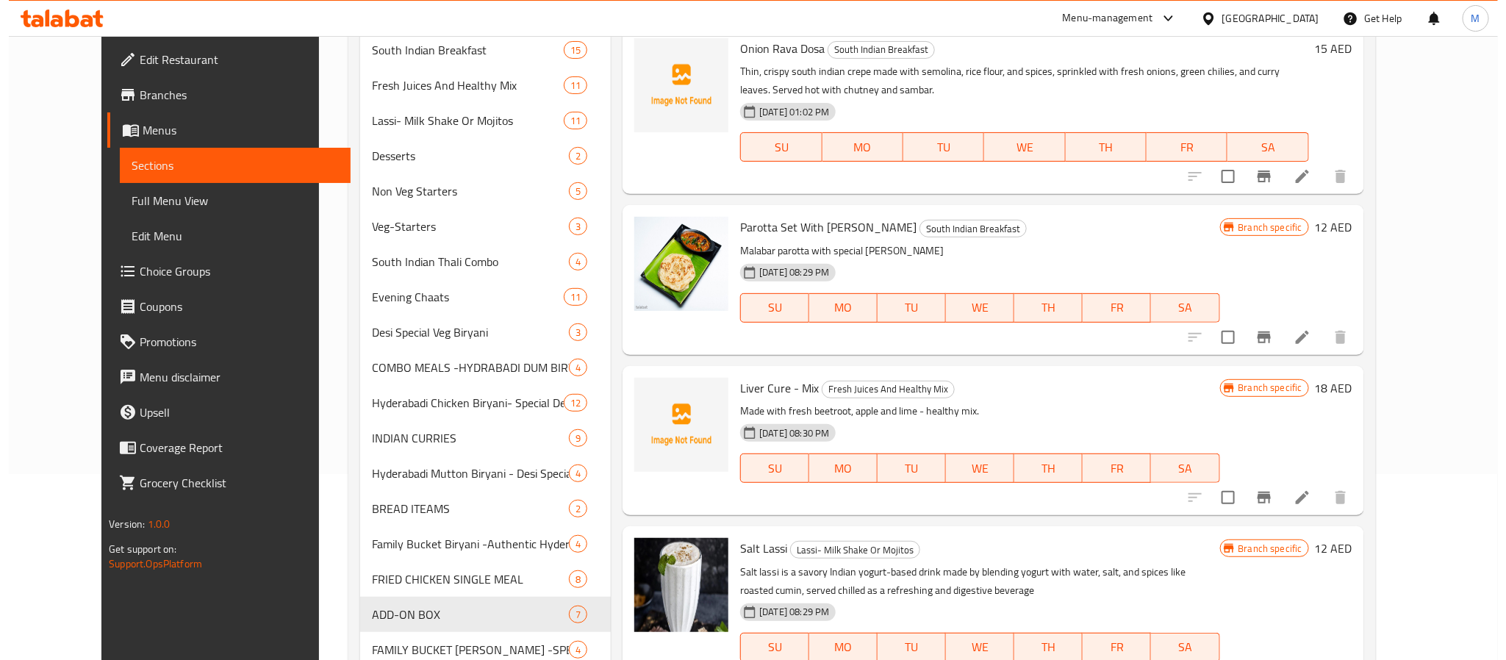
scroll to position [0, 0]
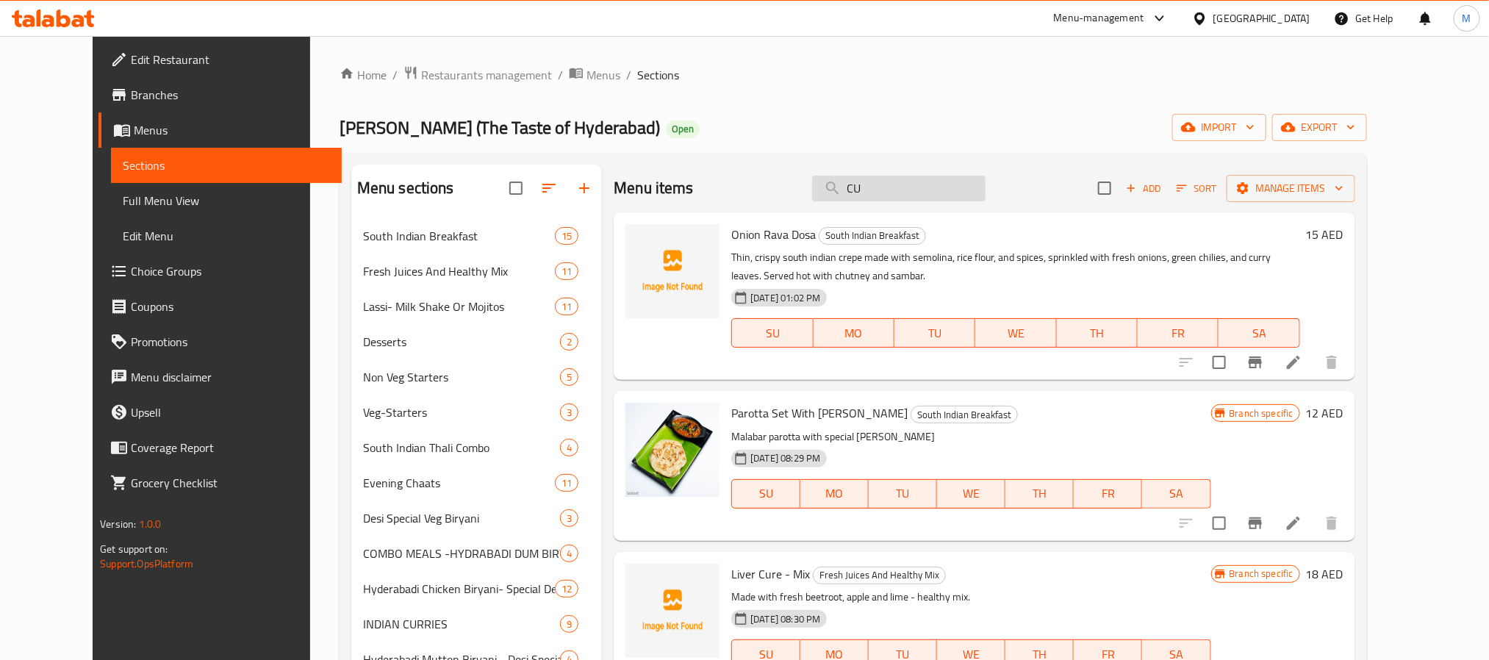
click at [935, 177] on input "CU" at bounding box center [898, 189] width 173 height 26
paste input "EGG MASALA"
click at [935, 177] on input "CU" at bounding box center [898, 189] width 173 height 26
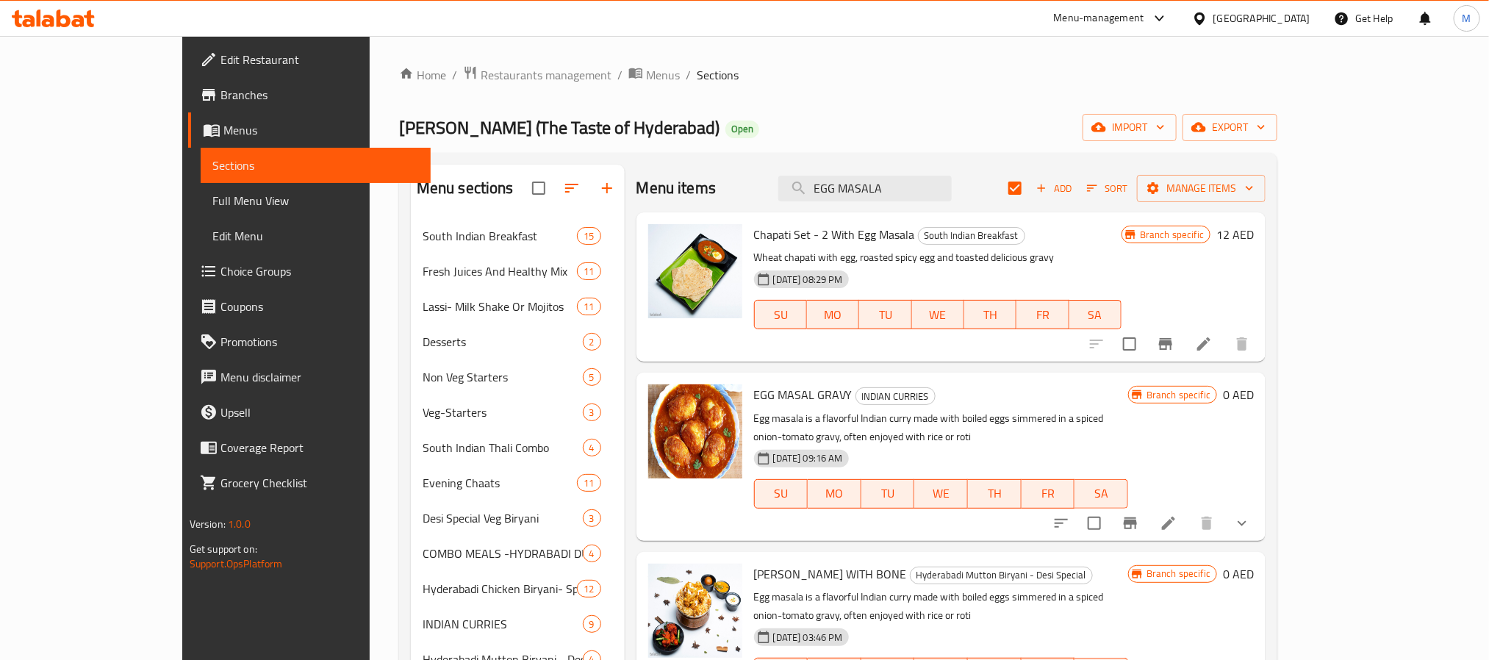
click at [949, 205] on div "Menu items EGG MASALA Add Sort Manage items" at bounding box center [951, 189] width 630 height 48
click at [952, 190] on input "EGG MASALA" at bounding box center [864, 189] width 173 height 26
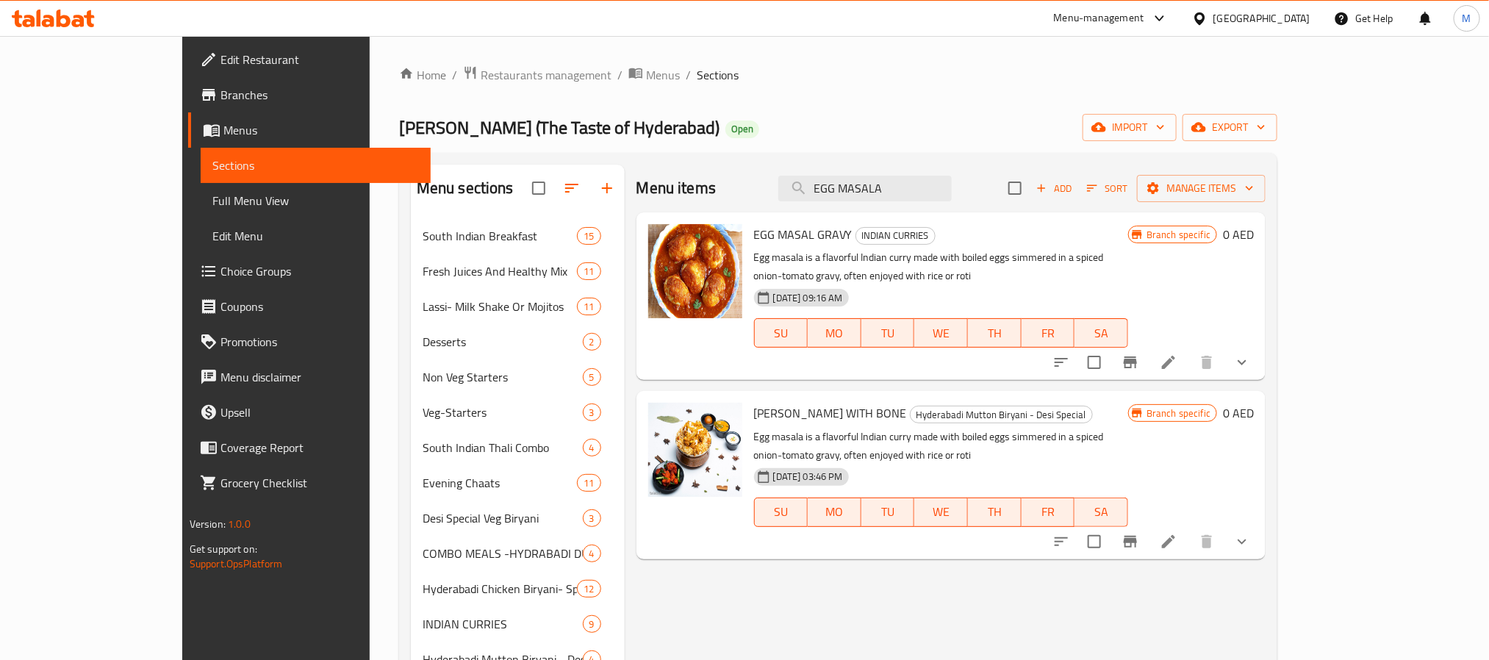
click at [941, 203] on div "Menu items EGG MASALA Add Sort Manage items" at bounding box center [951, 189] width 630 height 48
click at [942, 192] on input "EGG MASALA" at bounding box center [864, 189] width 173 height 26
paste input "ONION PAKODA-5 PCS"
click at [941, 195] on input "ONION PAKODA-5 PCS" at bounding box center [864, 189] width 173 height 26
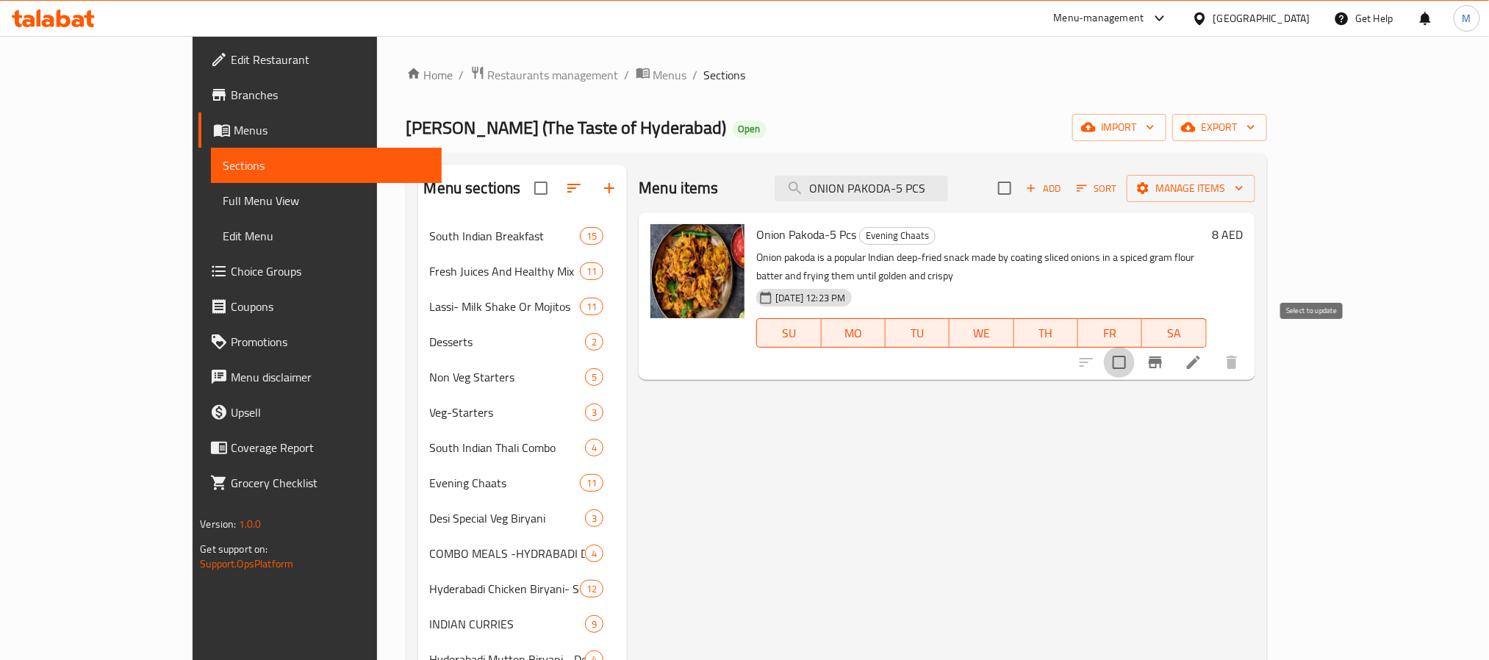
click at [1134, 347] on input "checkbox" at bounding box center [1119, 362] width 31 height 31
click at [932, 174] on div "Menu items ONION PAKODA-5 PCS Add Sort Manage items" at bounding box center [946, 189] width 616 height 48
click at [931, 190] on input "ONION PAKODA-5 PCS" at bounding box center [860, 189] width 173 height 26
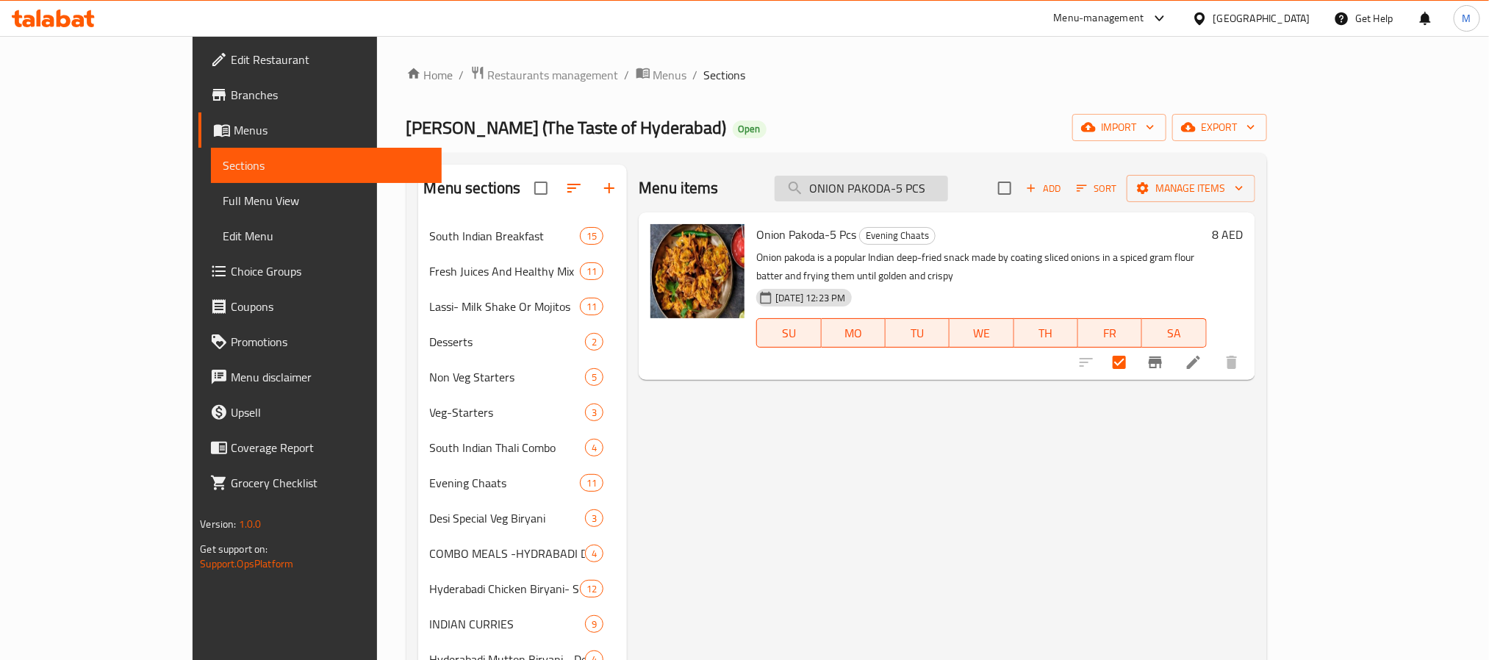
paste input "PALAMBORI-2"
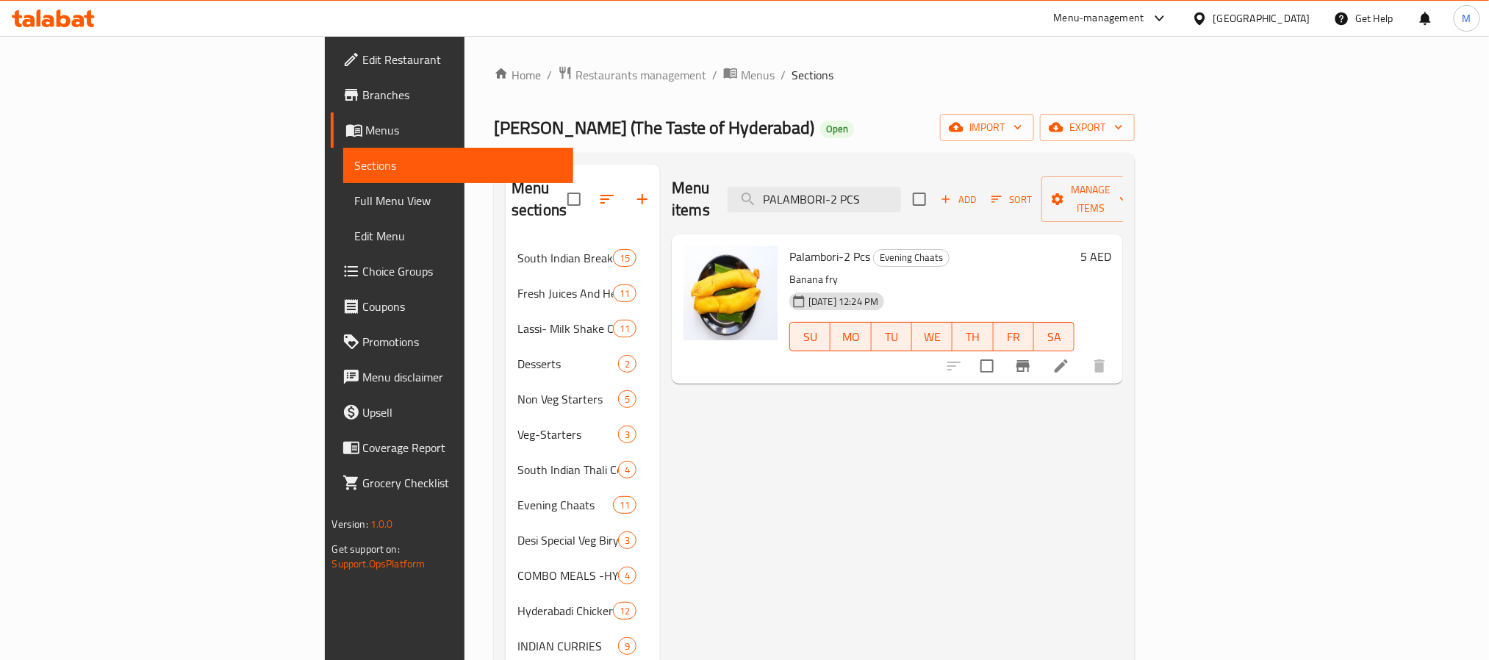
click at [1002, 350] on input "checkbox" at bounding box center [986, 365] width 31 height 31
click at [970, 174] on div "Menu items PALAMBORI-2 PCS Add Sort Manage items" at bounding box center [897, 200] width 451 height 70
click at [901, 187] on input "PALAMBORI-2 PCS" at bounding box center [813, 200] width 173 height 26
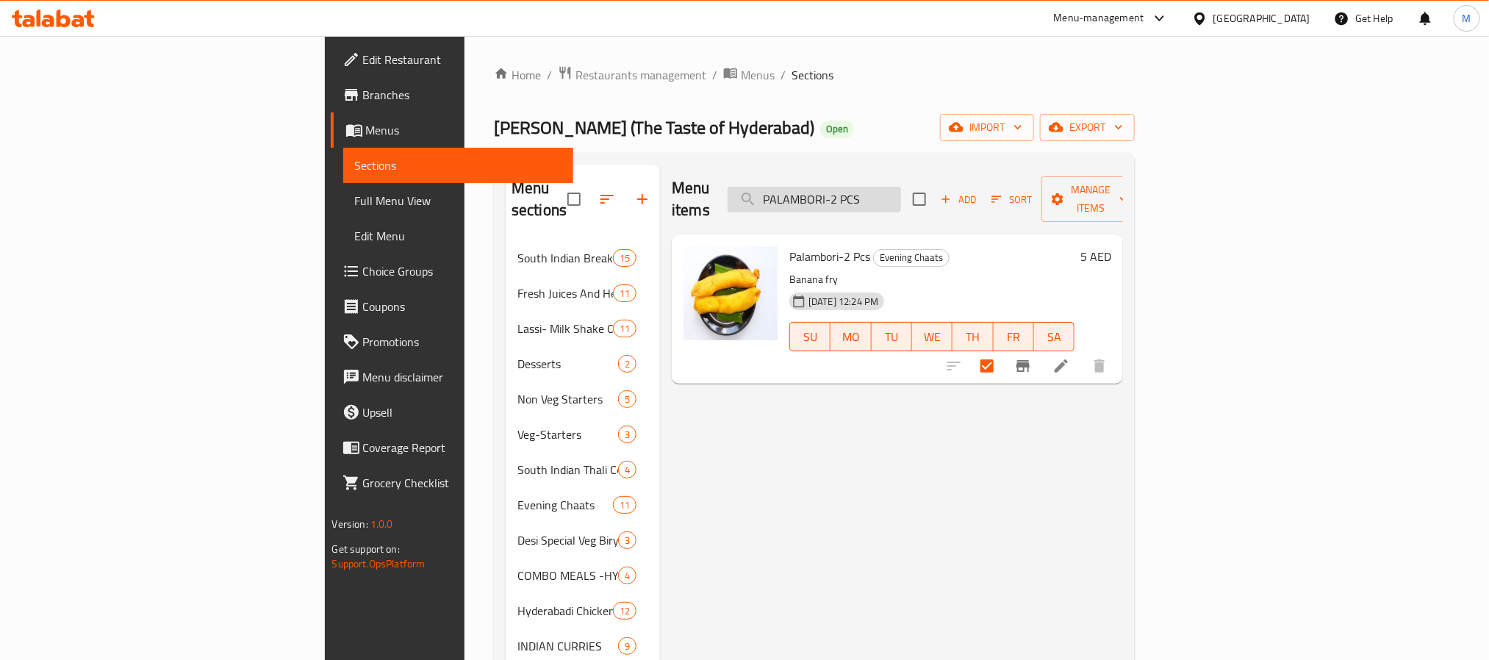
click at [901, 187] on input "PALAMBORI-2 PCS" at bounding box center [813, 200] width 173 height 26
paste input "K PAKODA -5"
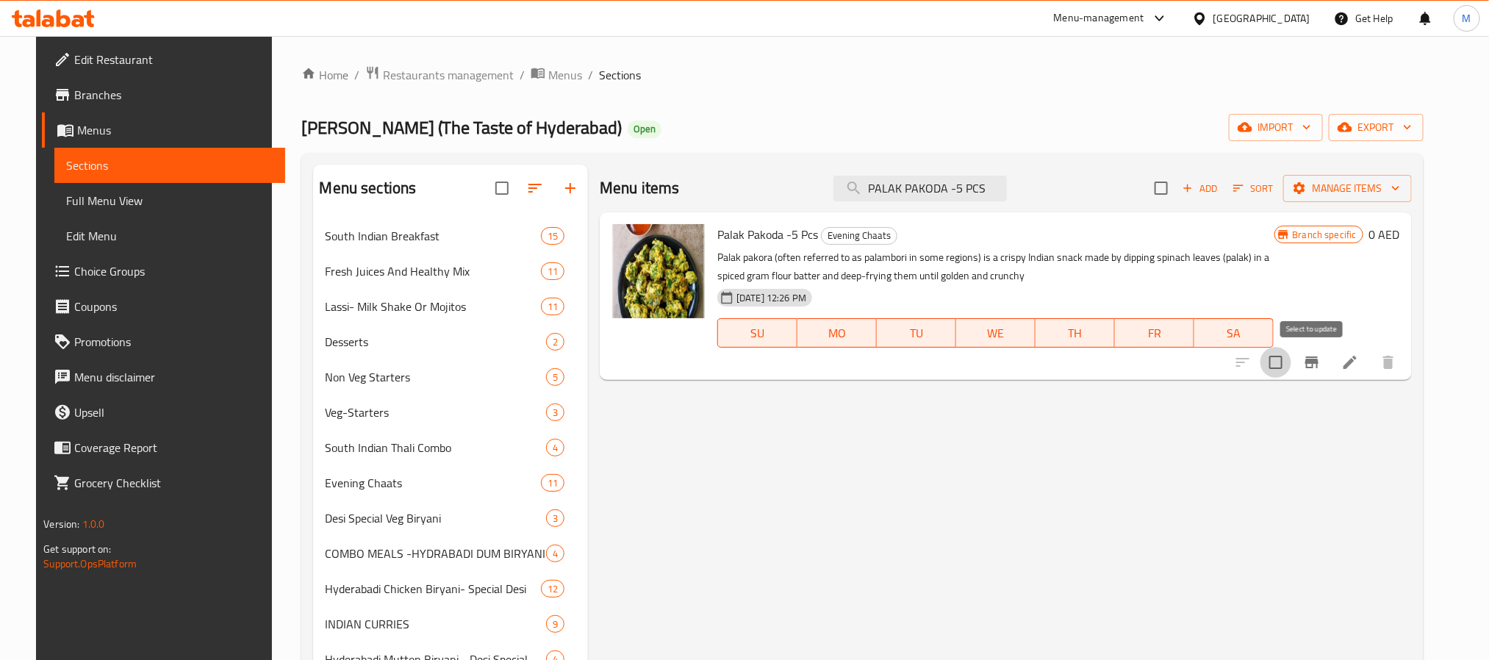
click at [1253, 358] on input "checkbox" at bounding box center [1275, 362] width 31 height 31
click at [1253, 176] on button "Manage items" at bounding box center [1347, 188] width 129 height 27
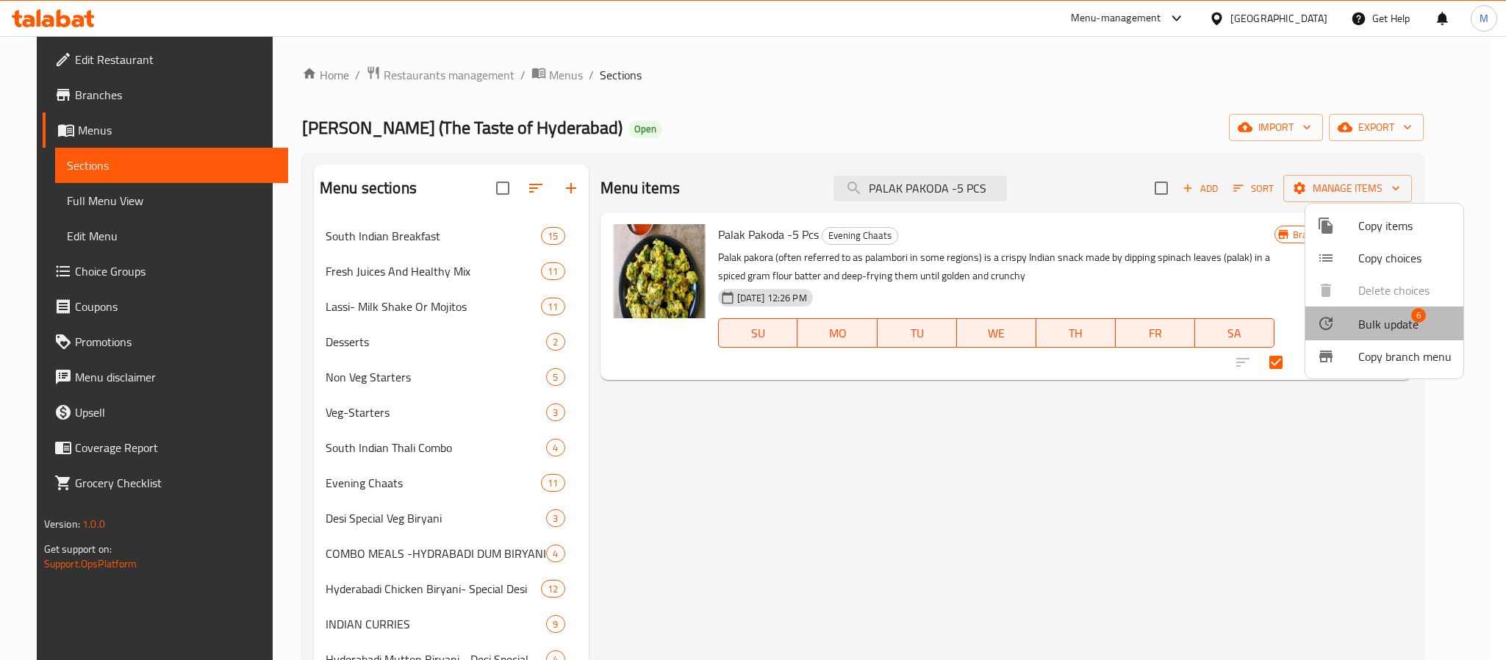
click at [1253, 322] on span "Bulk update" at bounding box center [1388, 324] width 60 height 18
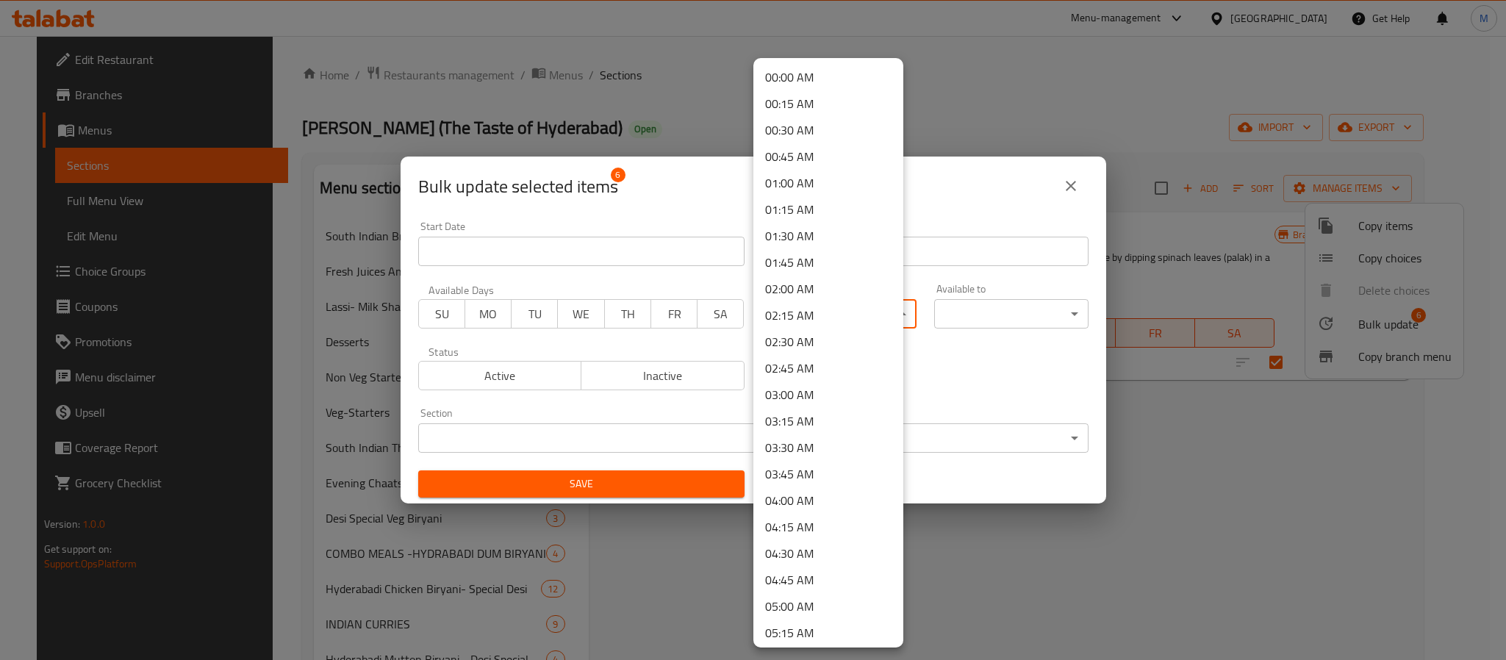
click at [845, 301] on body "​ Menu-management United Arab Emirates Get Help M Edit Restaurant Branches Menu…" at bounding box center [753, 348] width 1506 height 624
click at [801, 439] on li "04:30 AM" at bounding box center [828, 443] width 150 height 26
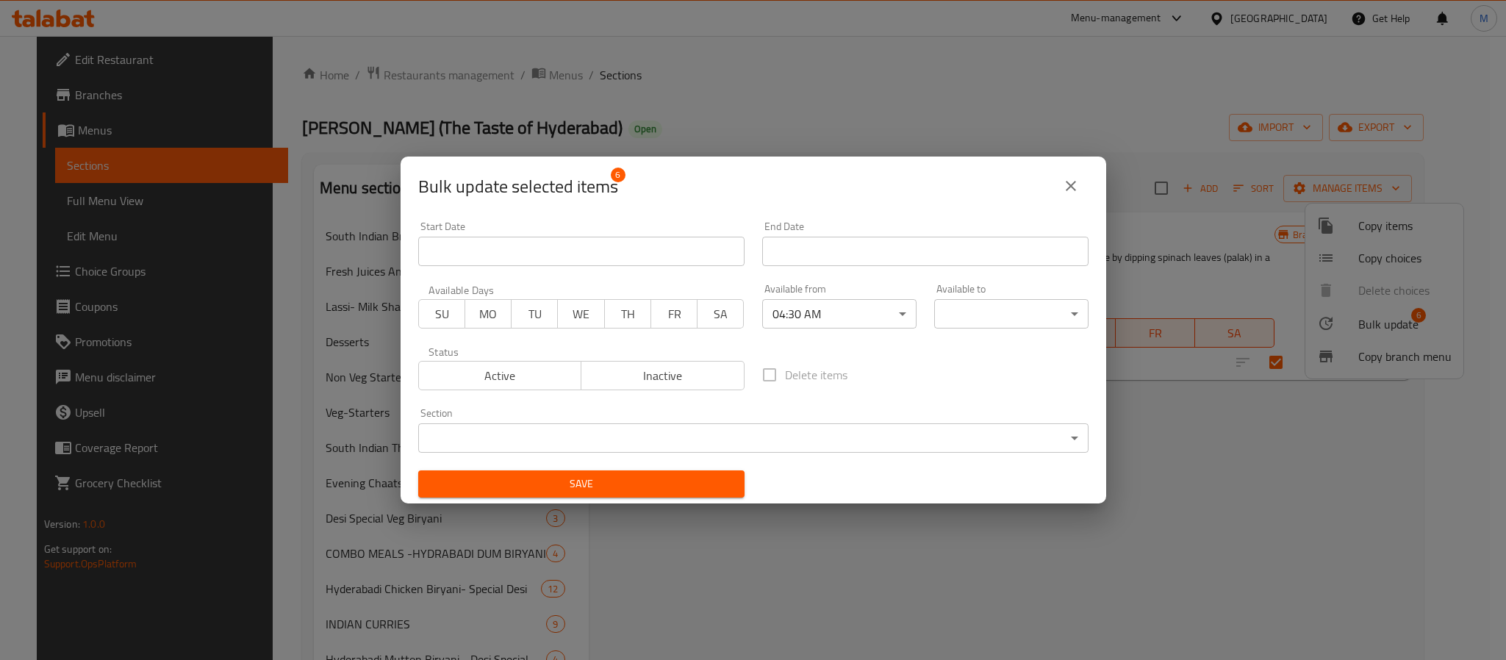
click at [970, 314] on body "​ Menu-management United Arab Emirates Get Help M Edit Restaurant Branches Menu…" at bounding box center [753, 348] width 1506 height 624
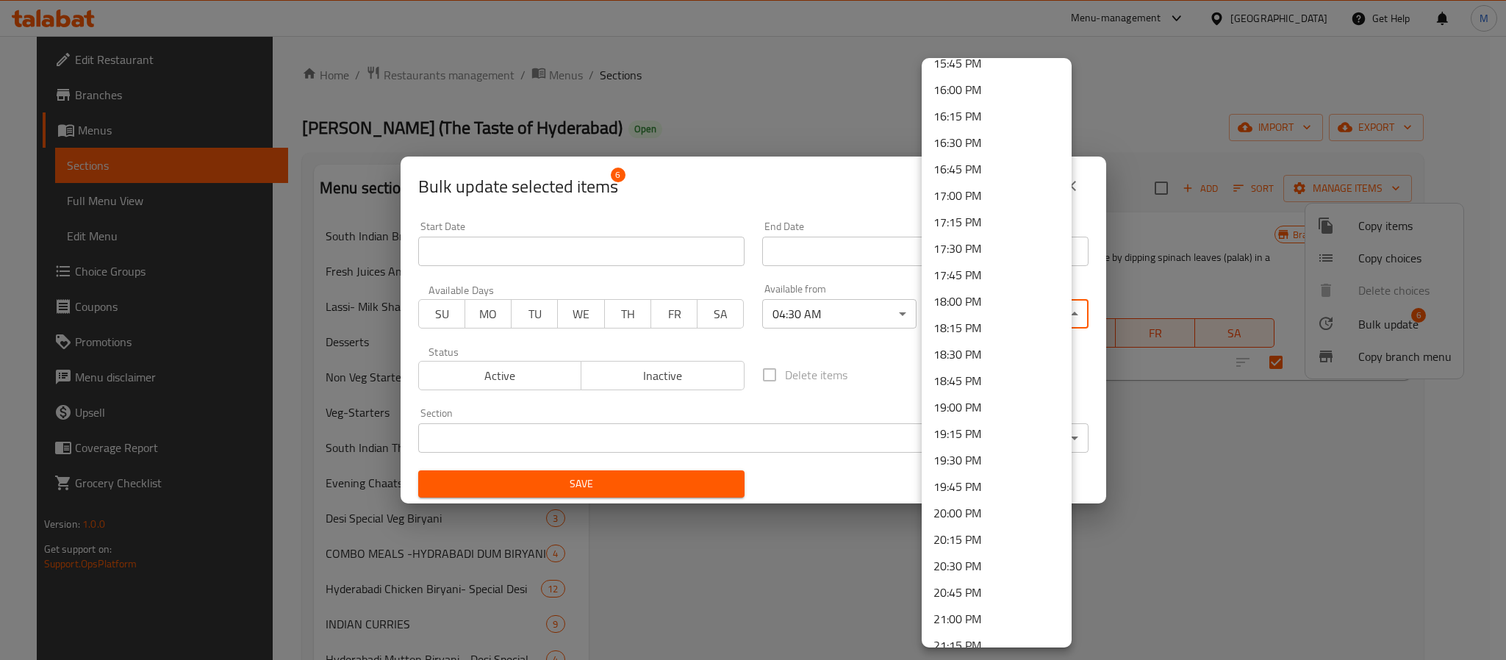
scroll to position [1987, 0]
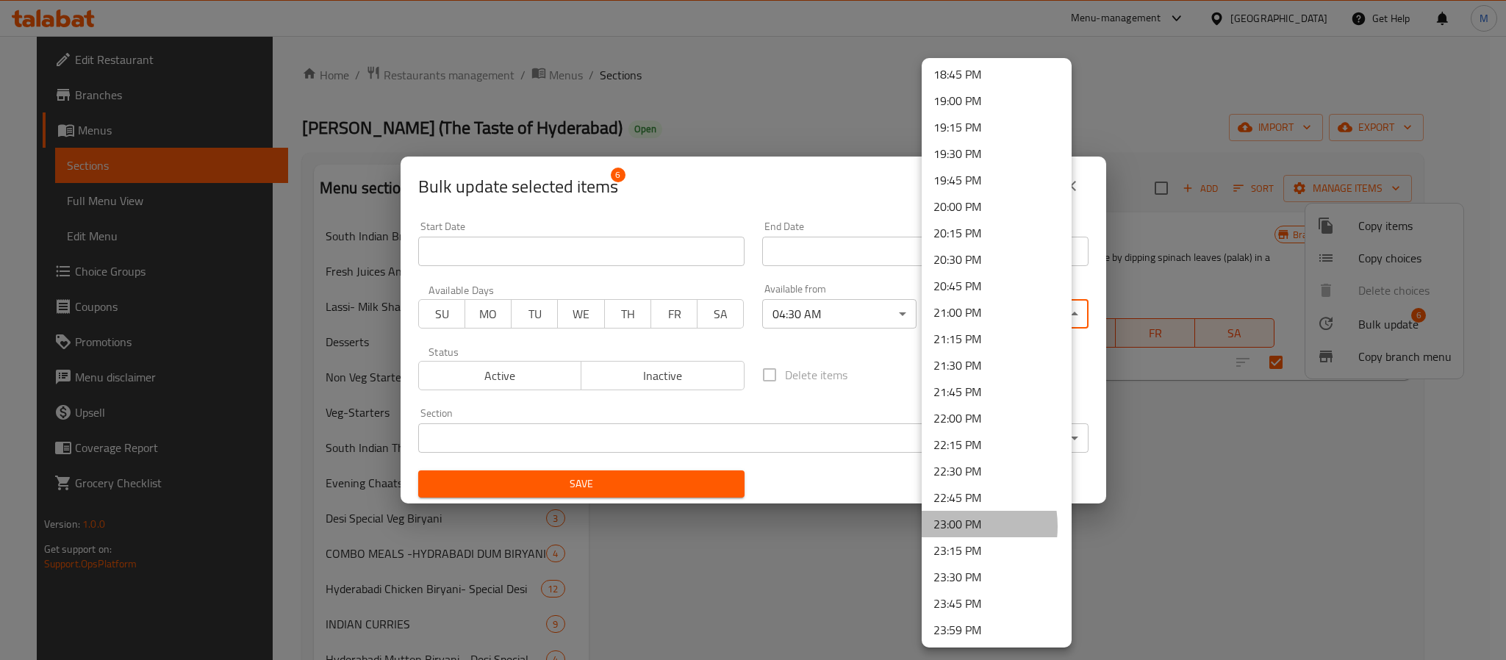
click at [950, 525] on li "23:00 PM" at bounding box center [996, 524] width 150 height 26
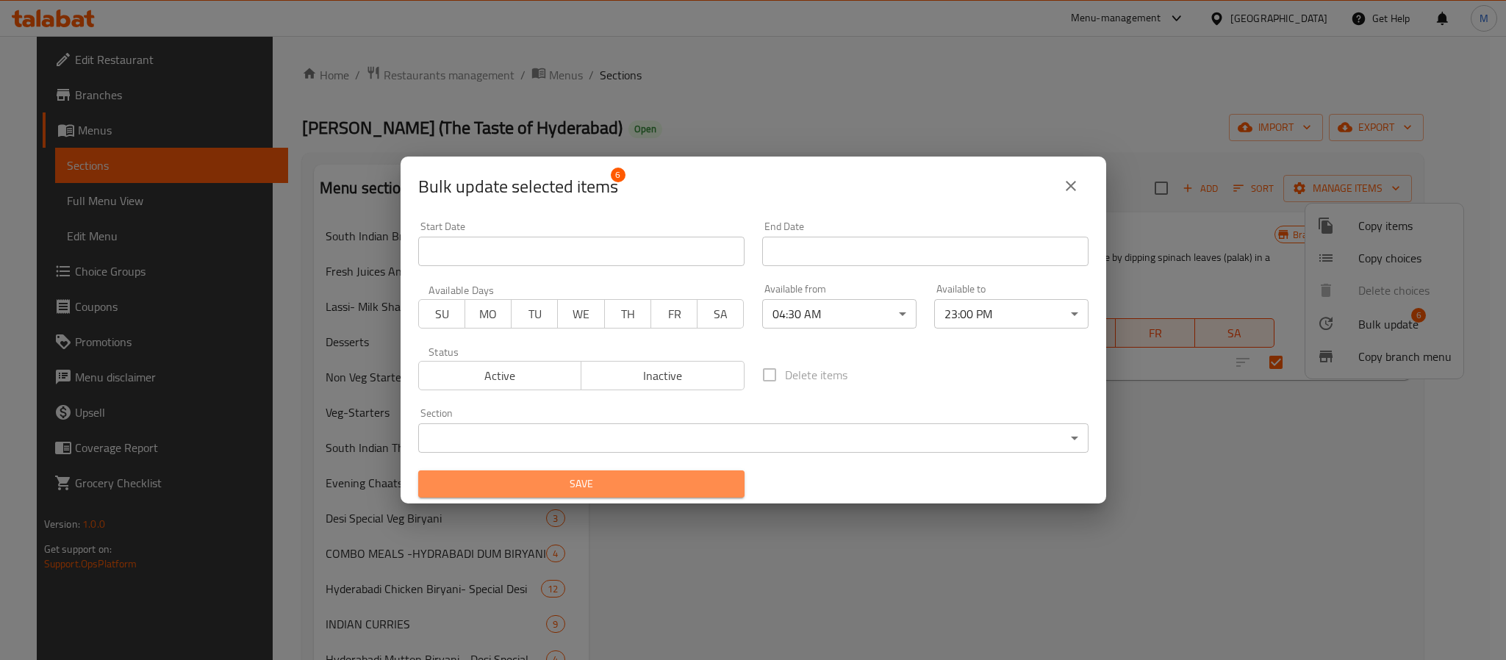
click at [719, 483] on span "Save" at bounding box center [581, 484] width 303 height 18
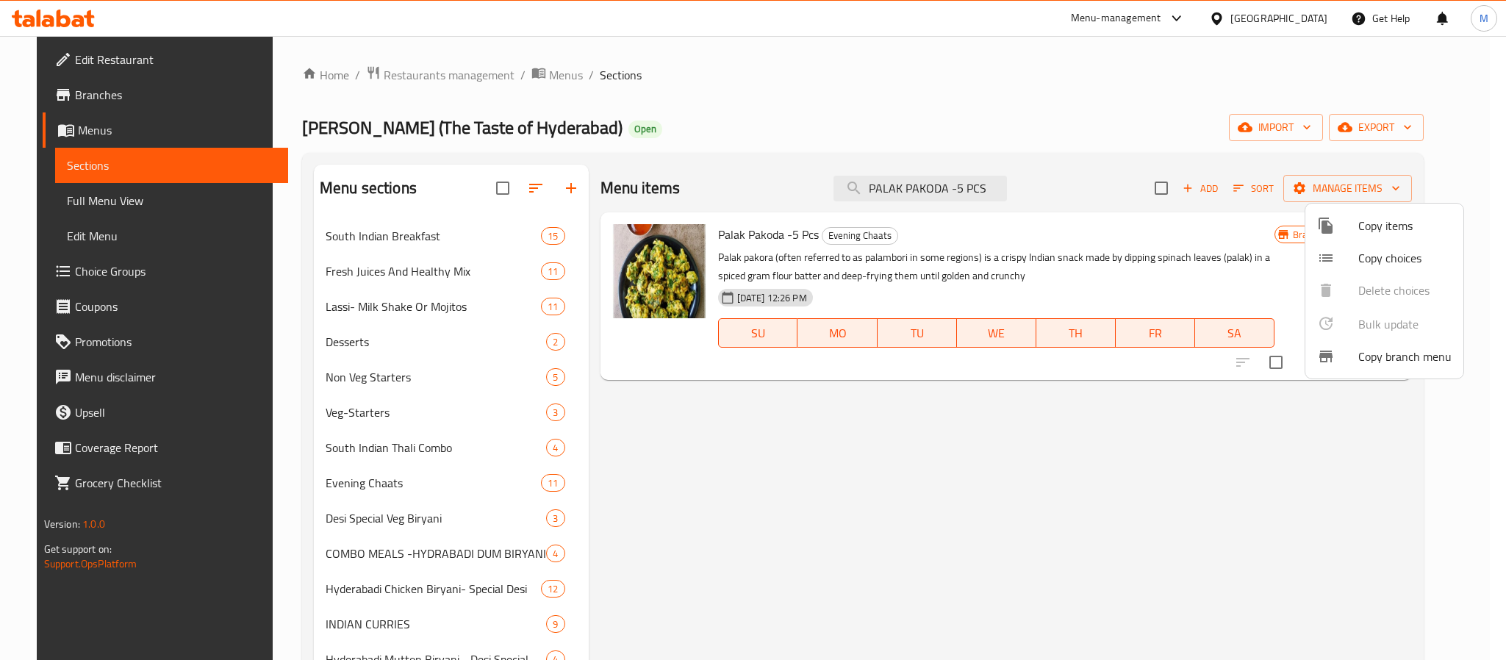
click at [971, 197] on div at bounding box center [753, 330] width 1506 height 660
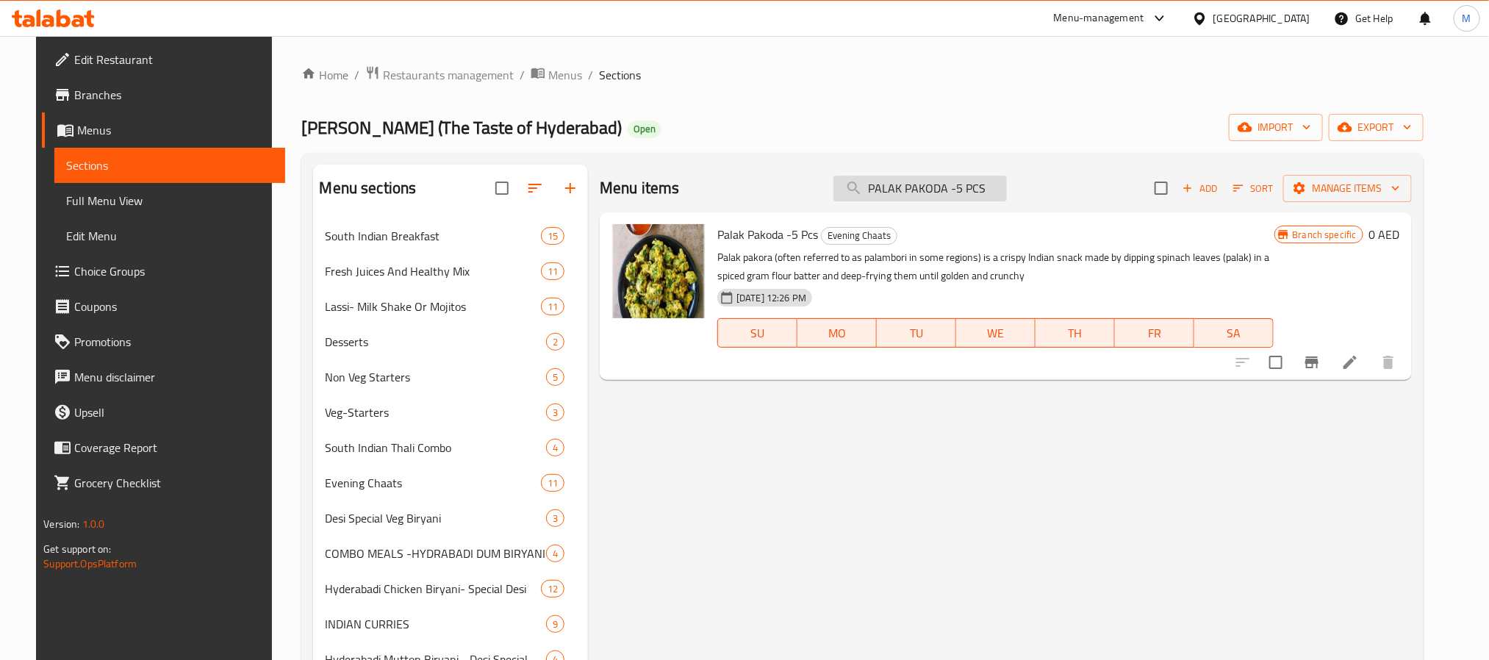
click at [971, 188] on input "PALAK PAKODA -5 PCS" at bounding box center [919, 189] width 173 height 26
paste input "SOUTH INDIAN"
click at [971, 188] on input "PALAK PAKODA -5 PCS" at bounding box center [919, 189] width 173 height 26
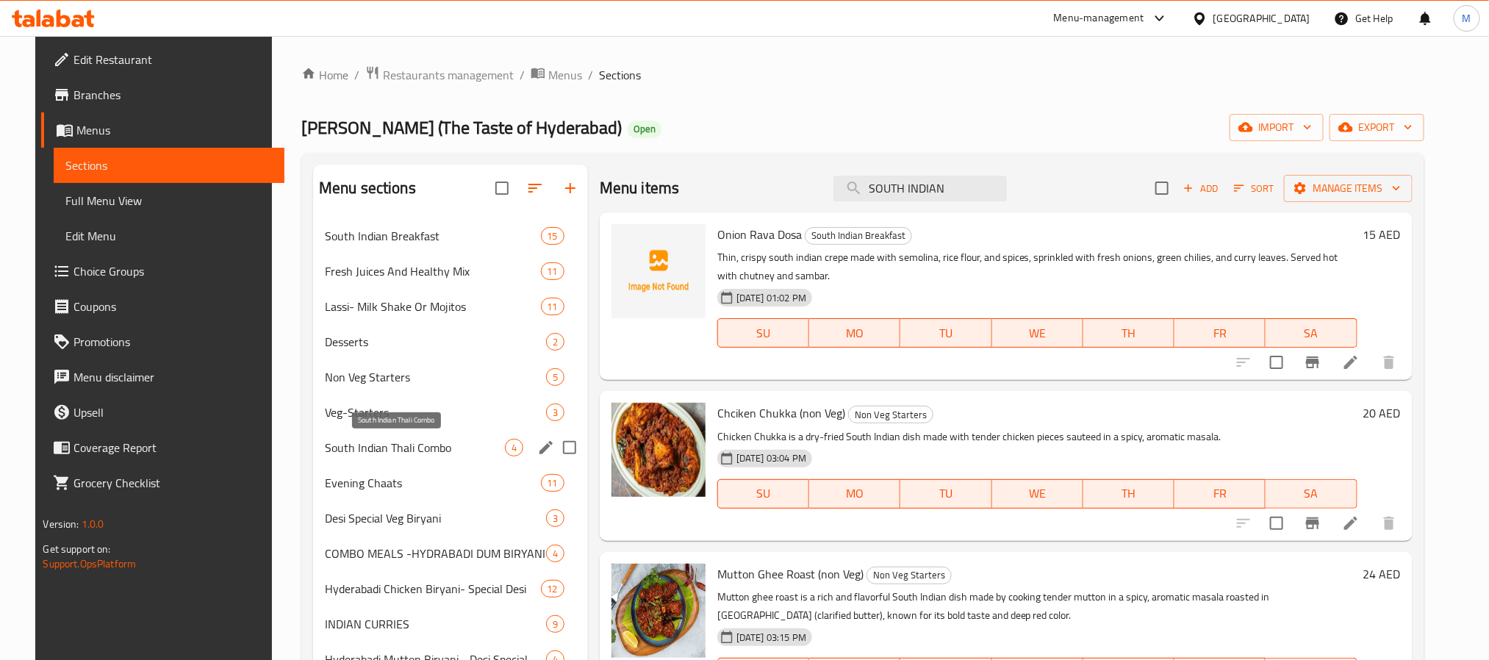
click at [433, 444] on span "South Indian Thali Combo" at bounding box center [415, 448] width 180 height 18
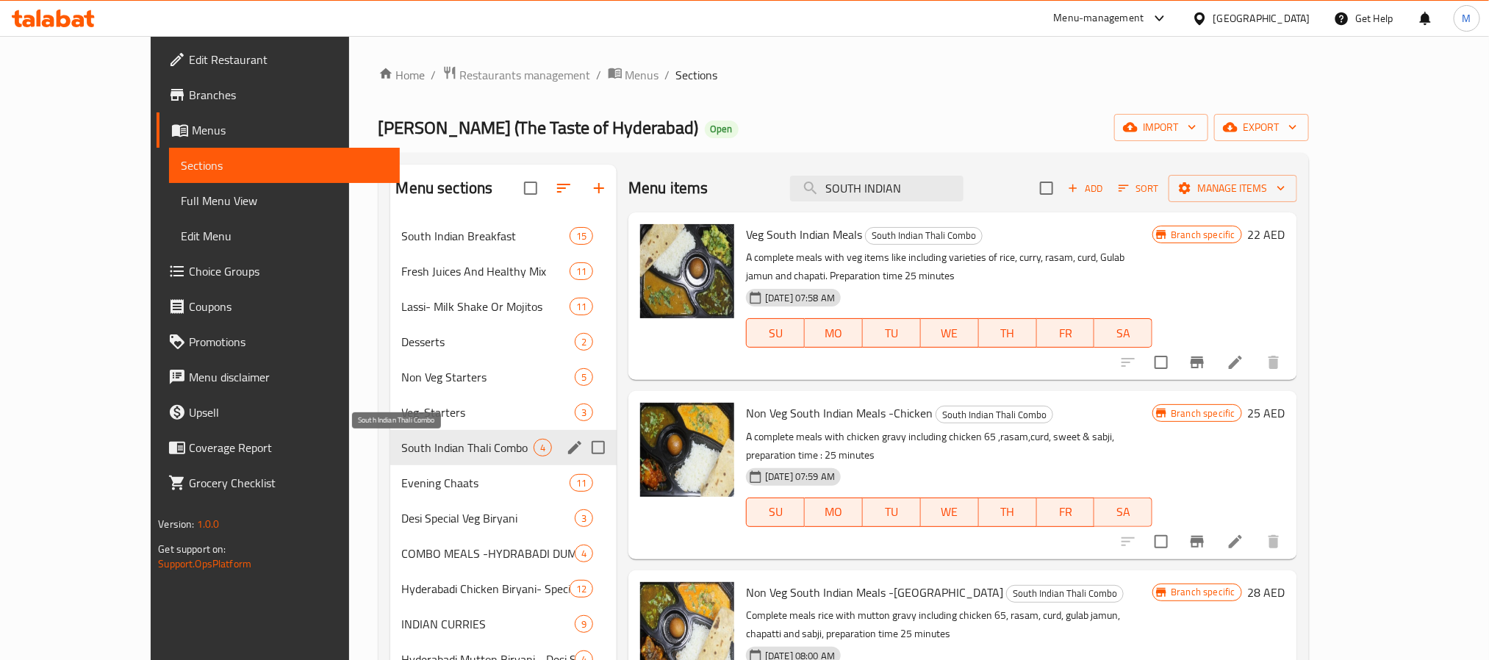
click at [1062, 192] on input "checkbox" at bounding box center [1046, 188] width 31 height 31
click at [435, 450] on span "South Indian Thali Combo" at bounding box center [468, 448] width 132 height 18
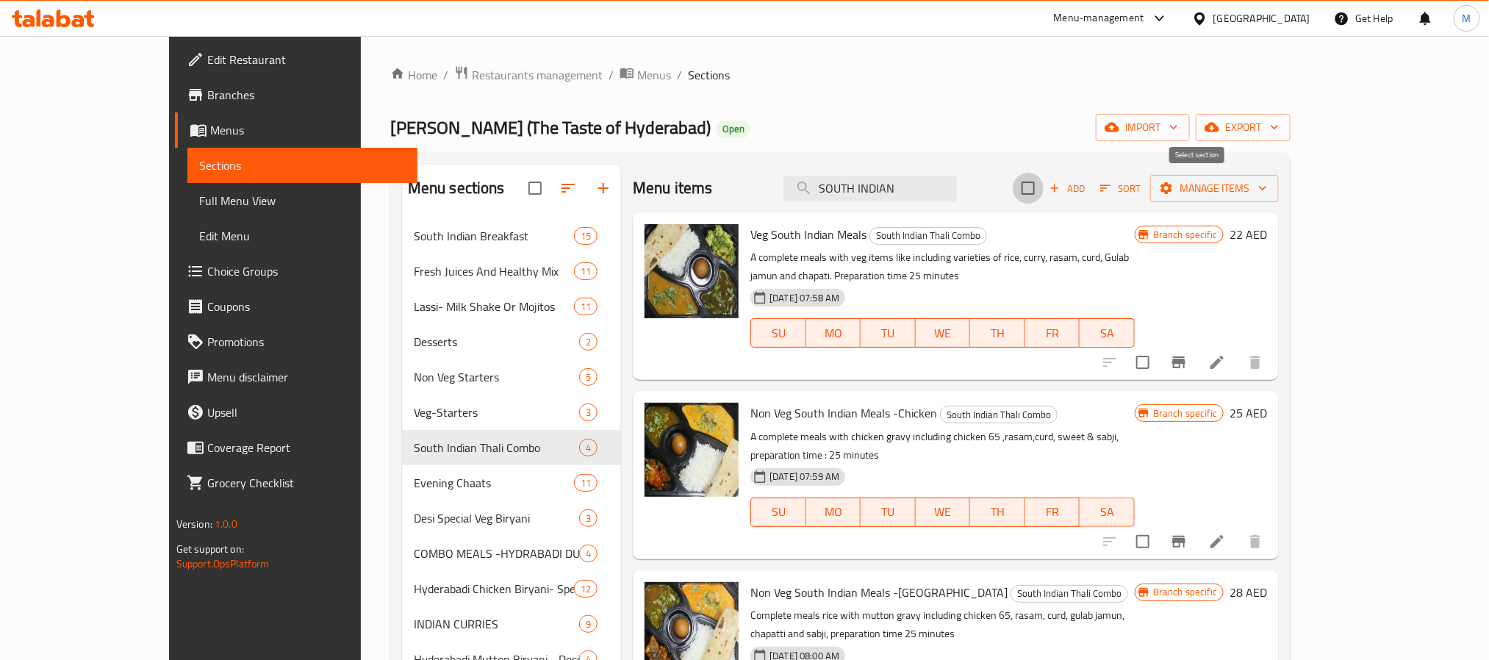
click at [1043, 192] on input "checkbox" at bounding box center [1027, 188] width 31 height 31
click at [1253, 193] on span "Manage items" at bounding box center [1214, 188] width 105 height 18
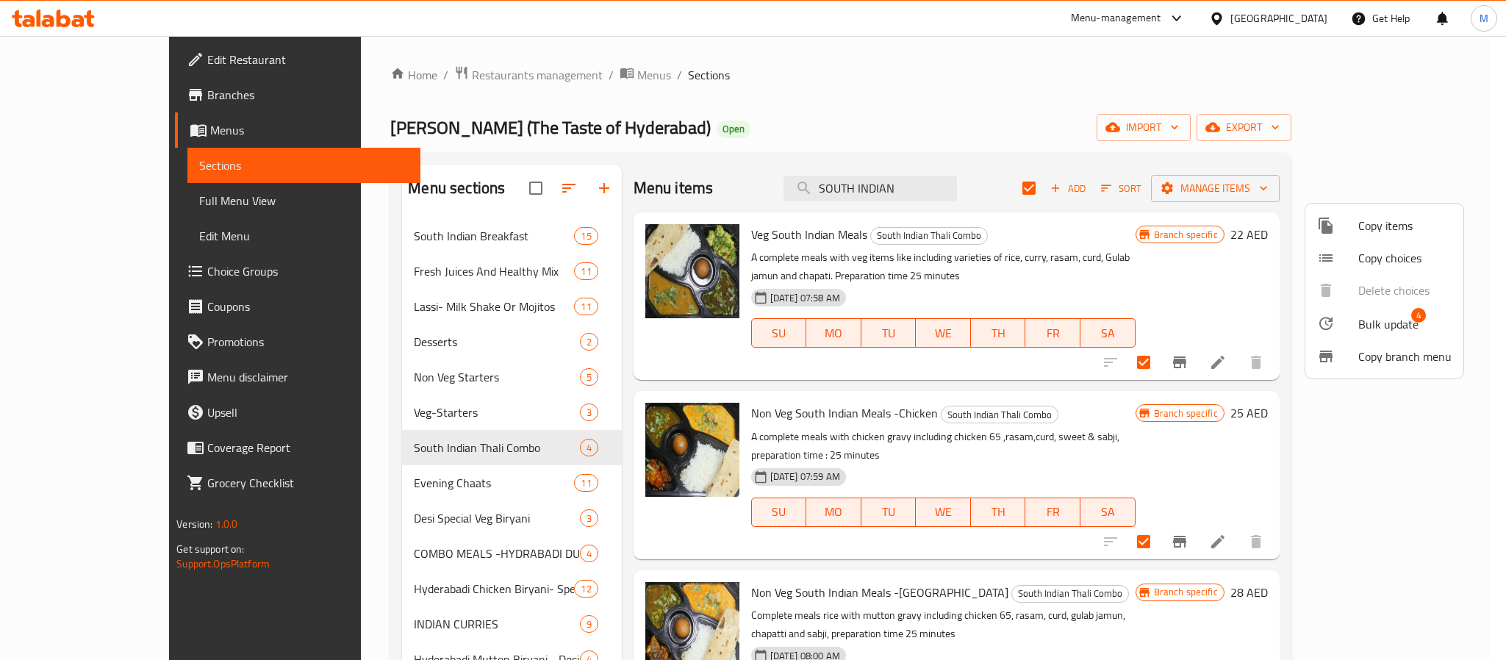
click at [1253, 315] on span "Bulk update" at bounding box center [1388, 324] width 60 height 18
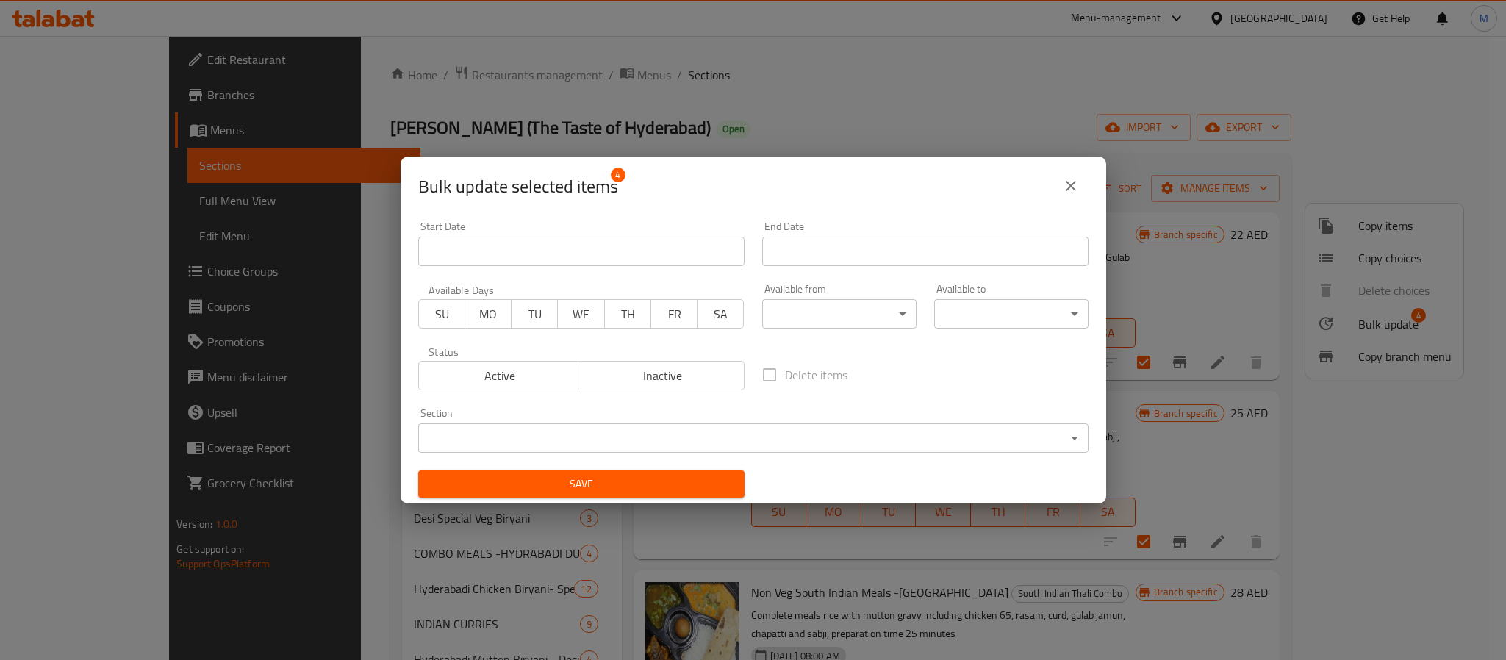
click at [822, 320] on body "​ Menu-management United Arab Emirates Get Help M Edit Restaurant Branches Menu…" at bounding box center [753, 348] width 1506 height 624
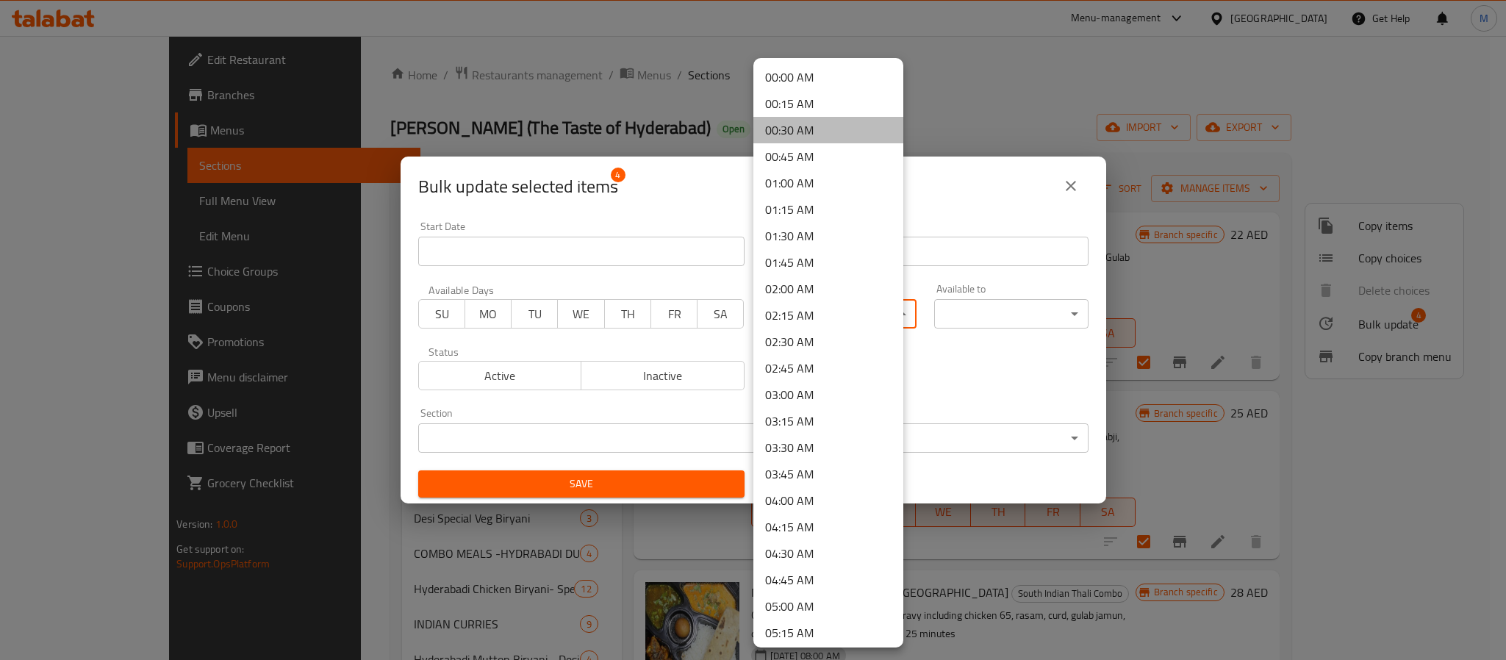
click at [834, 134] on li "00:30 AM" at bounding box center [828, 130] width 150 height 26
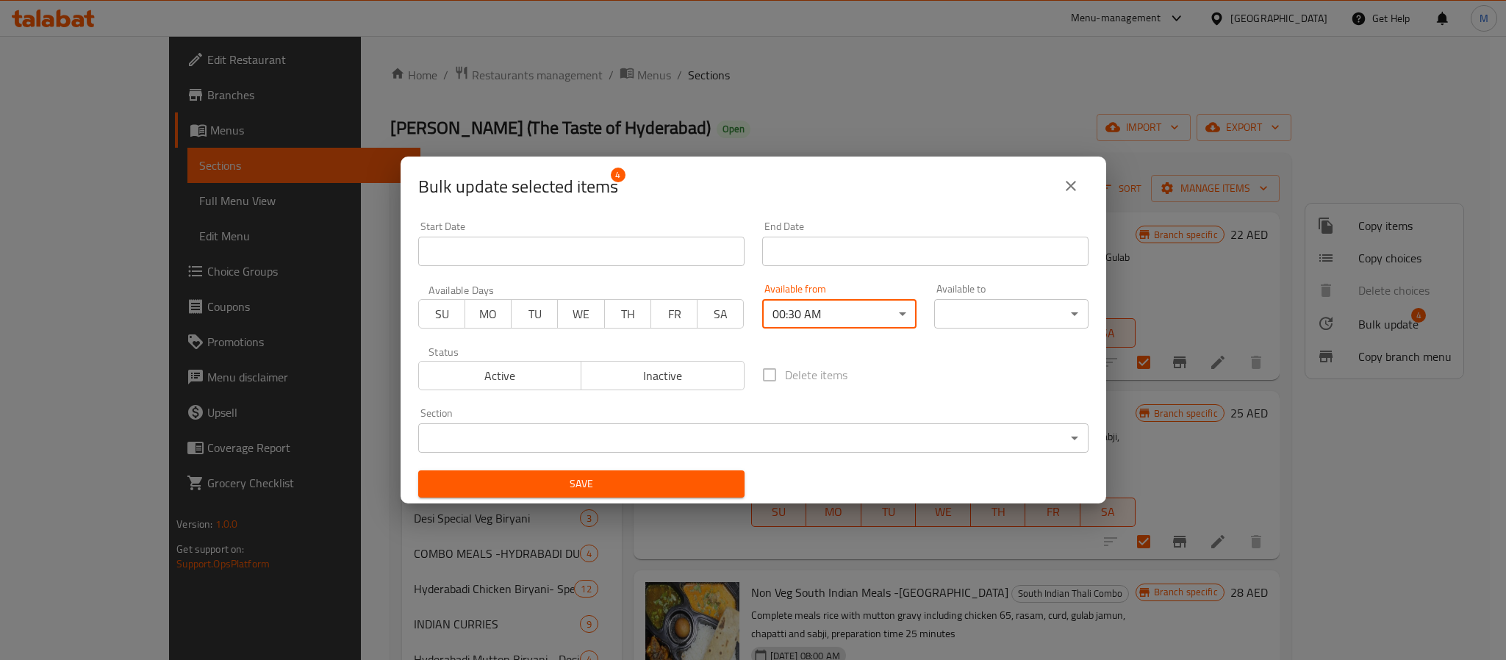
click at [955, 313] on body "​ Menu-management United Arab Emirates Get Help M Edit Restaurant Branches Menu…" at bounding box center [753, 348] width 1506 height 624
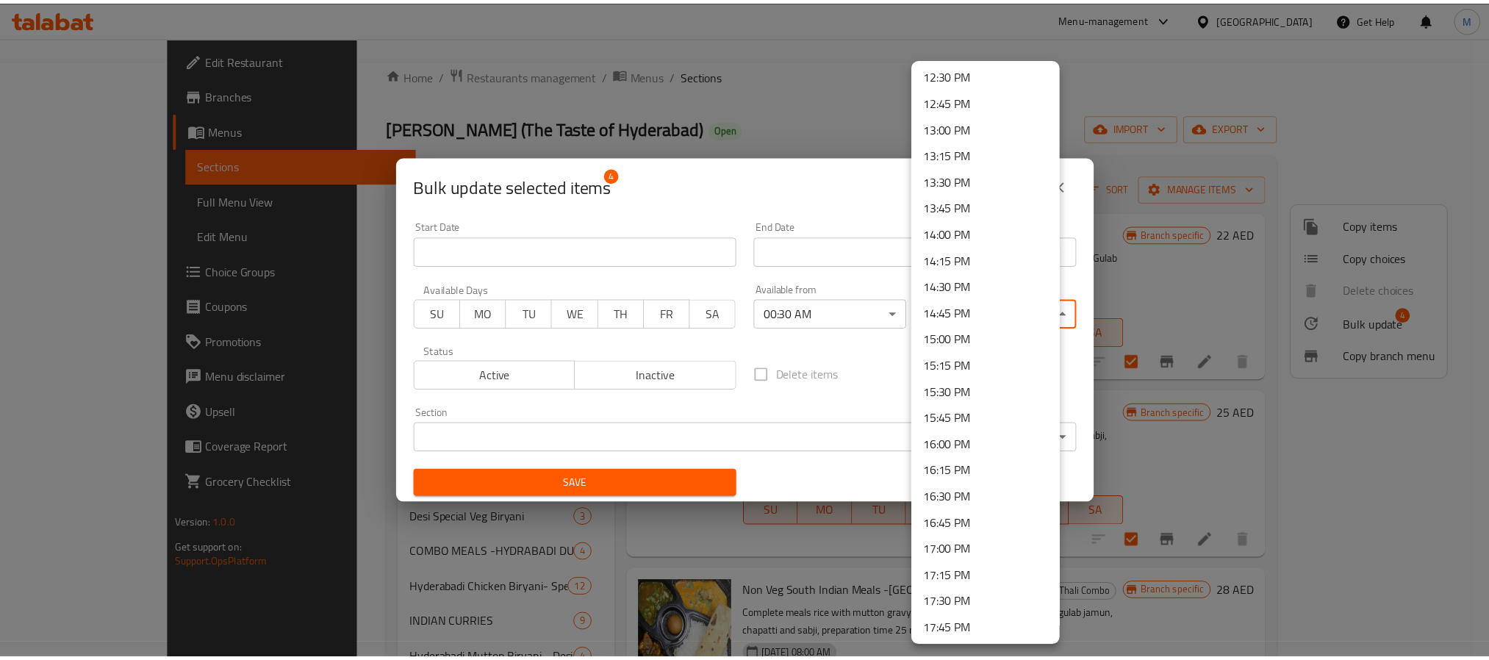
scroll to position [1323, 0]
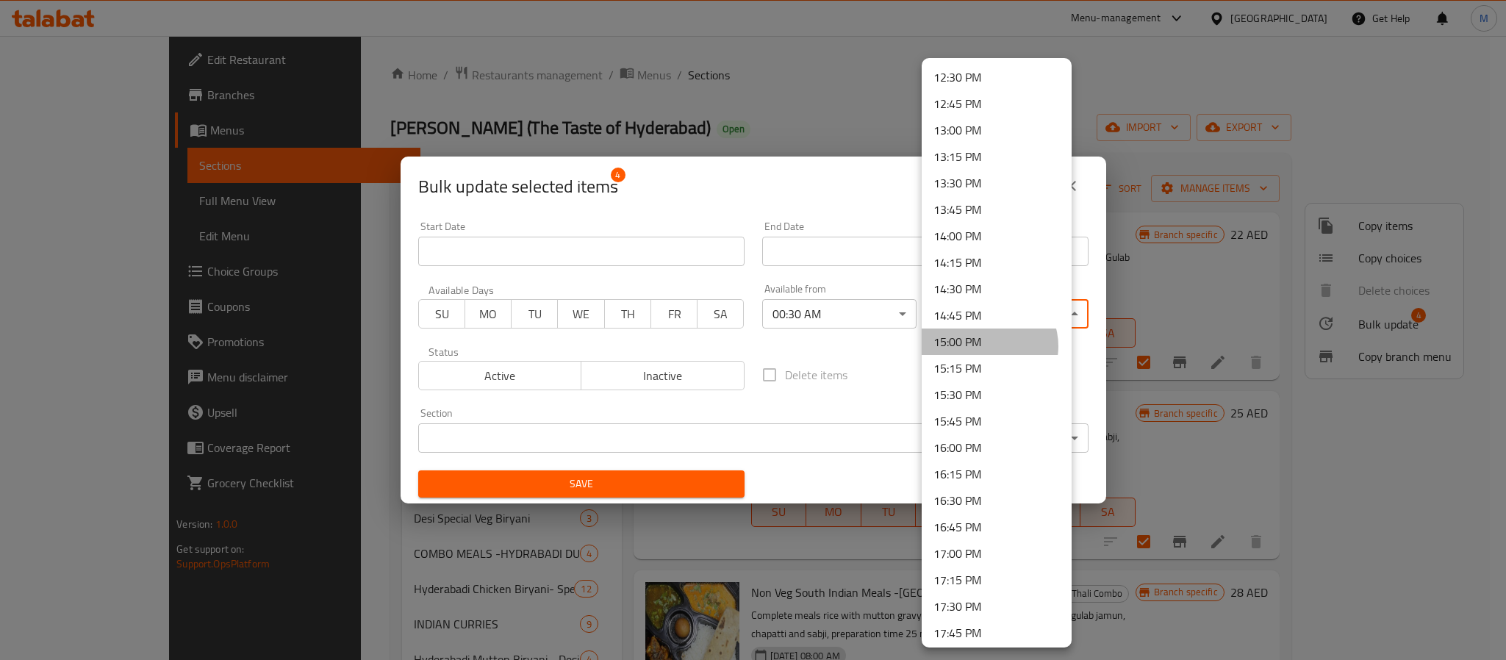
click at [988, 346] on li "15:00 PM" at bounding box center [996, 341] width 150 height 26
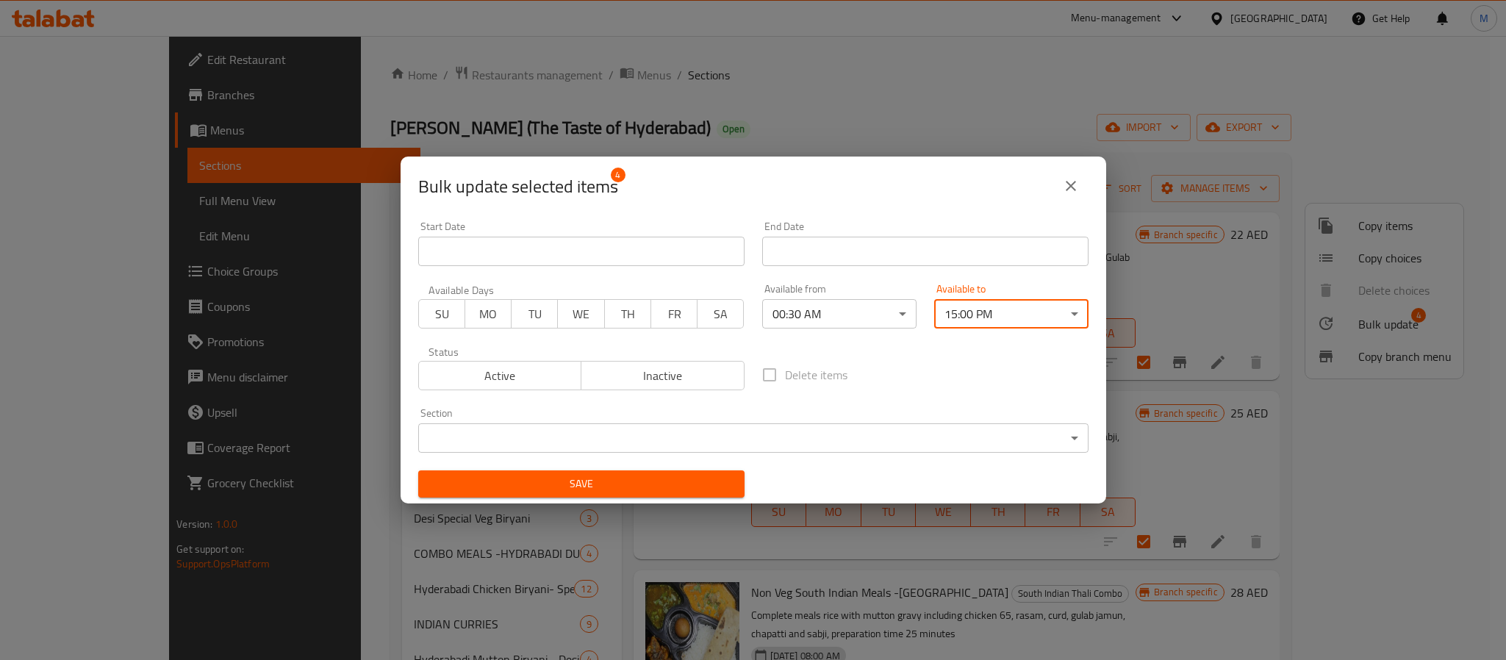
click at [562, 496] on button "Save" at bounding box center [581, 483] width 326 height 27
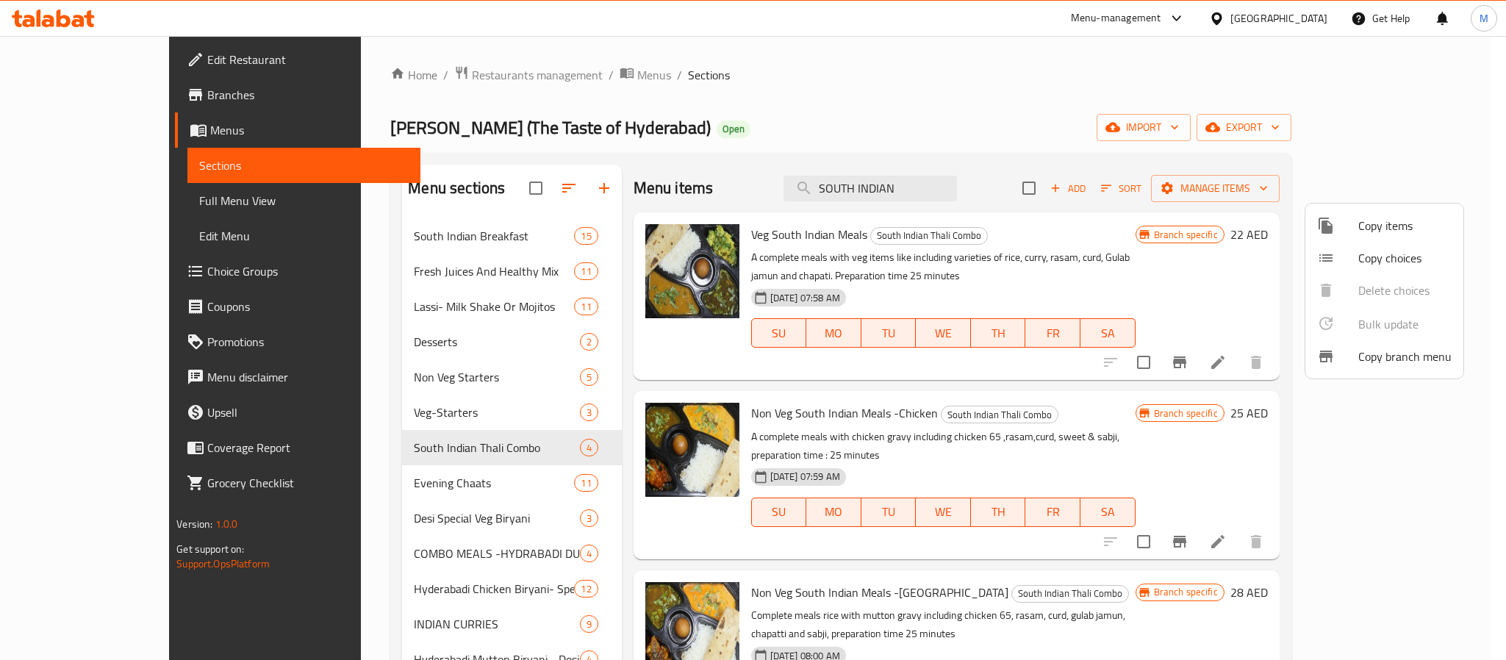
click at [838, 131] on div at bounding box center [753, 330] width 1506 height 660
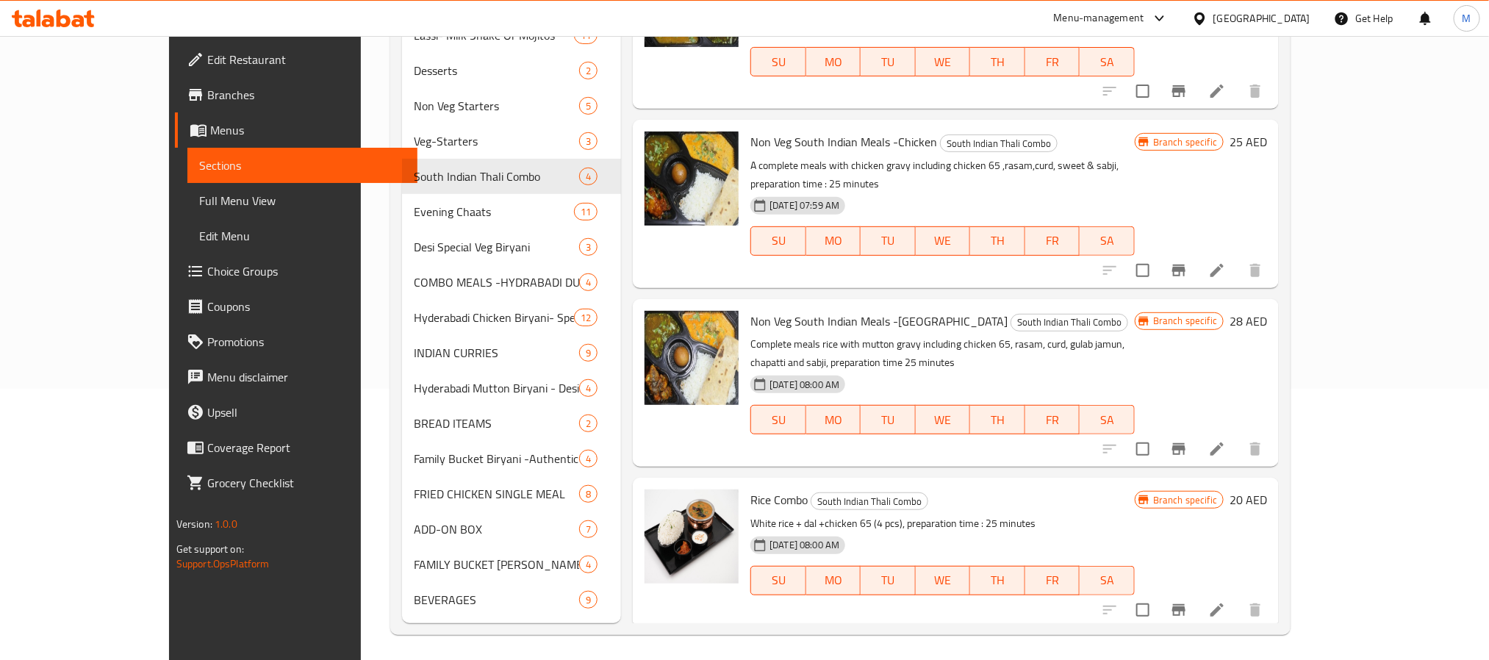
scroll to position [276, 0]
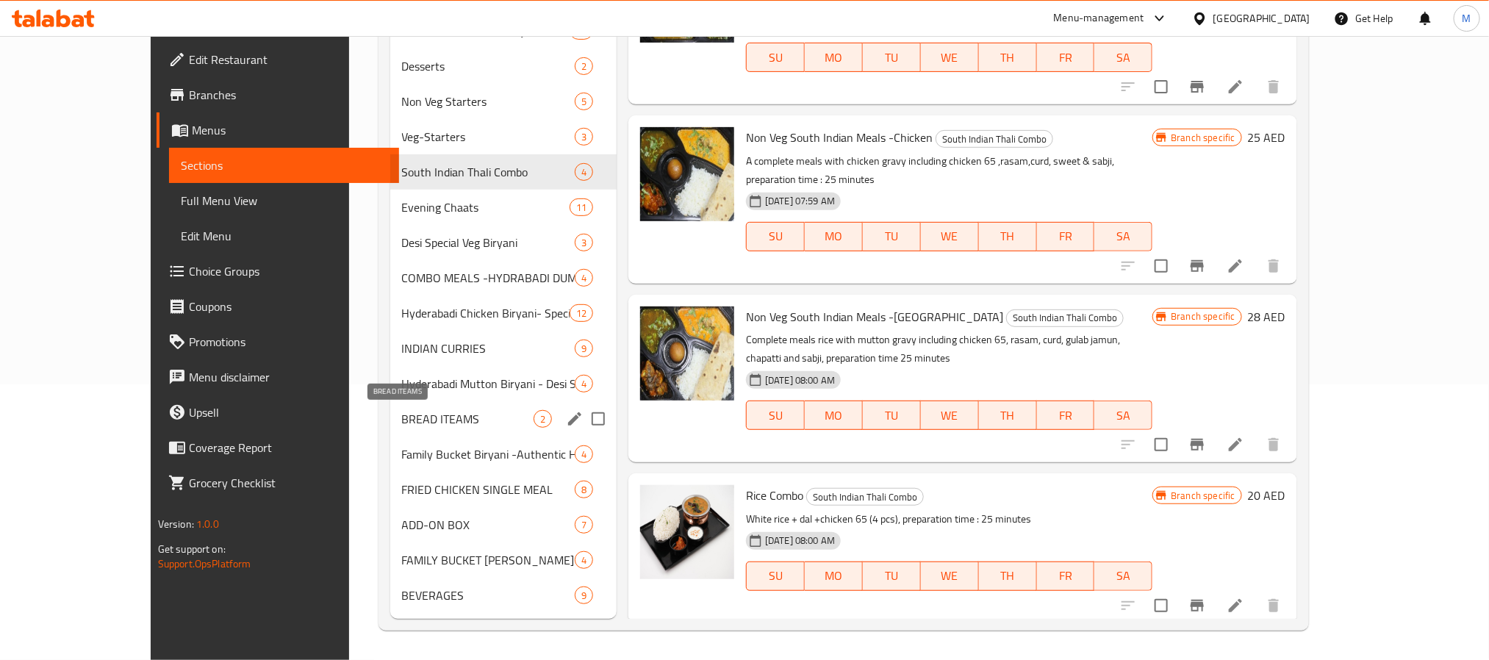
click at [422, 423] on span "BREAD ITEAMS" at bounding box center [468, 419] width 132 height 18
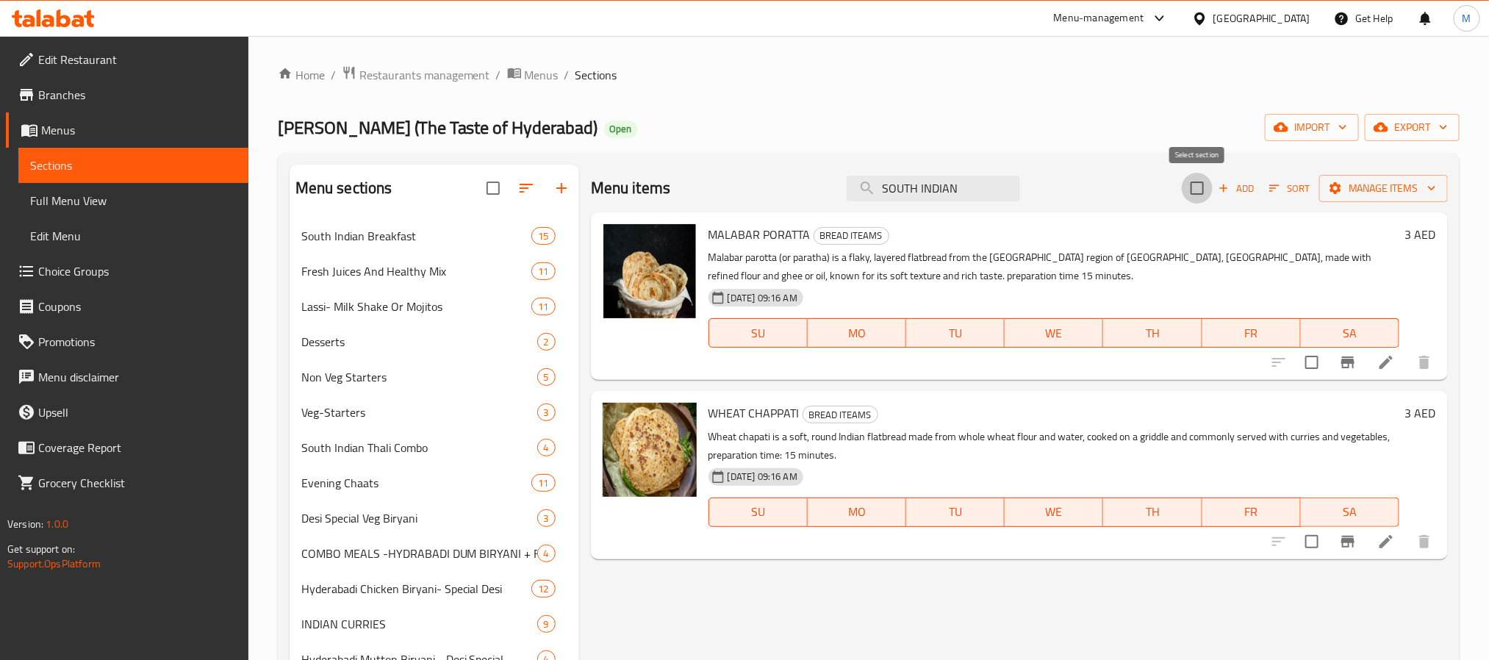
click at [1195, 193] on input "checkbox" at bounding box center [1196, 188] width 31 height 31
click at [1253, 190] on icon "button" at bounding box center [1335, 188] width 15 height 15
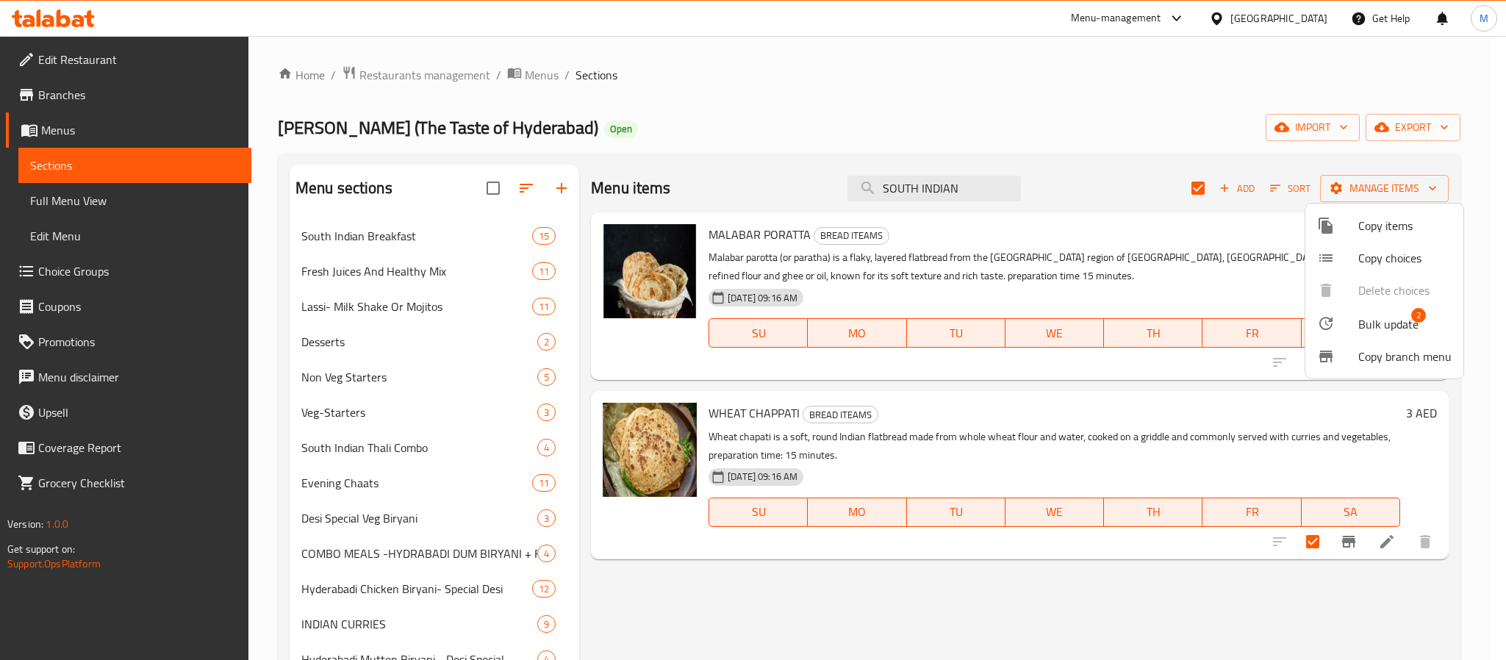
click at [1253, 324] on span "Bulk update" at bounding box center [1388, 324] width 60 height 18
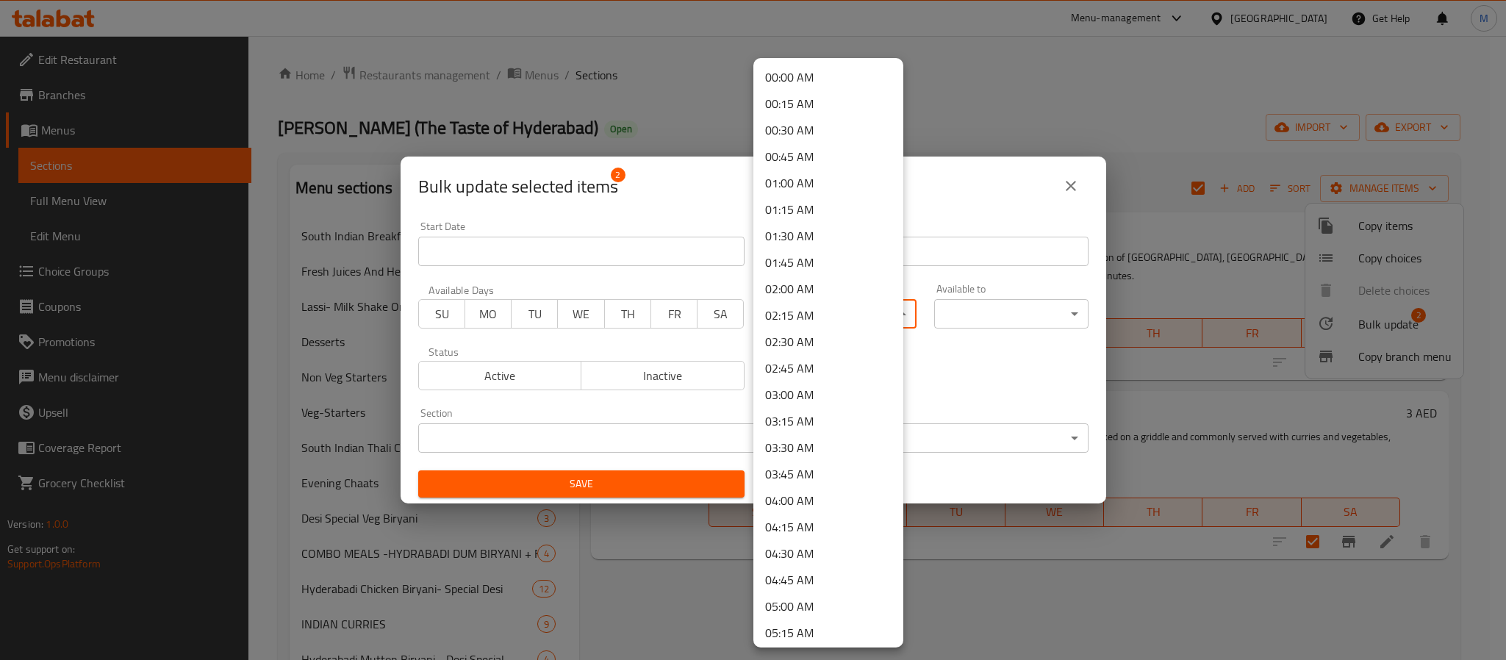
click at [796, 320] on body "​ Menu-management United Arab Emirates Get Help M Edit Restaurant Branches Menu…" at bounding box center [753, 348] width 1506 height 624
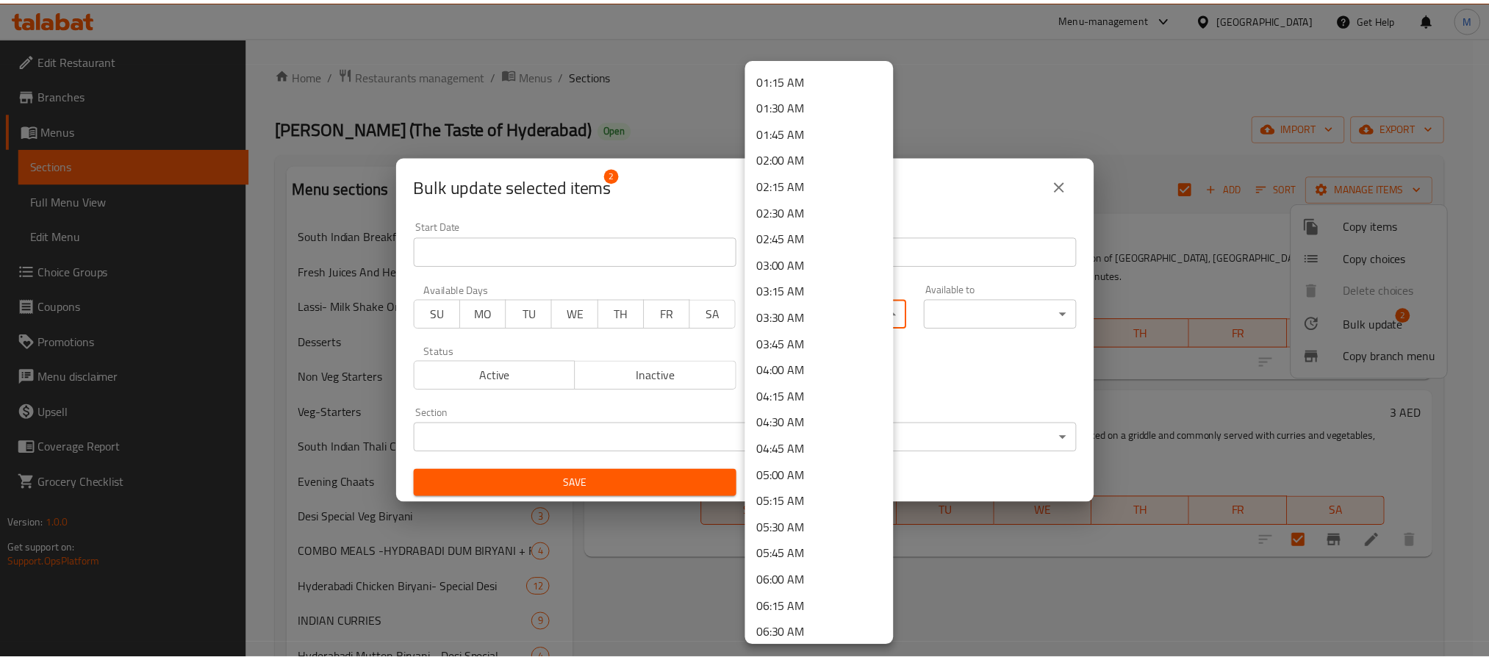
scroll to position [441, 0]
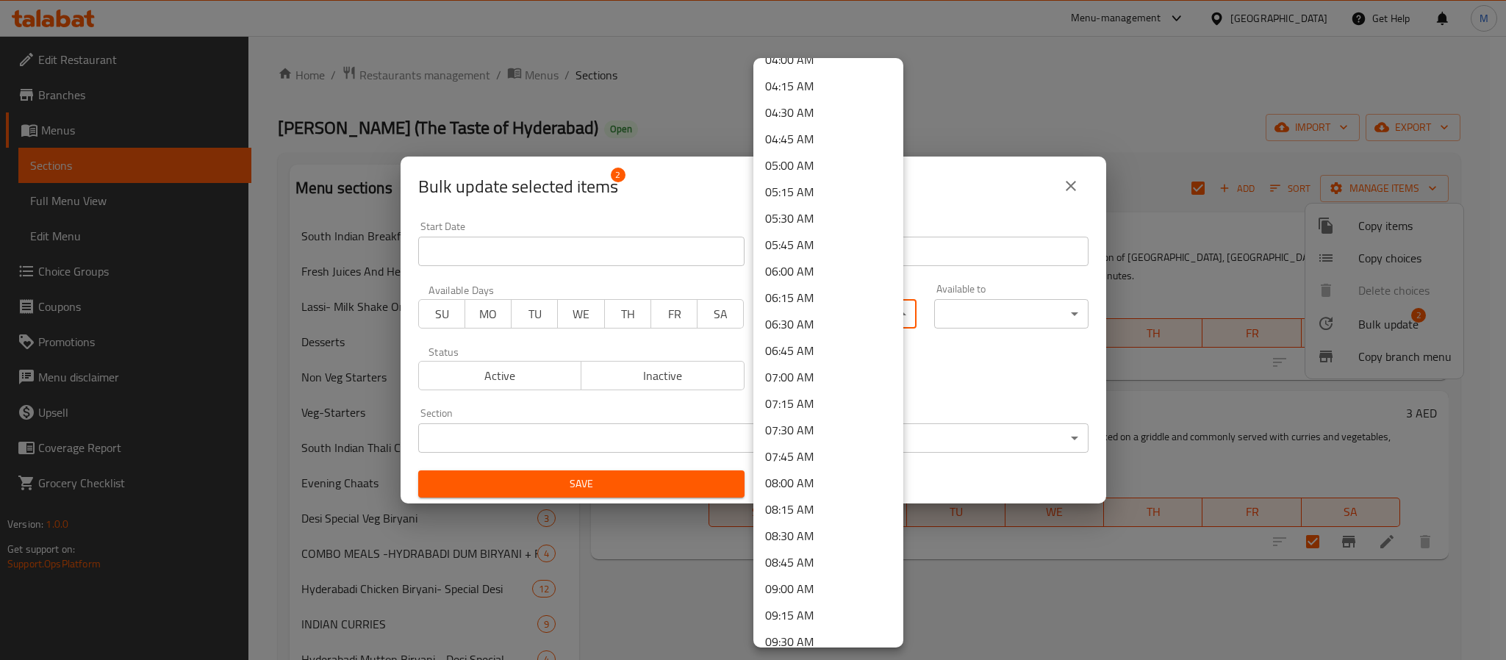
click at [825, 375] on li "07:00 AM" at bounding box center [828, 377] width 150 height 26
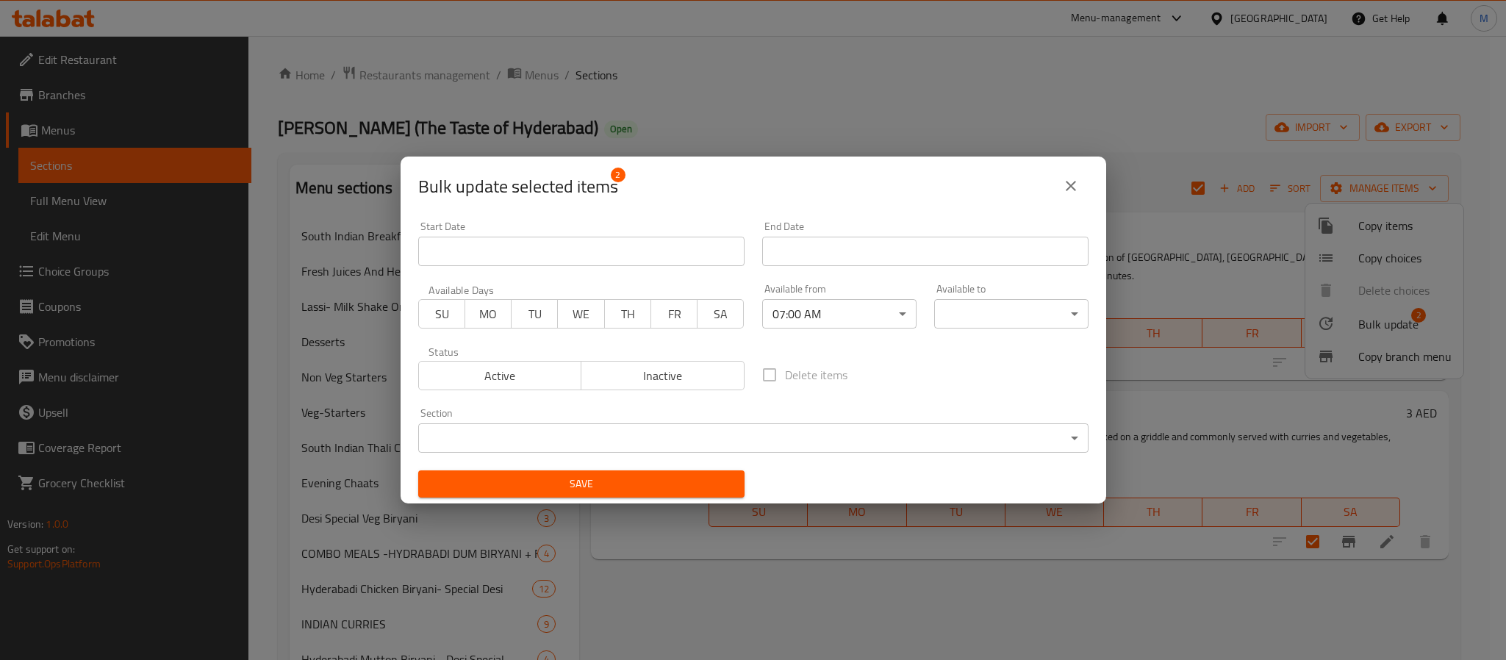
click at [992, 315] on body "​ Menu-management United Arab Emirates Get Help M Edit Restaurant Branches Menu…" at bounding box center [753, 348] width 1506 height 624
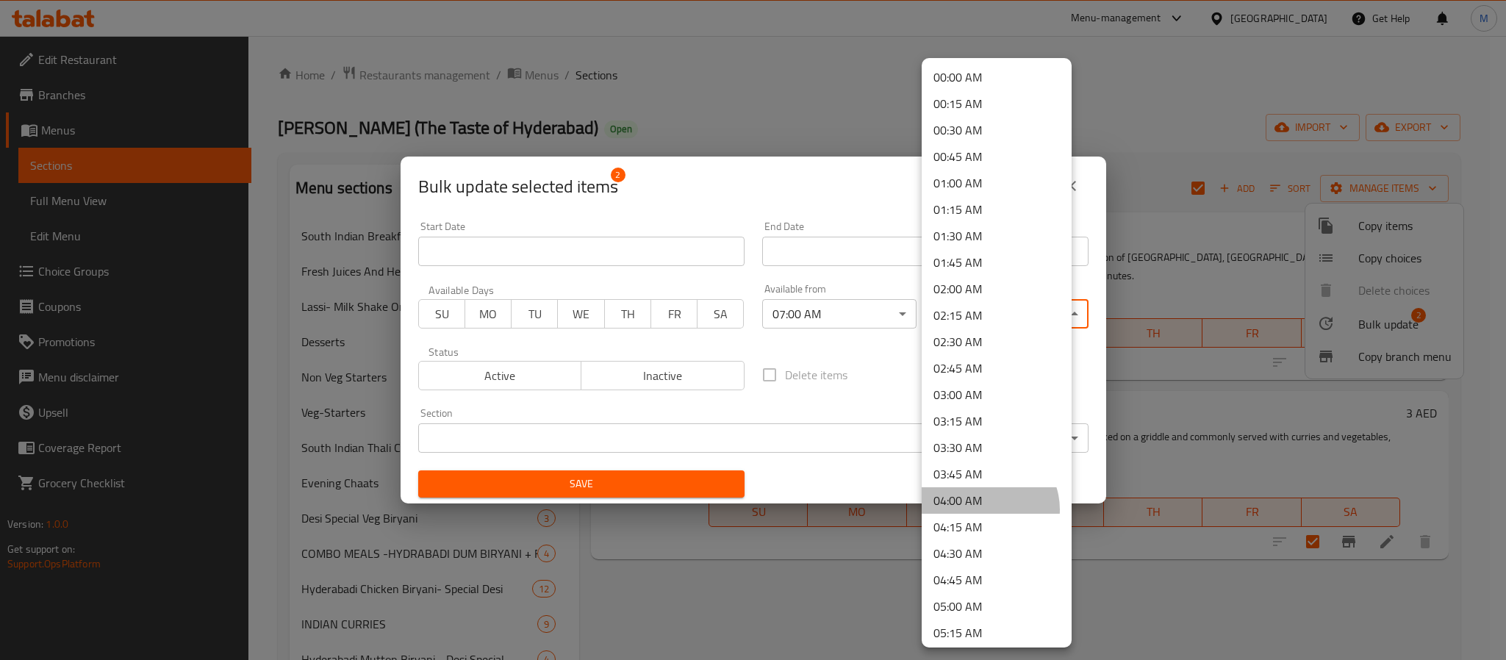
click at [986, 509] on li "04:00 AM" at bounding box center [996, 500] width 150 height 26
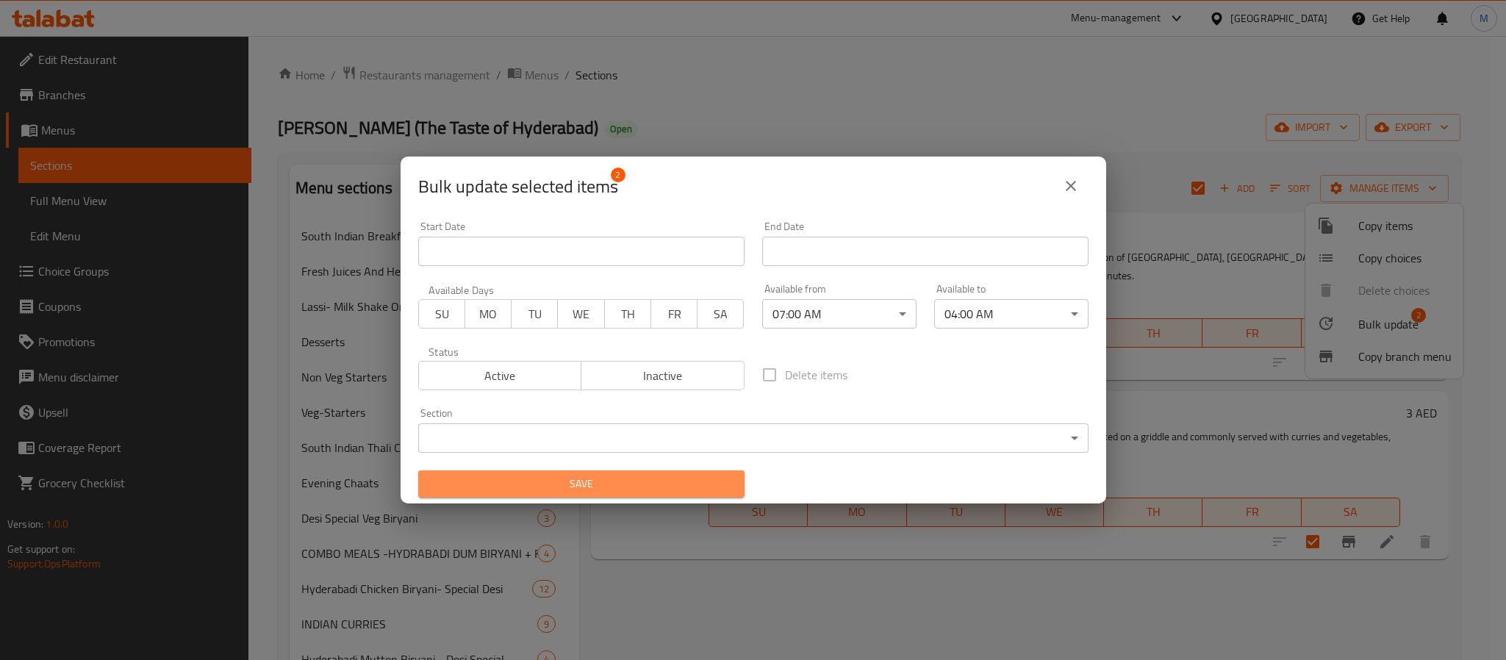
click at [694, 487] on span "Save" at bounding box center [581, 484] width 303 height 18
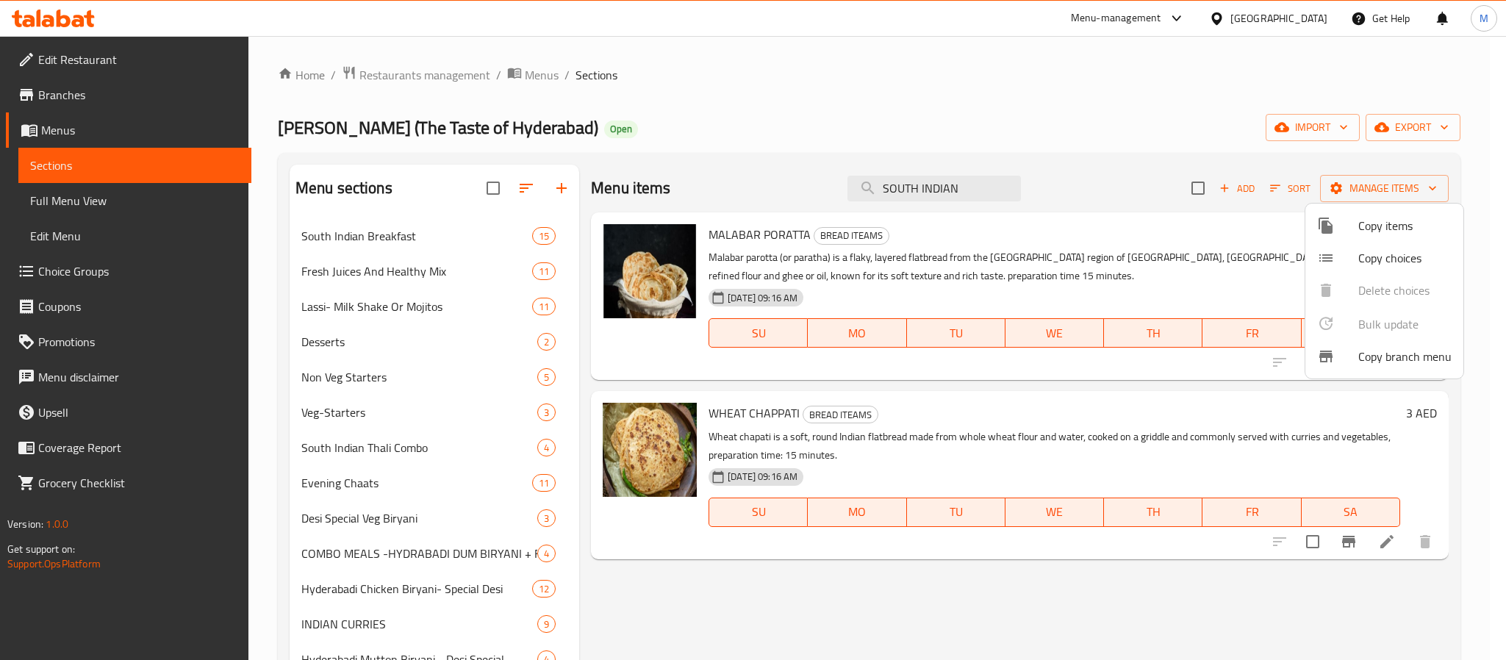
click at [955, 195] on div at bounding box center [753, 330] width 1506 height 660
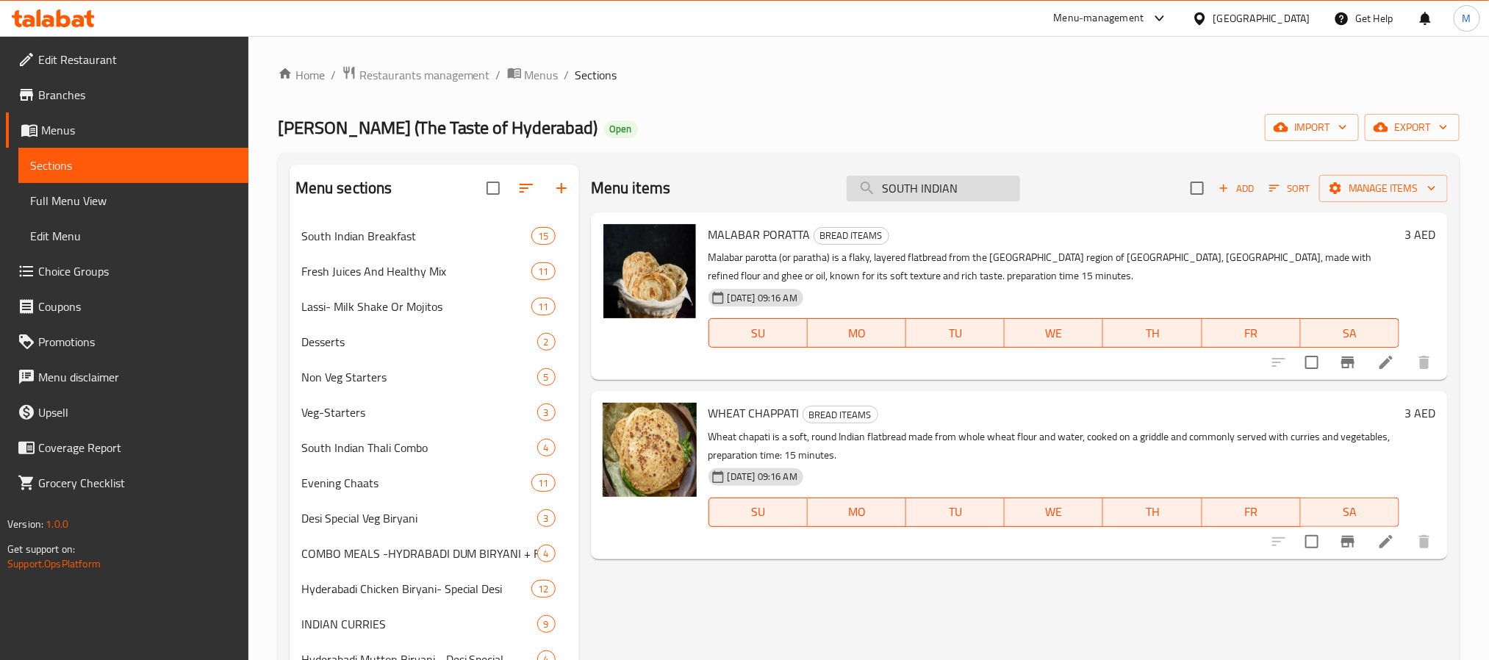
click at [955, 195] on input "SOUTH INDIAN" at bounding box center [932, 189] width 173 height 26
click at [955, 193] on input "SOUTH INDIAN" at bounding box center [932, 189] width 173 height 26
paste input "INDIAN CURRIES"
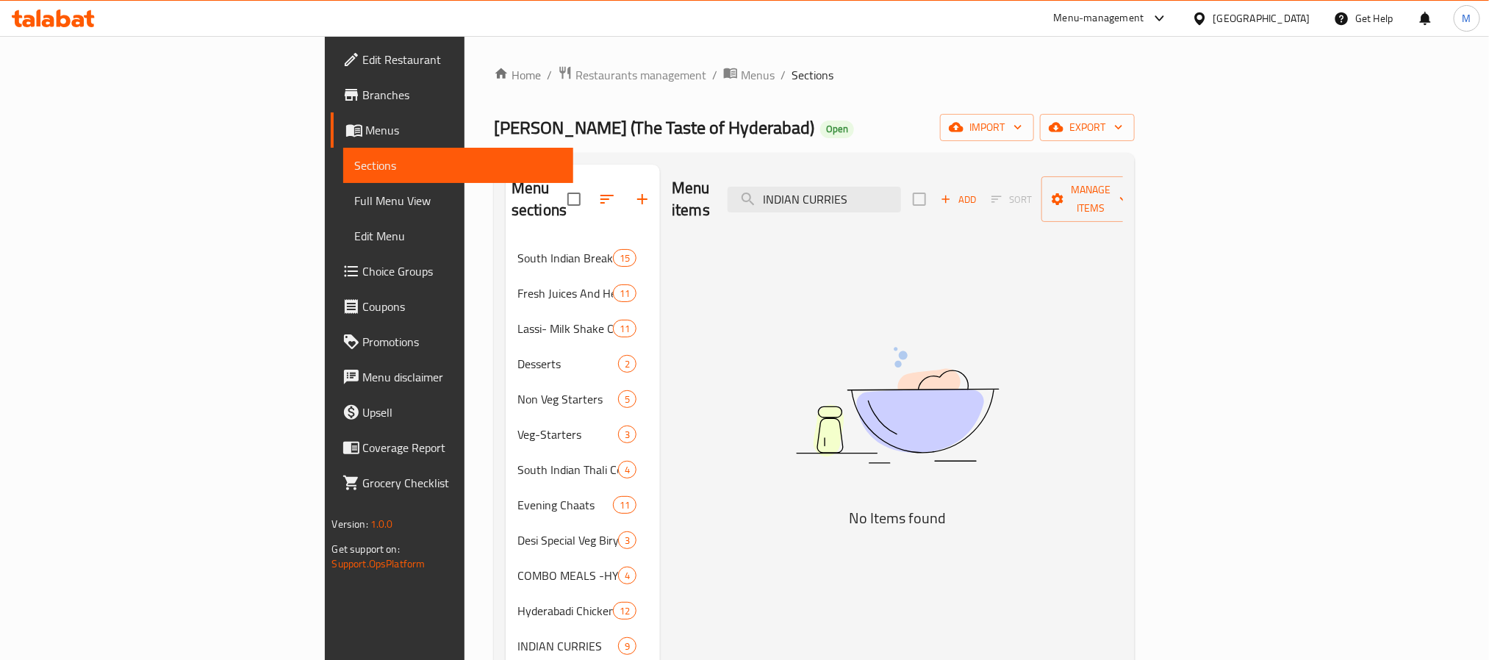
click at [730, 294] on div "Menu items INDIAN CURRIES Add Sort Manage items No Items found" at bounding box center [891, 541] width 463 height 752
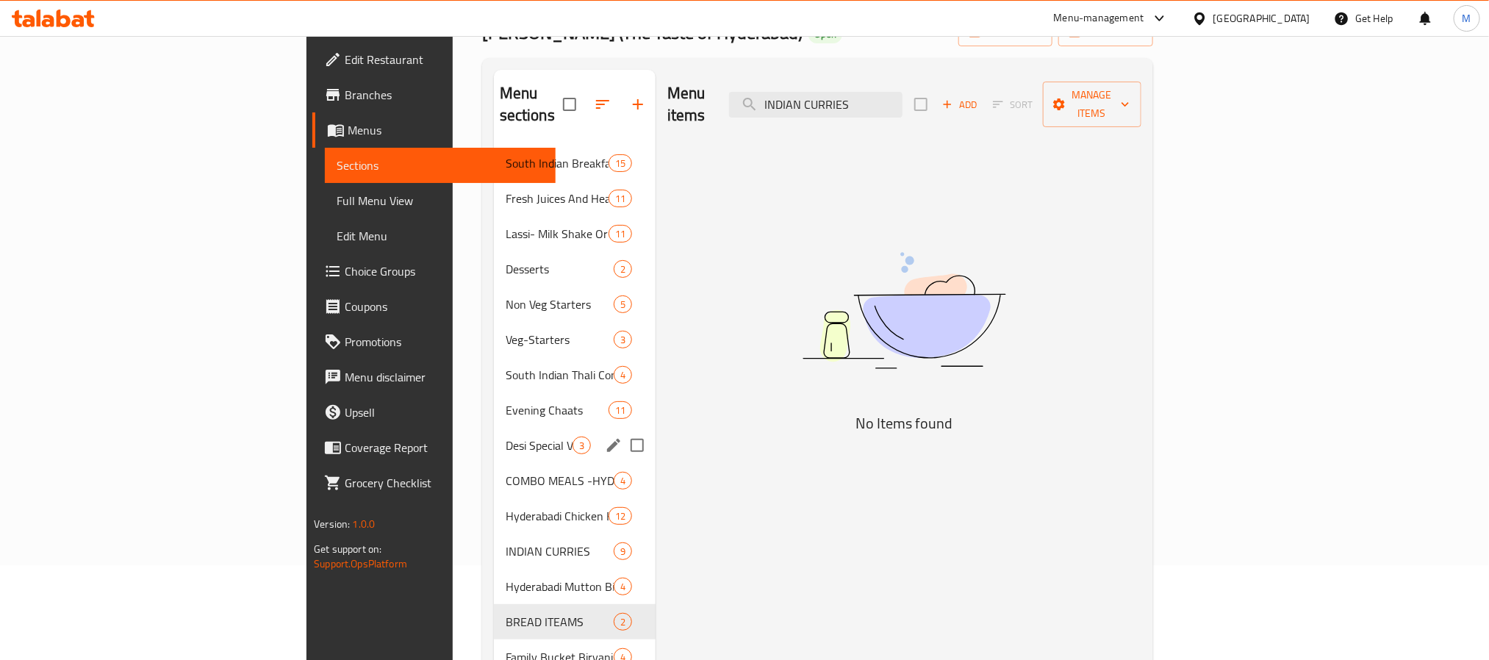
scroll to position [220, 0]
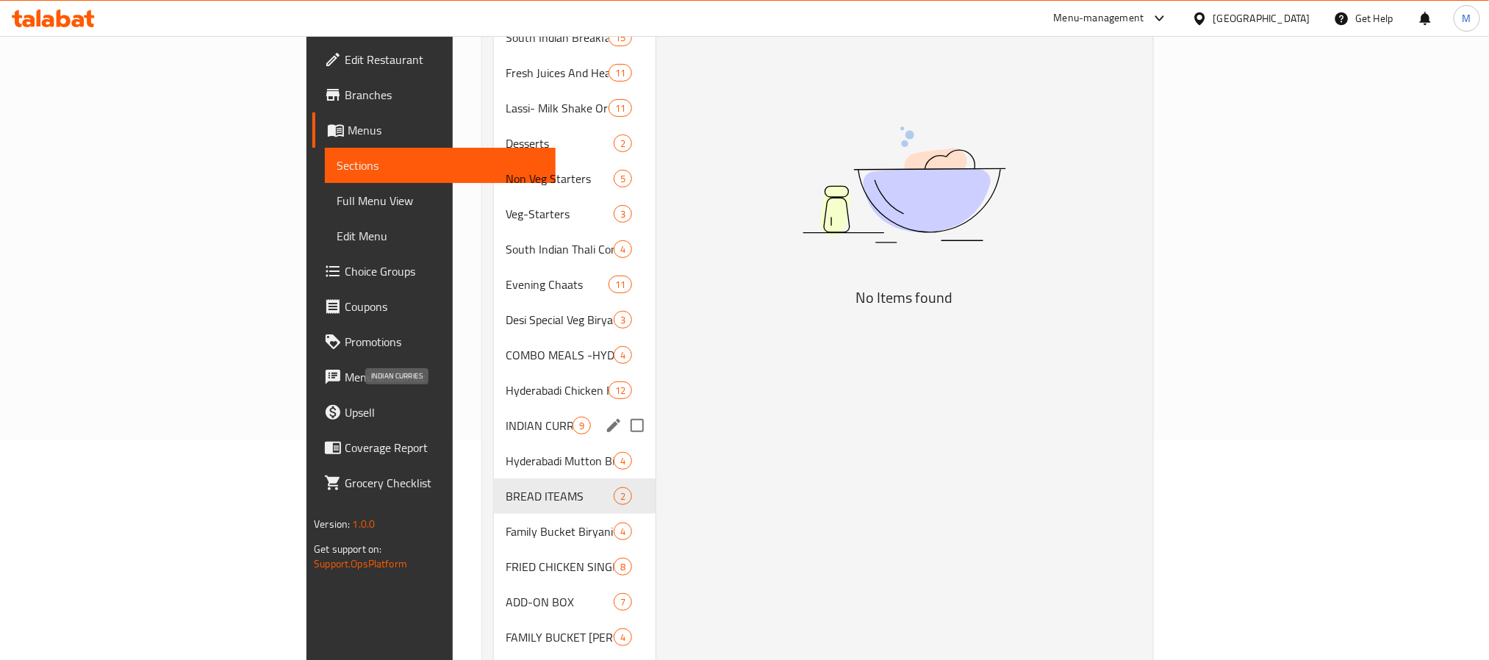
click at [506, 417] on span "INDIAN CURRIES" at bounding box center [539, 426] width 67 height 18
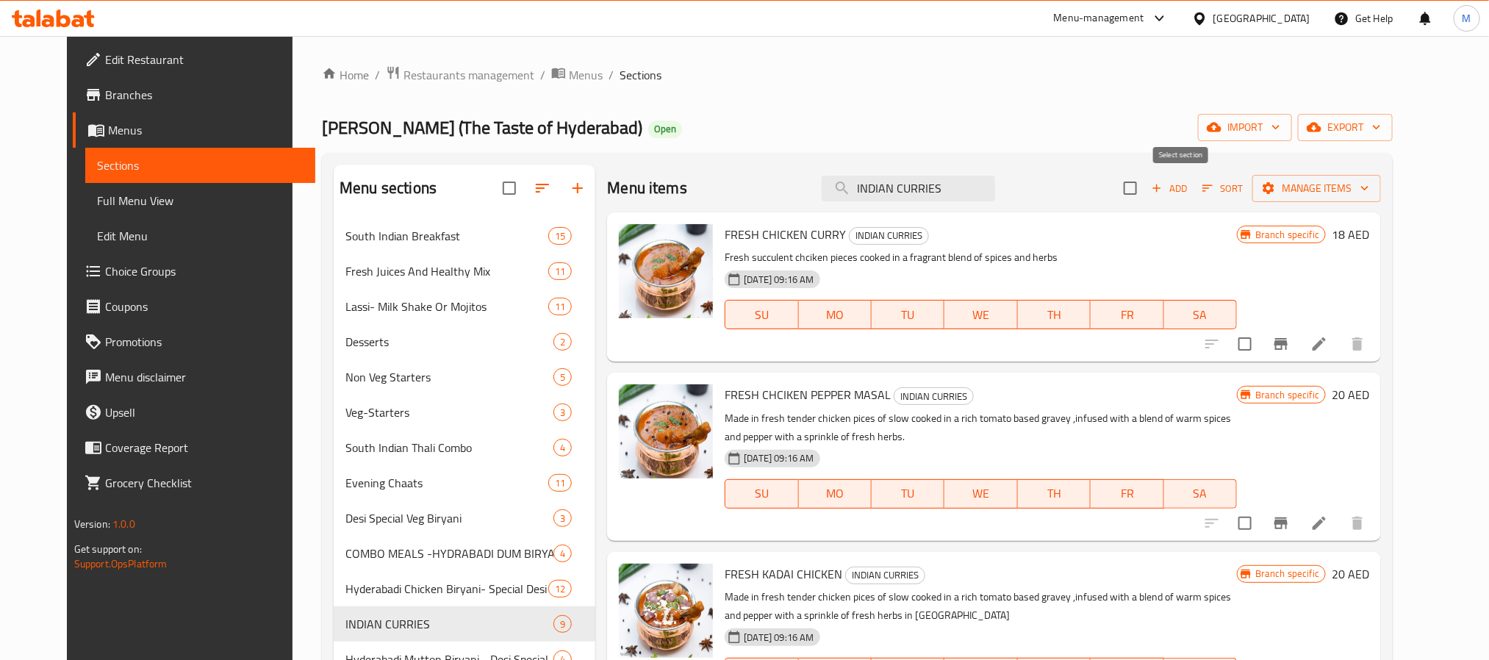
click at [1145, 193] on input "checkbox" at bounding box center [1130, 188] width 31 height 31
click at [1253, 197] on span "Manage items" at bounding box center [1316, 188] width 105 height 18
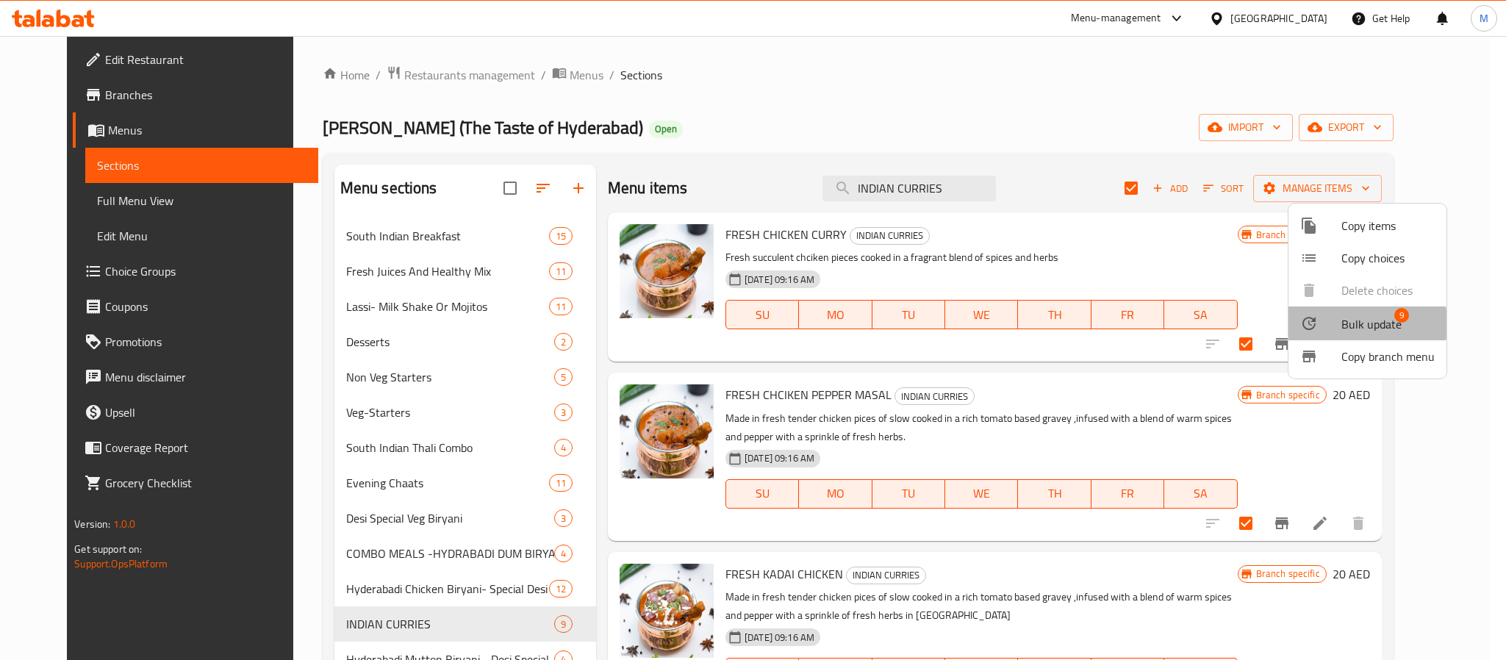
click at [1253, 324] on div at bounding box center [1320, 323] width 41 height 18
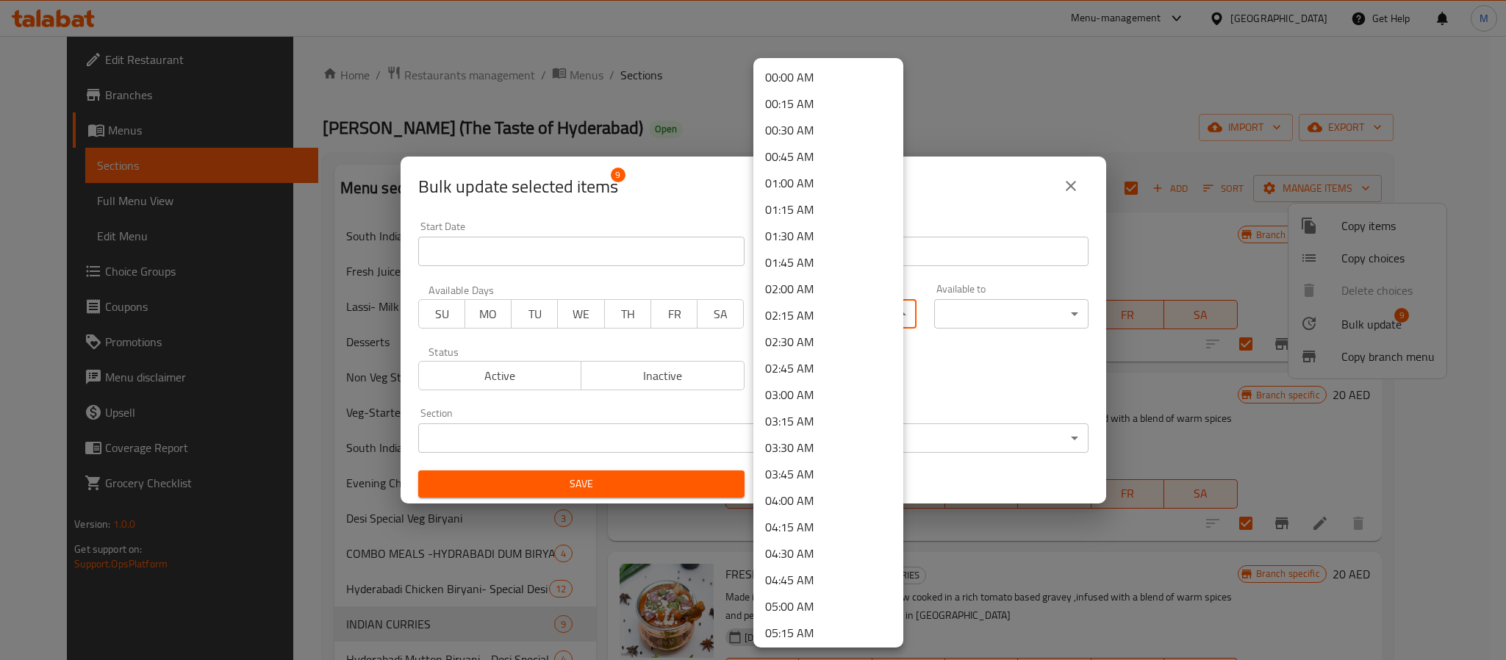
click at [824, 325] on body "​ Menu-management United Arab Emirates Get Help M Edit Restaurant Branches Menu…" at bounding box center [753, 348] width 1506 height 624
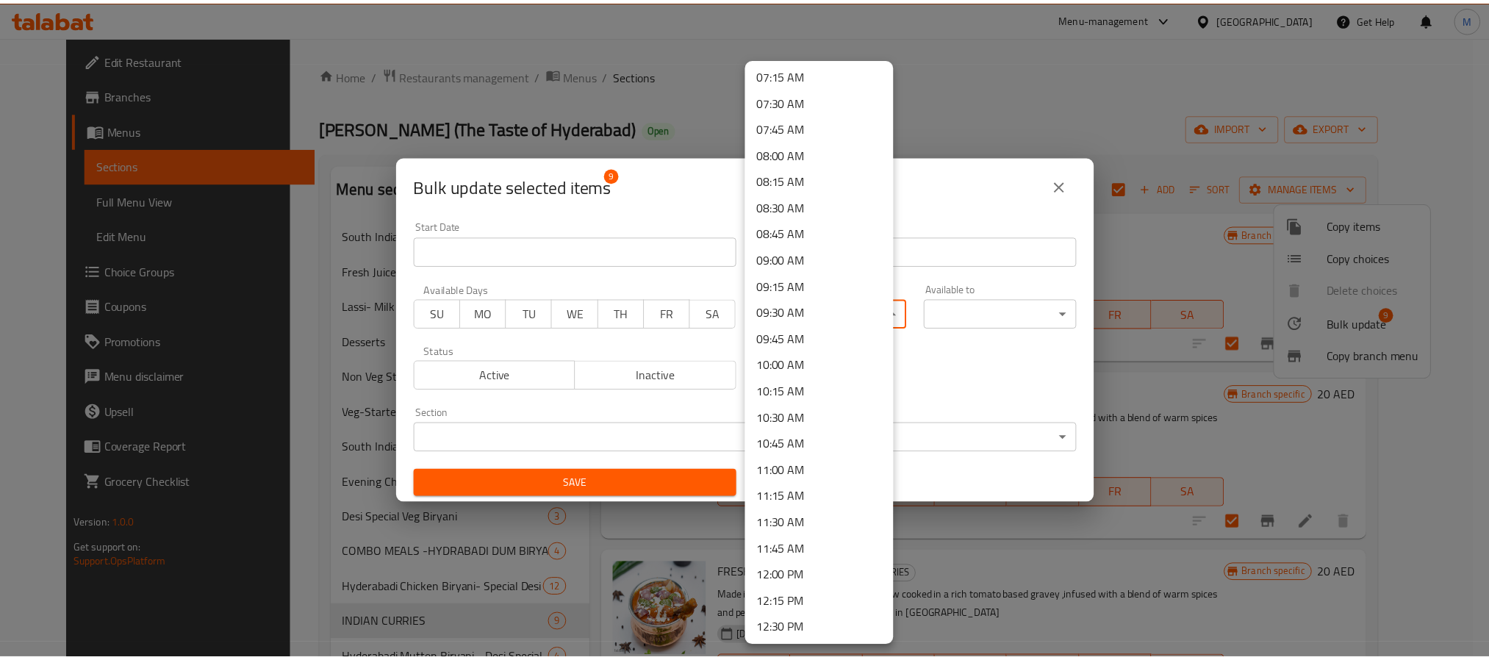
scroll to position [771, 0]
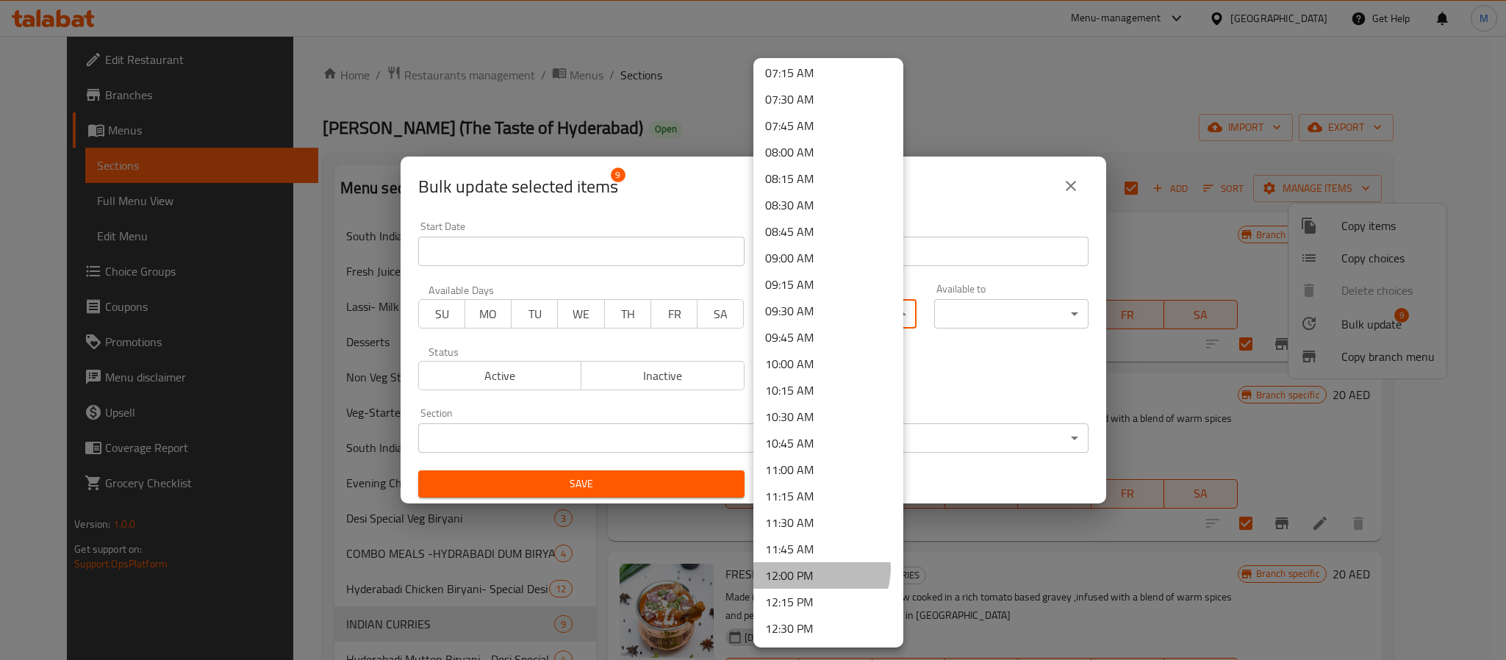
click at [820, 549] on li "12:00 PM" at bounding box center [828, 575] width 150 height 26
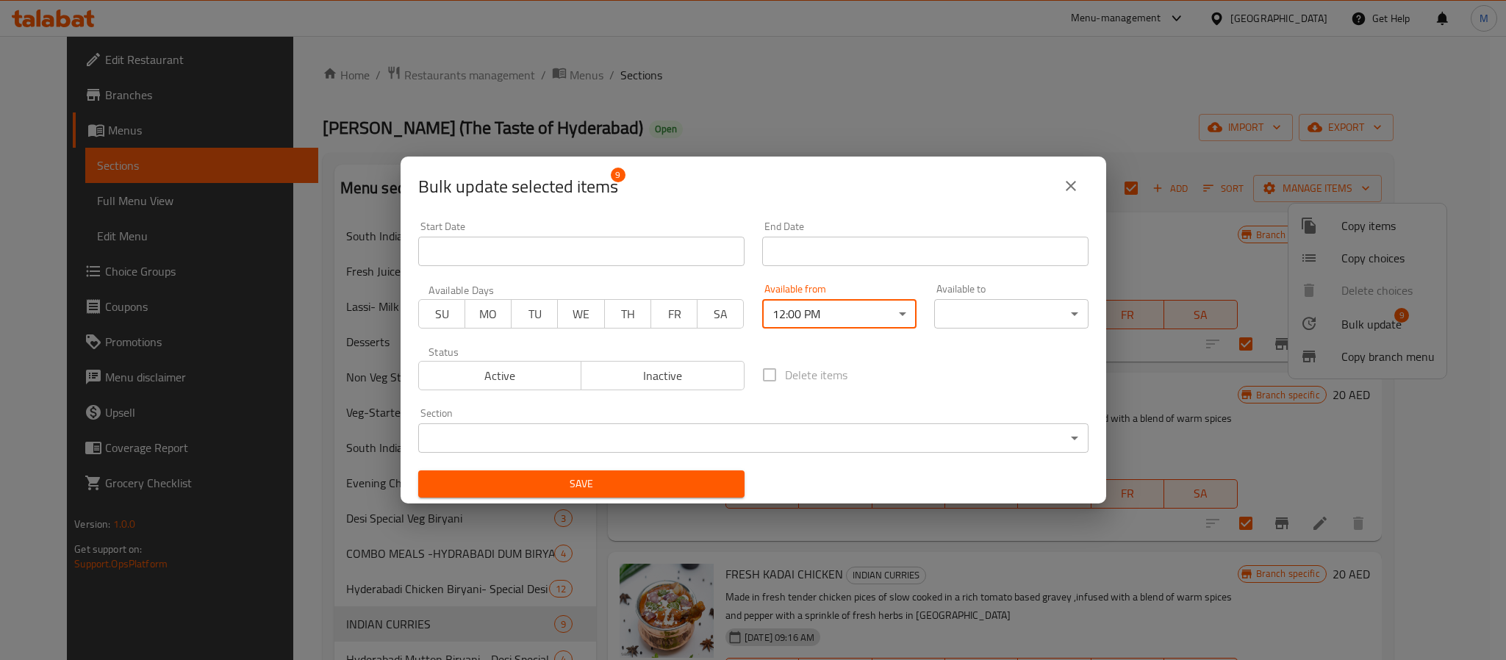
click at [1010, 320] on body "​ Menu-management United Arab Emirates Get Help M Edit Restaurant Branches Menu…" at bounding box center [753, 348] width 1506 height 624
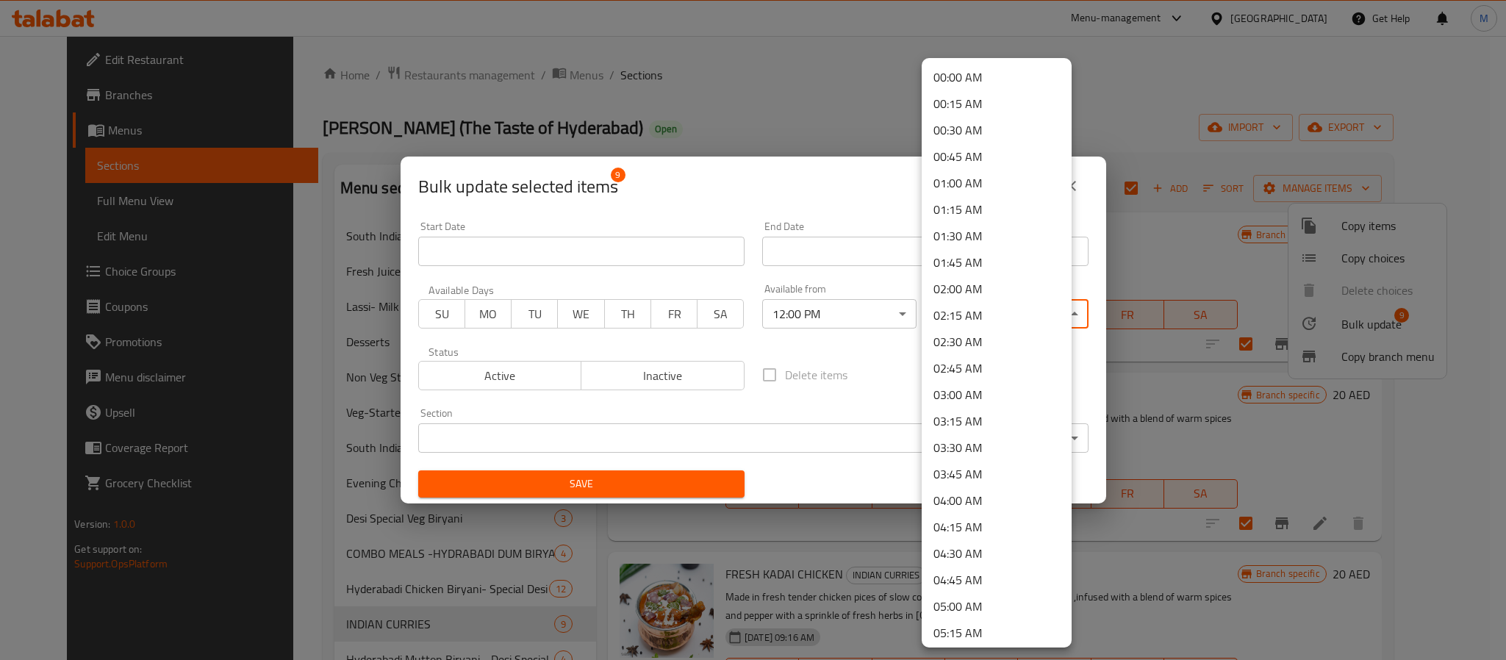
click at [966, 503] on li "04:00 AM" at bounding box center [996, 500] width 150 height 26
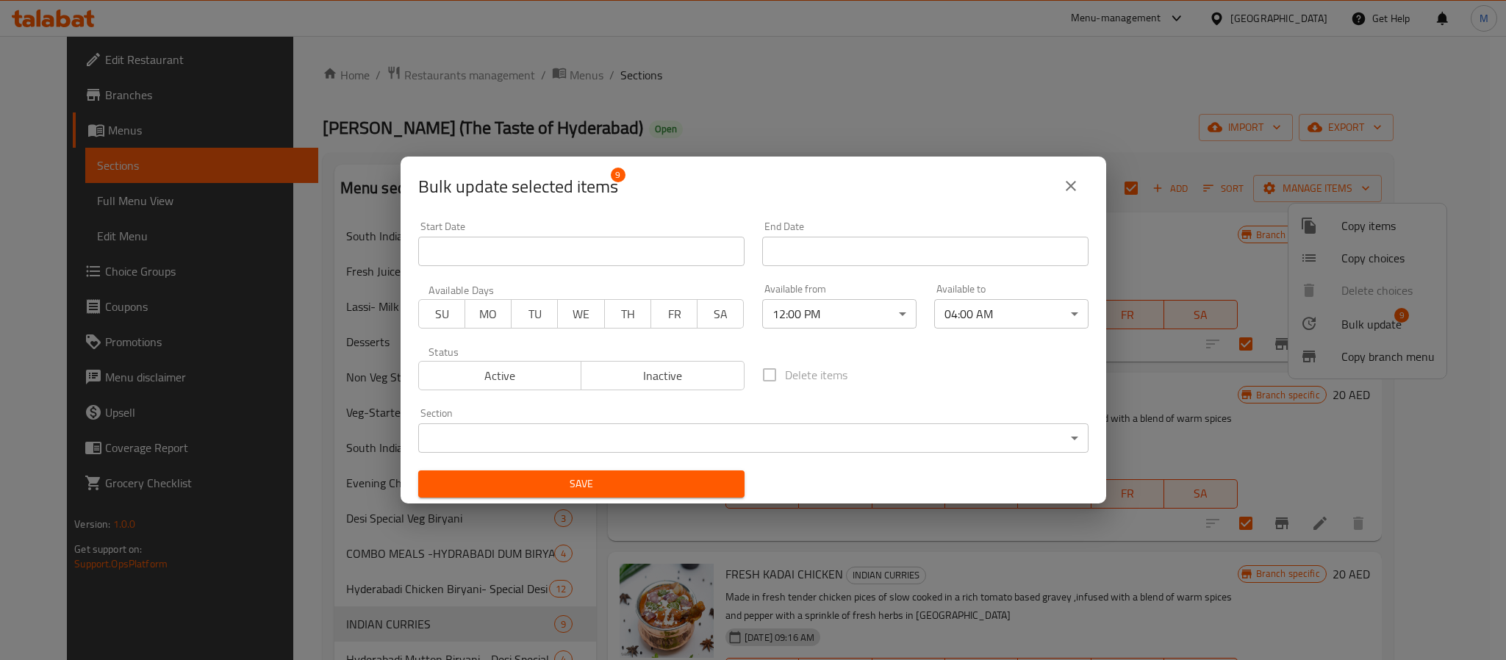
click at [633, 489] on span "Save" at bounding box center [581, 484] width 303 height 18
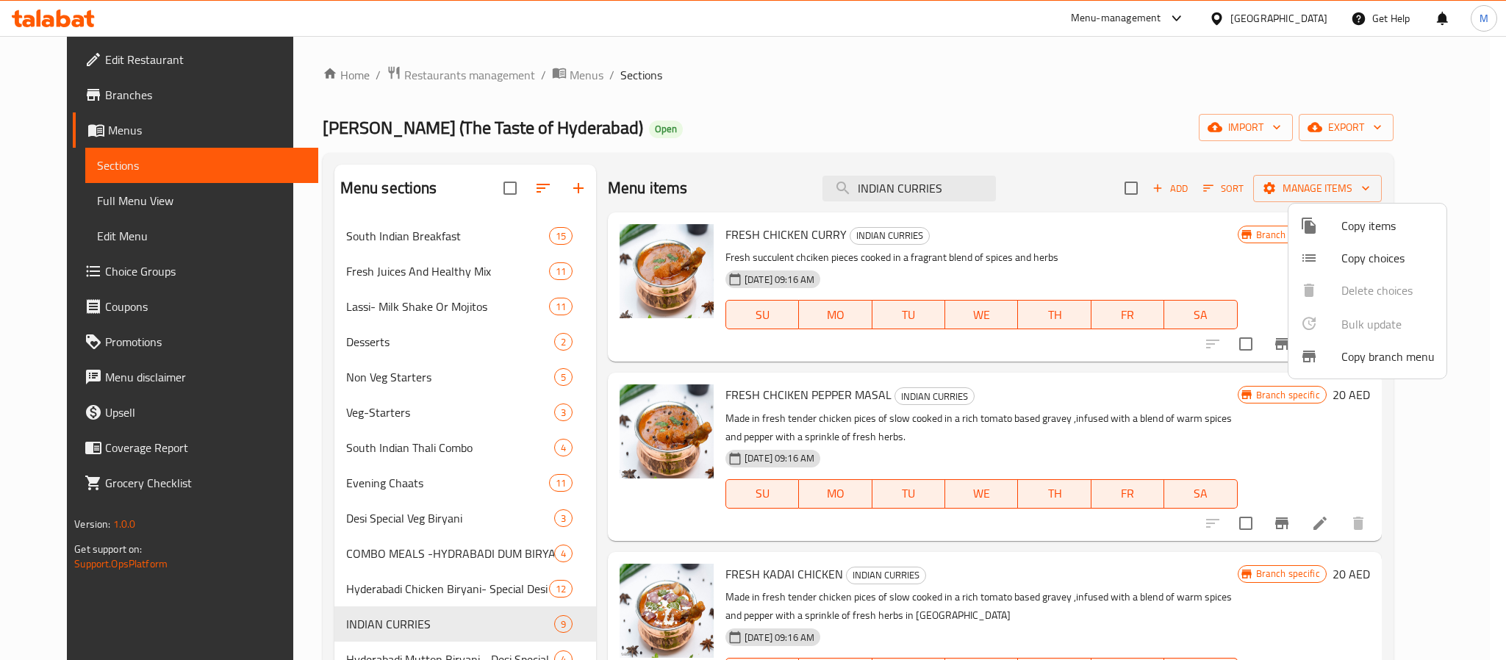
click at [938, 201] on div at bounding box center [753, 330] width 1506 height 660
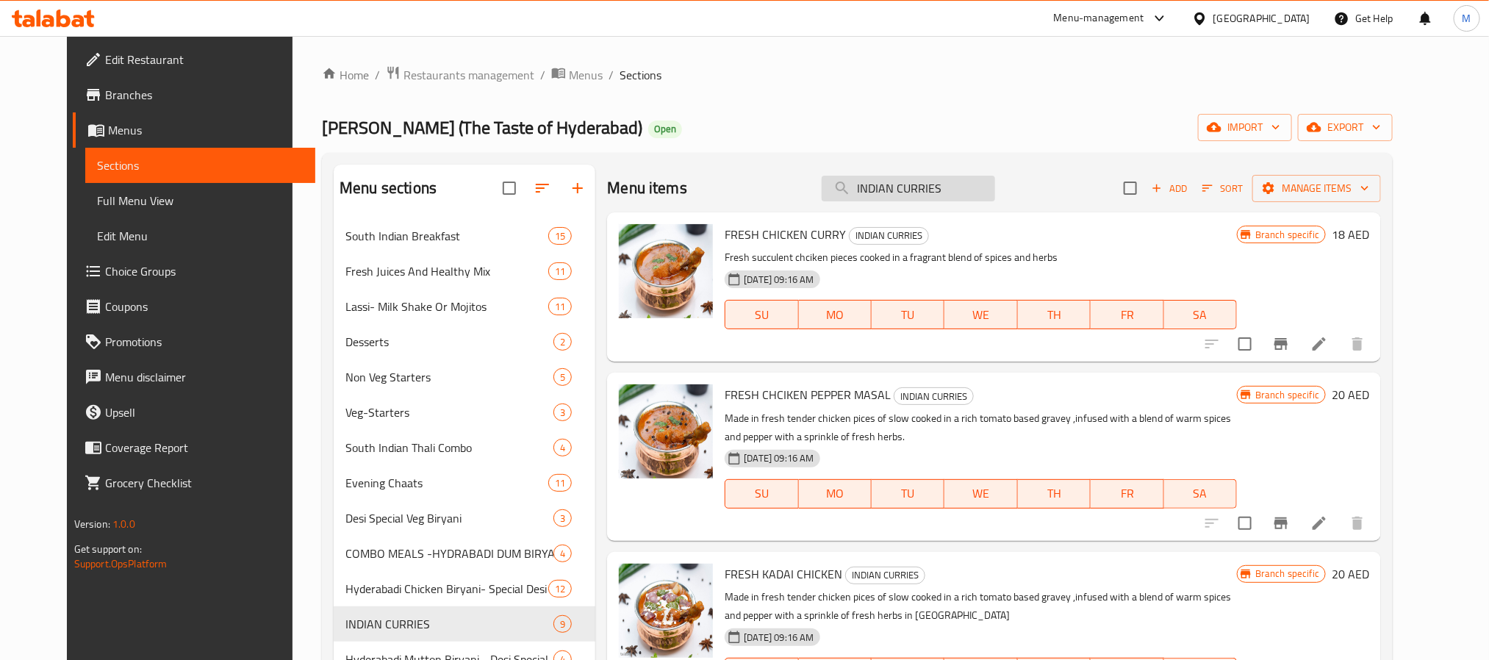
click at [938, 201] on input "INDIAN CURRIES" at bounding box center [907, 189] width 173 height 26
paste input "O"
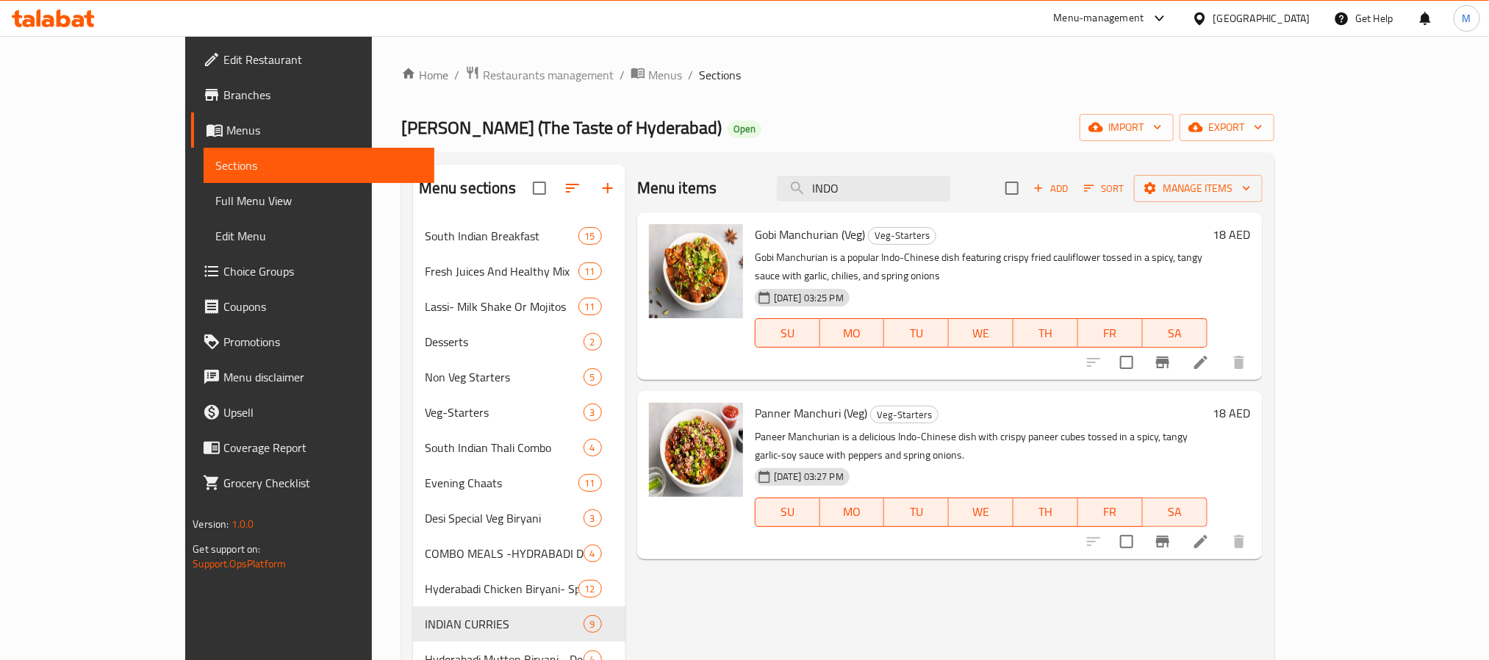
click at [919, 207] on div "Menu items INDO Add Sort Manage items" at bounding box center [949, 189] width 625 height 48
click at [932, 172] on div "Menu items INDO Add Sort Manage items" at bounding box center [949, 189] width 625 height 48
click at [932, 175] on div "Menu items INDO Add Sort Manage items" at bounding box center [949, 189] width 625 height 48
click at [932, 181] on input "INDO" at bounding box center [863, 189] width 173 height 26
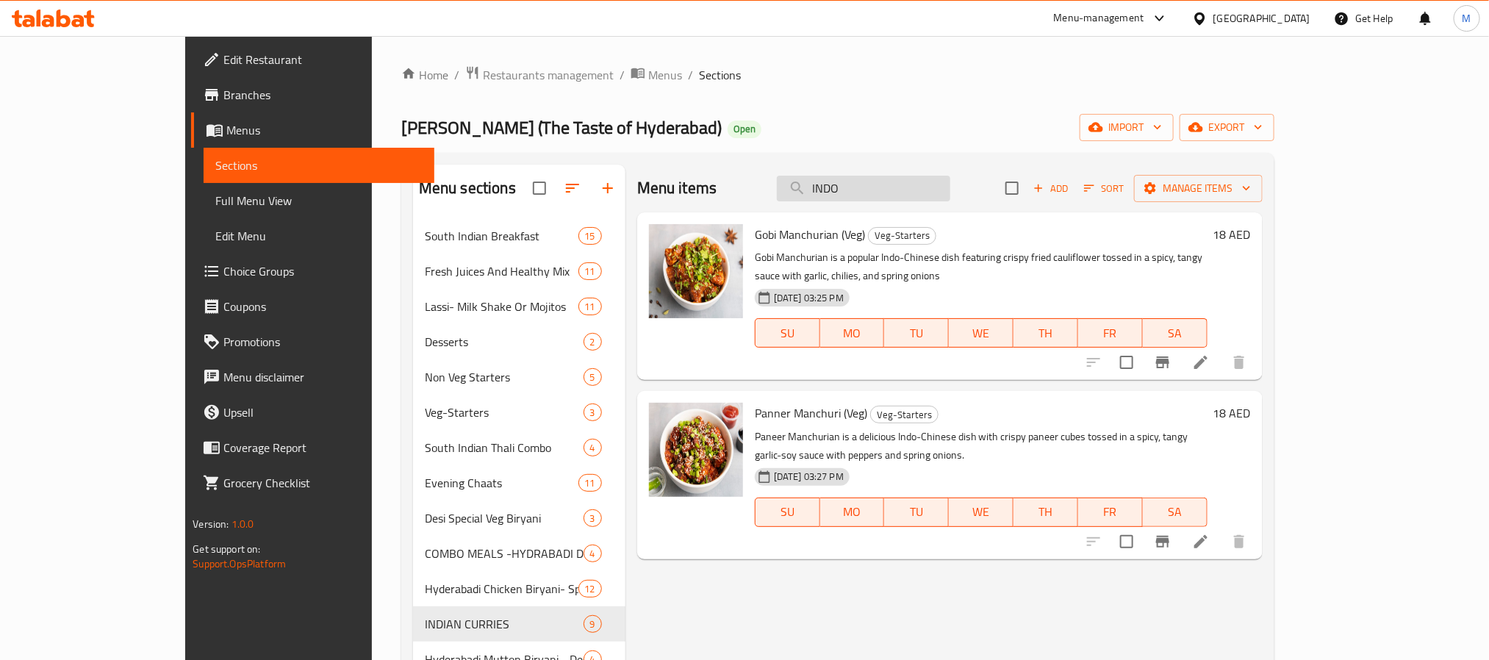
click at [932, 181] on input "INDO" at bounding box center [863, 189] width 173 height 26
paste input "BIRYANI BROASTED"
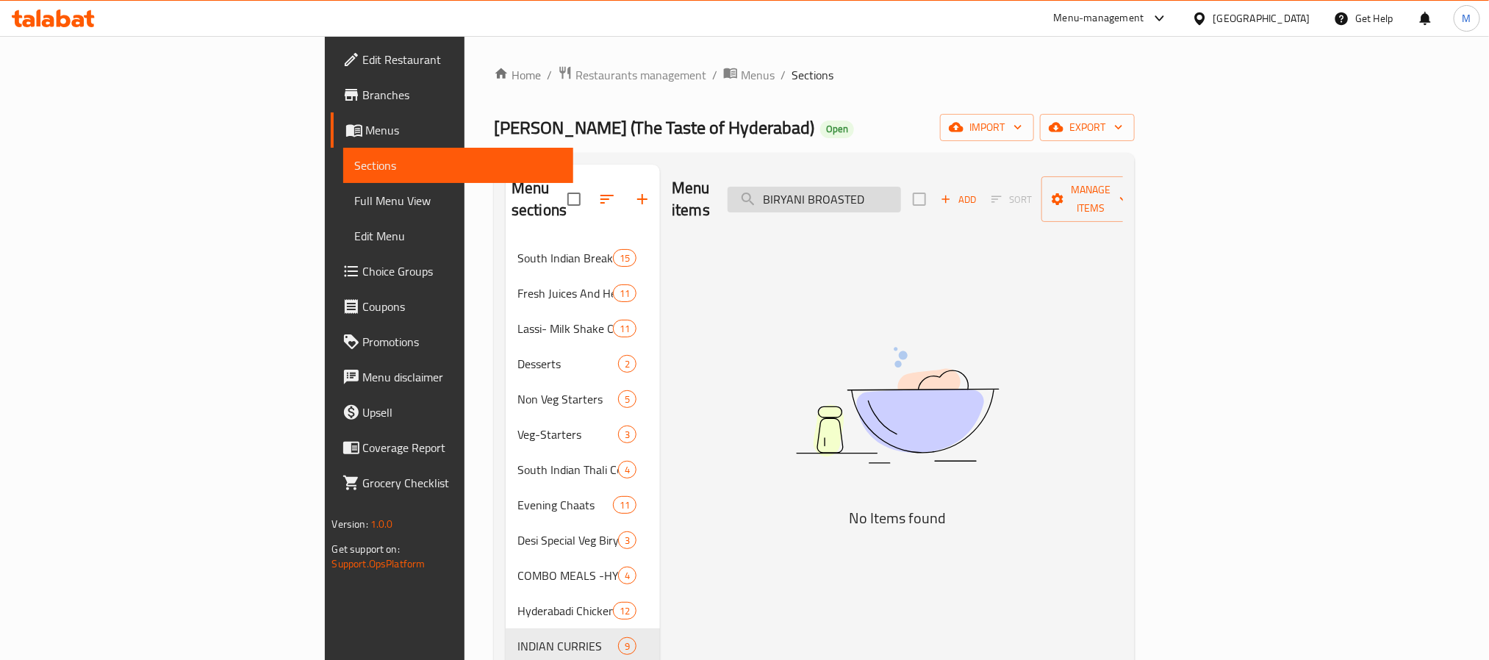
click at [901, 187] on input "BIRYANI BROASTED" at bounding box center [813, 200] width 173 height 26
paste input "CHICKEN FRIED RICE WITH CHICKEN MANCHURI"
click at [901, 187] on input "BIRYANI BROASTED" at bounding box center [813, 200] width 173 height 26
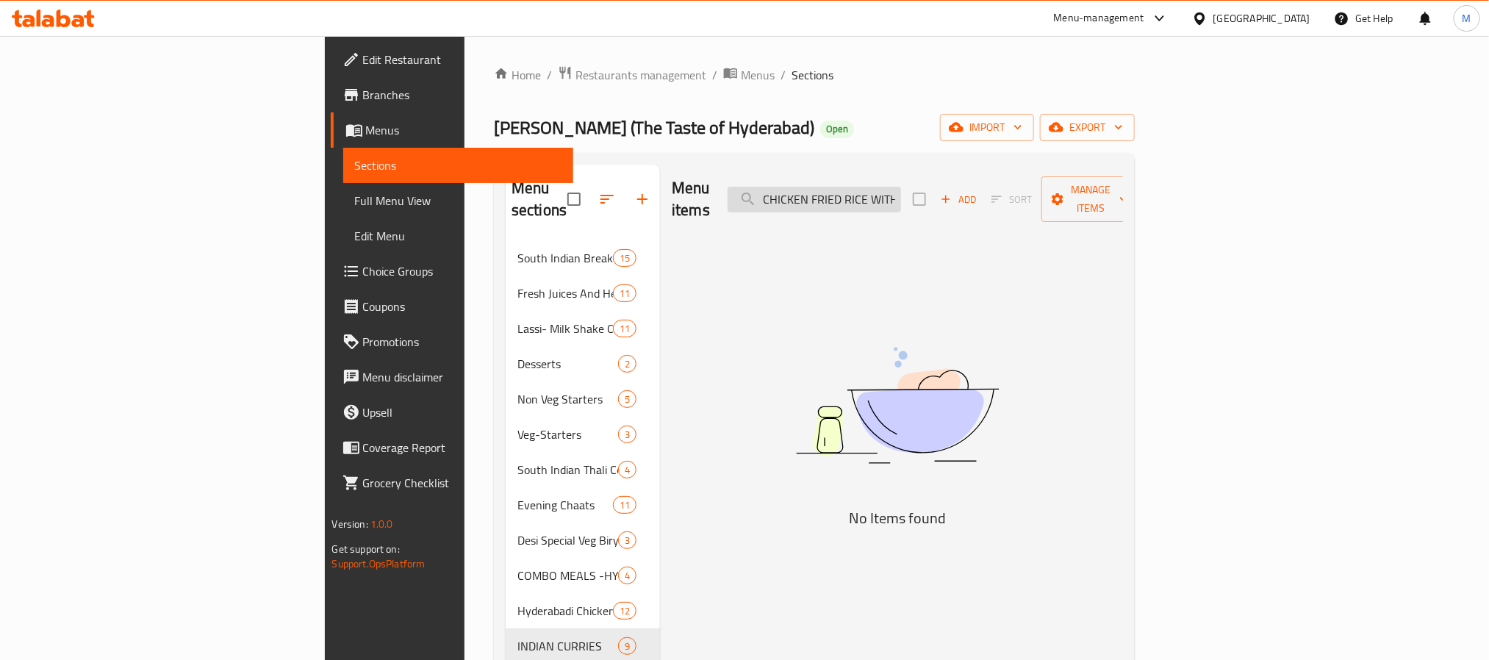
click at [901, 187] on input "CHICKEN FRIED RICE WITH CHICKEN MANCHURI" at bounding box center [813, 200] width 173 height 26
paste input "EGG"
click at [901, 187] on input "CHICKEN FRIED RICE WITH CHICKEN MANCHURI" at bounding box center [813, 200] width 173 height 26
click at [901, 199] on input "EGG FRIED RICE WITH CHICKEN MANCHURI" at bounding box center [813, 200] width 173 height 26
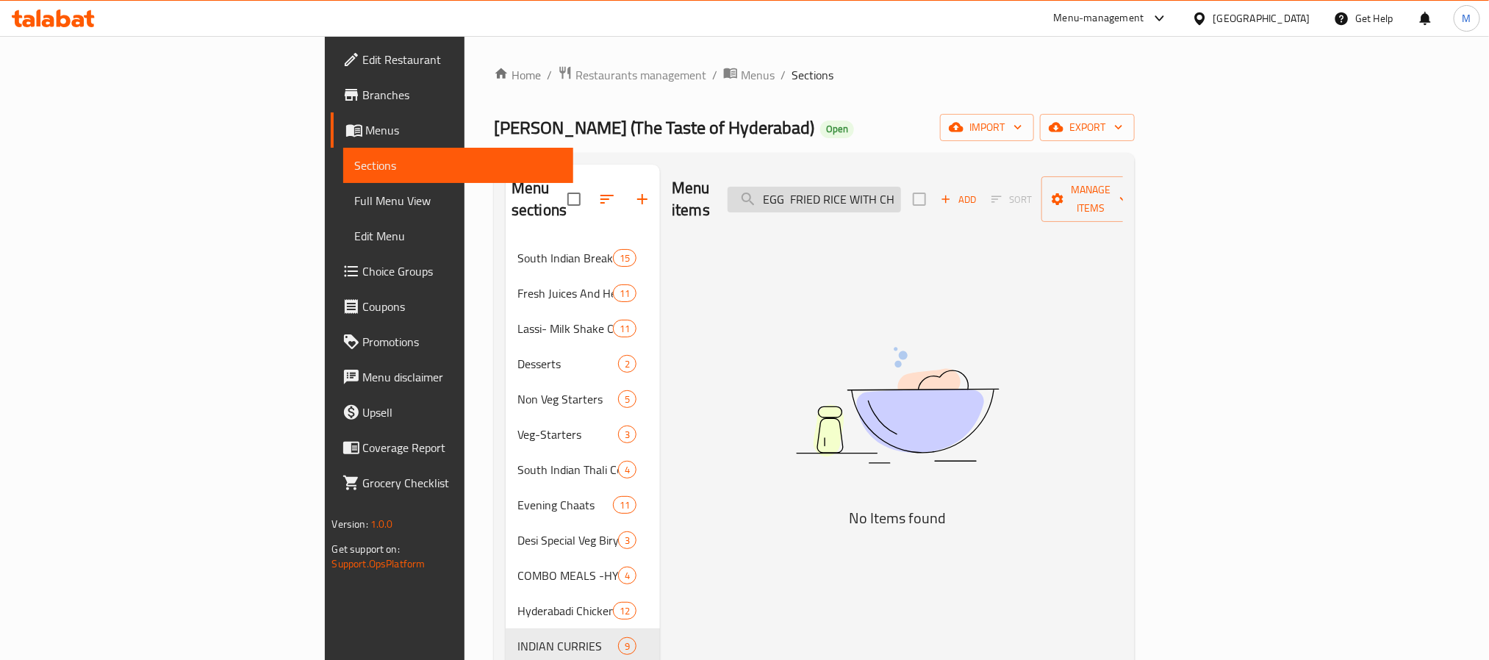
click at [901, 199] on input "EGG FRIED RICE WITH CHICKEN MANCHURI" at bounding box center [813, 200] width 173 height 26
paste input "VEG FRIED RICE WITH GOBI"
click at [897, 196] on input "VEG FRIED RICE WITH GOBI MANCHURI" at bounding box center [813, 200] width 173 height 26
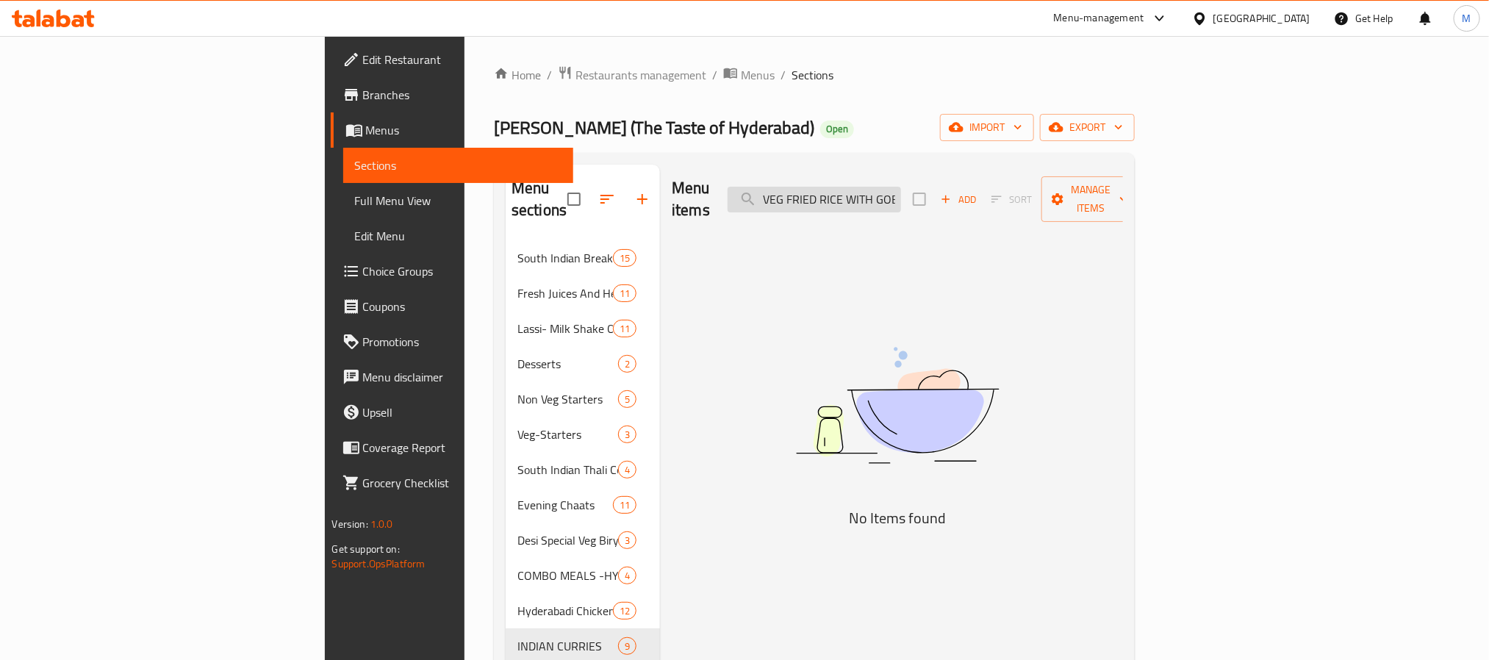
paste input "HYDERABADI MUTTON BRIYAN(Mirchika salan + Raitha + Gulab jamun) + 2 PCS OF FRIE…"
click at [897, 196] on input "HYDERABADI MUTTON BRIYAN(Mirchika salan + Raitha + Gulab jamun) + 2 PCS OF FRIE…" at bounding box center [813, 200] width 173 height 26
drag, startPoint x: 924, startPoint y: 196, endPoint x: 891, endPoint y: 199, distance: 32.5
click at [891, 199] on input "HYDERABADI MUTTON BRIYAN(Mirchika salan + Raitha + Gulab jamun) + 2 PCS OF FRIE…" at bounding box center [813, 200] width 173 height 26
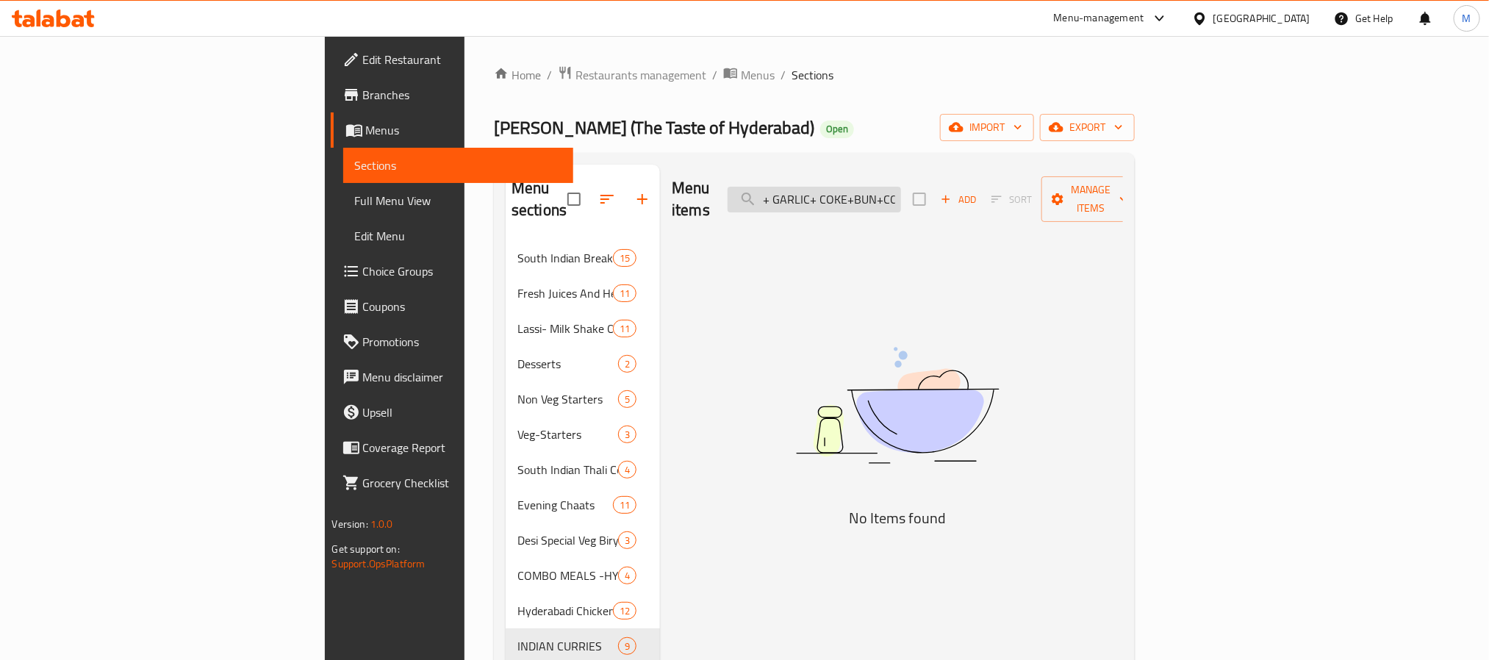
scroll to position [0, 489]
click at [901, 196] on input "HYDERABADI MUTTON BRIYAN(Mirchika salan + Raitha + Gulab jamun) + 2 PCS OF FRIE…" at bounding box center [813, 200] width 173 height 26
drag, startPoint x: 913, startPoint y: 190, endPoint x: 1068, endPoint y: 204, distance: 155.6
click at [1068, 204] on div "Menu items HYDERABADI MUTTON BRIYAN(Mirchika salan + Raitha + Gulab jamun) + 2 …" at bounding box center [897, 200] width 451 height 70
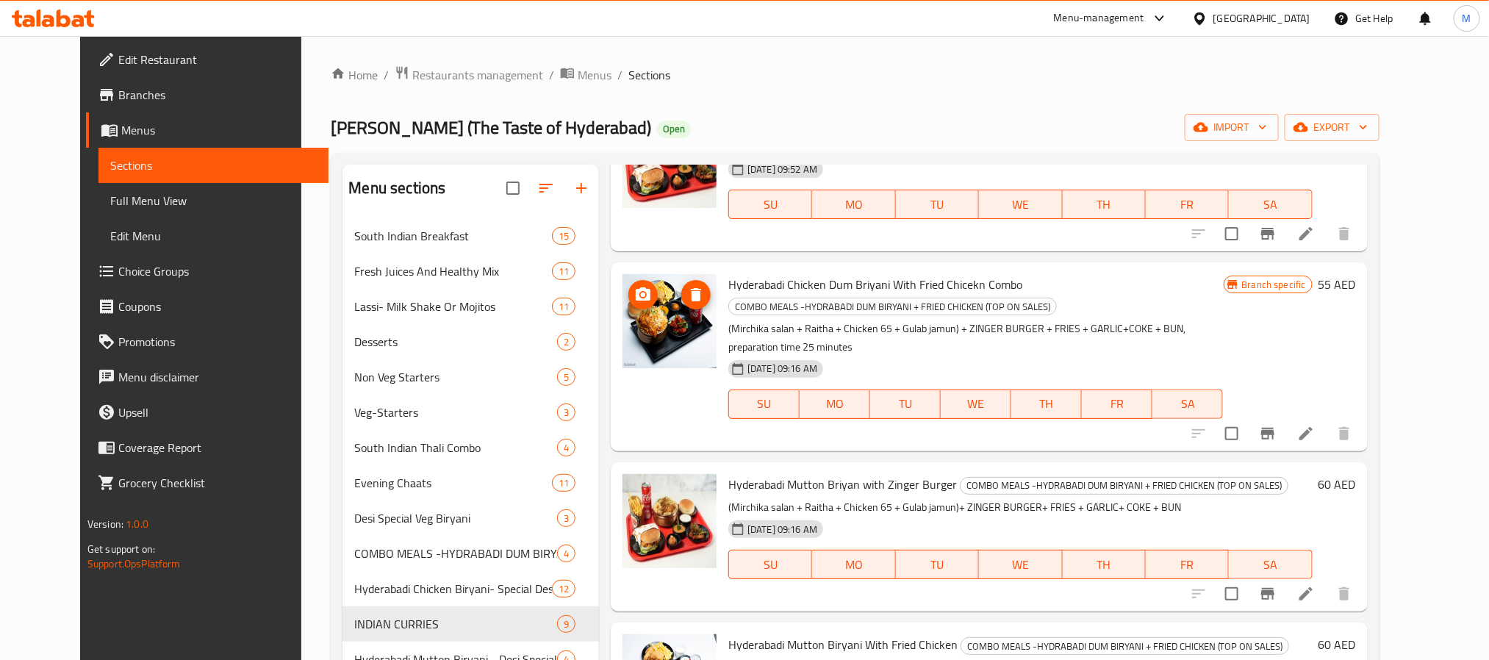
scroll to position [0, 0]
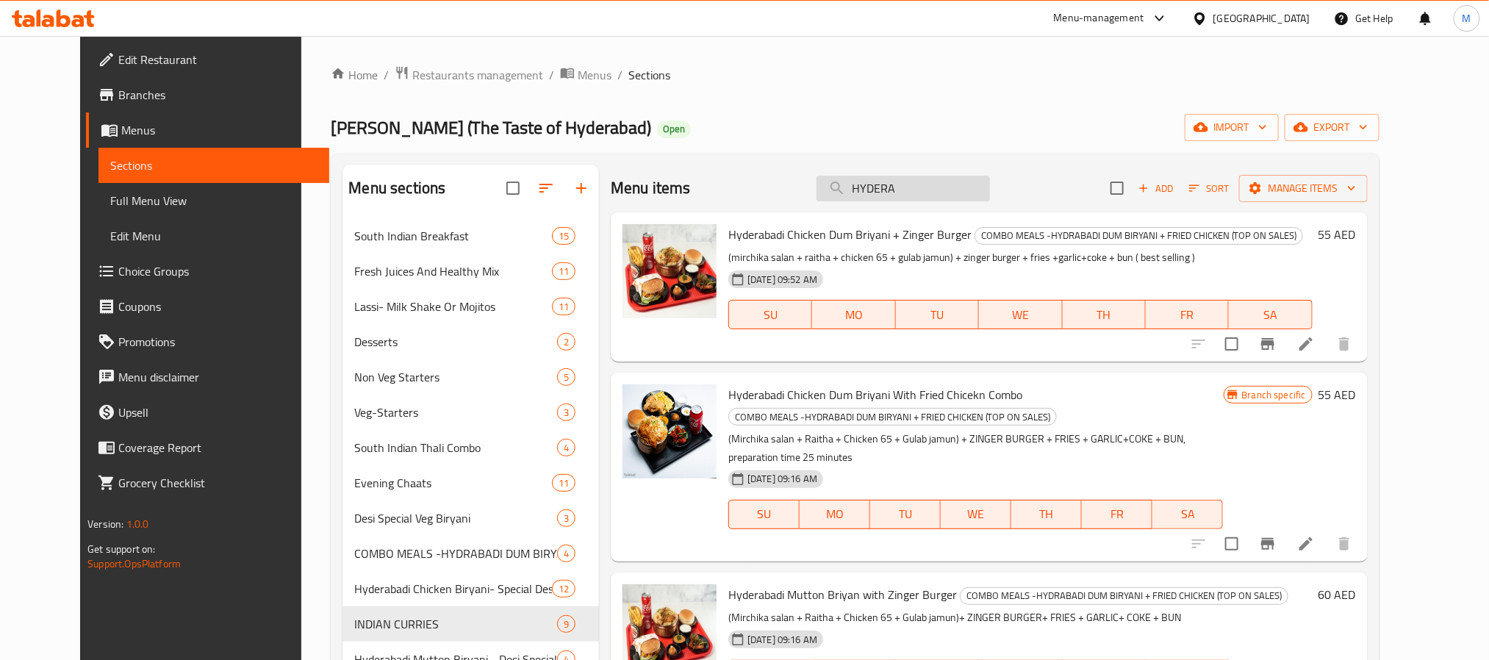
click at [895, 192] on input "HYDERA" at bounding box center [902, 189] width 173 height 26
paste input "BADI CHICKEN DUM"
click at [895, 192] on input "HYDERABADI CHICKEN DUM" at bounding box center [902, 189] width 173 height 26
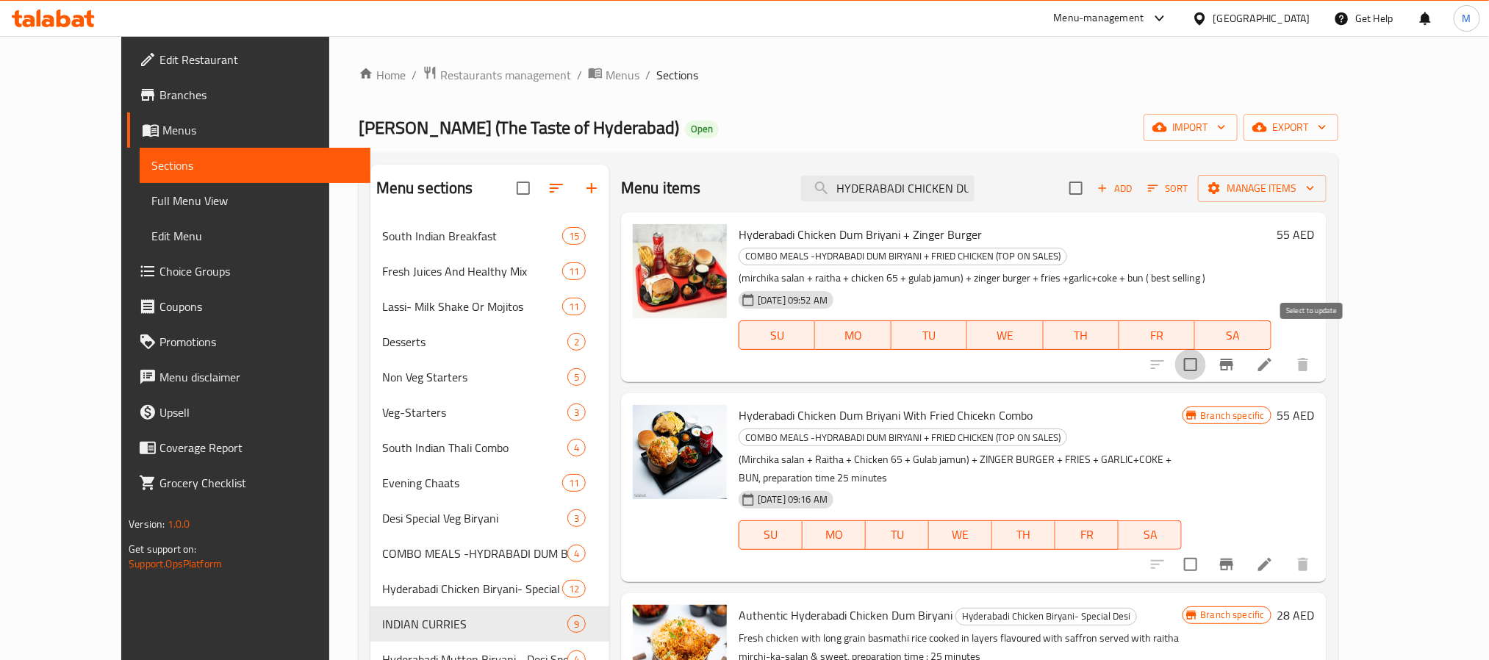
click at [1206, 349] on input "checkbox" at bounding box center [1190, 364] width 31 height 31
click at [1206, 549] on input "checkbox" at bounding box center [1190, 564] width 31 height 31
click at [974, 181] on input "HYDERABADI CHICKEN DUM" at bounding box center [887, 189] width 173 height 26
paste input "MUTTON BRIYAN"
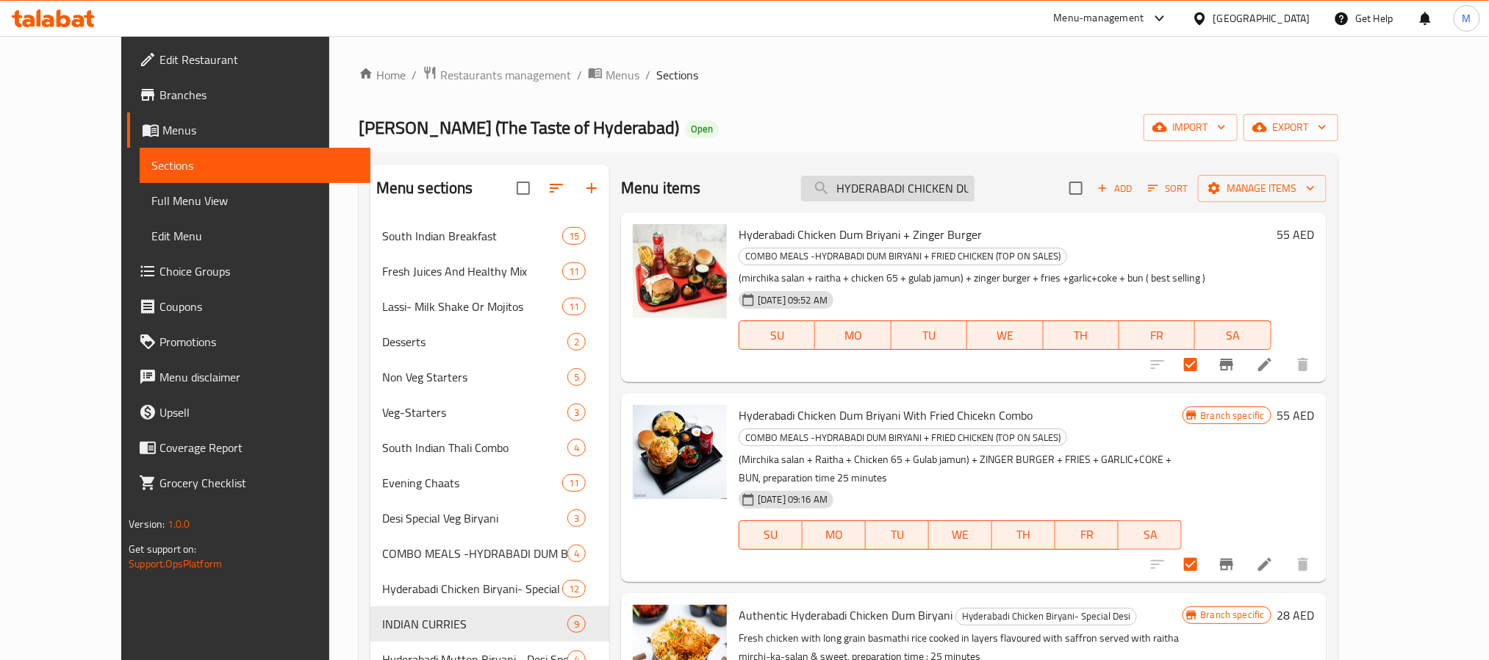
click at [974, 181] on input "HYDERABADI CHICKEN DUM" at bounding box center [887, 189] width 173 height 26
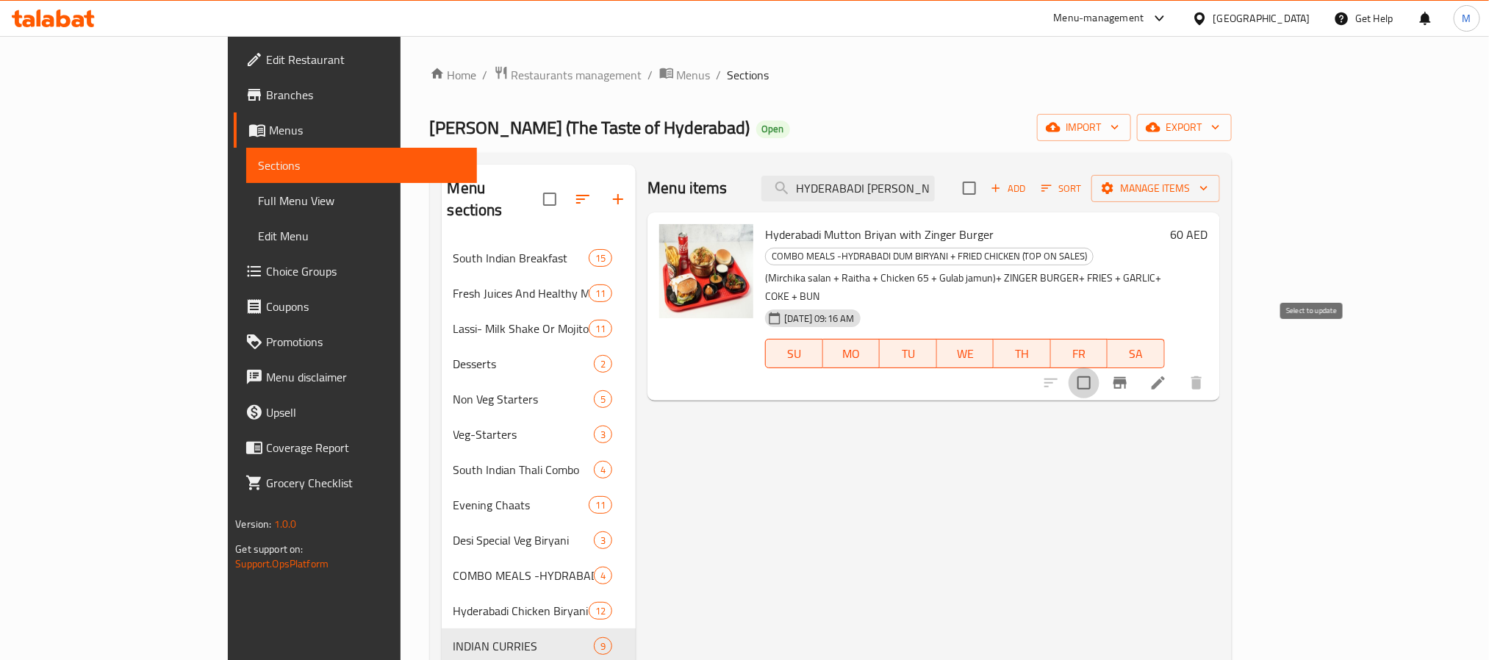
click at [1099, 367] on input "checkbox" at bounding box center [1083, 382] width 31 height 31
click at [935, 188] on input "HYDERABADI MUTTON BRIYAN" at bounding box center [847, 189] width 173 height 26
paste input "search"
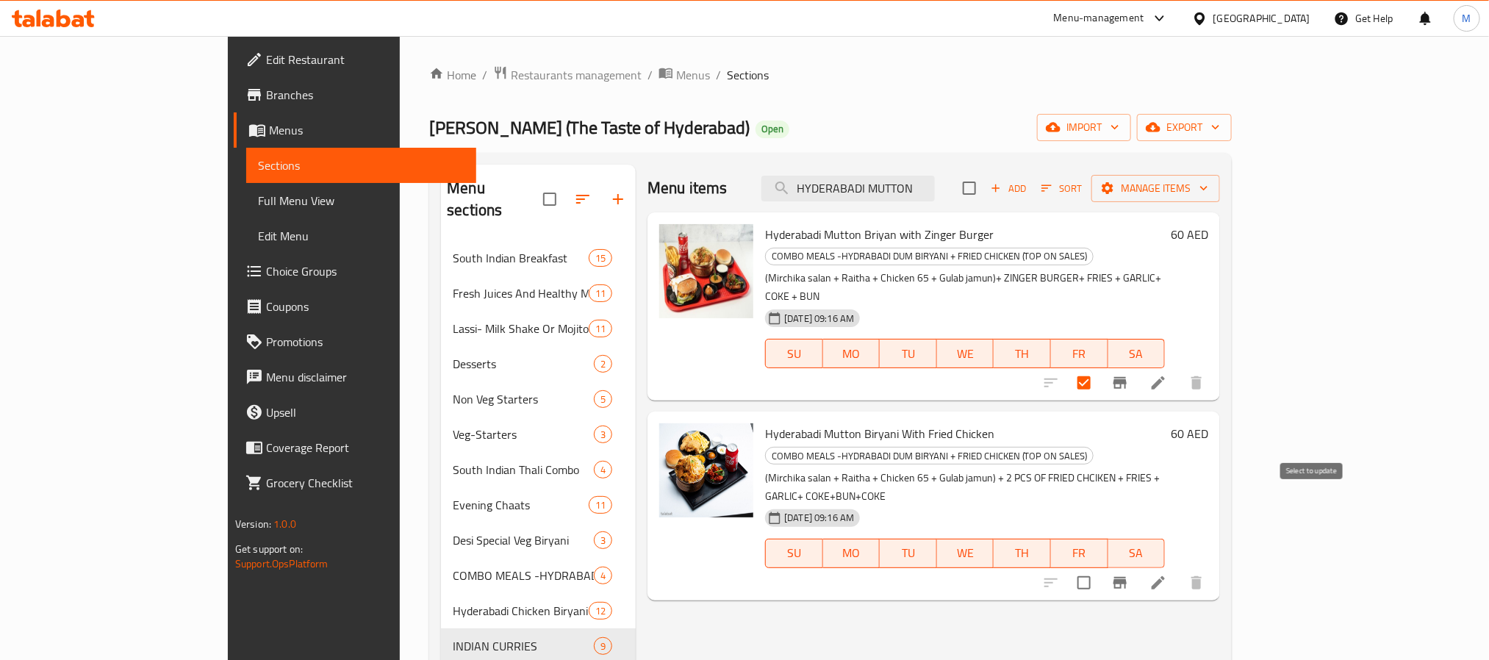
click at [1099, 549] on input "checkbox" at bounding box center [1083, 582] width 31 height 31
click at [1208, 187] on span "Manage items" at bounding box center [1155, 188] width 105 height 18
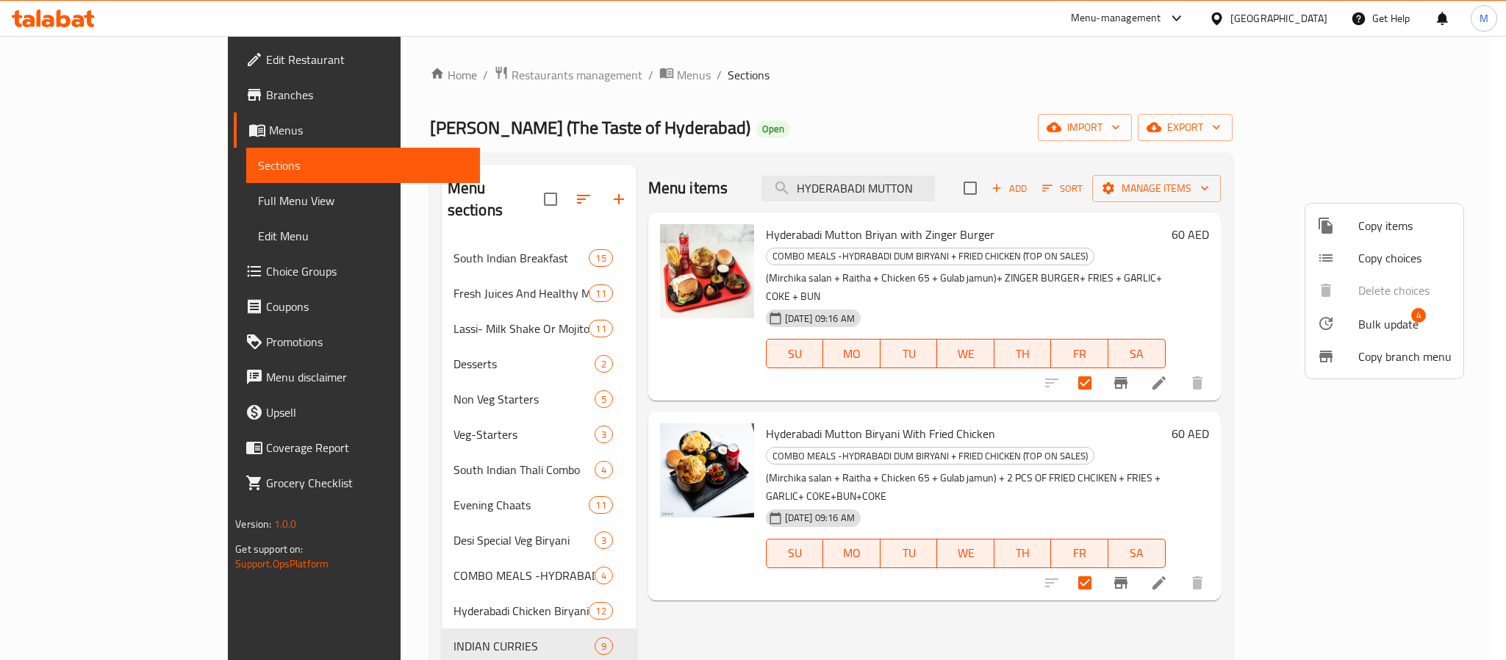
click at [1253, 315] on span "Bulk update" at bounding box center [1388, 324] width 60 height 18
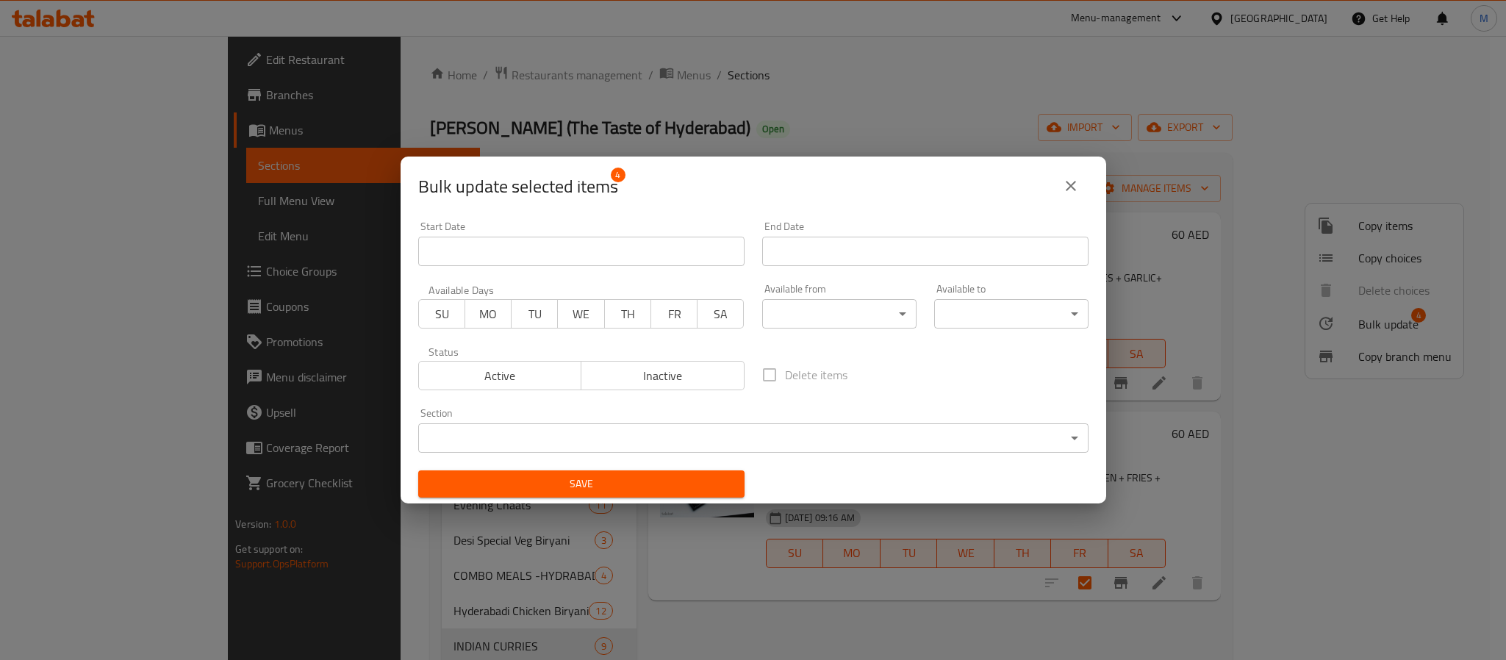
click at [809, 303] on body "​ Menu-management United Arab Emirates Get Help M Edit Restaurant Branches Menu…" at bounding box center [753, 348] width 1506 height 624
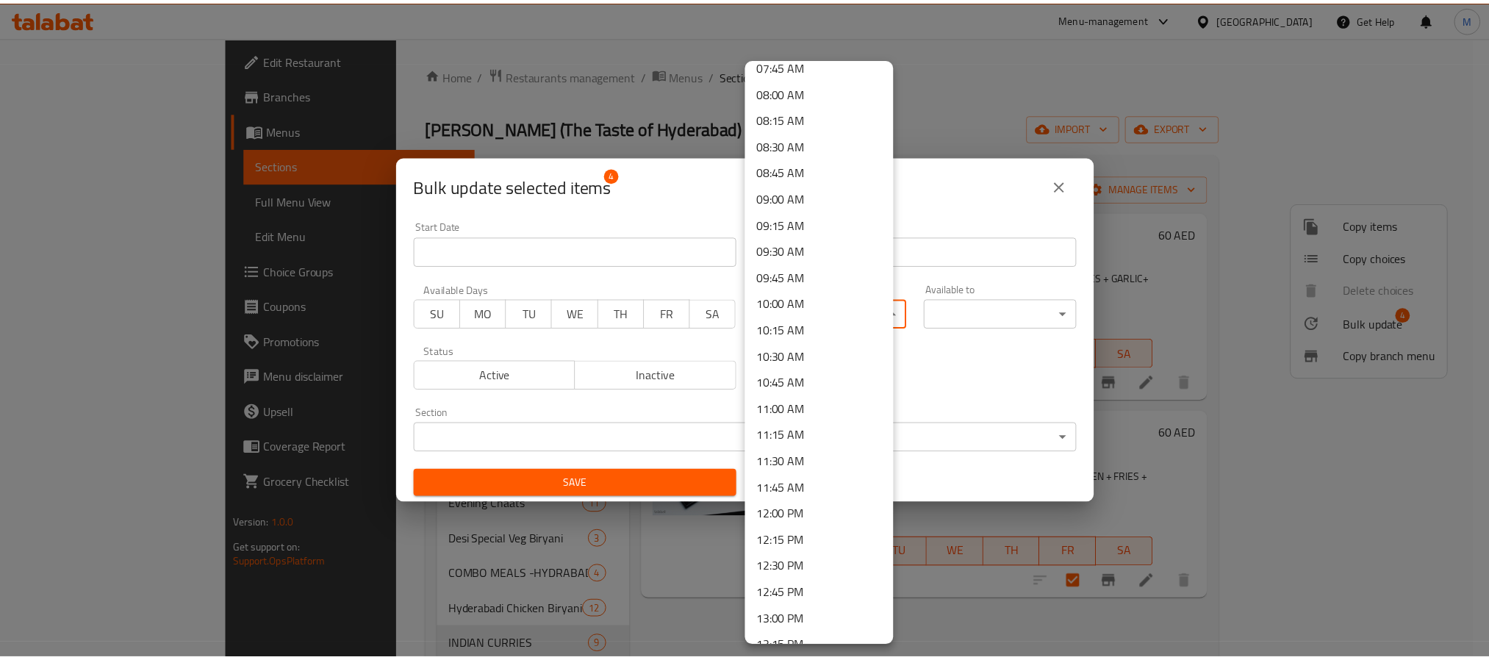
scroll to position [882, 0]
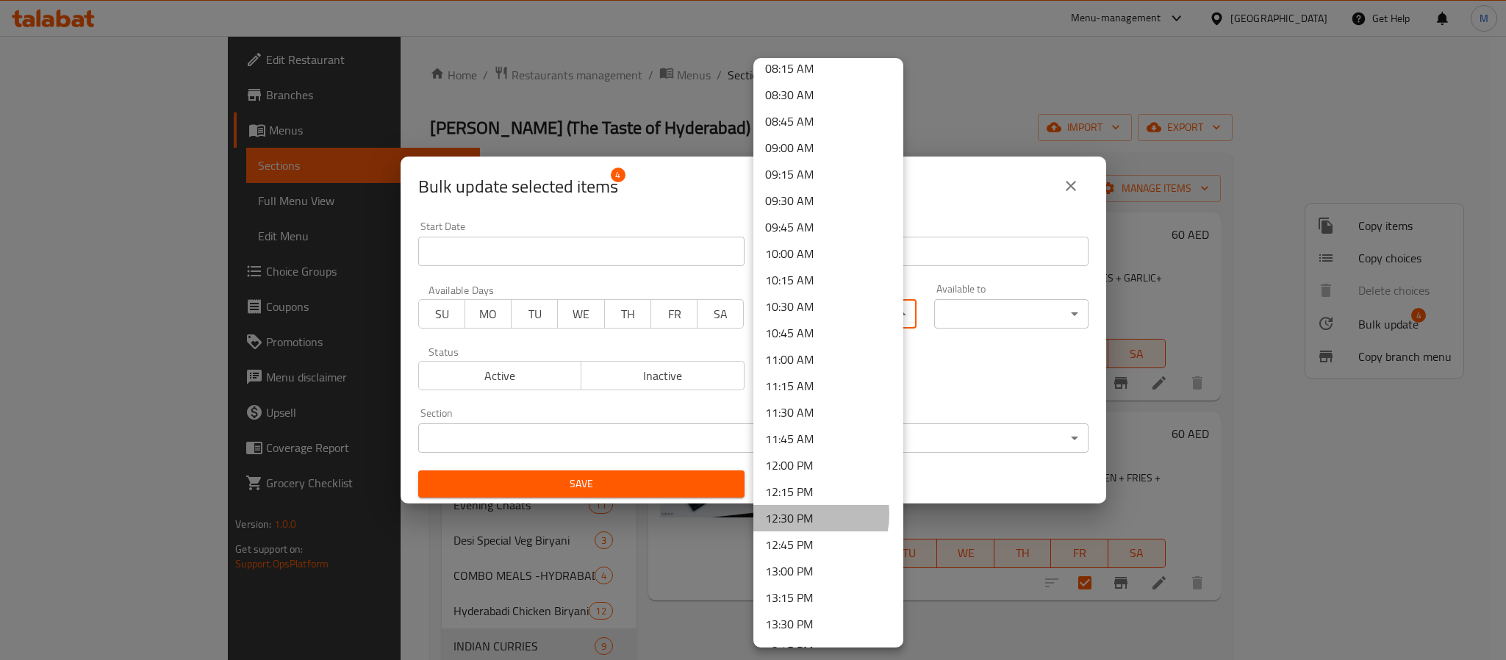
click at [801, 514] on li "12:30 PM" at bounding box center [828, 518] width 150 height 26
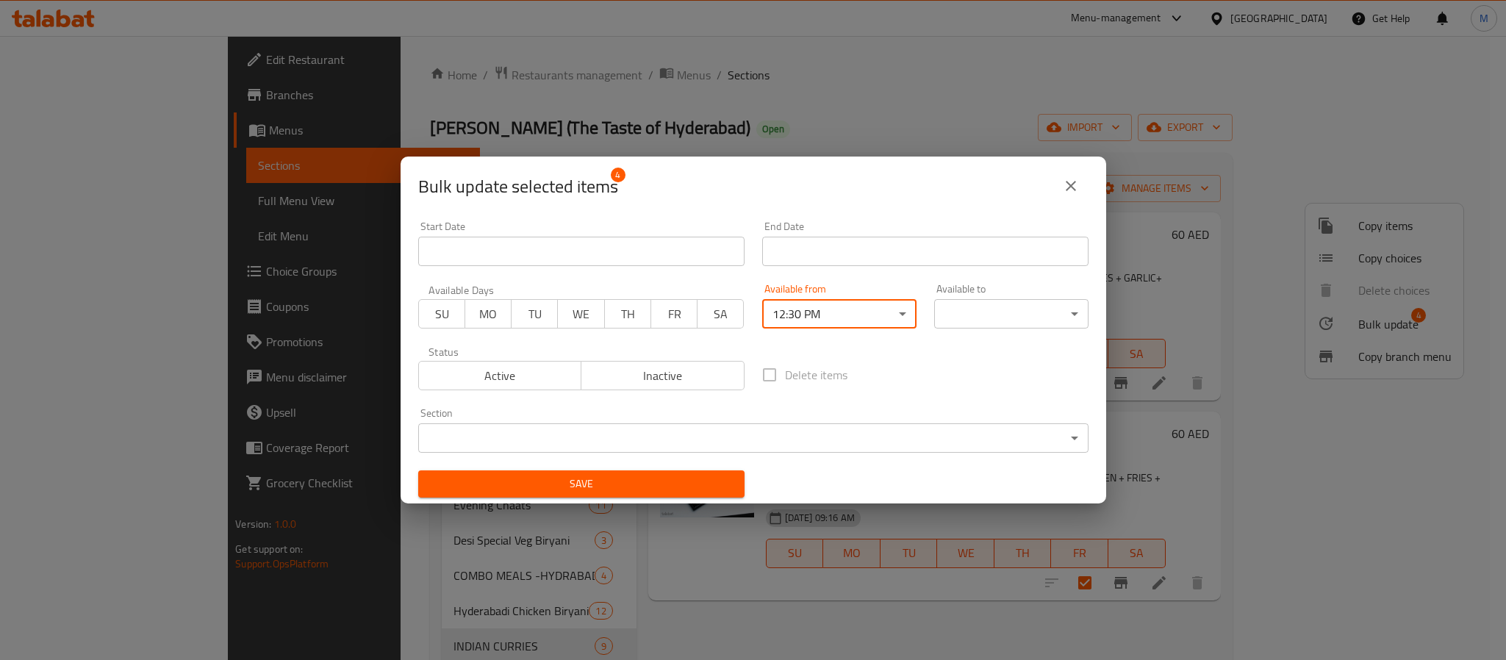
click at [990, 296] on div "Available to ​ ​" at bounding box center [1011, 306] width 154 height 45
click at [990, 307] on body "​ Menu-management United Arab Emirates Get Help M Edit Restaurant Branches Menu…" at bounding box center [753, 348] width 1506 height 624
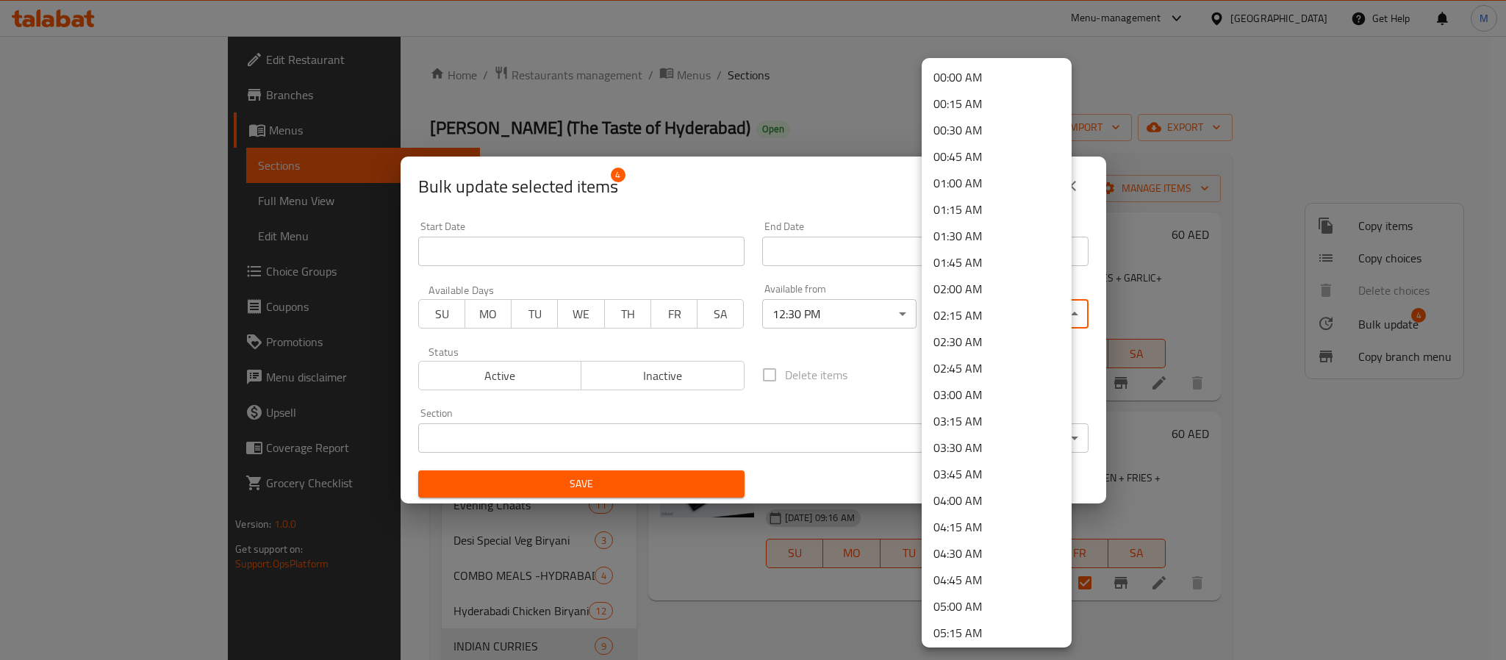
click at [992, 289] on li "02:00 AM" at bounding box center [996, 289] width 150 height 26
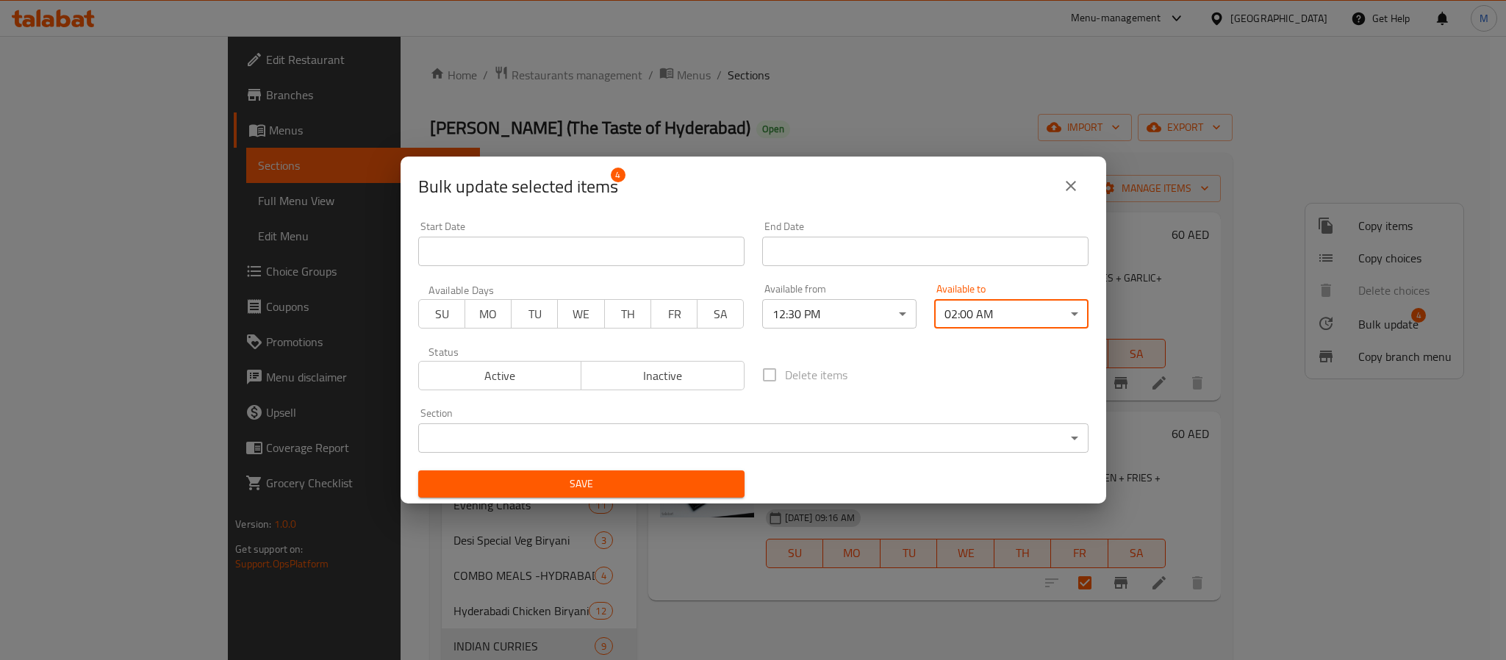
click at [721, 488] on span "Save" at bounding box center [581, 484] width 303 height 18
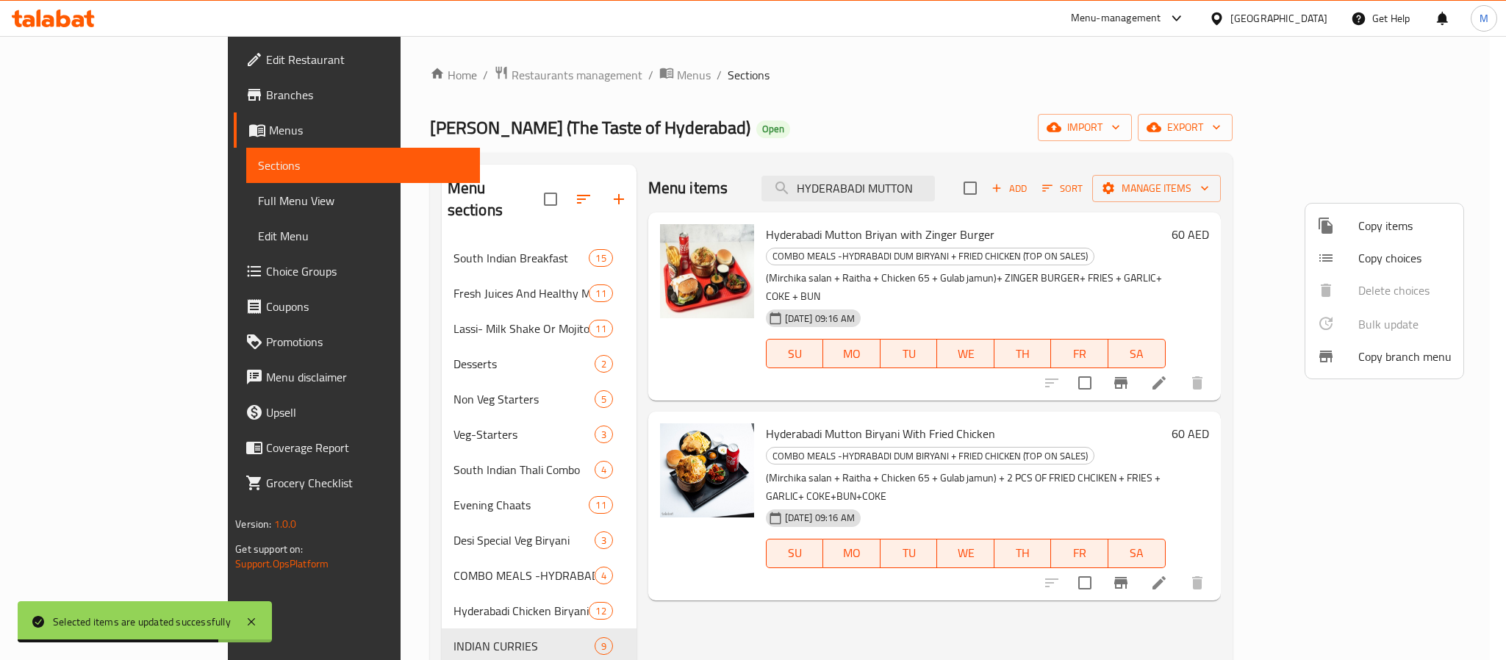
click at [143, 195] on div at bounding box center [753, 330] width 1506 height 660
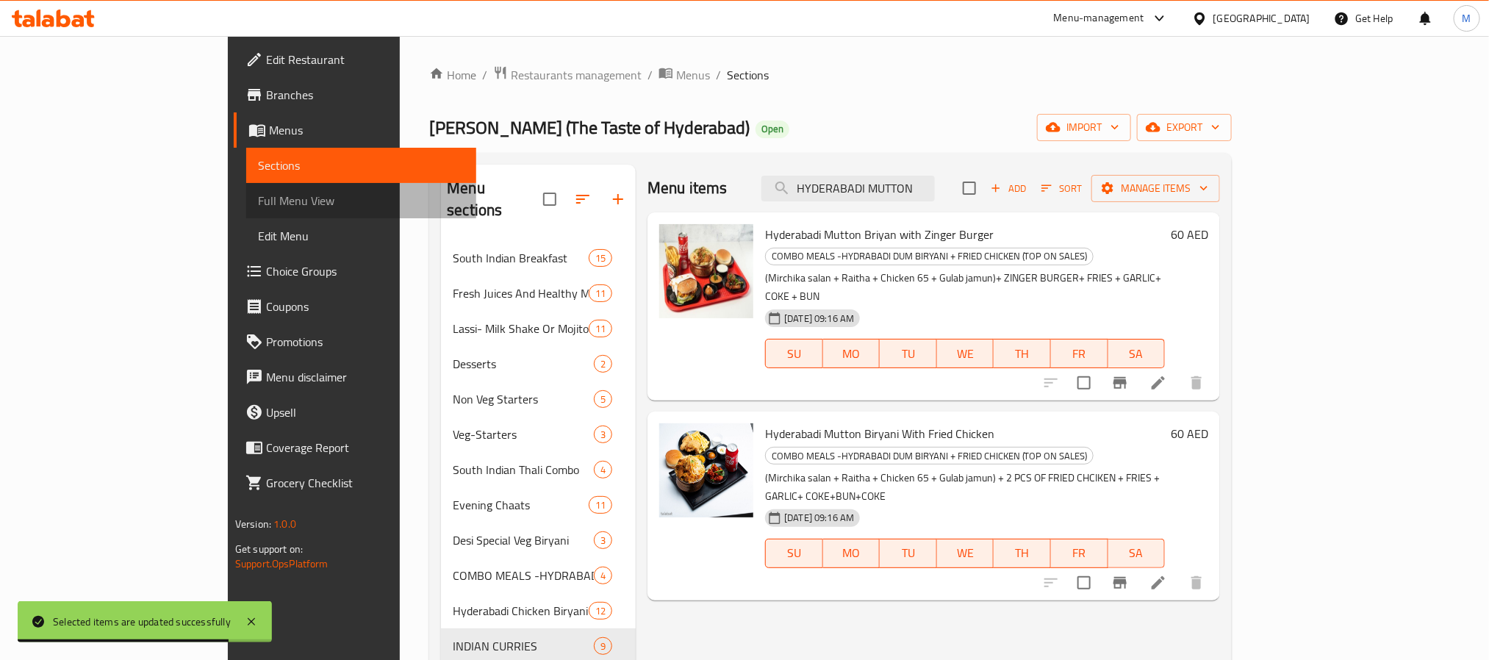
click at [258, 199] on span "Full Menu View" at bounding box center [361, 201] width 206 height 18
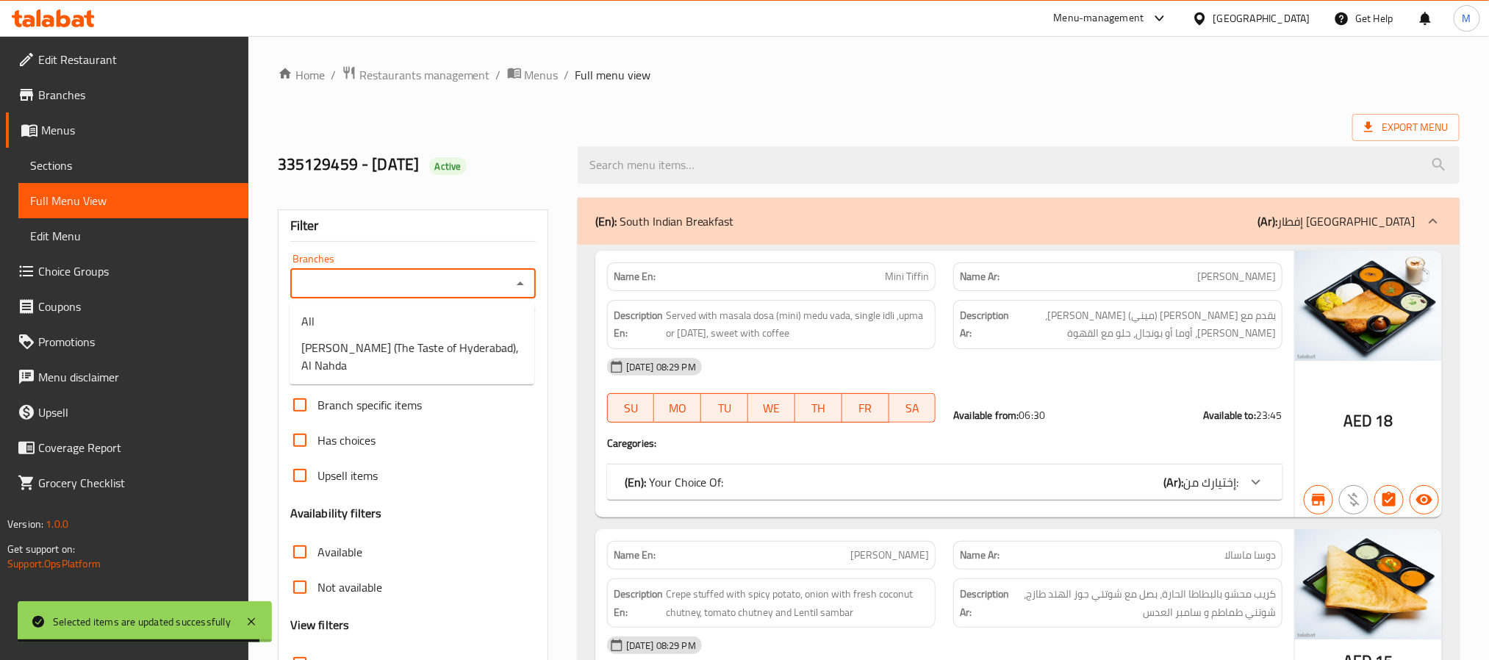
click at [360, 289] on input "Branches" at bounding box center [401, 283] width 212 height 21
click at [420, 350] on span "Desi Biryani (The Taste of Hyderabad), Al Nahda" at bounding box center [411, 356] width 221 height 35
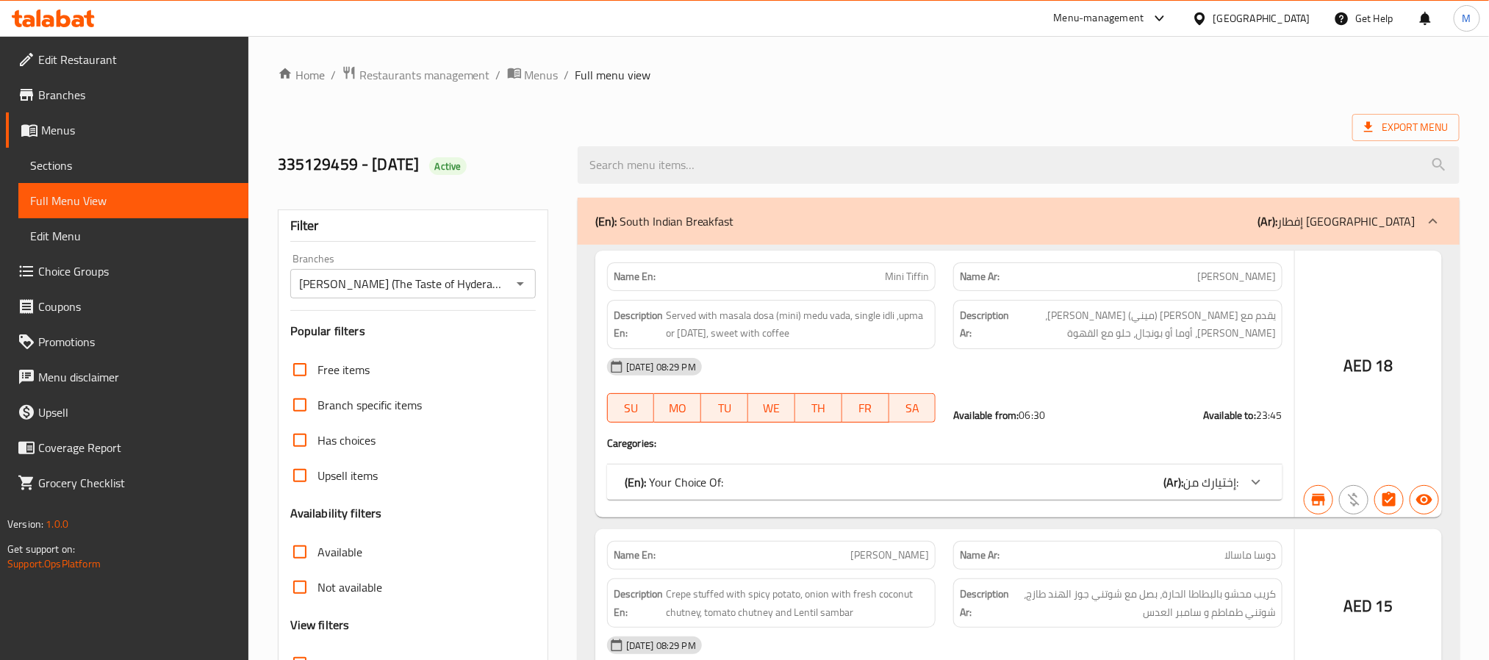
click at [301, 364] on div at bounding box center [744, 330] width 1489 height 660
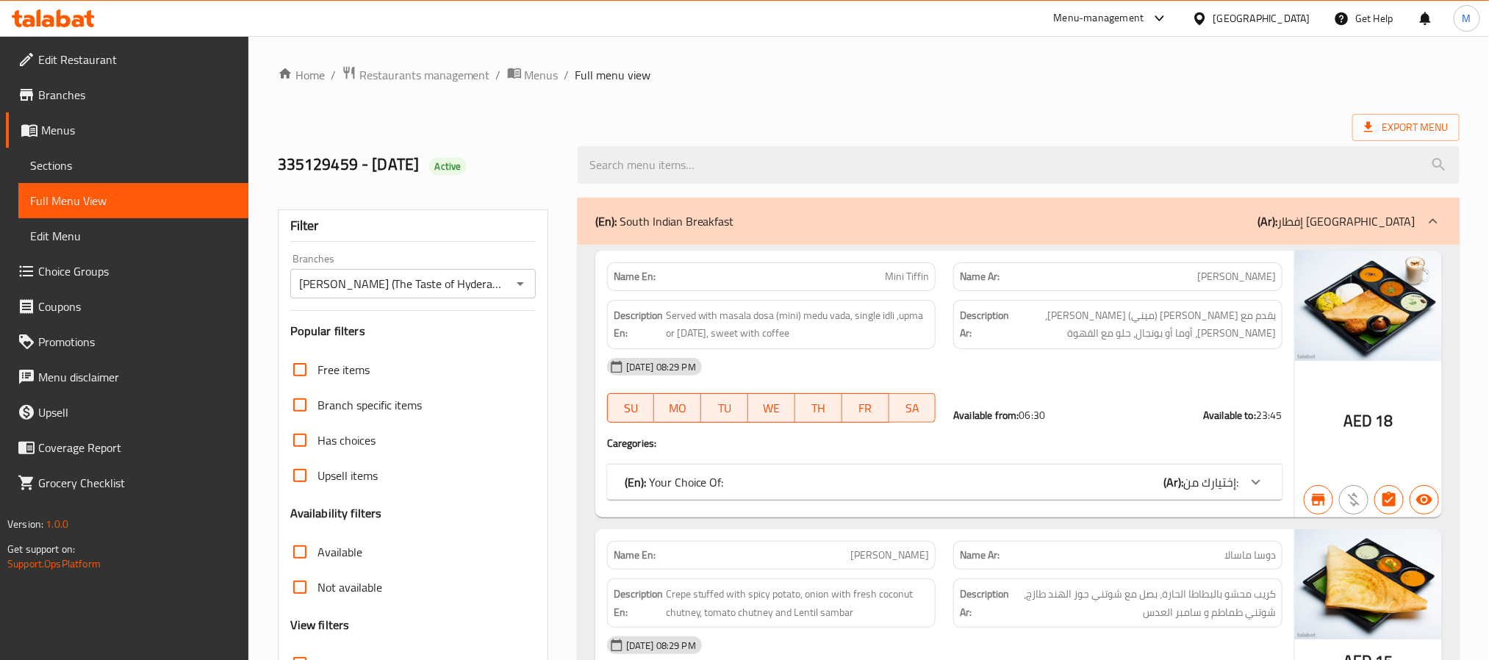
scroll to position [331, 0]
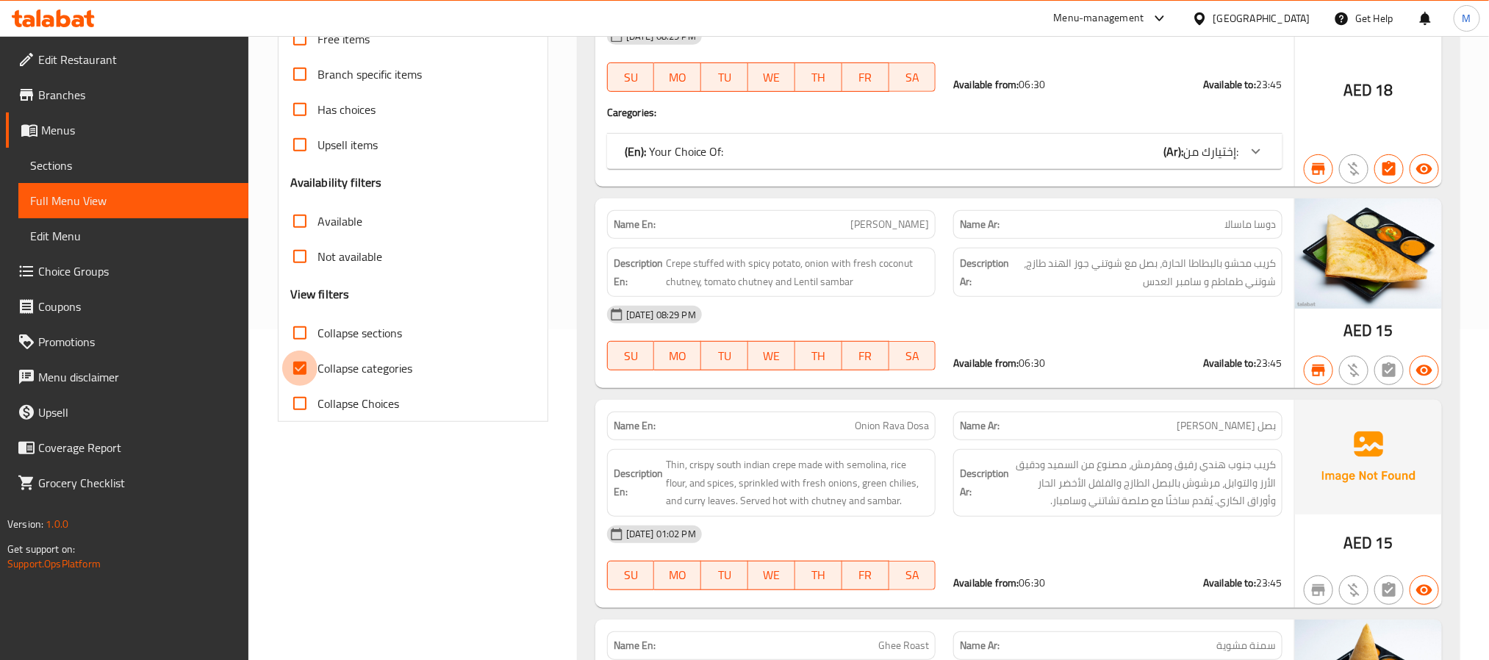
click at [301, 366] on input "Collapse categories" at bounding box center [299, 367] width 35 height 35
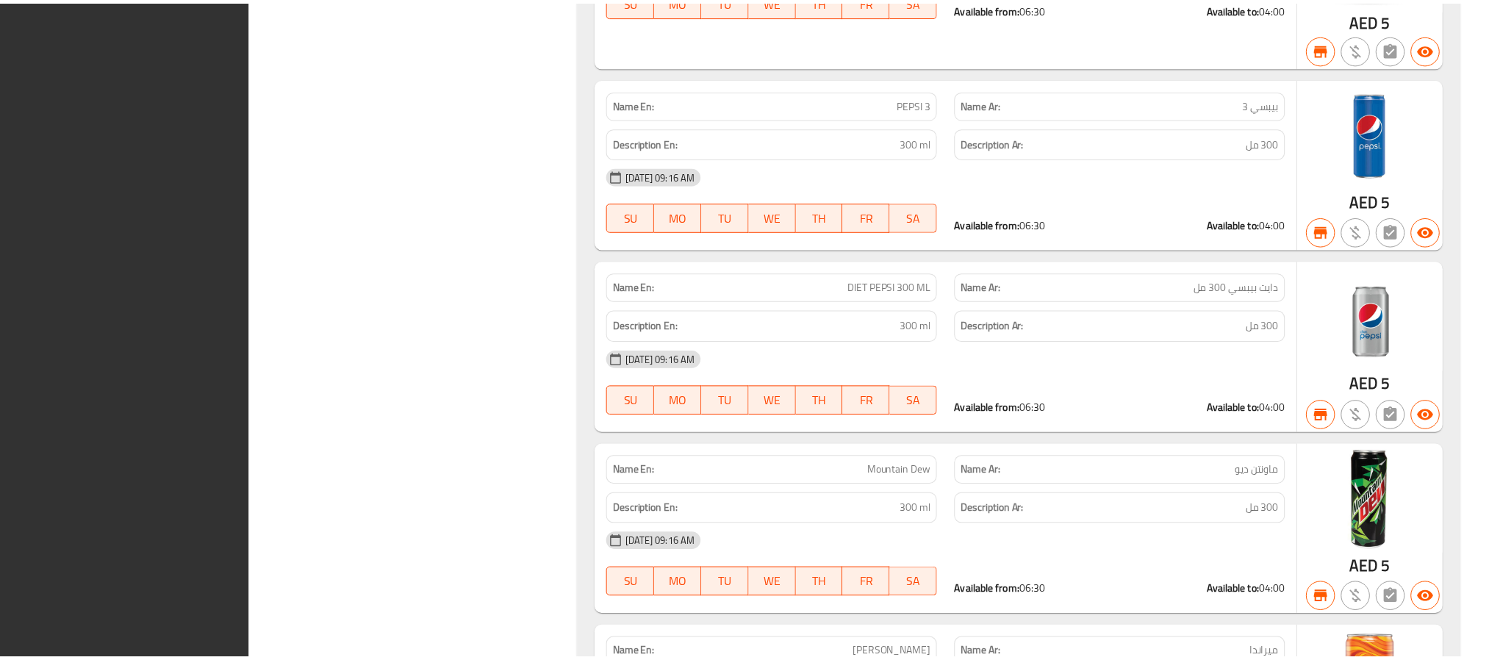
scroll to position [28638, 0]
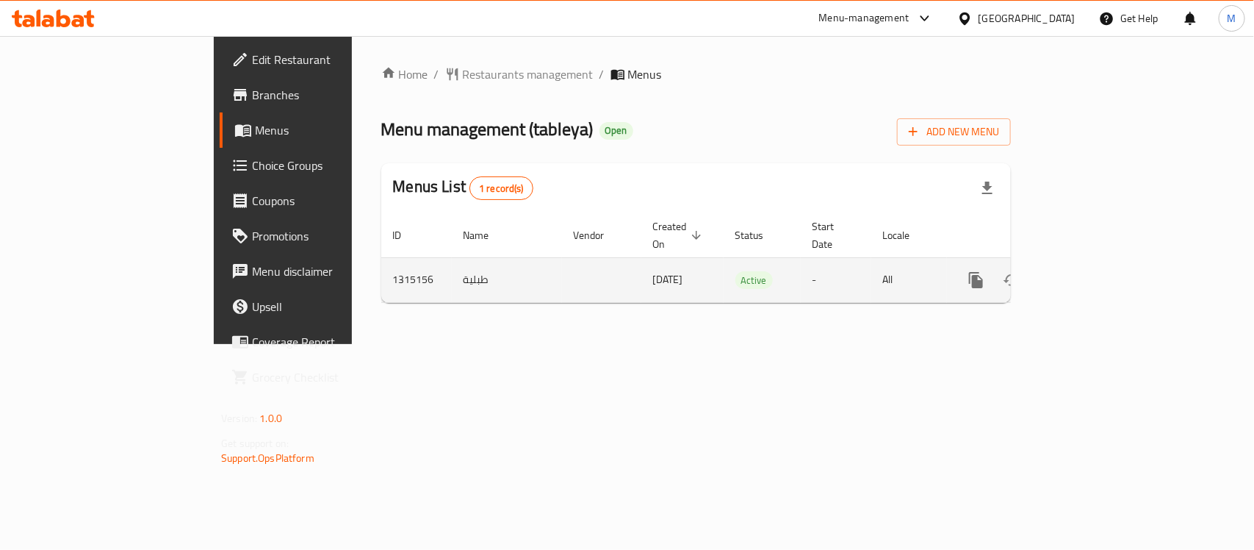
click at [1100, 262] on link "enhanced table" at bounding box center [1082, 279] width 35 height 35
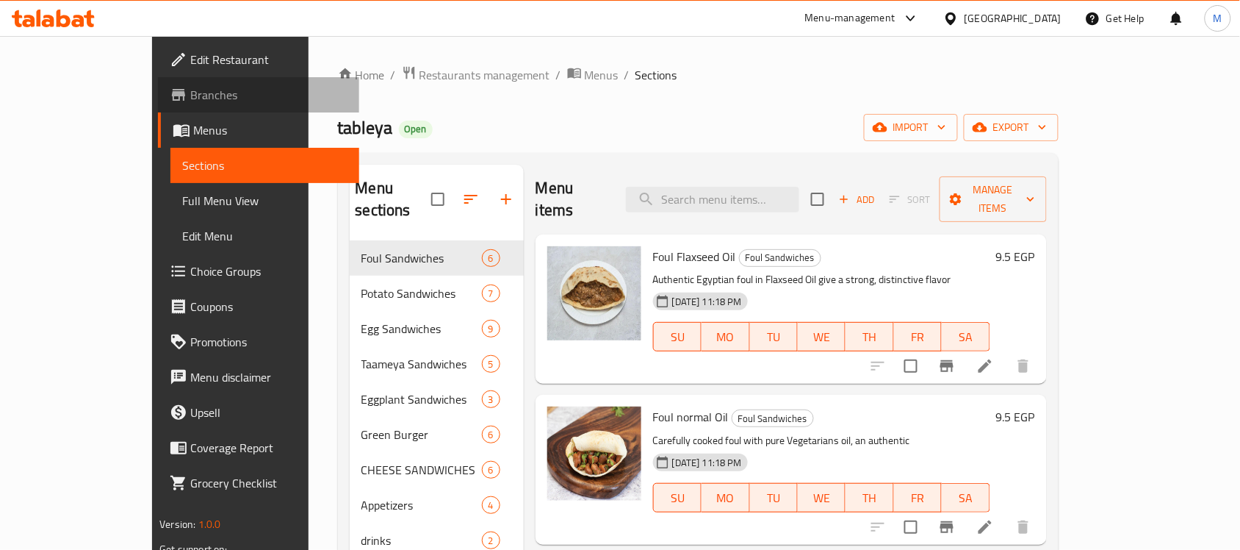
click at [158, 107] on link "Branches" at bounding box center [258, 94] width 201 height 35
